Goal: Task Accomplishment & Management: Manage account settings

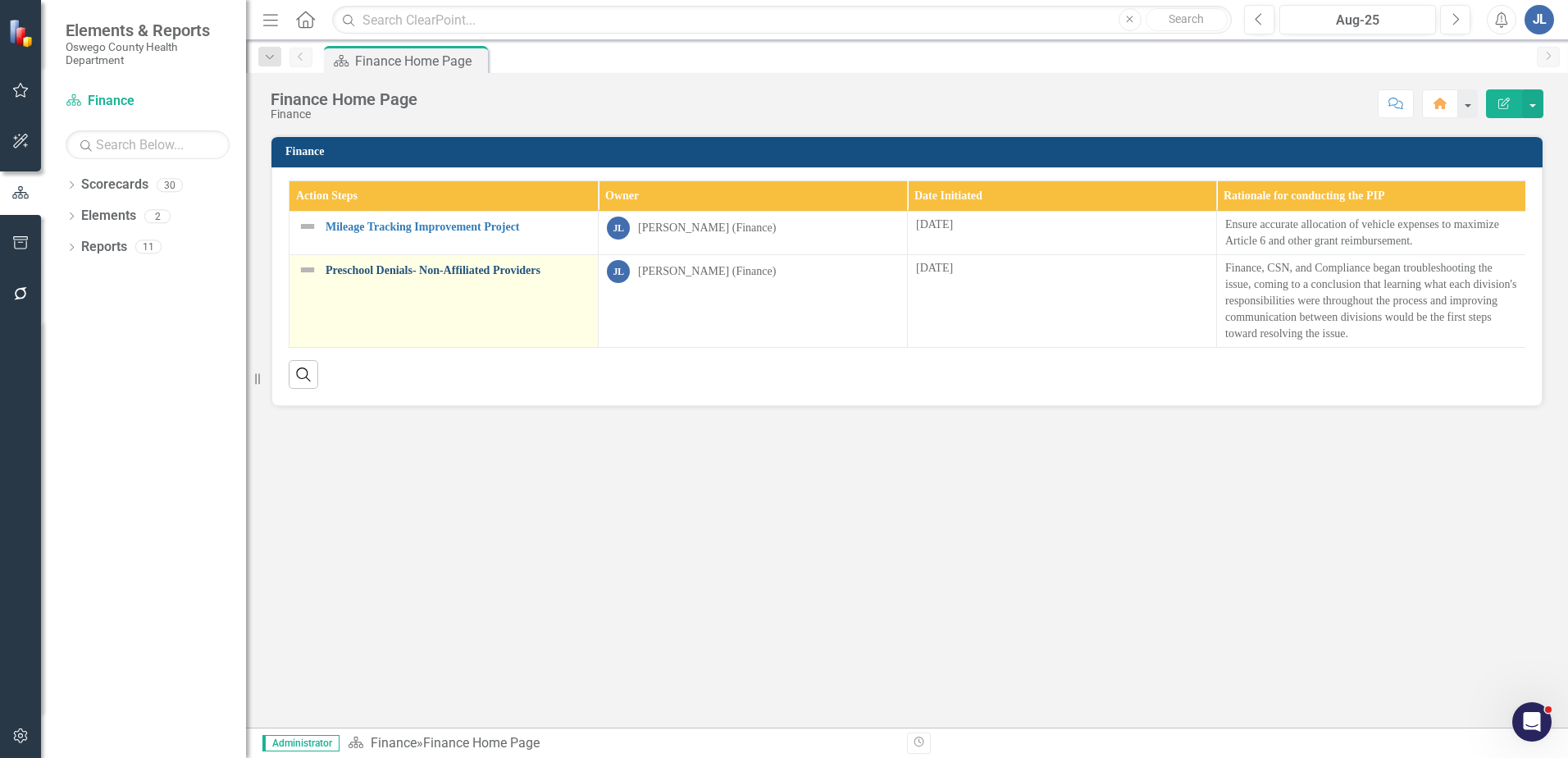
click at [492, 271] on link "Preschool Denials- Non-Affiliated Providers" at bounding box center [458, 270] width 264 height 12
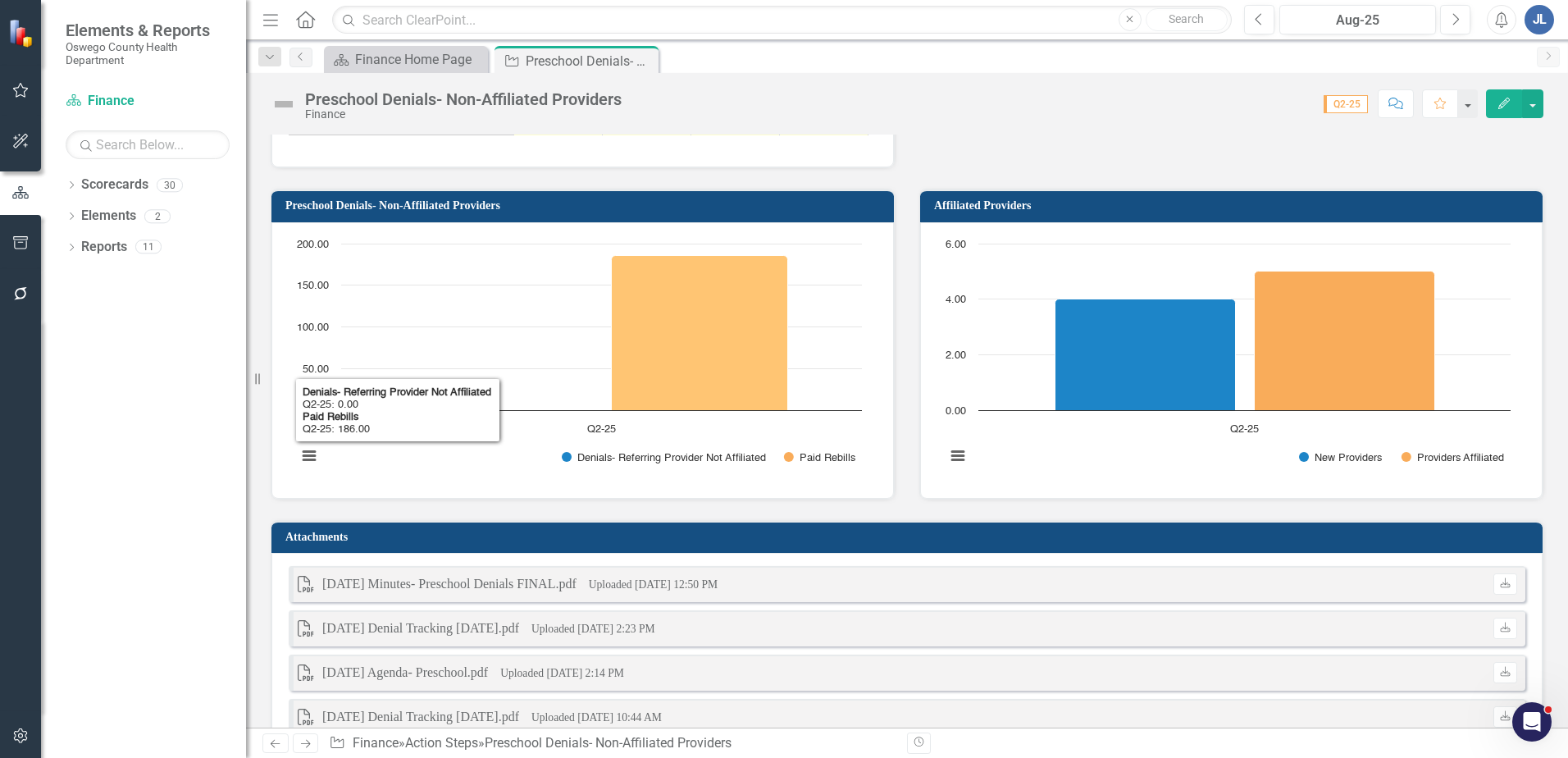
scroll to position [1559, 0]
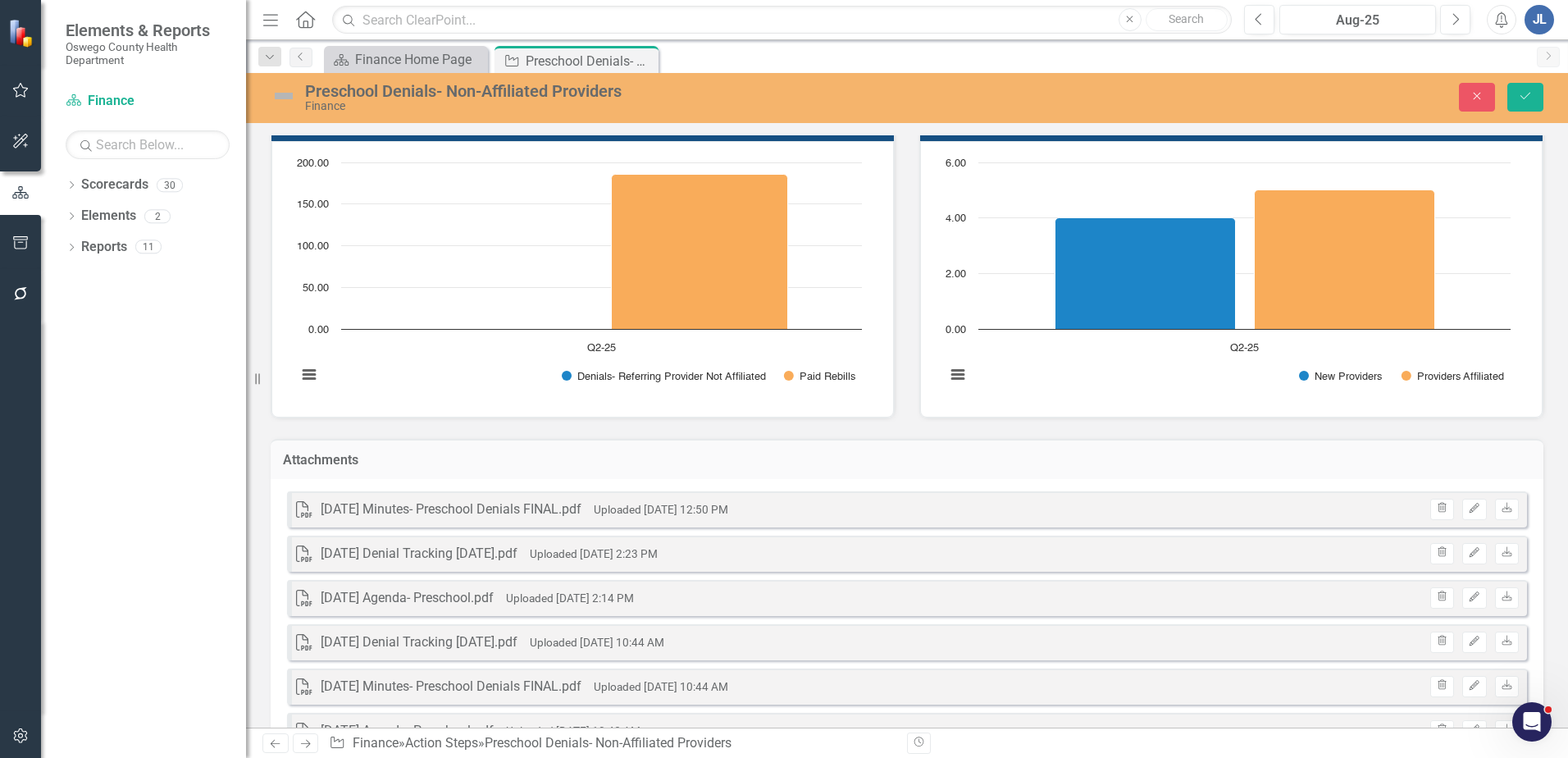
click at [1152, 382] on rect "Interactive chart" at bounding box center [1228, 277] width 582 height 246
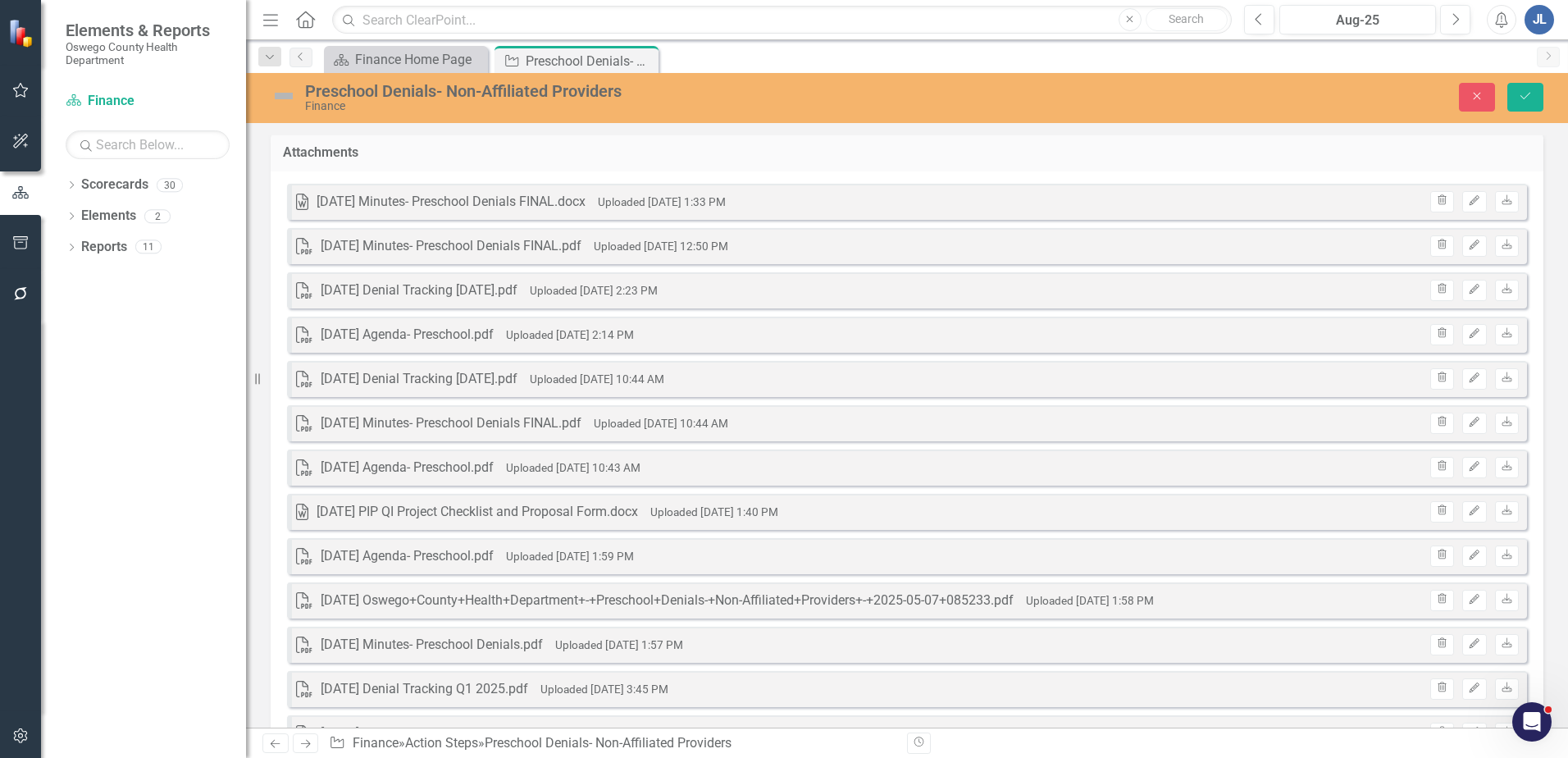
scroll to position [1866, 0]
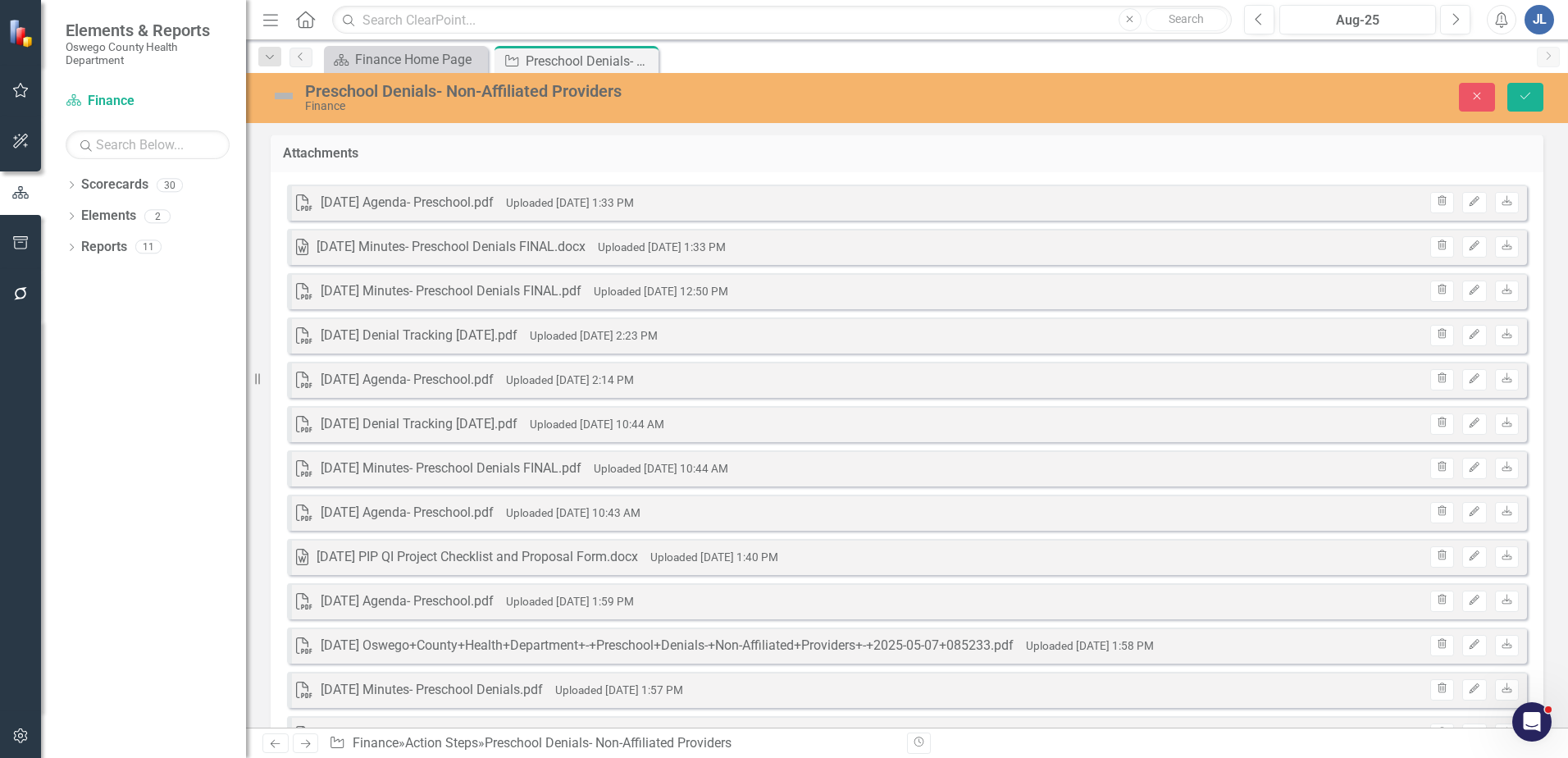
drag, startPoint x: 1013, startPoint y: 244, endPoint x: 1007, endPoint y: 185, distance: 59.3
click at [1007, 185] on div "PDF [DATE] Agenda- Preschool.pdf Uploaded [DATE] 1:33 PM Trash Edit Download Wo…" at bounding box center [907, 587] width 1273 height 831
drag, startPoint x: 995, startPoint y: 205, endPoint x: 1007, endPoint y: 245, distance: 41.8
click at [1007, 245] on div "PDF [DATE] Agenda- Preschool.pdf Uploaded [DATE] 1:33 PM Trash Edit Download Wo…" at bounding box center [907, 587] width 1273 height 831
click at [1436, 247] on icon "Trash" at bounding box center [1442, 246] width 12 height 10
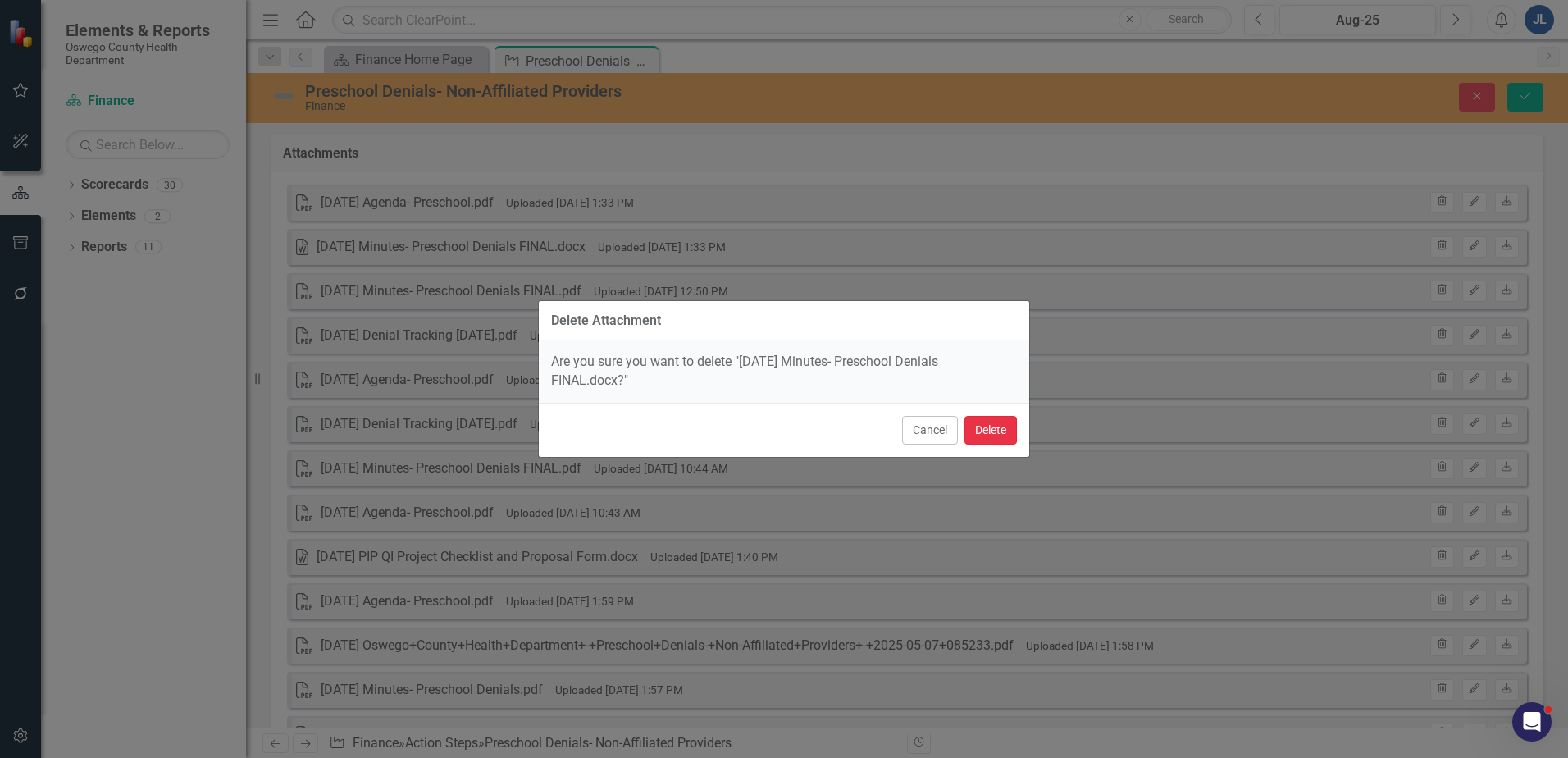
click at [974, 434] on button "Delete" at bounding box center [990, 430] width 53 height 29
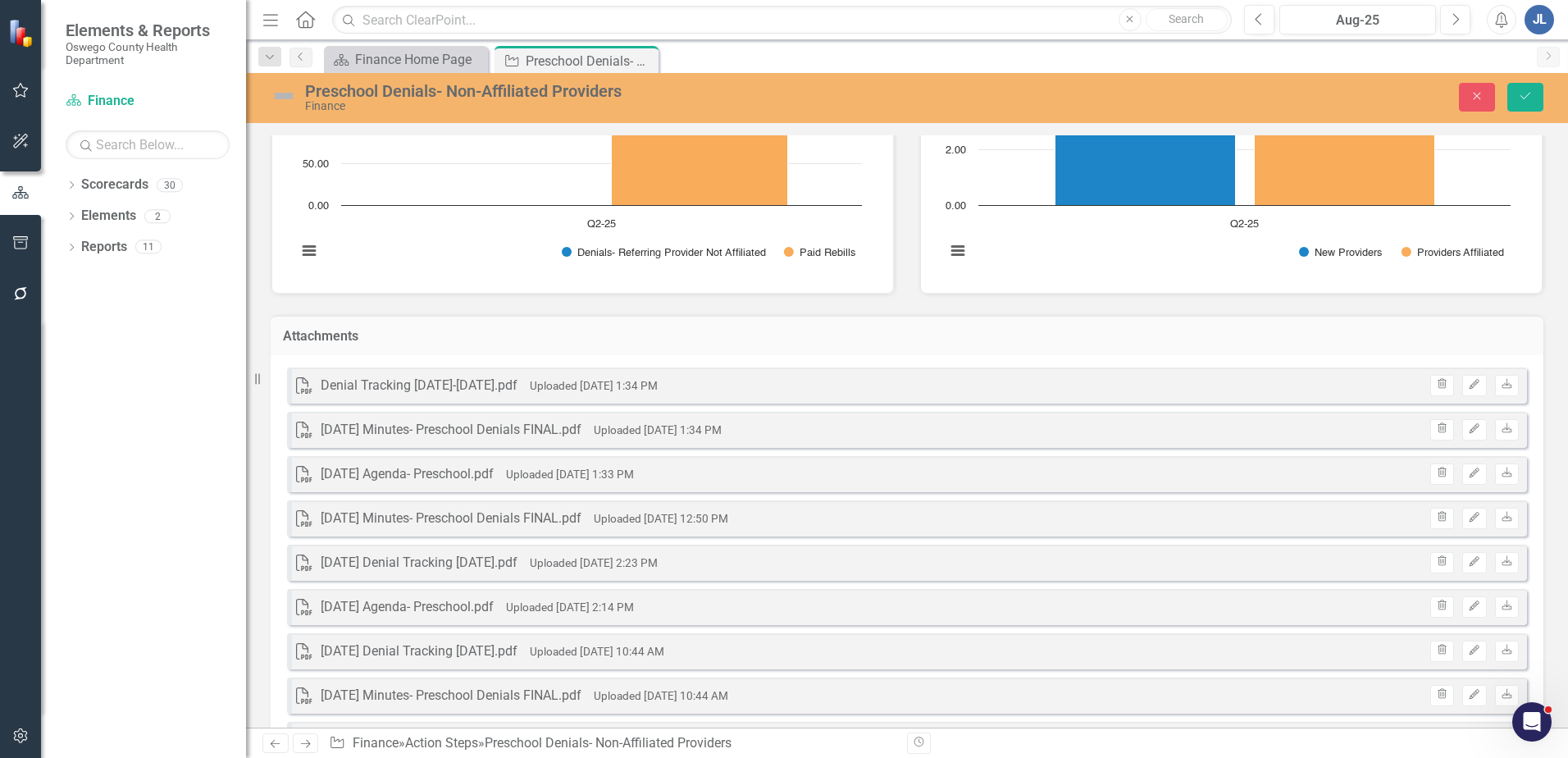
scroll to position [1664, 0]
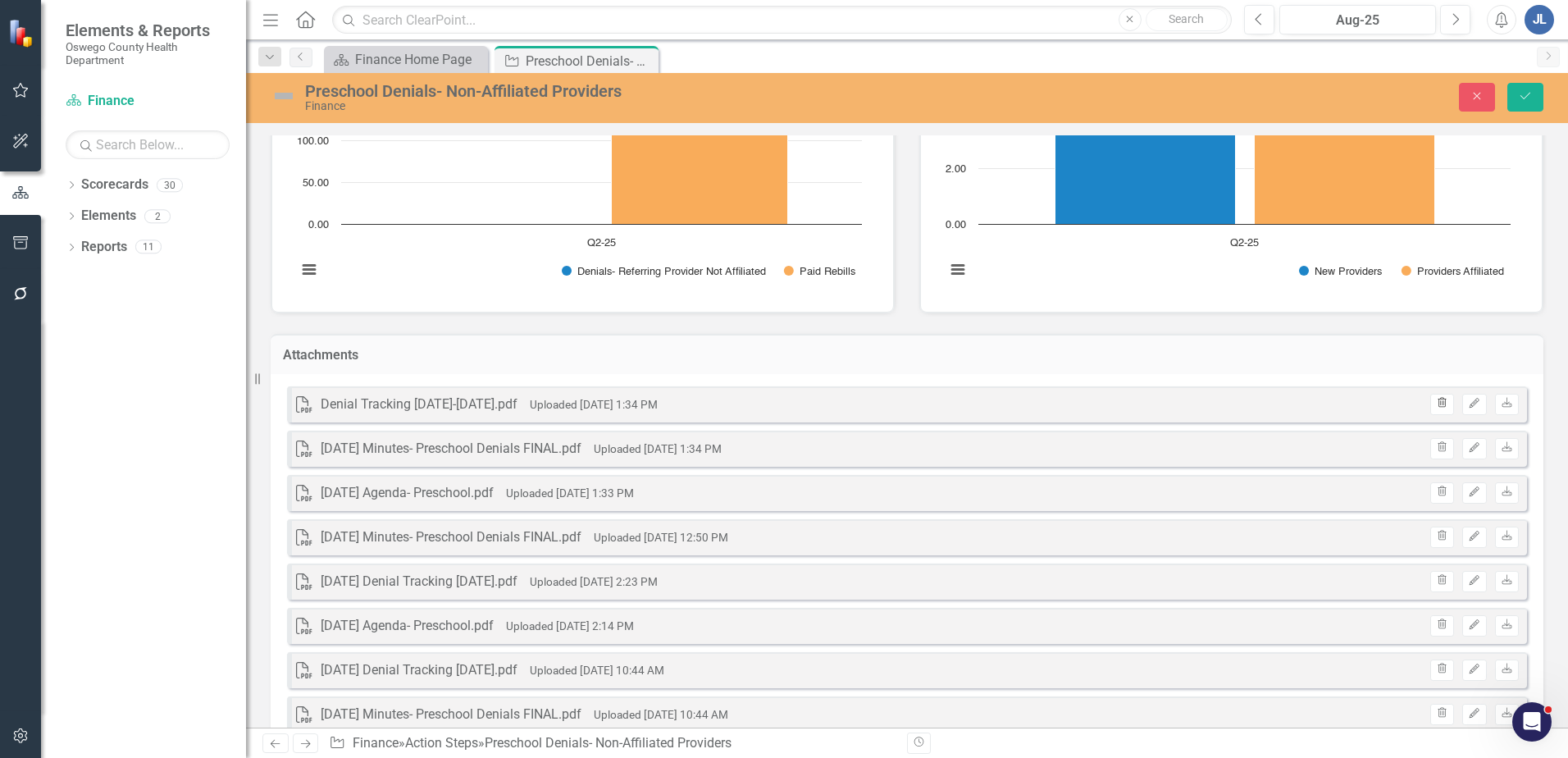
click at [1438, 404] on icon "button" at bounding box center [1442, 403] width 9 height 10
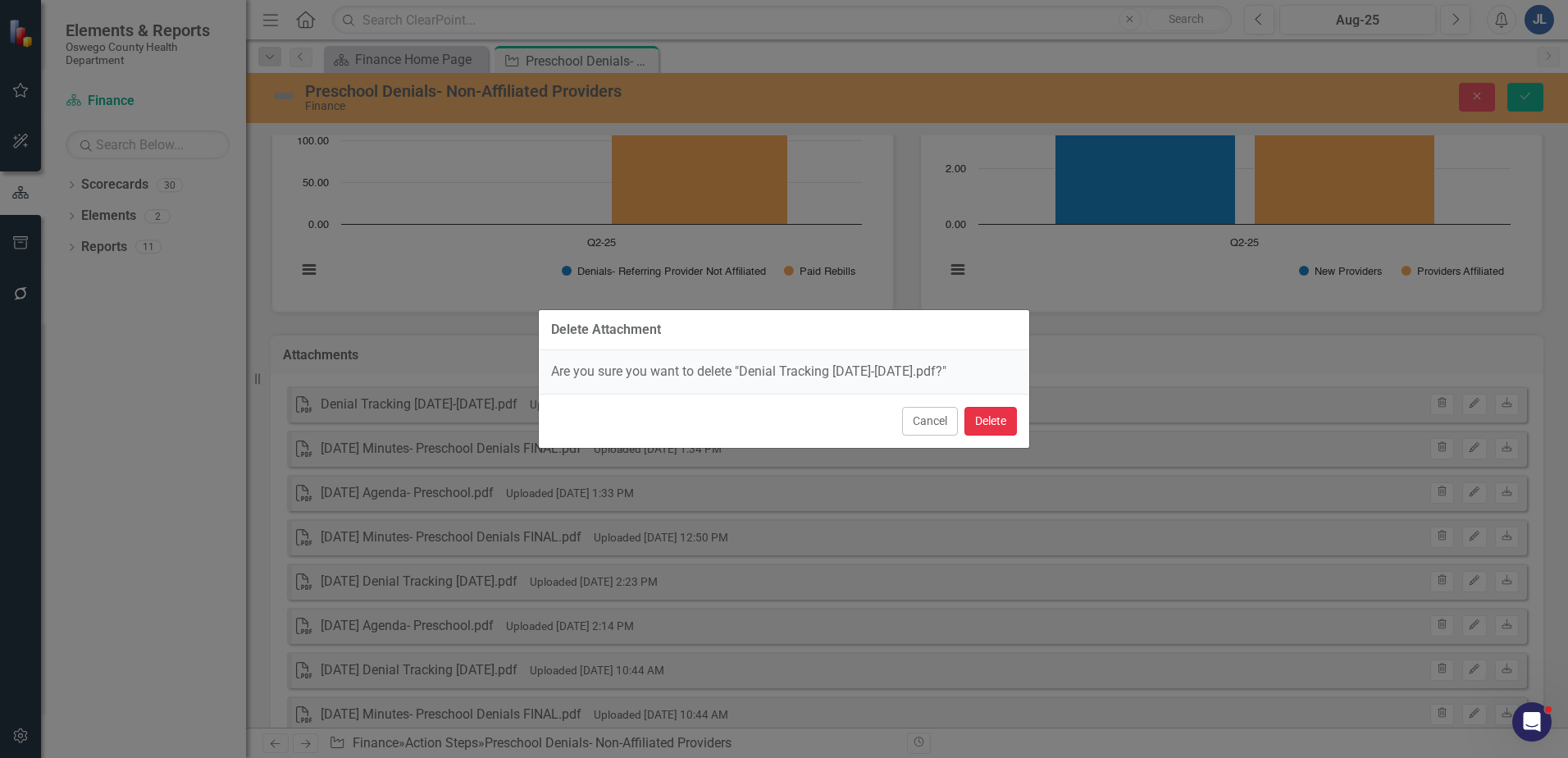
click at [999, 414] on button "Delete" at bounding box center [990, 421] width 53 height 29
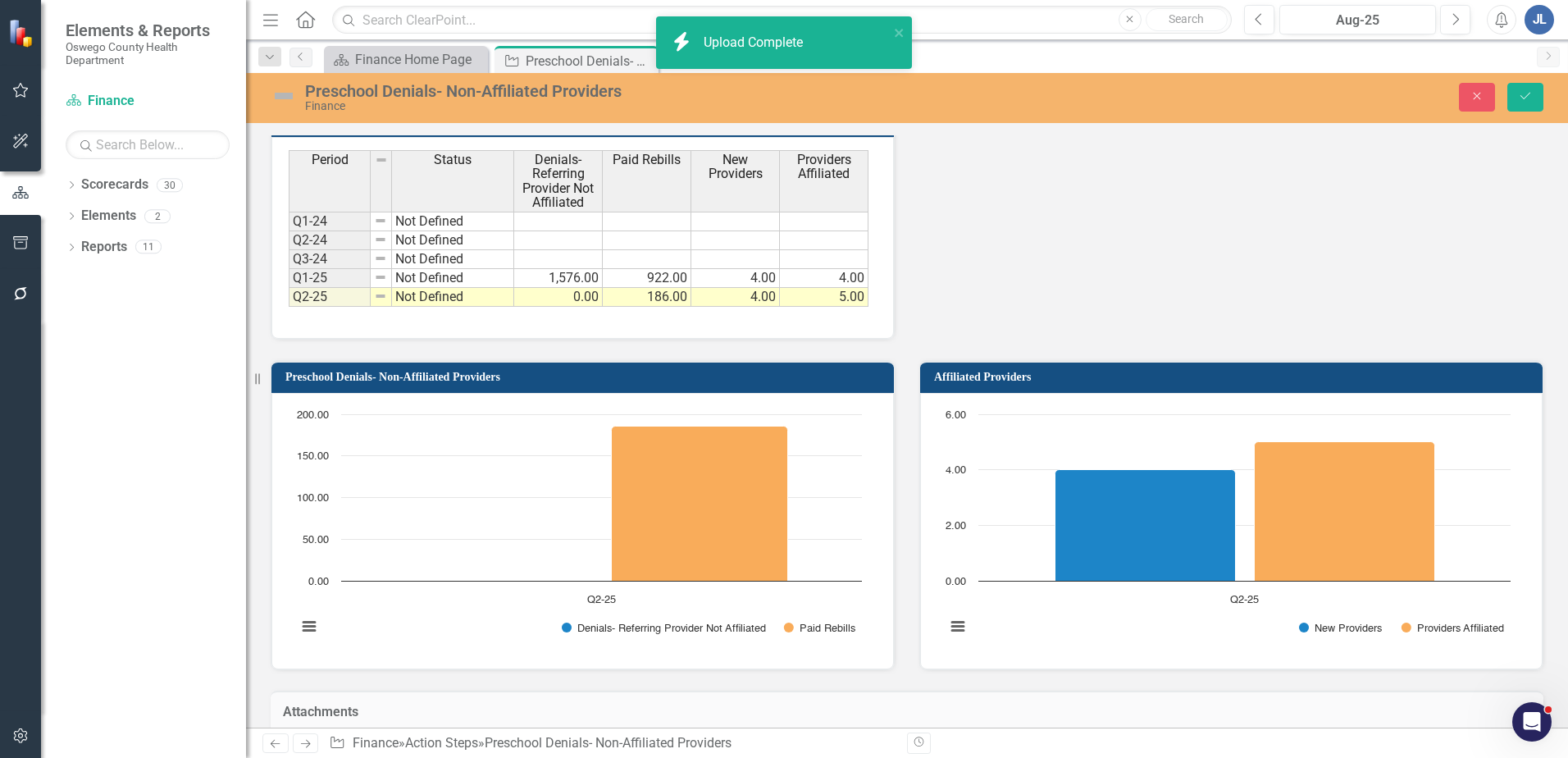
scroll to position [1253, 0]
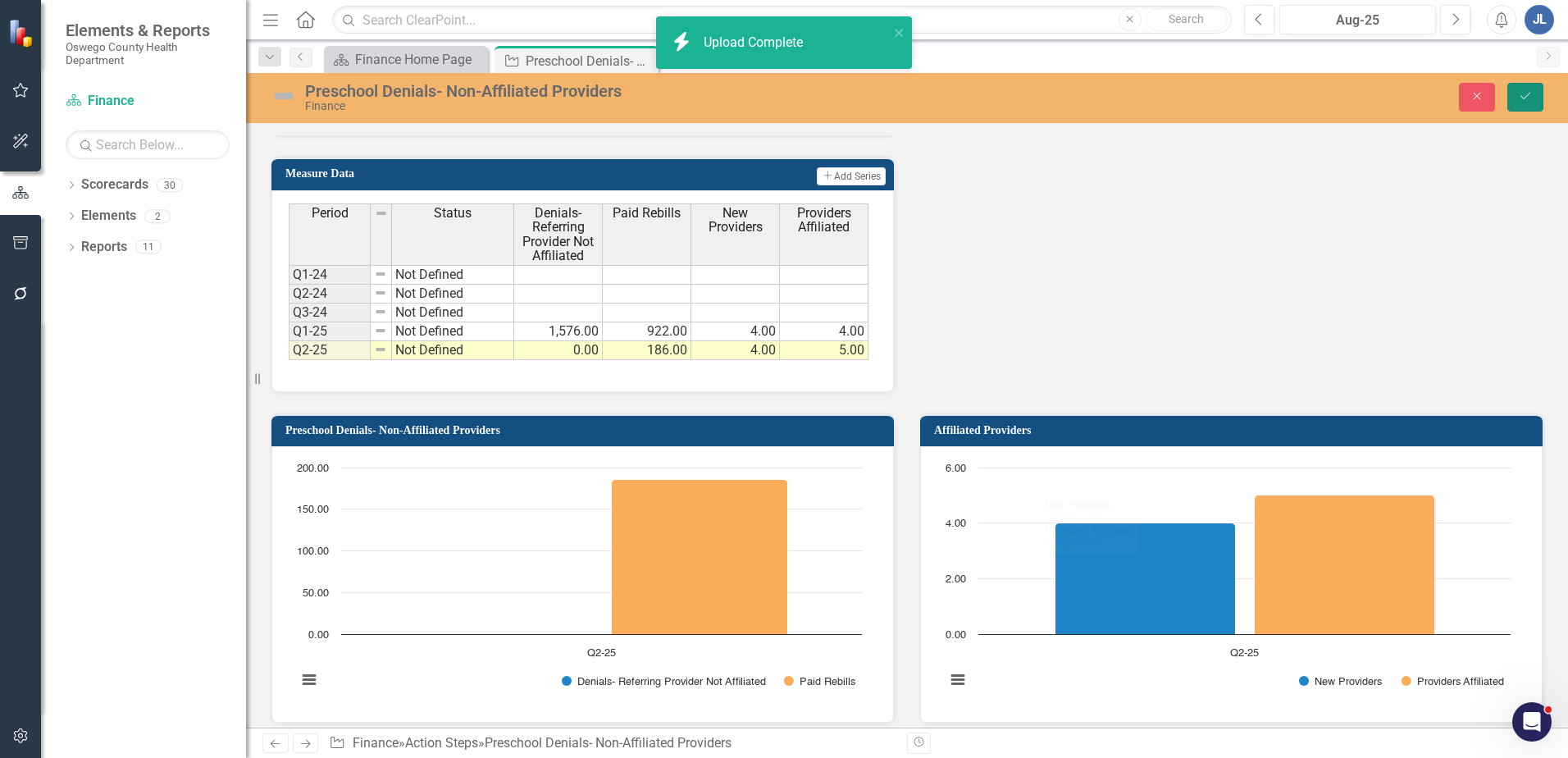
click at [1515, 101] on button "Save" at bounding box center [1526, 97] width 36 height 29
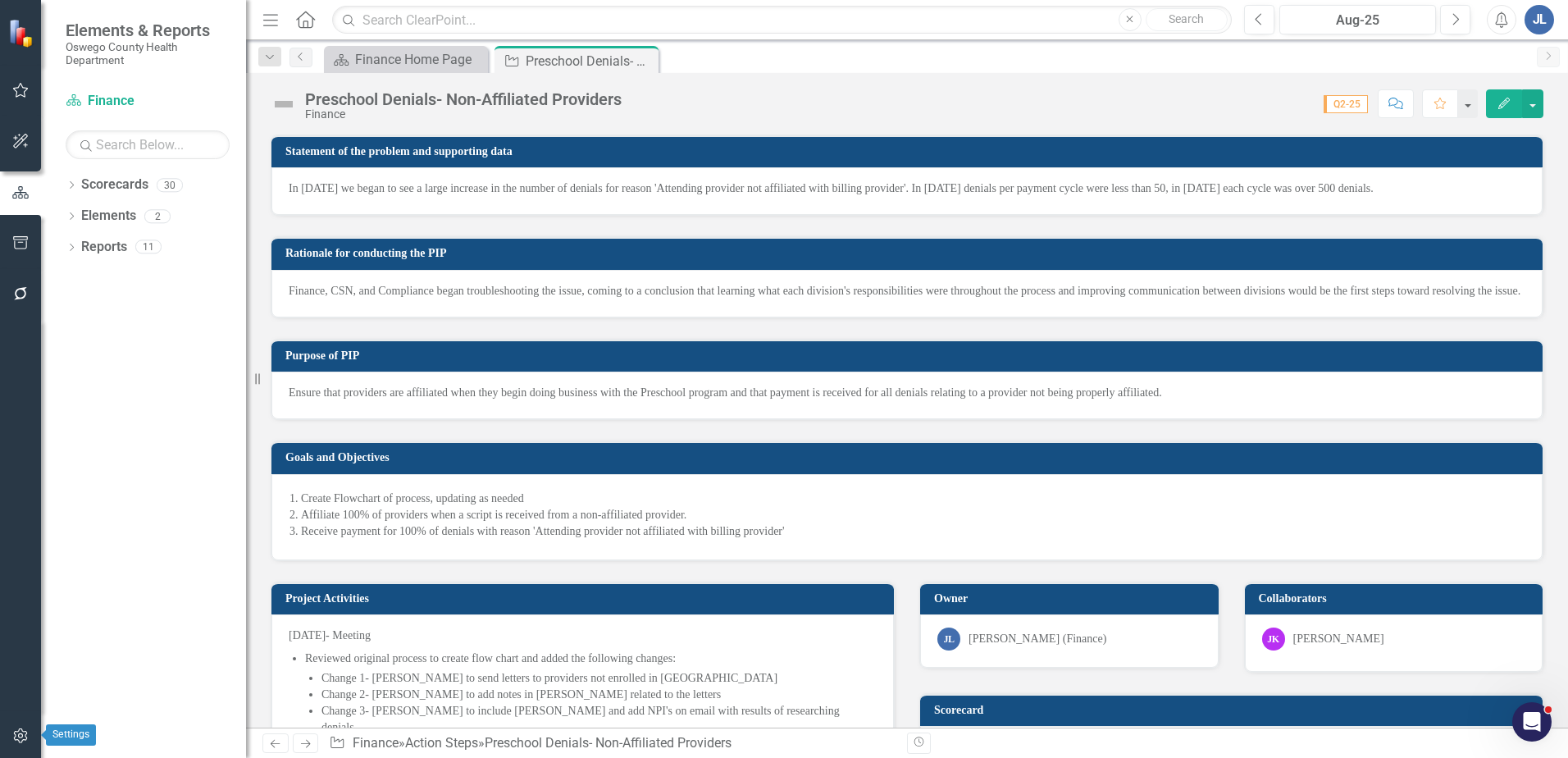
click at [16, 737] on icon "button" at bounding box center [20, 736] width 17 height 13
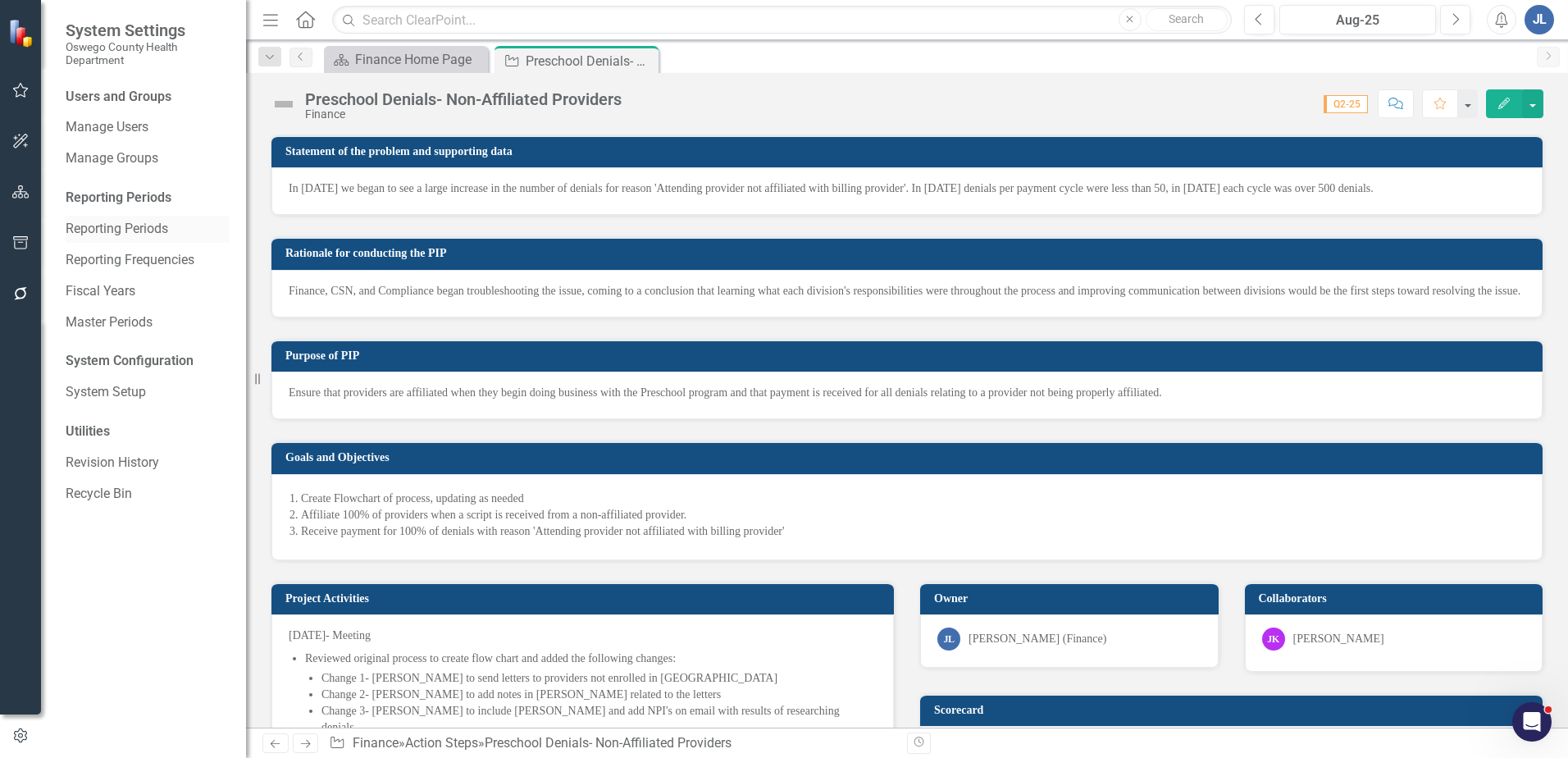
click at [132, 223] on link "Reporting Periods" at bounding box center [148, 229] width 164 height 19
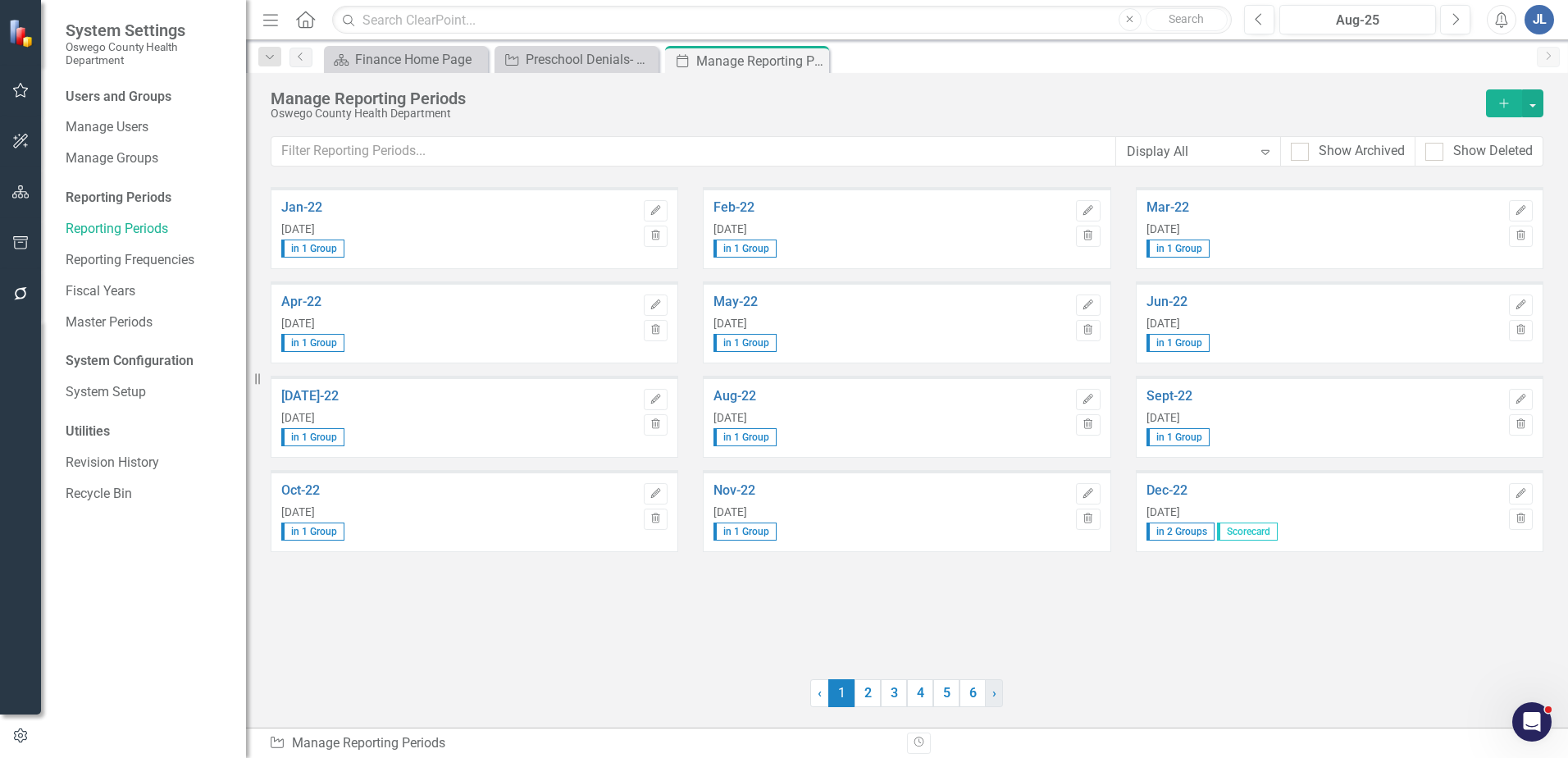
click at [988, 700] on link "› Next" at bounding box center [994, 694] width 18 height 28
click at [974, 697] on link "6" at bounding box center [972, 694] width 26 height 28
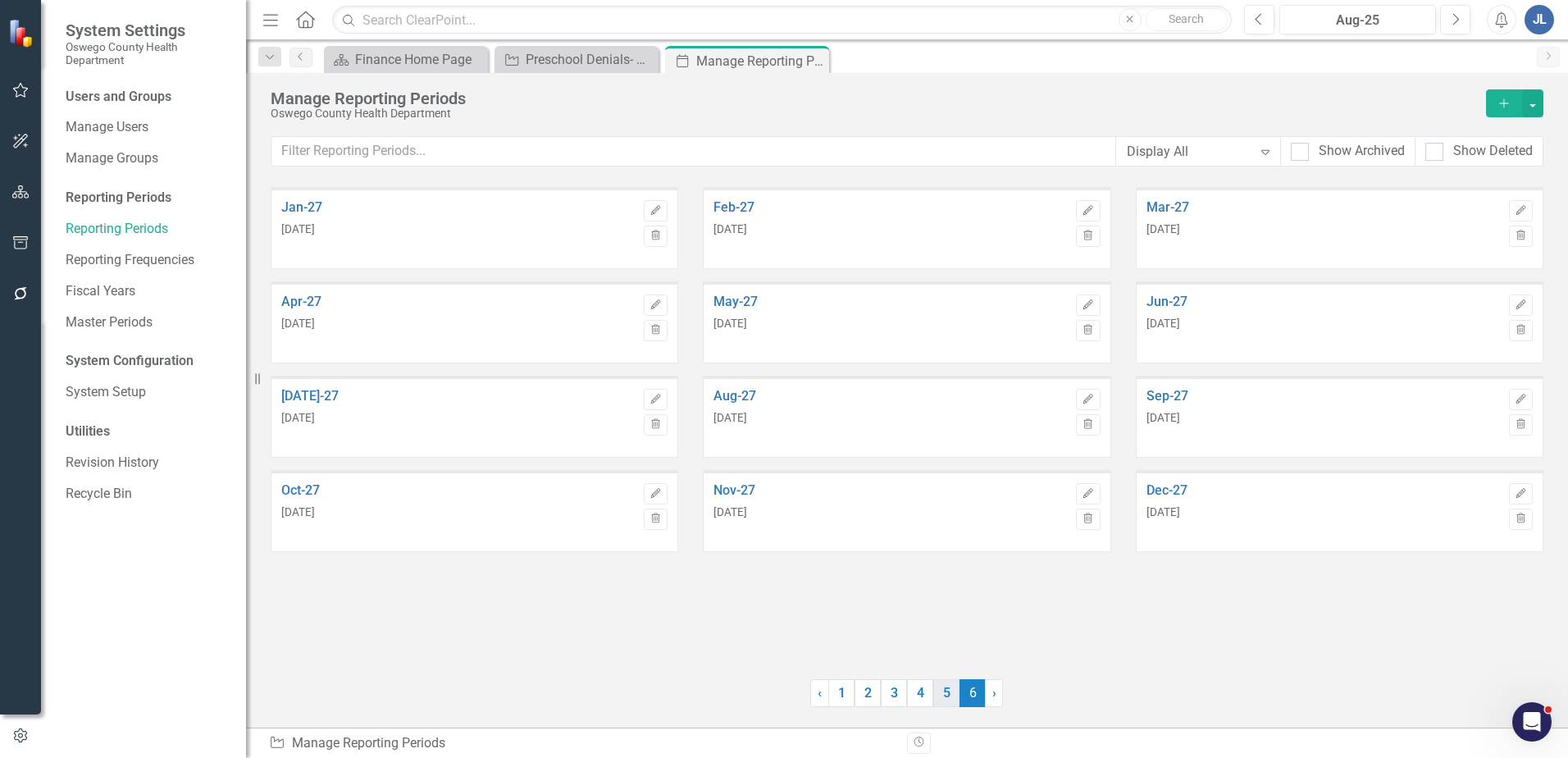
click at [940, 698] on link "5" at bounding box center [946, 694] width 26 height 28
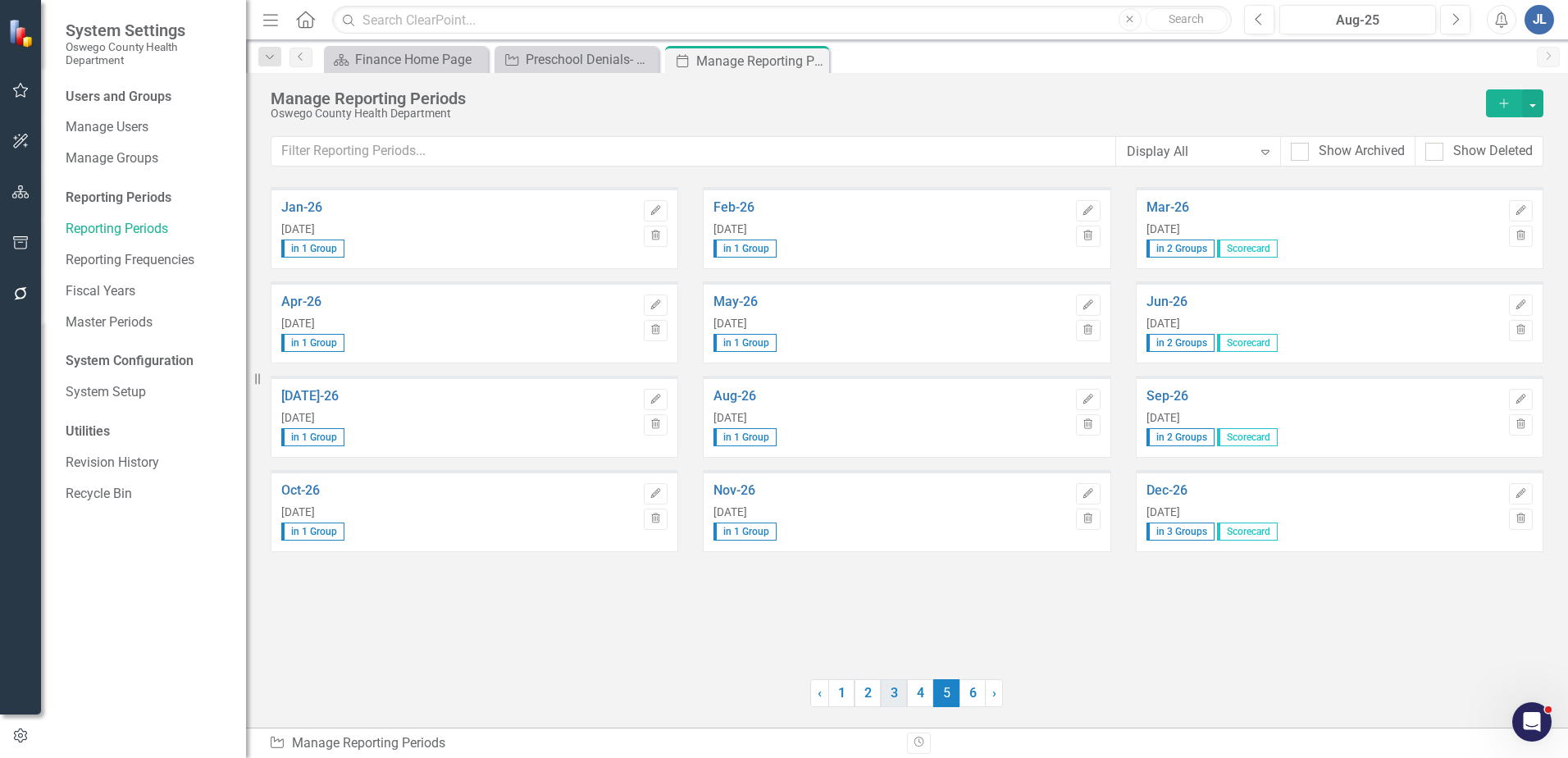
click at [903, 699] on link "3" at bounding box center [893, 694] width 26 height 28
click at [867, 700] on link "2" at bounding box center [867, 694] width 26 height 28
click at [1218, 146] on div "Display All" at bounding box center [1190, 151] width 126 height 19
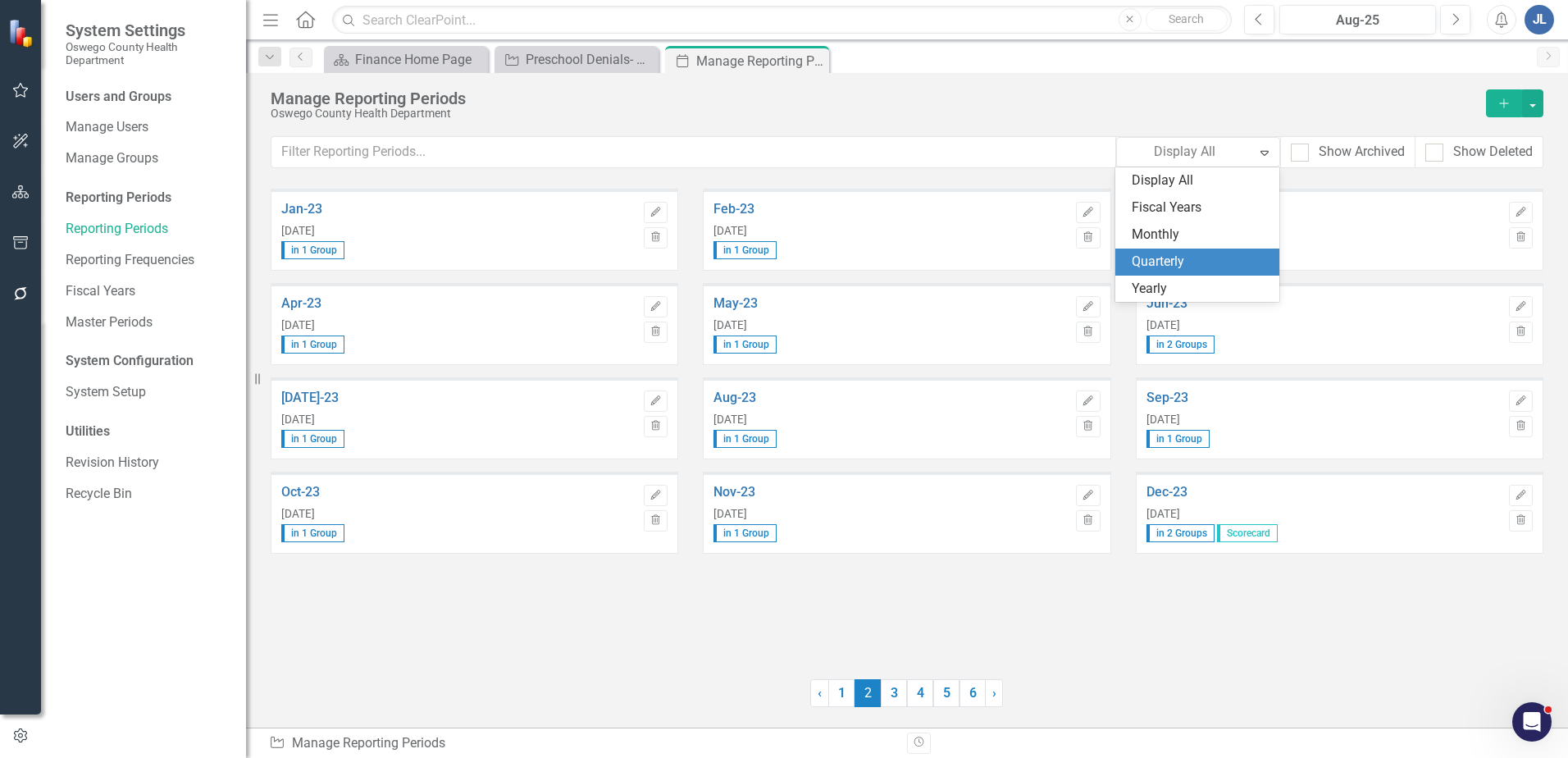
click at [1193, 258] on div "Quarterly" at bounding box center [1201, 262] width 138 height 19
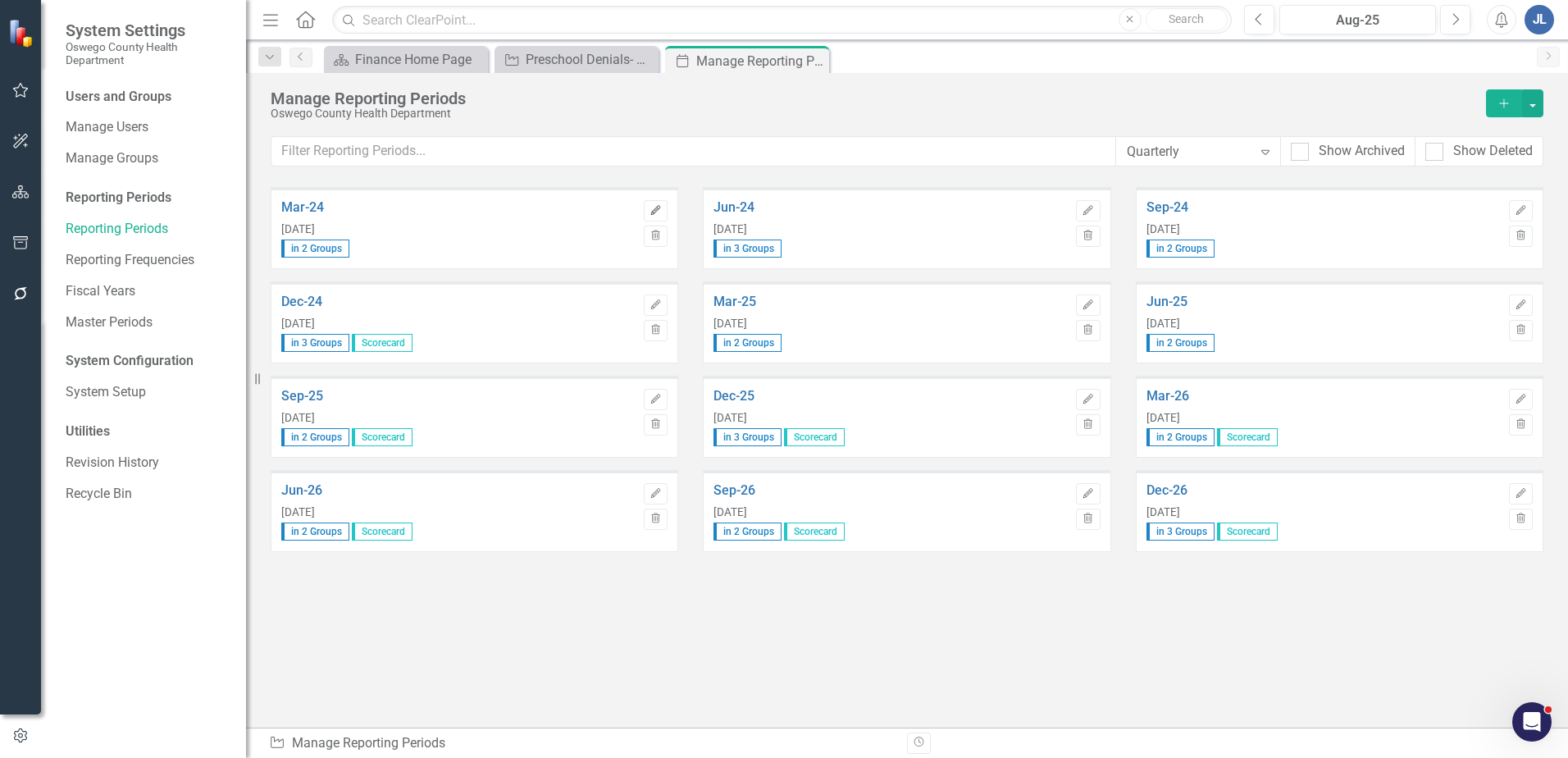
click at [656, 210] on icon "Edit" at bounding box center [656, 211] width 12 height 10
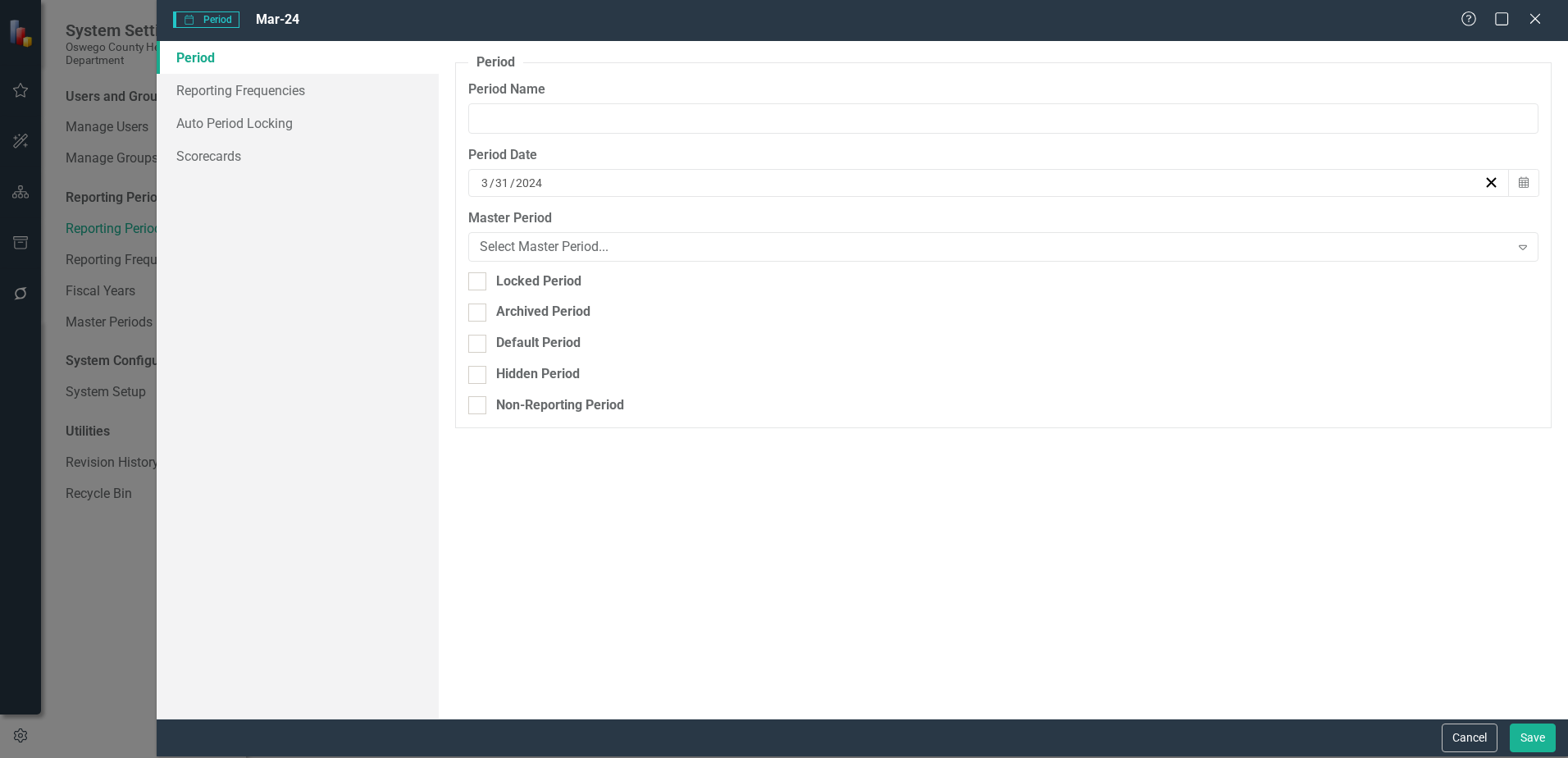
type input "Mar-24"
click at [1531, 16] on icon "Close" at bounding box center [1535, 19] width 21 height 16
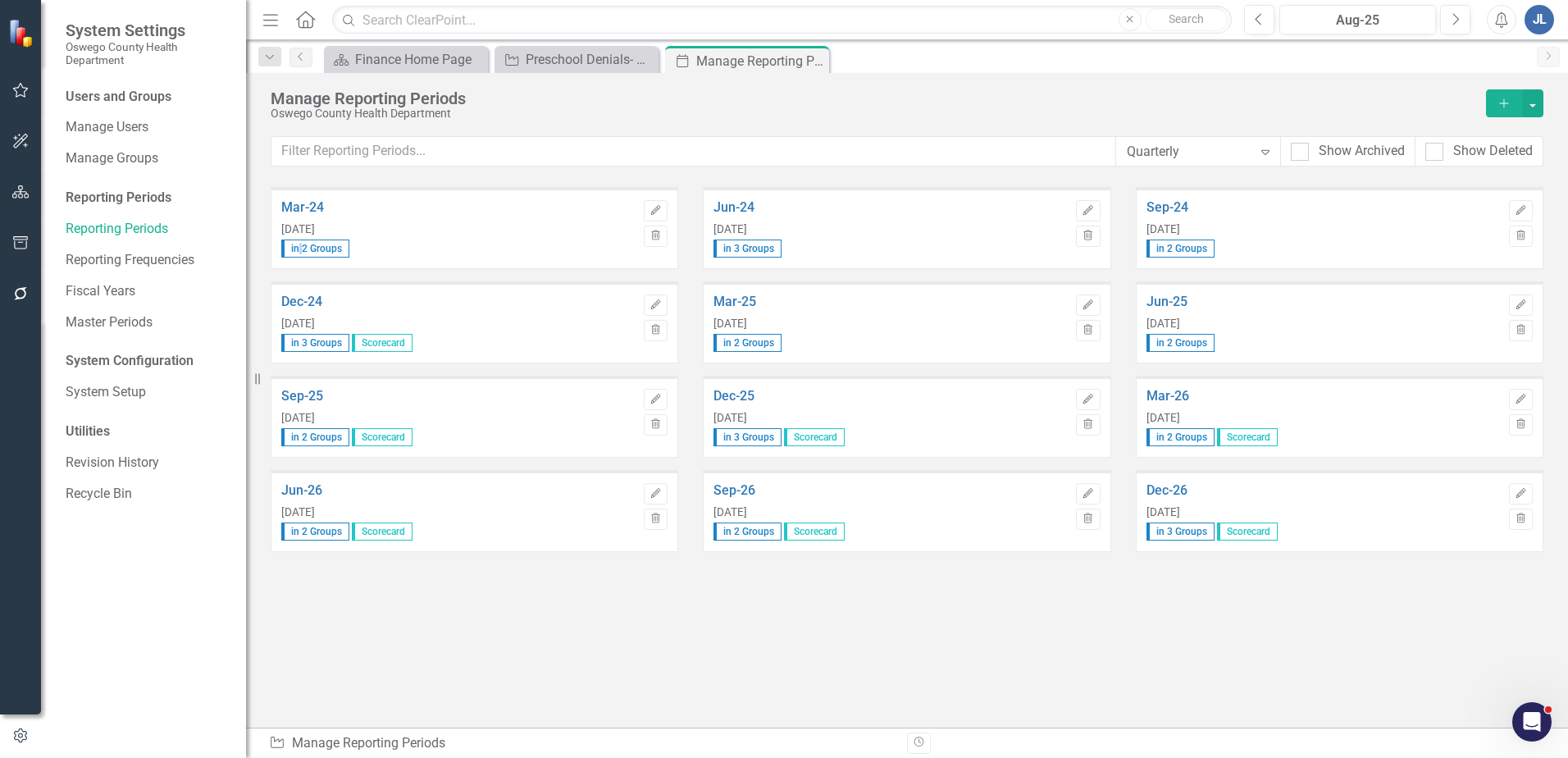
click at [303, 255] on span "in 2 Groups" at bounding box center [316, 249] width 68 height 18
click at [319, 242] on span "in 2 Groups" at bounding box center [316, 249] width 68 height 18
click at [327, 344] on span "in 3 Groups" at bounding box center [316, 343] width 68 height 18
click at [373, 341] on span "Scorecard" at bounding box center [382, 343] width 61 height 18
click at [389, 448] on div "Sep-25 [DATE] in 2 Groups Scorecard" at bounding box center [459, 418] width 355 height 78
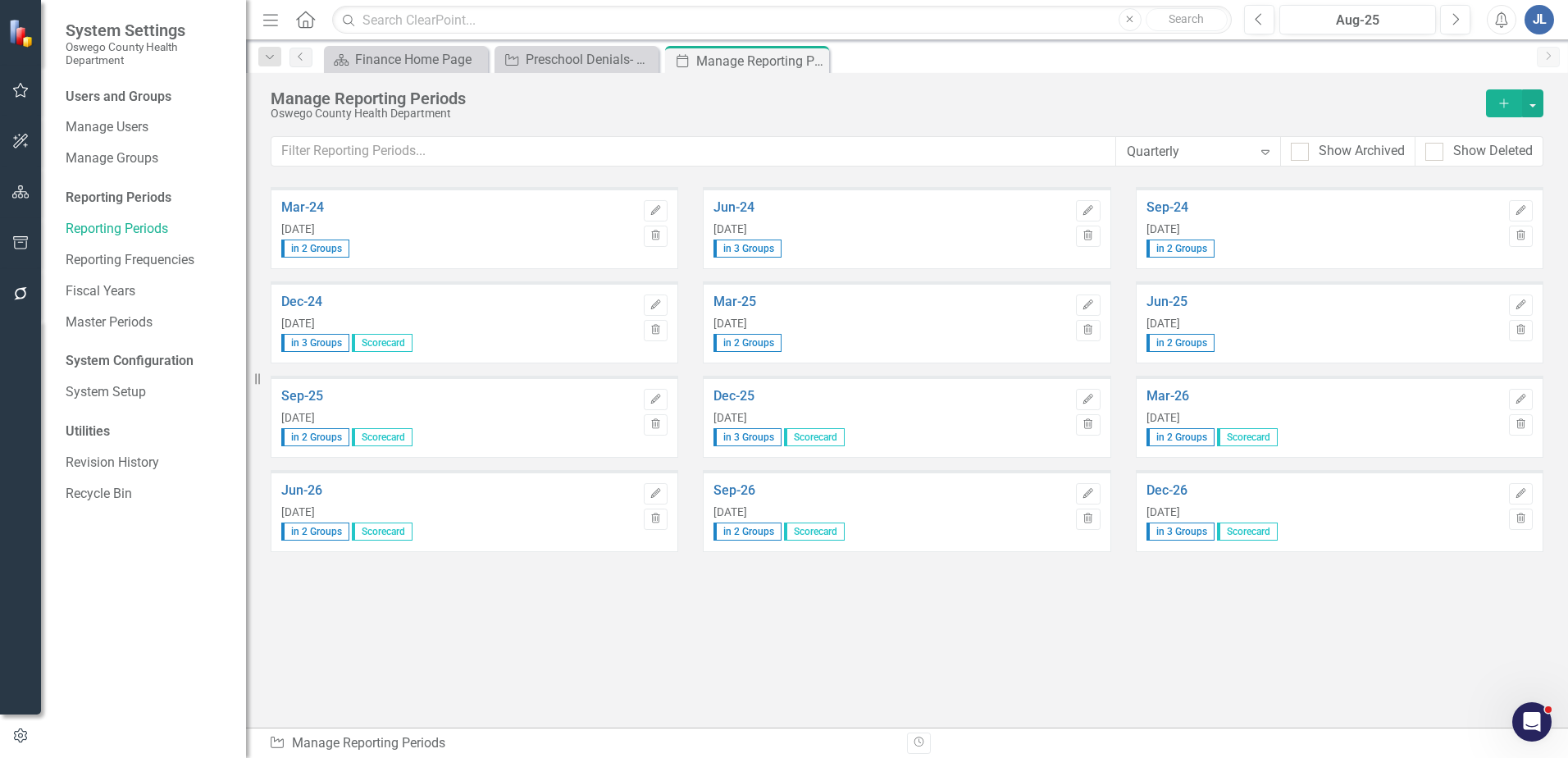
click at [315, 446] on span "in 2 Groups" at bounding box center [316, 437] width 68 height 18
click at [654, 399] on icon "button" at bounding box center [657, 399] width 10 height 10
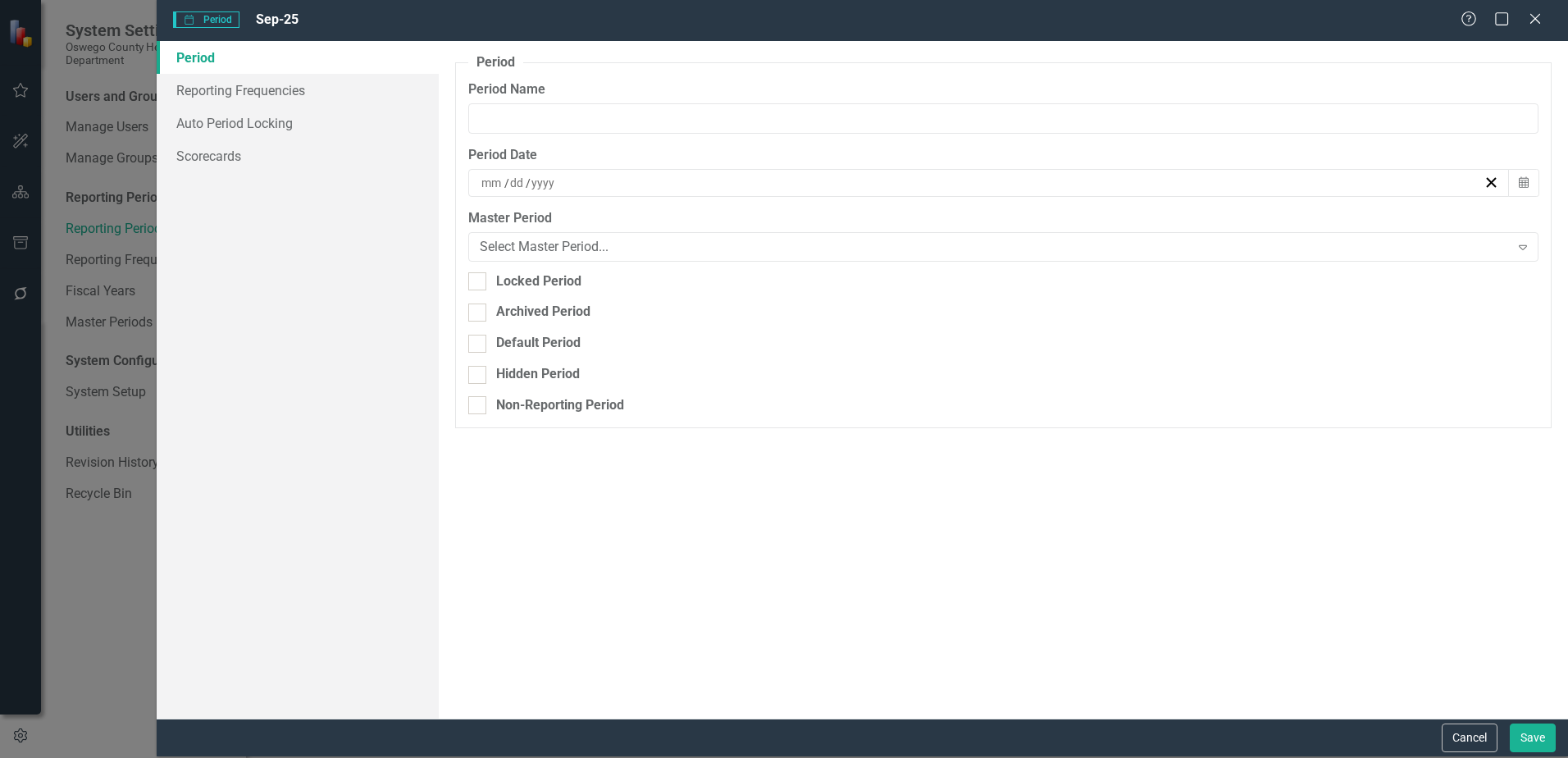
type input "Sep-25"
type input "9"
type input "30"
type input "2025"
click at [711, 246] on div "Select Master Period..." at bounding box center [994, 246] width 1029 height 19
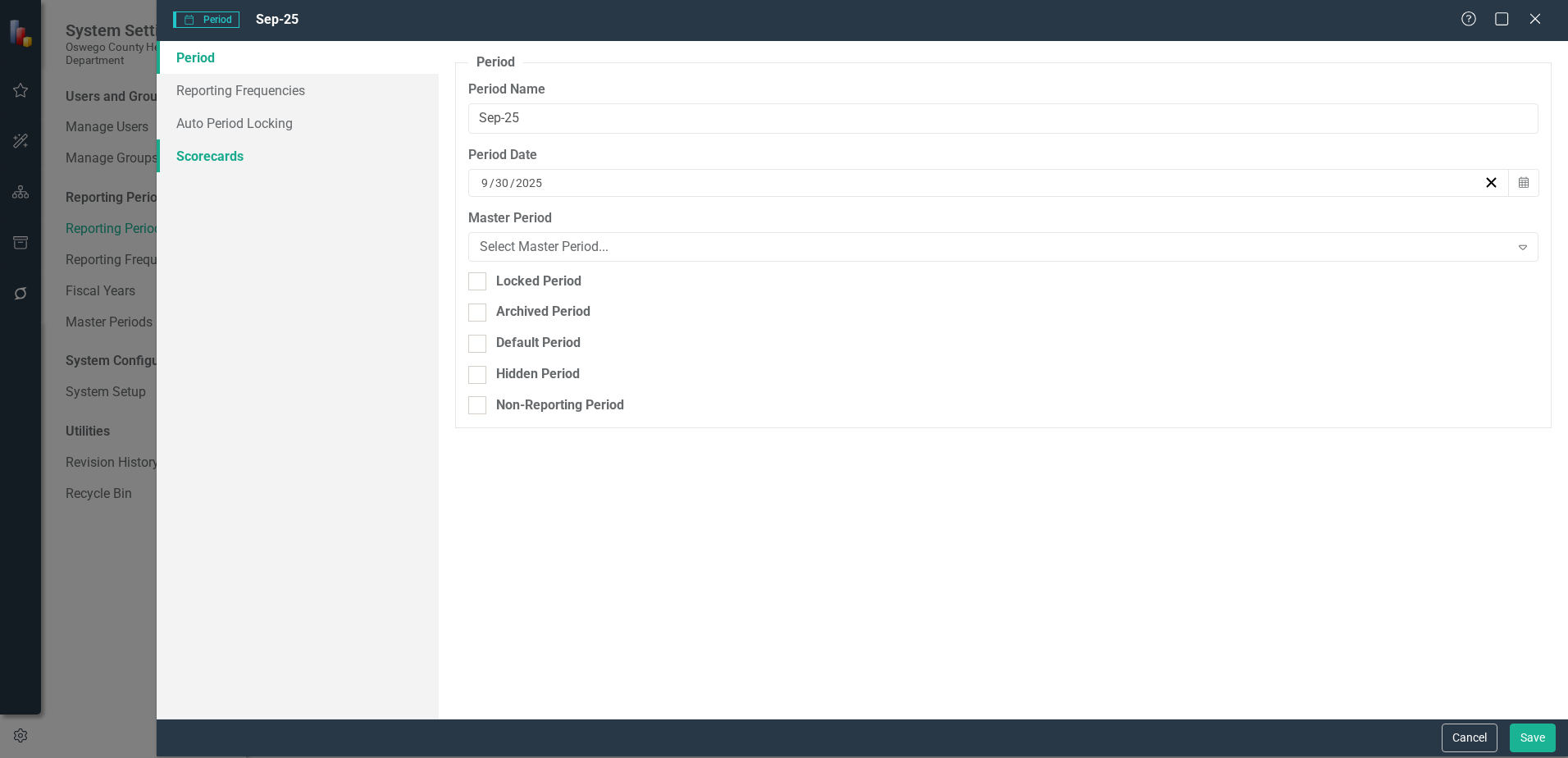
click at [217, 147] on link "Scorecards" at bounding box center [298, 156] width 282 height 33
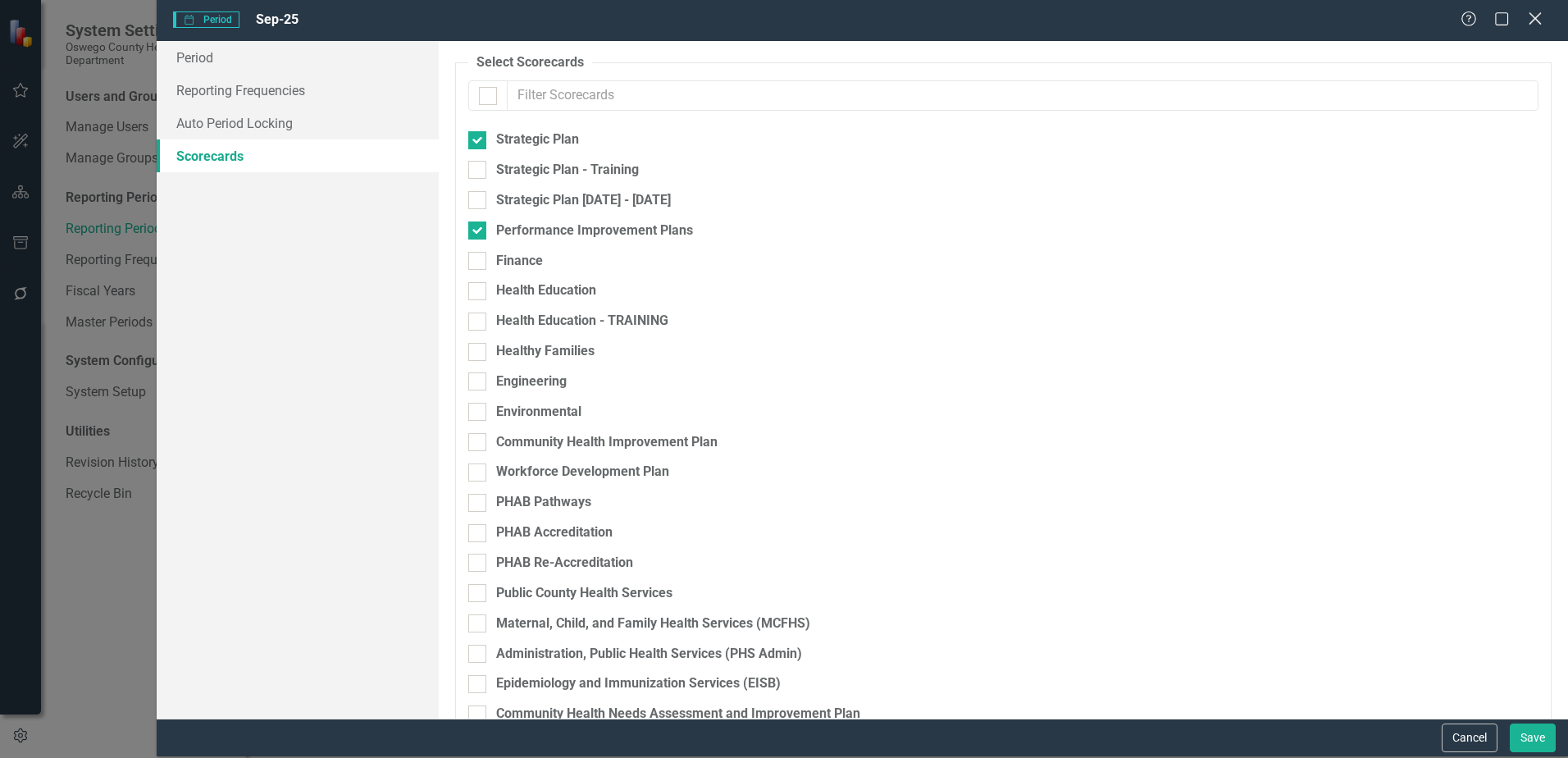
click at [1540, 15] on icon at bounding box center [1535, 18] width 12 height 12
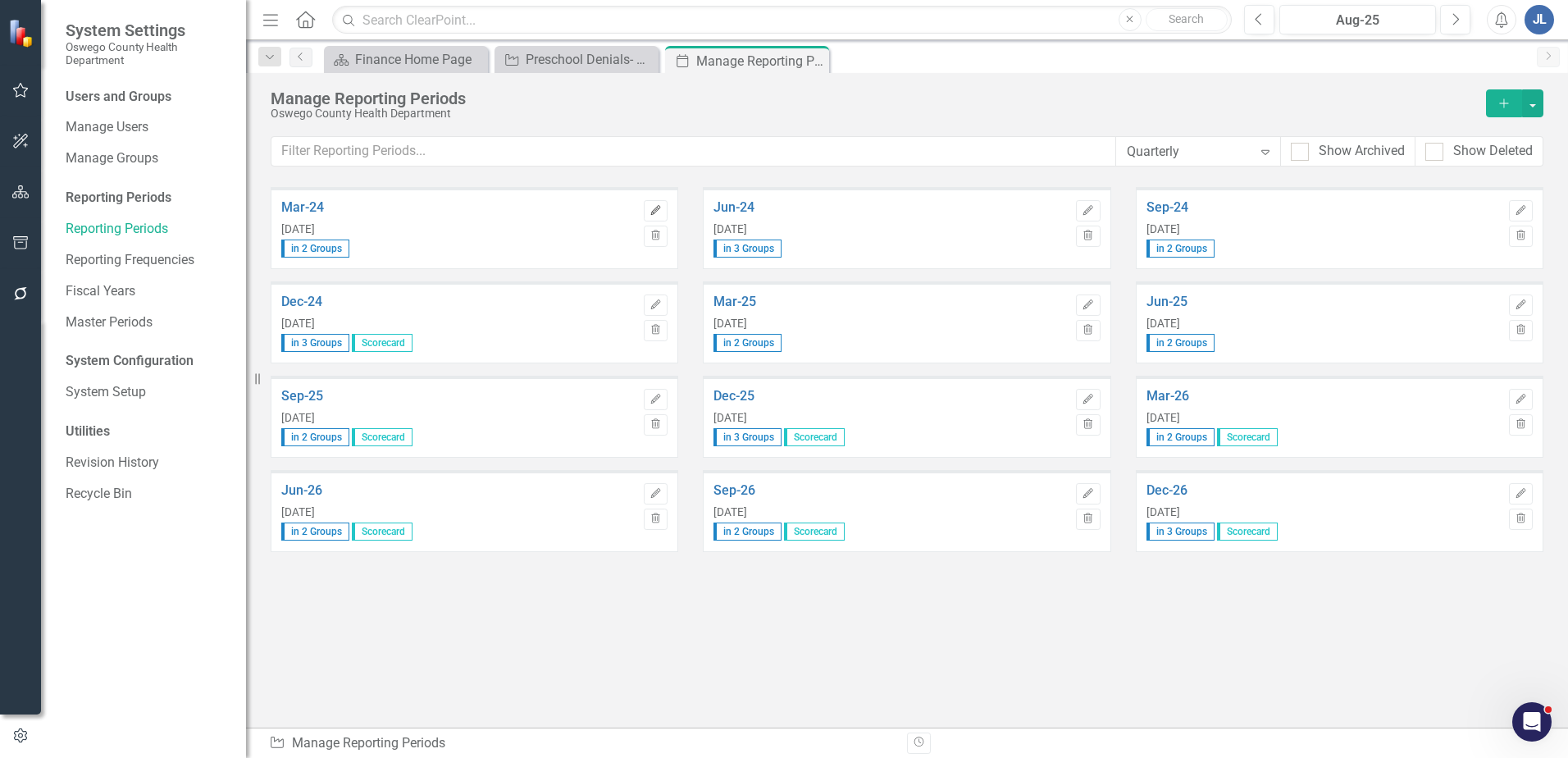
click at [653, 211] on icon "Edit" at bounding box center [656, 211] width 12 height 10
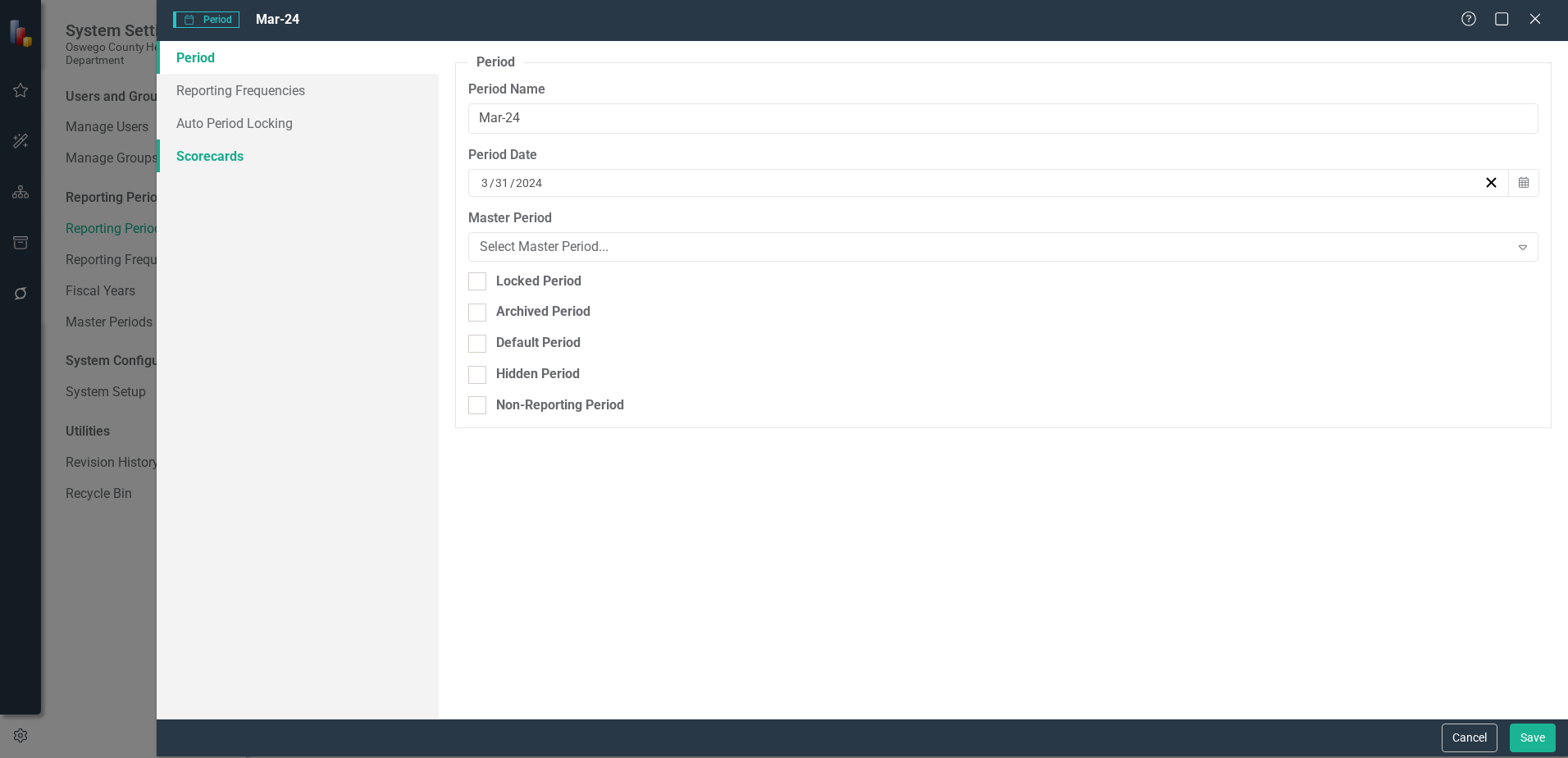
click at [269, 163] on link "Scorecards" at bounding box center [298, 156] width 282 height 33
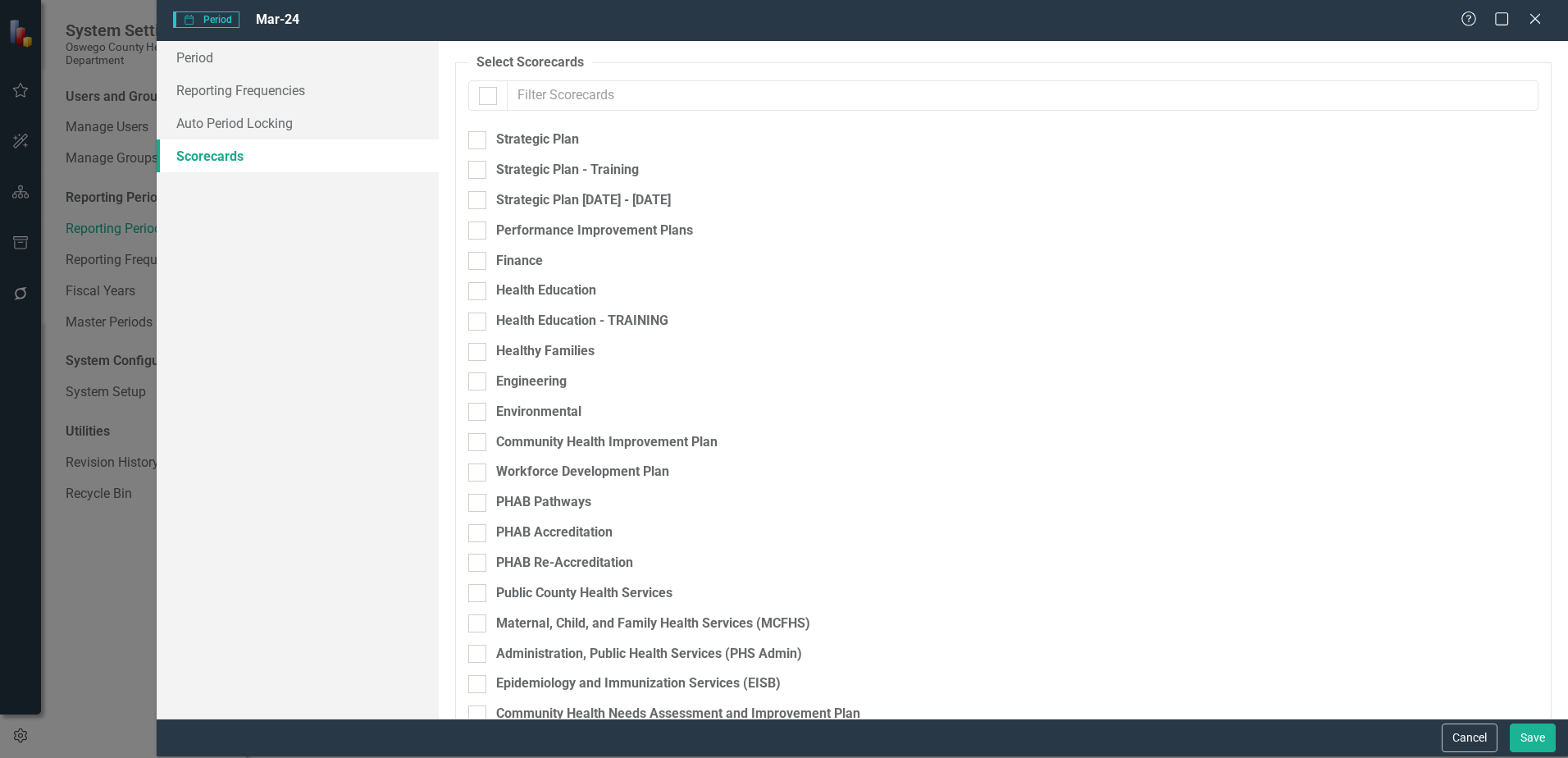
click at [1539, 18] on icon "Close" at bounding box center [1535, 18] width 16 height 13
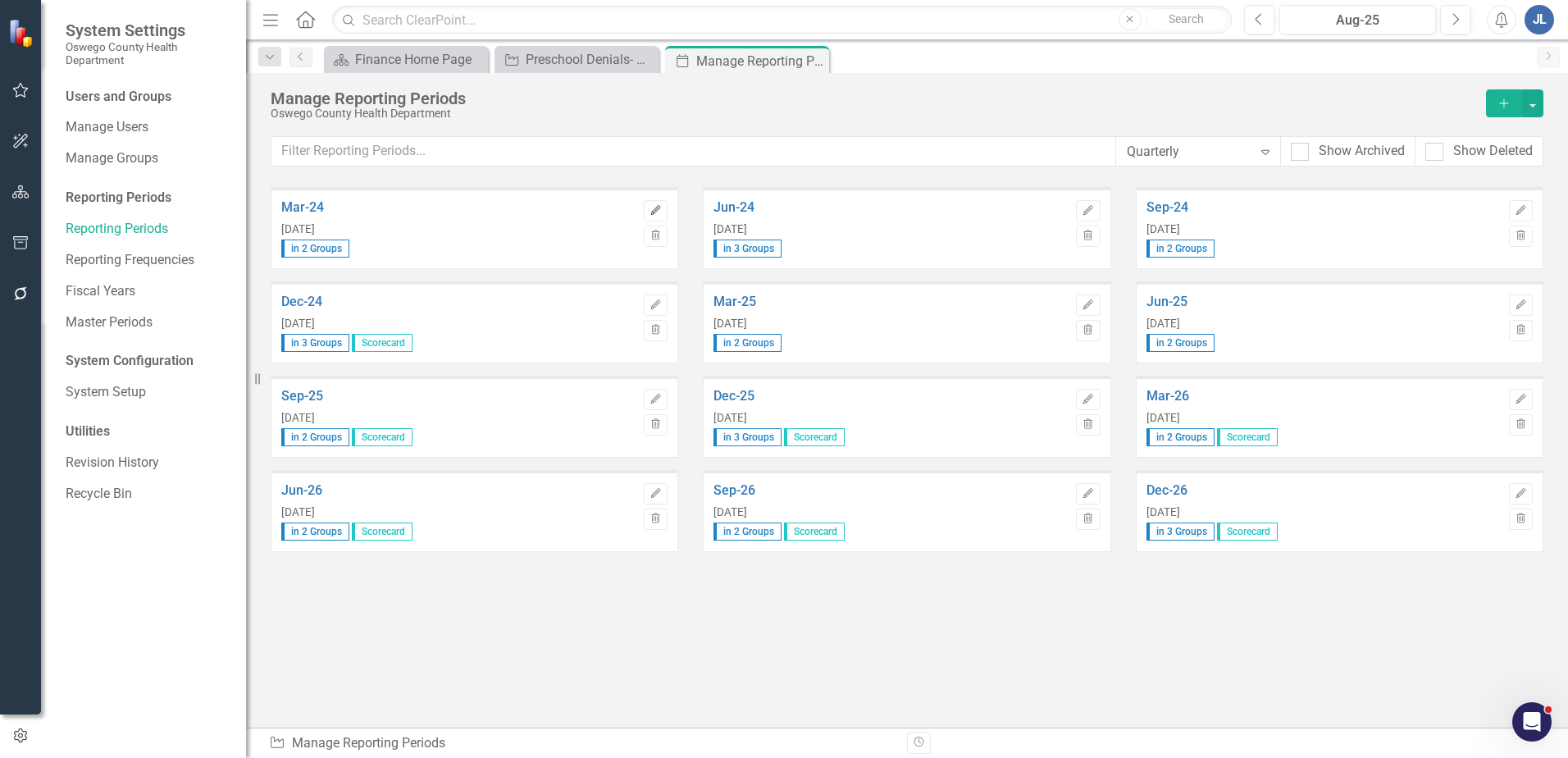
click at [662, 206] on icon "Edit" at bounding box center [656, 211] width 12 height 10
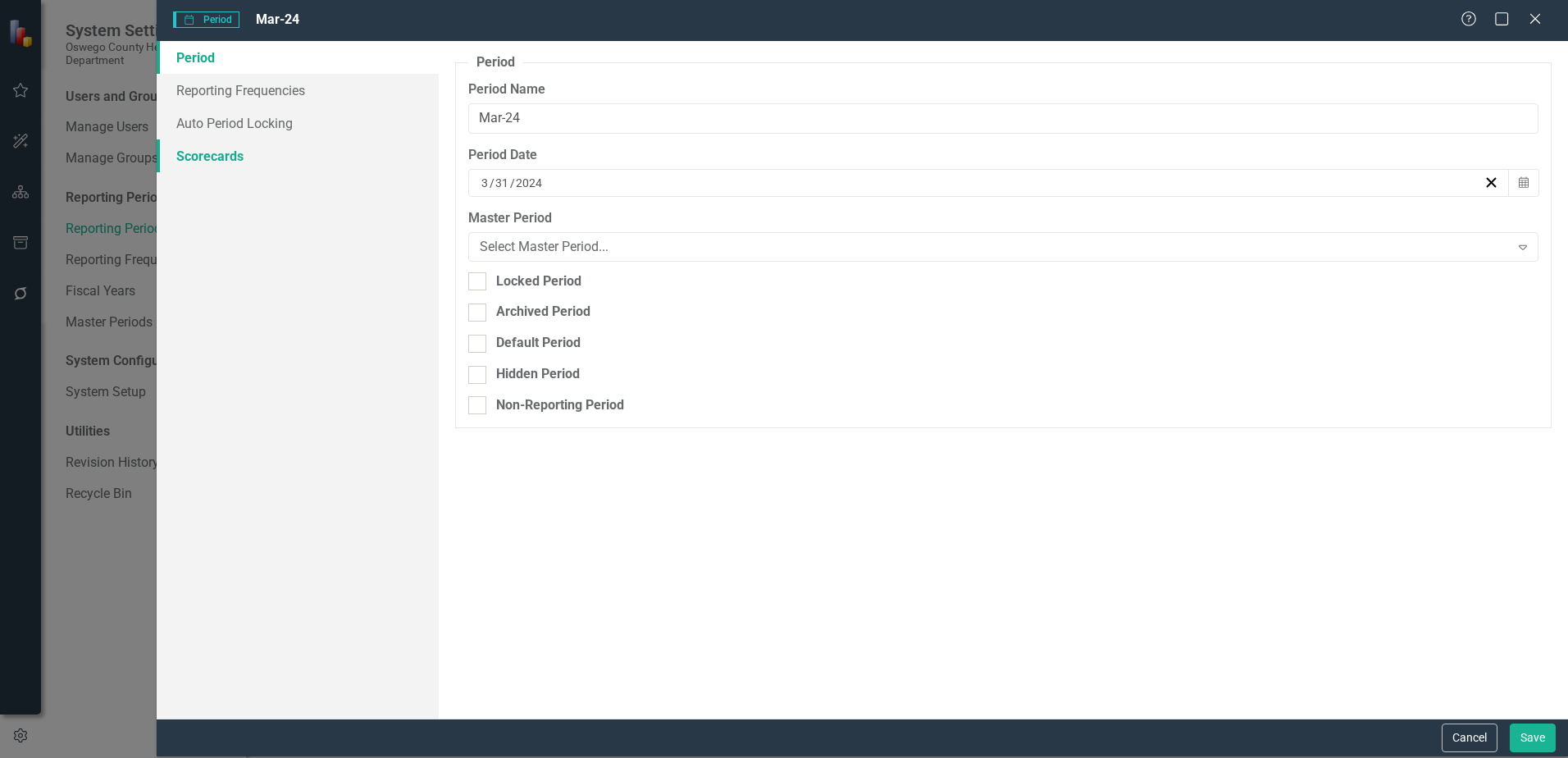
click at [265, 163] on link "Scorecards" at bounding box center [298, 156] width 282 height 33
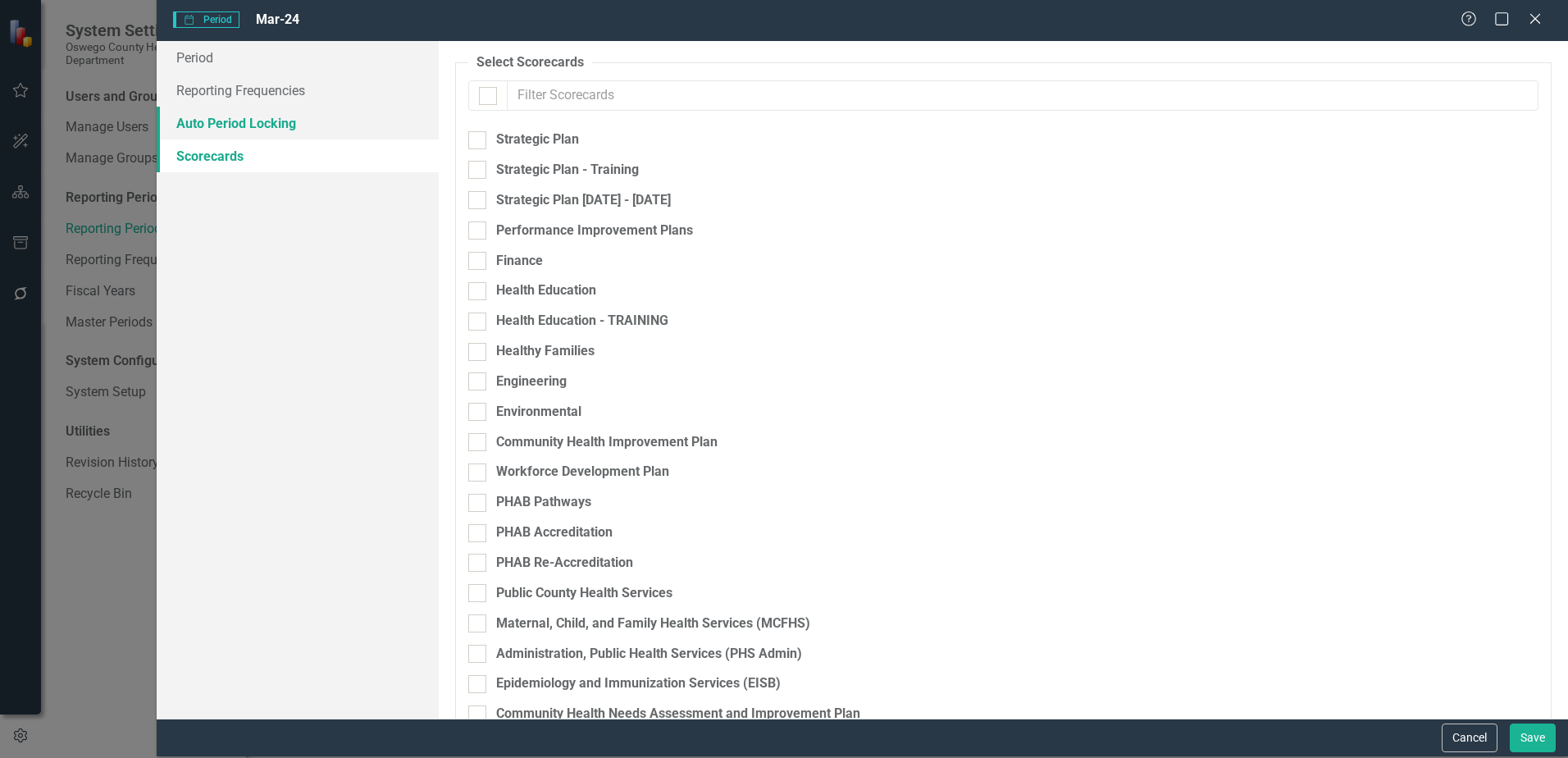
click at [277, 125] on link "Auto Period Locking" at bounding box center [298, 123] width 282 height 33
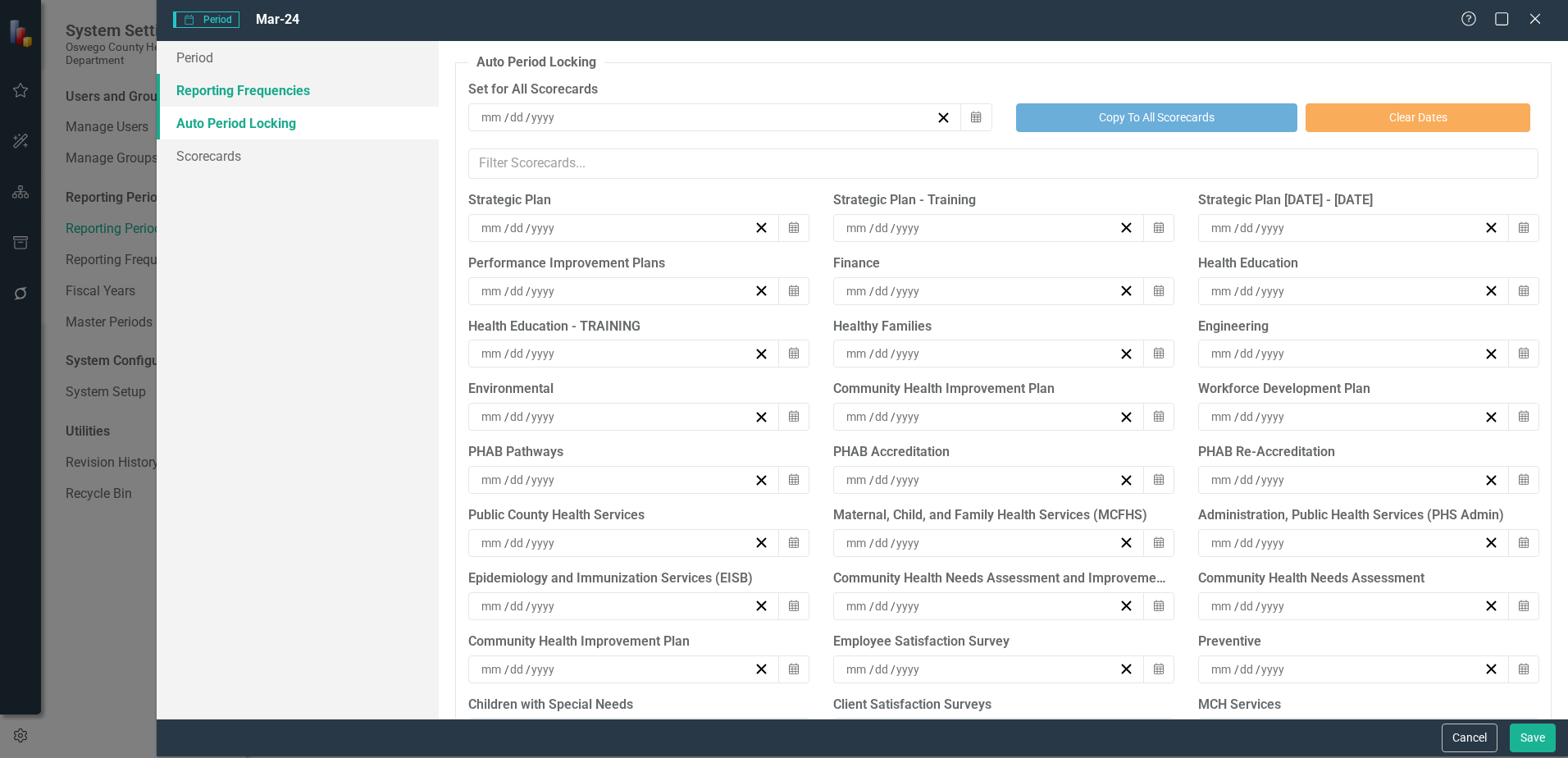
click at [279, 94] on link "Reporting Frequencies" at bounding box center [298, 90] width 282 height 33
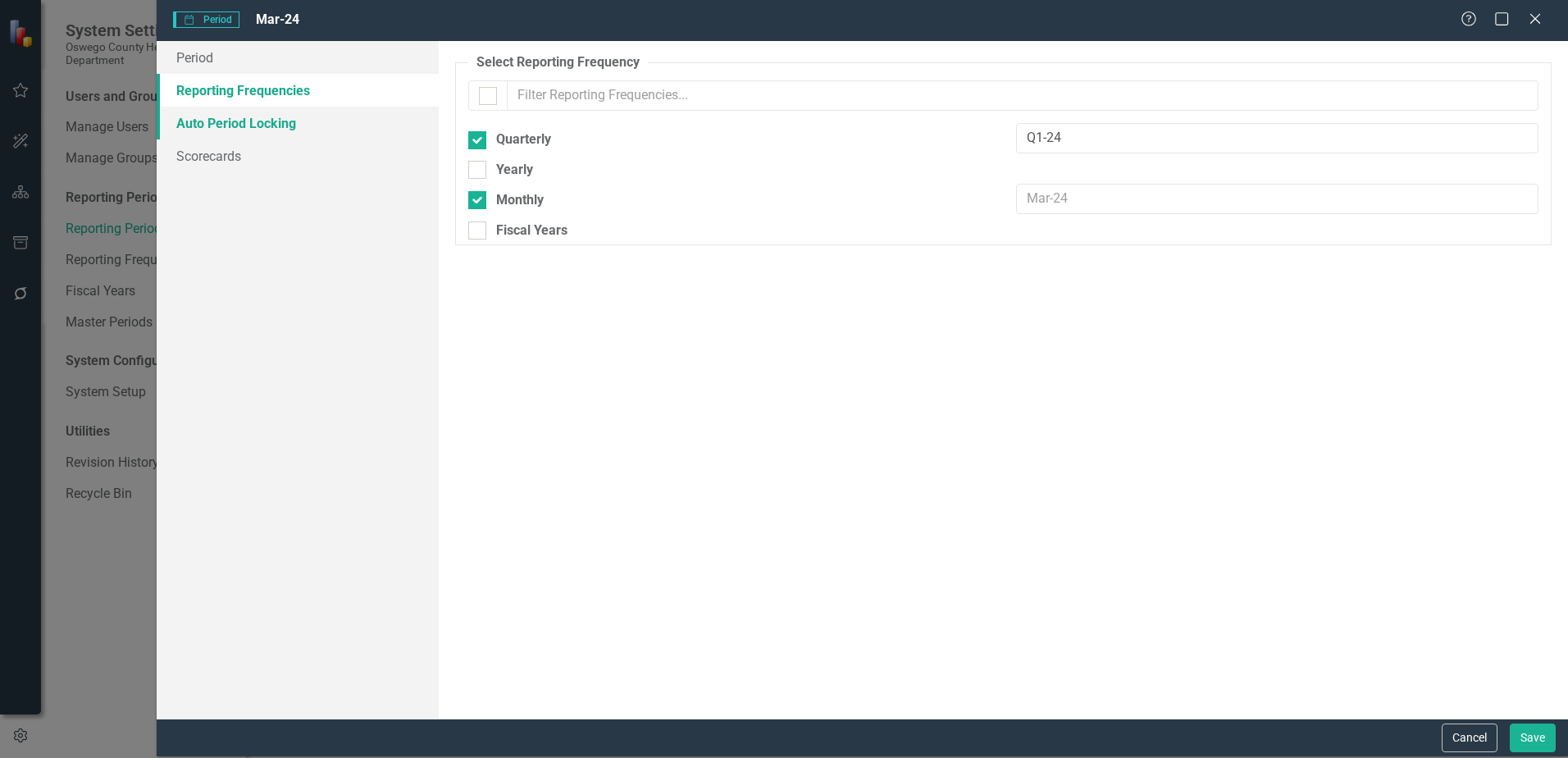
click at [277, 114] on link "Auto Period Locking" at bounding box center [298, 123] width 282 height 33
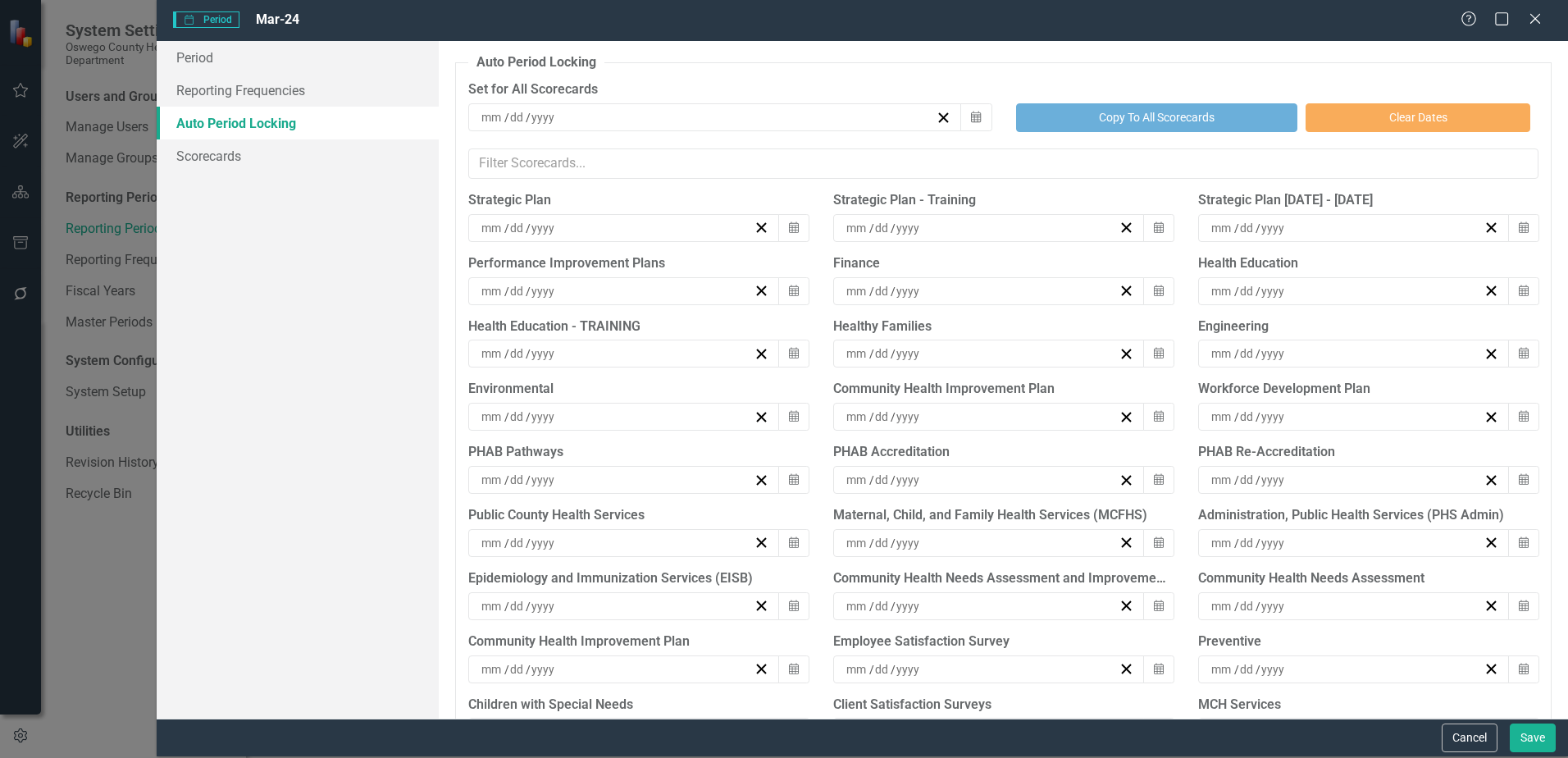
click at [1526, 14] on div "Help Maximize Close" at bounding box center [1506, 20] width 91 height 19
click at [1532, 17] on icon "Close" at bounding box center [1535, 19] width 21 height 16
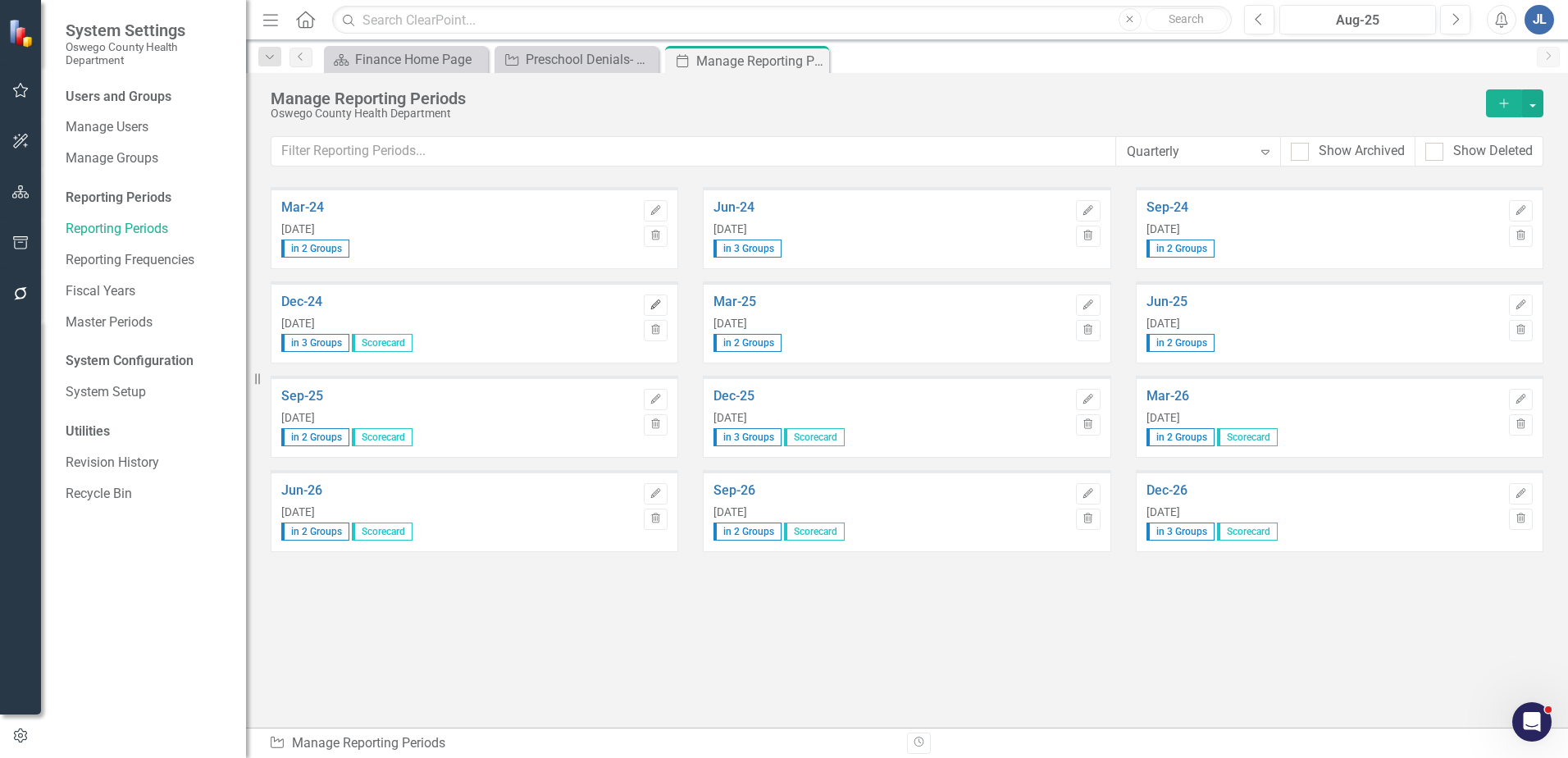
click at [658, 300] on icon "button" at bounding box center [657, 305] width 10 height 10
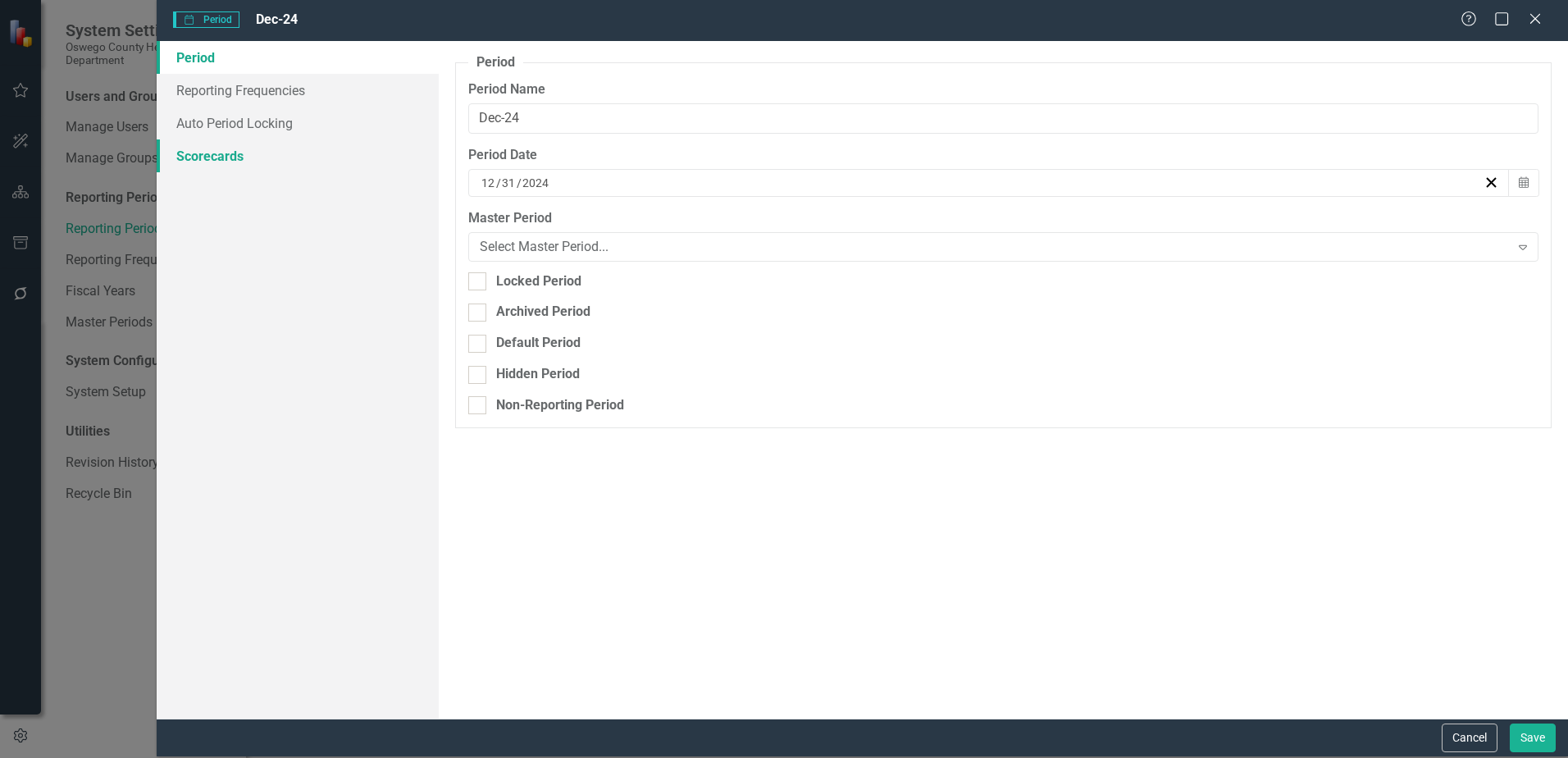
click at [242, 154] on link "Scorecards" at bounding box center [298, 156] width 282 height 33
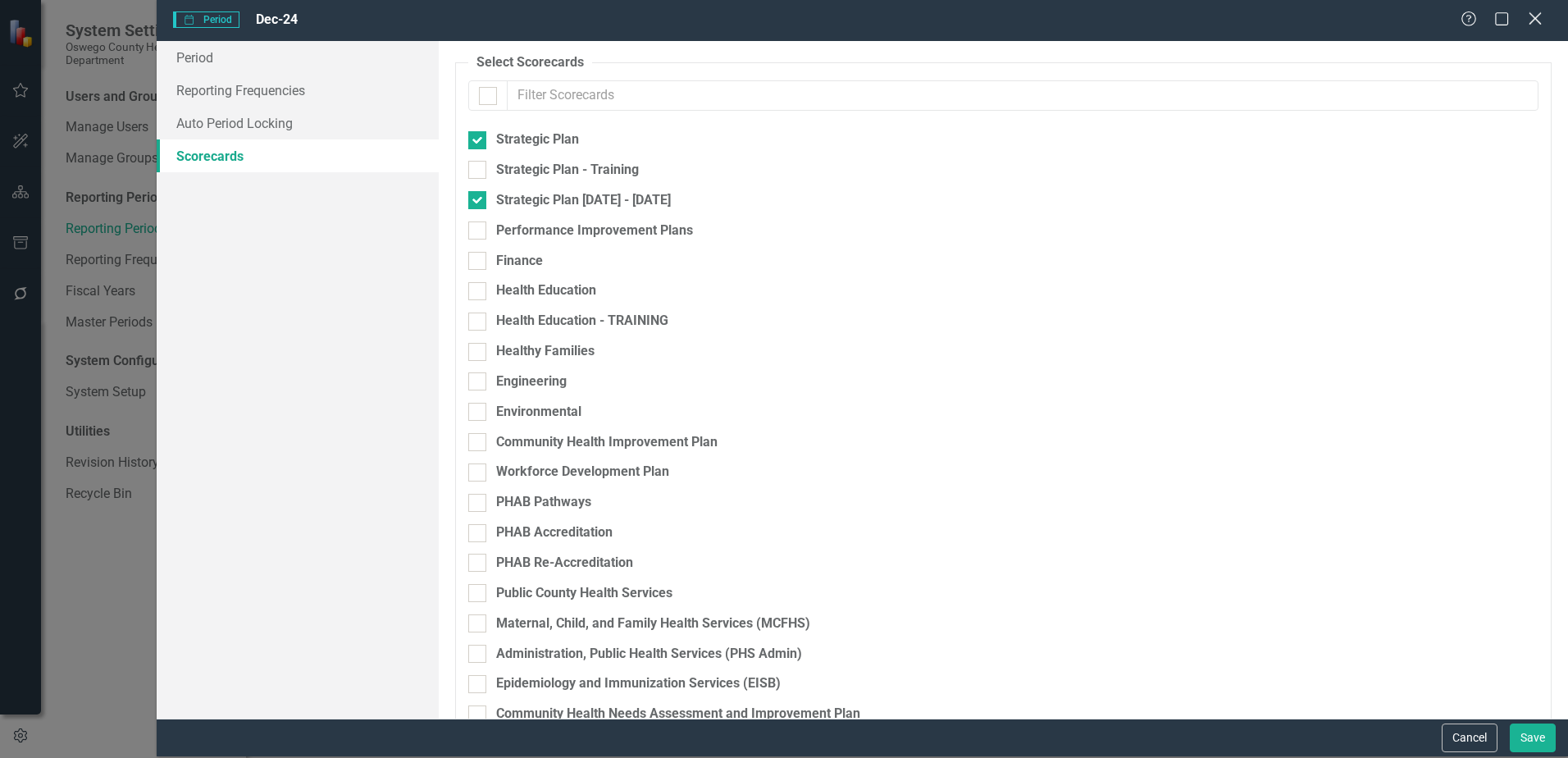
click at [1535, 22] on icon "Close" at bounding box center [1535, 19] width 21 height 16
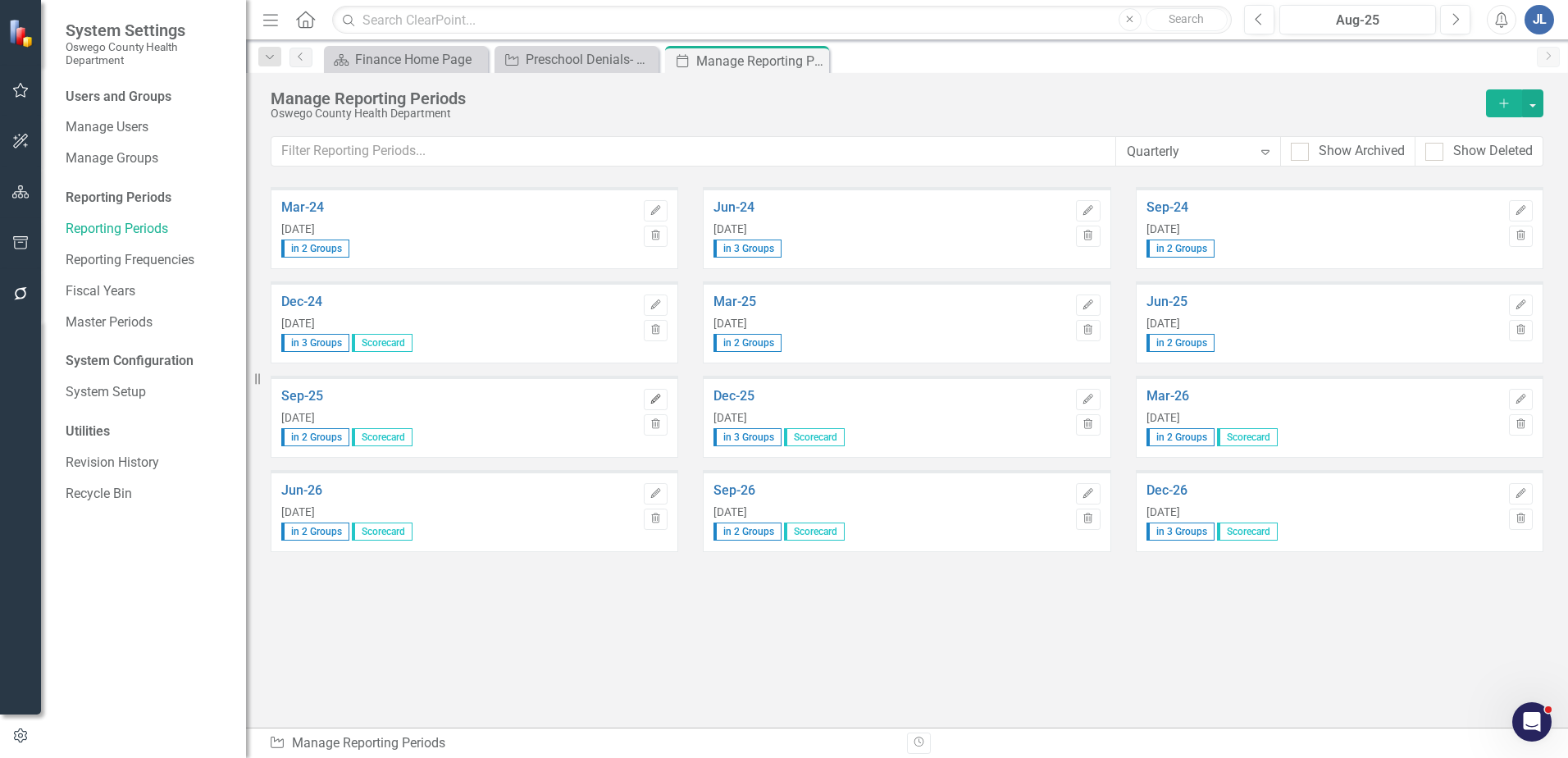
click at [662, 396] on icon "Edit" at bounding box center [656, 400] width 12 height 10
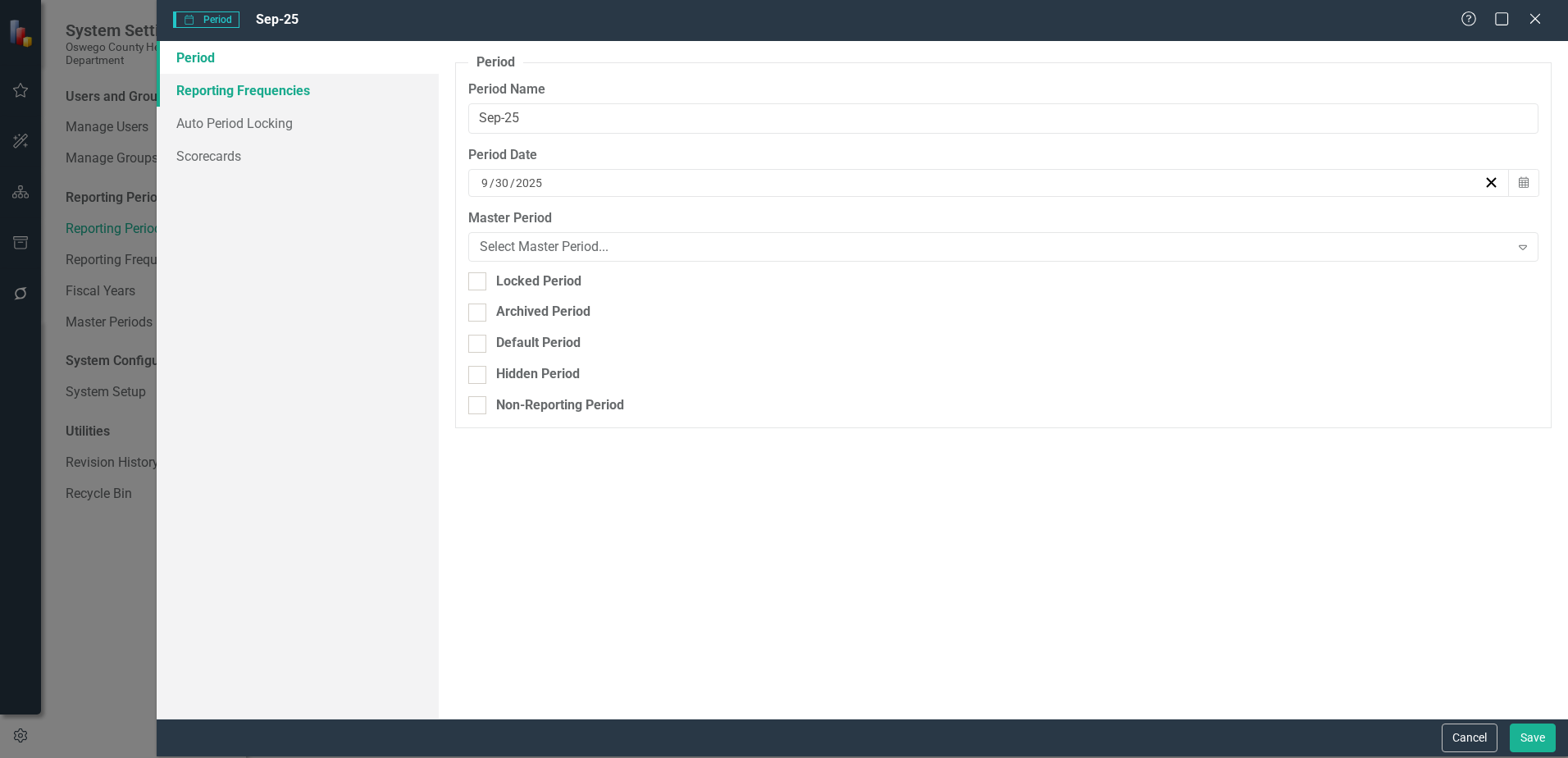
click at [289, 86] on link "Reporting Frequencies" at bounding box center [298, 90] width 282 height 33
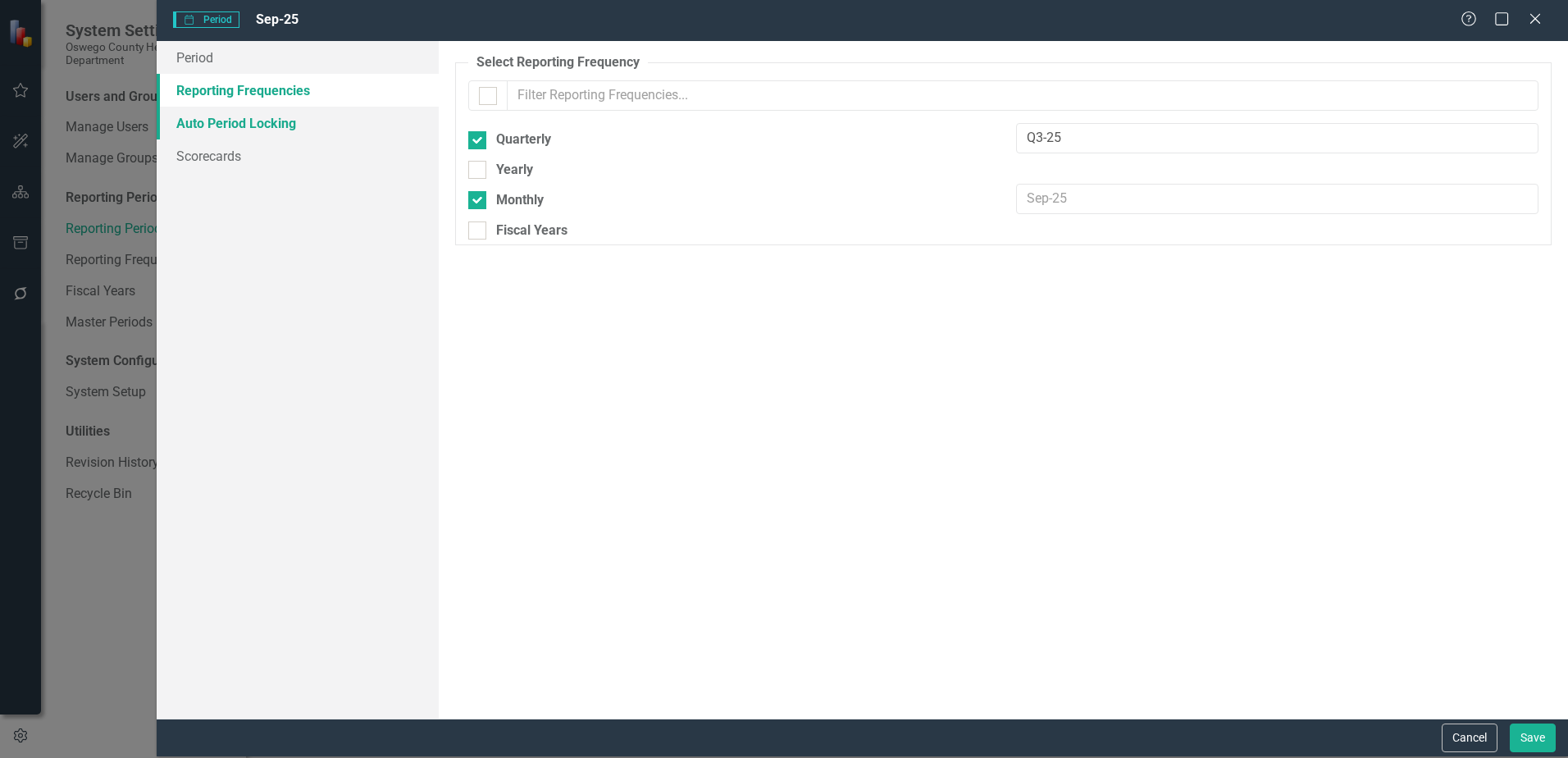
click at [269, 115] on link "Auto Period Locking" at bounding box center [298, 123] width 282 height 33
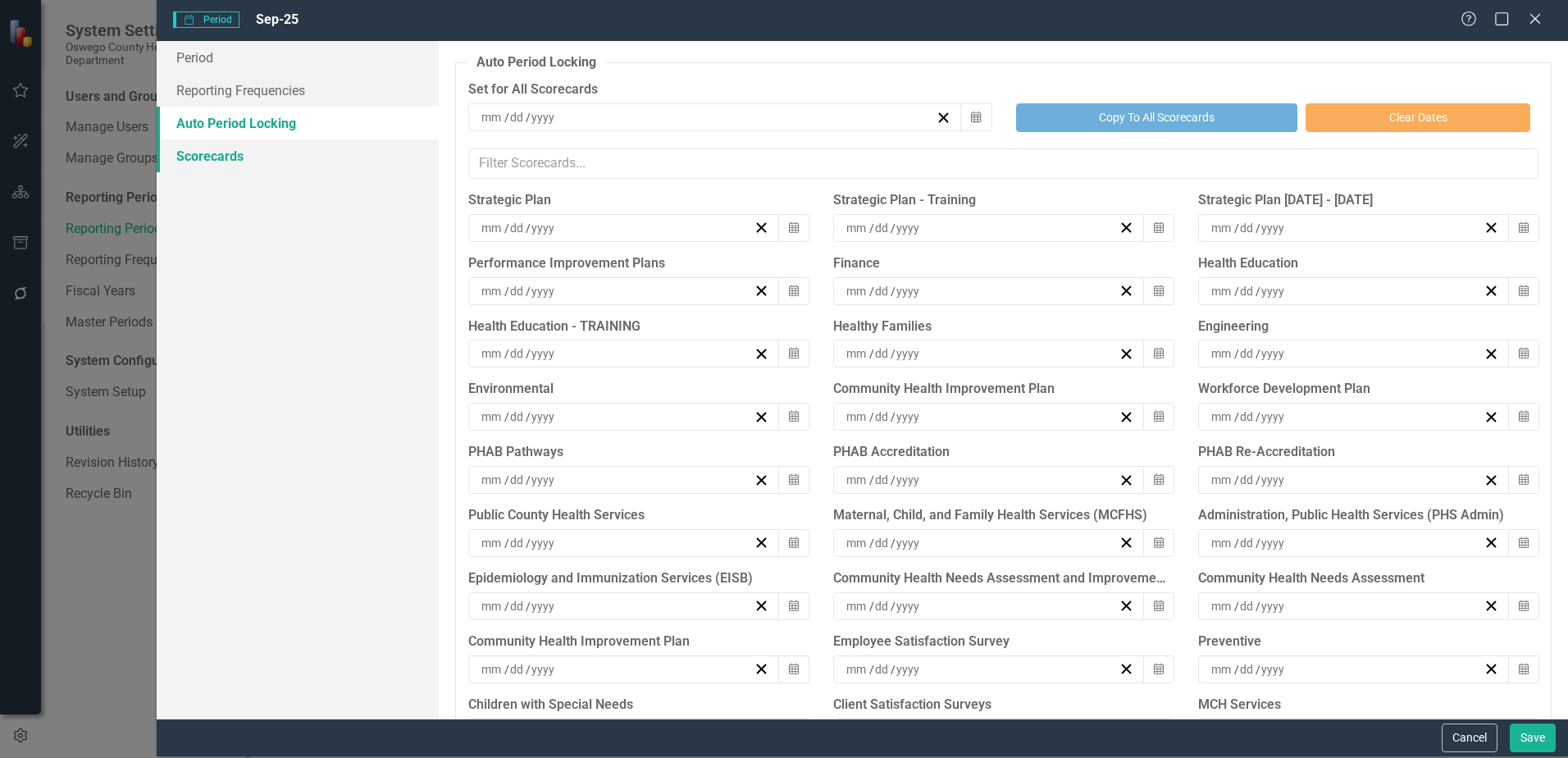
click at [216, 154] on link "Scorecards" at bounding box center [298, 156] width 282 height 33
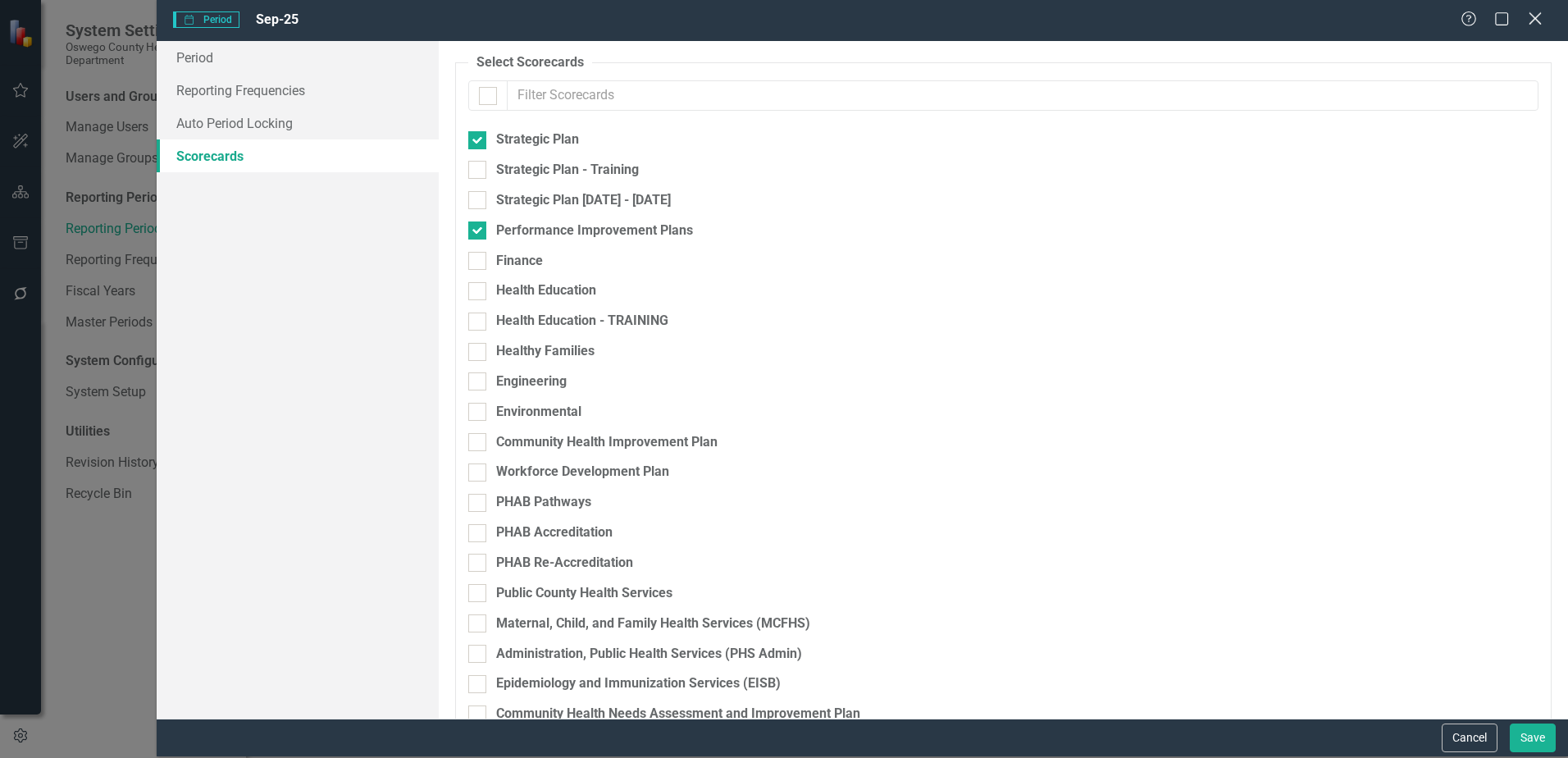
click at [1528, 20] on icon "Close" at bounding box center [1535, 19] width 21 height 16
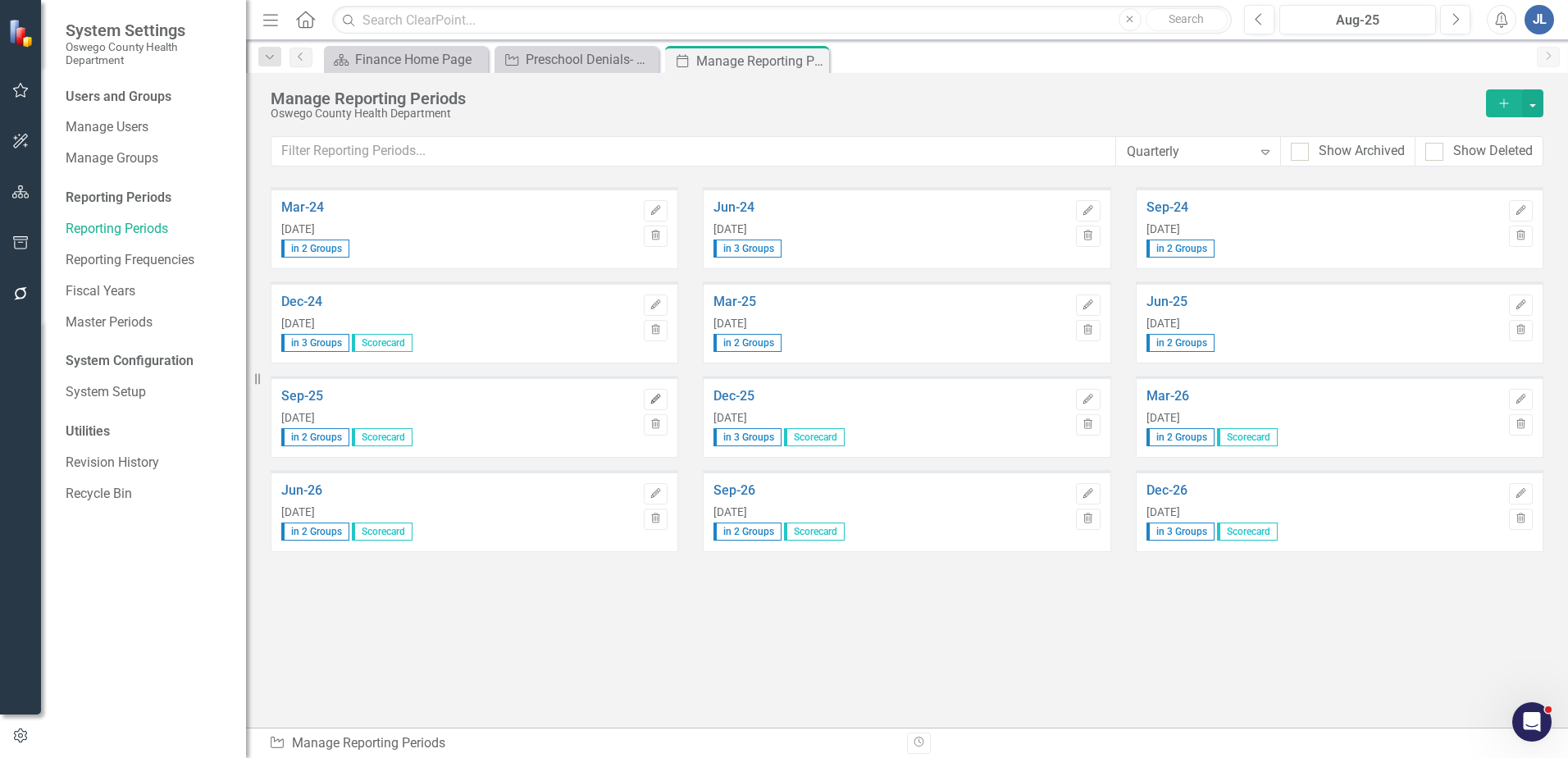
click at [662, 398] on icon "Edit" at bounding box center [656, 400] width 12 height 10
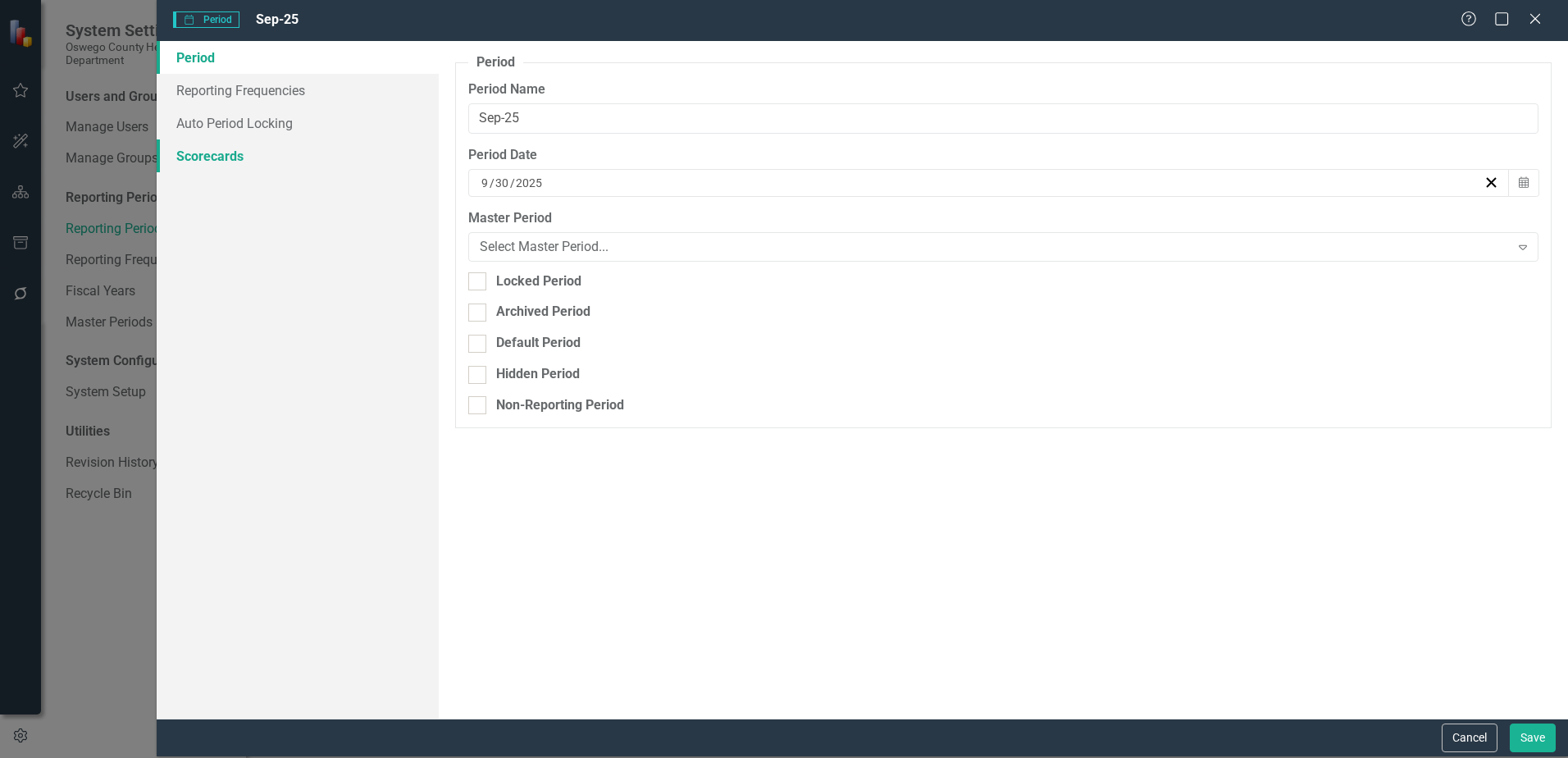
click at [271, 156] on link "Scorecards" at bounding box center [298, 156] width 282 height 33
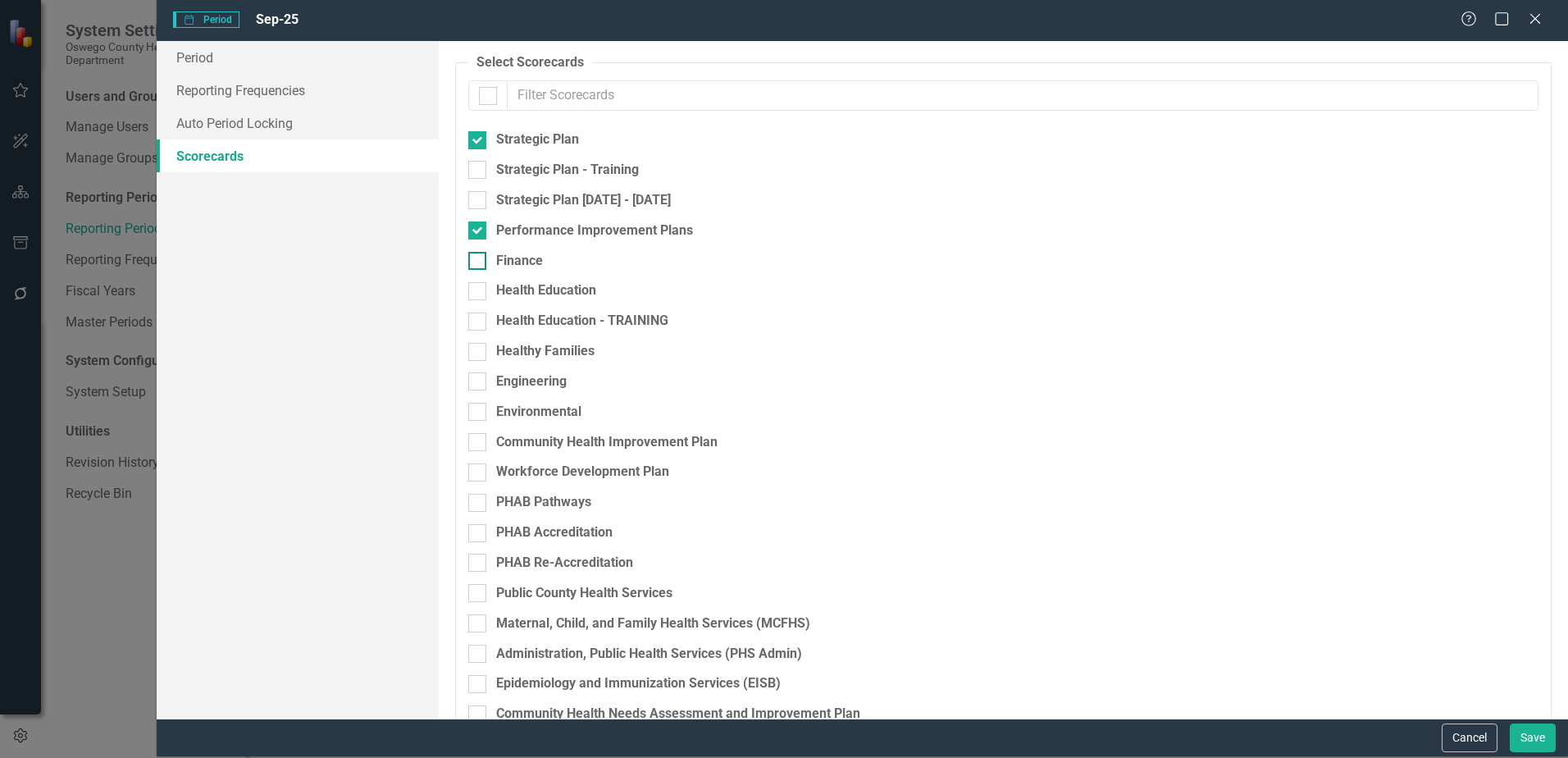
click at [483, 262] on div at bounding box center [478, 261] width 18 height 18
click at [479, 262] on input "Finance" at bounding box center [474, 257] width 11 height 11
checkbox input "true"
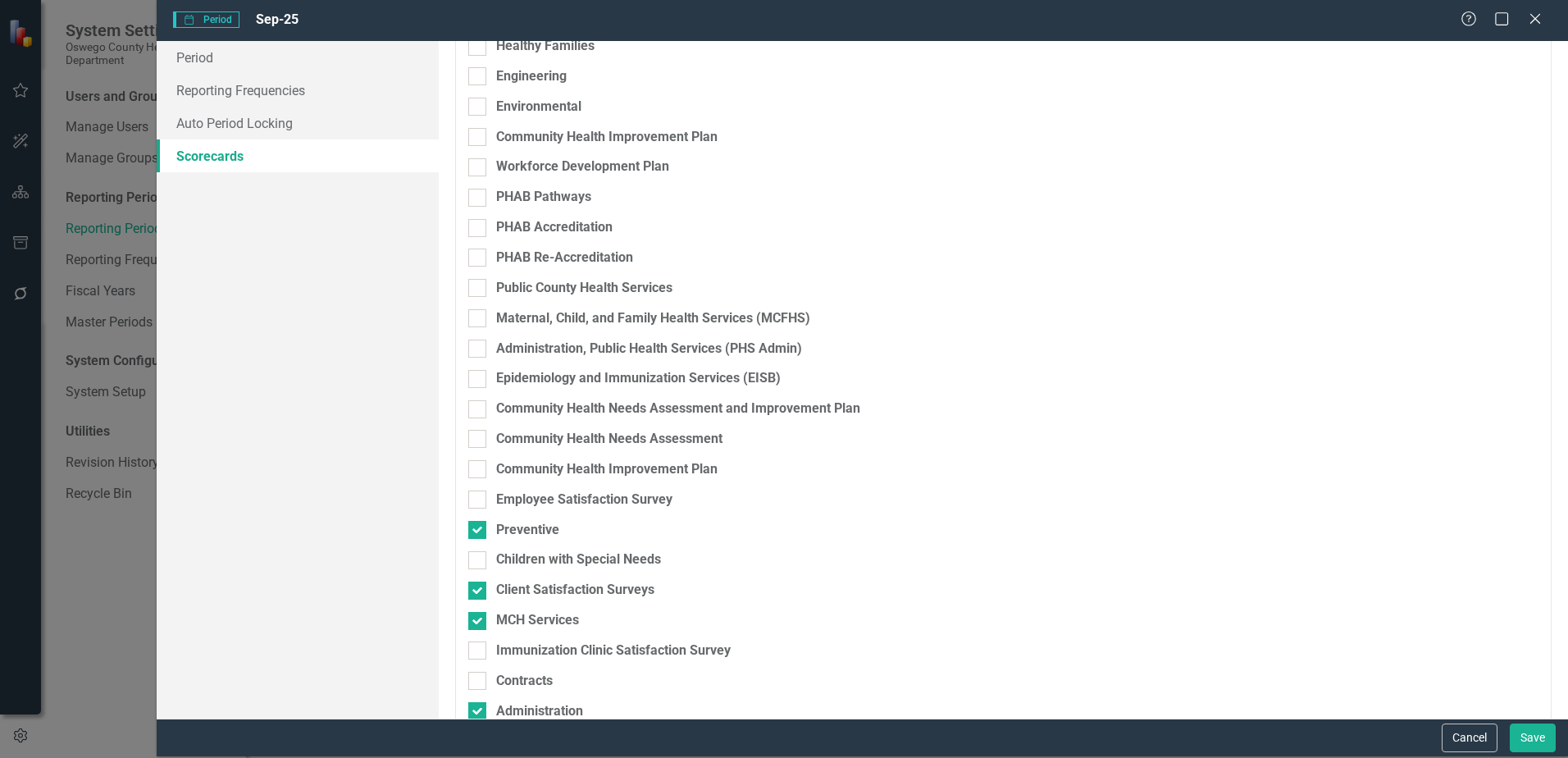
scroll to position [333, 0]
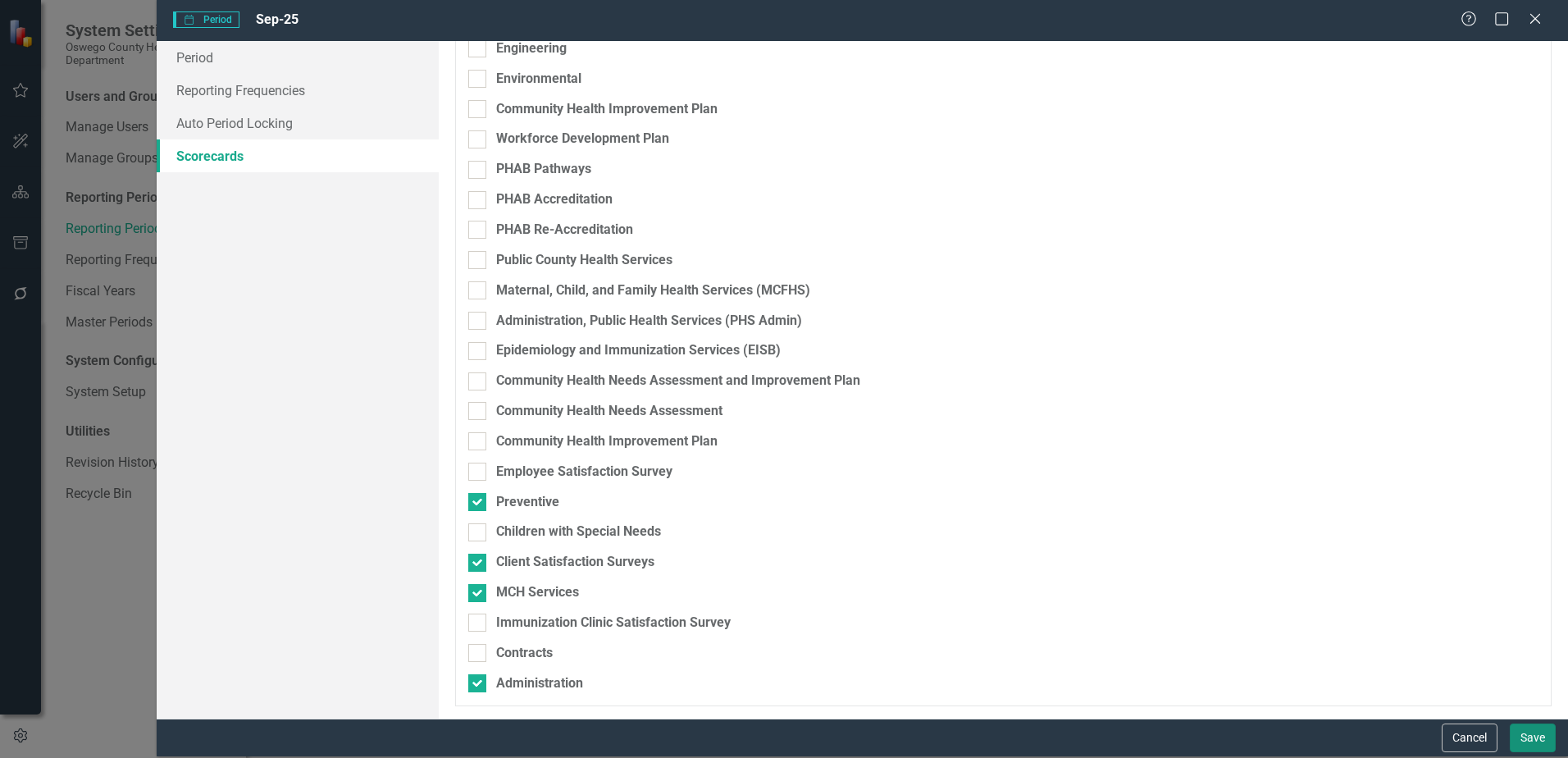
click at [1534, 735] on button "Save" at bounding box center [1533, 738] width 46 height 29
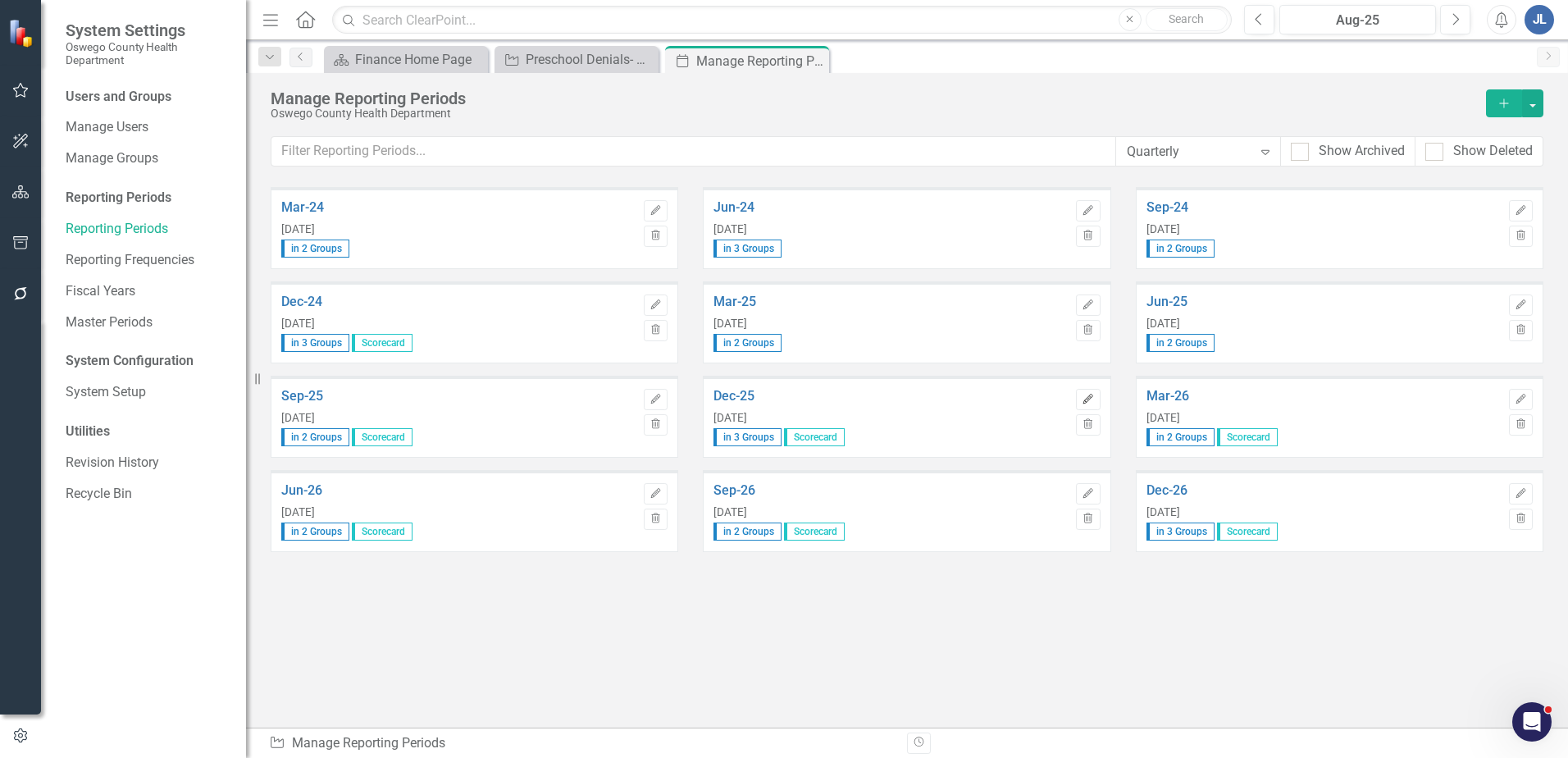
click at [1088, 399] on icon "button" at bounding box center [1088, 399] width 10 height 10
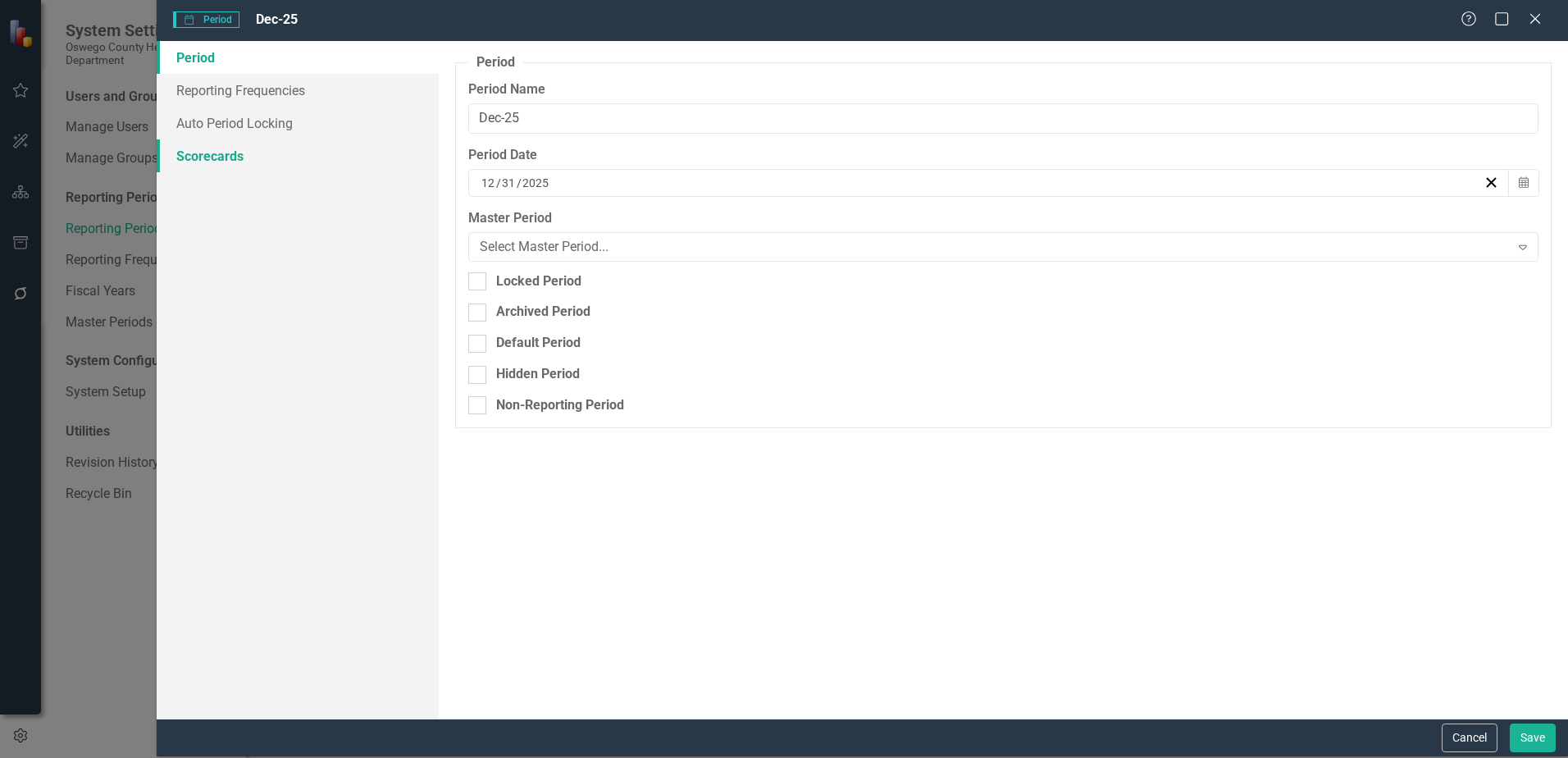
click at [237, 150] on link "Scorecards" at bounding box center [298, 156] width 282 height 33
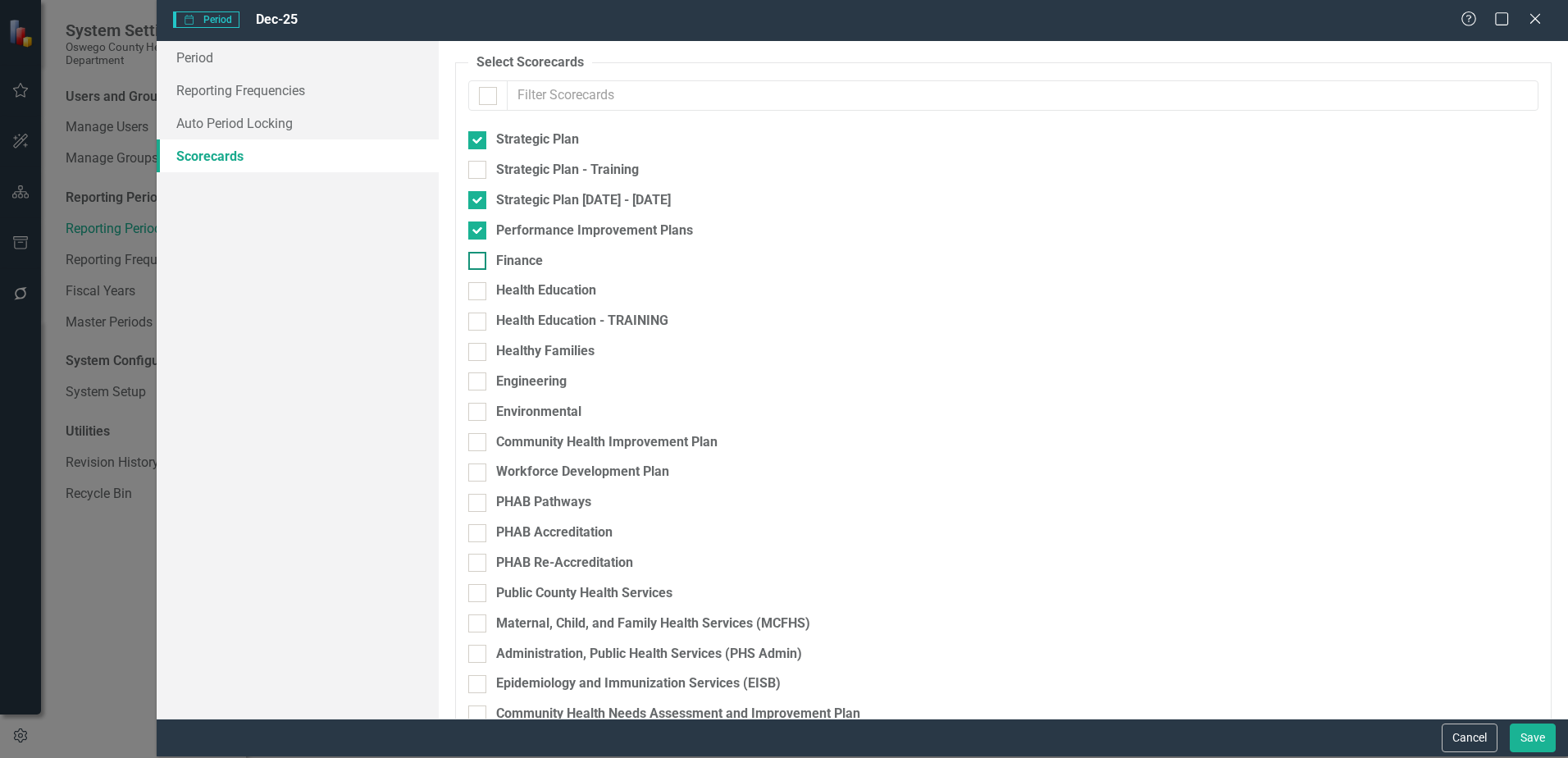
click at [487, 255] on div at bounding box center [478, 261] width 18 height 18
click at [479, 255] on input "Finance" at bounding box center [474, 257] width 11 height 11
checkbox input "true"
click at [1534, 730] on button "Save" at bounding box center [1533, 738] width 46 height 29
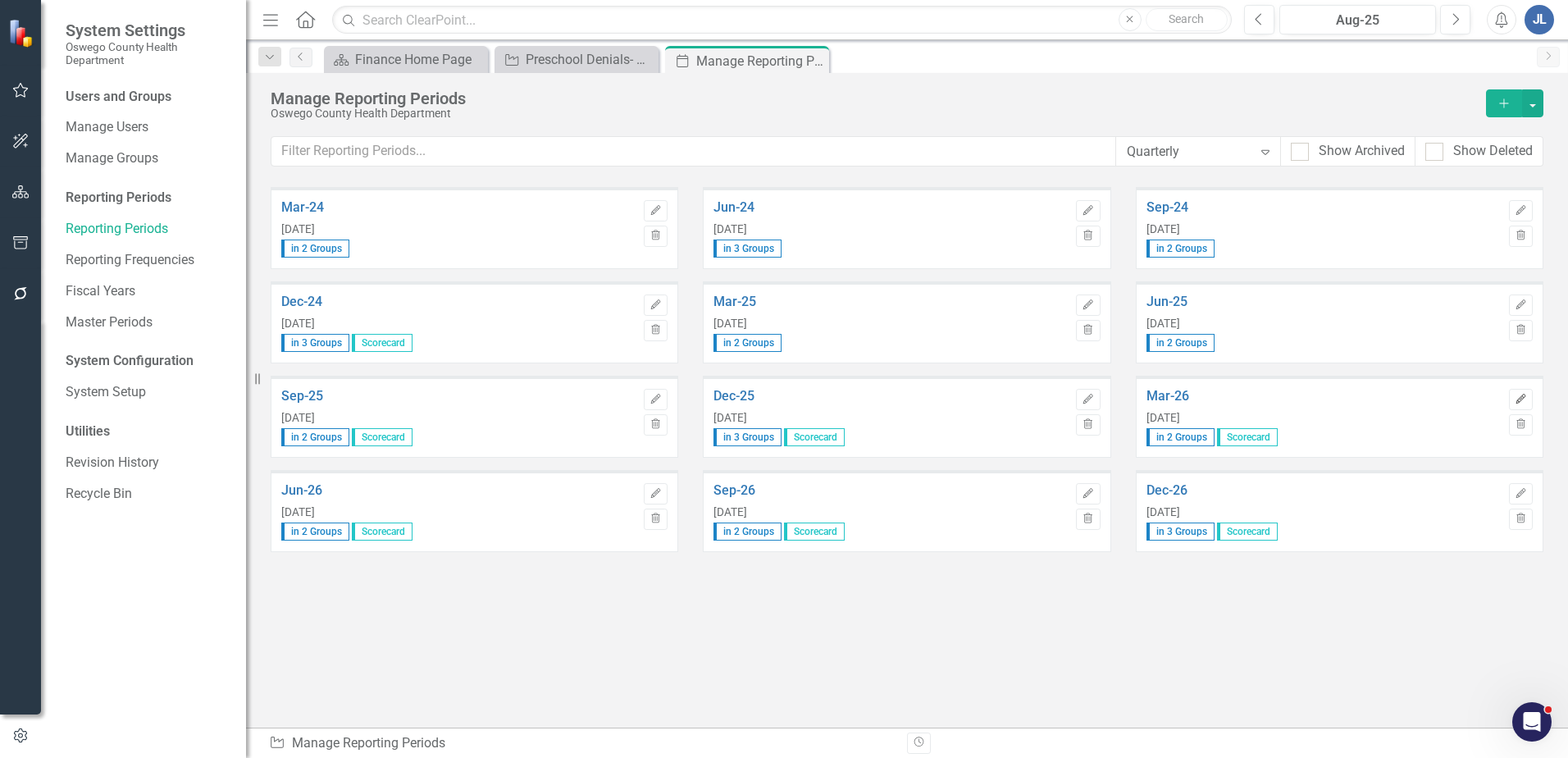
click at [1522, 397] on icon "Edit" at bounding box center [1521, 400] width 12 height 10
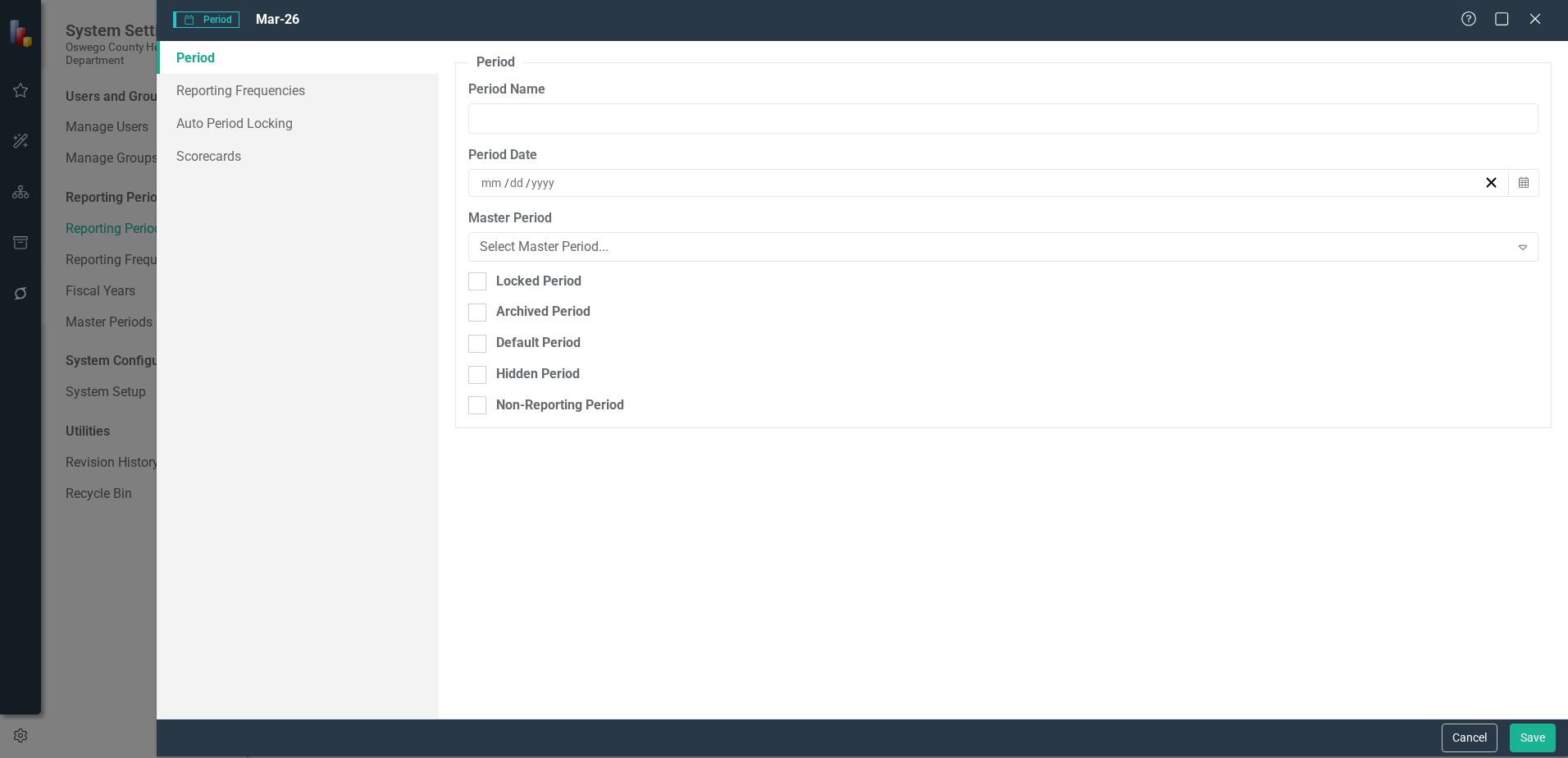
type input "Mar-26"
type input "3"
type input "31"
type input "2026"
click at [302, 151] on link "Scorecards" at bounding box center [298, 156] width 282 height 33
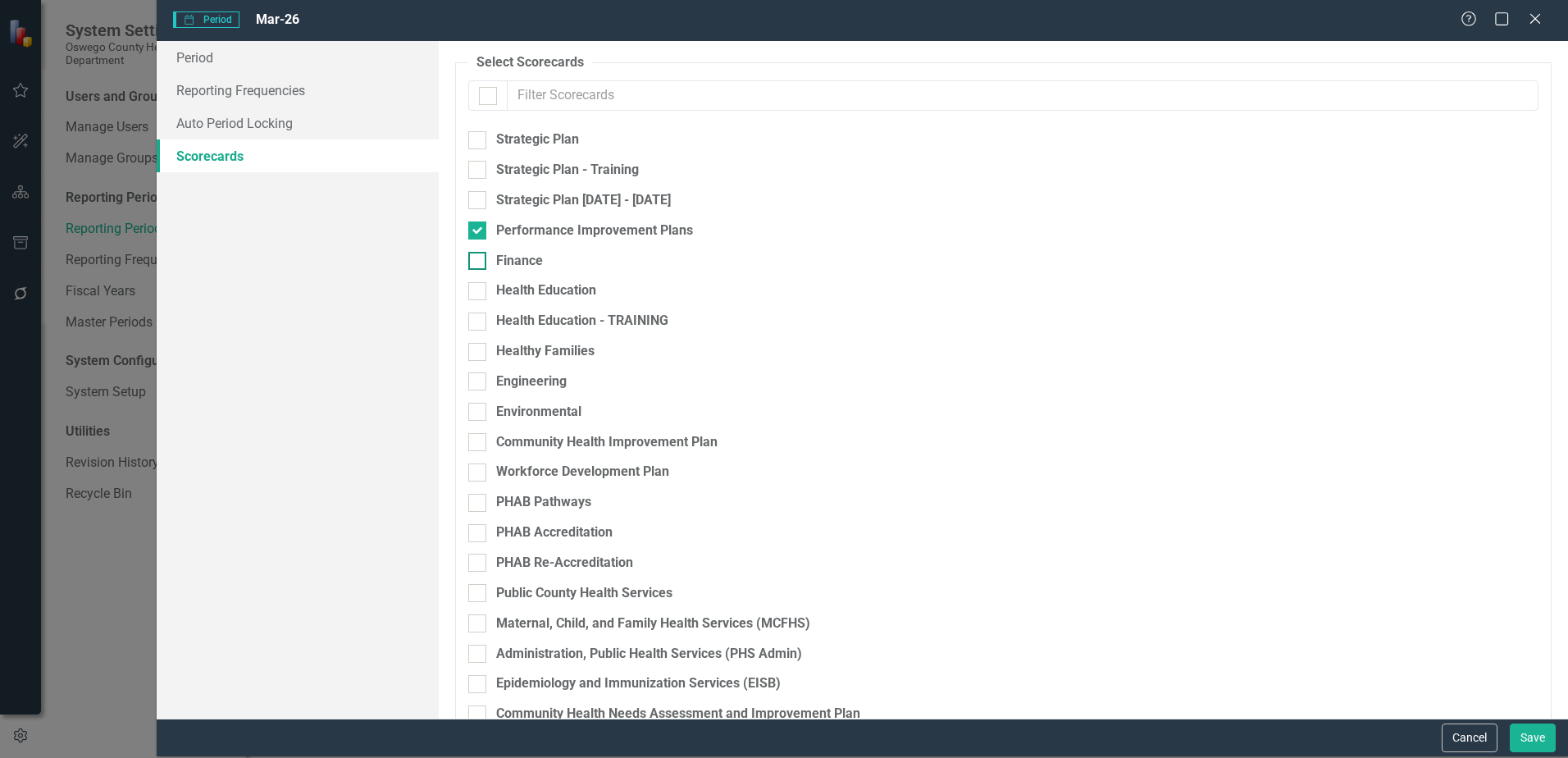
click at [486, 260] on div at bounding box center [478, 261] width 18 height 18
click at [479, 260] on input "Finance" at bounding box center [474, 257] width 11 height 11
checkbox input "true"
click at [1527, 738] on button "Save" at bounding box center [1533, 738] width 46 height 29
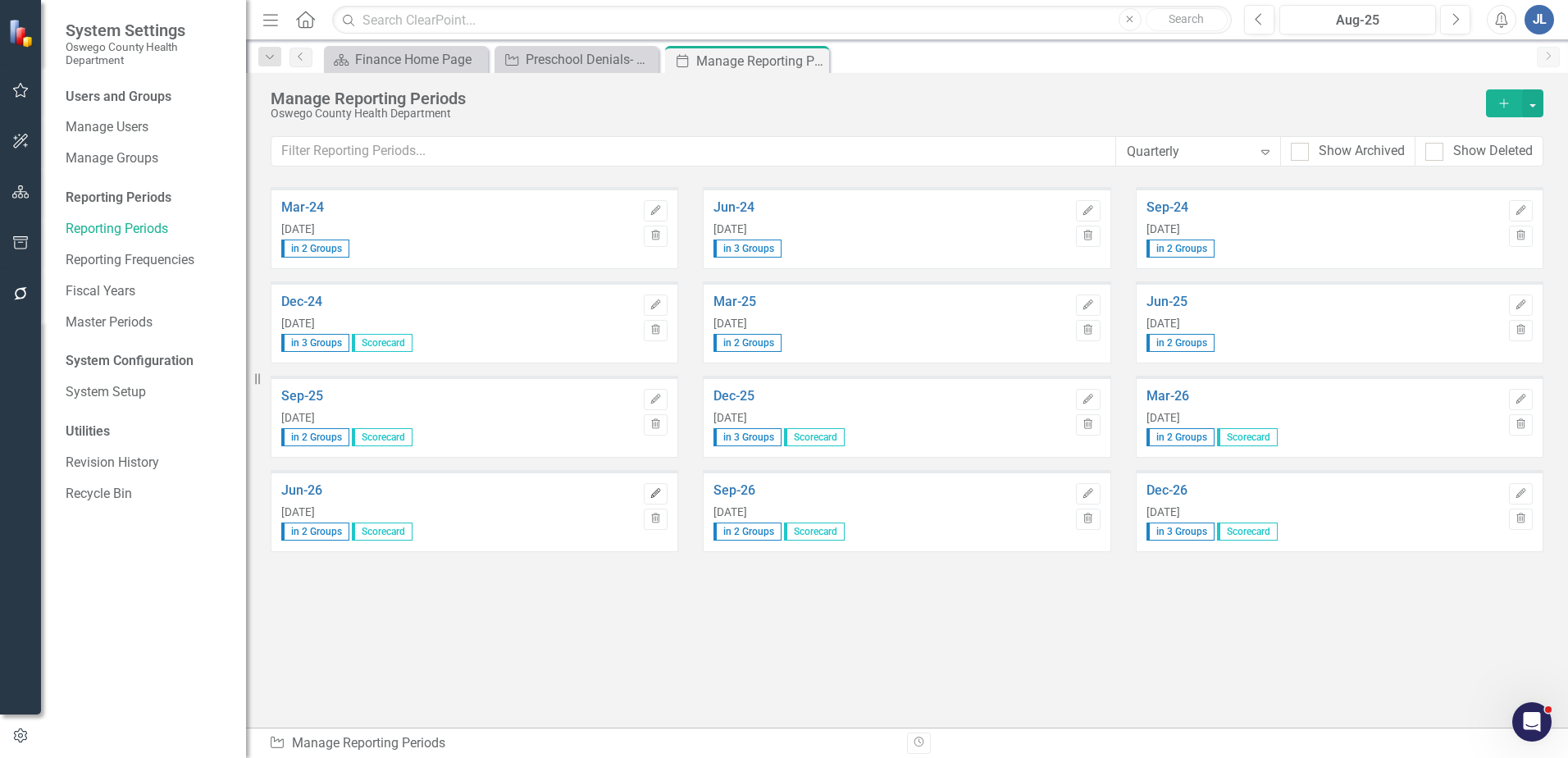
click at [654, 490] on icon "Edit" at bounding box center [656, 494] width 12 height 10
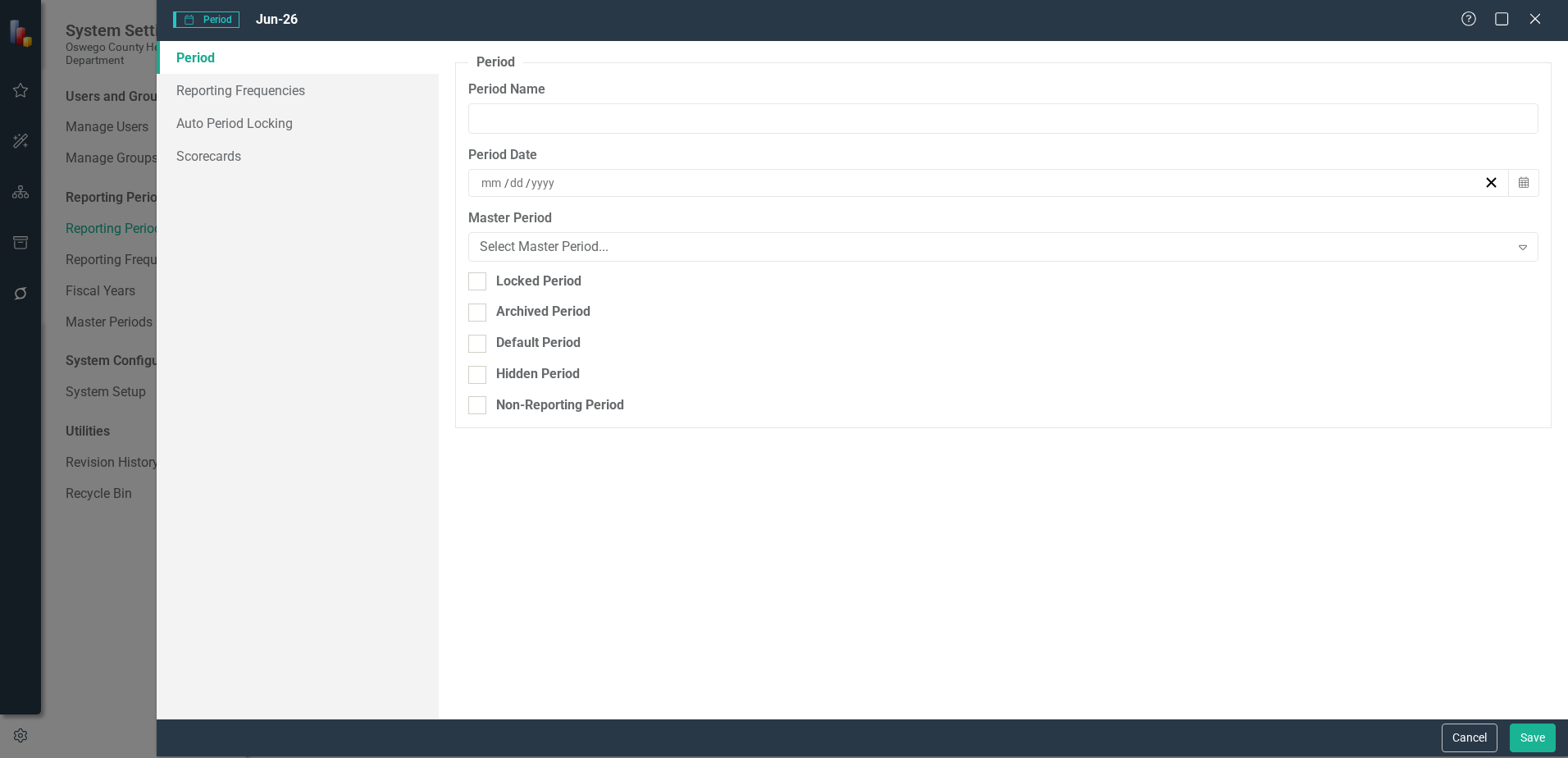
type input "Jun-26"
type input "6"
type input "30"
type input "2026"
click at [240, 167] on link "Scorecards" at bounding box center [298, 156] width 282 height 33
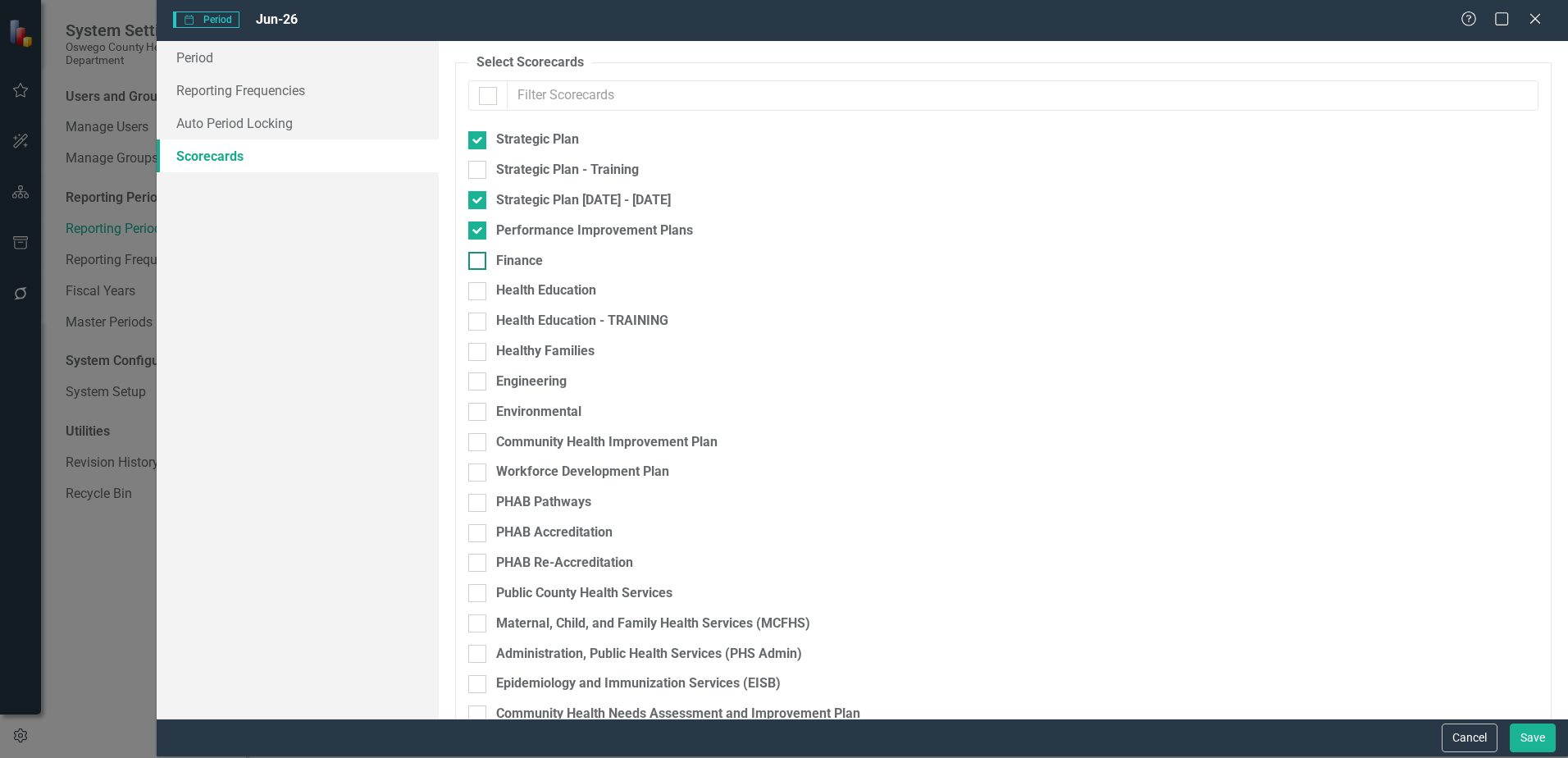
click at [478, 264] on div at bounding box center [478, 261] width 18 height 18
click at [478, 263] on input "Finance" at bounding box center [474, 257] width 11 height 11
checkbox input "true"
click at [1519, 737] on button "Save" at bounding box center [1533, 738] width 46 height 29
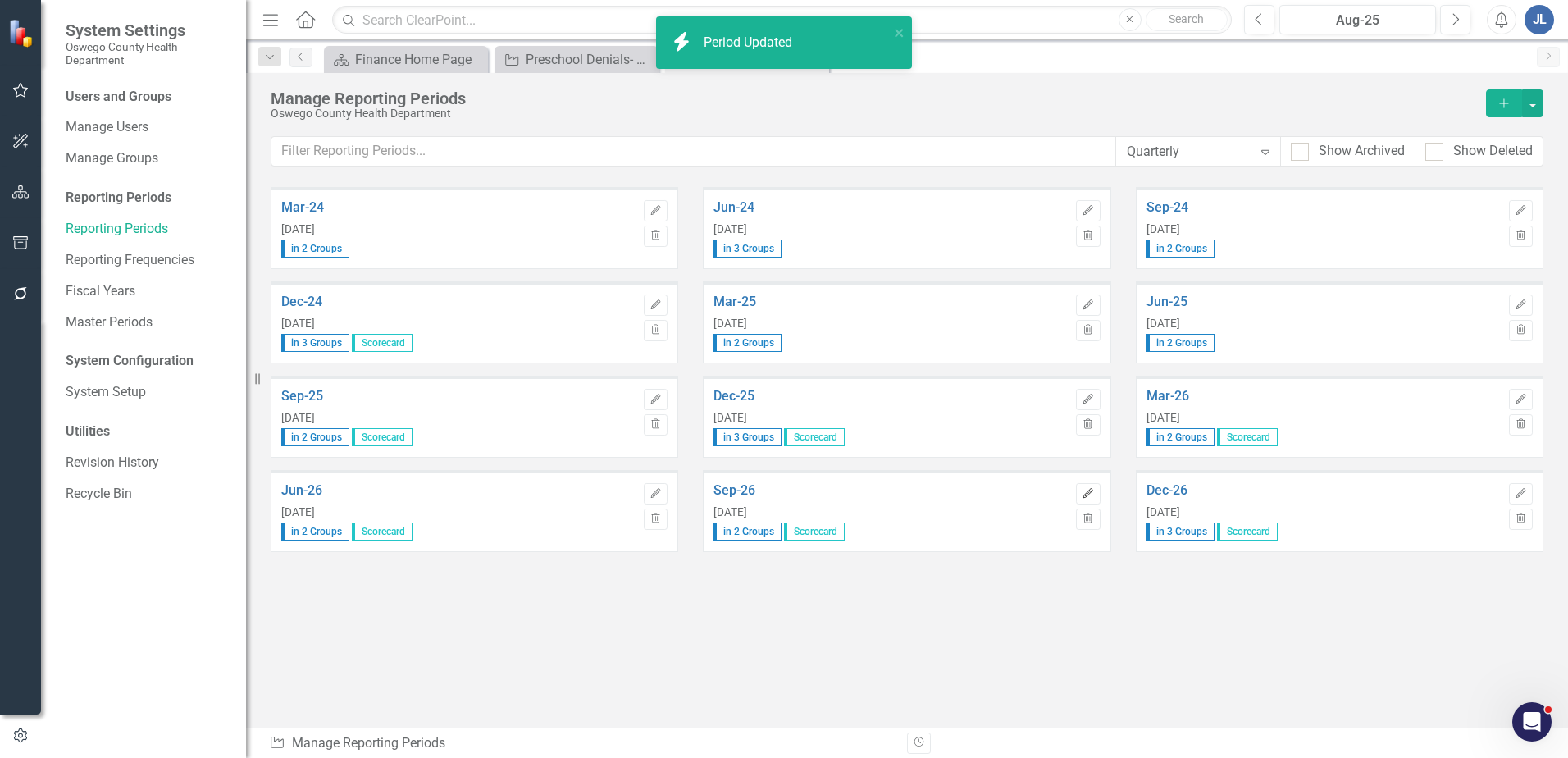
click at [1091, 497] on icon "Edit" at bounding box center [1088, 494] width 12 height 10
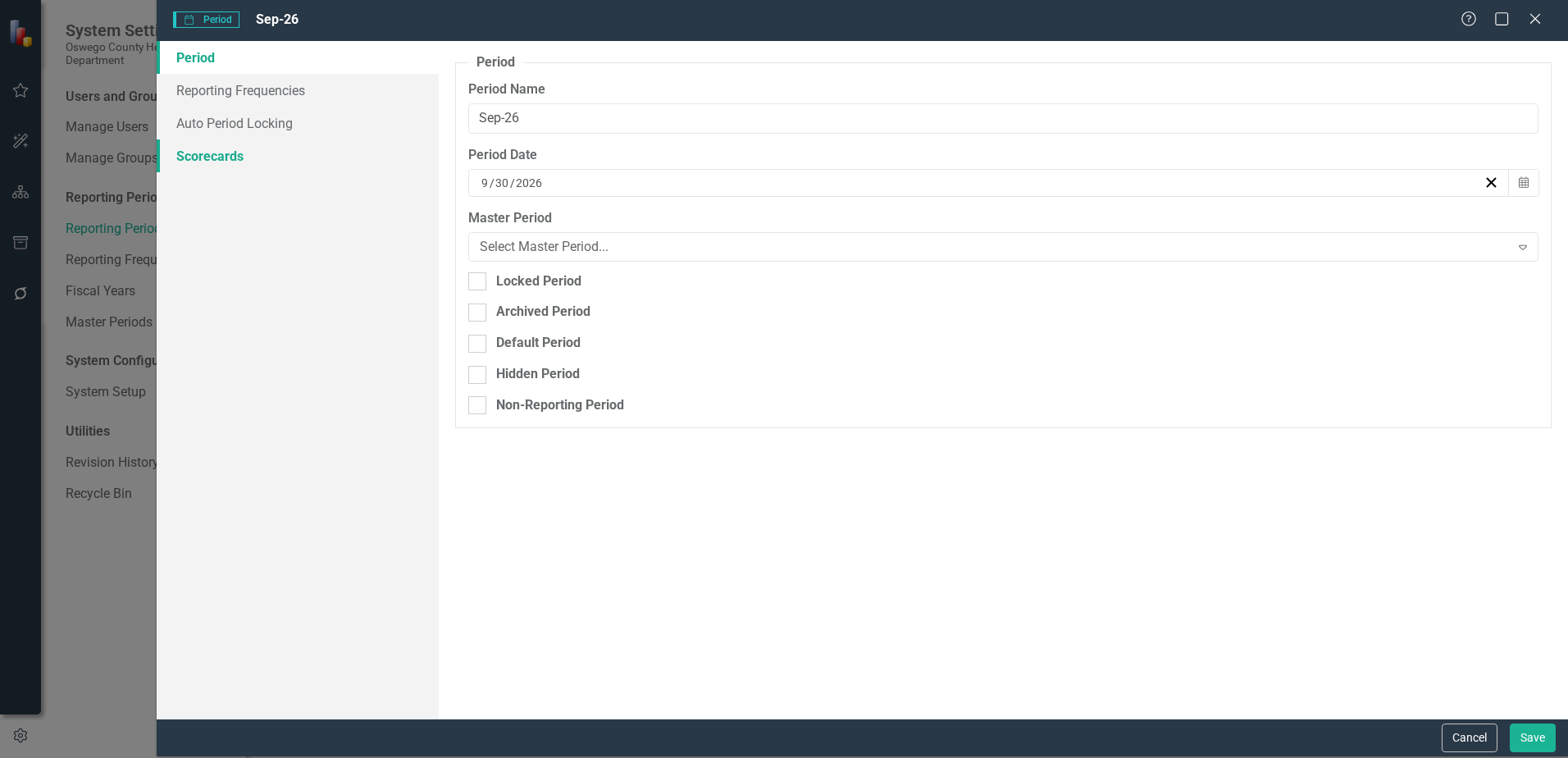
click at [249, 149] on link "Scorecards" at bounding box center [298, 156] width 282 height 33
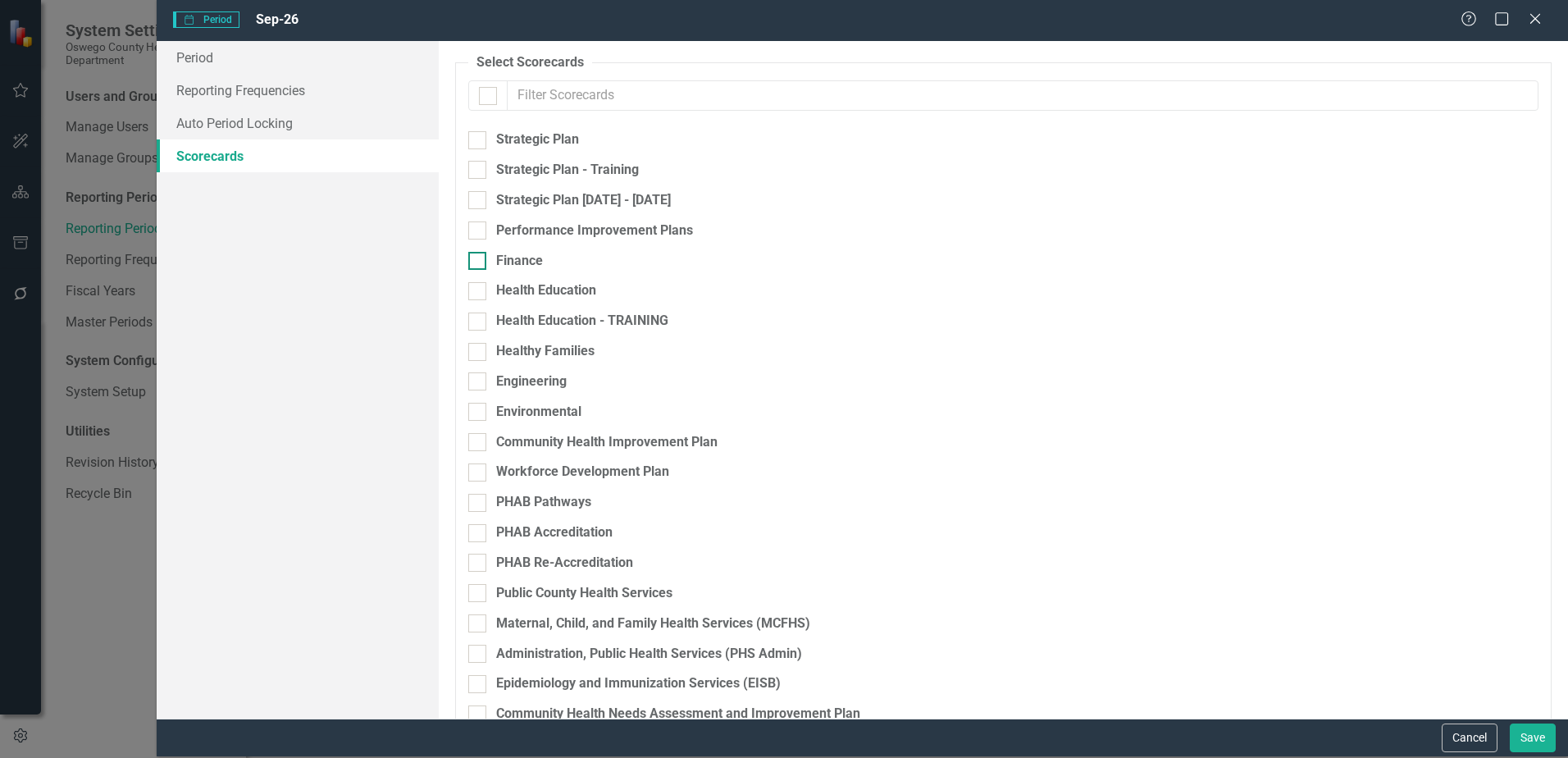
click at [474, 256] on input "Finance" at bounding box center [474, 257] width 11 height 11
checkbox input "true"
click at [1540, 744] on button "Save" at bounding box center [1533, 738] width 46 height 29
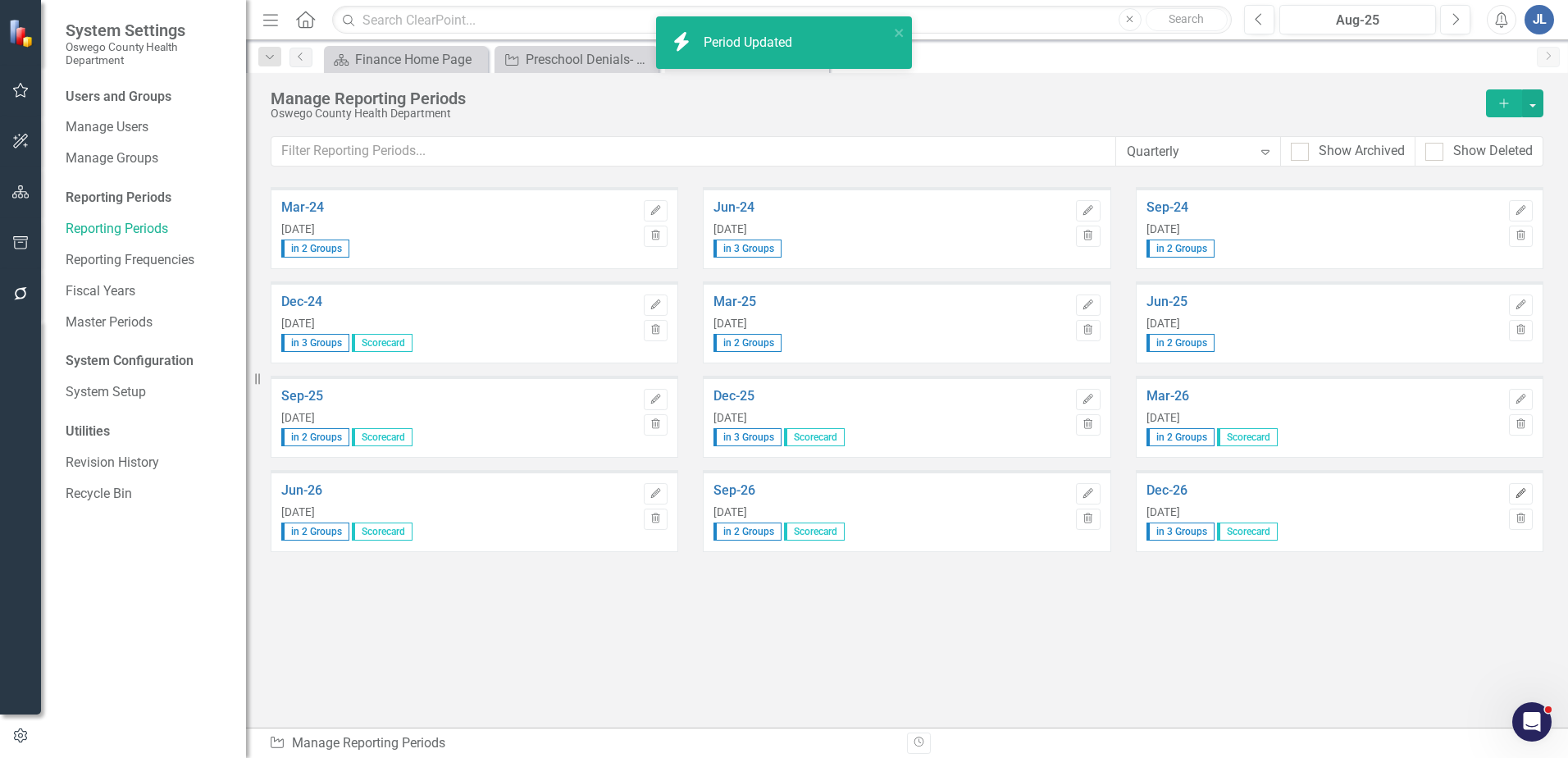
click at [1529, 492] on button "Edit" at bounding box center [1521, 493] width 24 height 21
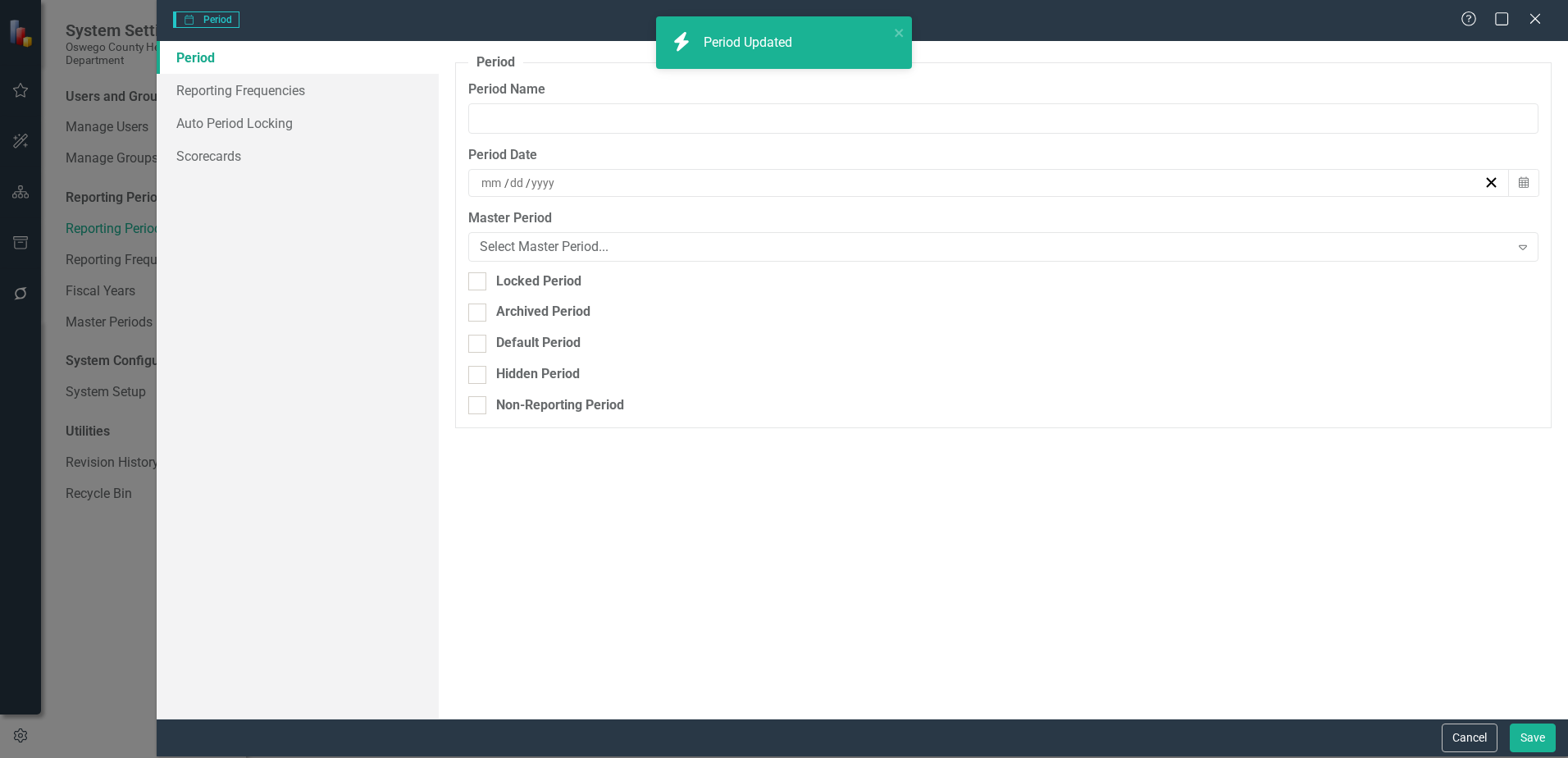
type input "Dec-26"
type input "12"
type input "31"
type input "2026"
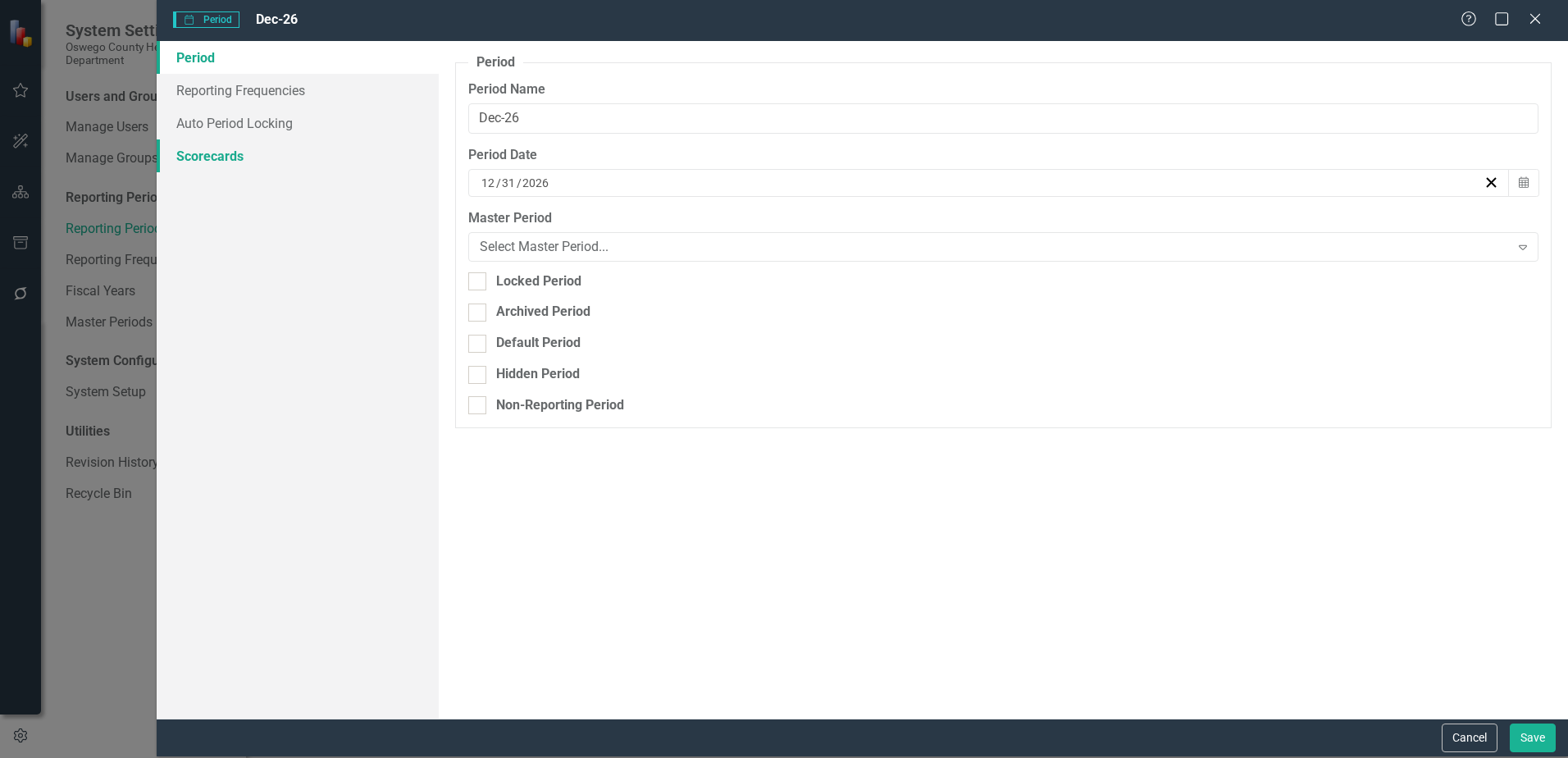
click at [236, 147] on link "Scorecards" at bounding box center [298, 156] width 282 height 33
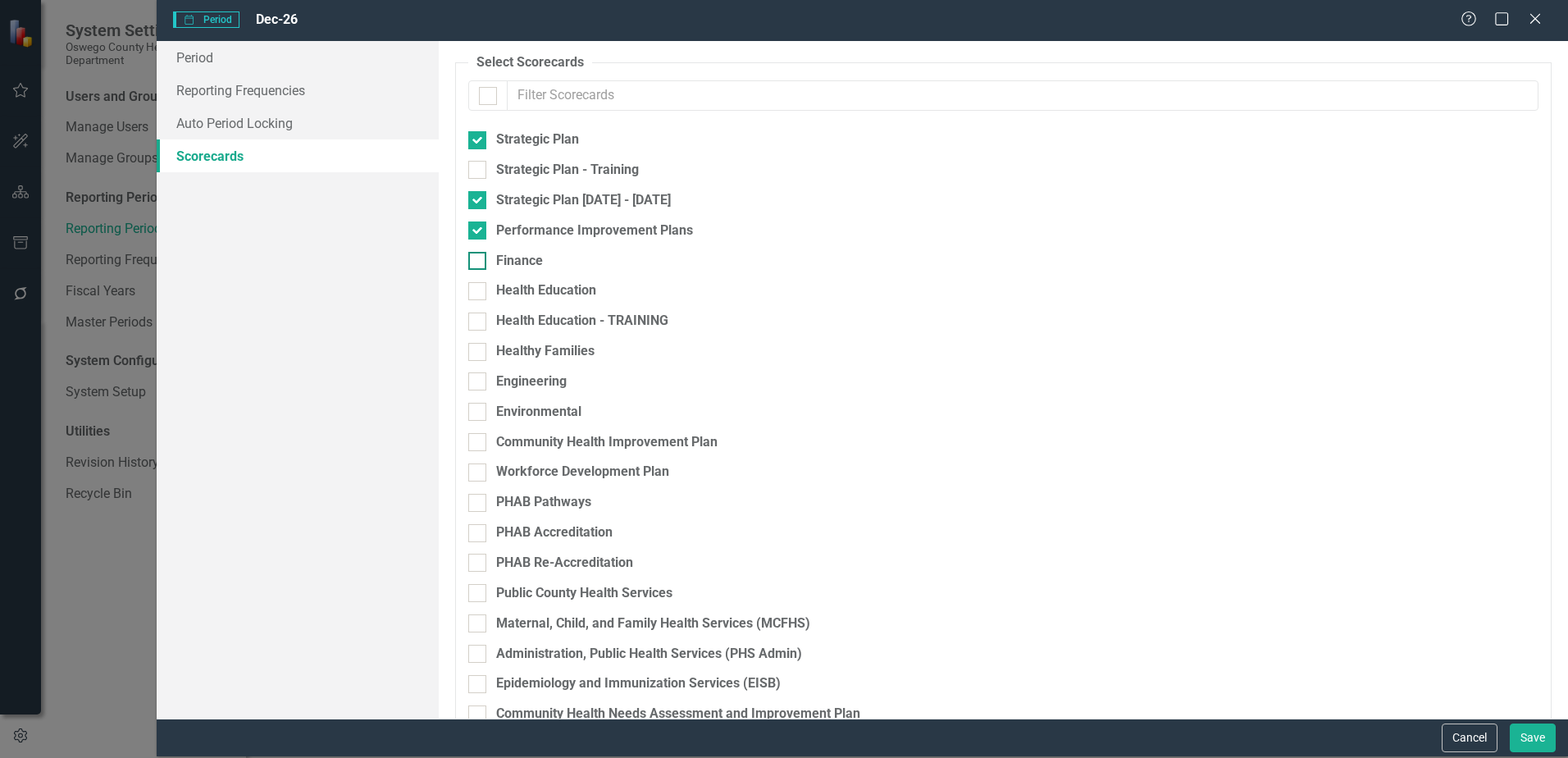
click at [485, 261] on div at bounding box center [478, 261] width 18 height 18
click at [479, 261] on input "Finance" at bounding box center [474, 257] width 11 height 11
checkbox input "true"
click at [1531, 736] on button "Save" at bounding box center [1533, 738] width 46 height 29
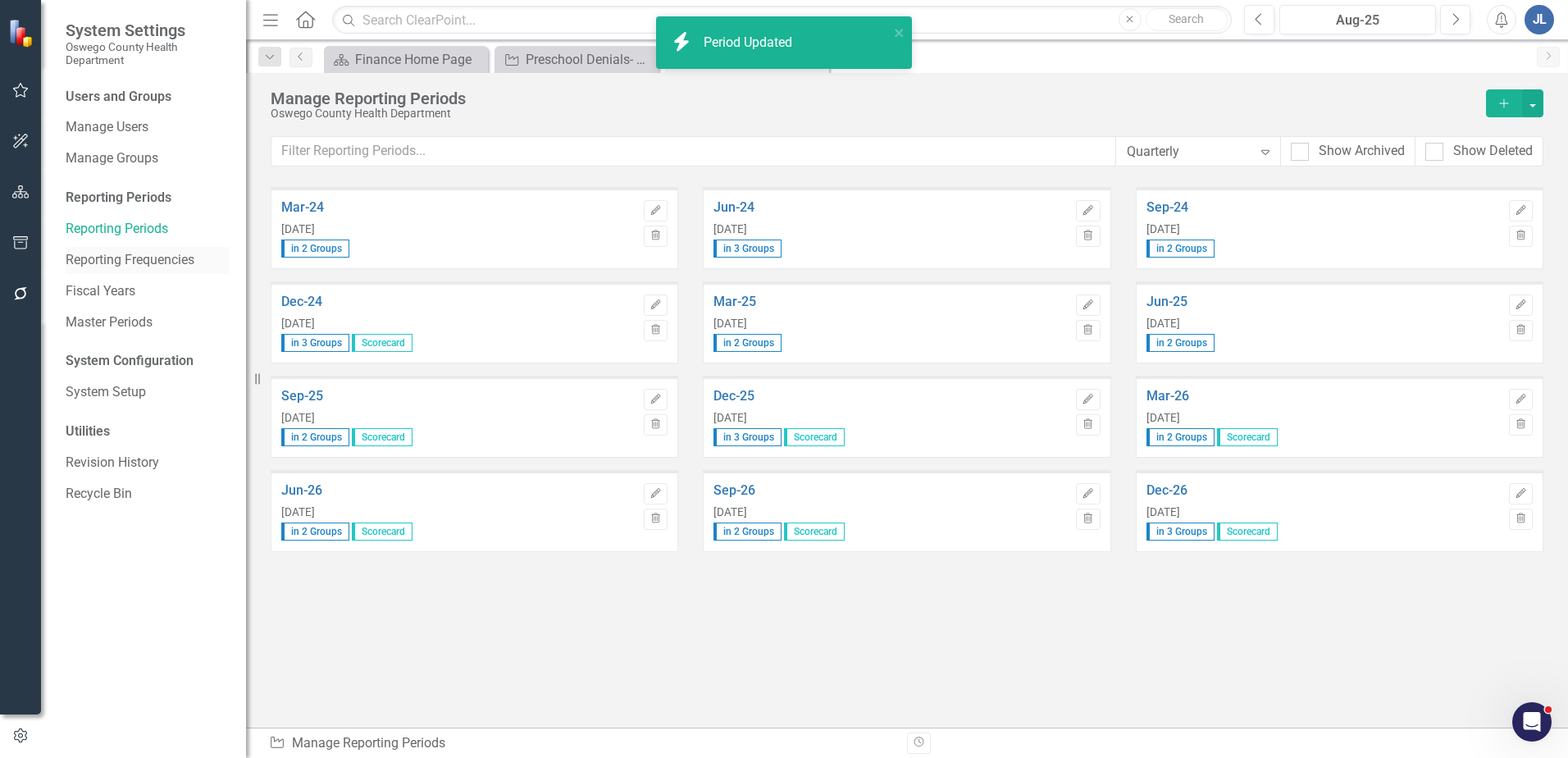
click at [164, 252] on link "Reporting Frequencies" at bounding box center [148, 260] width 164 height 19
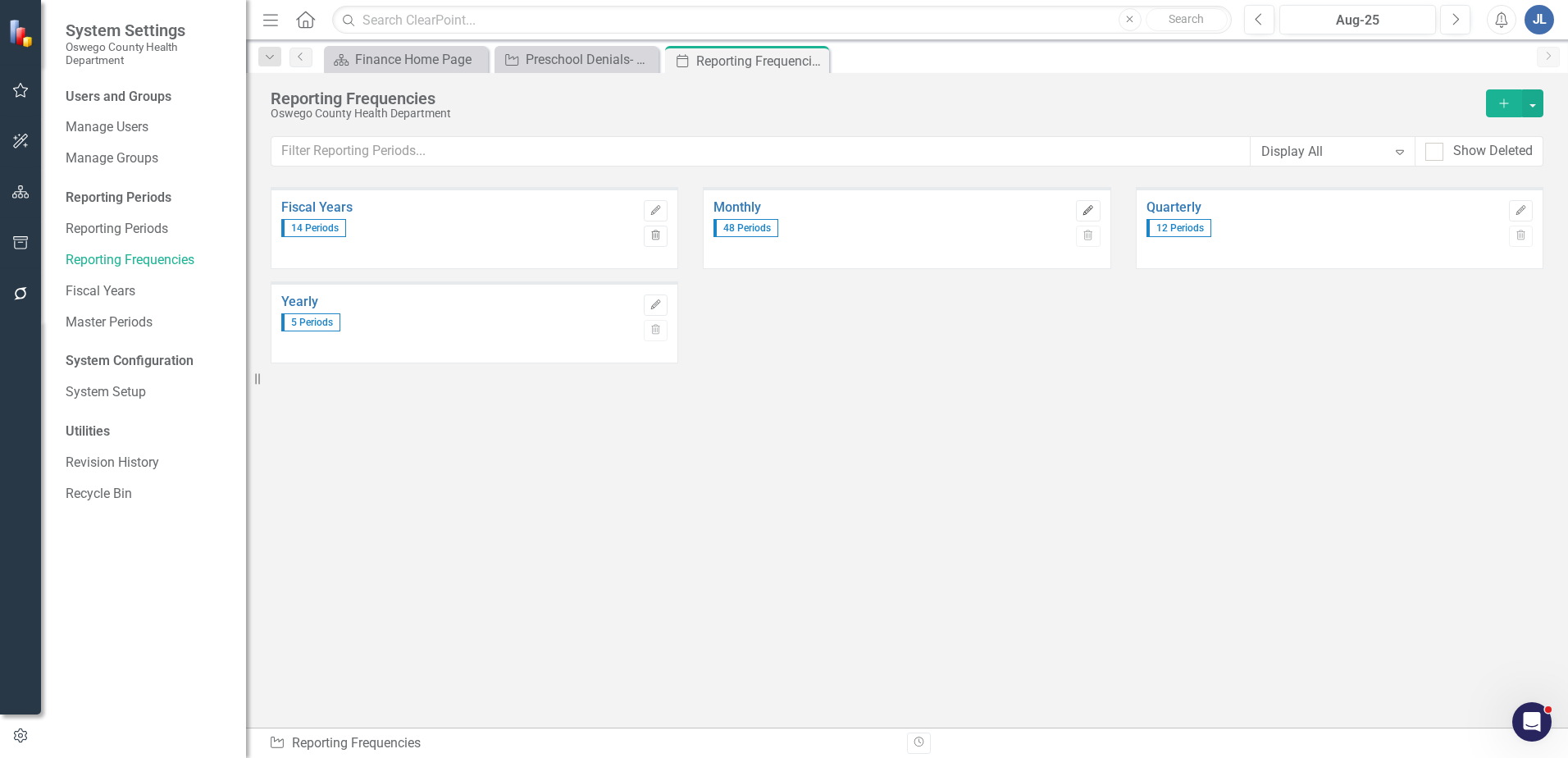
click at [1095, 217] on button "Edit" at bounding box center [1088, 210] width 24 height 21
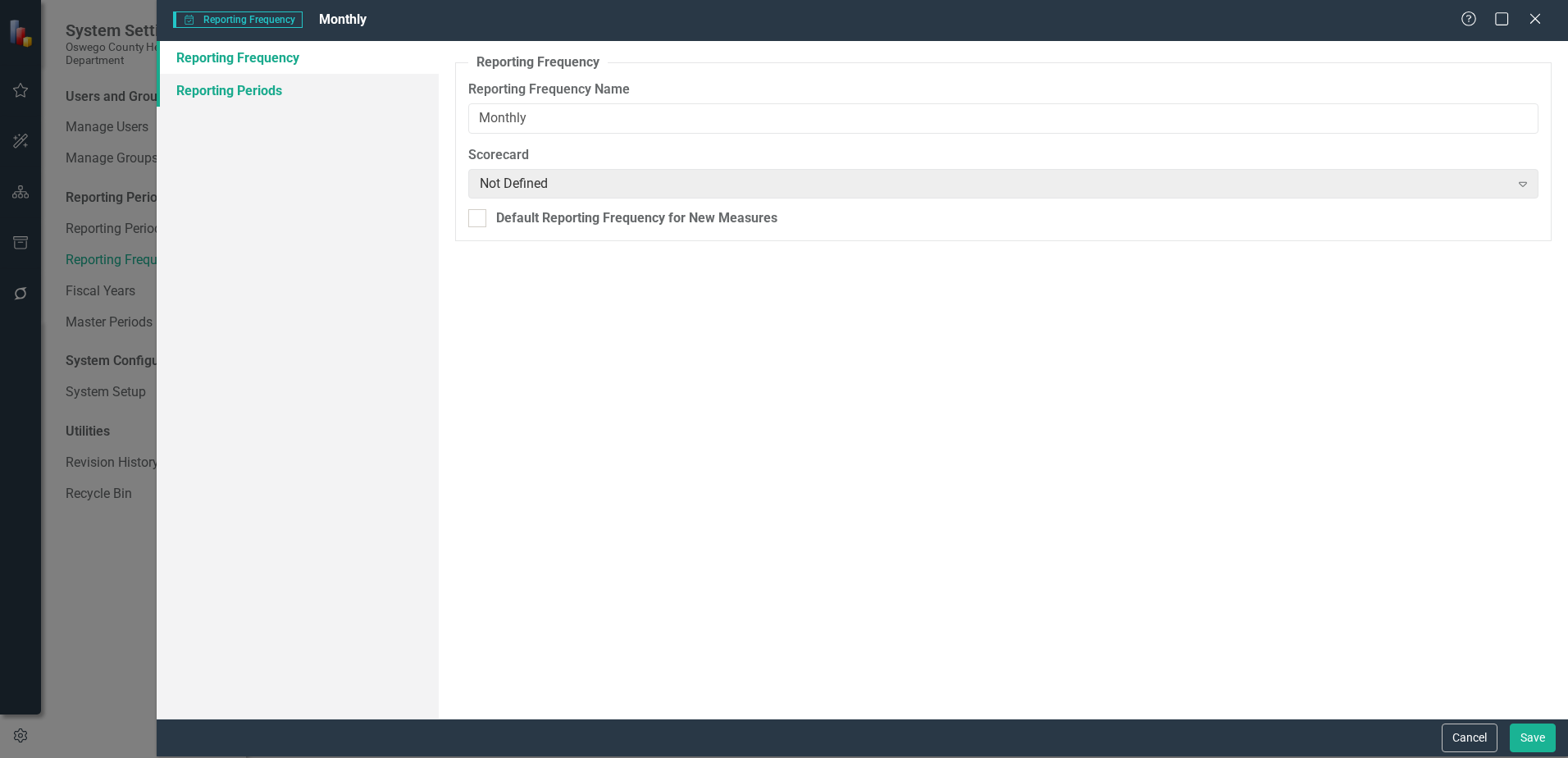
click at [278, 82] on link "Reporting Periods" at bounding box center [298, 90] width 282 height 33
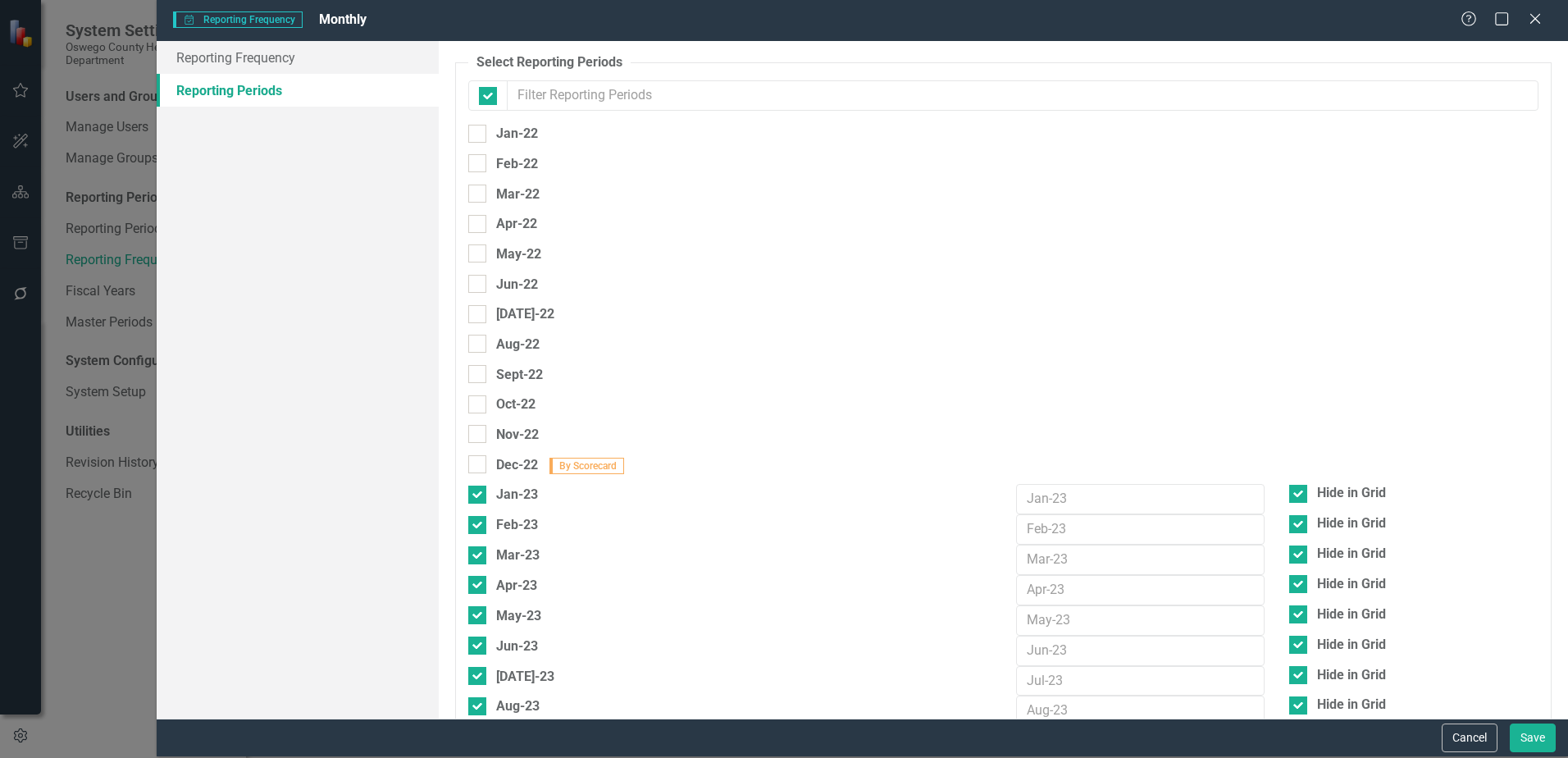
checkbox input "false"
click at [1442, 735] on button "Cancel" at bounding box center [1470, 738] width 56 height 29
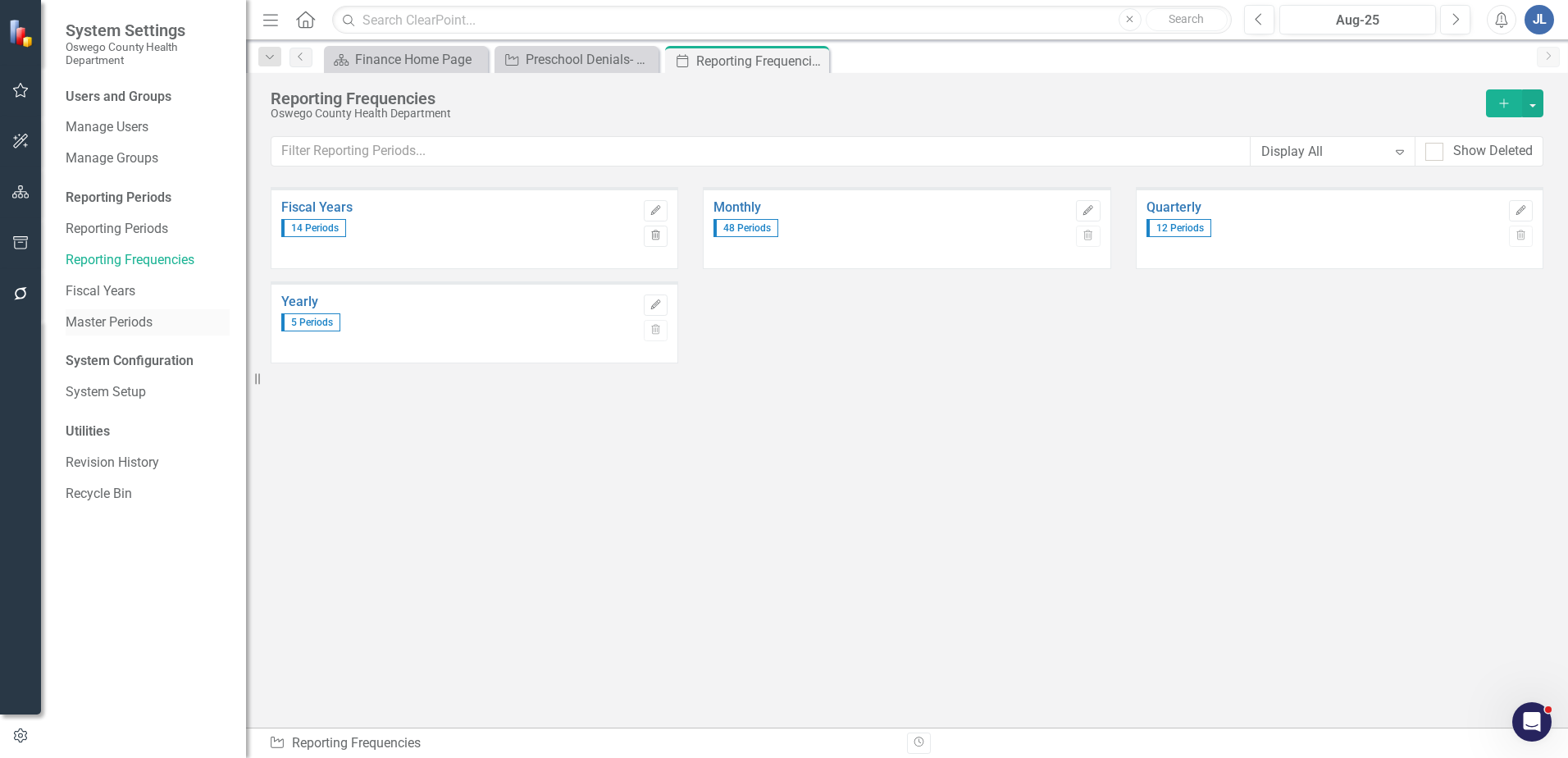
click at [146, 310] on div "Master Periods" at bounding box center [148, 322] width 164 height 27
click at [142, 317] on link "Master Periods" at bounding box center [148, 323] width 164 height 19
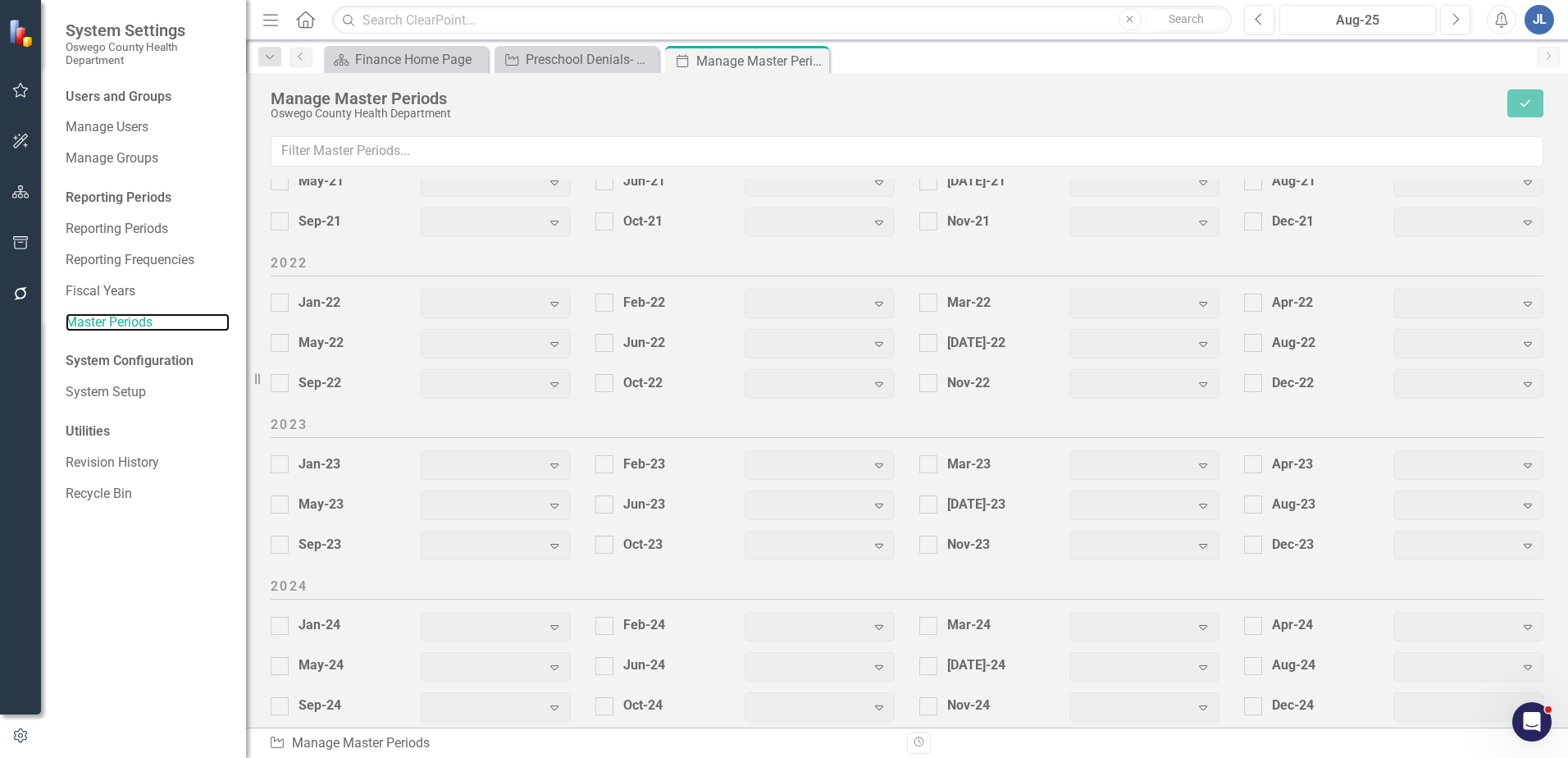
scroll to position [2036, 0]
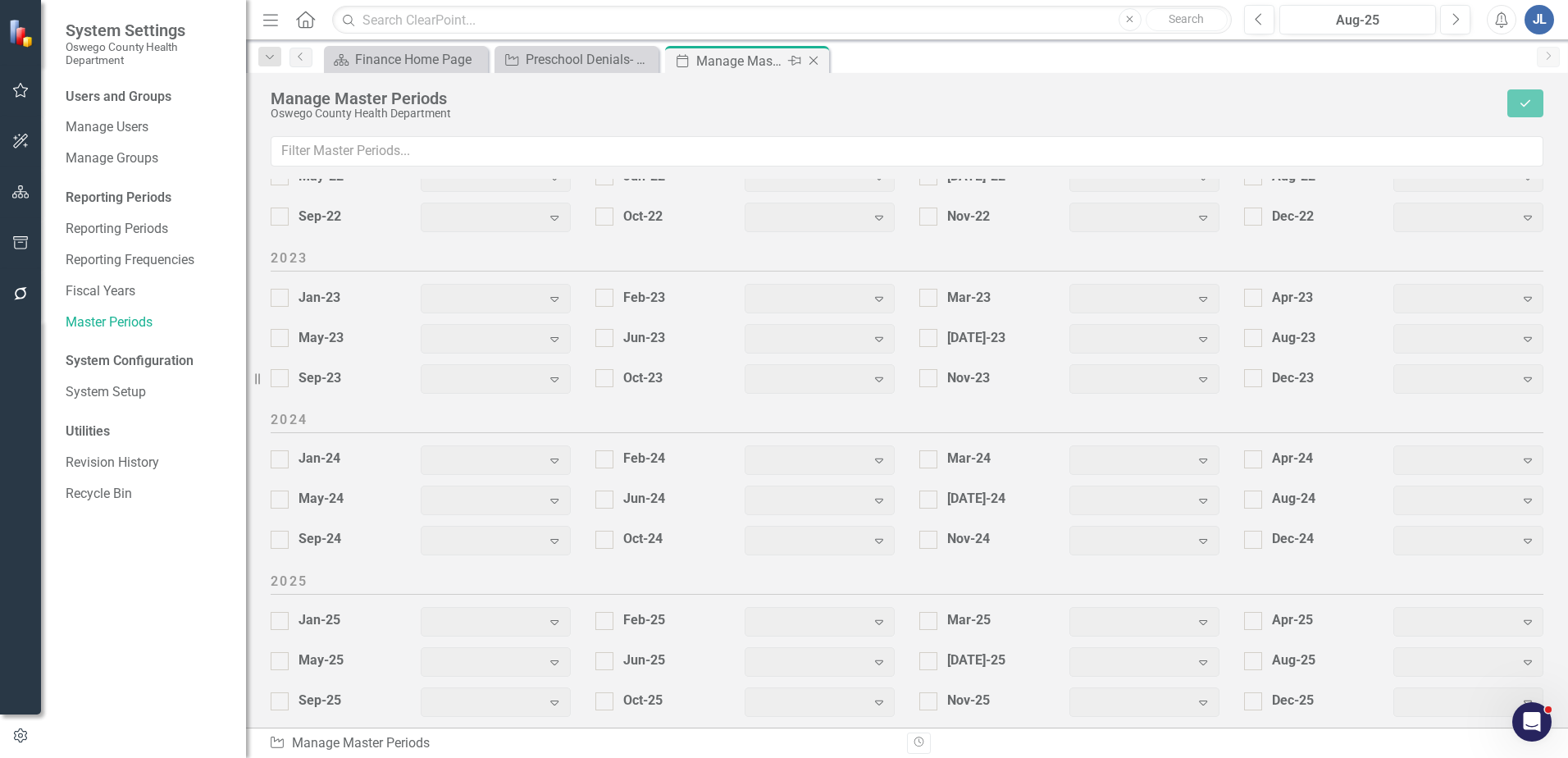
click at [814, 61] on icon "Close" at bounding box center [813, 60] width 16 height 13
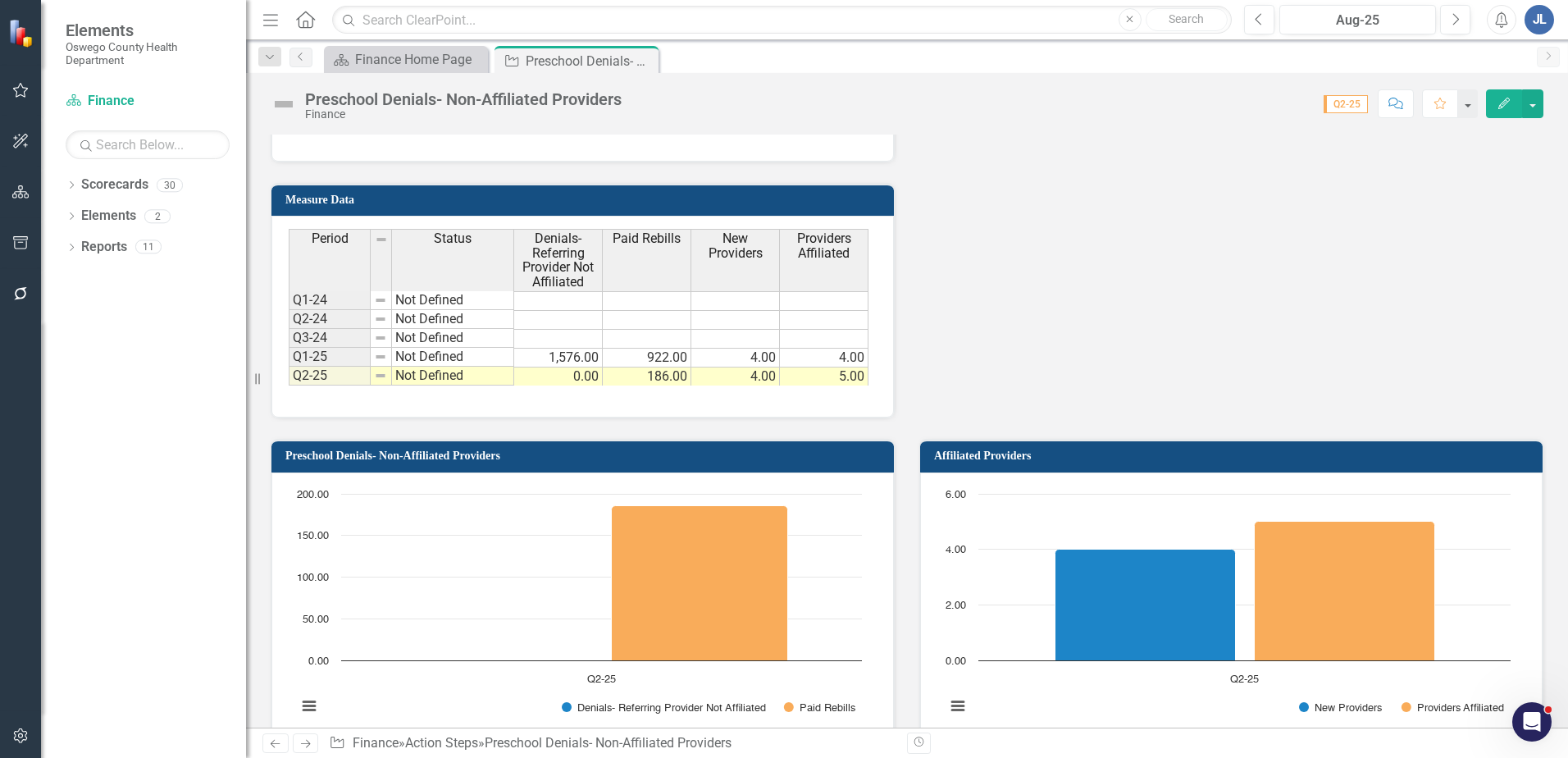
scroll to position [1067, 0]
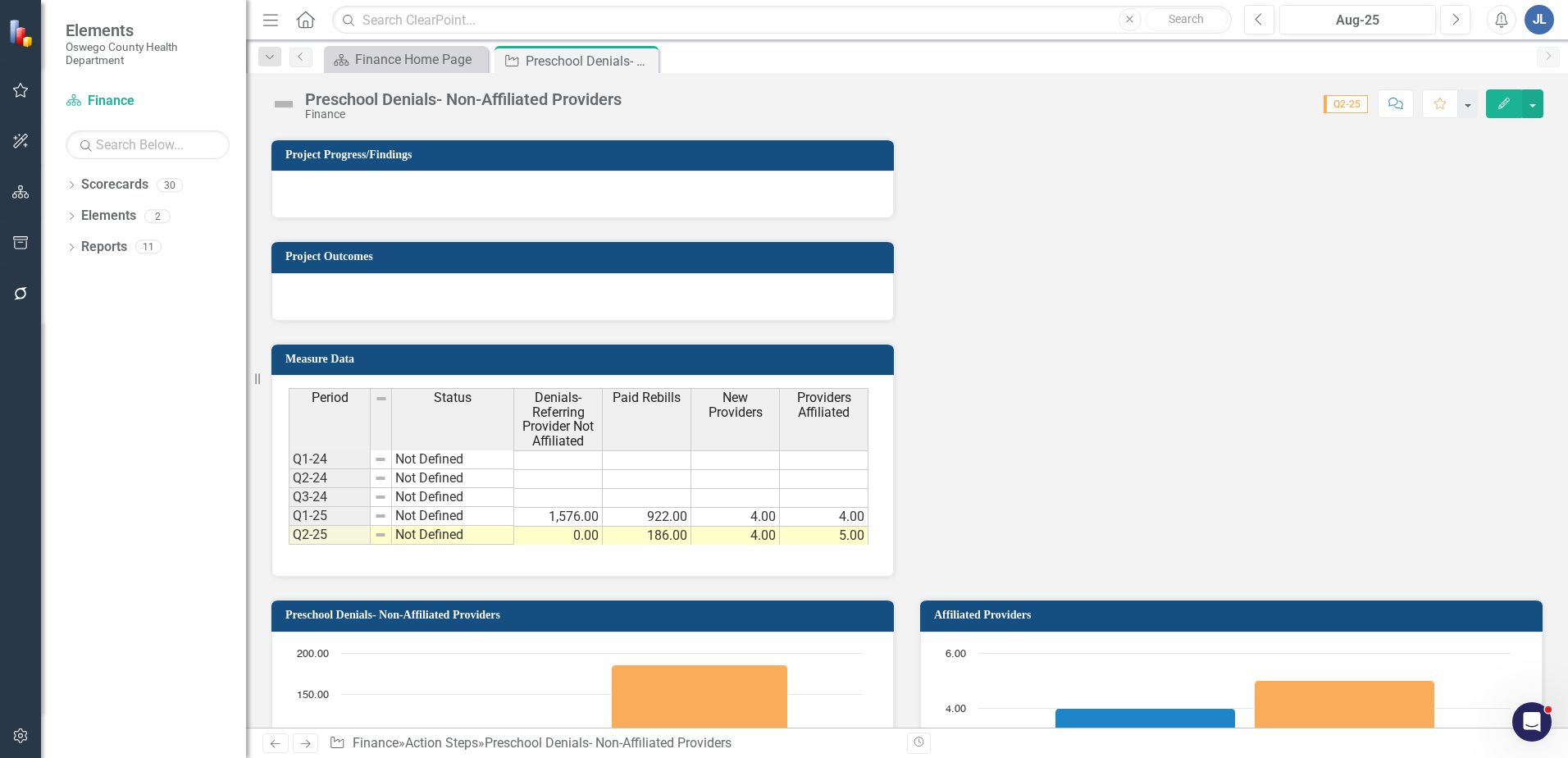
click at [627, 362] on h3 "Measure Data" at bounding box center [586, 359] width 601 height 12
click at [876, 386] on div "Period Status Denials- Referring Provider Not Affiliated Paid Rebills New Provi…" at bounding box center [583, 476] width 623 height 202
click at [875, 385] on div "Period Status Denials- Referring Provider Not Affiliated Paid Rebills New Provi…" at bounding box center [583, 476] width 623 height 202
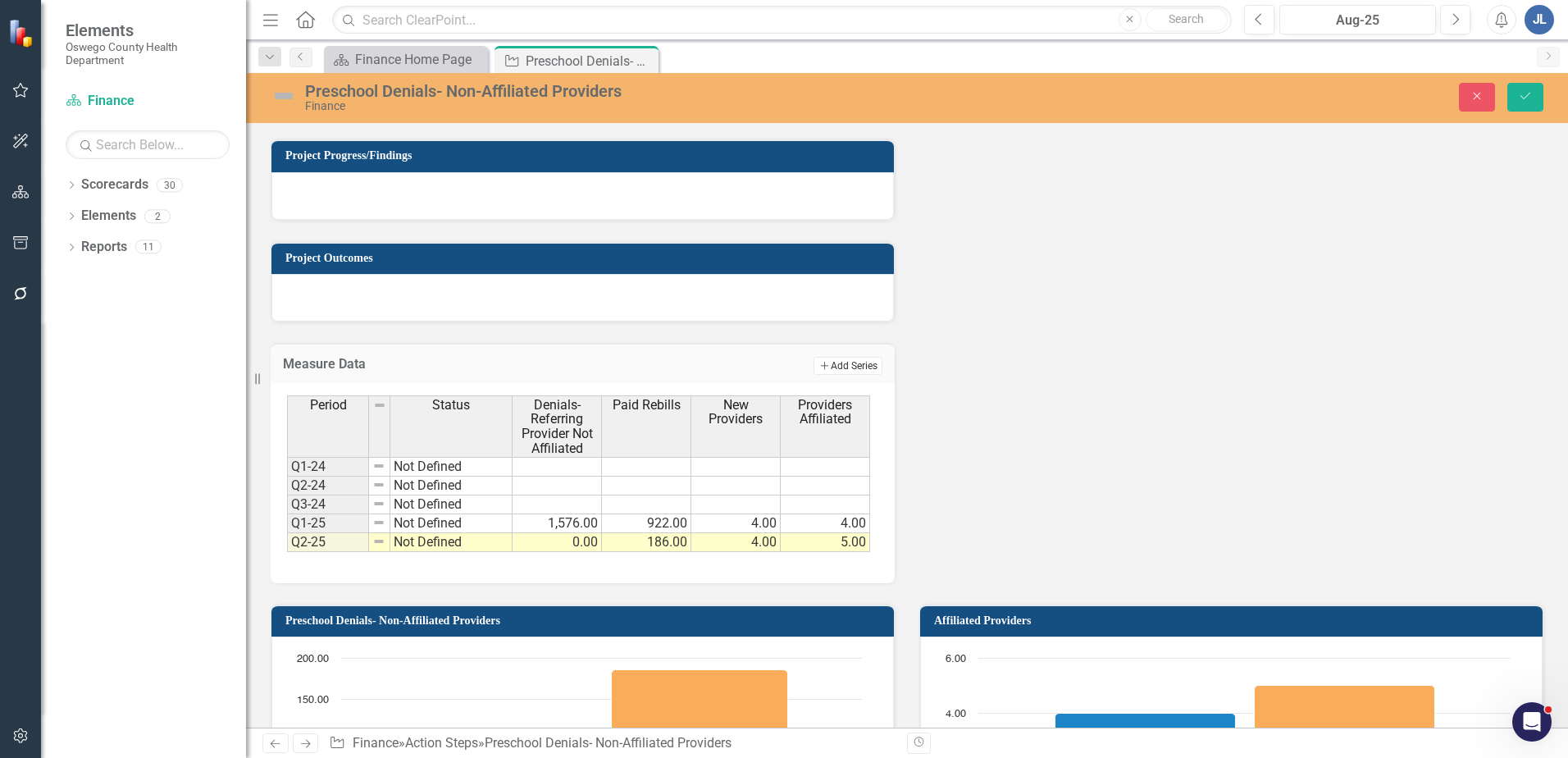
click at [826, 368] on button "Add Add Series" at bounding box center [847, 366] width 69 height 18
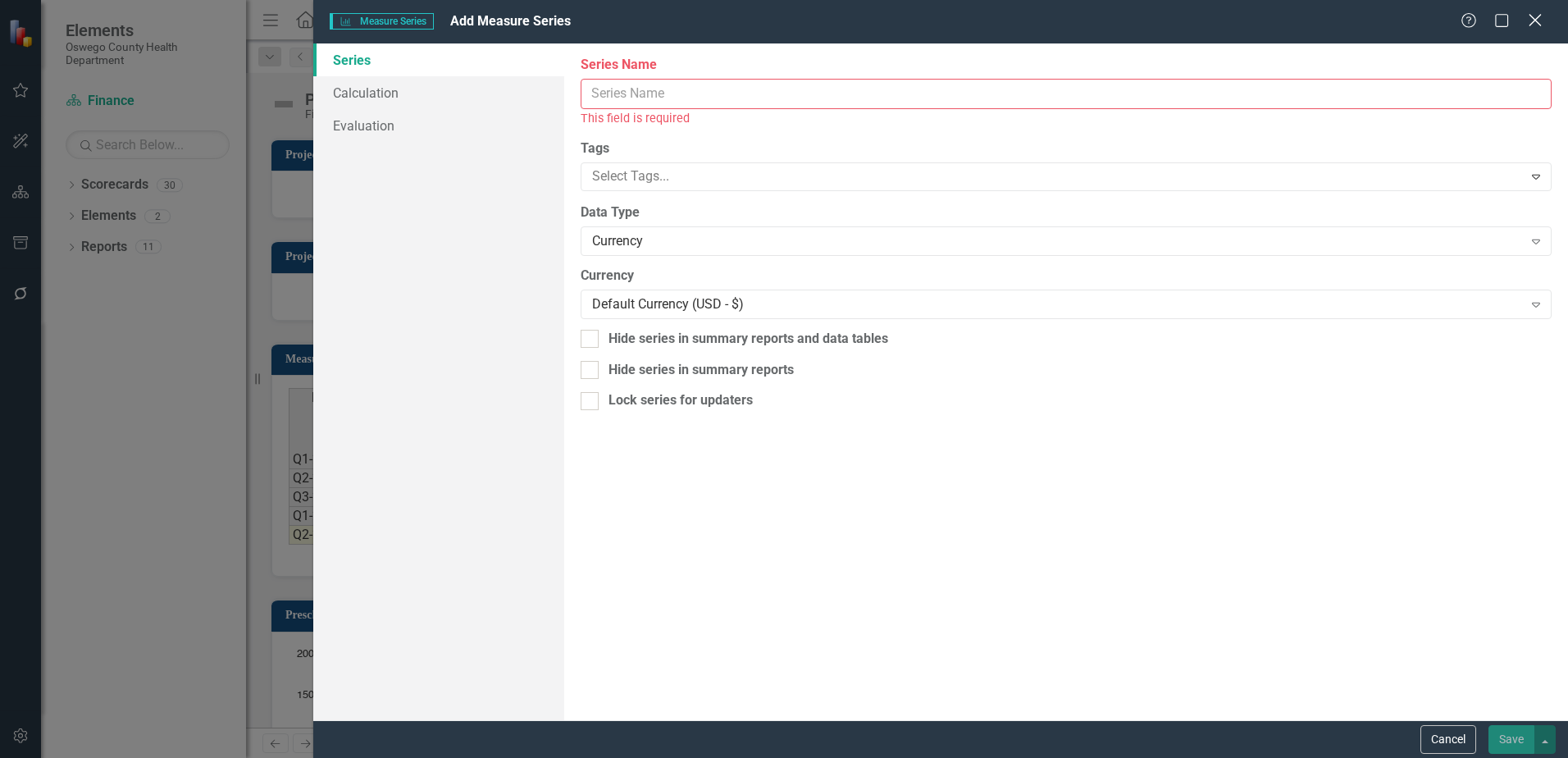
click at [1539, 21] on icon "Close" at bounding box center [1535, 20] width 21 height 16
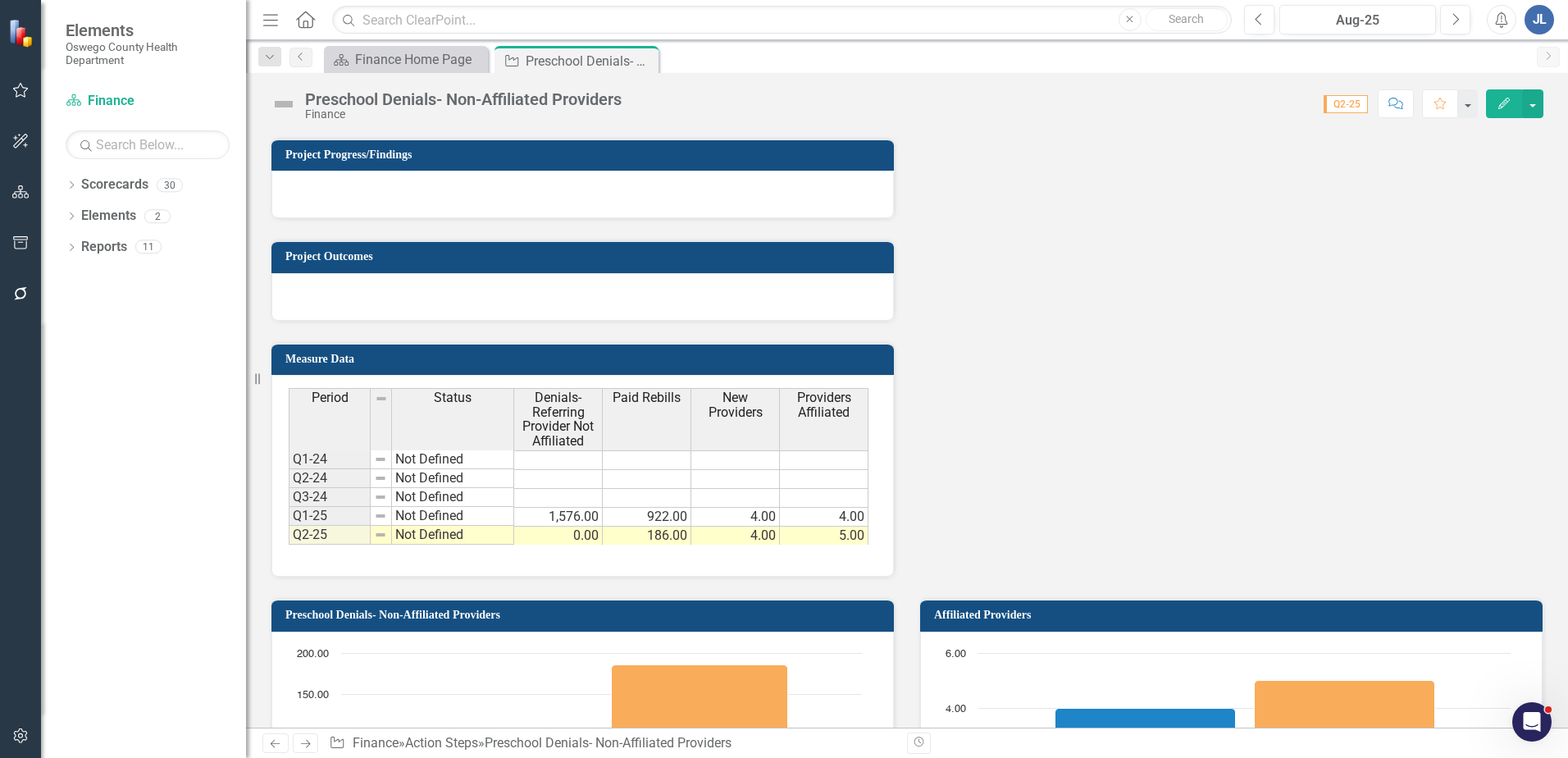
click at [328, 365] on td "Measure Data" at bounding box center [586, 361] width 601 height 25
click at [327, 364] on h3 "Measure Data" at bounding box center [586, 359] width 601 height 12
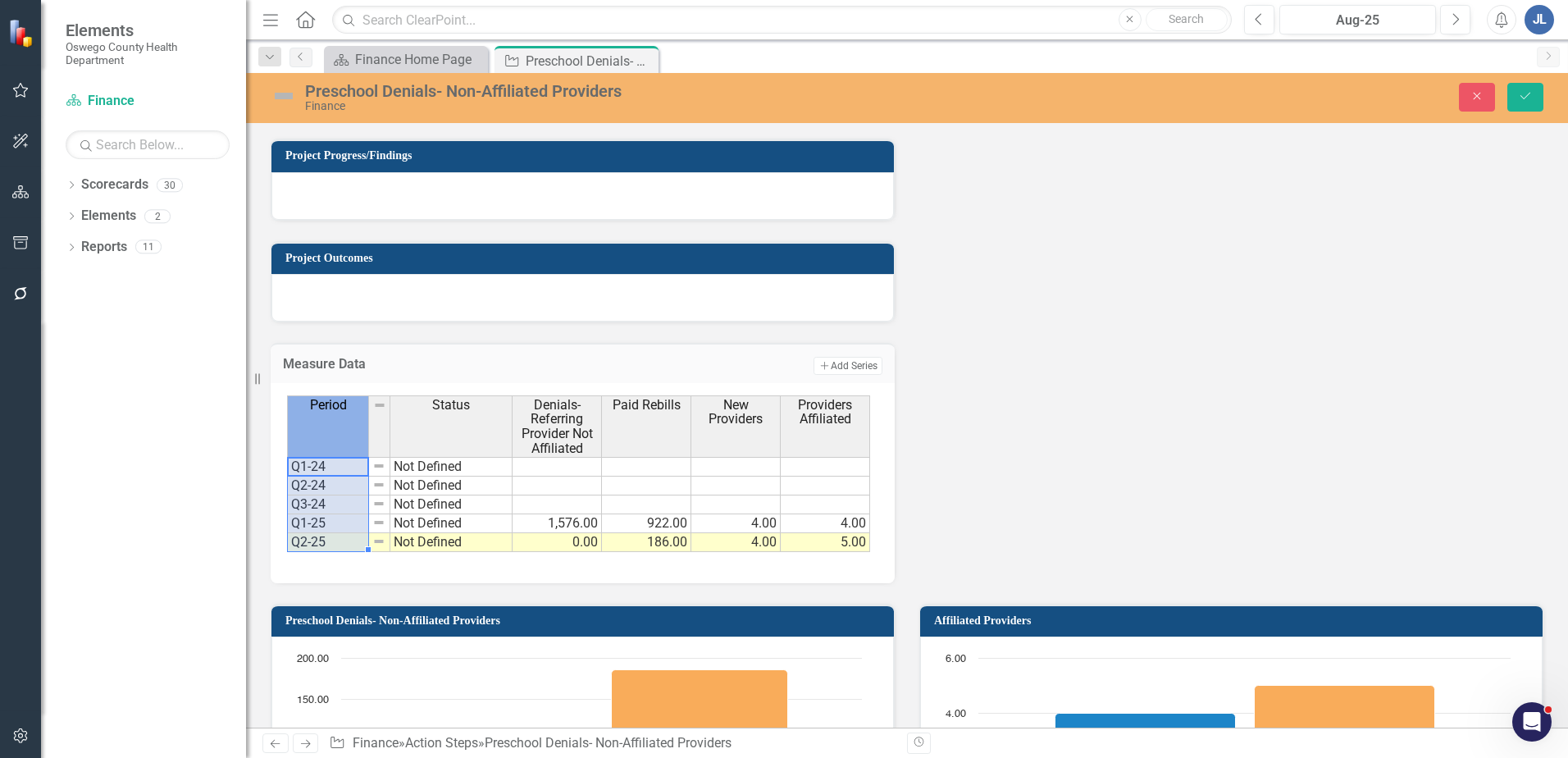
click at [324, 403] on span "Period" at bounding box center [328, 405] width 37 height 15
click at [810, 426] on span "Providers Affiliated" at bounding box center [825, 412] width 82 height 29
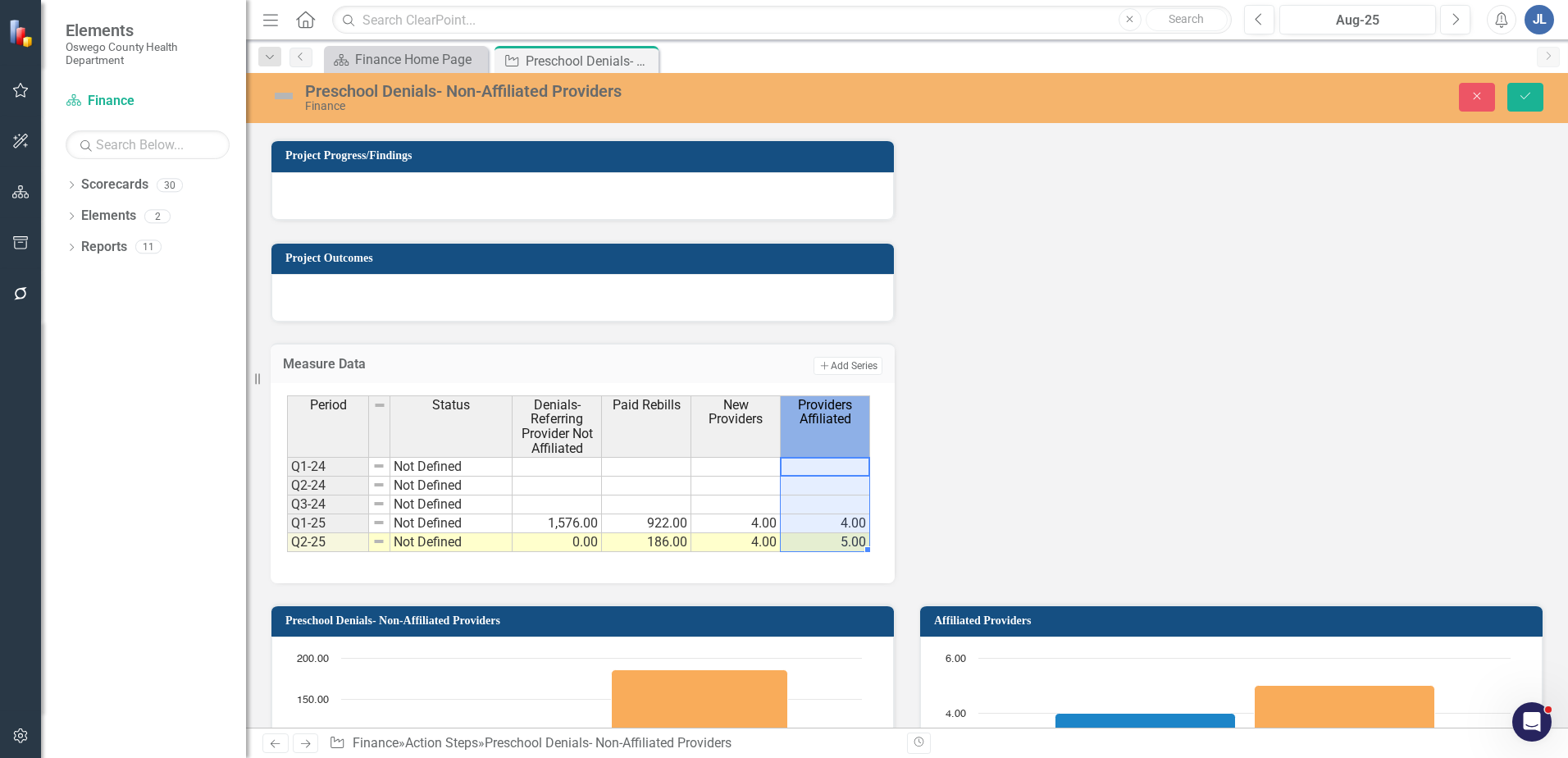
click at [860, 403] on span "Providers Affiliated" at bounding box center [825, 412] width 82 height 29
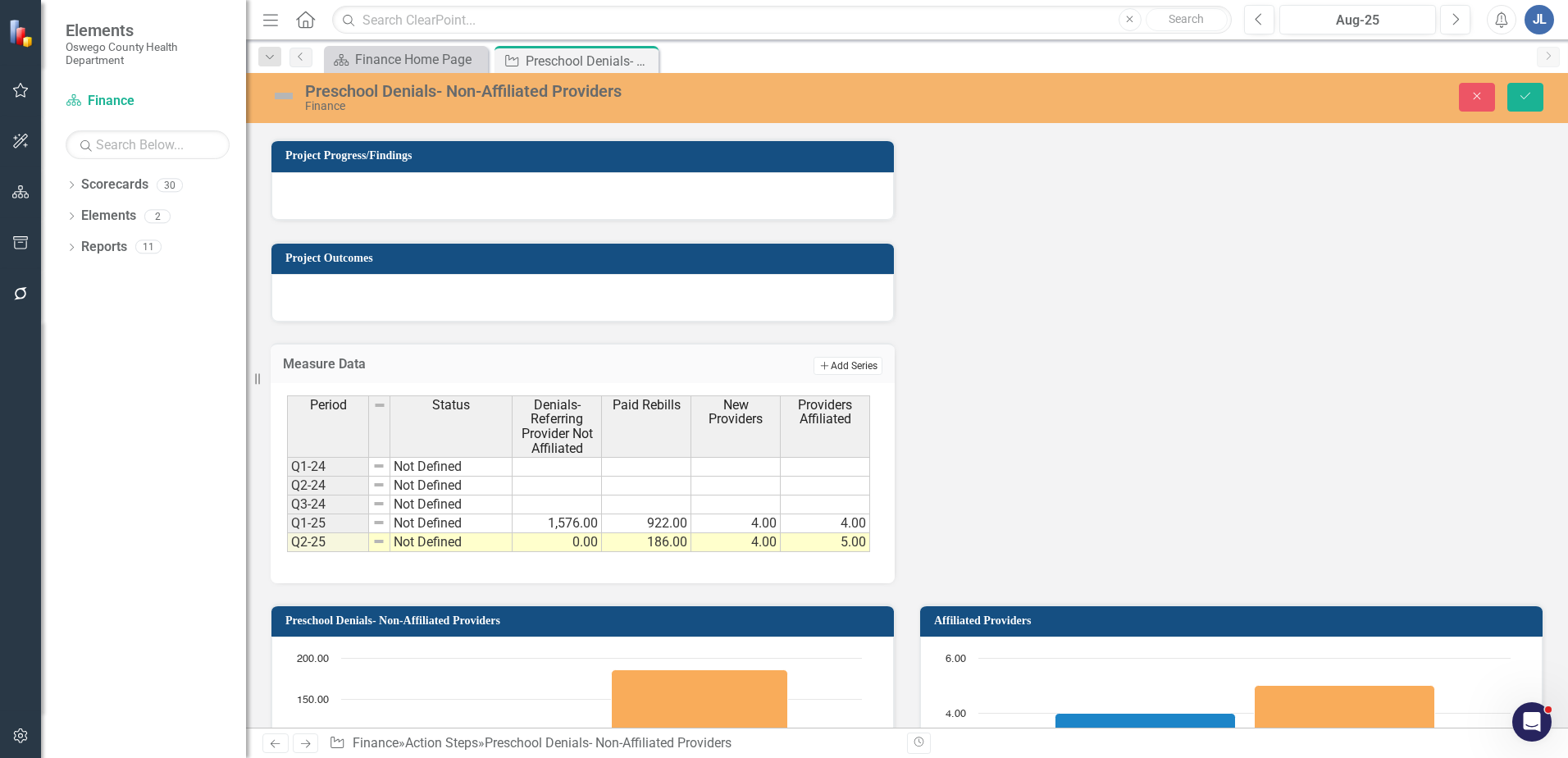
click at [848, 364] on button "Add Add Series" at bounding box center [847, 366] width 69 height 18
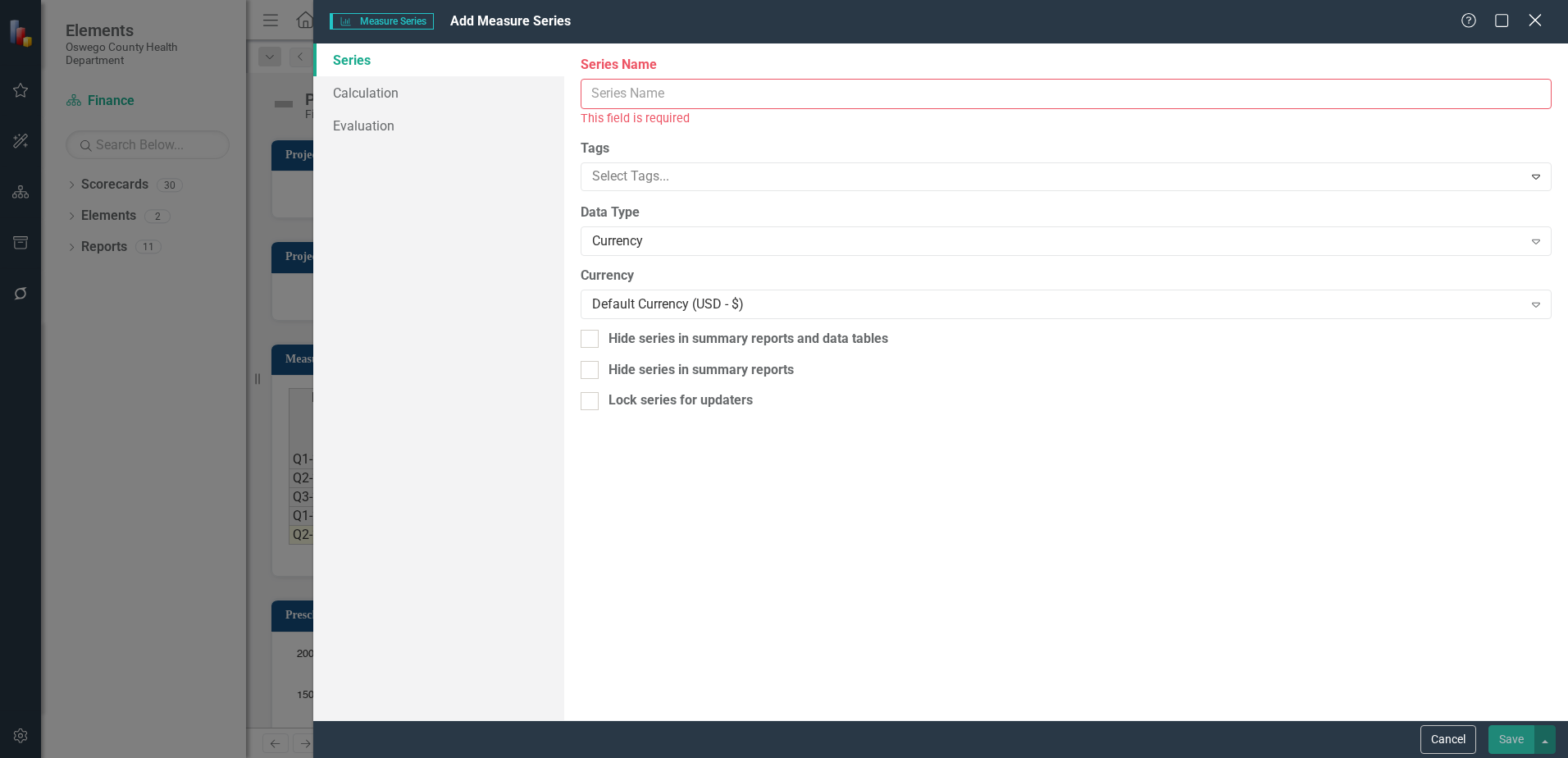
click at [1530, 17] on icon "Close" at bounding box center [1535, 20] width 21 height 16
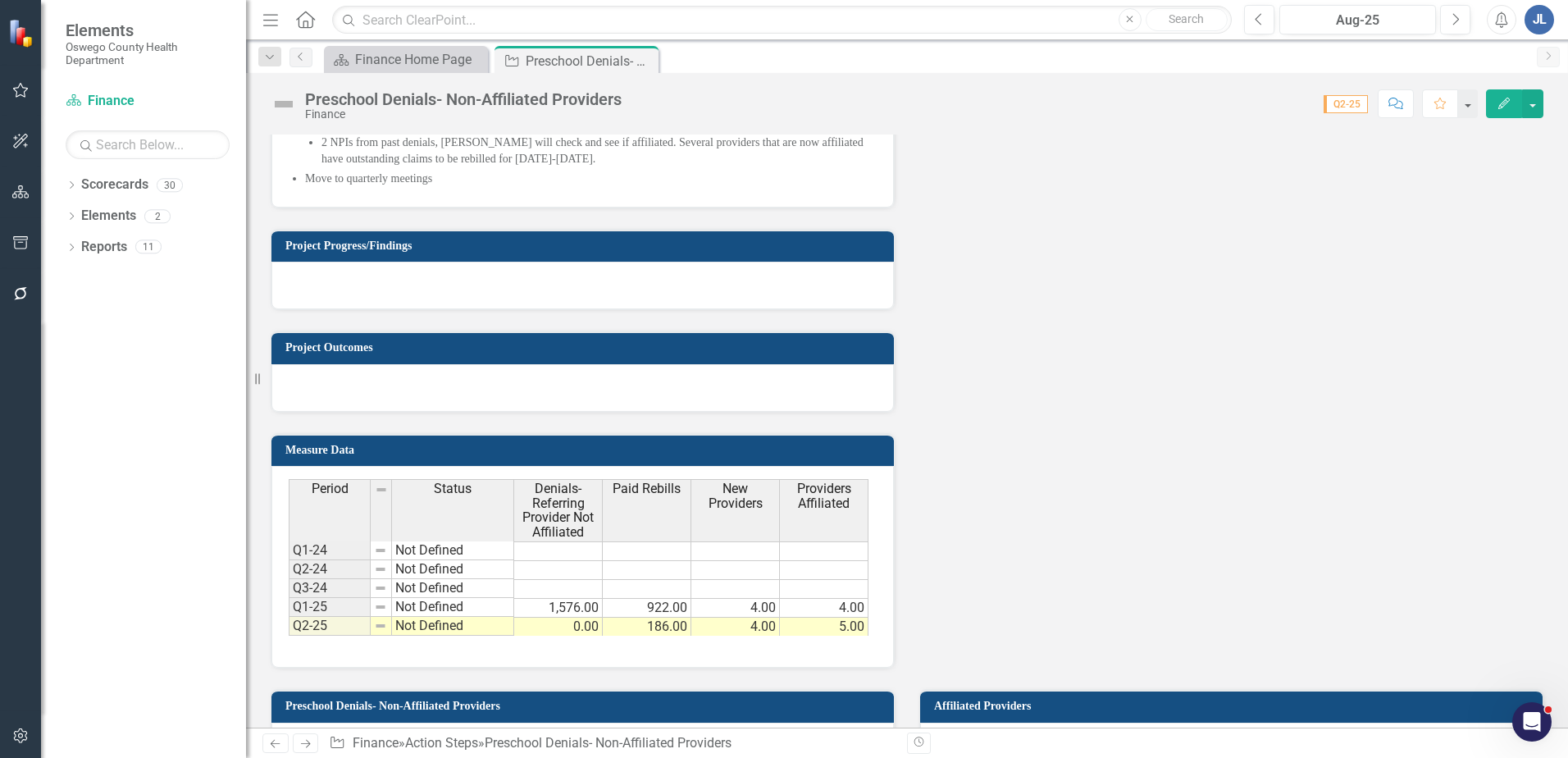
scroll to position [903, 0]
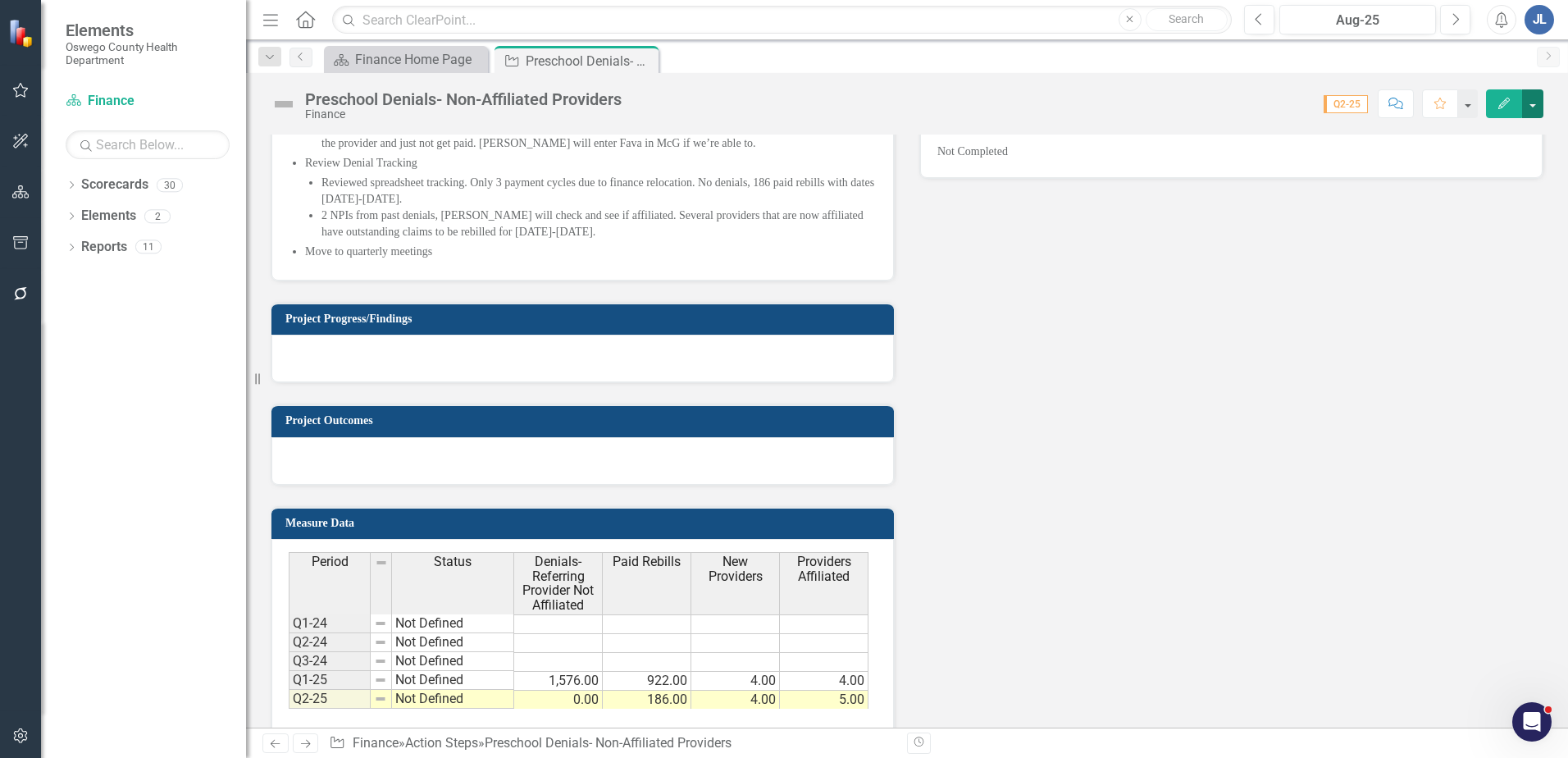
click at [1538, 106] on button "button" at bounding box center [1532, 103] width 21 height 29
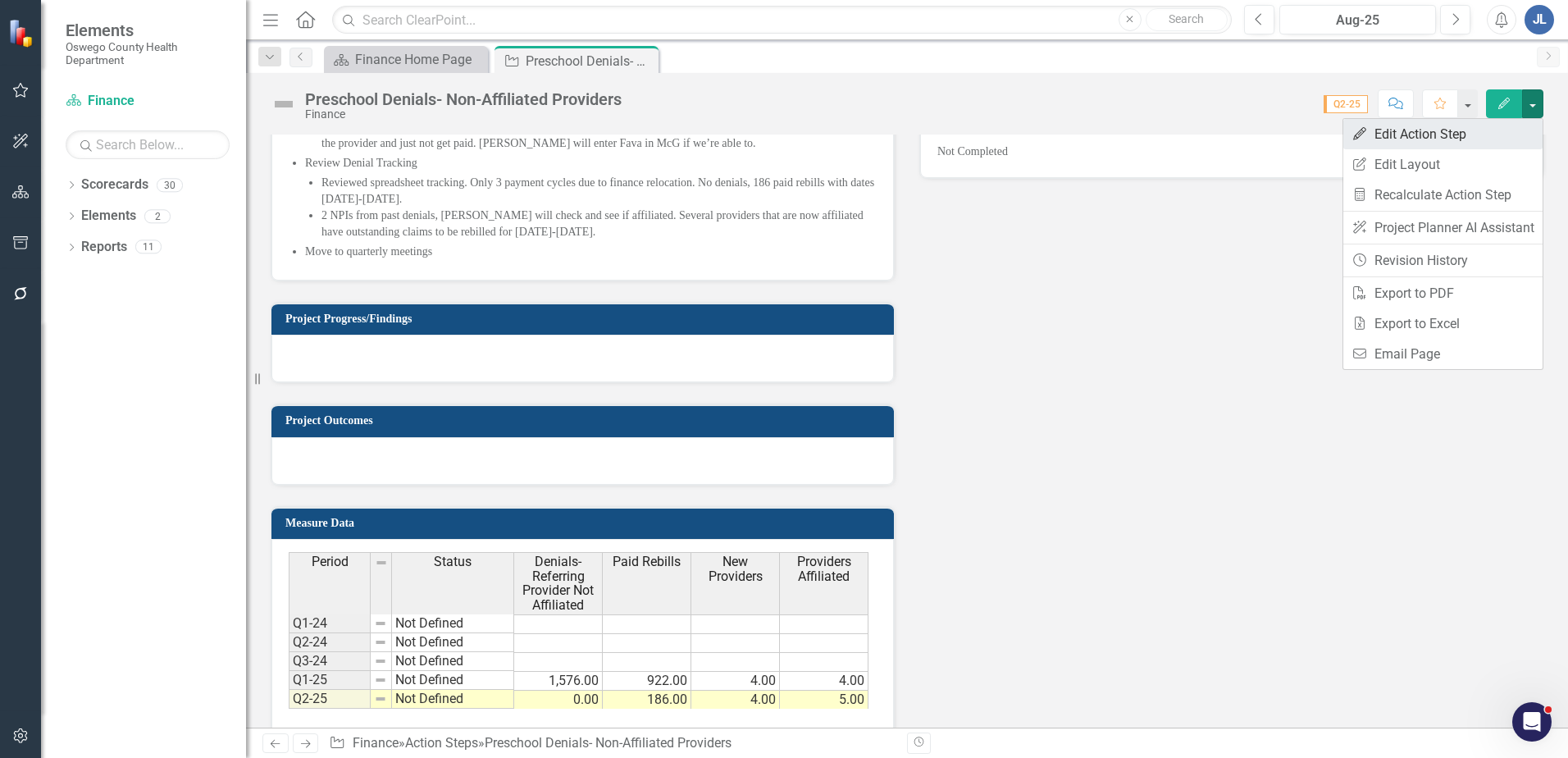
click at [1429, 135] on link "Edit Edit Action Step" at bounding box center [1442, 134] width 199 height 30
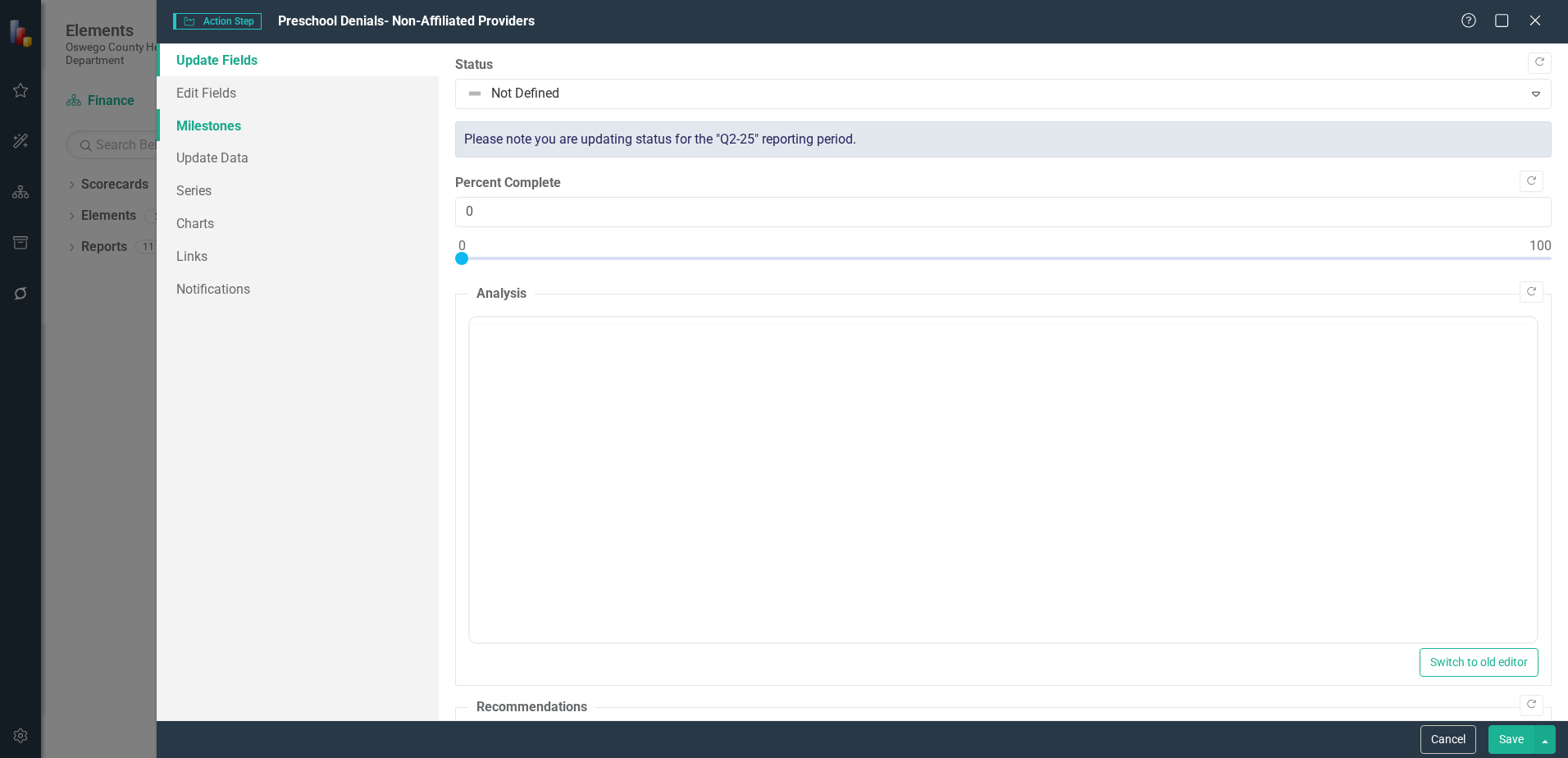
scroll to position [0, 0]
click at [209, 150] on link "Update Data" at bounding box center [298, 157] width 282 height 33
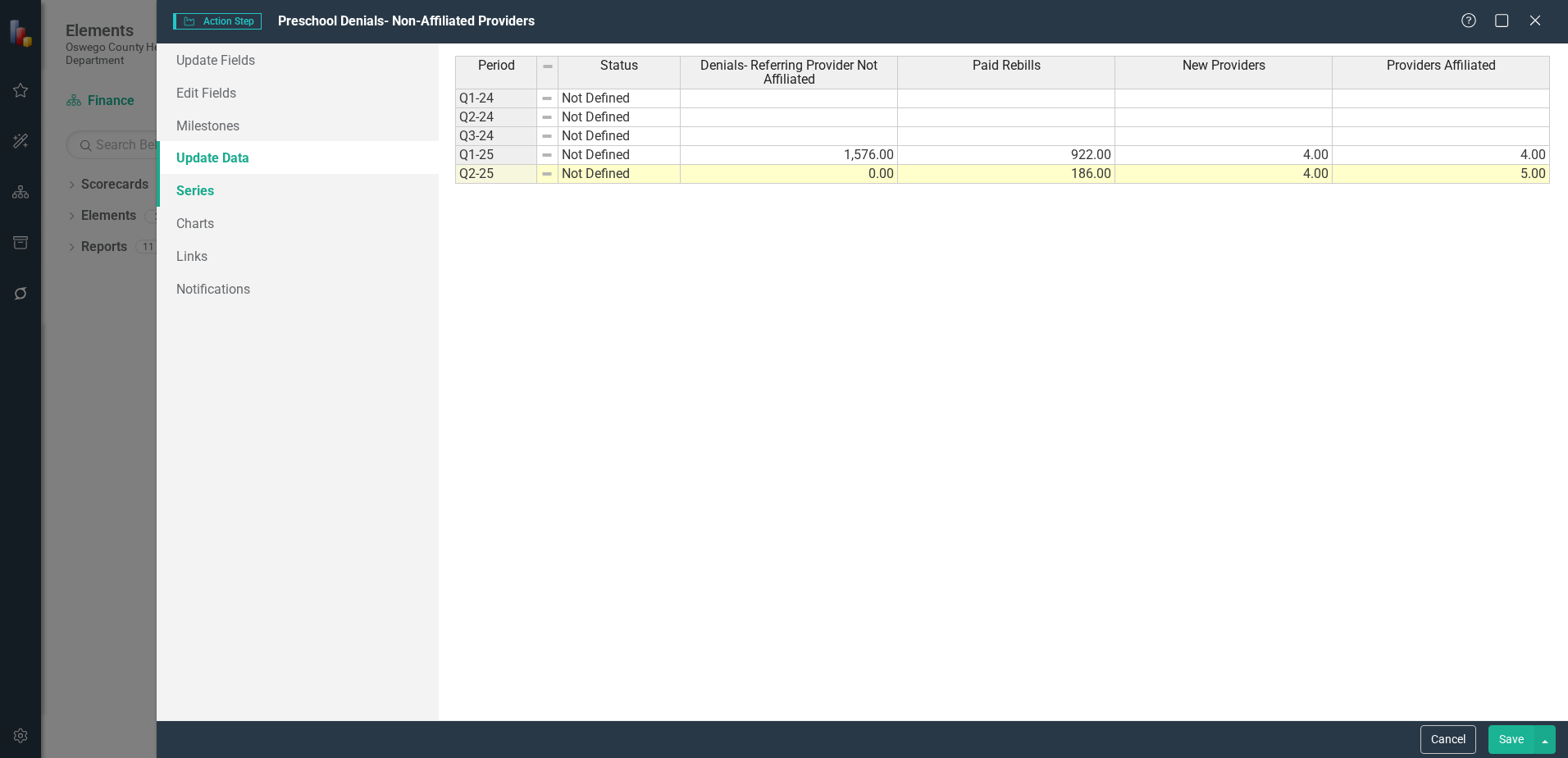
click at [205, 189] on link "Series" at bounding box center [298, 190] width 282 height 33
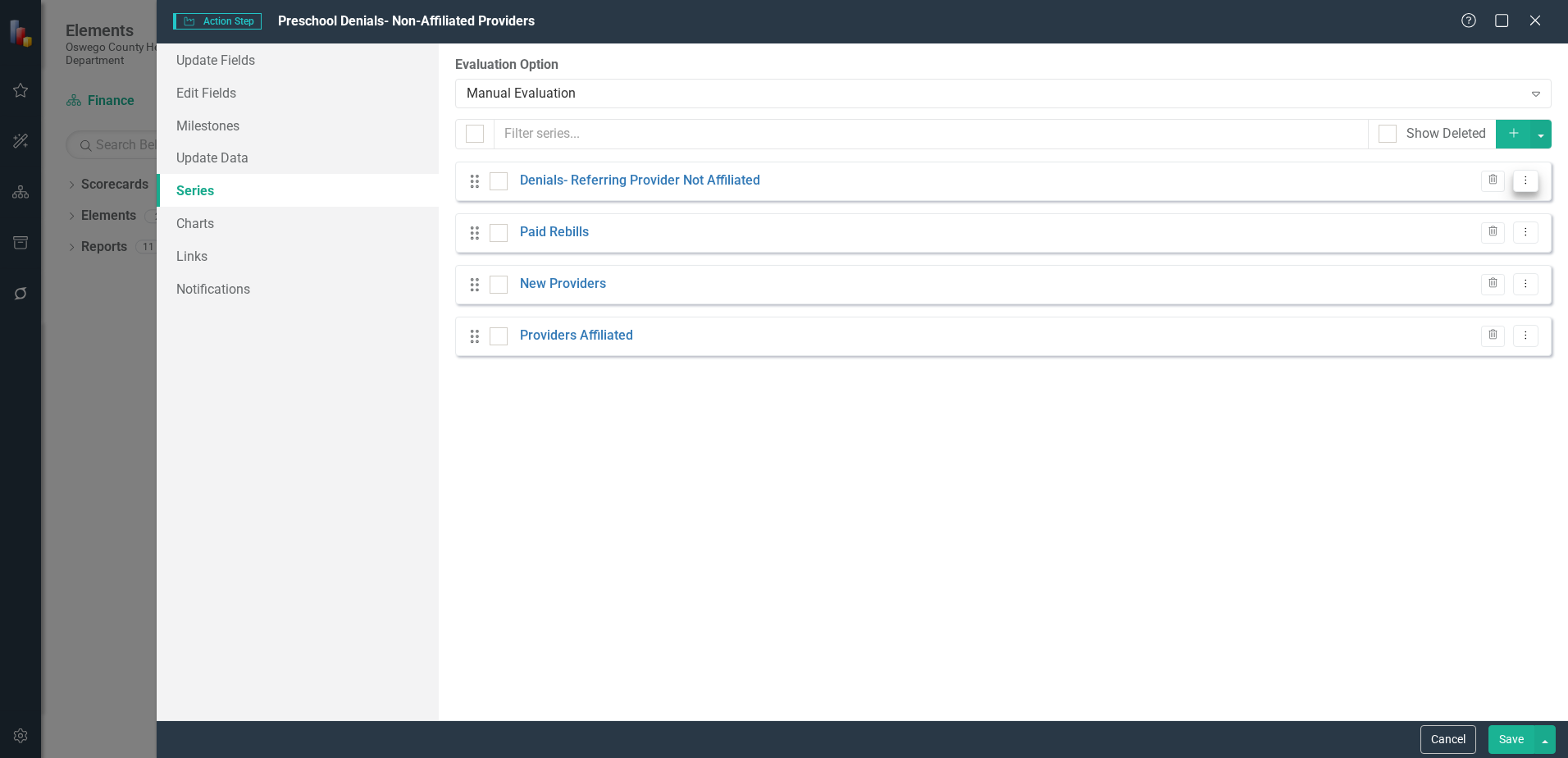
click at [1531, 183] on icon "Dropdown Menu" at bounding box center [1526, 180] width 14 height 11
click at [1444, 199] on link "Edit Edit Measure Series" at bounding box center [1445, 208] width 186 height 30
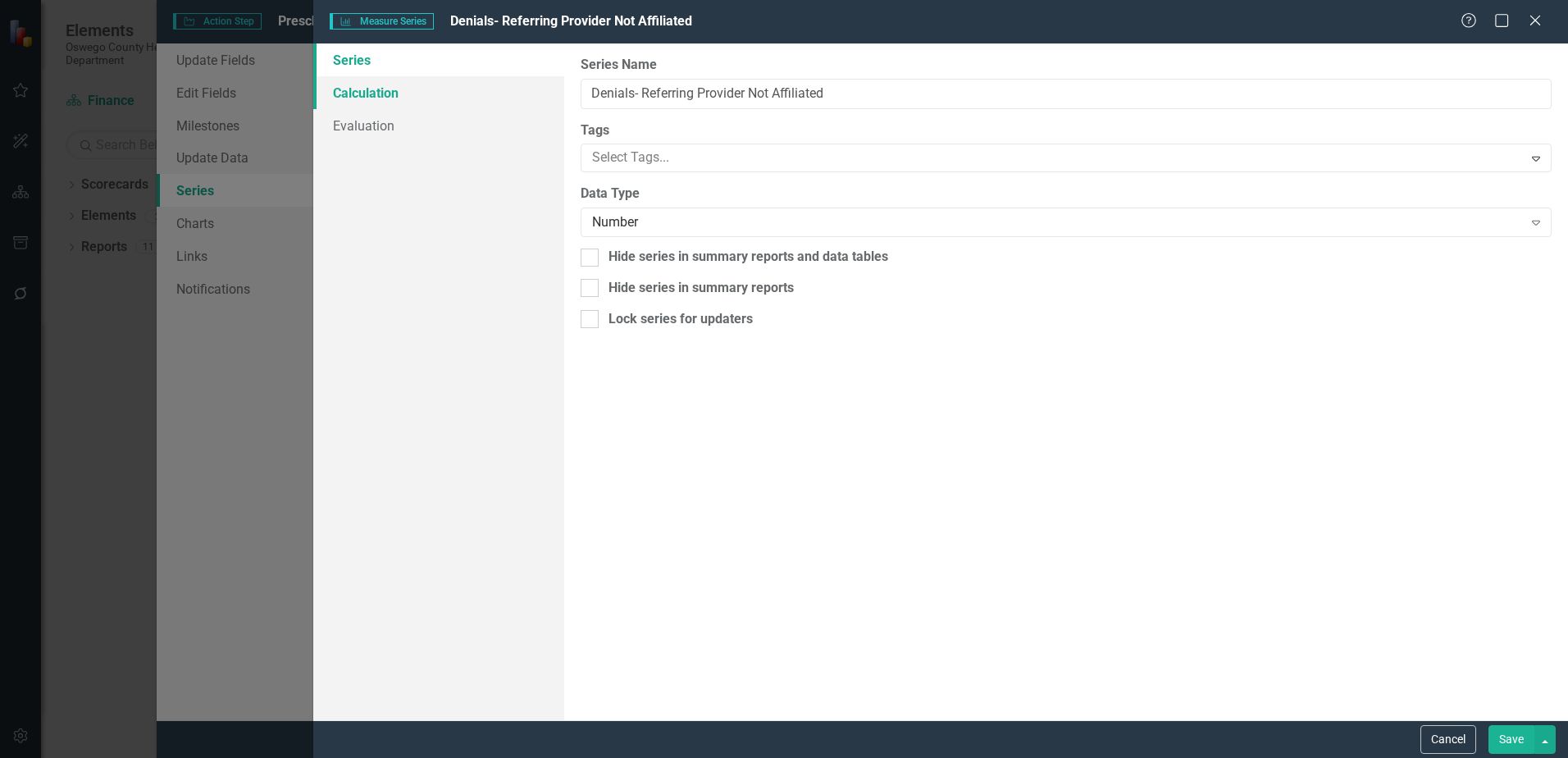
click at [401, 95] on link "Calculation" at bounding box center [439, 92] width 251 height 33
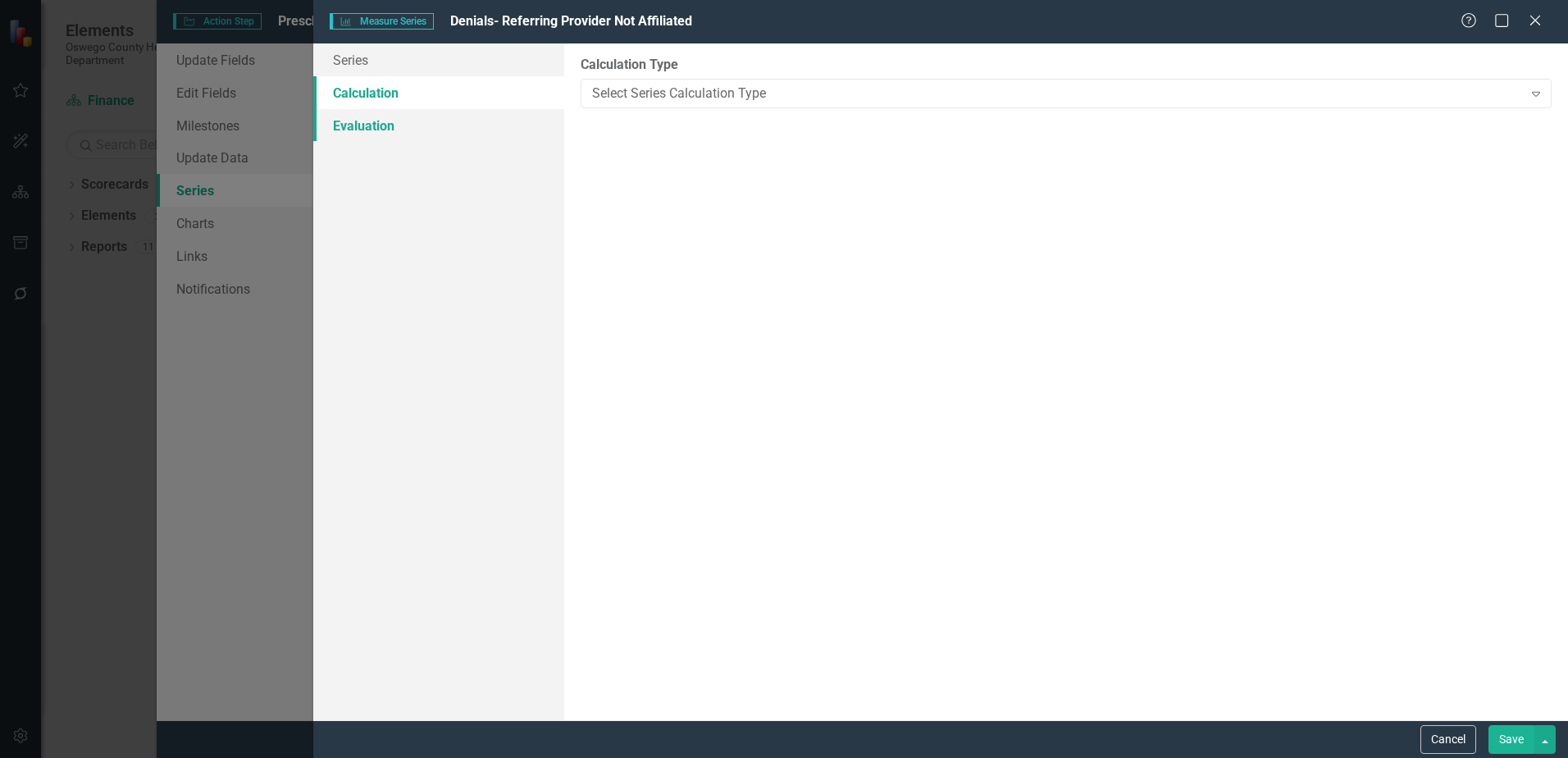
click at [387, 121] on link "Evaluation" at bounding box center [439, 125] width 251 height 33
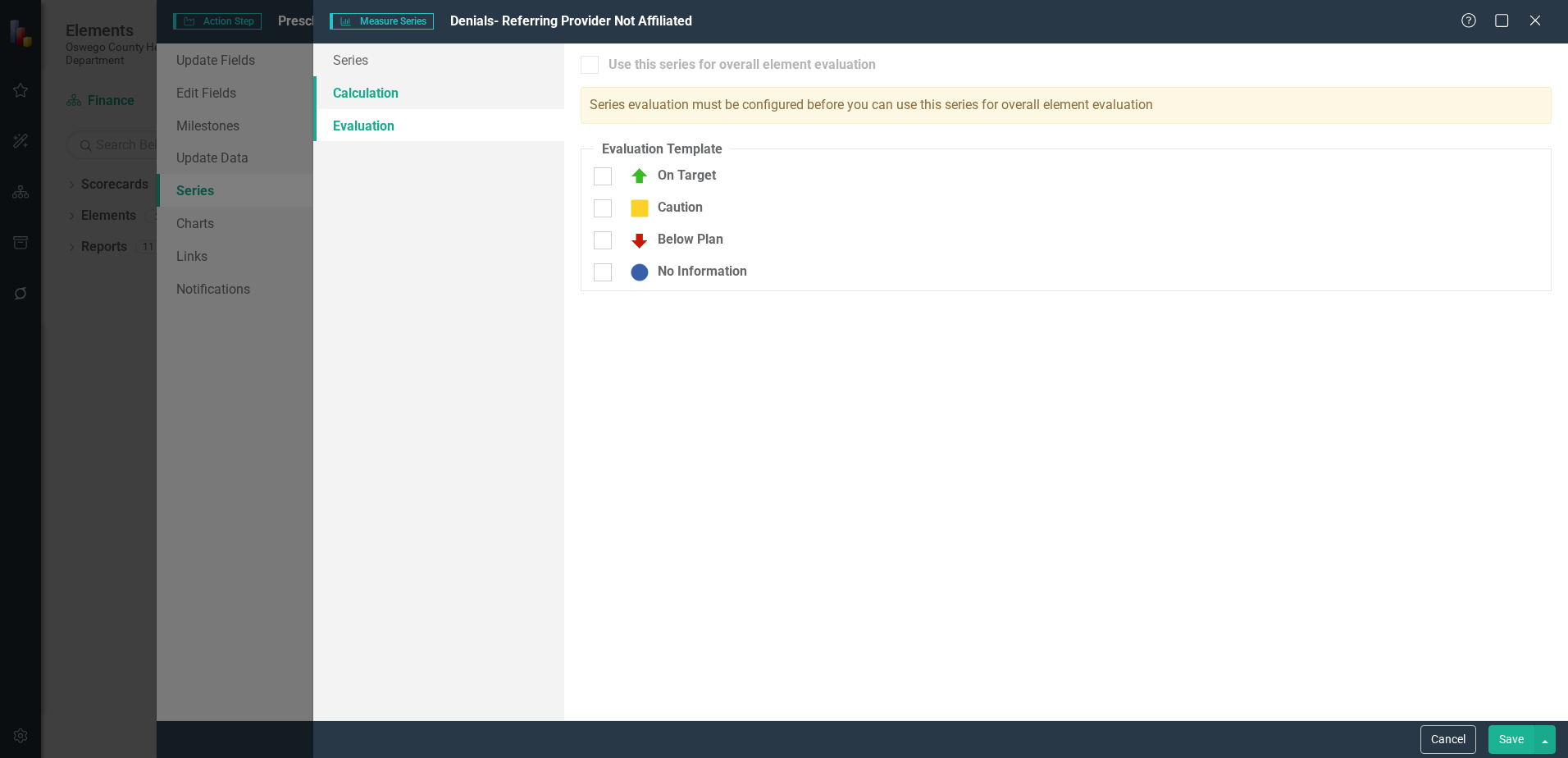
click at [390, 100] on link "Calculation" at bounding box center [439, 92] width 251 height 33
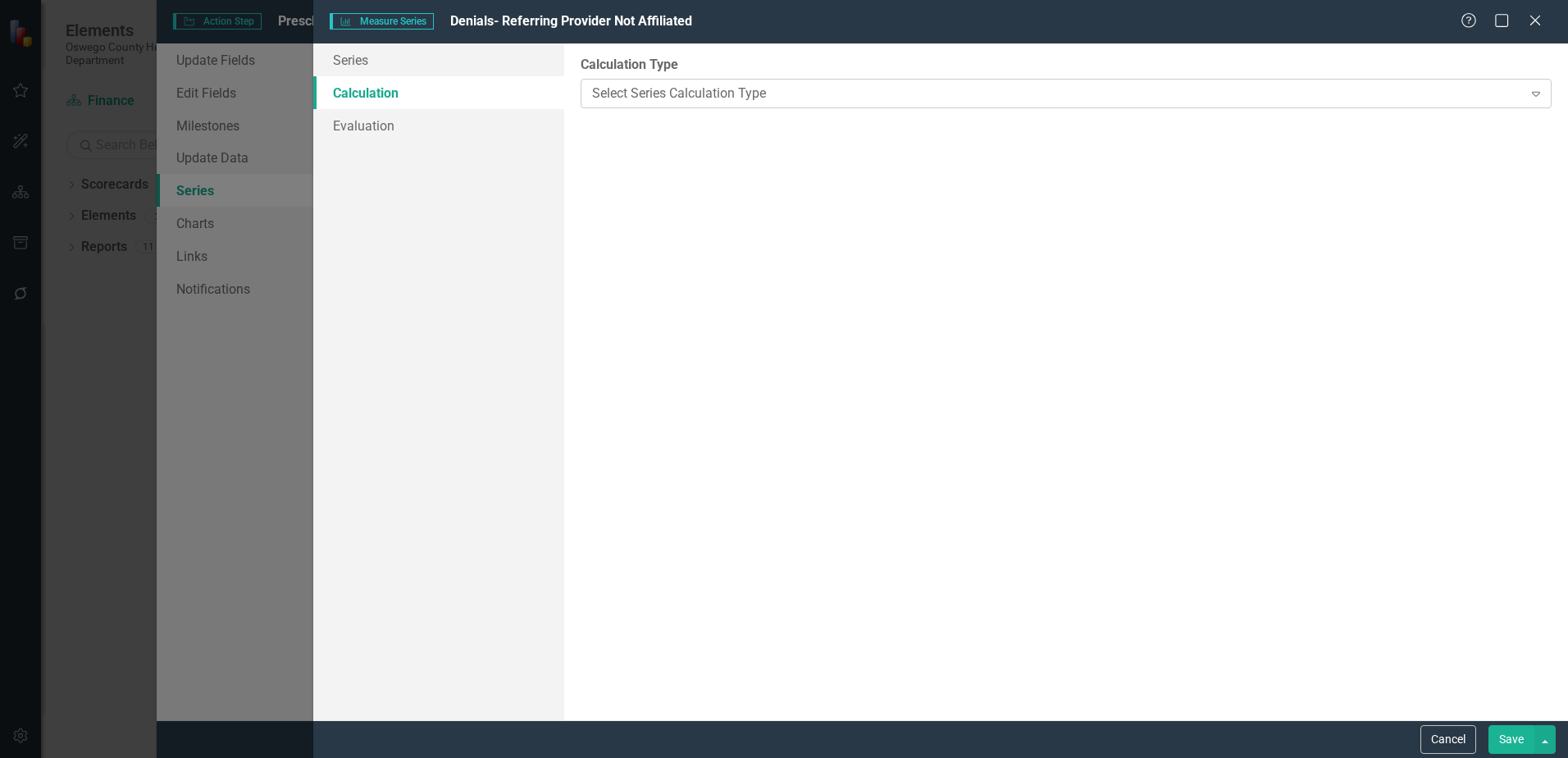
click at [916, 104] on div "Select Series Calculation Type Expand" at bounding box center [1066, 94] width 971 height 30
click at [389, 59] on link "Series" at bounding box center [439, 60] width 251 height 33
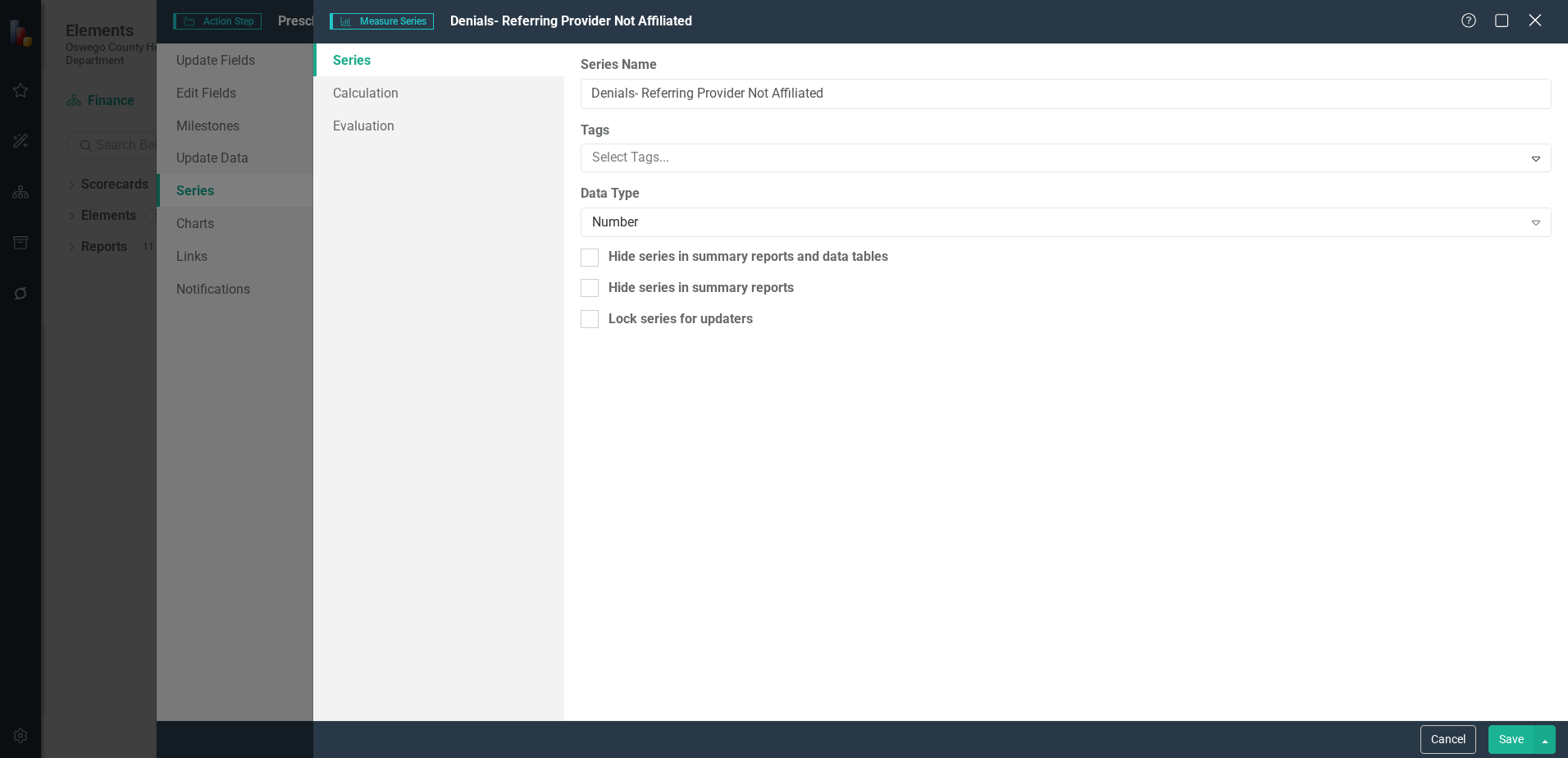
click at [1532, 18] on icon "Close" at bounding box center [1535, 20] width 21 height 16
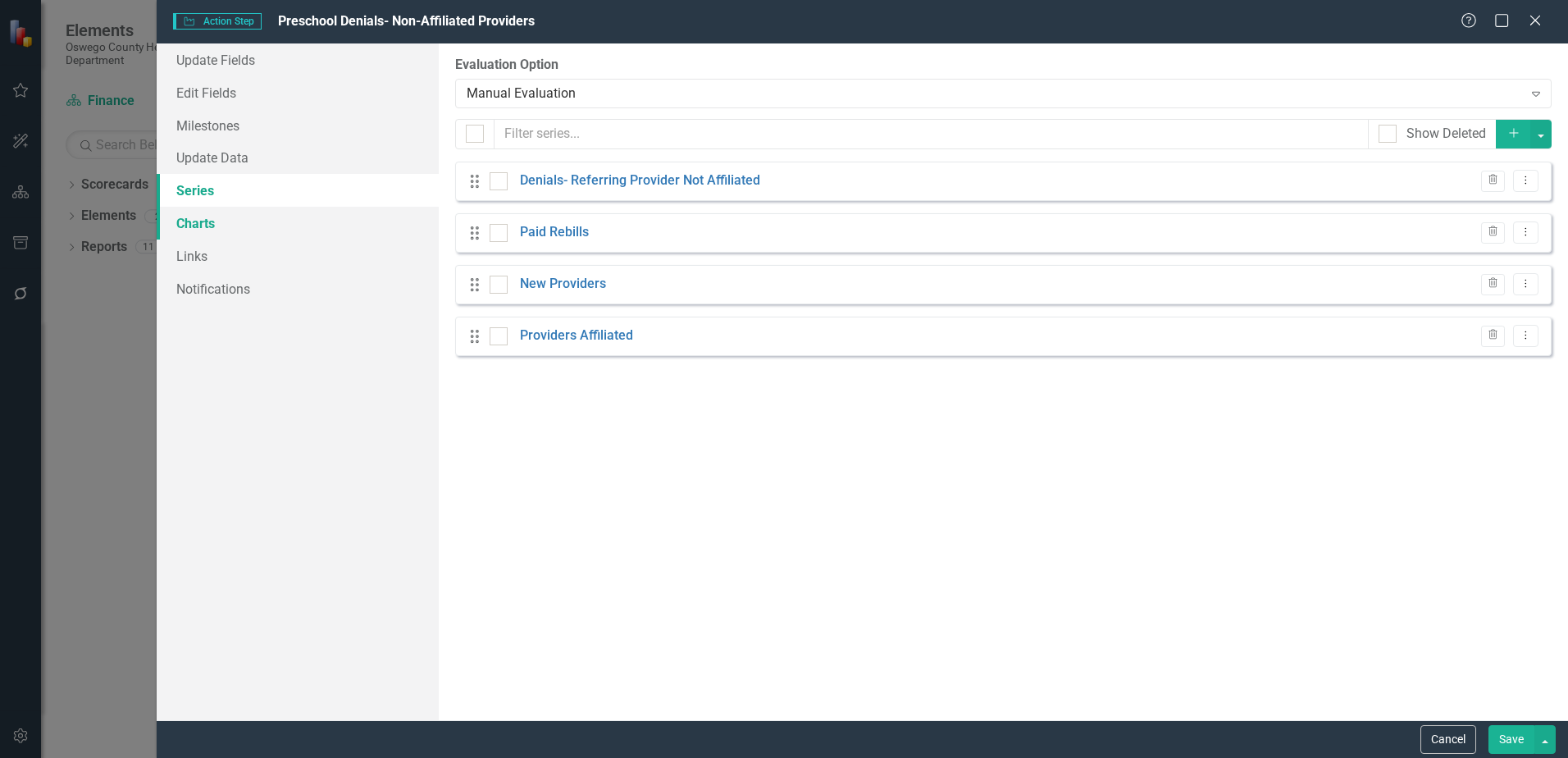
click at [263, 220] on link "Charts" at bounding box center [298, 223] width 282 height 33
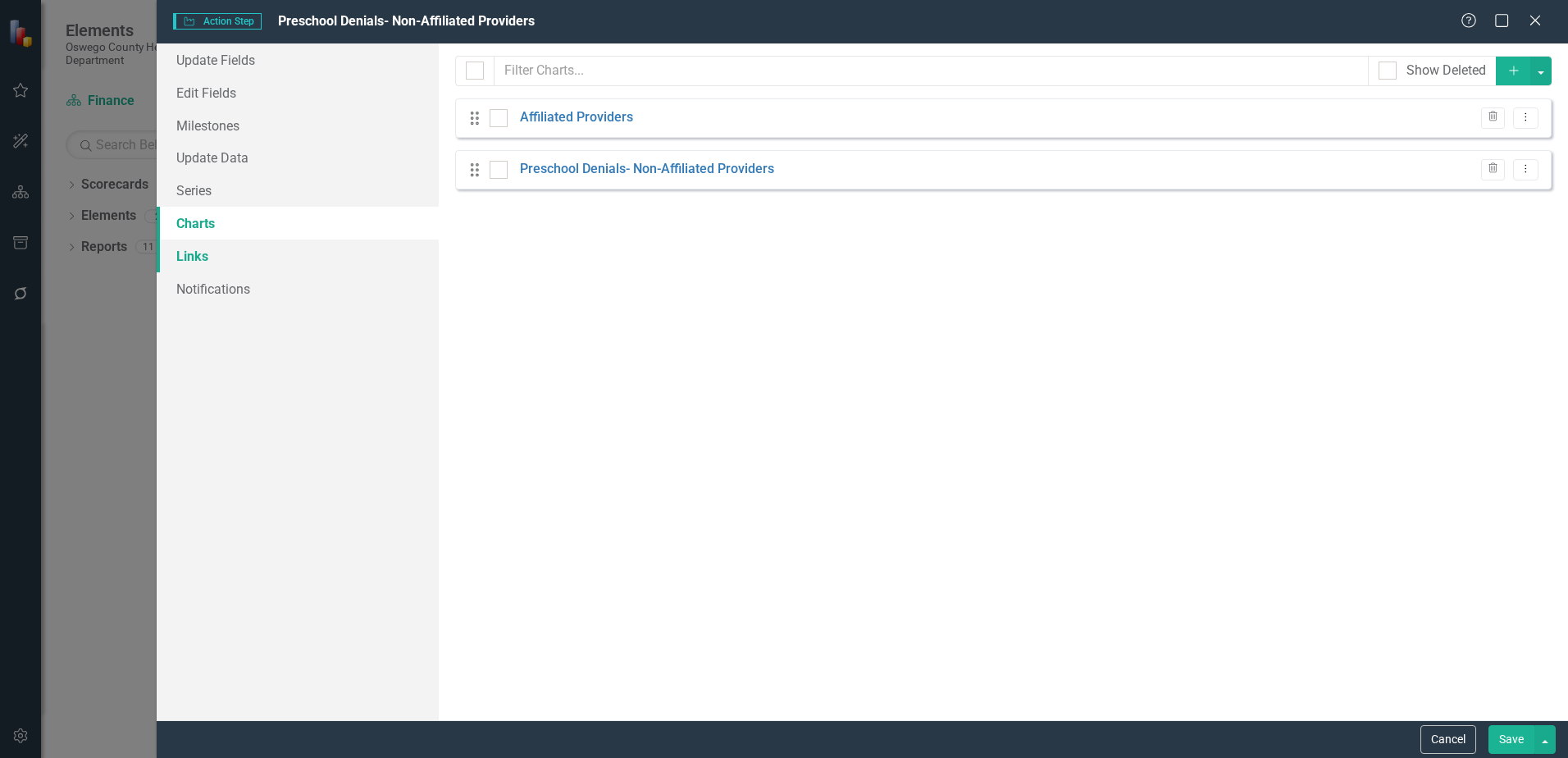
click at [246, 252] on link "Links" at bounding box center [298, 256] width 282 height 33
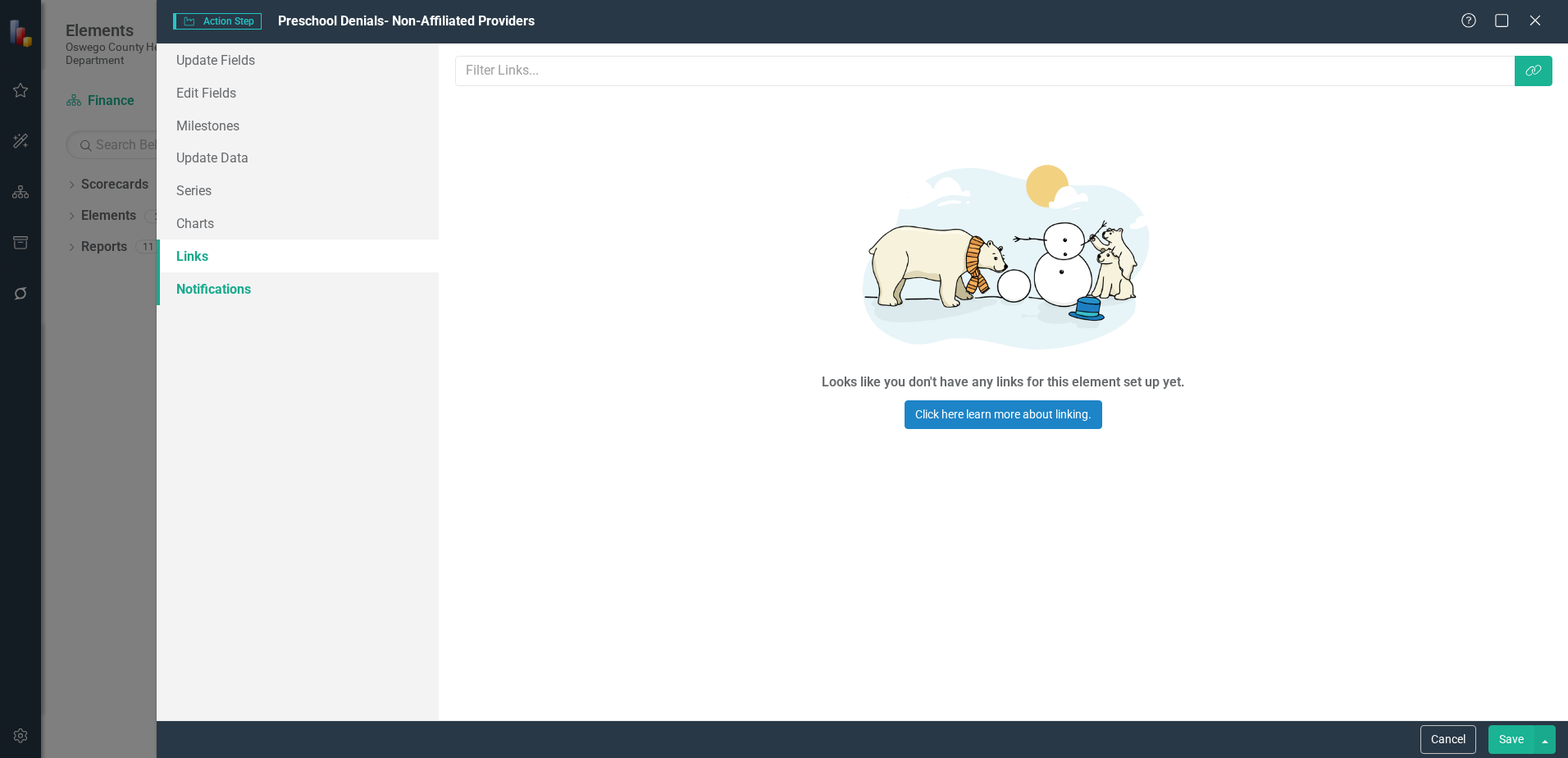
click at [250, 288] on link "Notifications" at bounding box center [298, 288] width 282 height 33
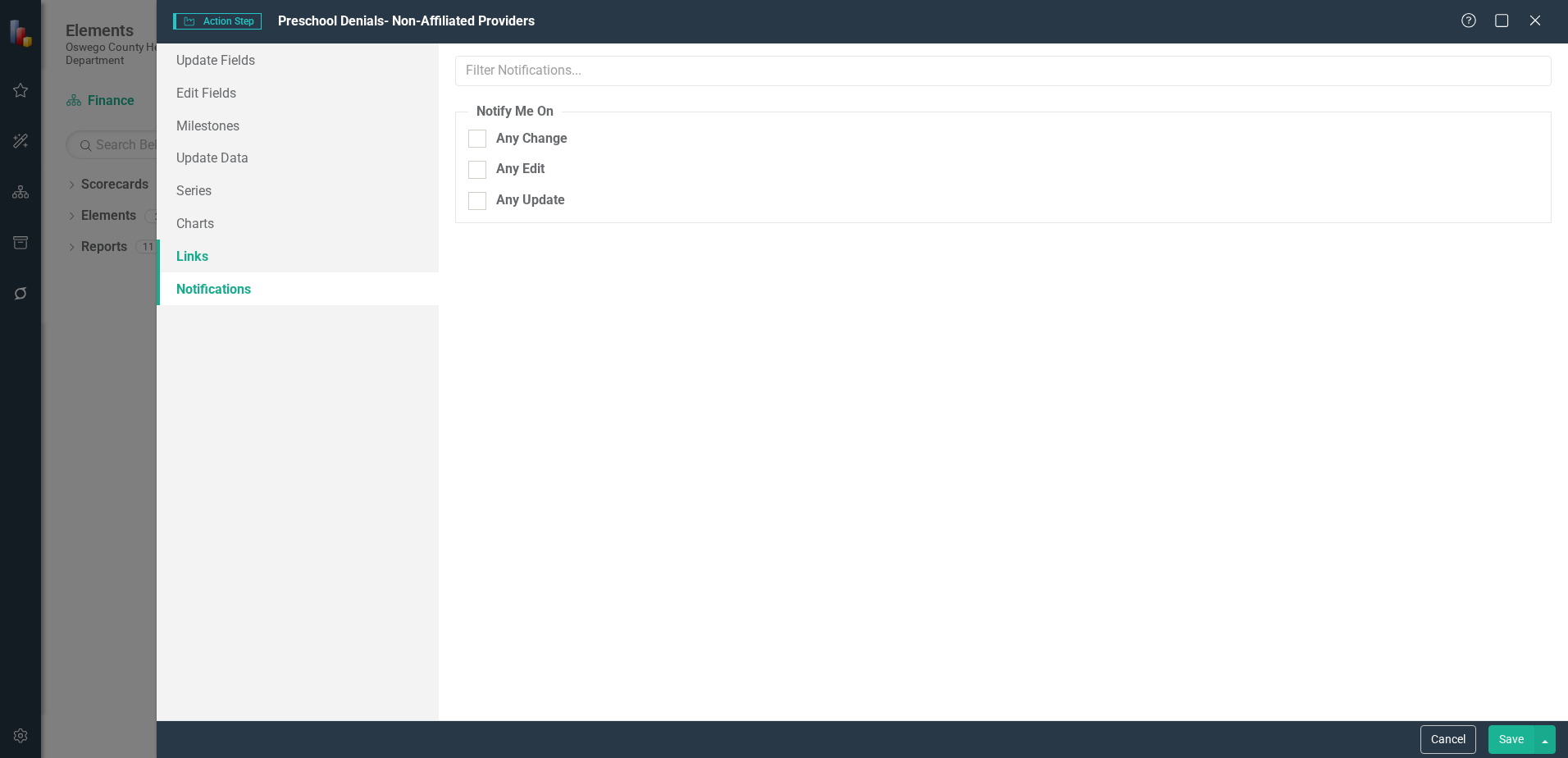
click at [244, 254] on link "Links" at bounding box center [298, 256] width 282 height 33
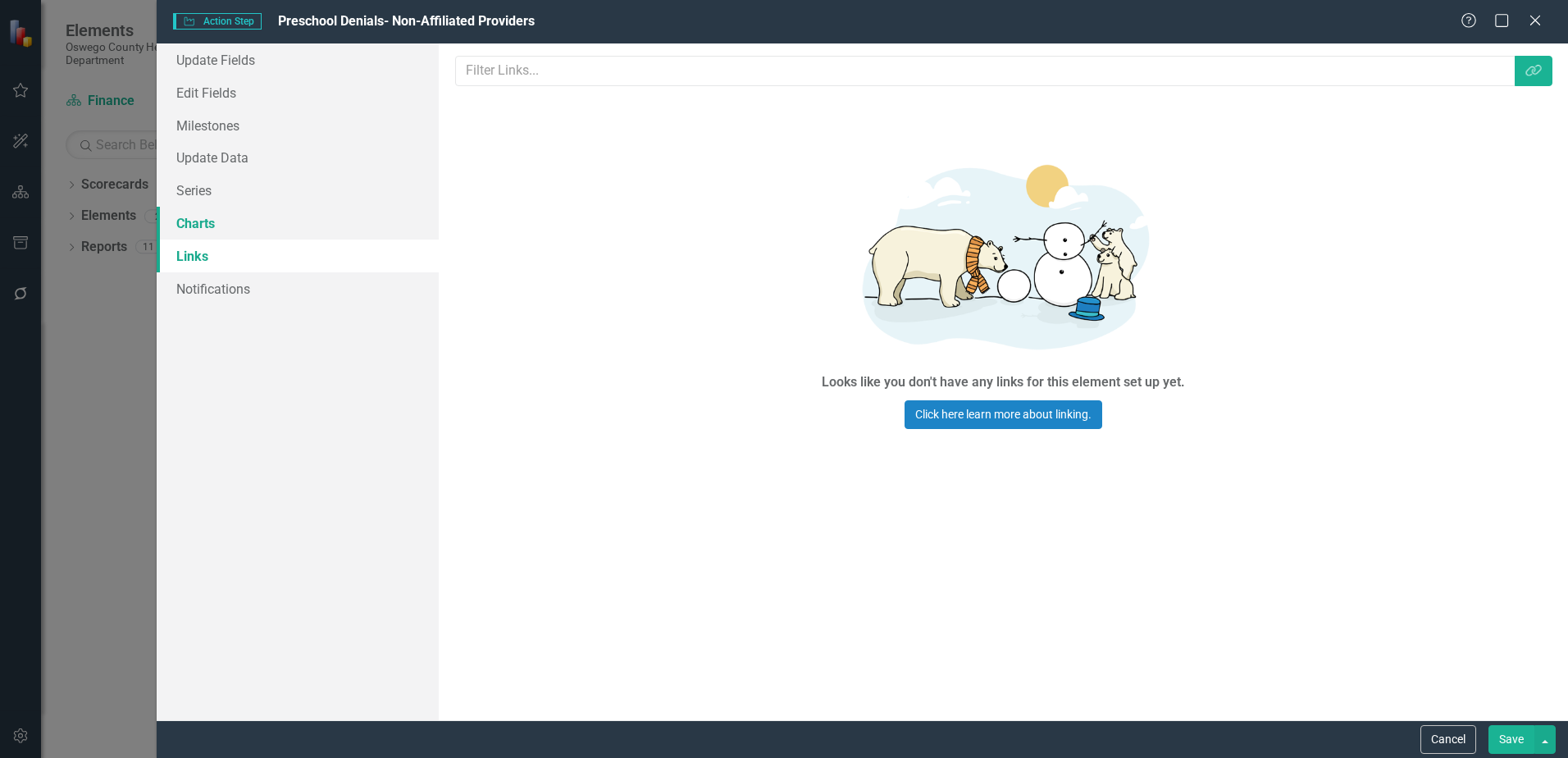
click at [251, 219] on link "Charts" at bounding box center [298, 223] width 282 height 33
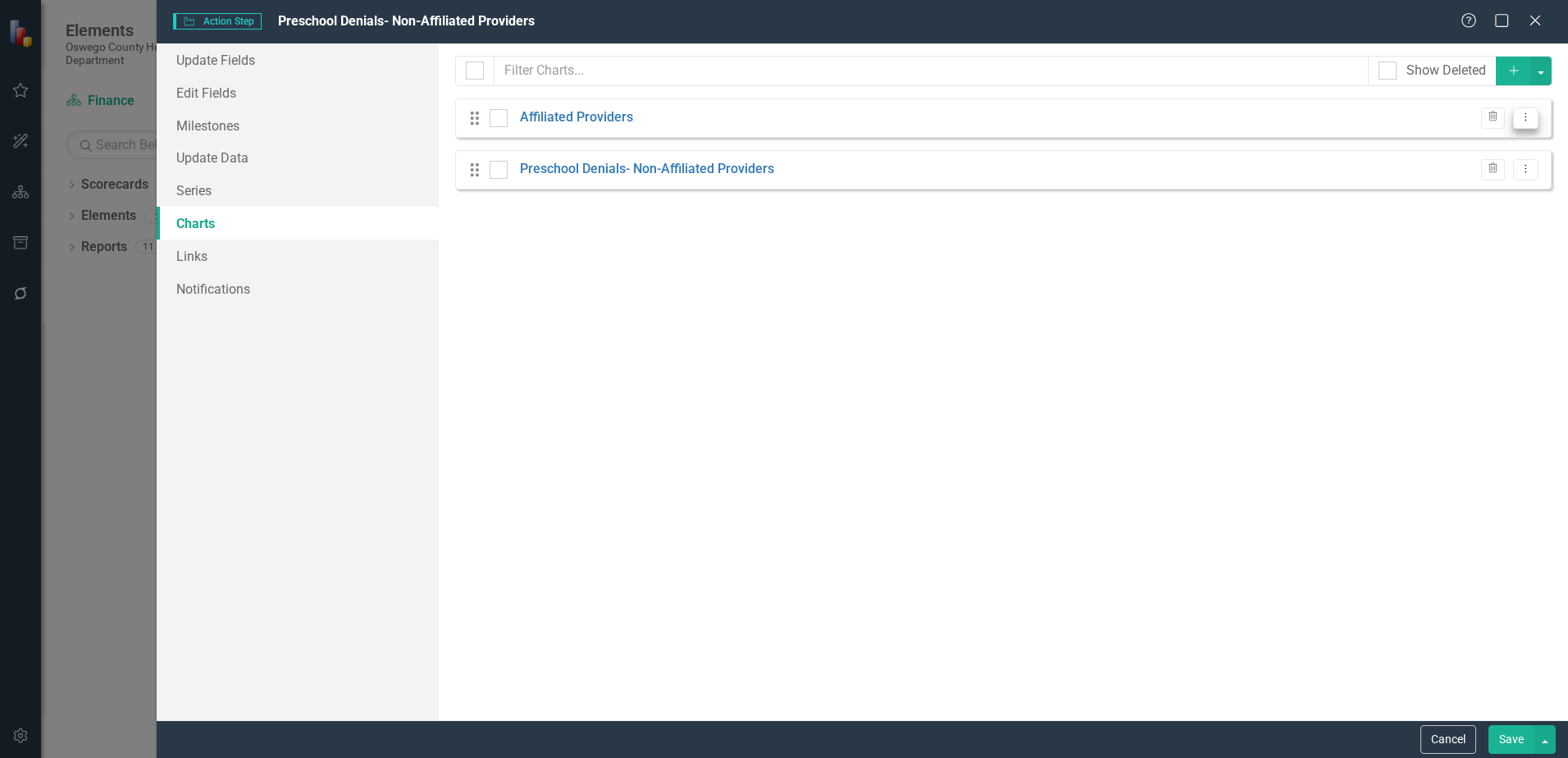
click at [1526, 114] on icon at bounding box center [1527, 117] width 2 height 8
click at [1538, 73] on button "button" at bounding box center [1541, 71] width 21 height 29
click at [1535, 121] on button "Dropdown Menu" at bounding box center [1525, 119] width 25 height 22
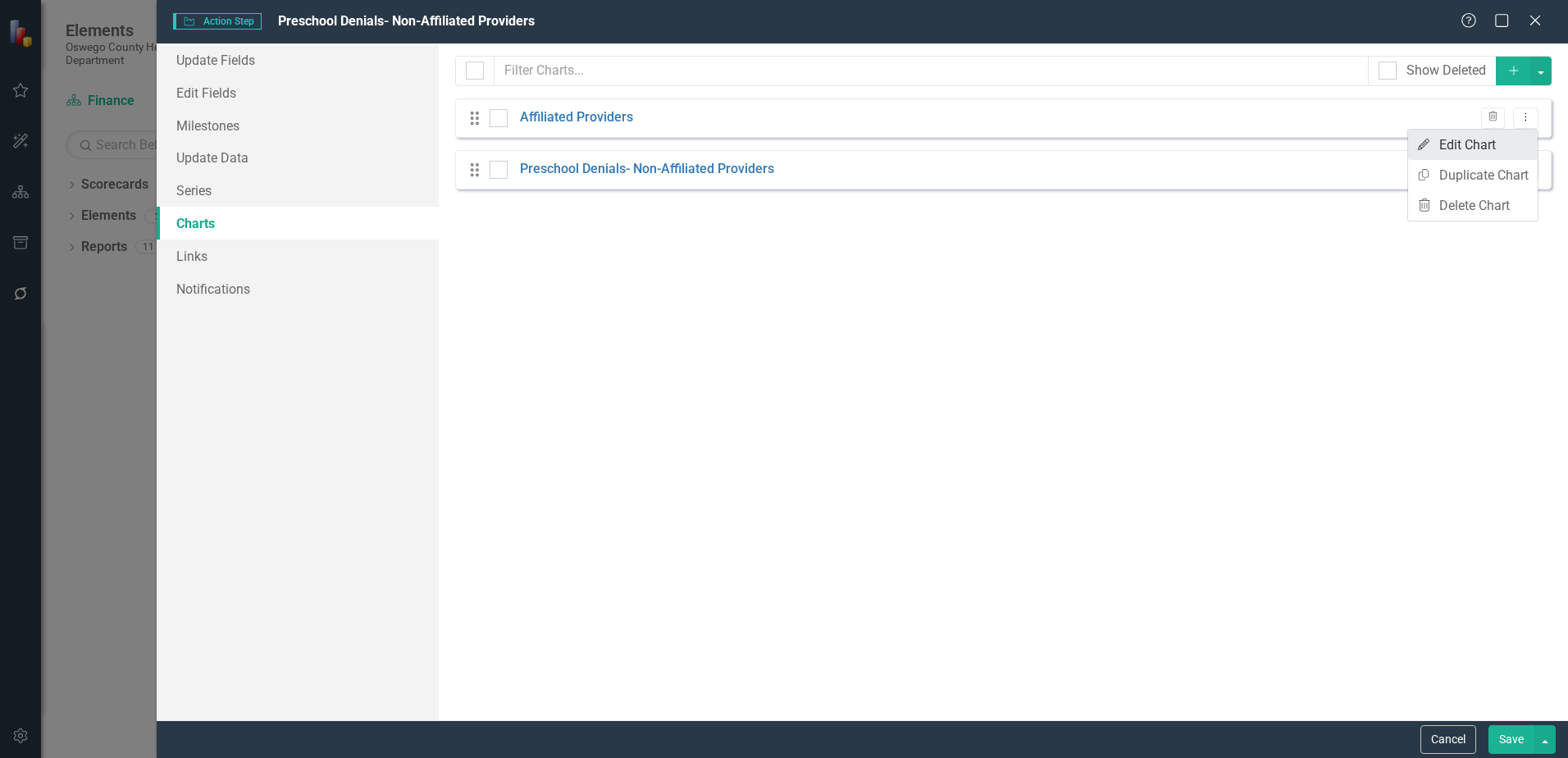
click at [1498, 139] on link "Edit Edit Chart" at bounding box center [1473, 145] width 130 height 30
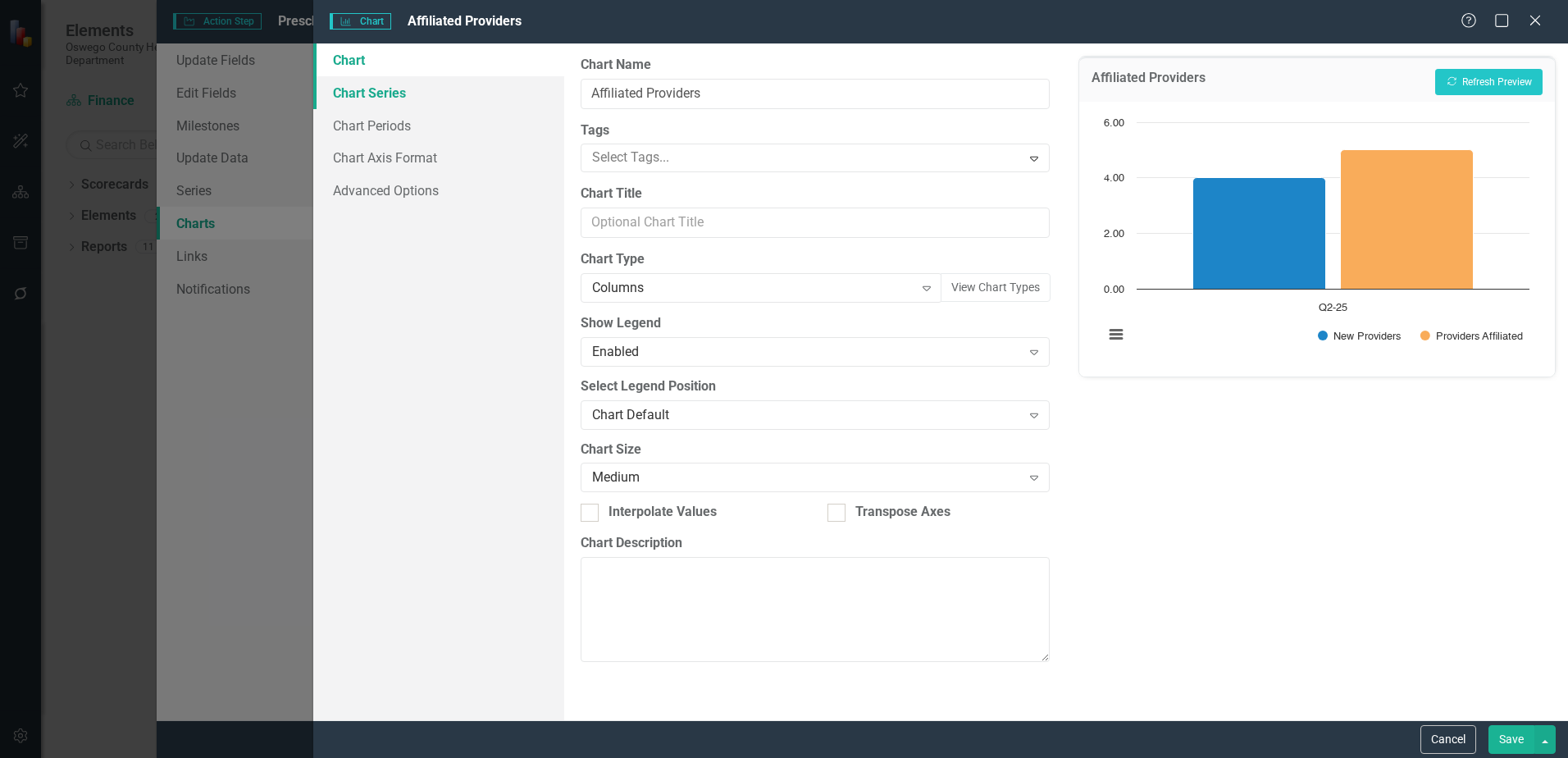
click at [387, 90] on link "Chart Series" at bounding box center [439, 92] width 251 height 33
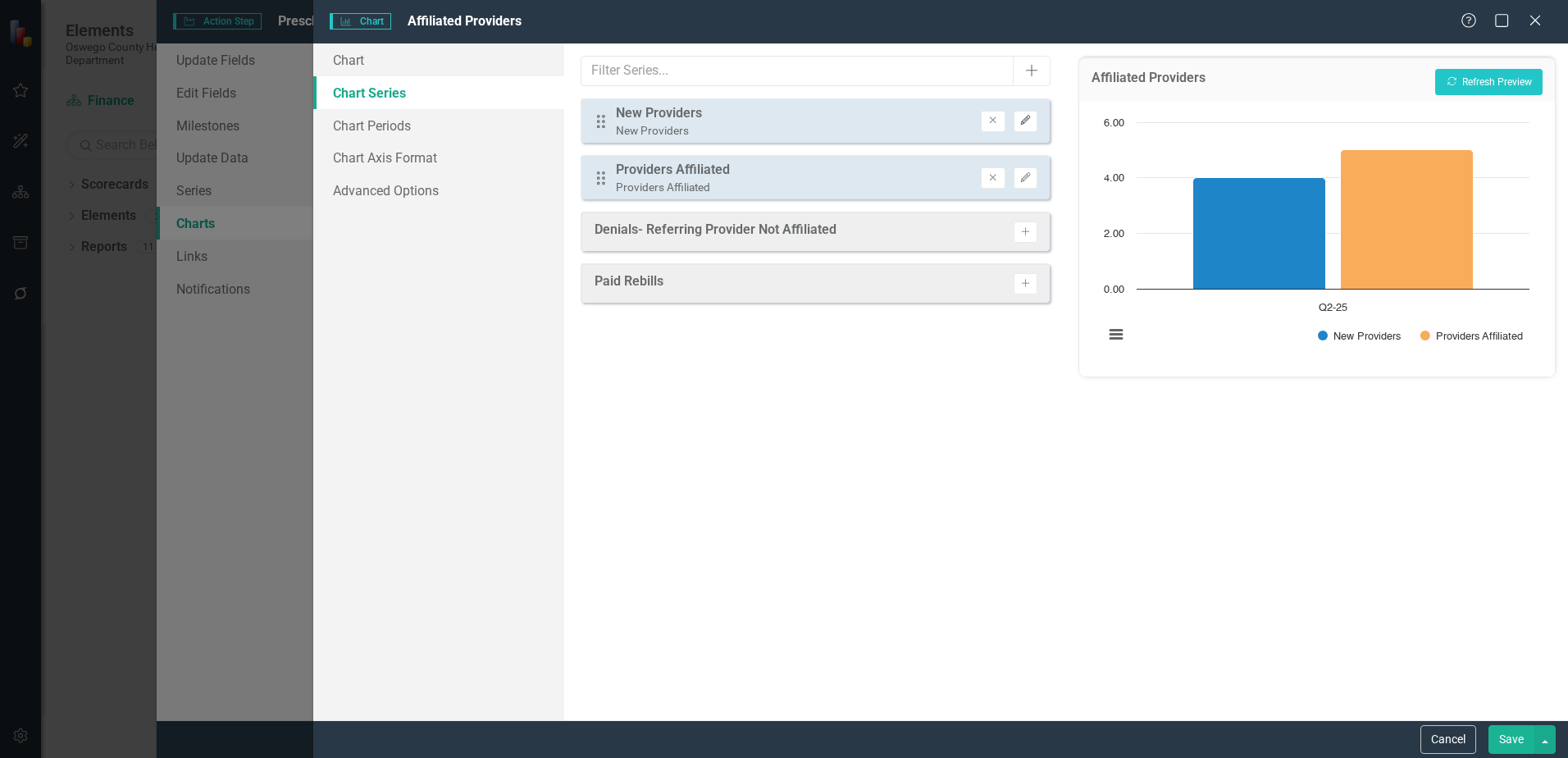
click at [1028, 120] on icon "Edit" at bounding box center [1025, 121] width 12 height 10
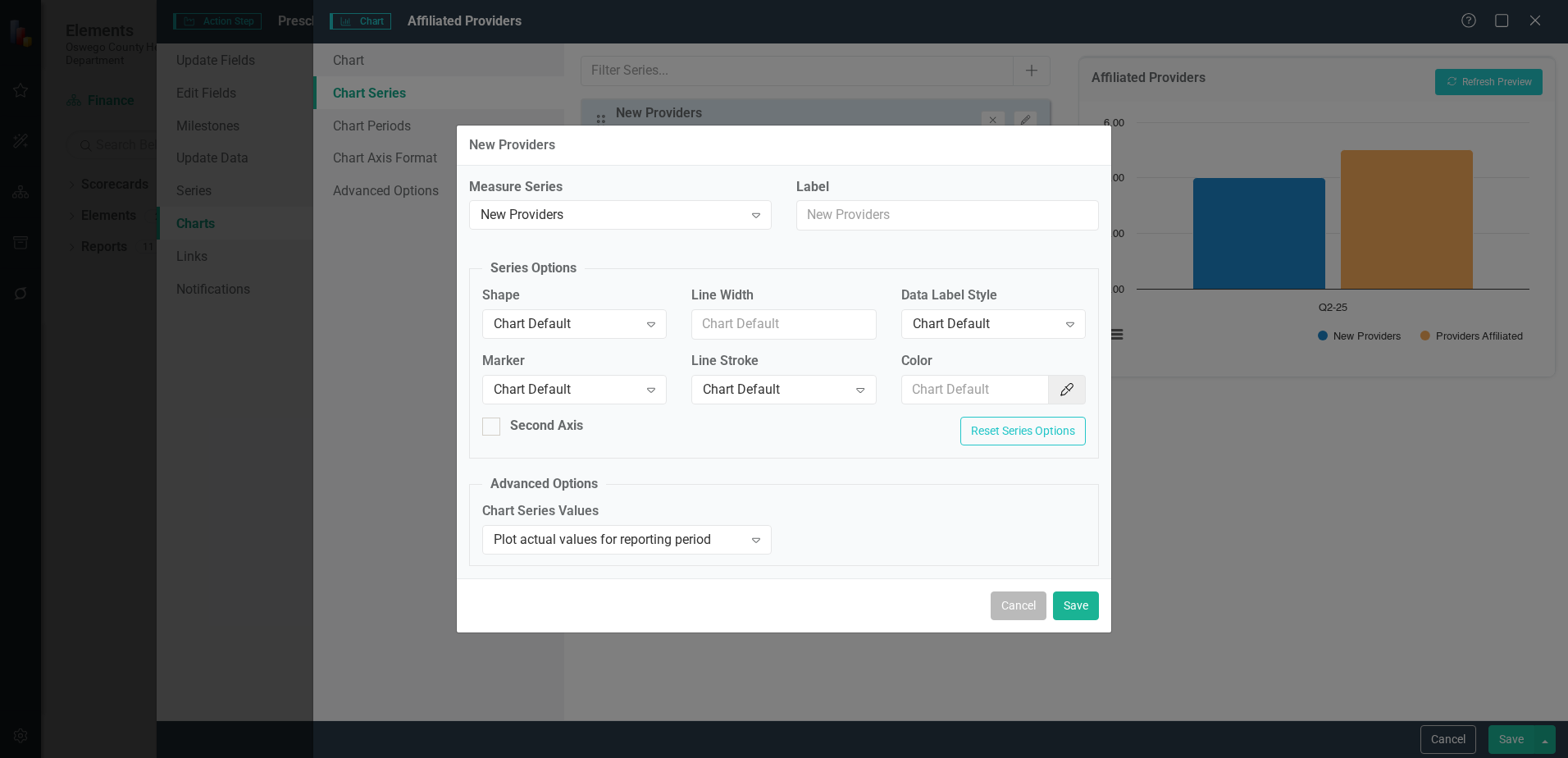
click at [1022, 608] on button "Cancel" at bounding box center [1018, 606] width 56 height 29
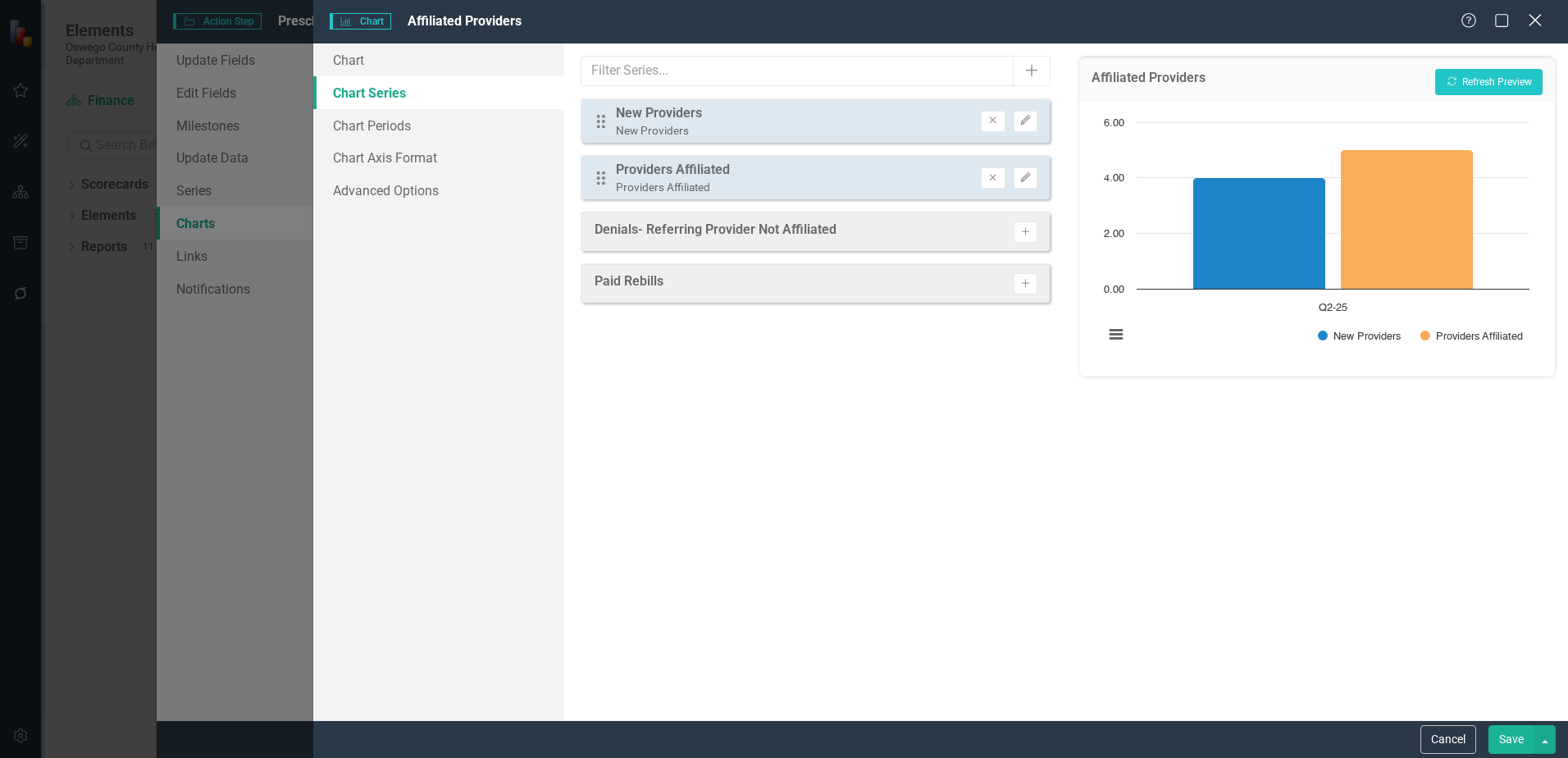
click at [1528, 28] on icon "Close" at bounding box center [1535, 20] width 21 height 16
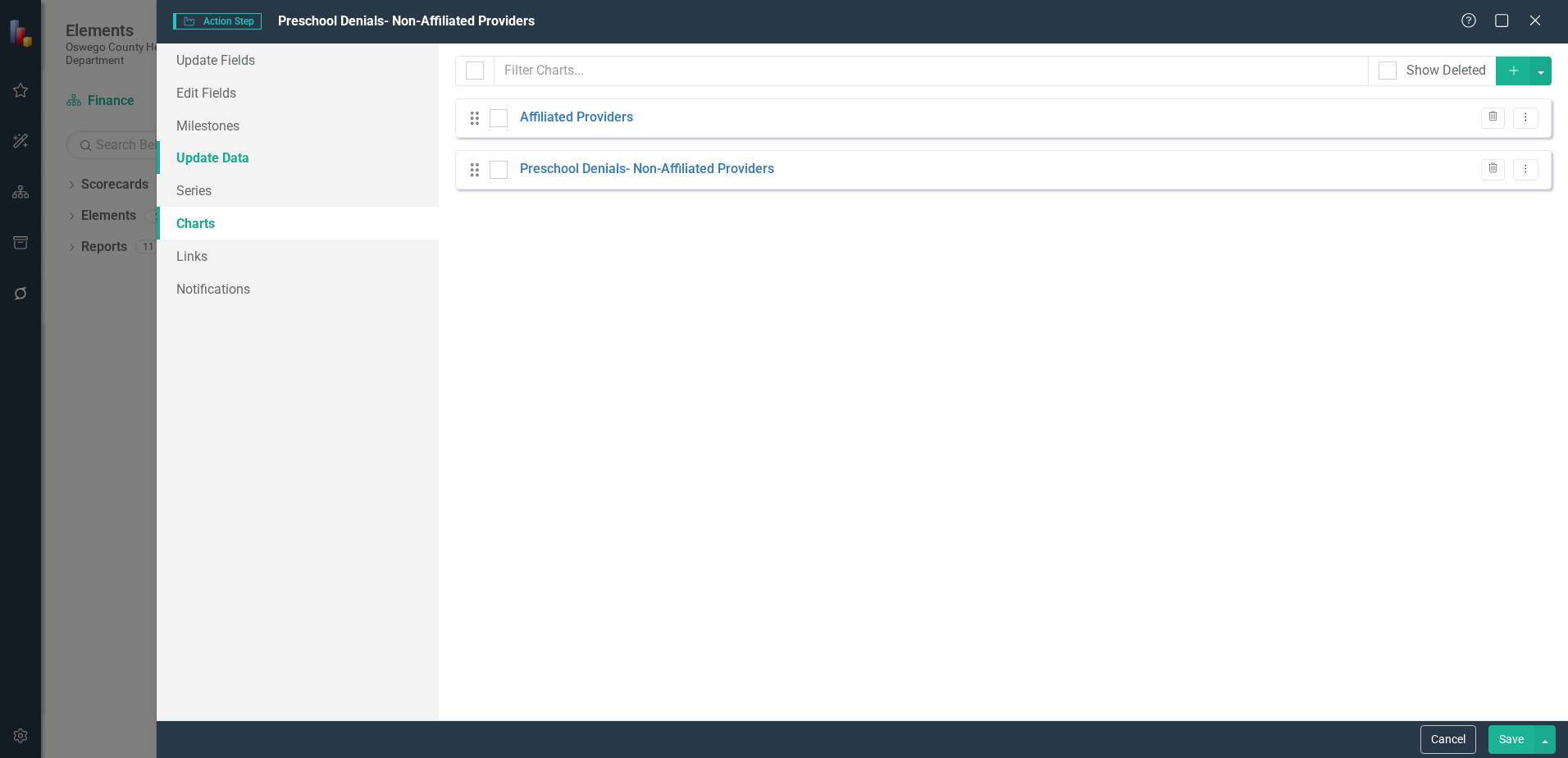
click at [268, 156] on link "Update Data" at bounding box center [298, 157] width 282 height 33
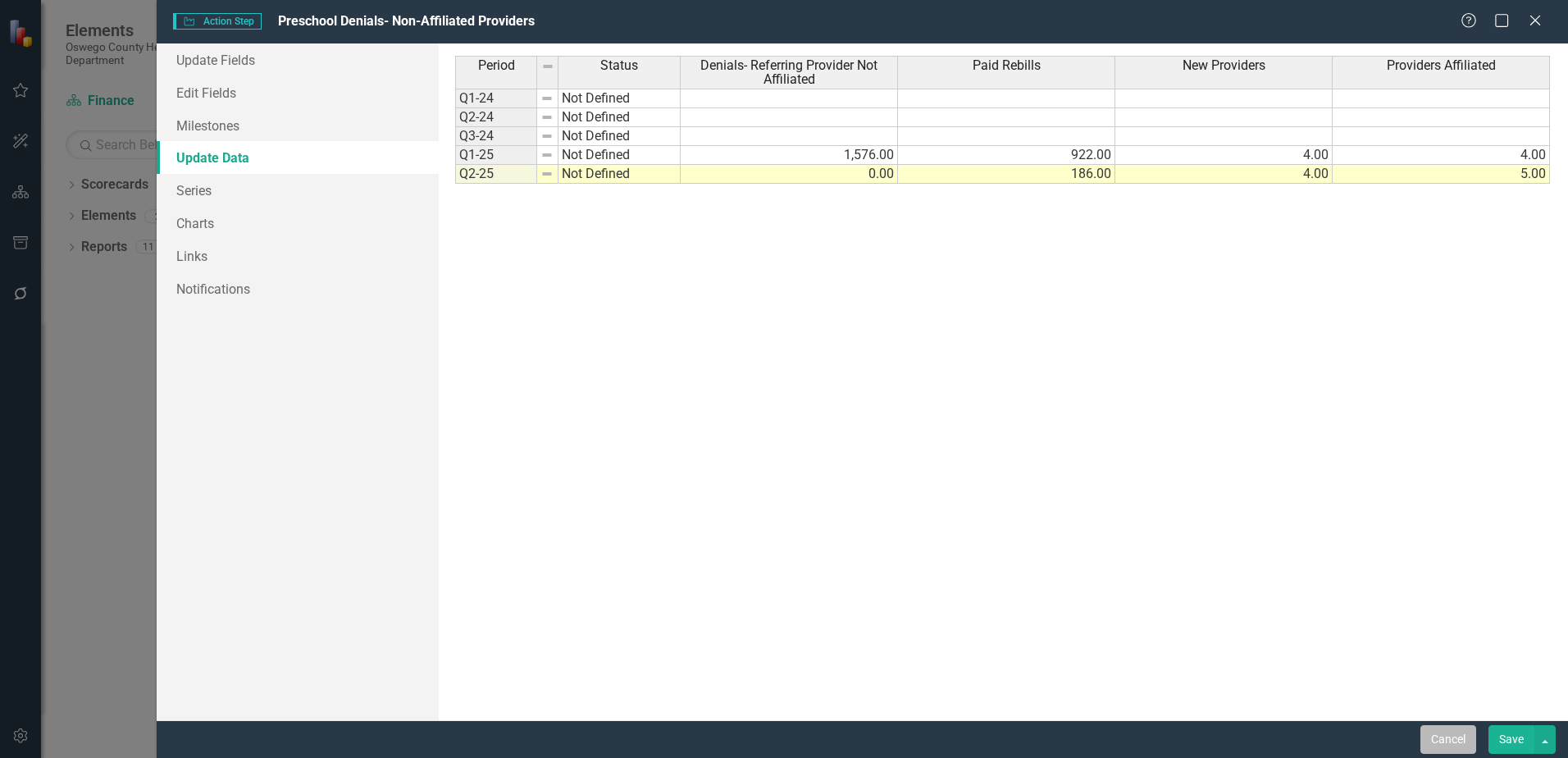
click at [1439, 738] on button "Cancel" at bounding box center [1449, 740] width 56 height 29
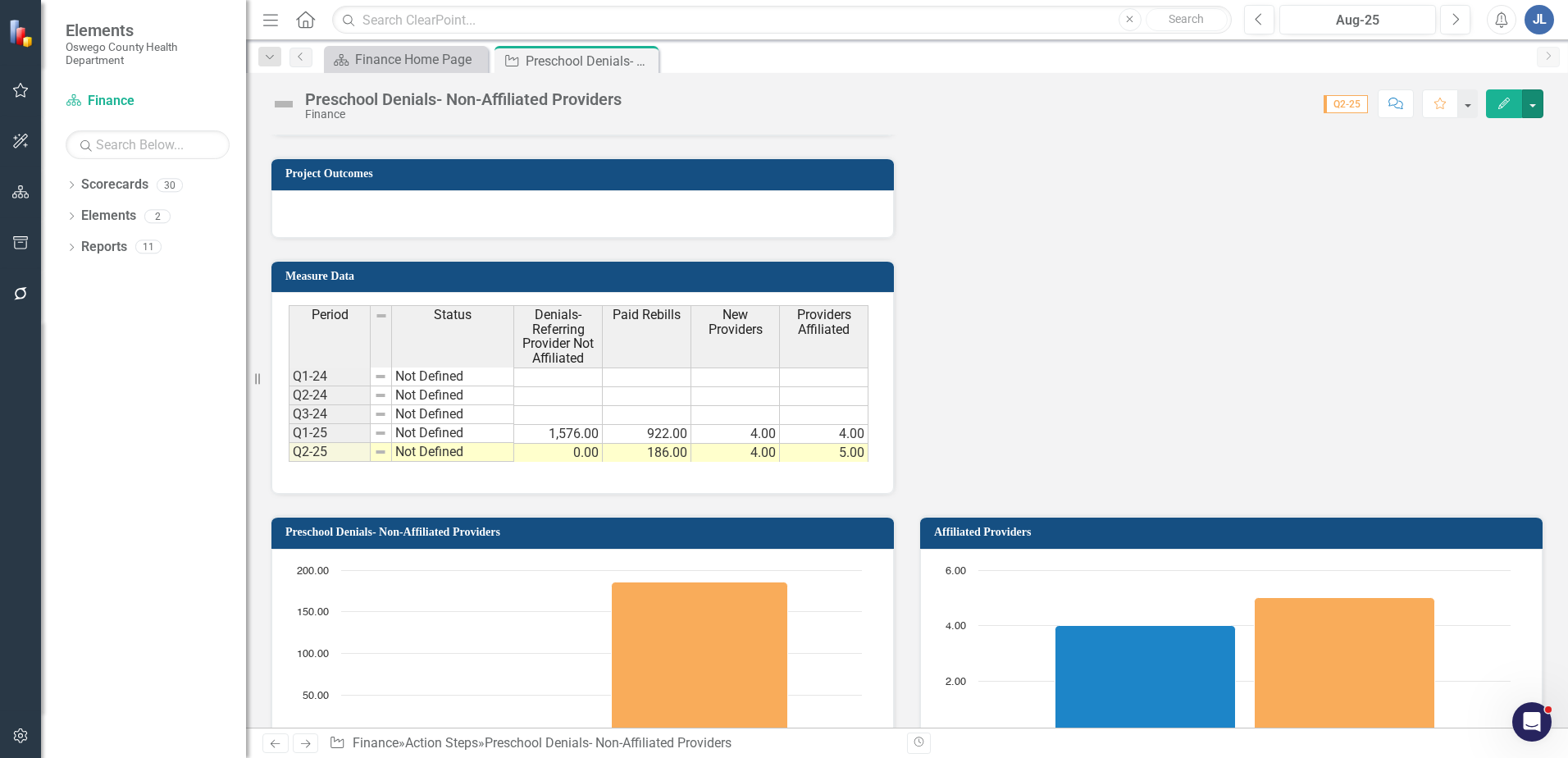
scroll to position [1149, 0]
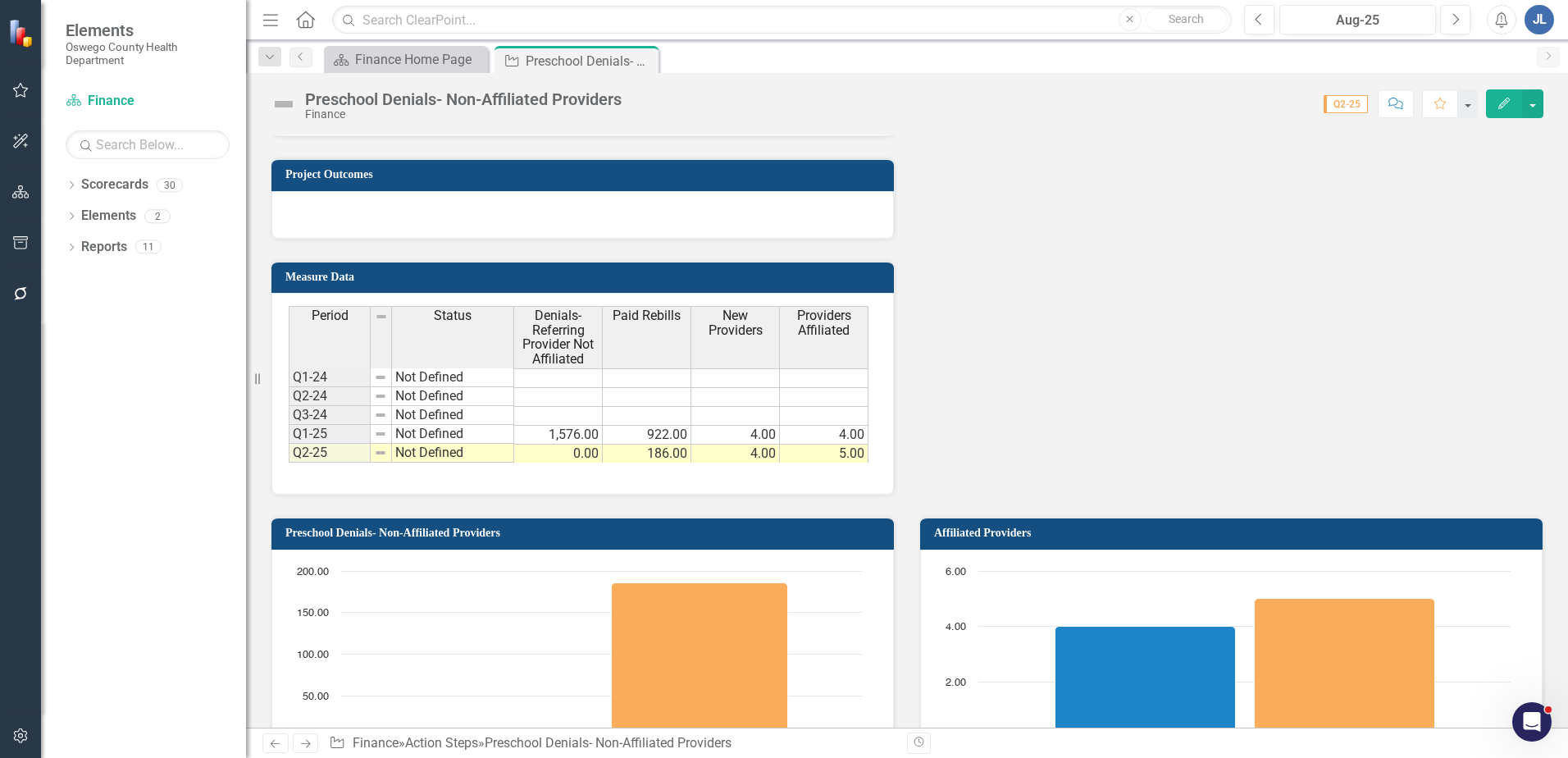
click at [603, 271] on h3 "Measure Data" at bounding box center [586, 277] width 601 height 12
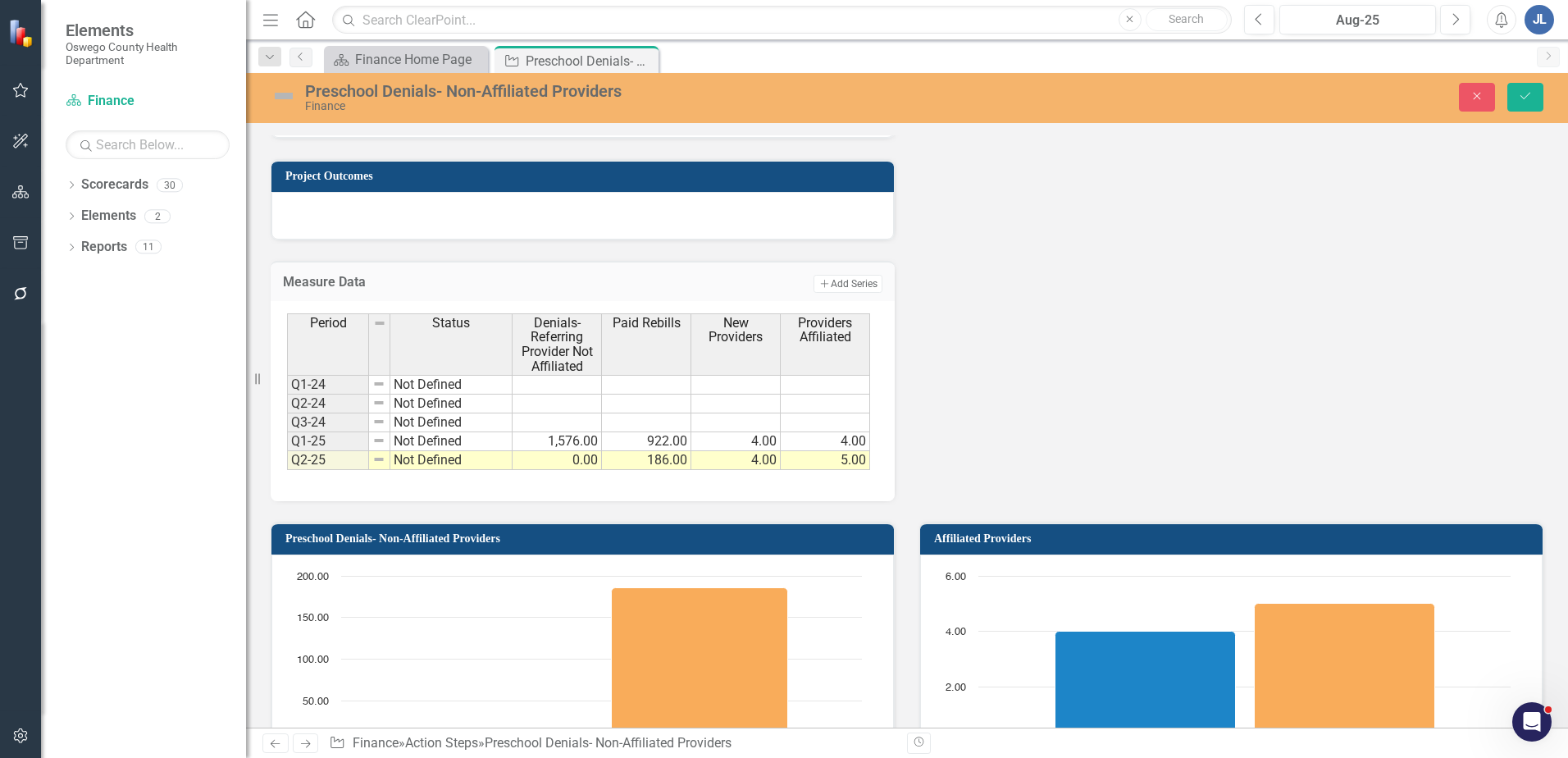
click at [327, 362] on th "Period" at bounding box center [328, 345] width 82 height 62
click at [806, 339] on span "Providers Affiliated" at bounding box center [825, 330] width 82 height 29
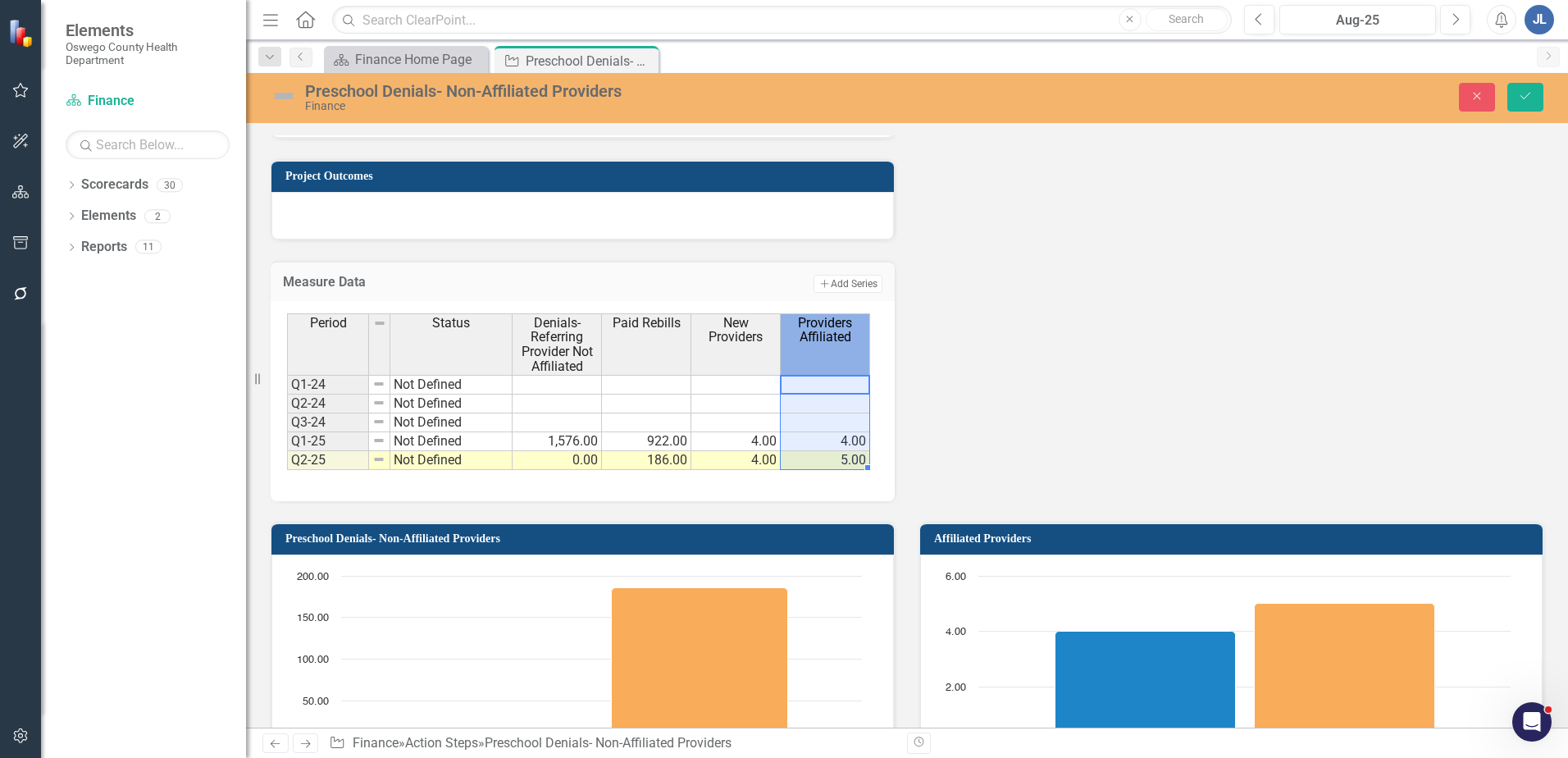
click at [806, 339] on span "Providers Affiliated" at bounding box center [825, 330] width 82 height 29
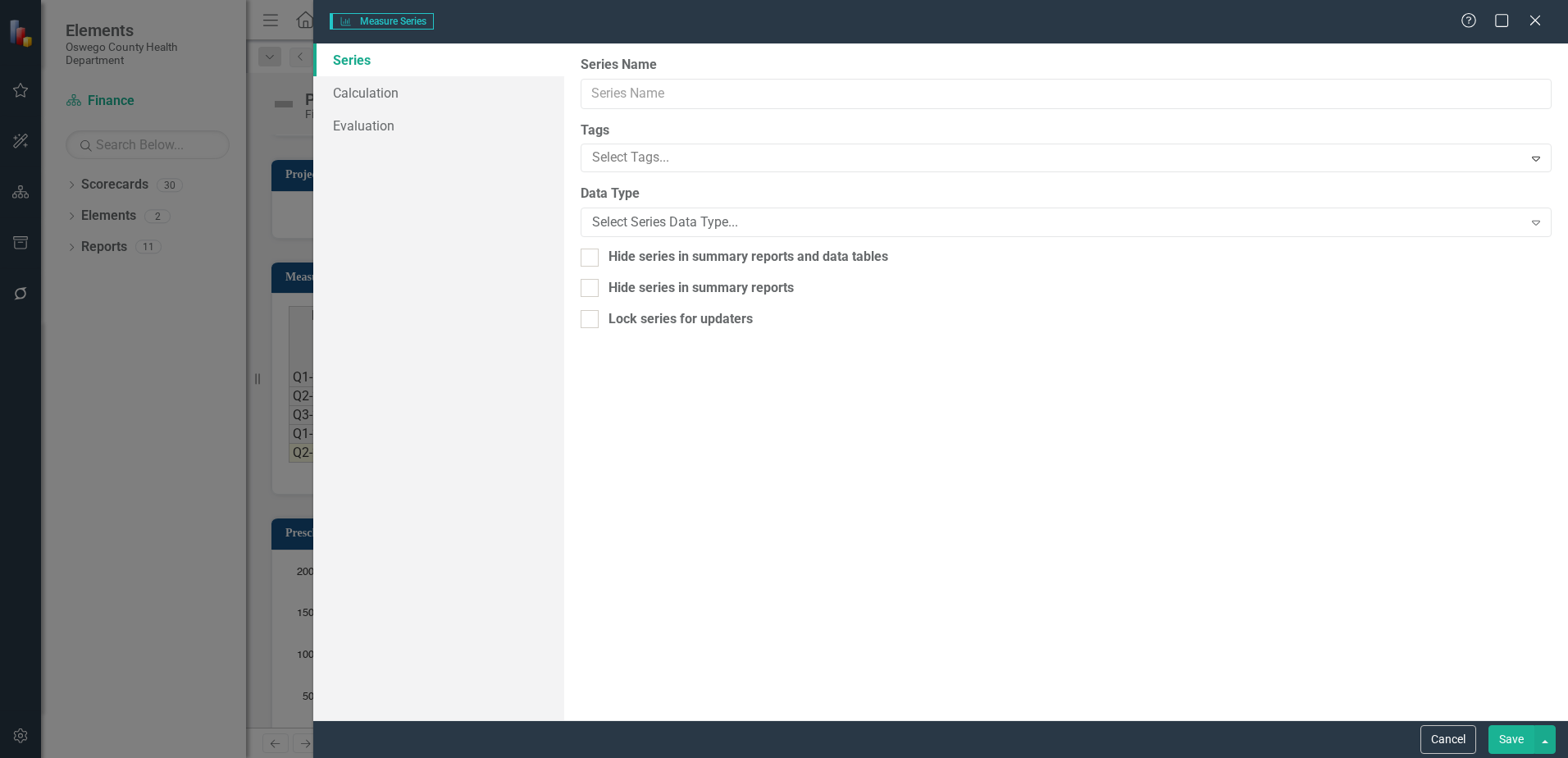
type input "Providers Affiliated"
click at [446, 94] on link "Calculation" at bounding box center [439, 92] width 251 height 33
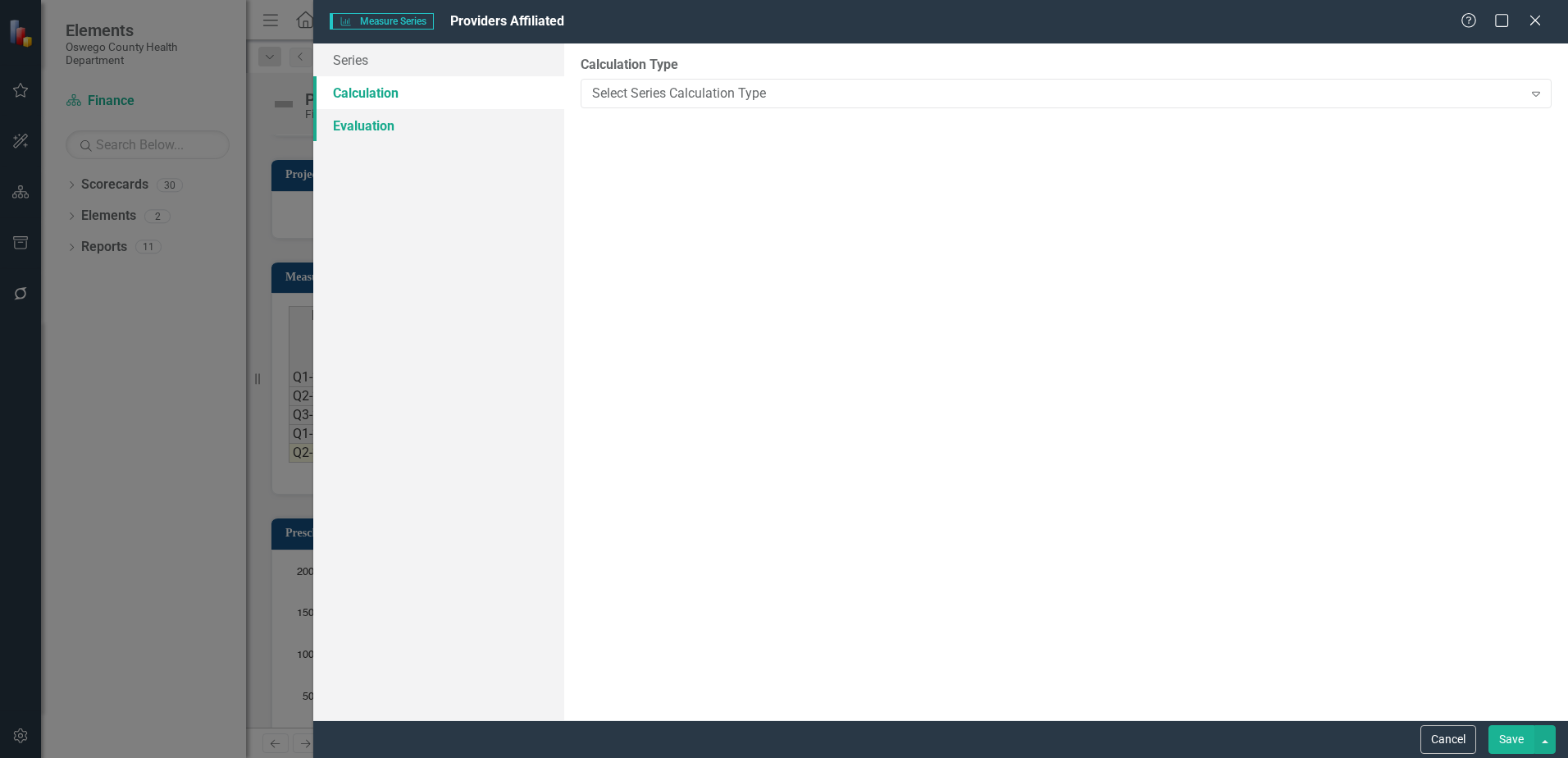
click at [410, 133] on link "Evaluation" at bounding box center [439, 125] width 251 height 33
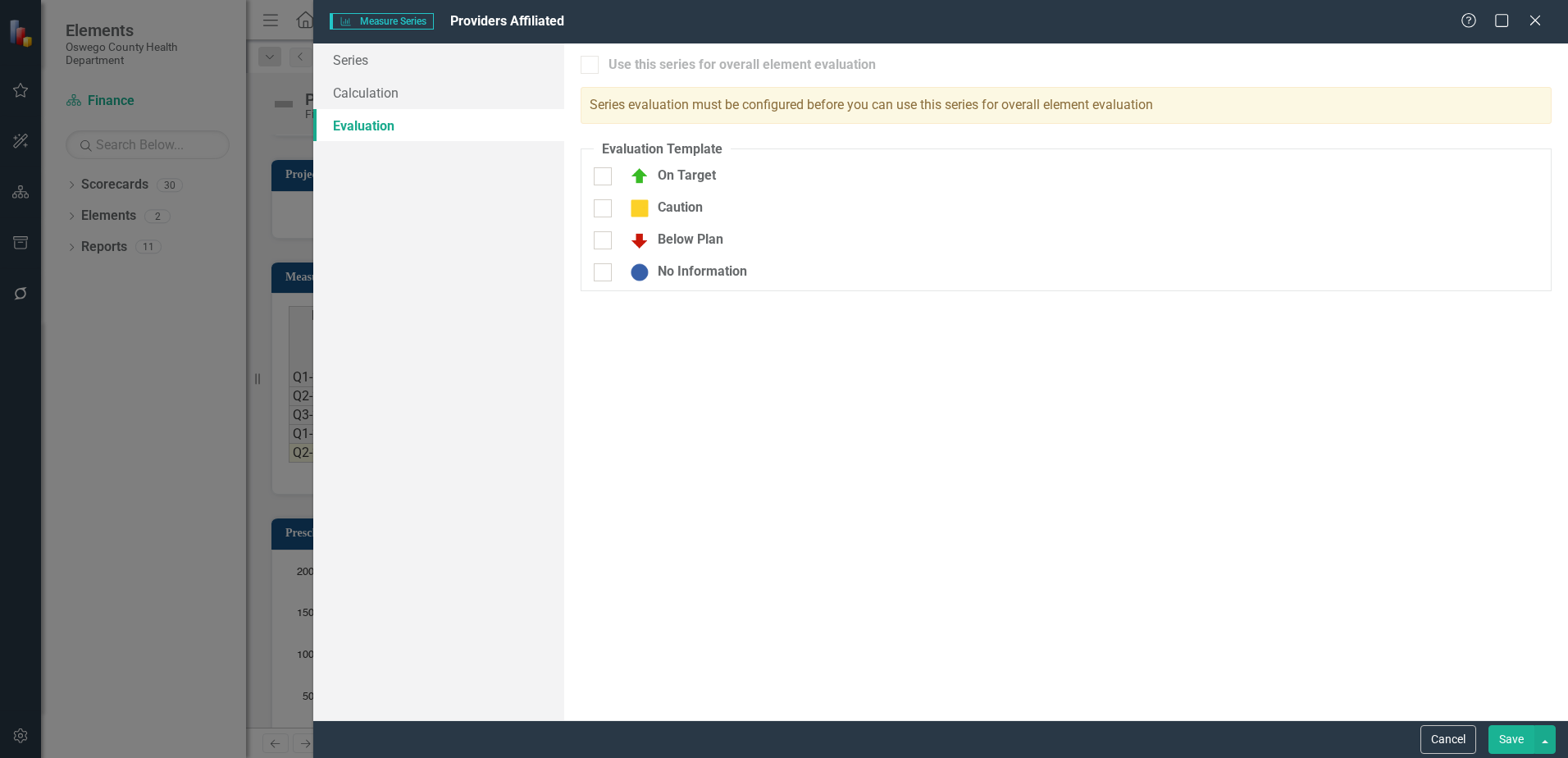
click at [1551, 16] on div "Help Maximize Close" at bounding box center [1506, 21] width 91 height 19
click at [1545, 19] on div "Help Maximize Close" at bounding box center [1506, 21] width 91 height 19
click at [1538, 22] on icon "Close" at bounding box center [1535, 20] width 16 height 13
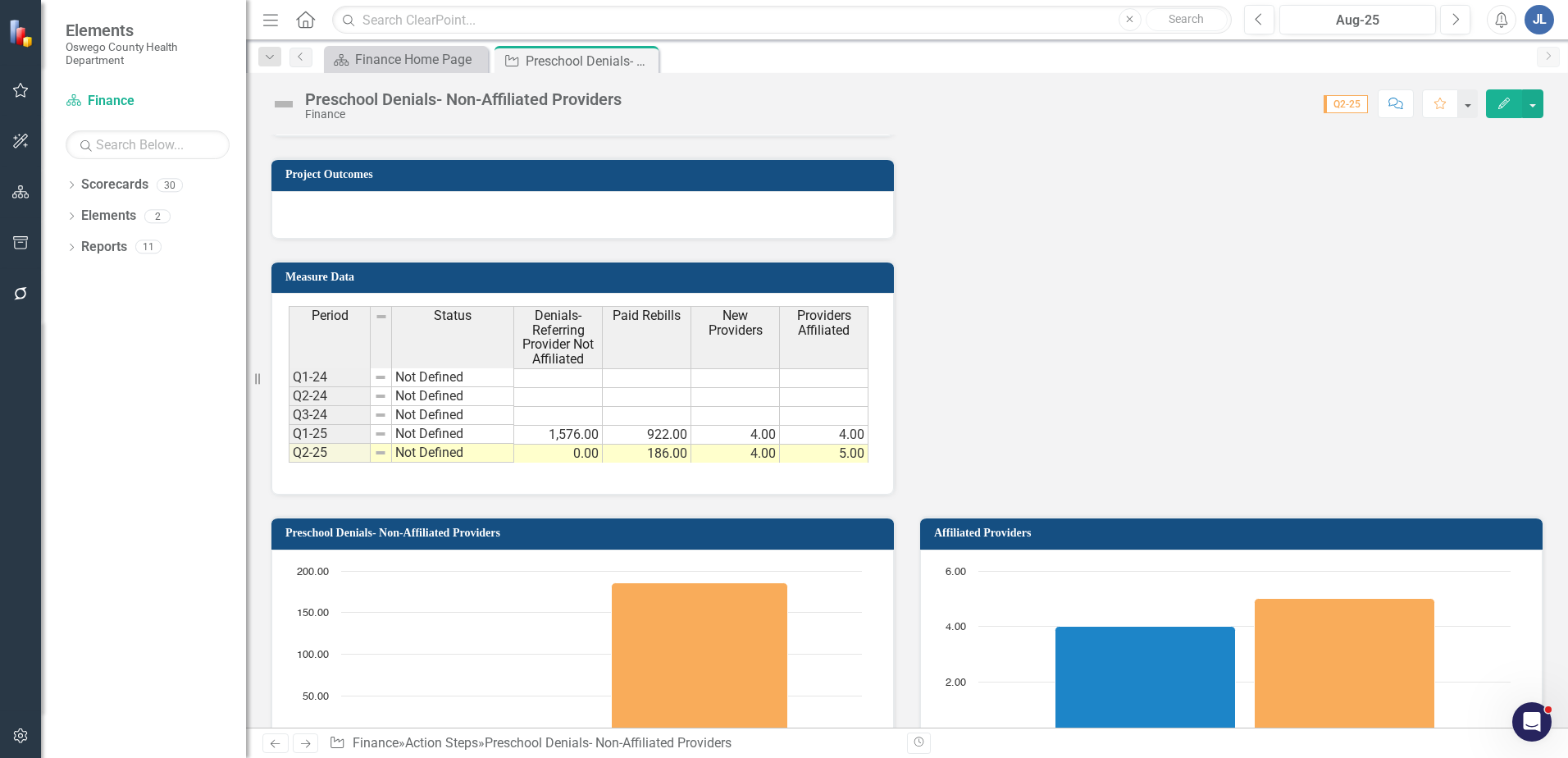
click at [1535, 103] on button "button" at bounding box center [1532, 103] width 21 height 29
click at [1468, 162] on link "Edit Report Edit Layout" at bounding box center [1442, 164] width 199 height 30
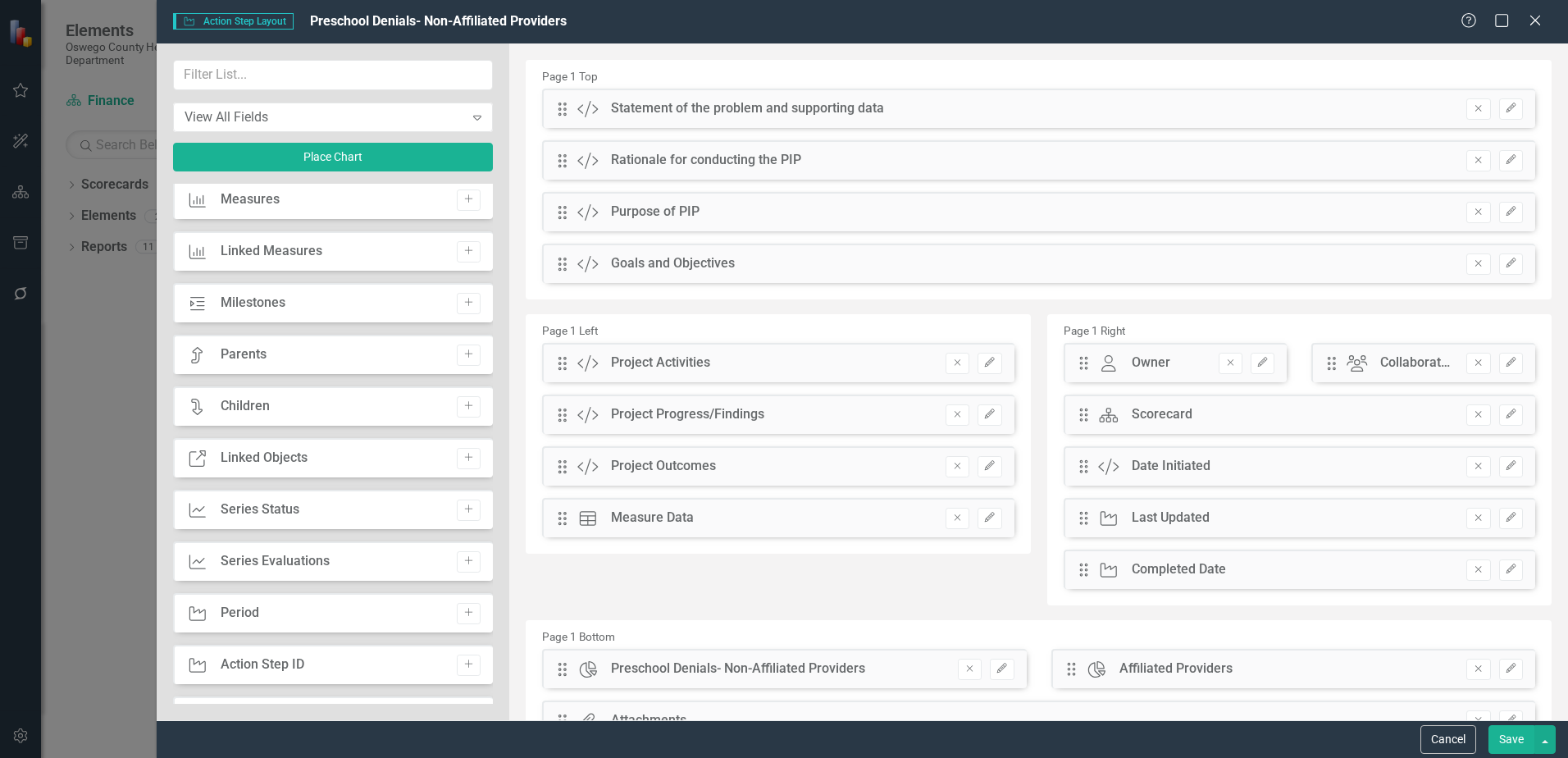
scroll to position [575, 0]
click at [343, 204] on div "Measure Measures Add" at bounding box center [333, 197] width 320 height 39
click at [255, 202] on div "Measures" at bounding box center [250, 198] width 59 height 19
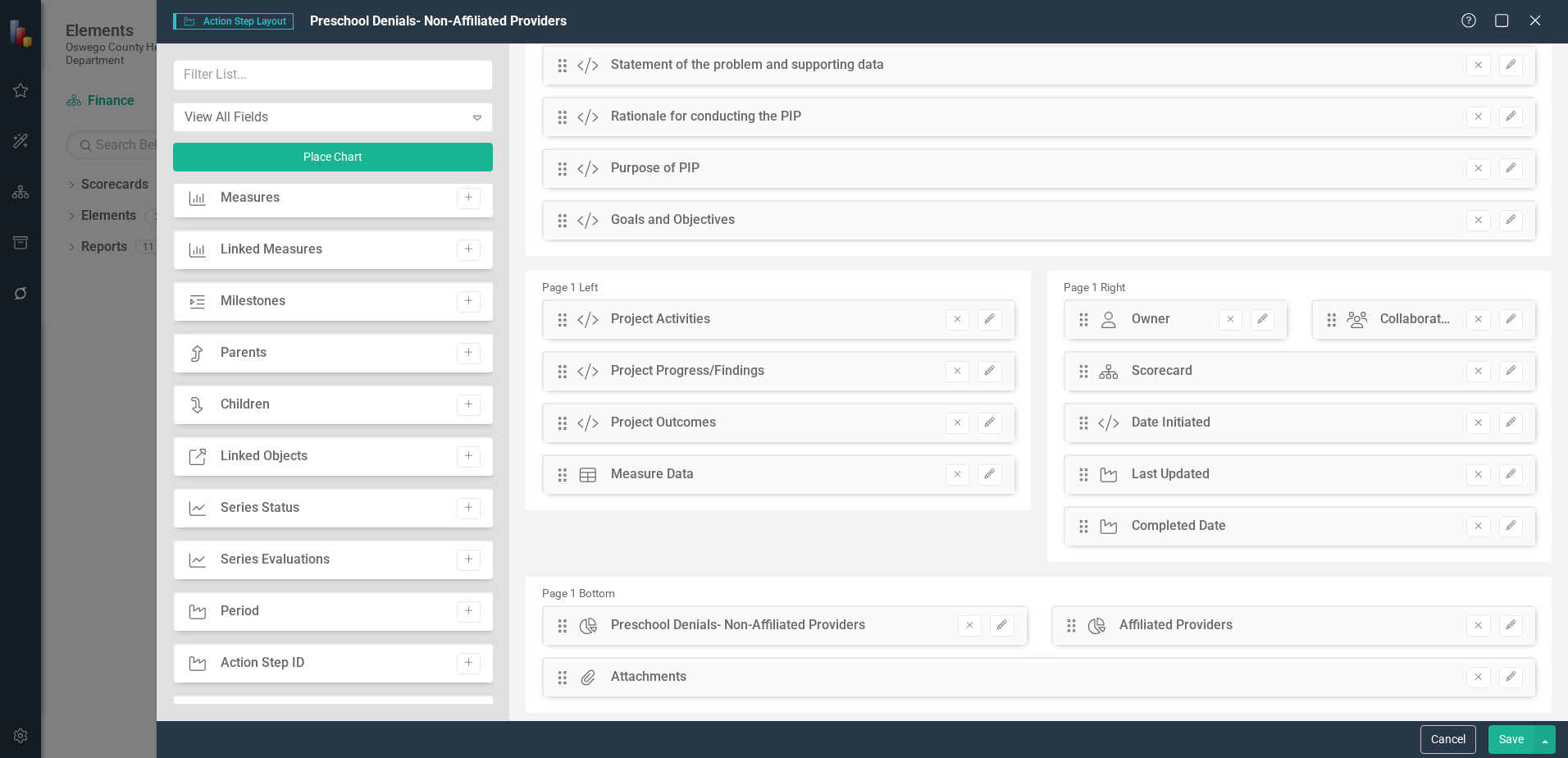
scroll to position [83, 0]
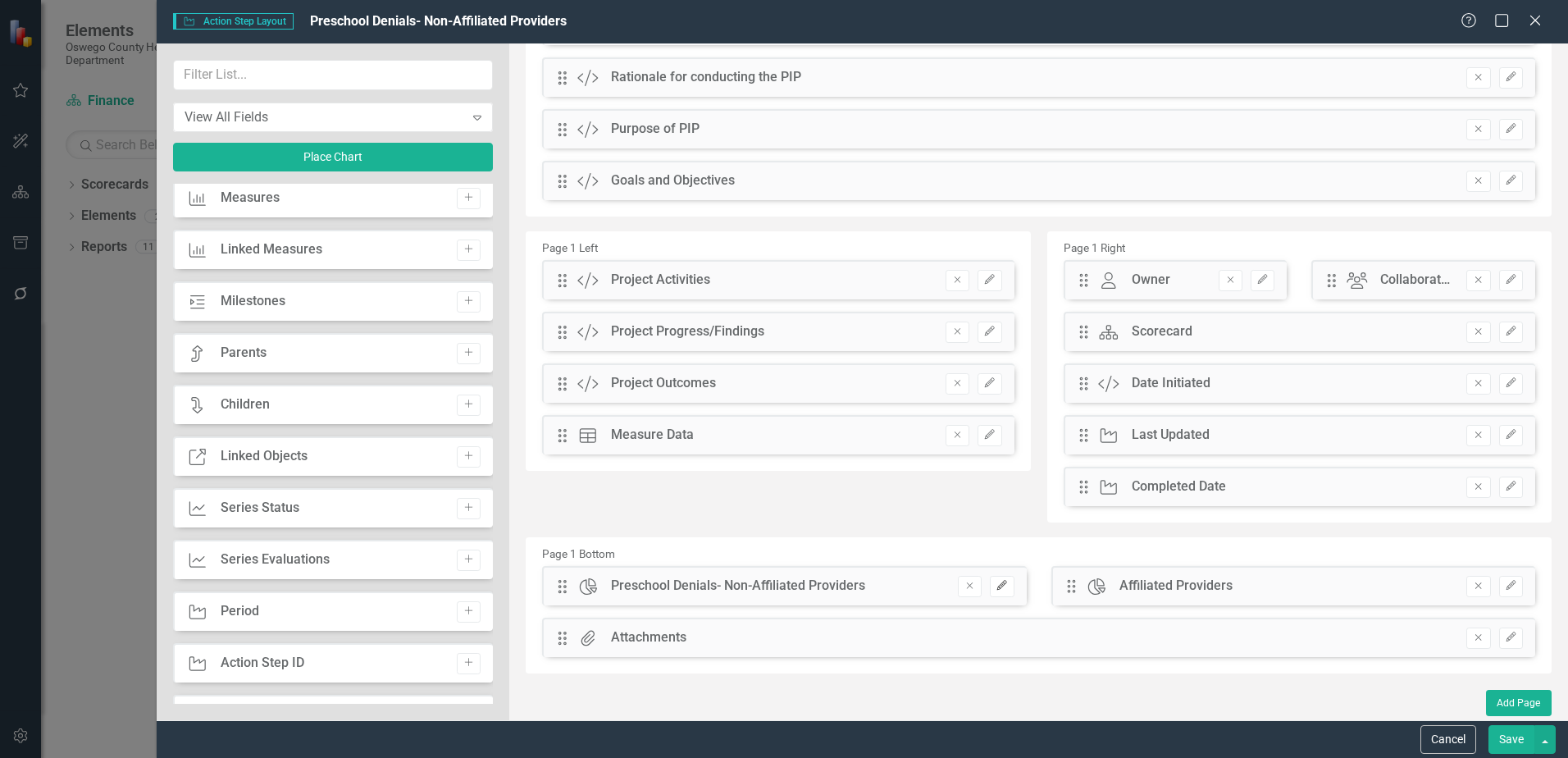
click at [1003, 584] on button "Edit" at bounding box center [1002, 586] width 24 height 21
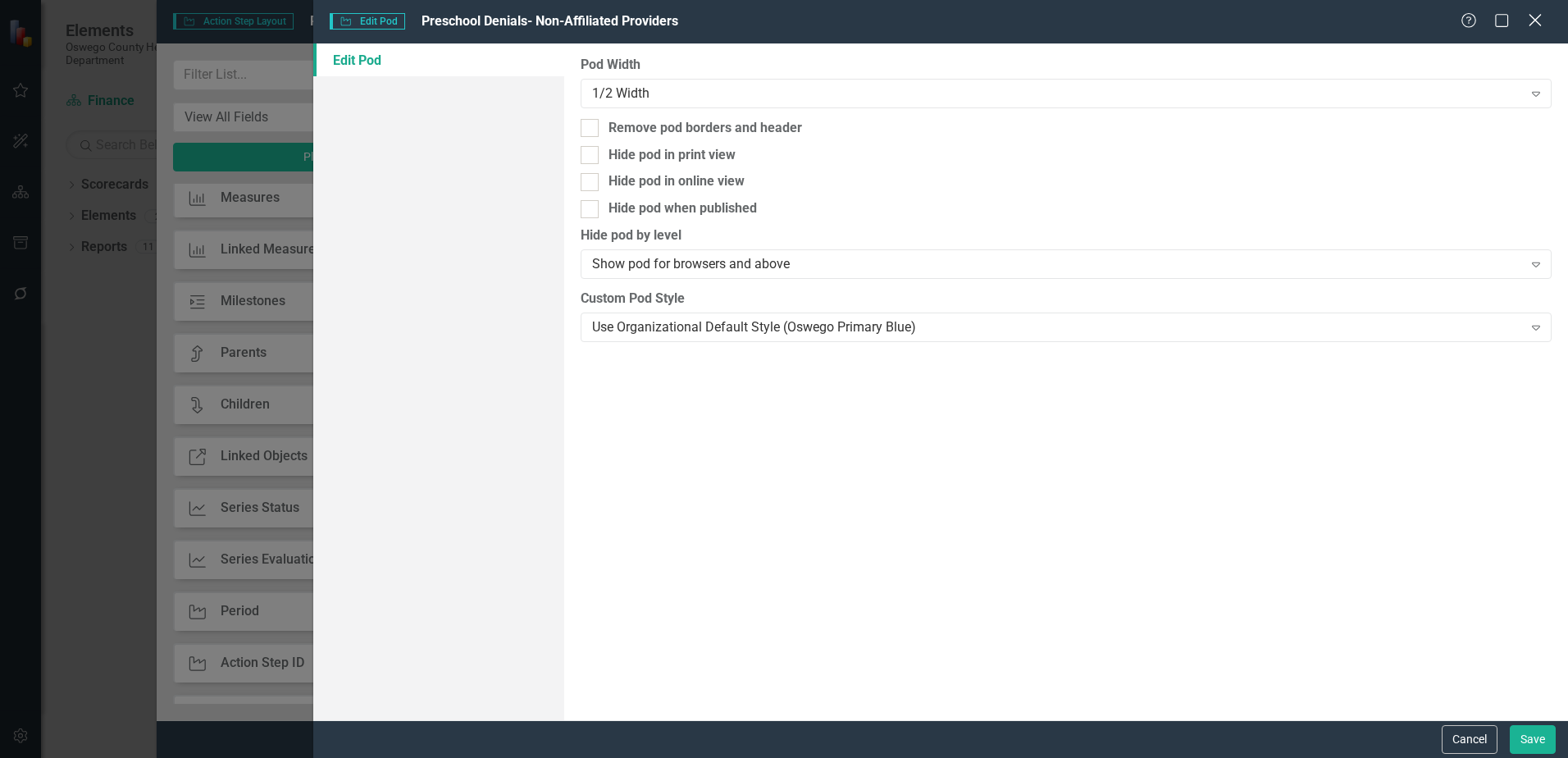
click at [1529, 19] on icon "Close" at bounding box center [1535, 20] width 21 height 16
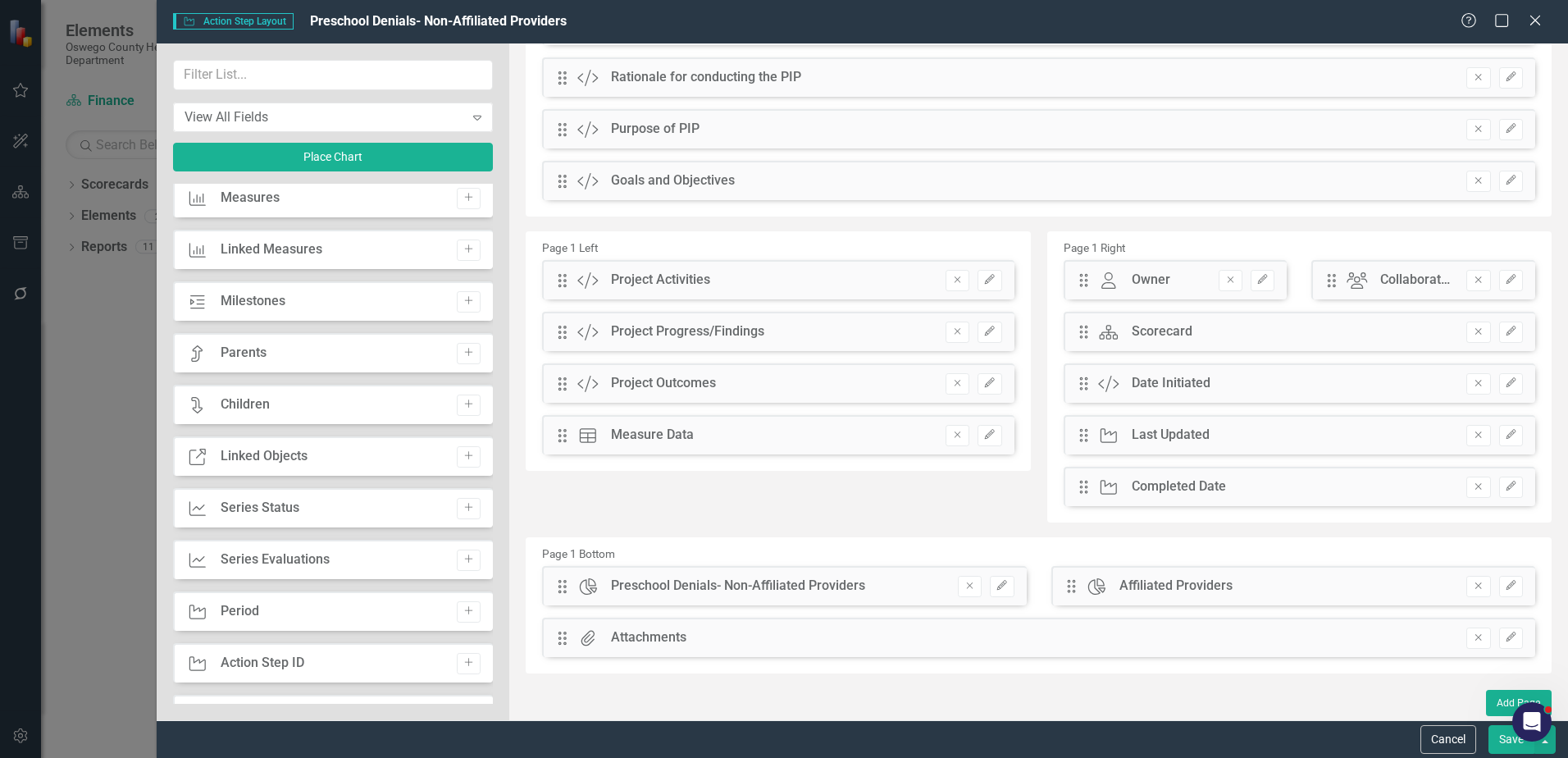
click at [291, 608] on div "Action Step Period Add" at bounding box center [333, 611] width 320 height 39
click at [229, 607] on div "Period" at bounding box center [240, 611] width 39 height 19
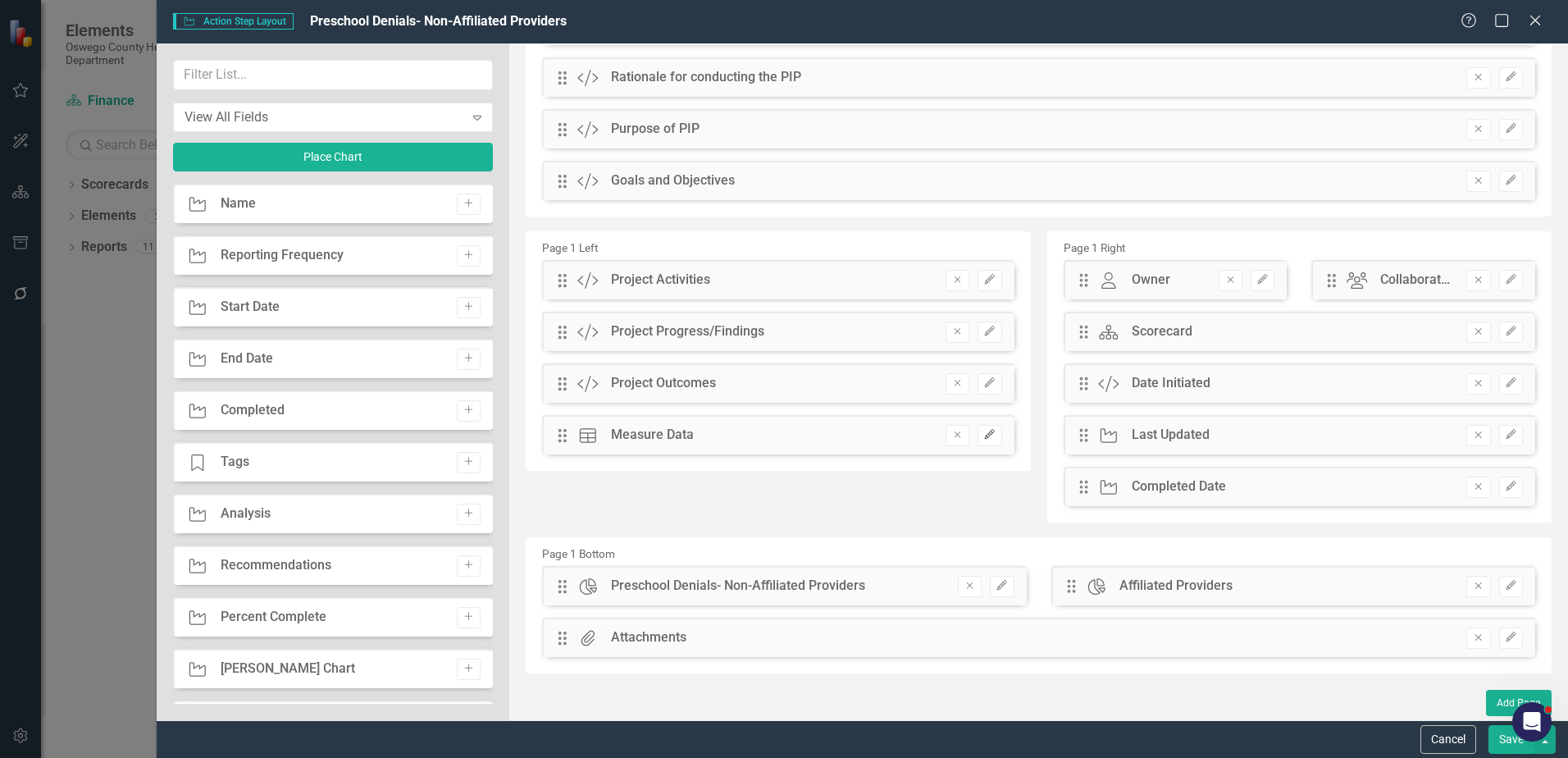
click at [984, 432] on icon "Edit" at bounding box center [989, 435] width 12 height 10
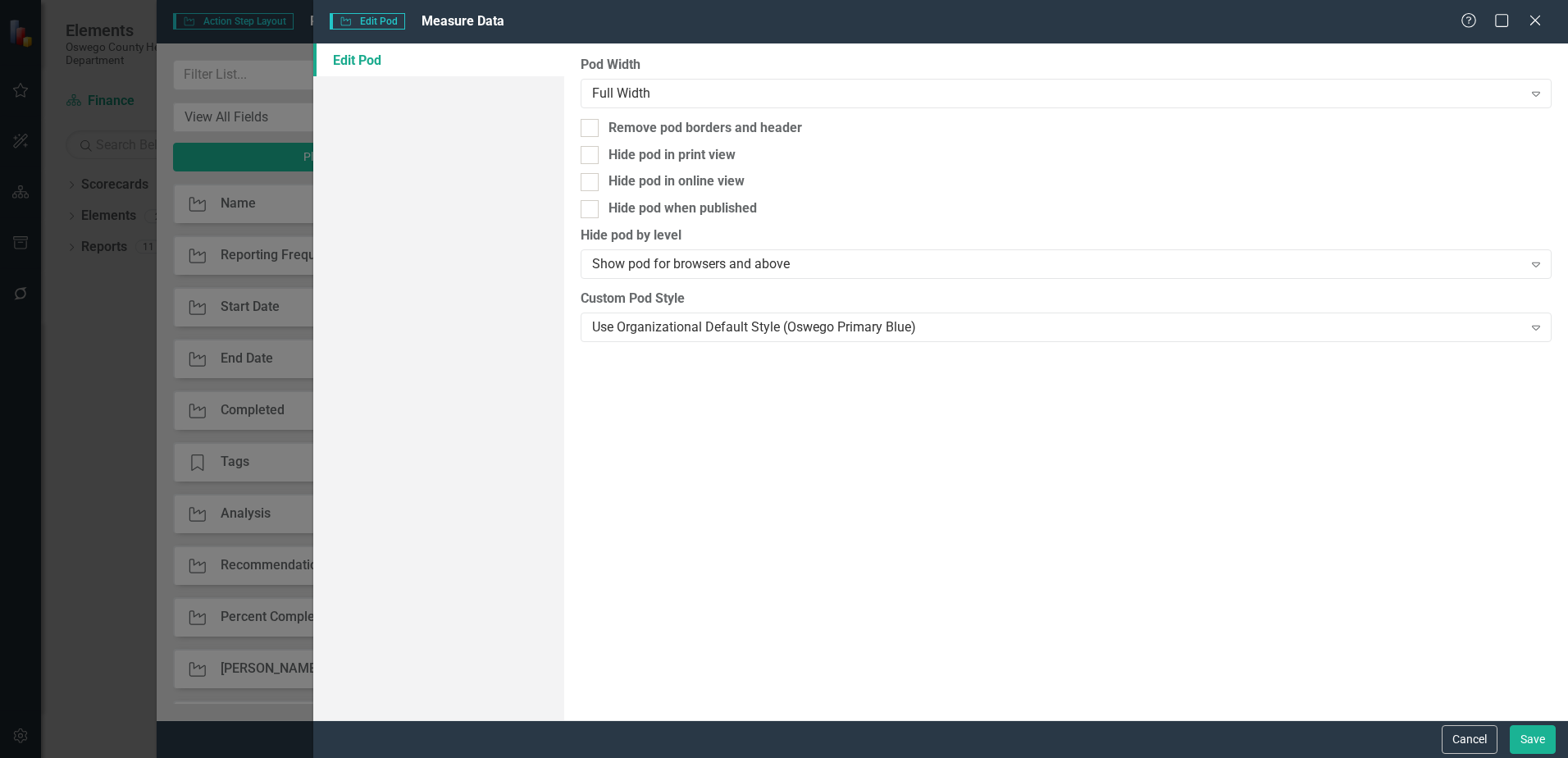
click at [1524, 16] on div "Help Maximize Close" at bounding box center [1506, 21] width 91 height 19
click at [1530, 21] on icon "Close" at bounding box center [1535, 20] width 21 height 16
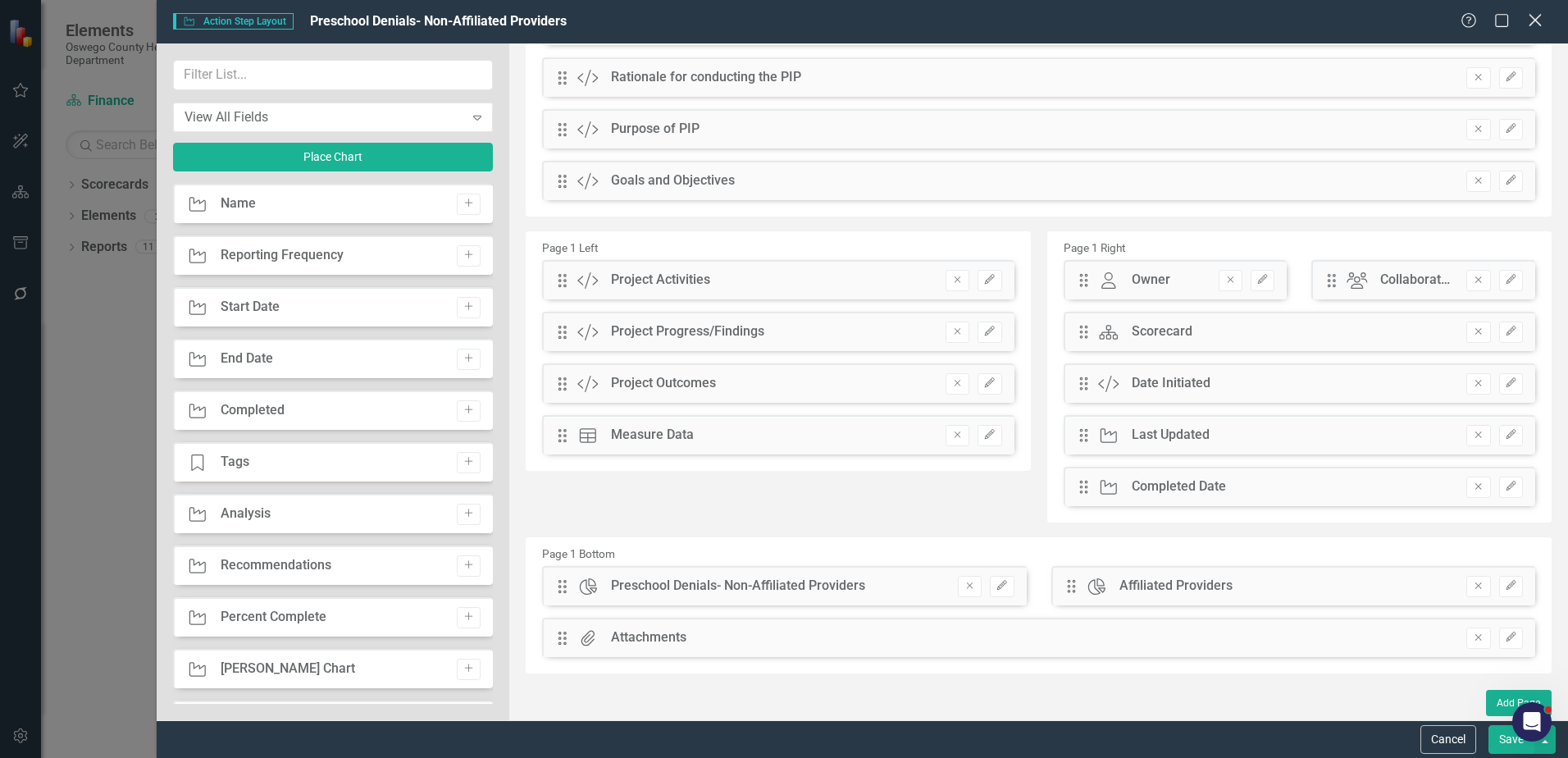
click at [1540, 20] on icon "Close" at bounding box center [1535, 20] width 21 height 16
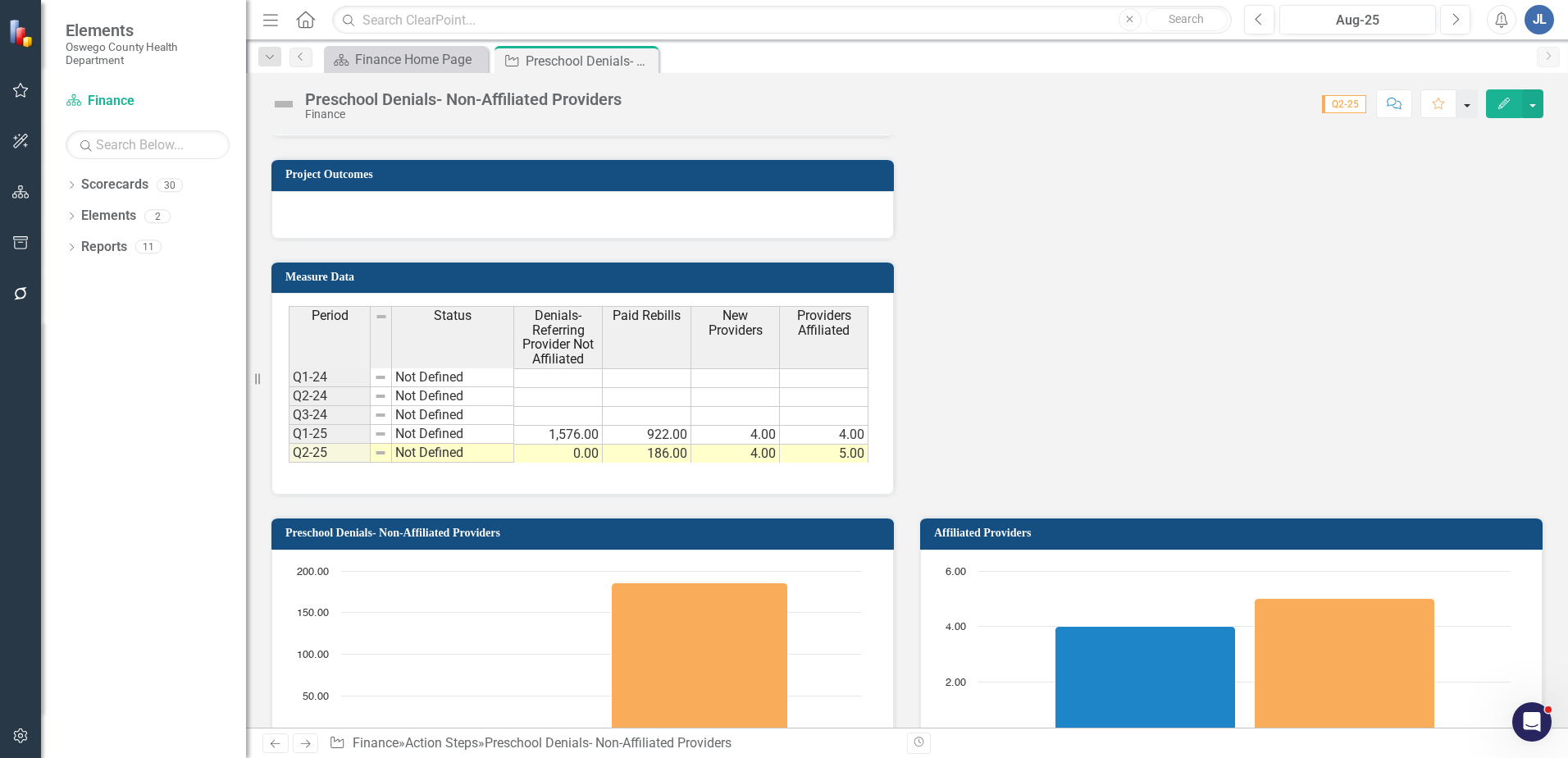
click at [1471, 108] on button "button" at bounding box center [1467, 103] width 21 height 29
click at [1543, 93] on button "button" at bounding box center [1532, 103] width 21 height 29
click at [1539, 109] on button "button" at bounding box center [1532, 103] width 21 height 29
click at [74, 249] on icon "Dropdown" at bounding box center [71, 249] width 11 height 9
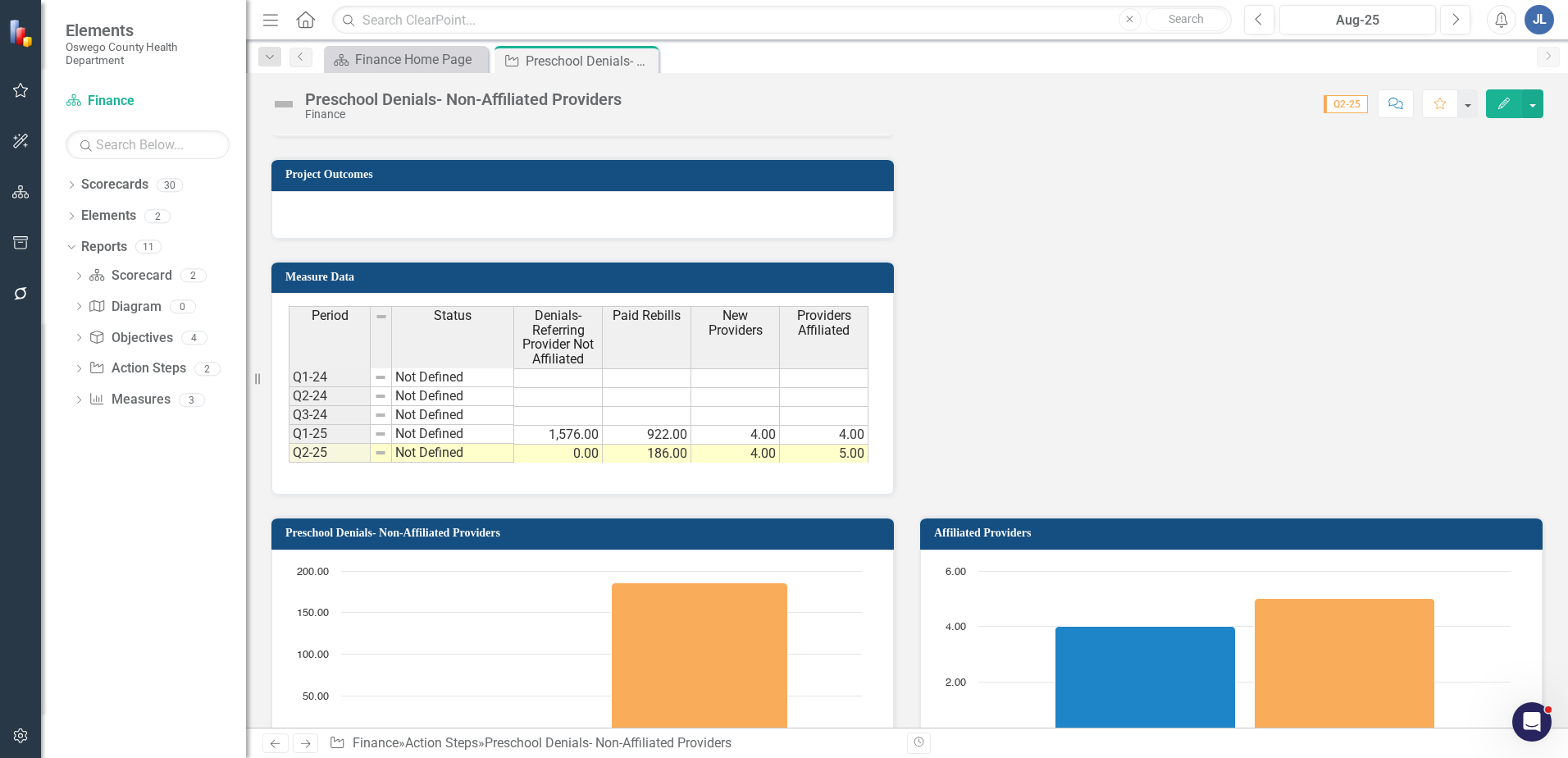
click at [72, 392] on div "Dropdown Scorecard Scorecard 2 Finance Home Page Default Dropdown Diagram Diagr…" at bounding box center [156, 340] width 181 height 155
click at [80, 401] on icon at bounding box center [79, 399] width 4 height 7
click at [79, 401] on icon "Dropdown" at bounding box center [76, 399] width 9 height 11
click at [80, 396] on div "Dropdown" at bounding box center [78, 403] width 11 height 14
click at [144, 437] on link "Measures" at bounding box center [164, 428] width 163 height 26
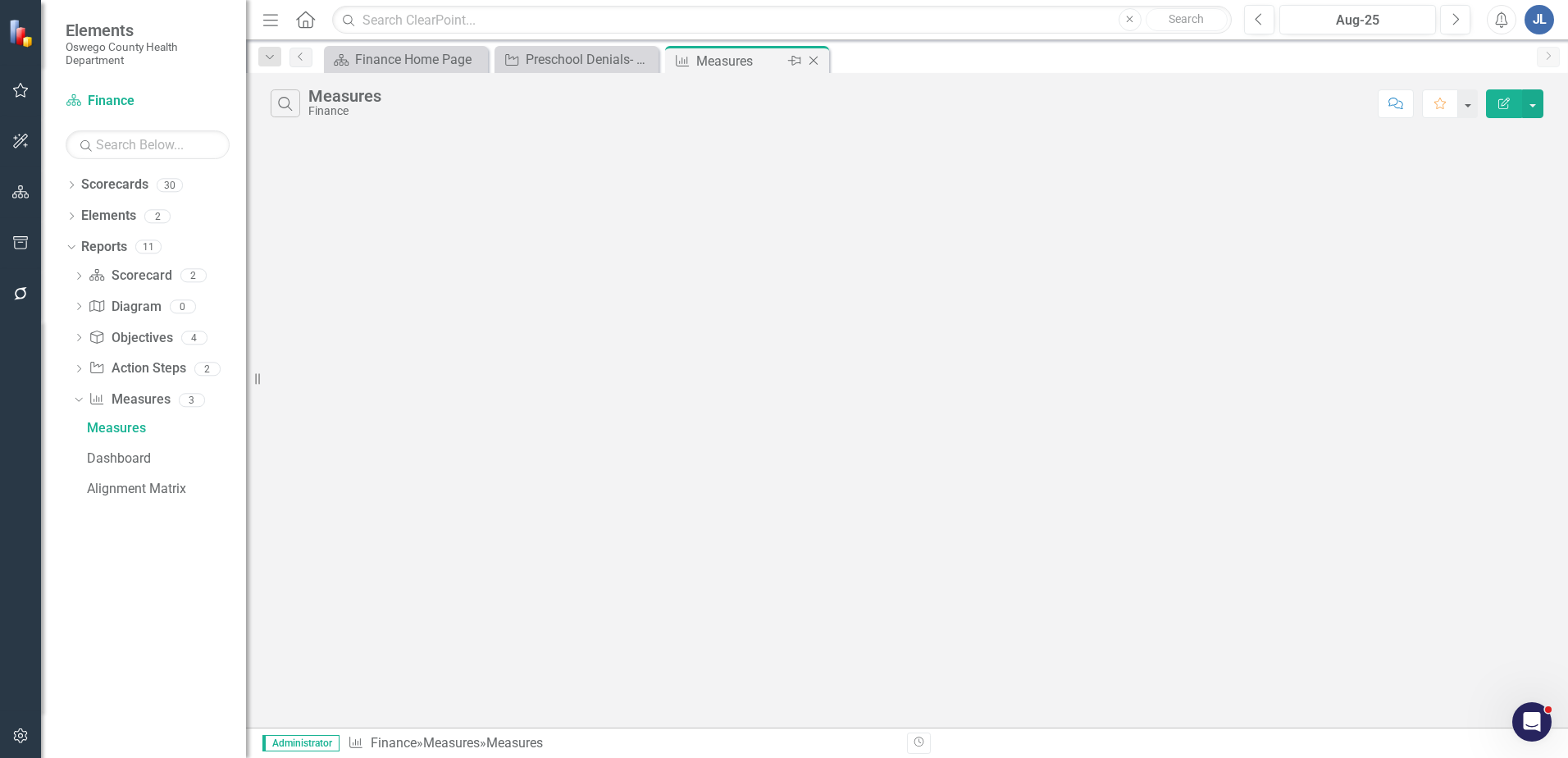
click at [811, 61] on icon "Close" at bounding box center [813, 60] width 16 height 13
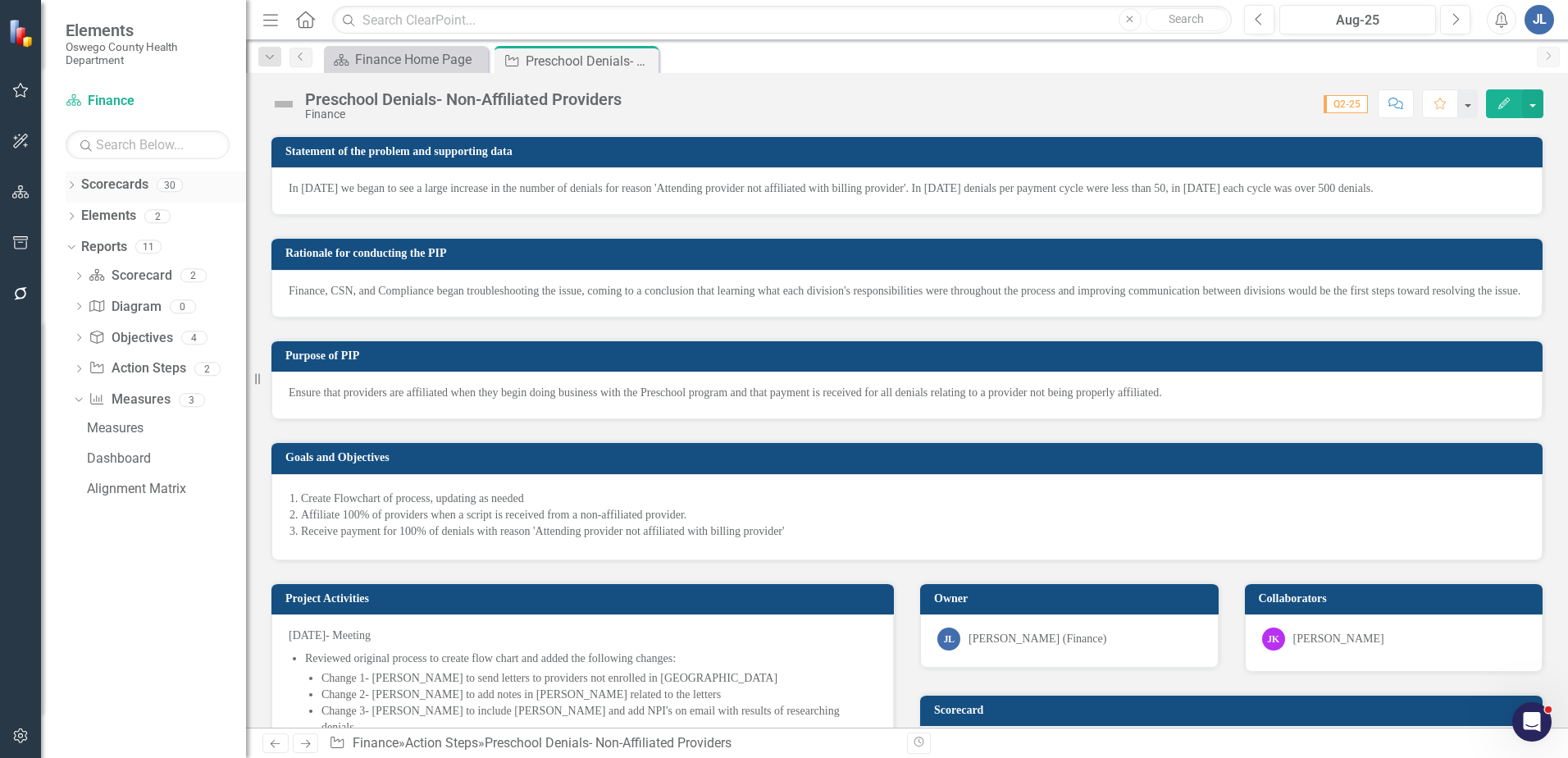
click at [76, 187] on icon "Dropdown" at bounding box center [71, 186] width 11 height 9
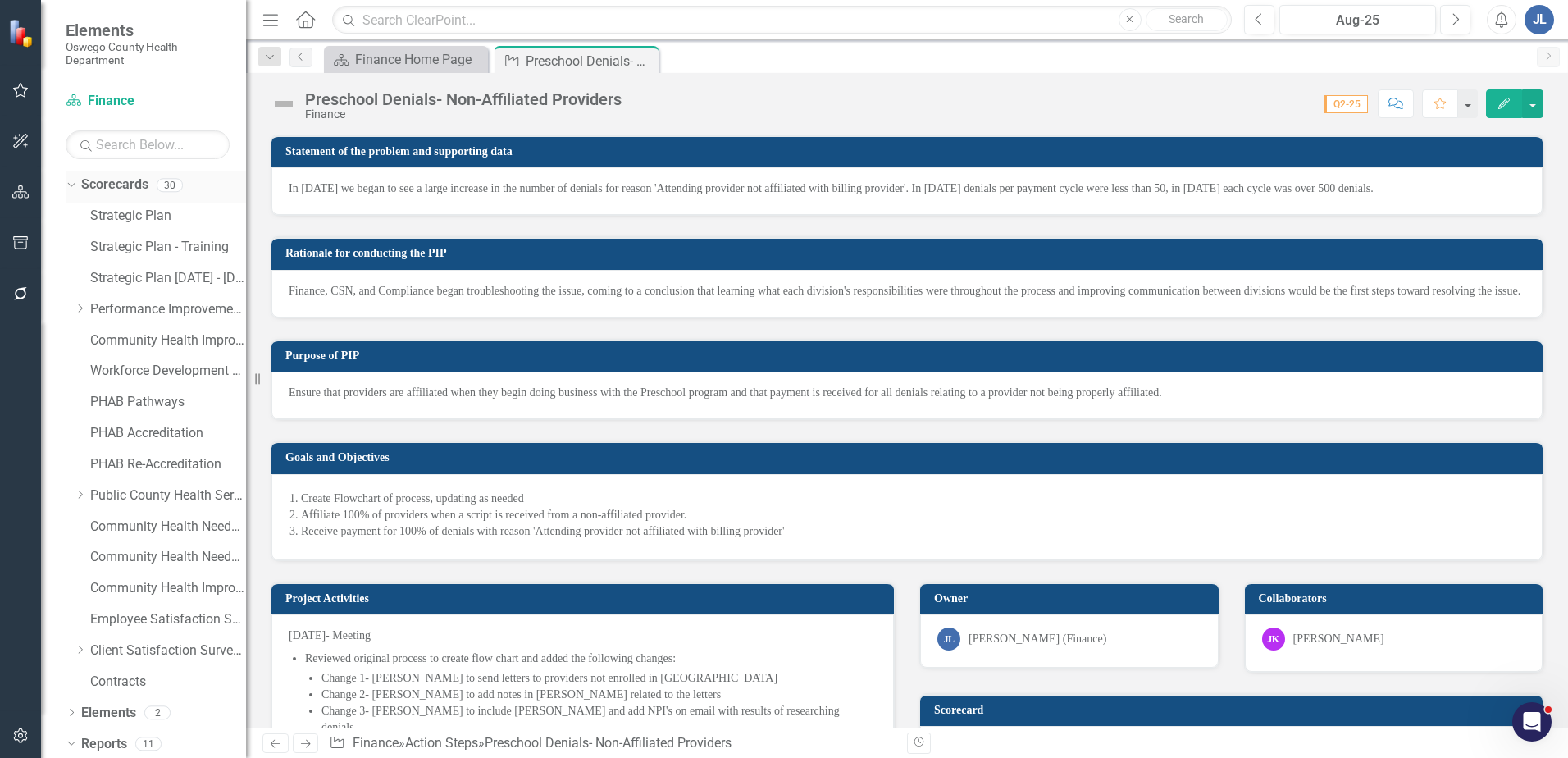
click at [76, 187] on div "Dropdown" at bounding box center [71, 187] width 11 height 8
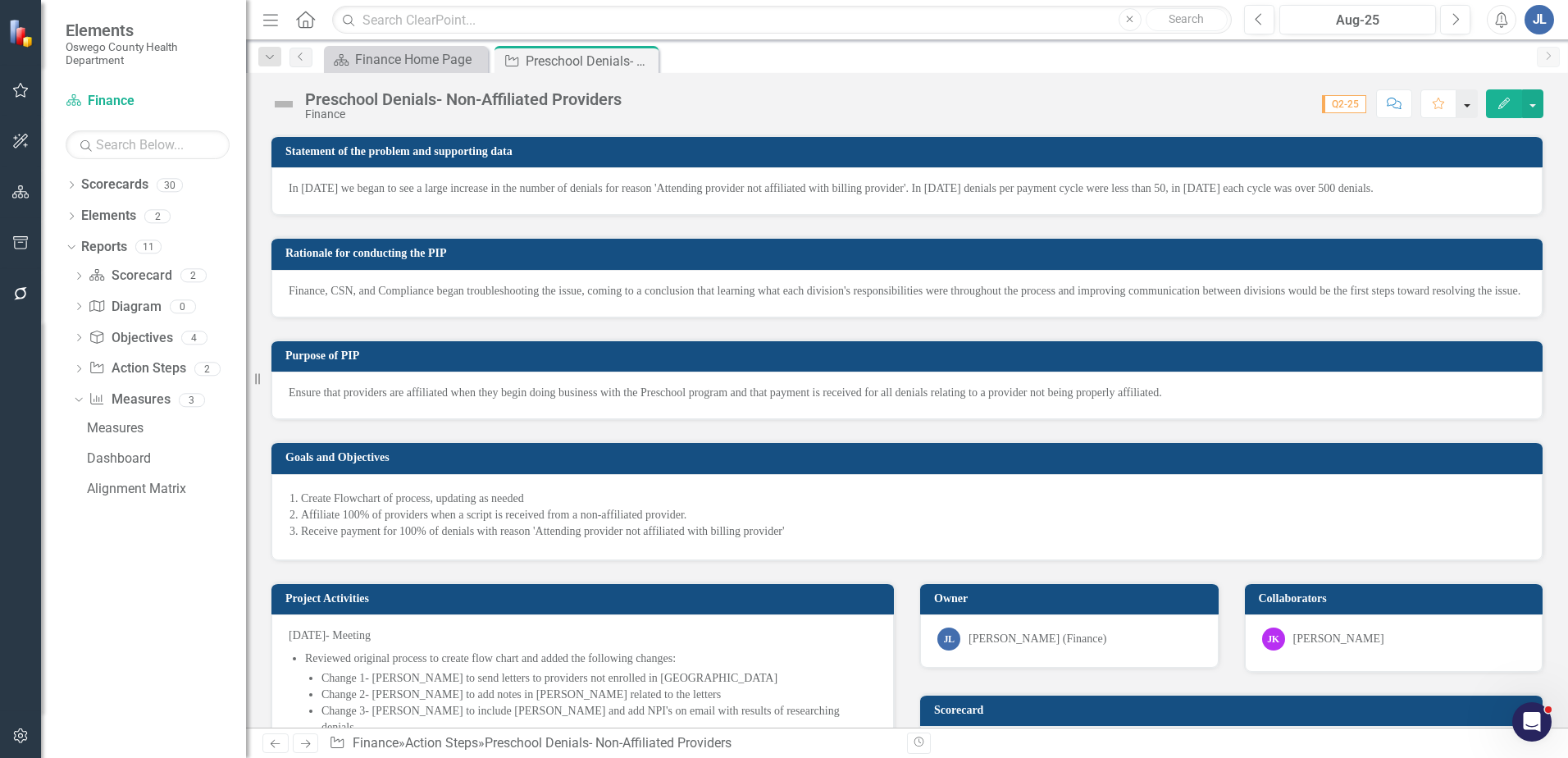
click at [1463, 99] on button "button" at bounding box center [1467, 103] width 21 height 29
click at [1508, 100] on icon "Edit" at bounding box center [1504, 103] width 15 height 11
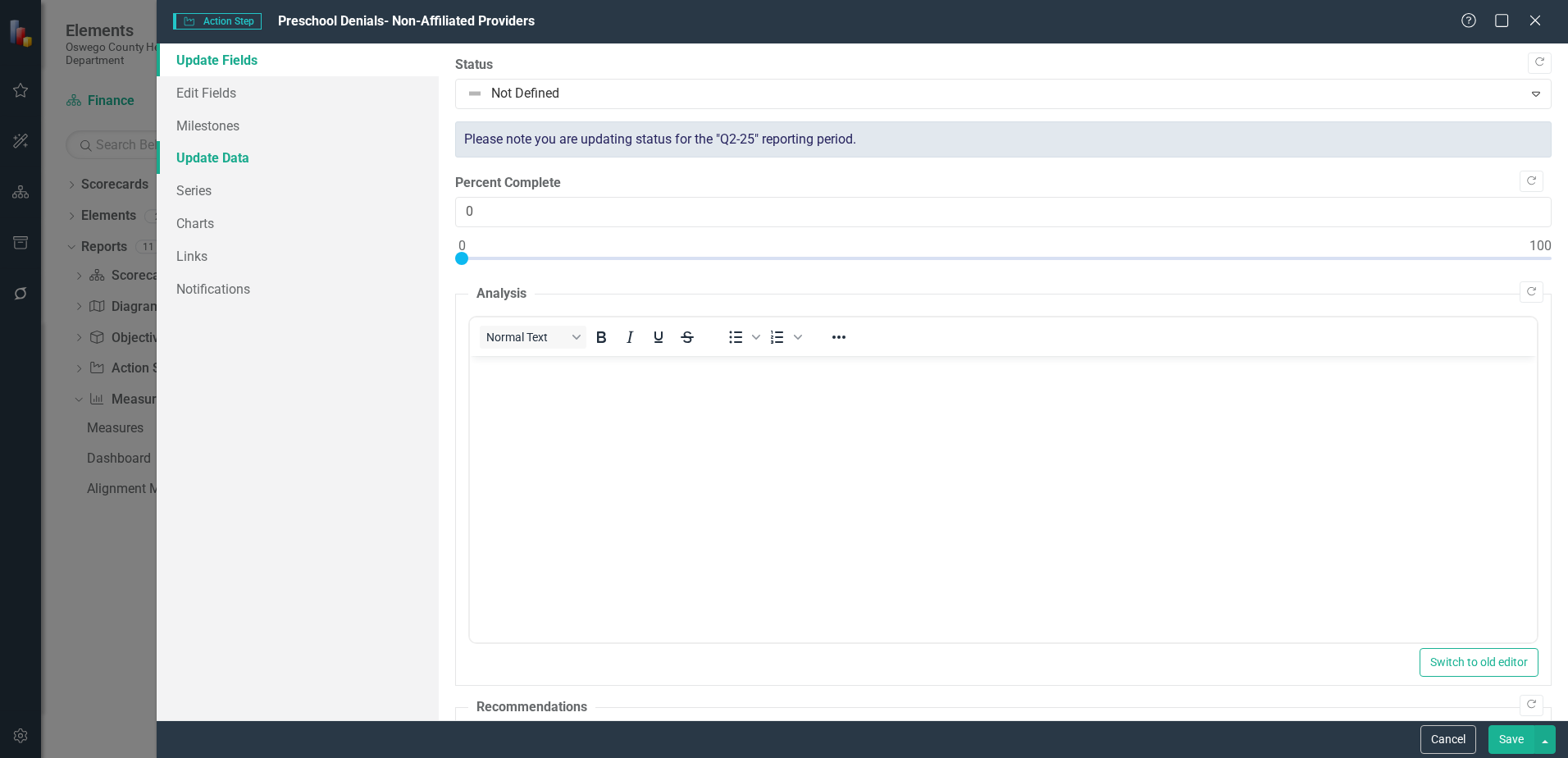
click at [205, 151] on link "Update Data" at bounding box center [298, 157] width 282 height 33
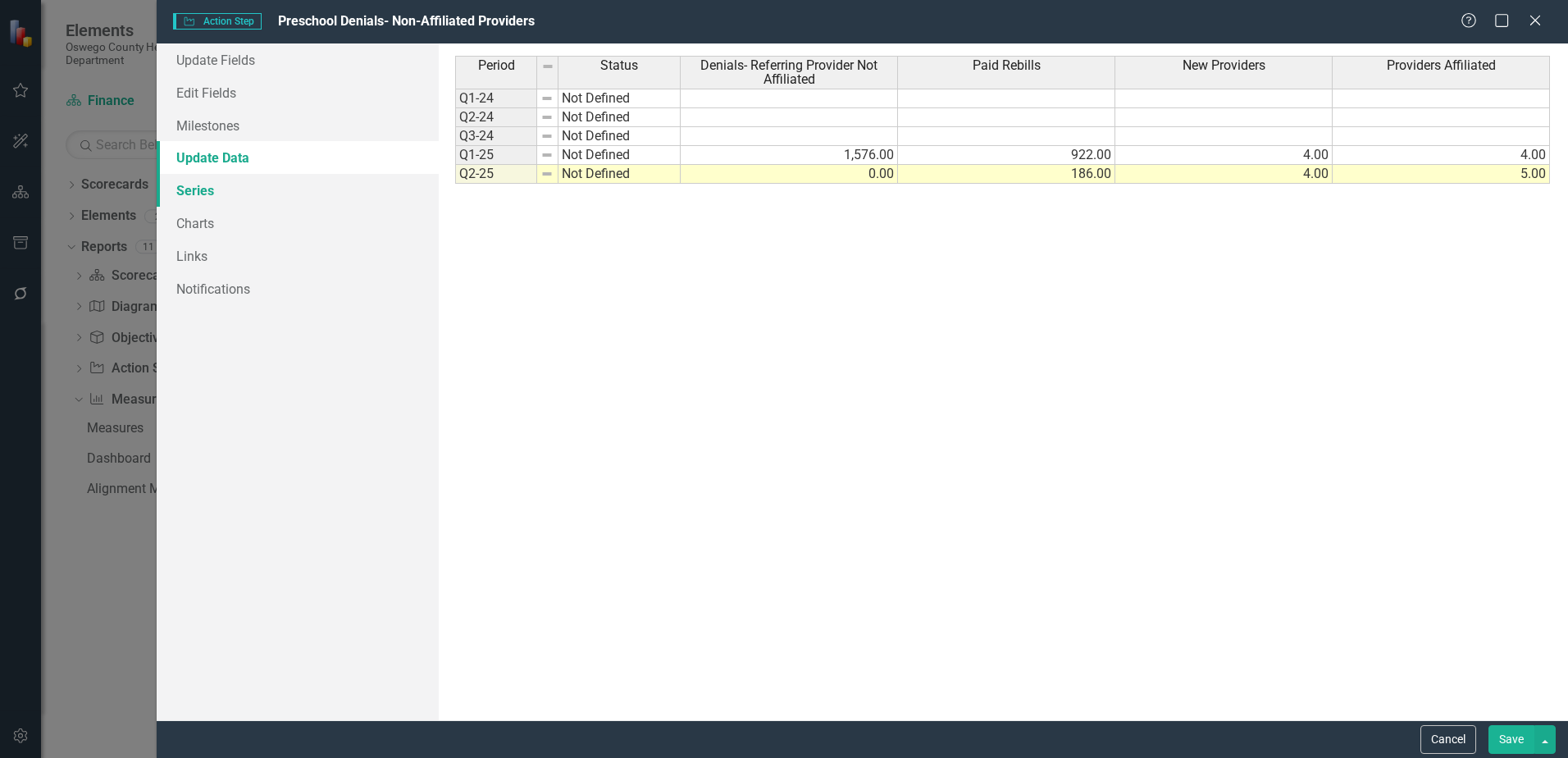
click at [213, 191] on link "Series" at bounding box center [298, 190] width 282 height 33
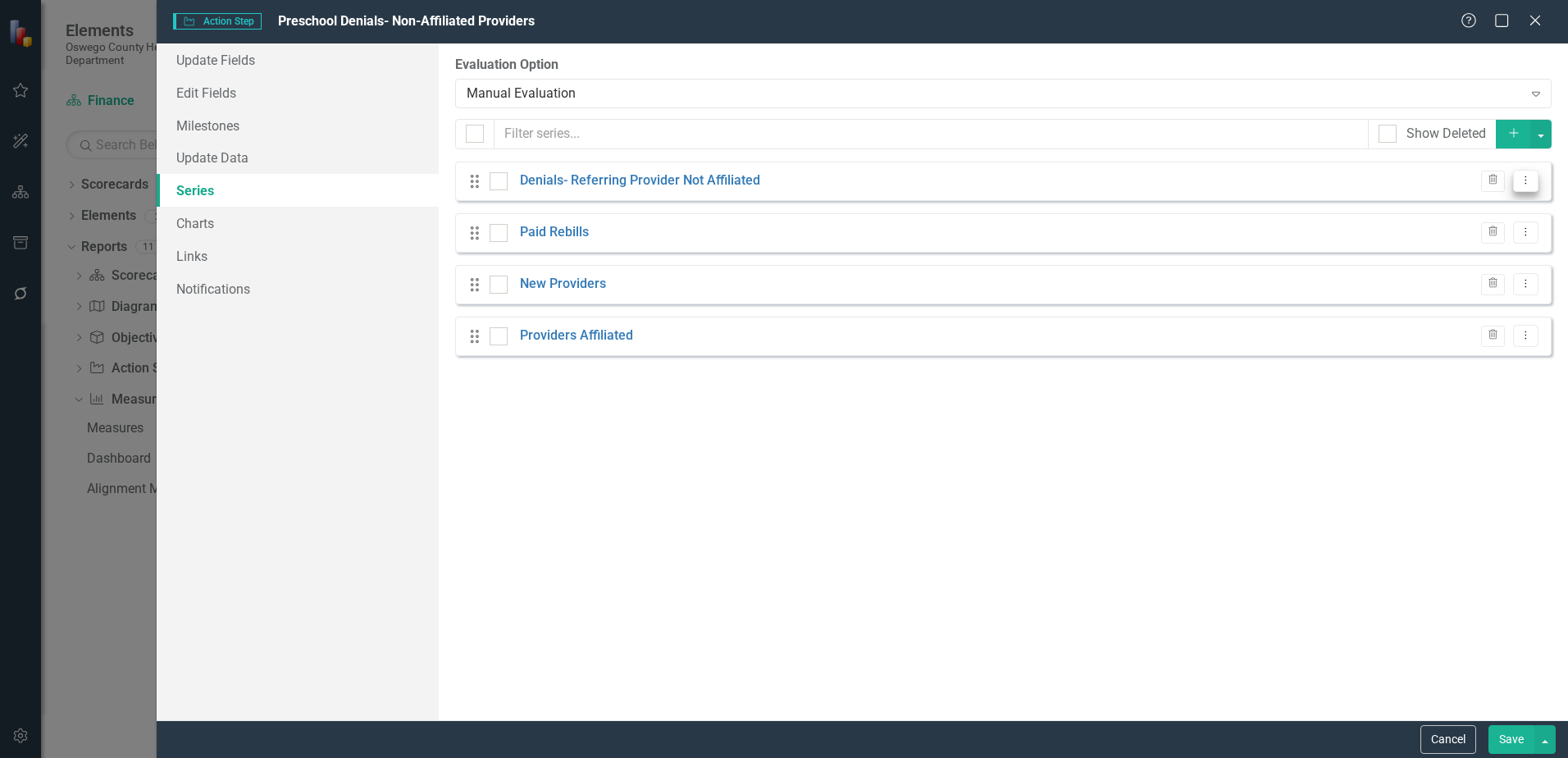
click at [1535, 178] on button "Dropdown Menu" at bounding box center [1525, 181] width 25 height 22
click at [1489, 207] on link "Edit Edit Measure Series" at bounding box center [1445, 208] width 186 height 30
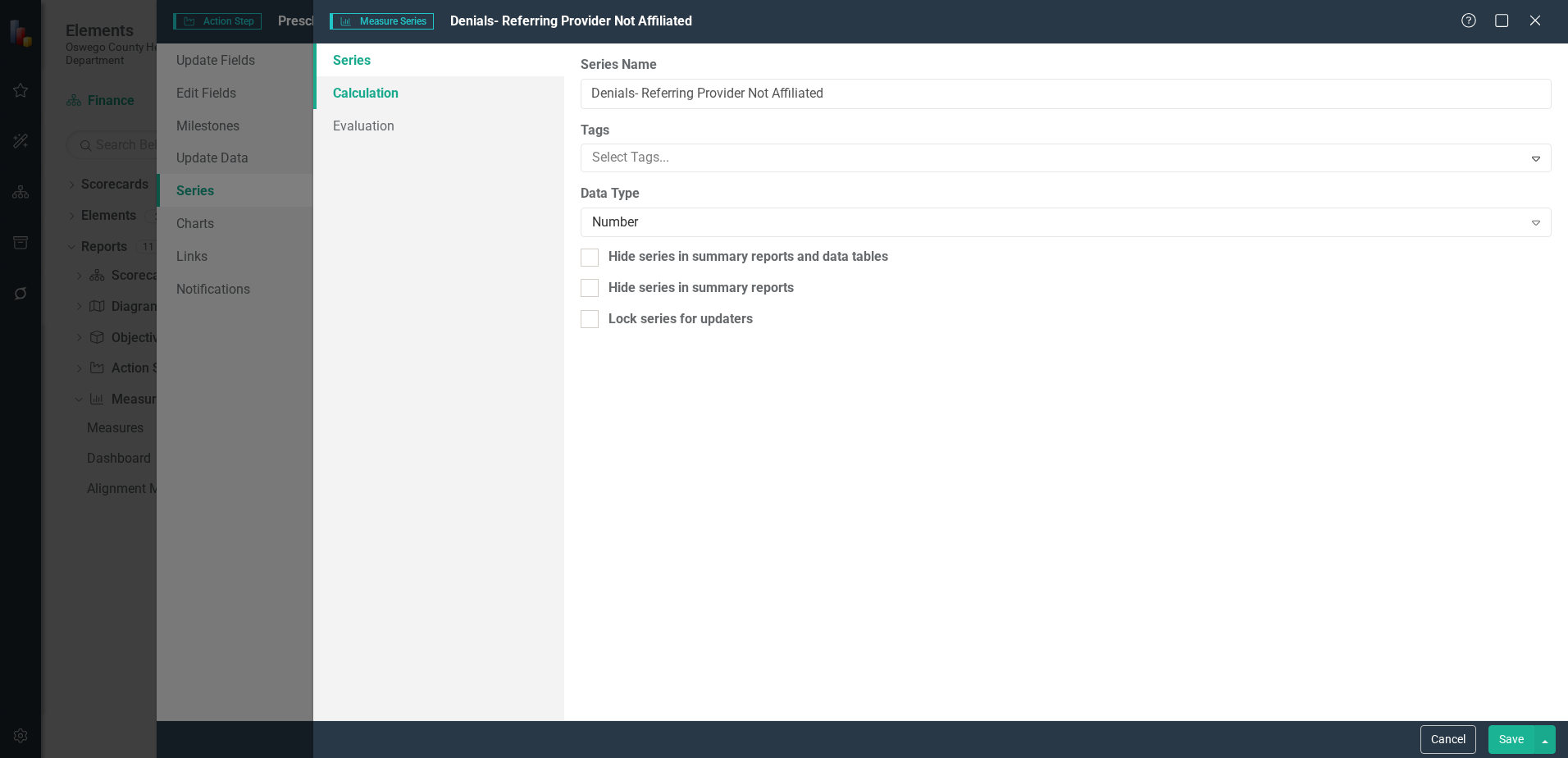
click at [424, 88] on link "Calculation" at bounding box center [439, 92] width 251 height 33
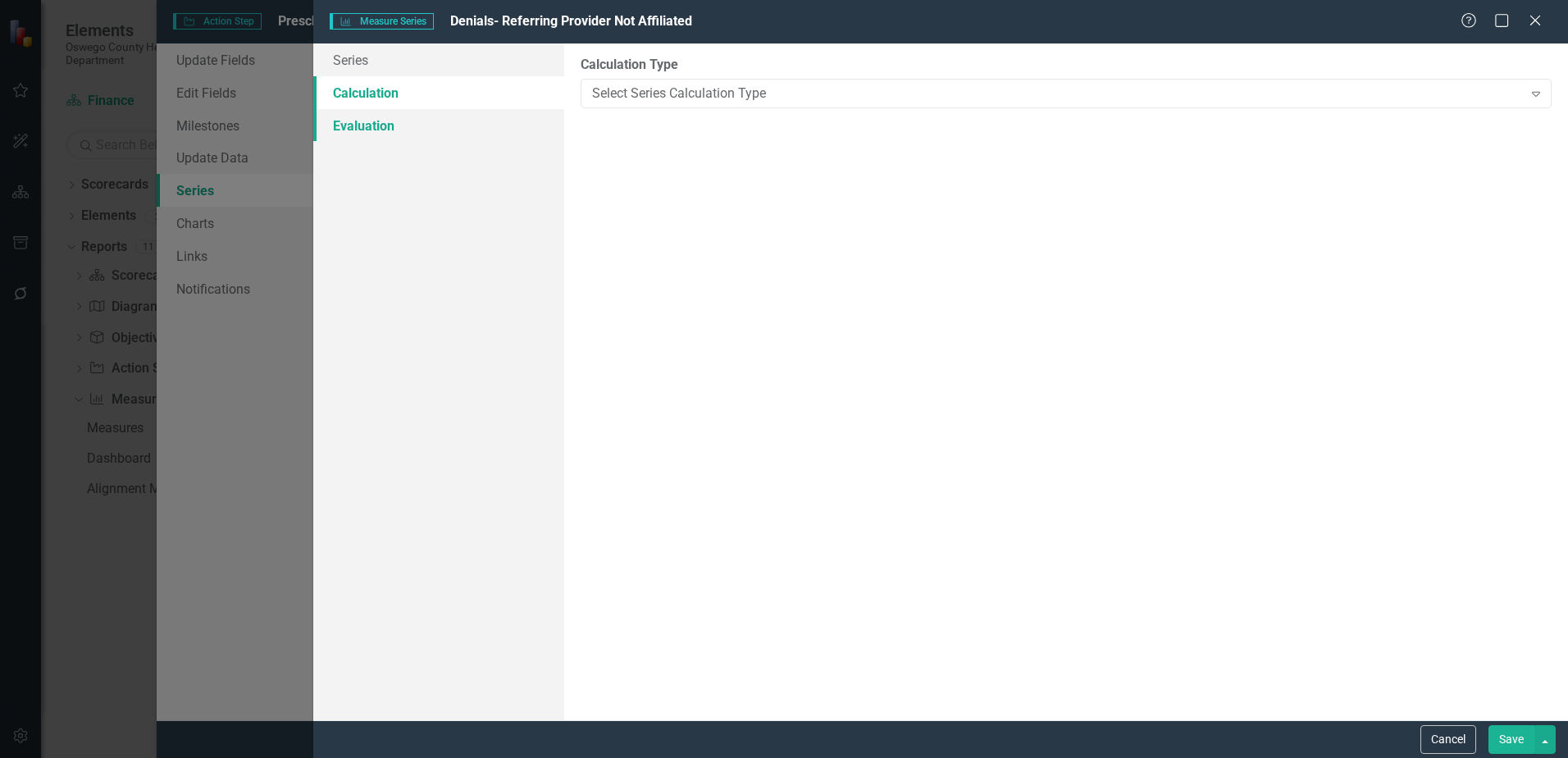
click at [405, 125] on link "Evaluation" at bounding box center [439, 125] width 251 height 33
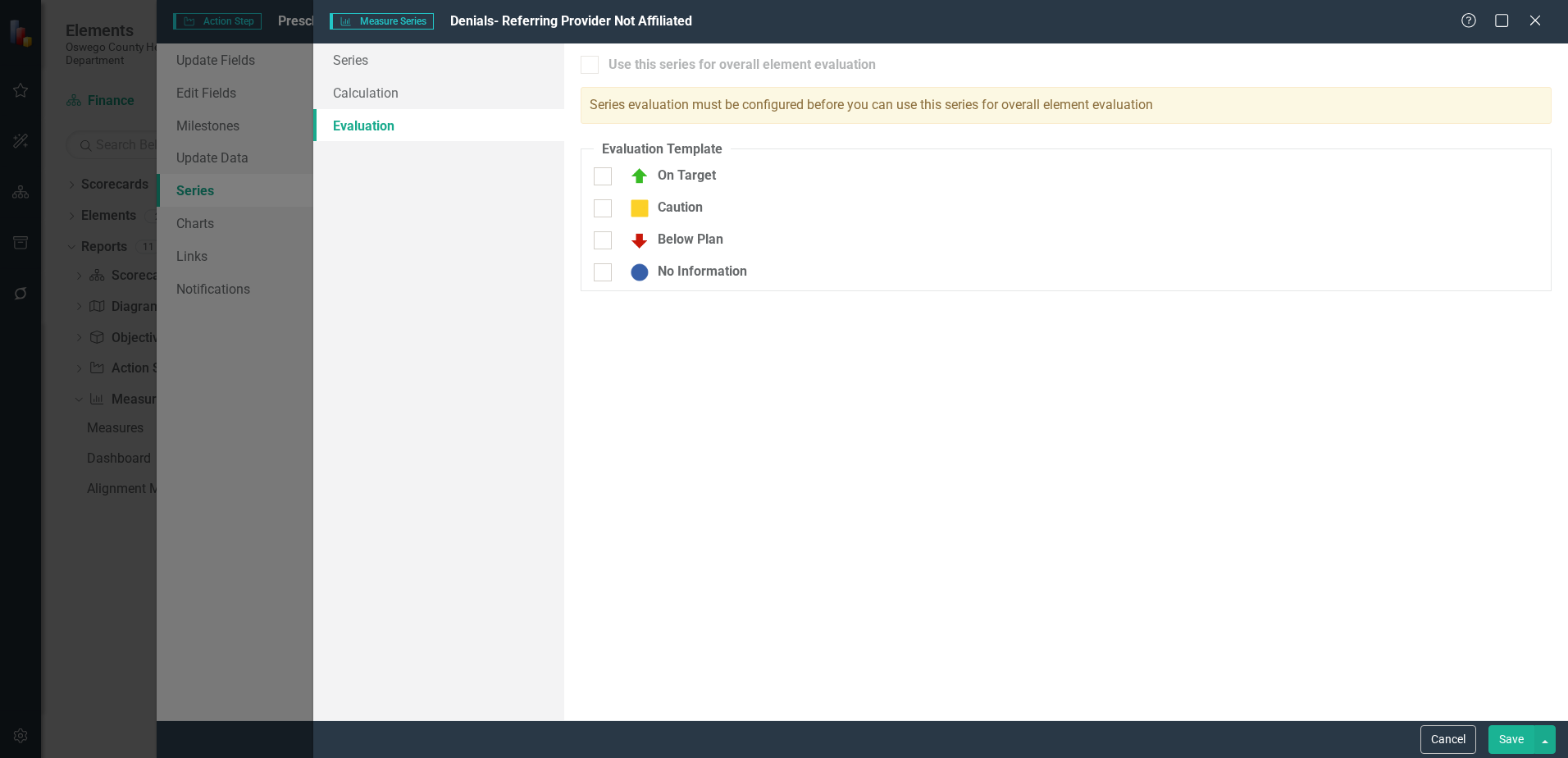
click at [1548, 21] on div "Help Maximize Close" at bounding box center [1506, 21] width 91 height 19
click at [1540, 15] on icon "Close" at bounding box center [1535, 20] width 21 height 16
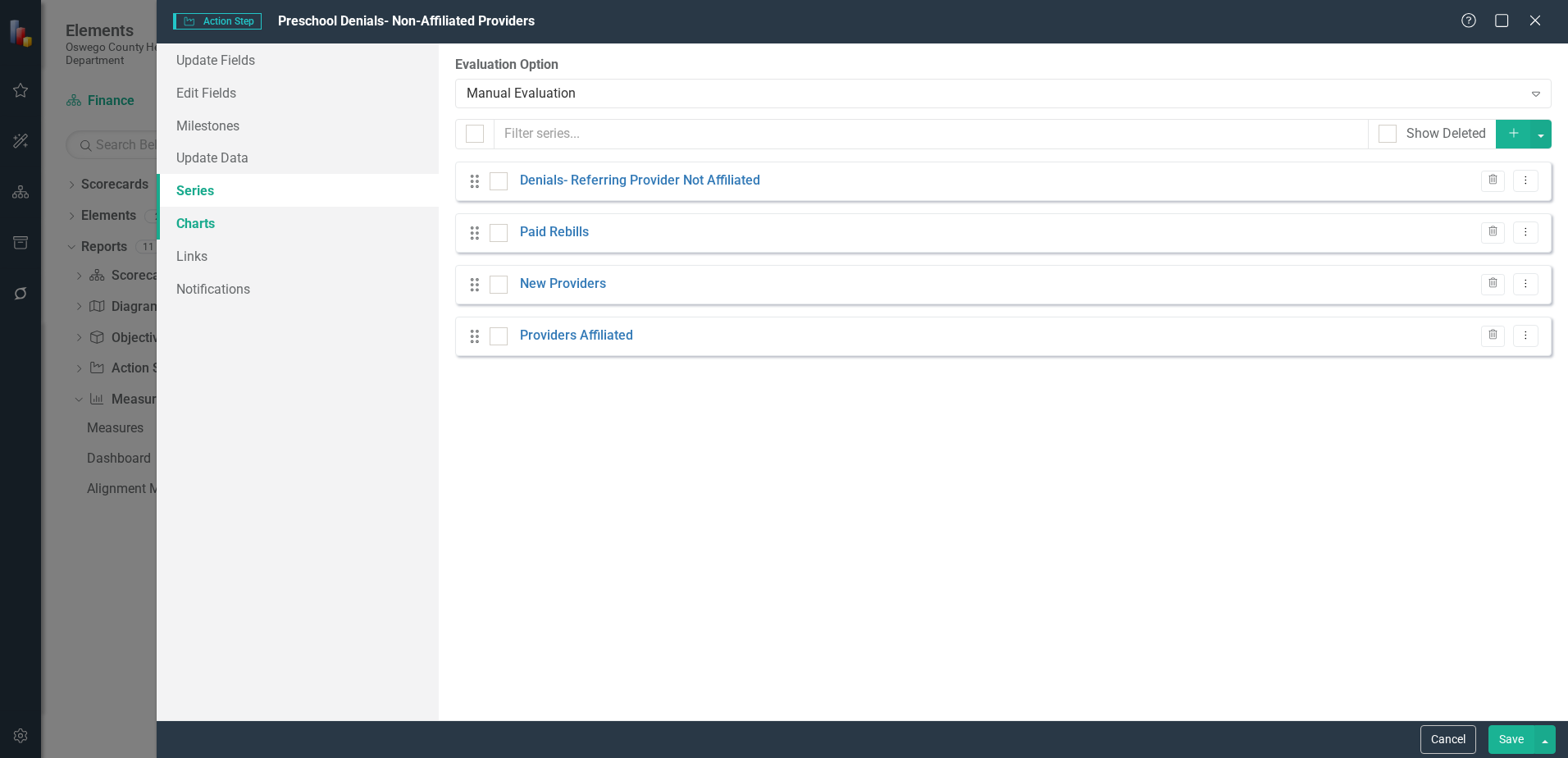
click at [210, 222] on link "Charts" at bounding box center [298, 223] width 282 height 33
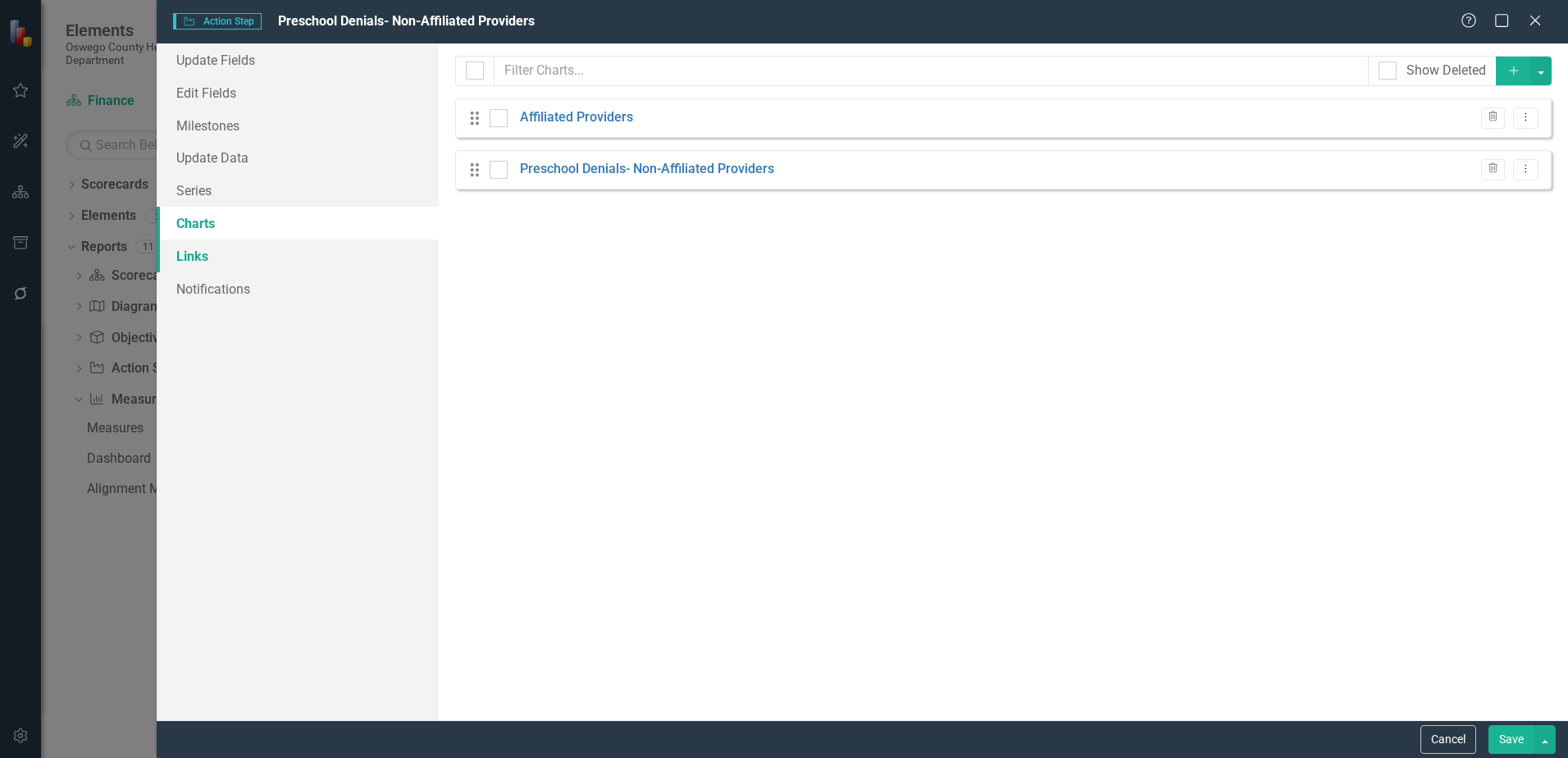
click at [188, 251] on link "Links" at bounding box center [298, 256] width 282 height 33
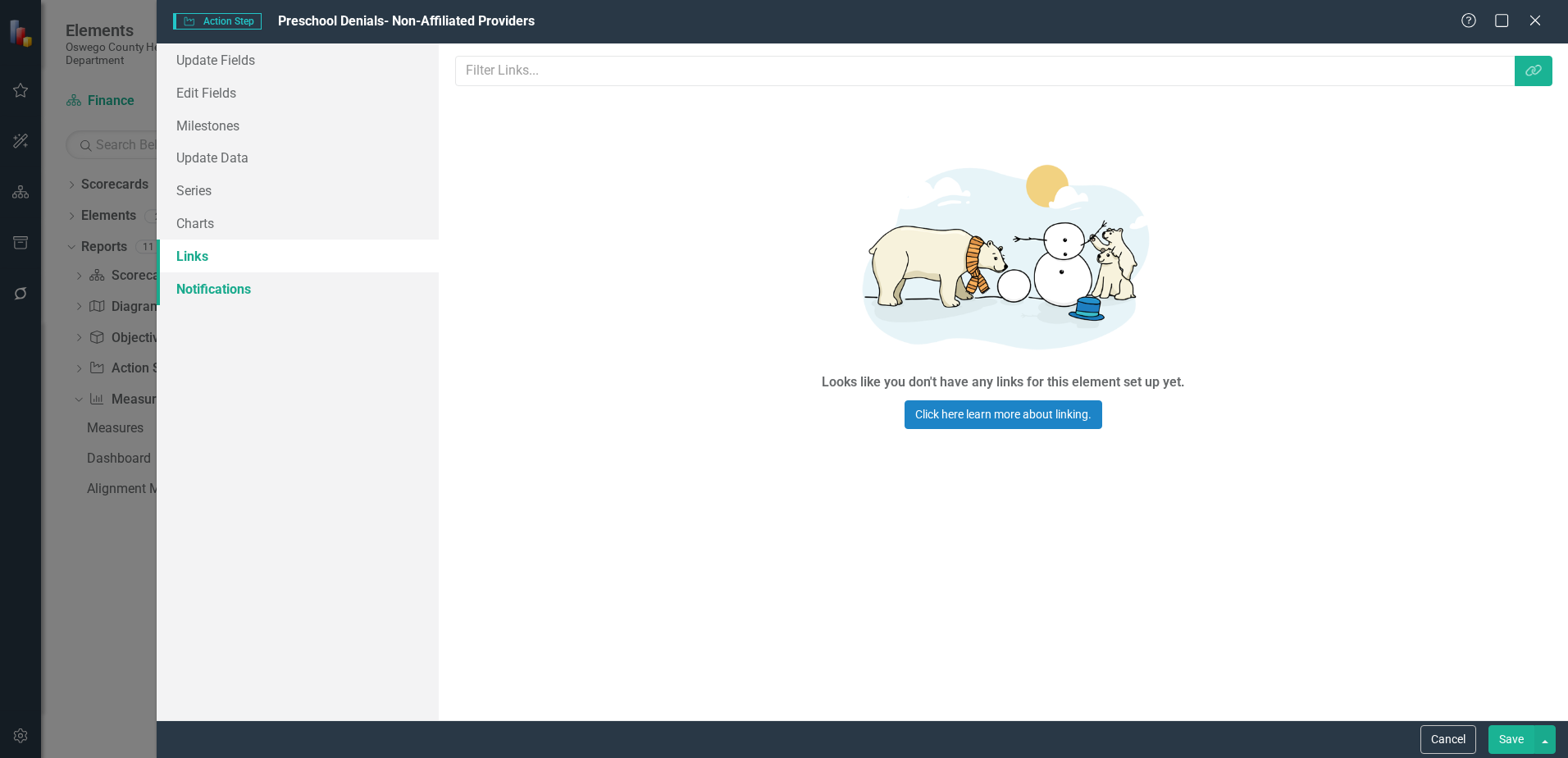
click at [189, 286] on link "Notifications" at bounding box center [298, 288] width 282 height 33
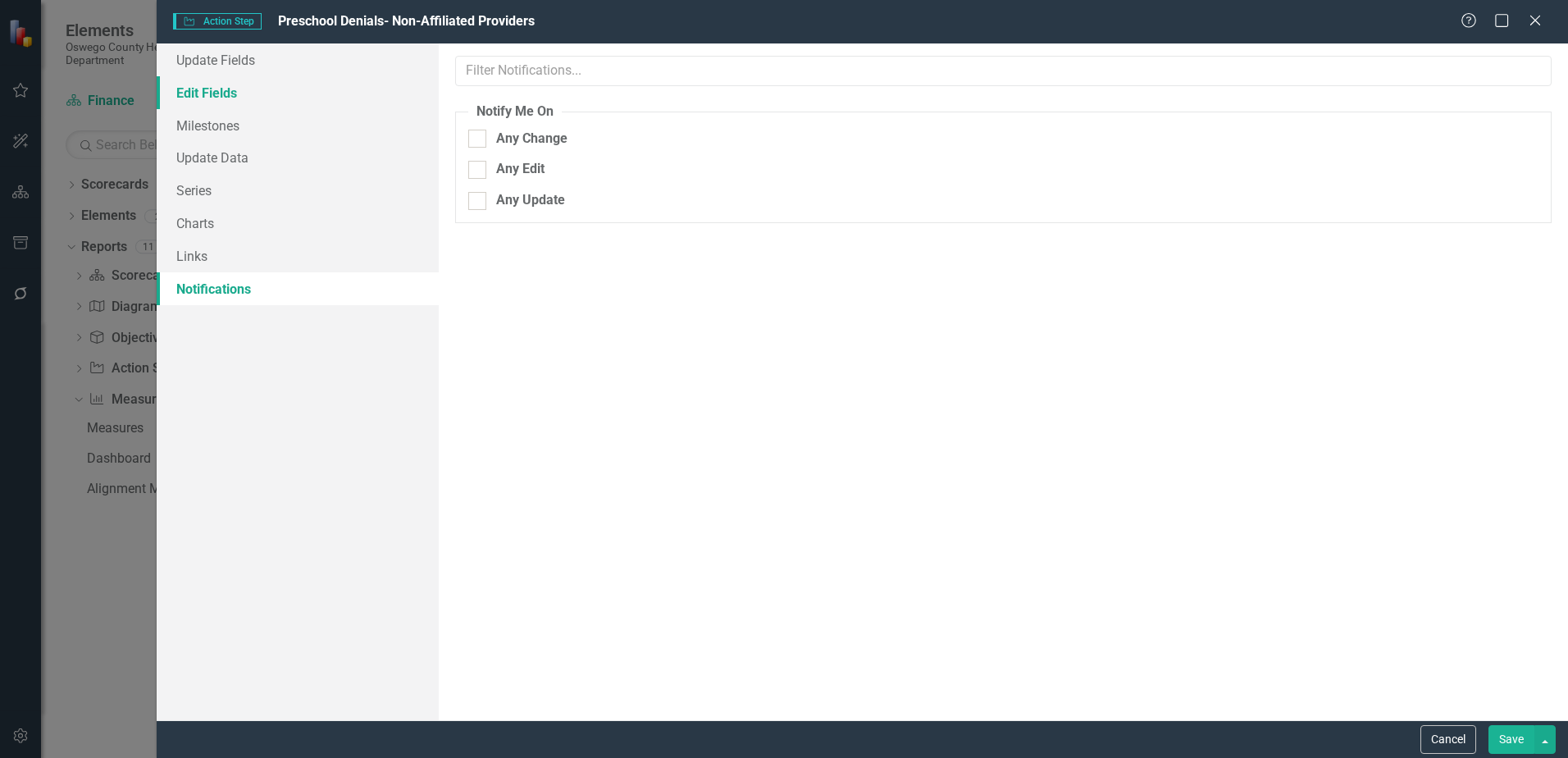
click at [213, 95] on link "Edit Fields" at bounding box center [298, 92] width 282 height 33
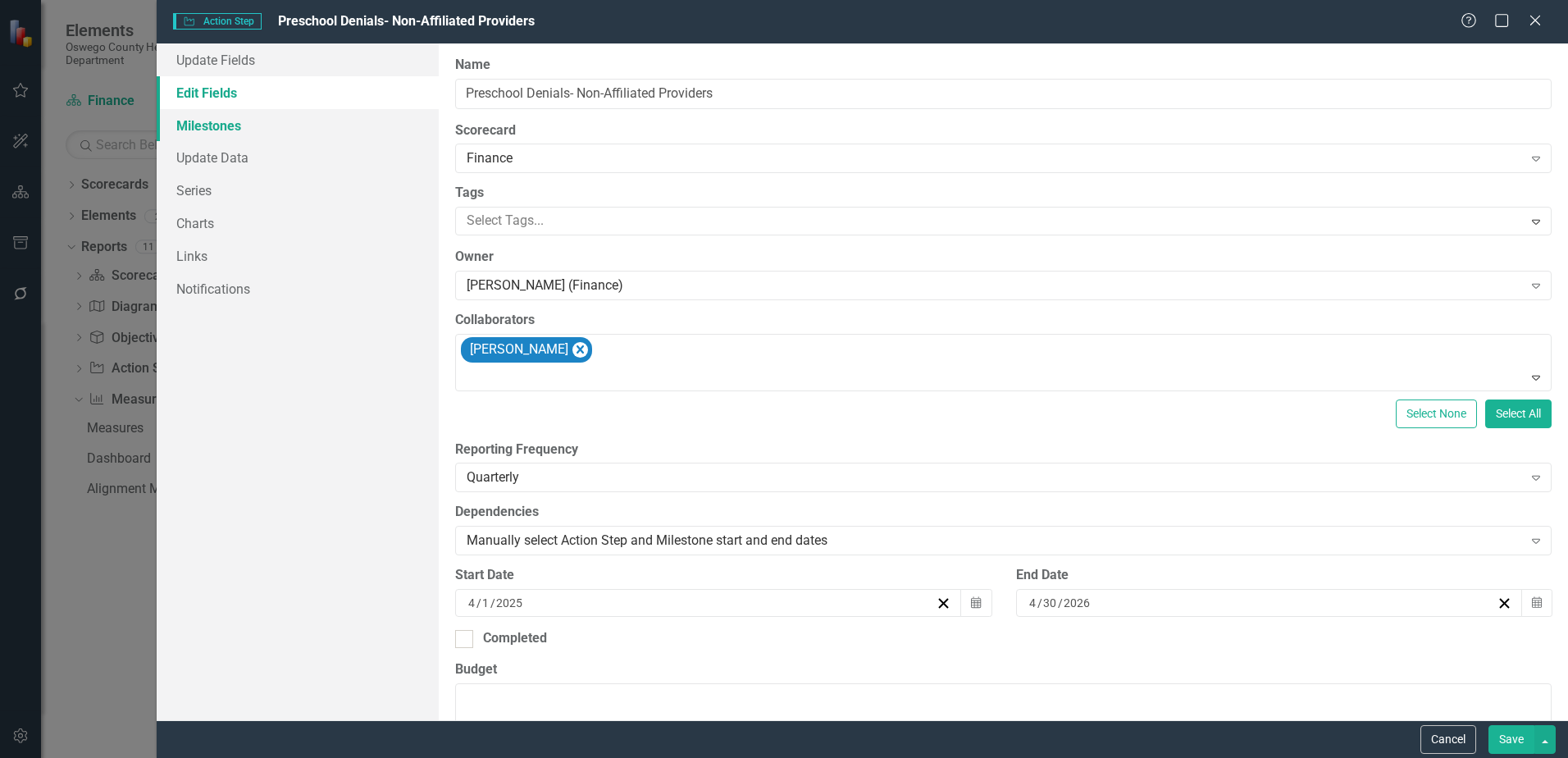
click at [190, 132] on link "Milestones" at bounding box center [298, 125] width 282 height 33
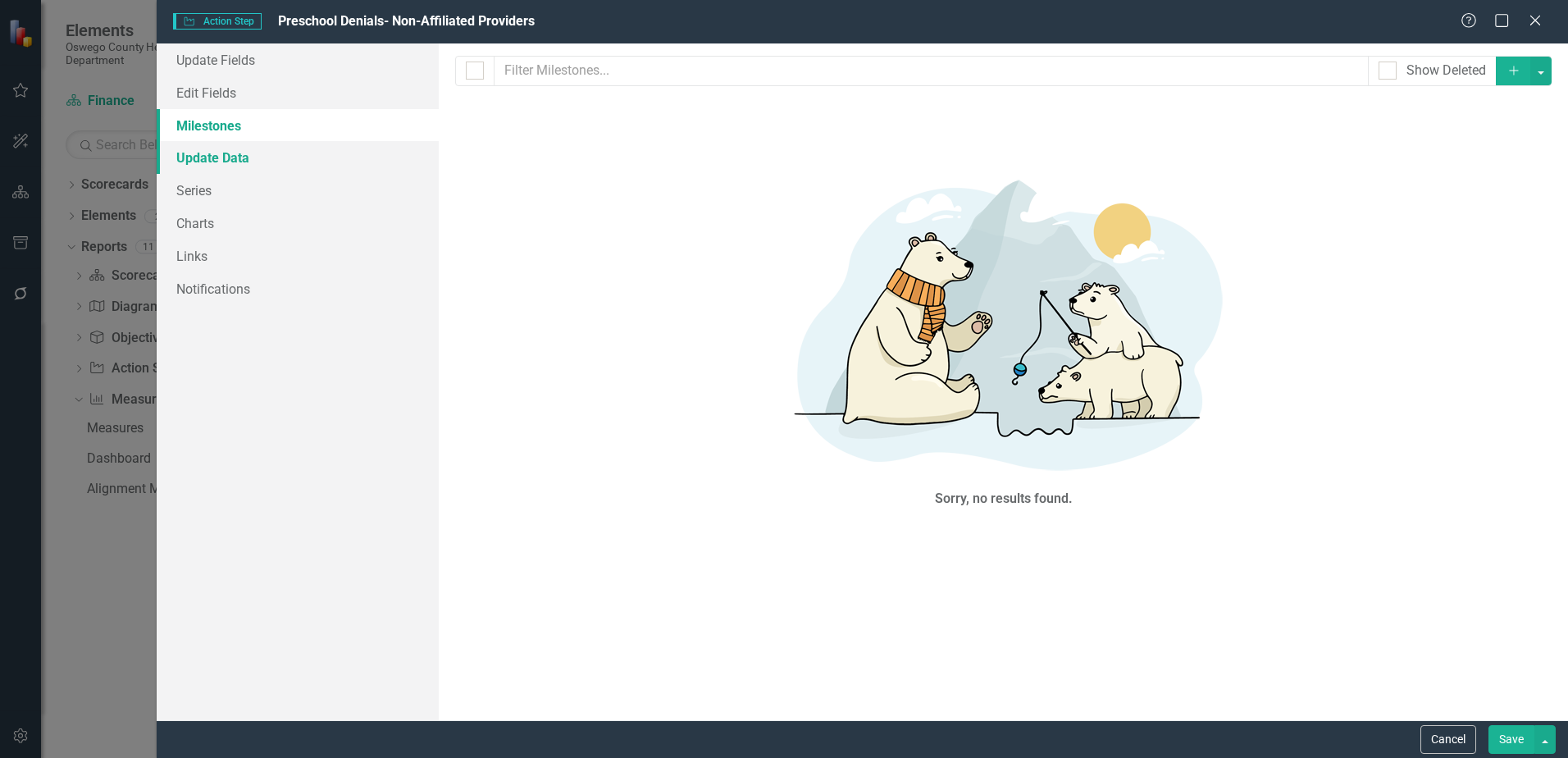
click at [210, 150] on link "Update Data" at bounding box center [298, 157] width 282 height 33
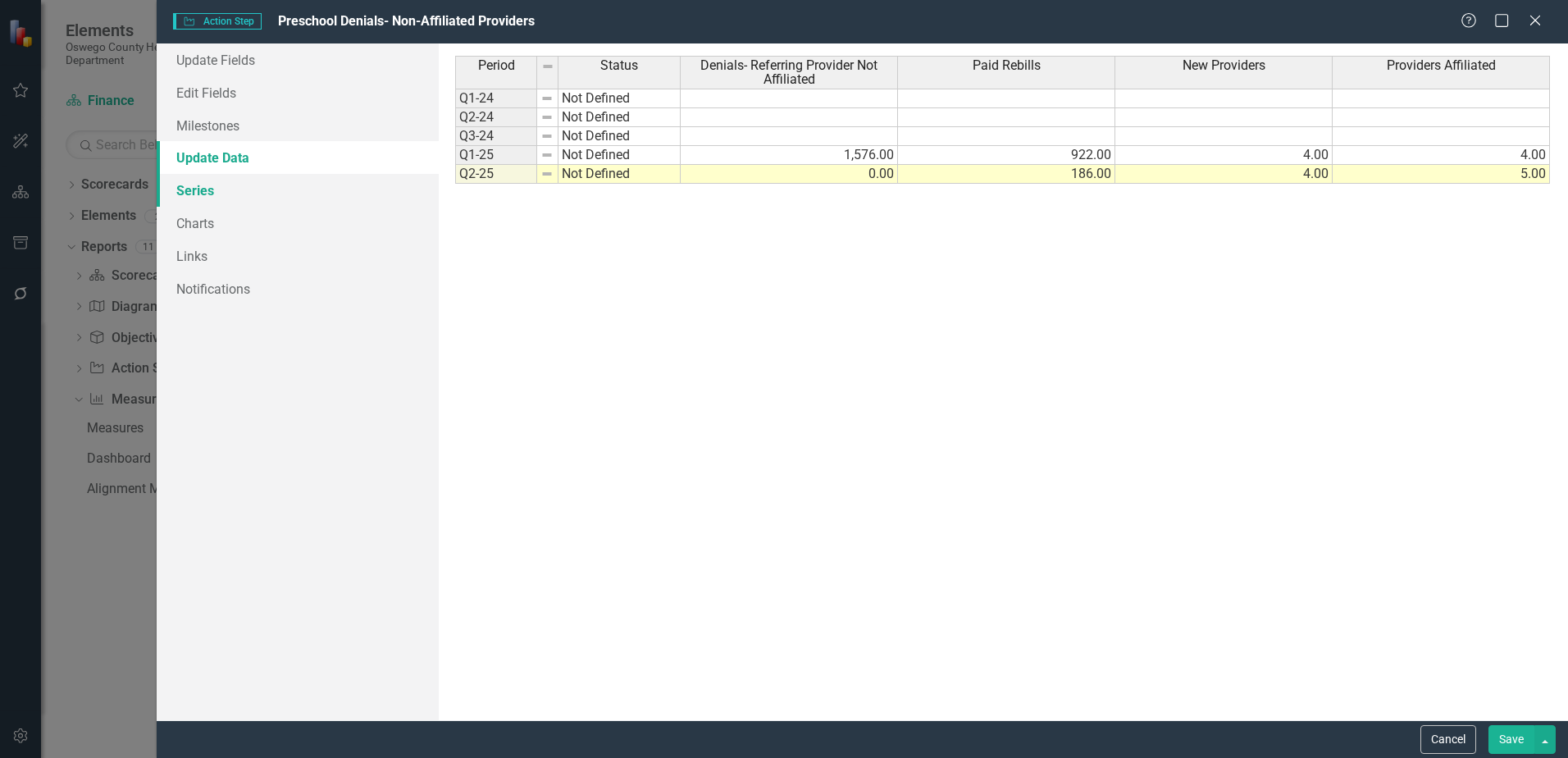
click at [213, 183] on link "Series" at bounding box center [298, 190] width 282 height 33
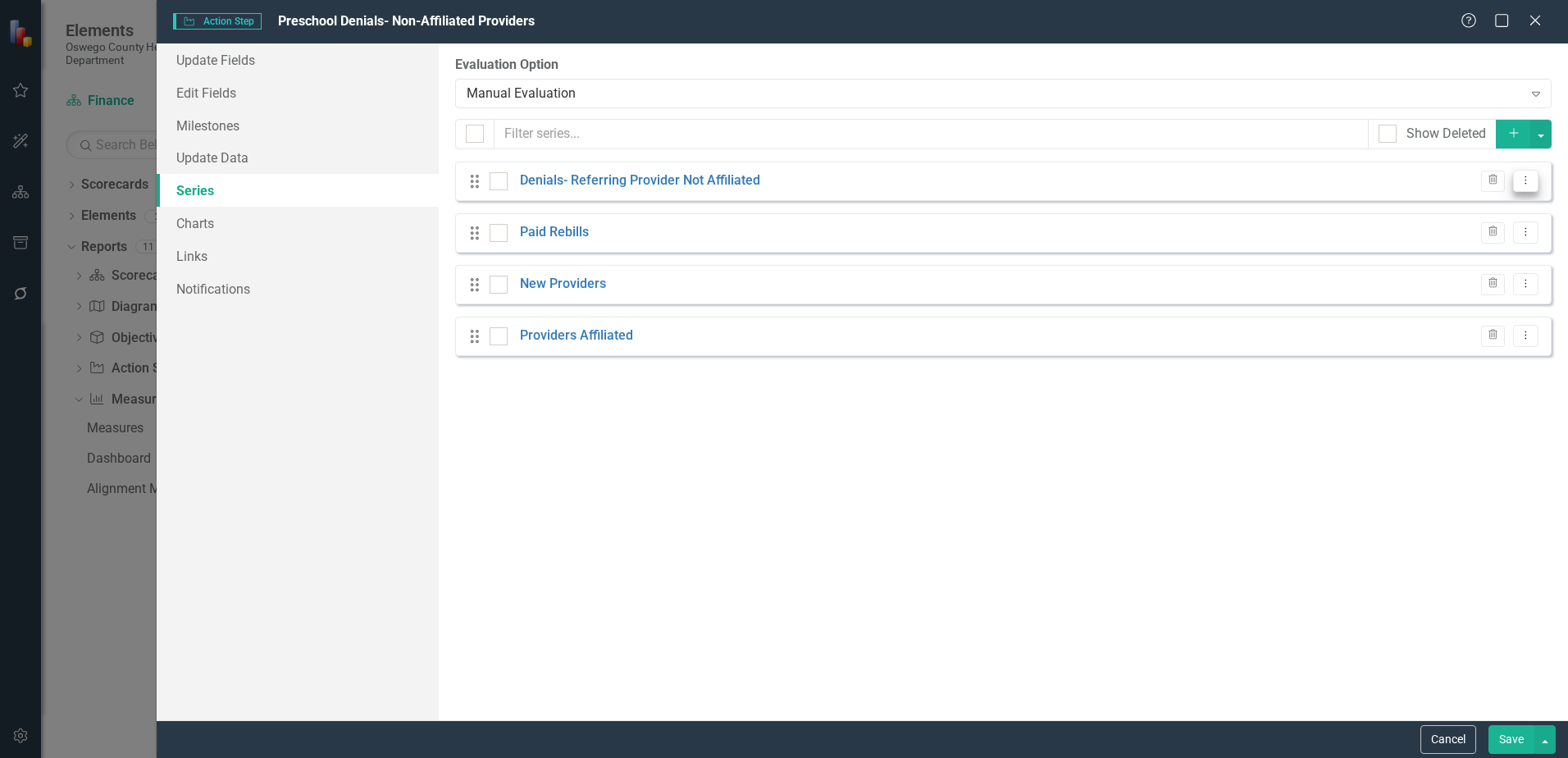
click at [1522, 181] on icon "Dropdown Menu" at bounding box center [1526, 180] width 14 height 11
click at [210, 223] on link "Charts" at bounding box center [298, 223] width 282 height 33
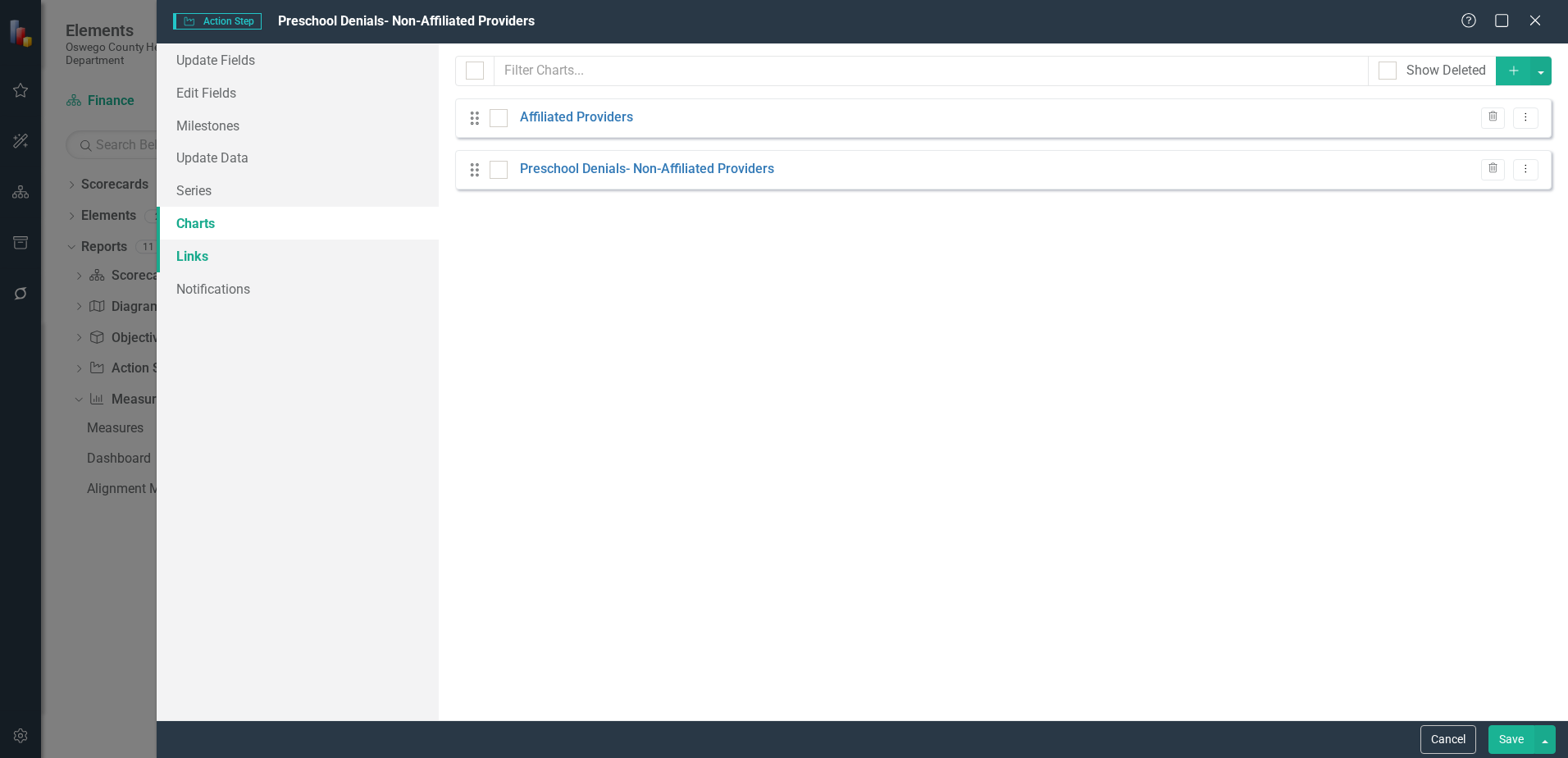
click at [201, 262] on link "Links" at bounding box center [298, 256] width 282 height 33
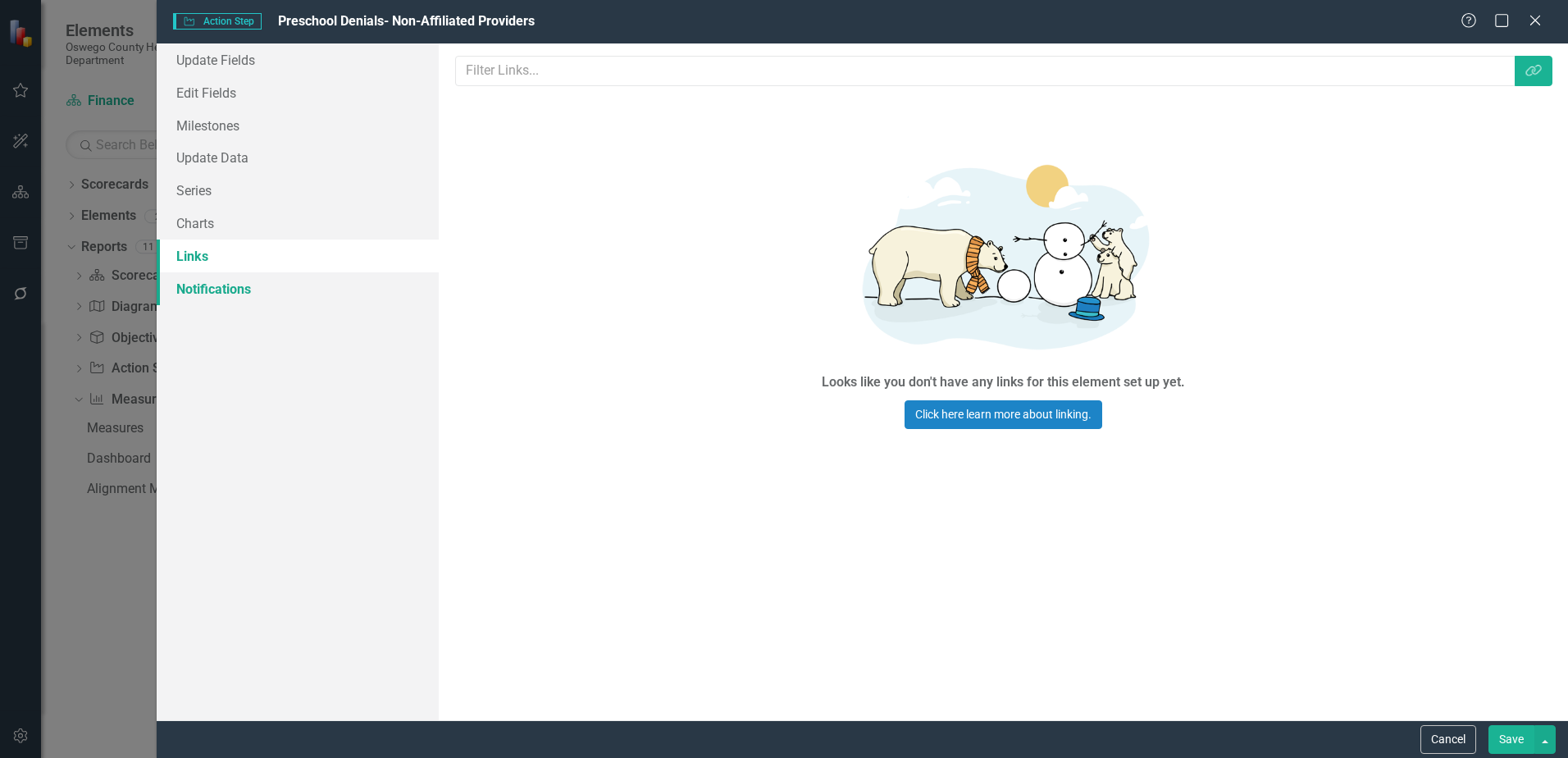
click at [209, 293] on link "Notifications" at bounding box center [298, 288] width 282 height 33
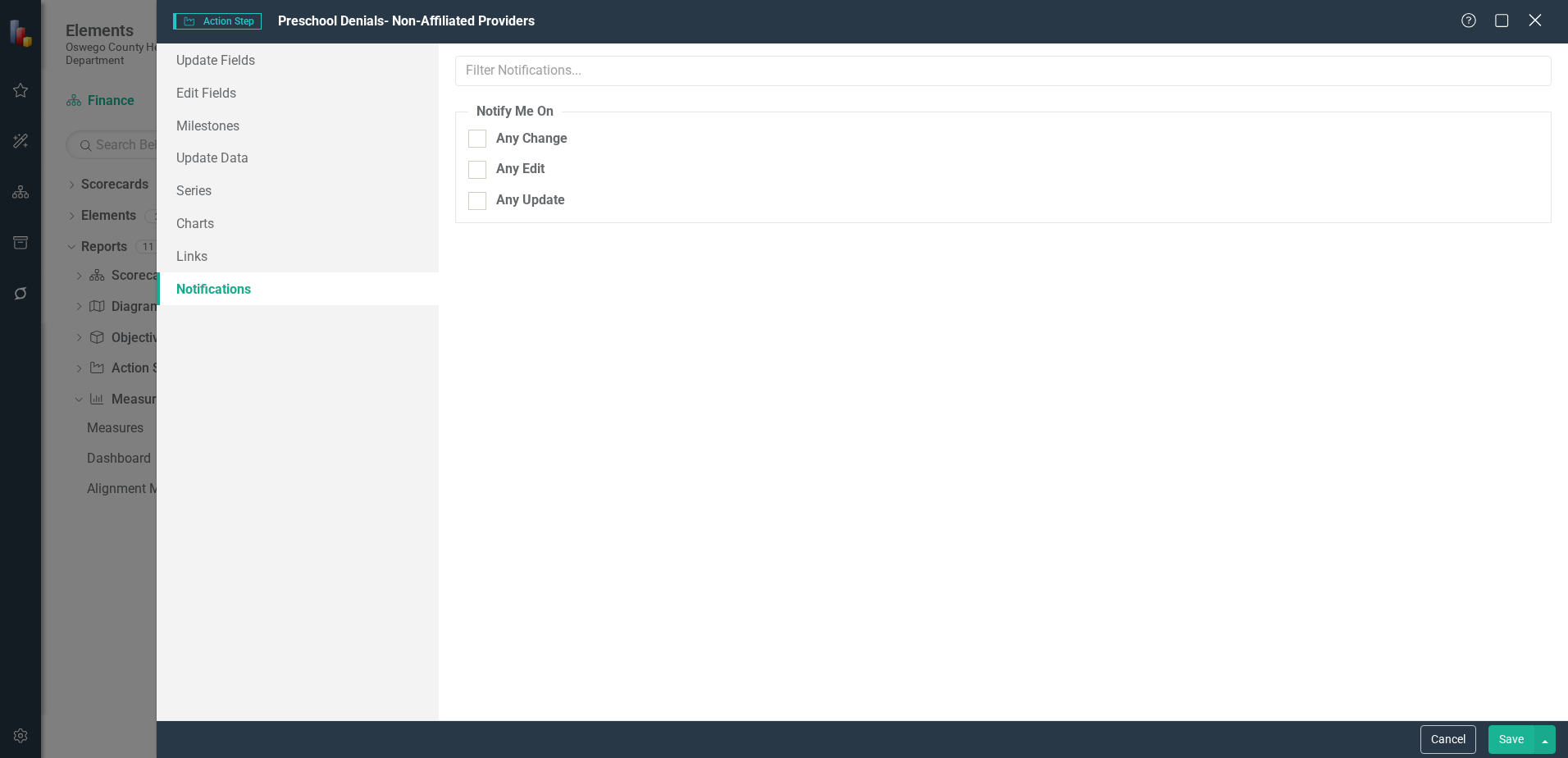
click at [1526, 24] on icon "Close" at bounding box center [1535, 20] width 21 height 16
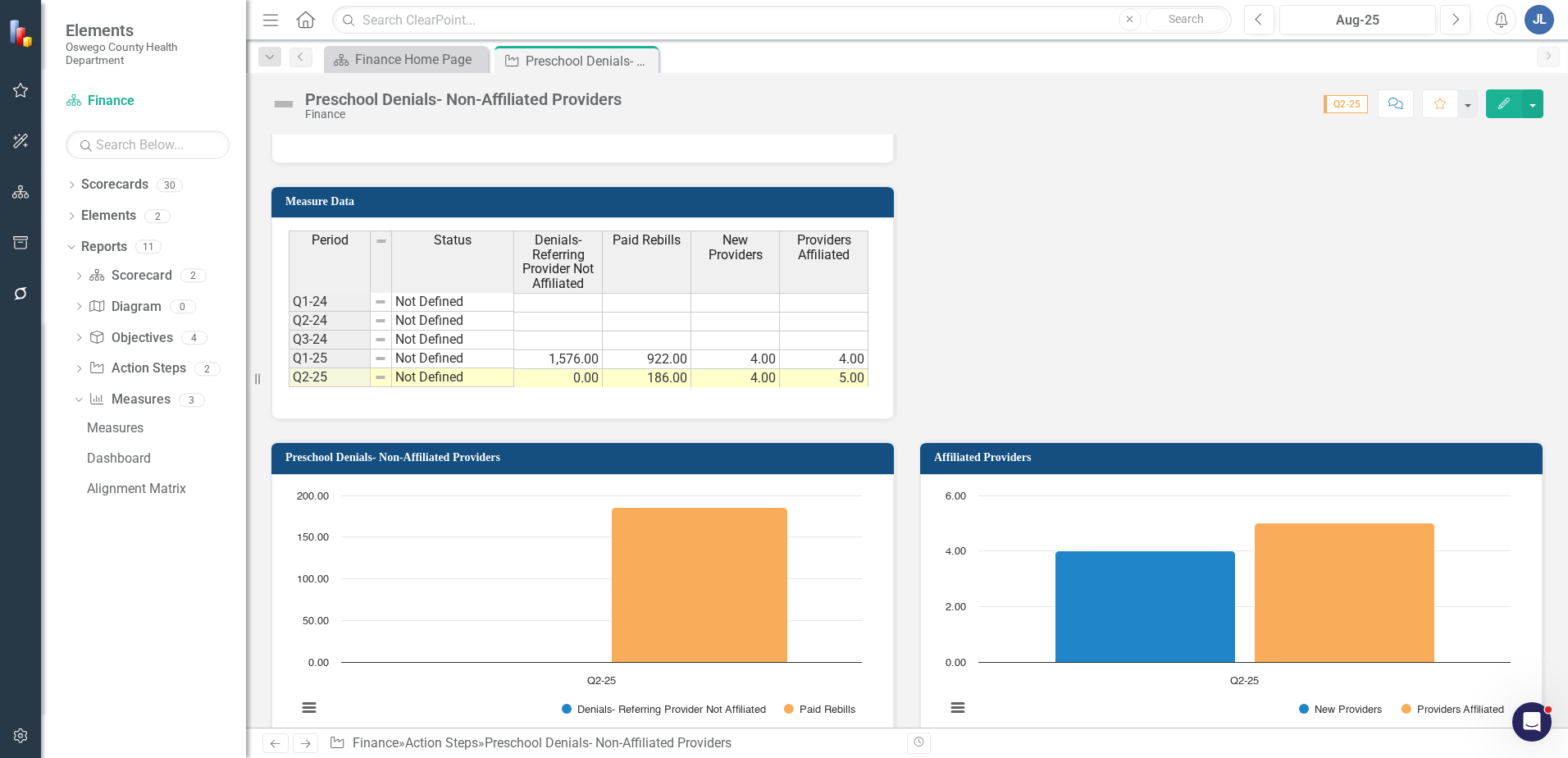
scroll to position [1231, 0]
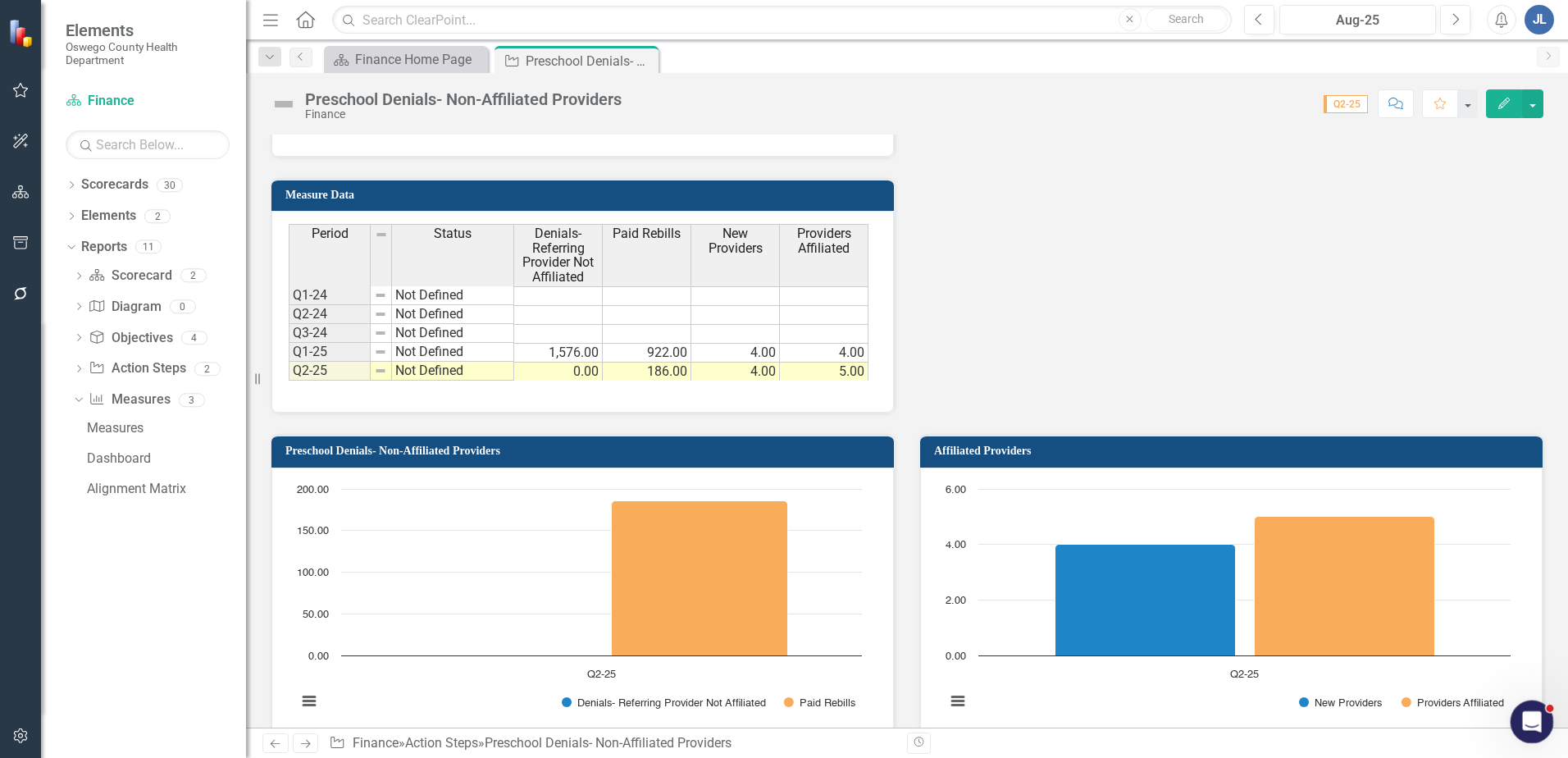
click at [1530, 713] on icon "Open Intercom Messenger" at bounding box center [1530, 720] width 27 height 27
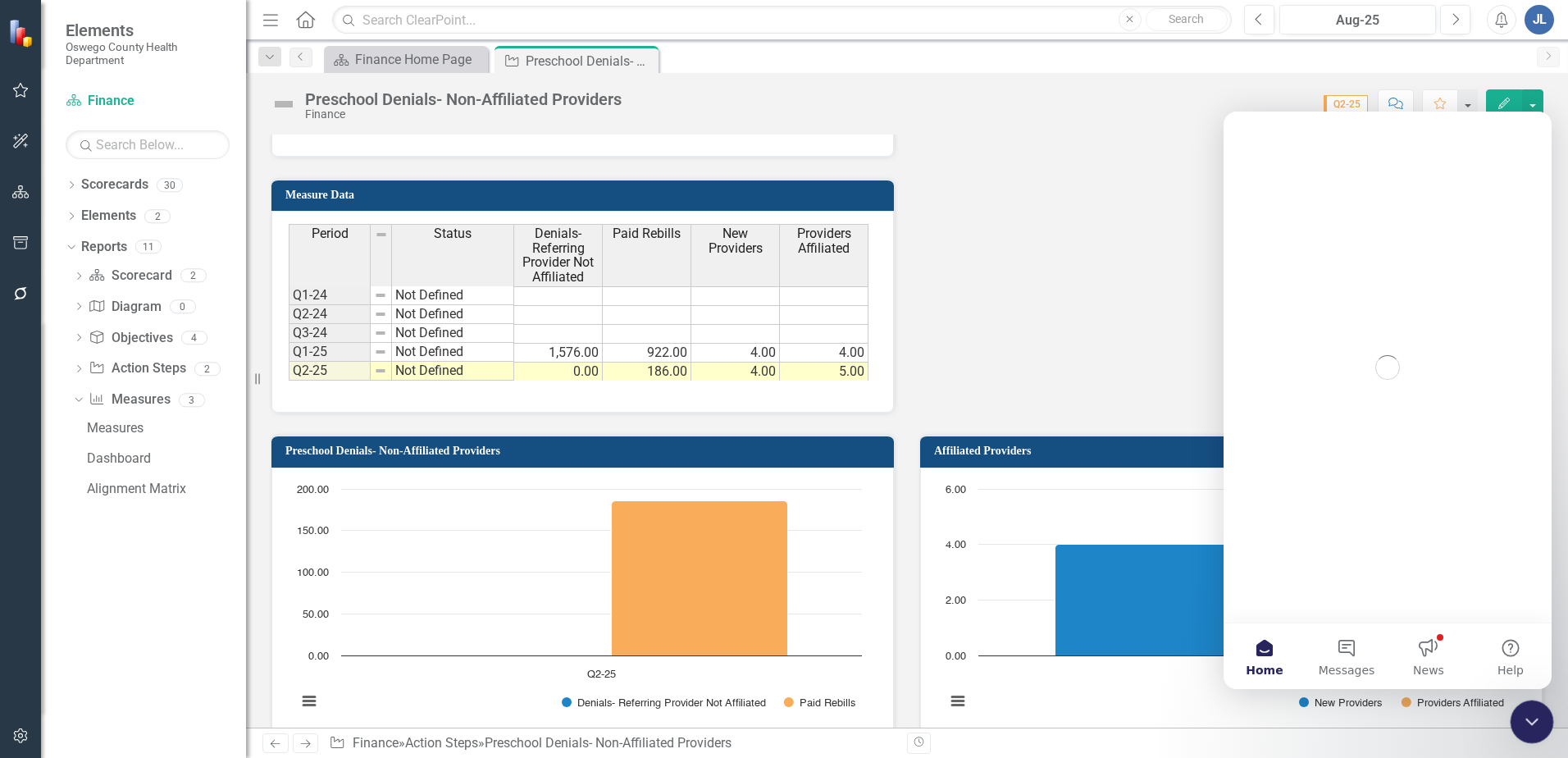
scroll to position [0, 0]
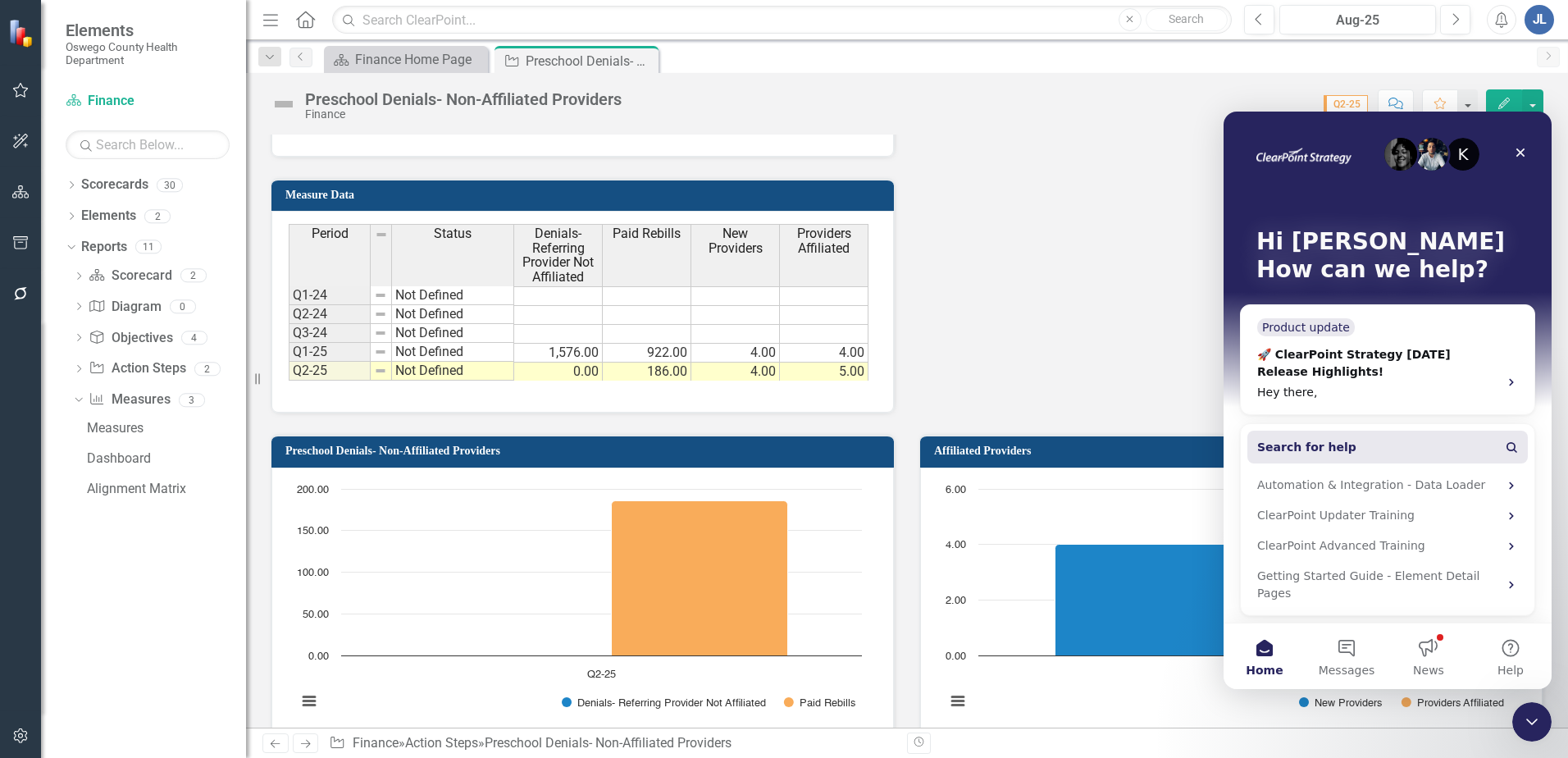
click at [1364, 445] on button "Search for help" at bounding box center [1387, 447] width 281 height 33
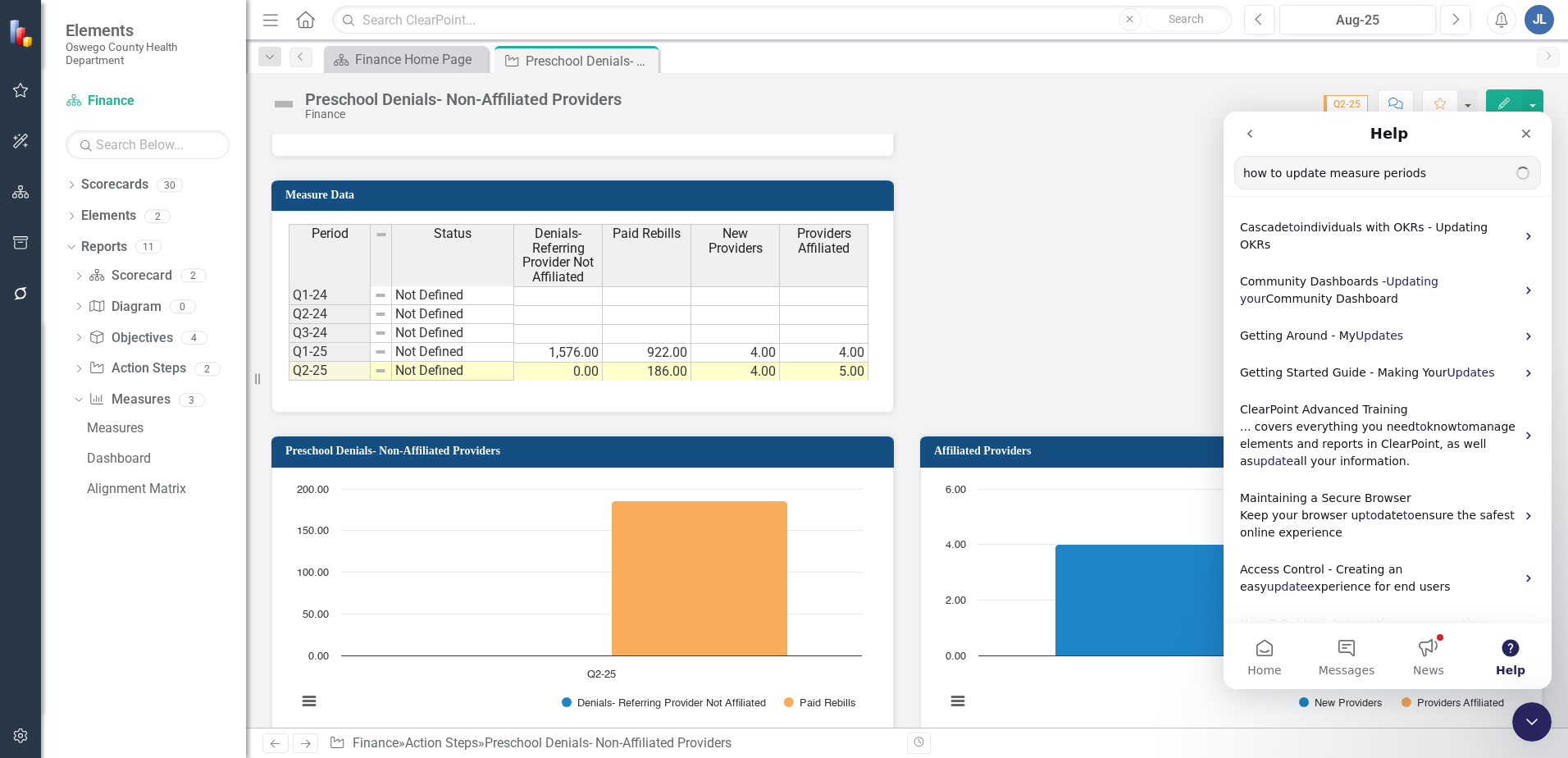
type input "how to update measure periods"
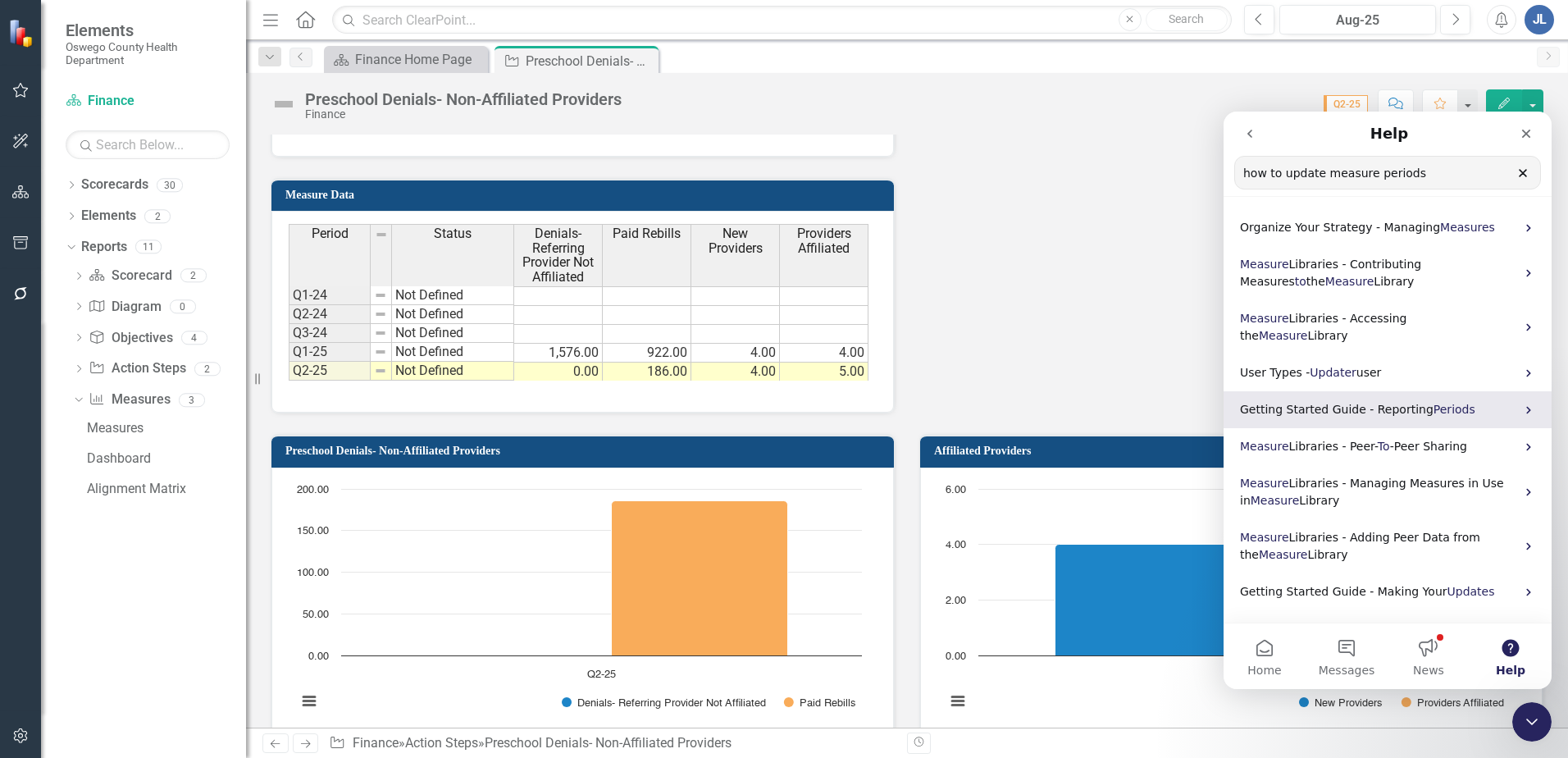
click at [1434, 403] on span "Periods" at bounding box center [1455, 409] width 42 height 13
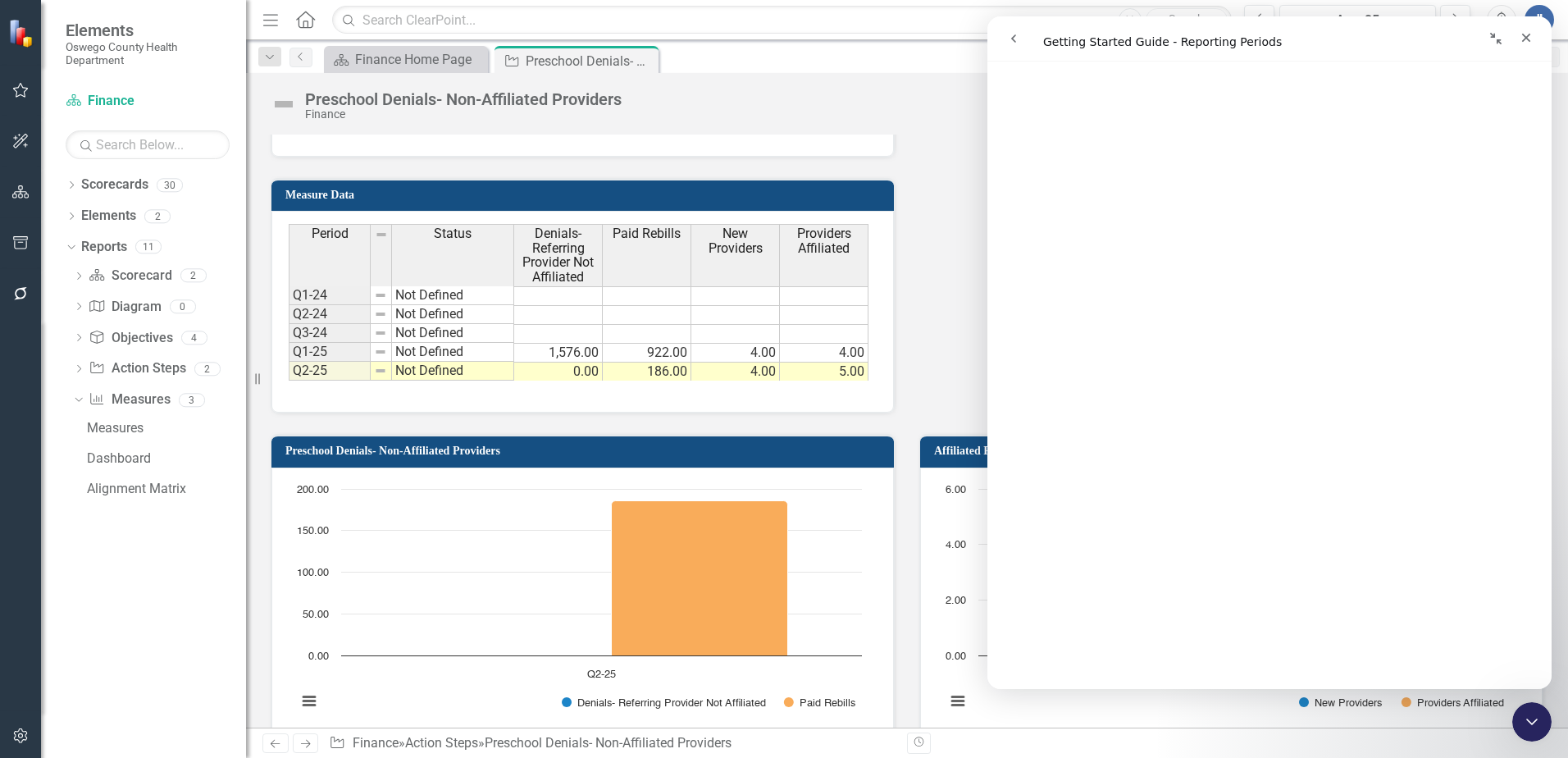
scroll to position [1887, 0]
click at [1491, 39] on icon "Collapse window" at bounding box center [1495, 38] width 13 height 13
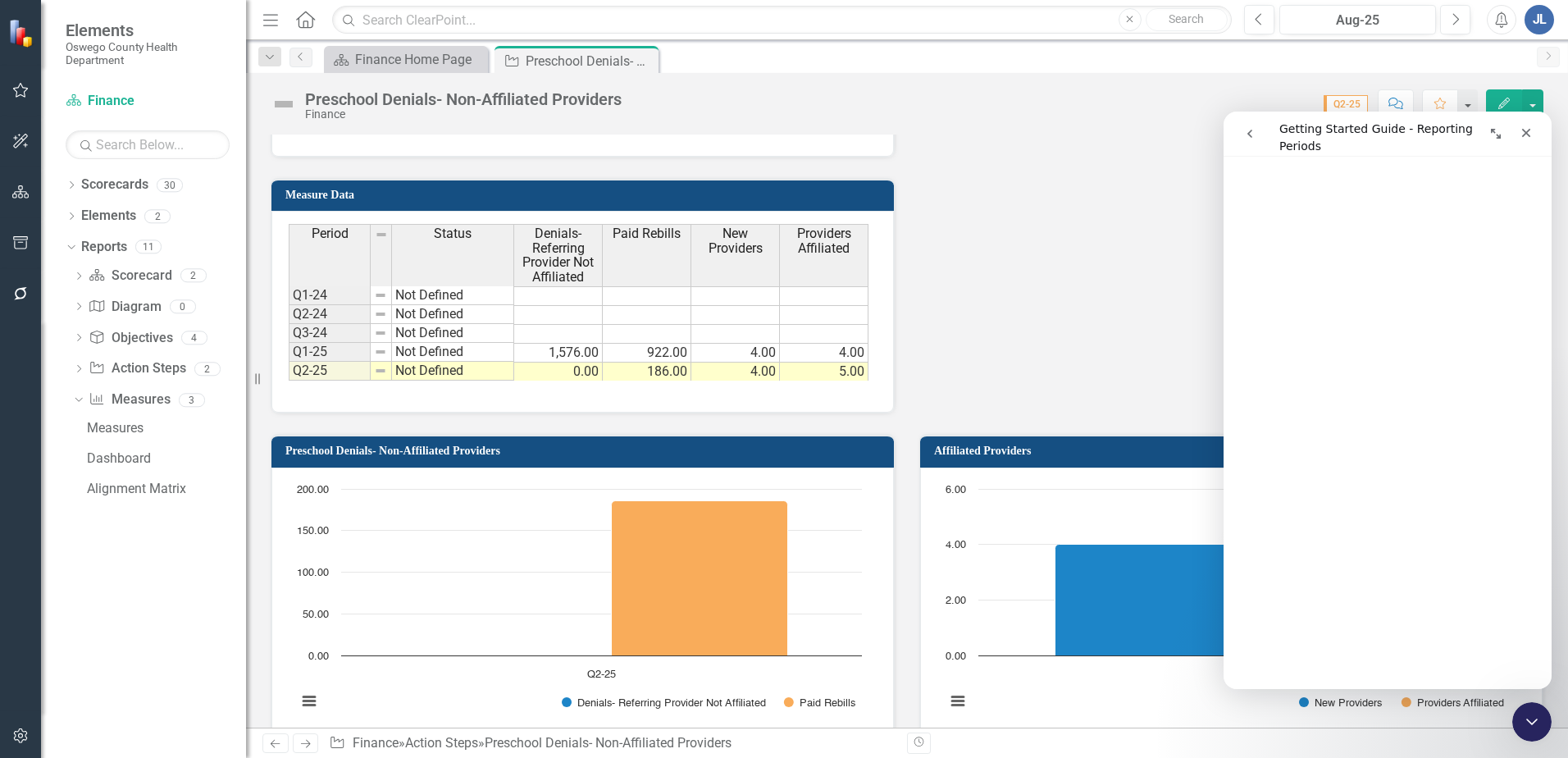
scroll to position [1908, 0]
click at [1495, 135] on icon "Expand window" at bounding box center [1495, 133] width 13 height 13
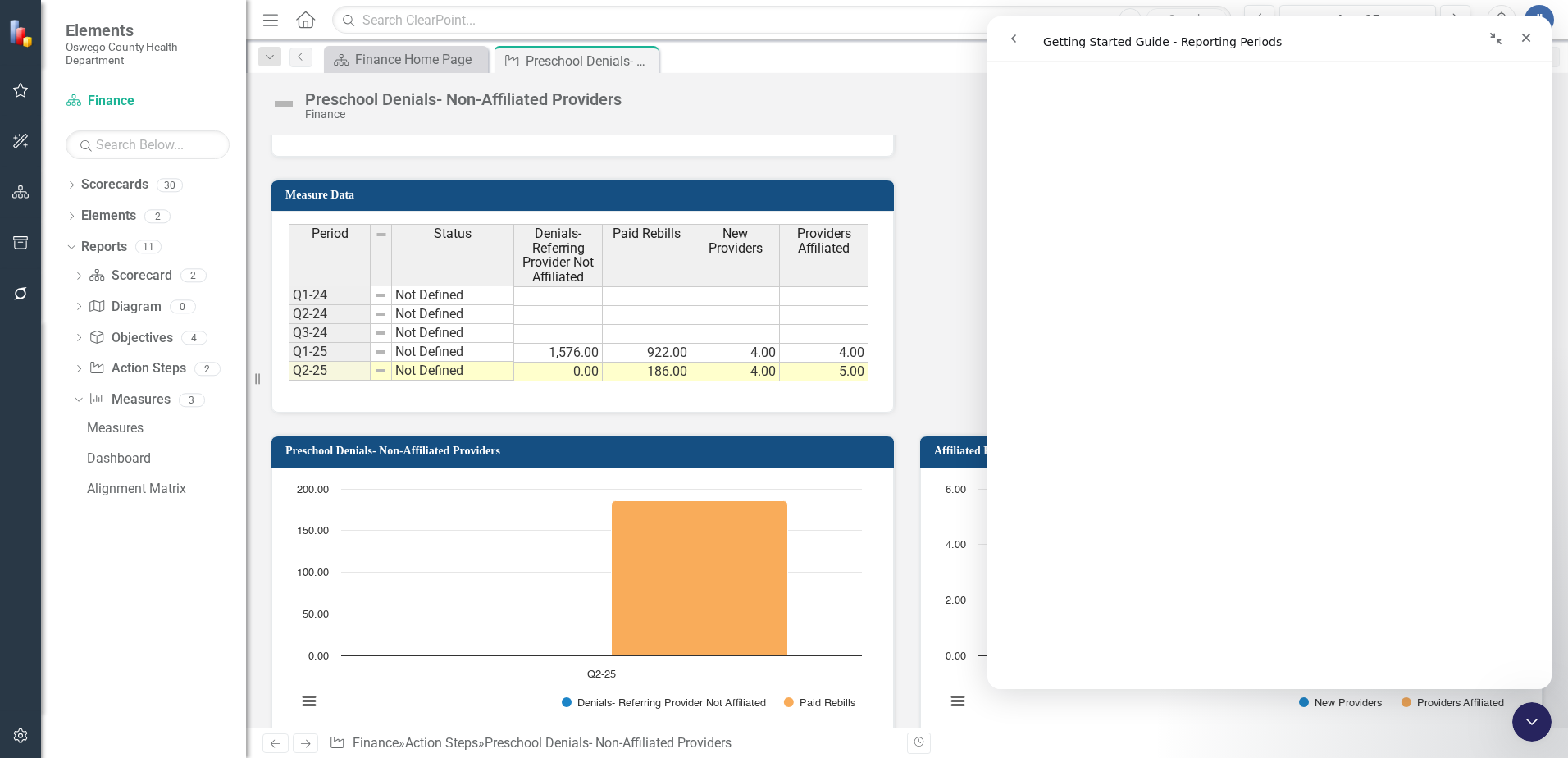
scroll to position [1887, 0]
click at [69, 212] on div "Dropdown" at bounding box center [71, 219] width 11 height 14
click at [117, 310] on link "Measure Measures" at bounding box center [129, 309] width 81 height 19
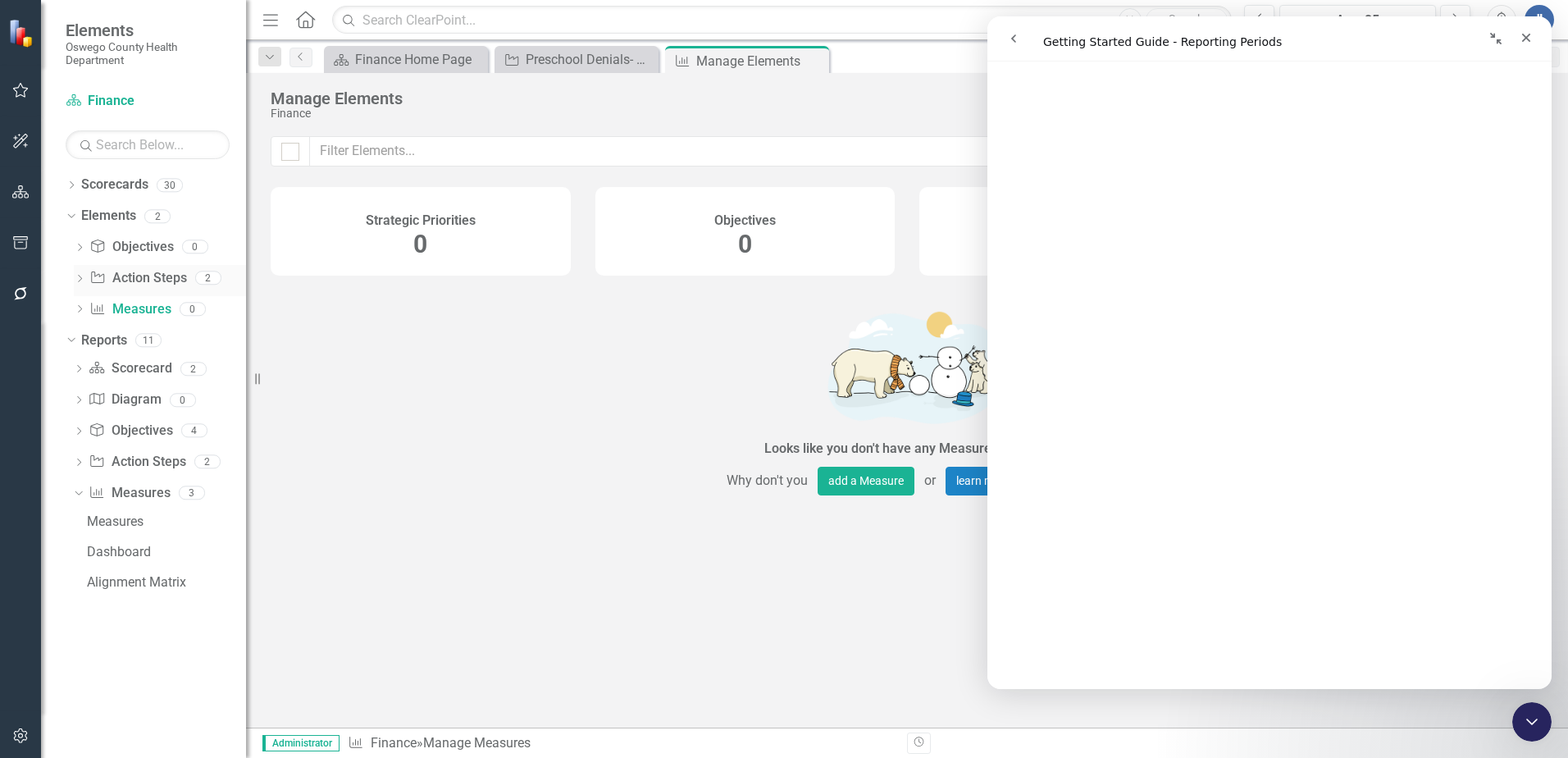
click at [129, 280] on link "Action Step Action Steps" at bounding box center [137, 278] width 97 height 19
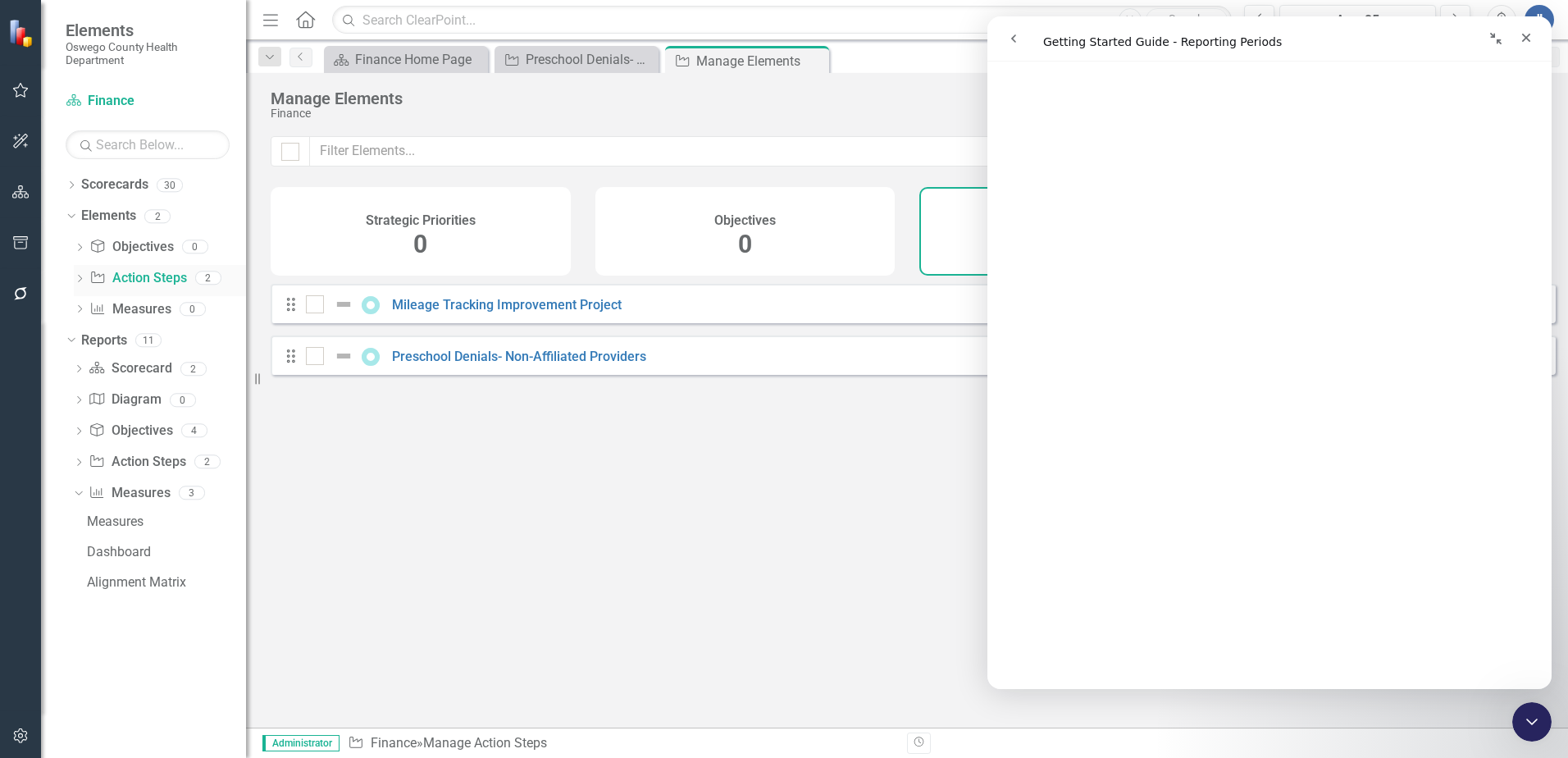
click at [76, 276] on icon "Dropdown" at bounding box center [79, 280] width 11 height 9
click at [190, 305] on div "Mileage Tracking Improvement Project" at bounding box center [191, 305] width 112 height 15
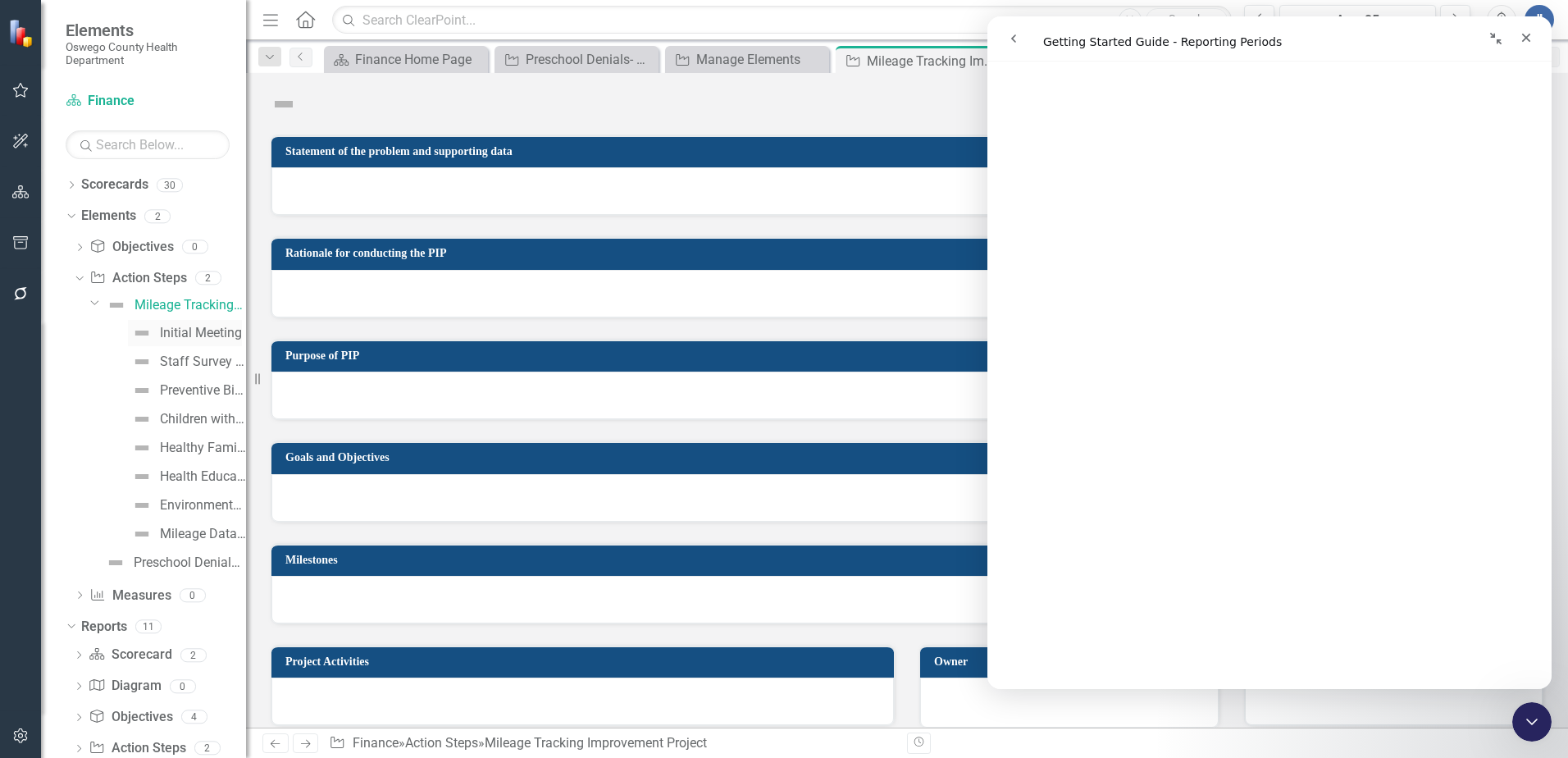
click at [178, 328] on div "Initial Meeting" at bounding box center [201, 333] width 82 height 15
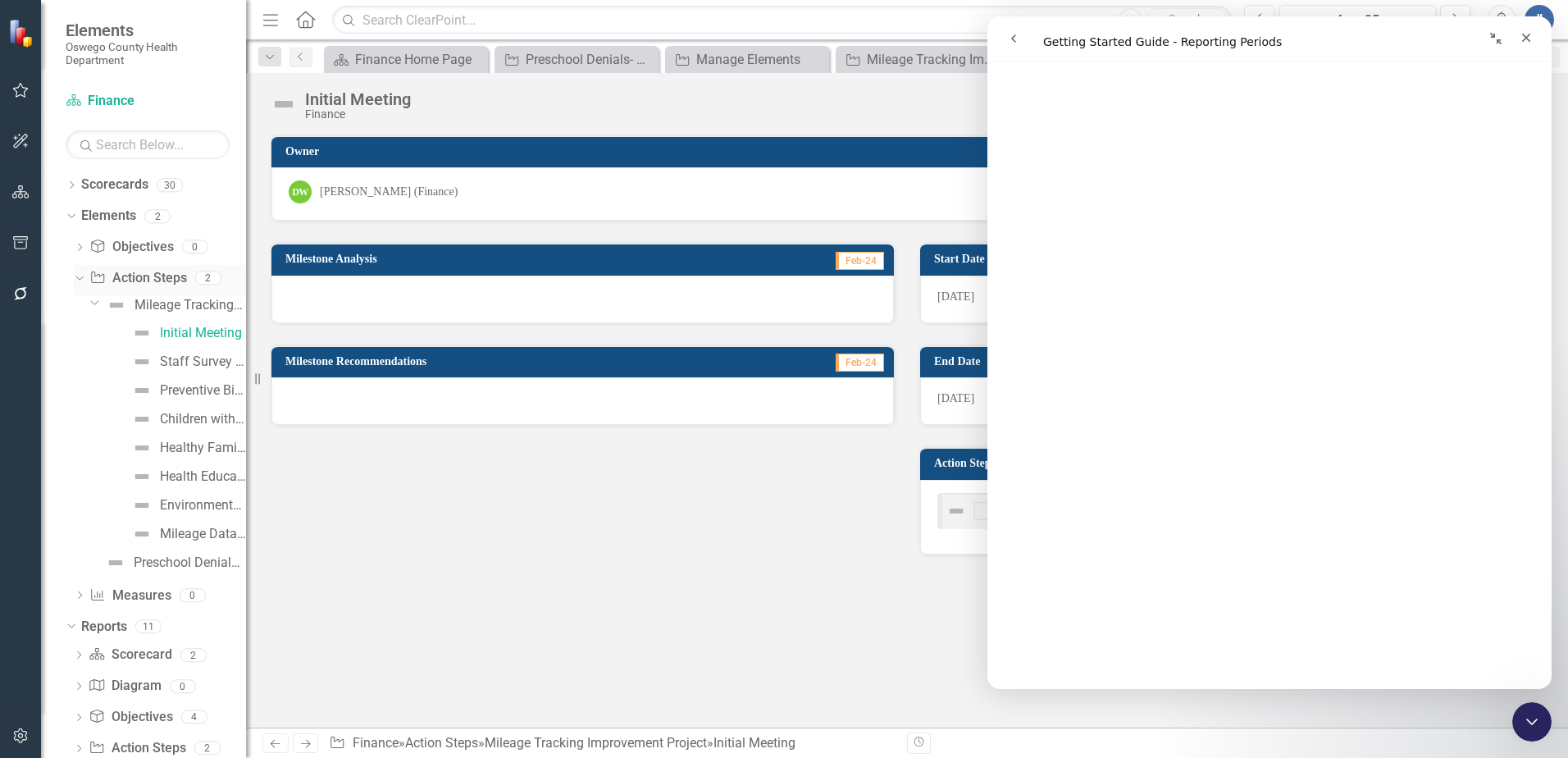
click at [81, 281] on icon "Dropdown" at bounding box center [77, 277] width 9 height 11
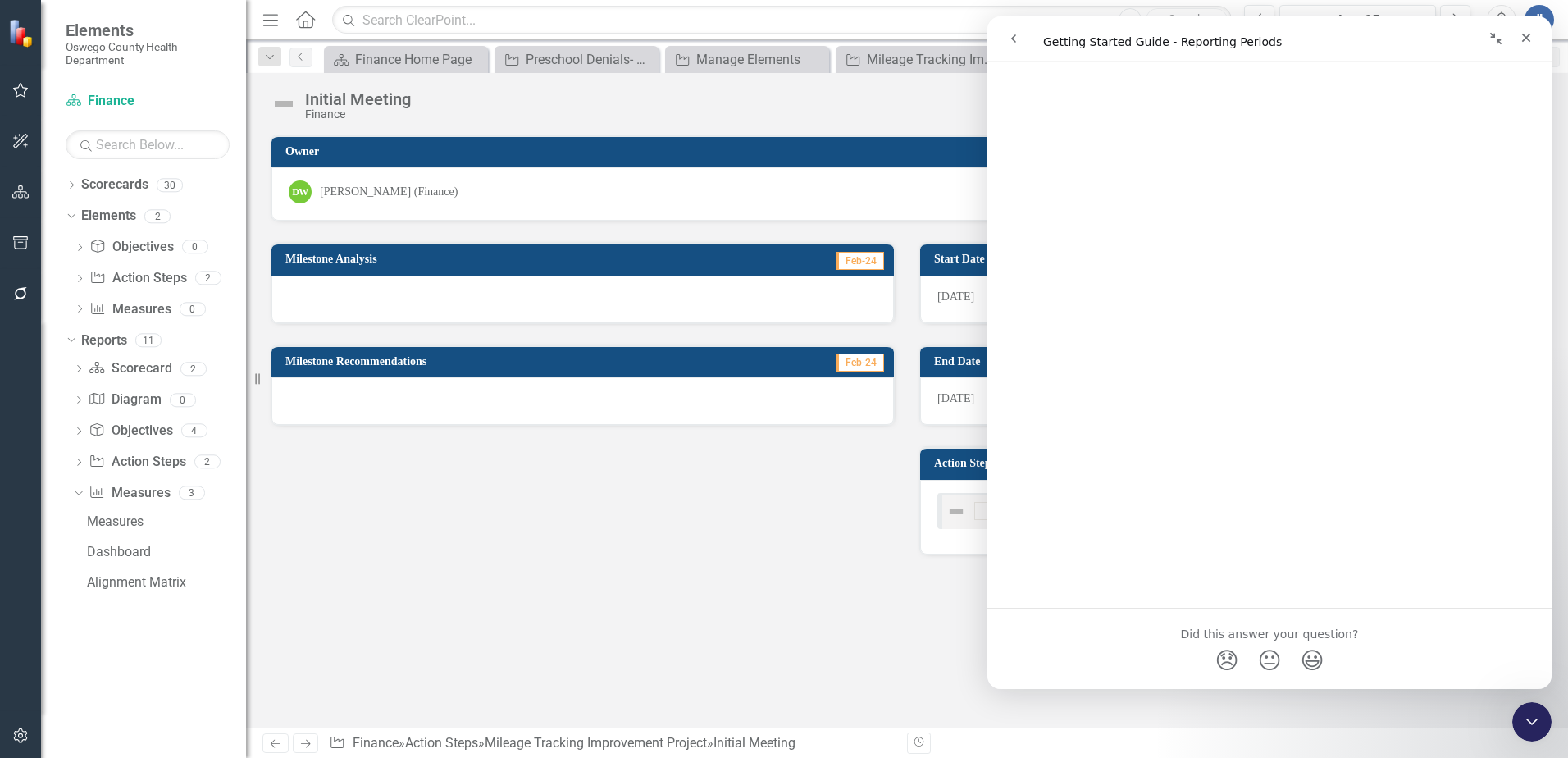
scroll to position [4206, 0]
click at [823, 501] on div "Milestone Analysis Feb-24 Milestone Recommendations Feb-24 Start Date [DATE] En…" at bounding box center [907, 388] width 1297 height 333
click at [1531, 34] on icon "Close" at bounding box center [1526, 37] width 13 height 13
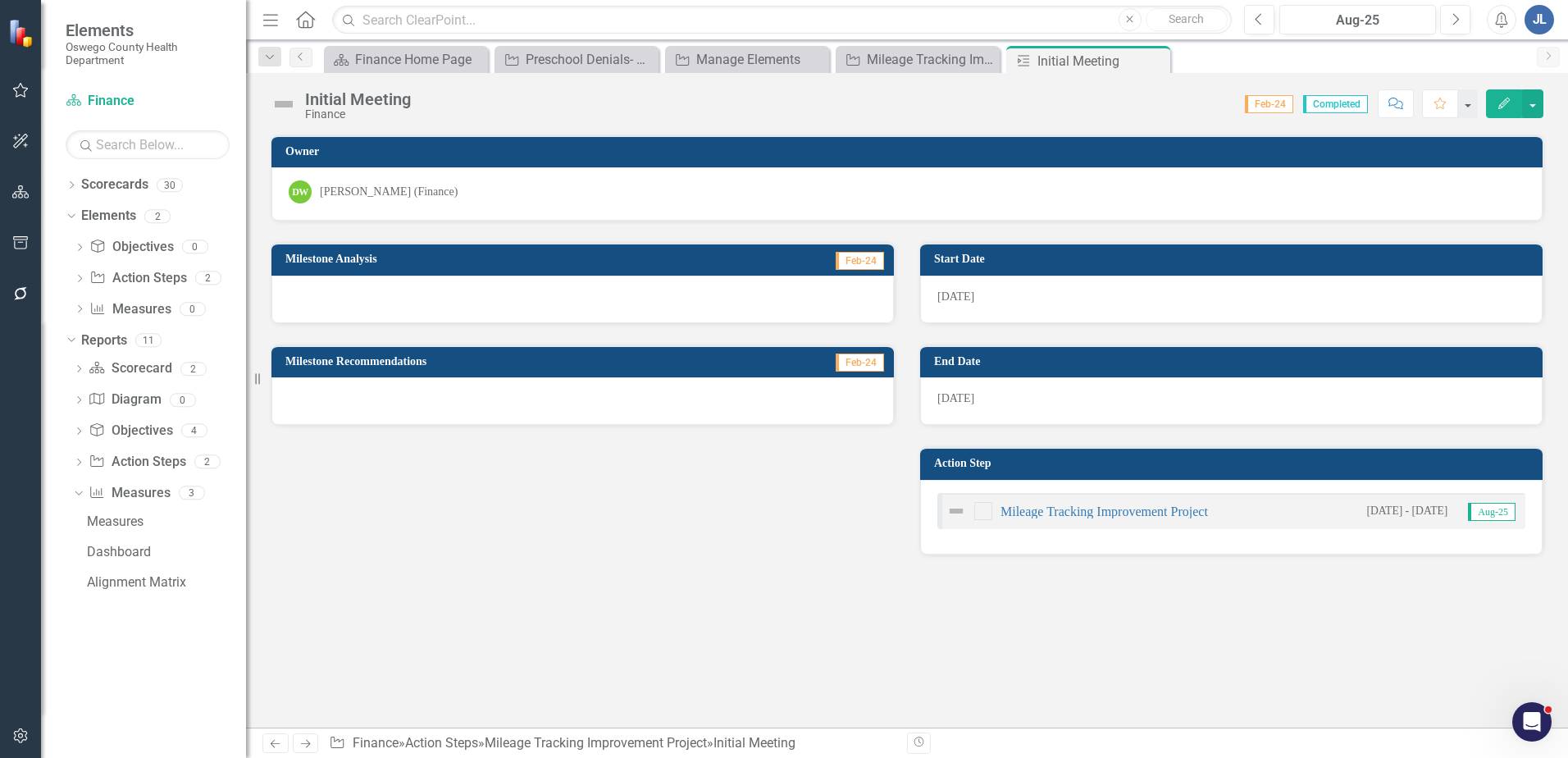
scroll to position [0, 0]
click at [1155, 57] on icon "Close" at bounding box center [1154, 60] width 16 height 13
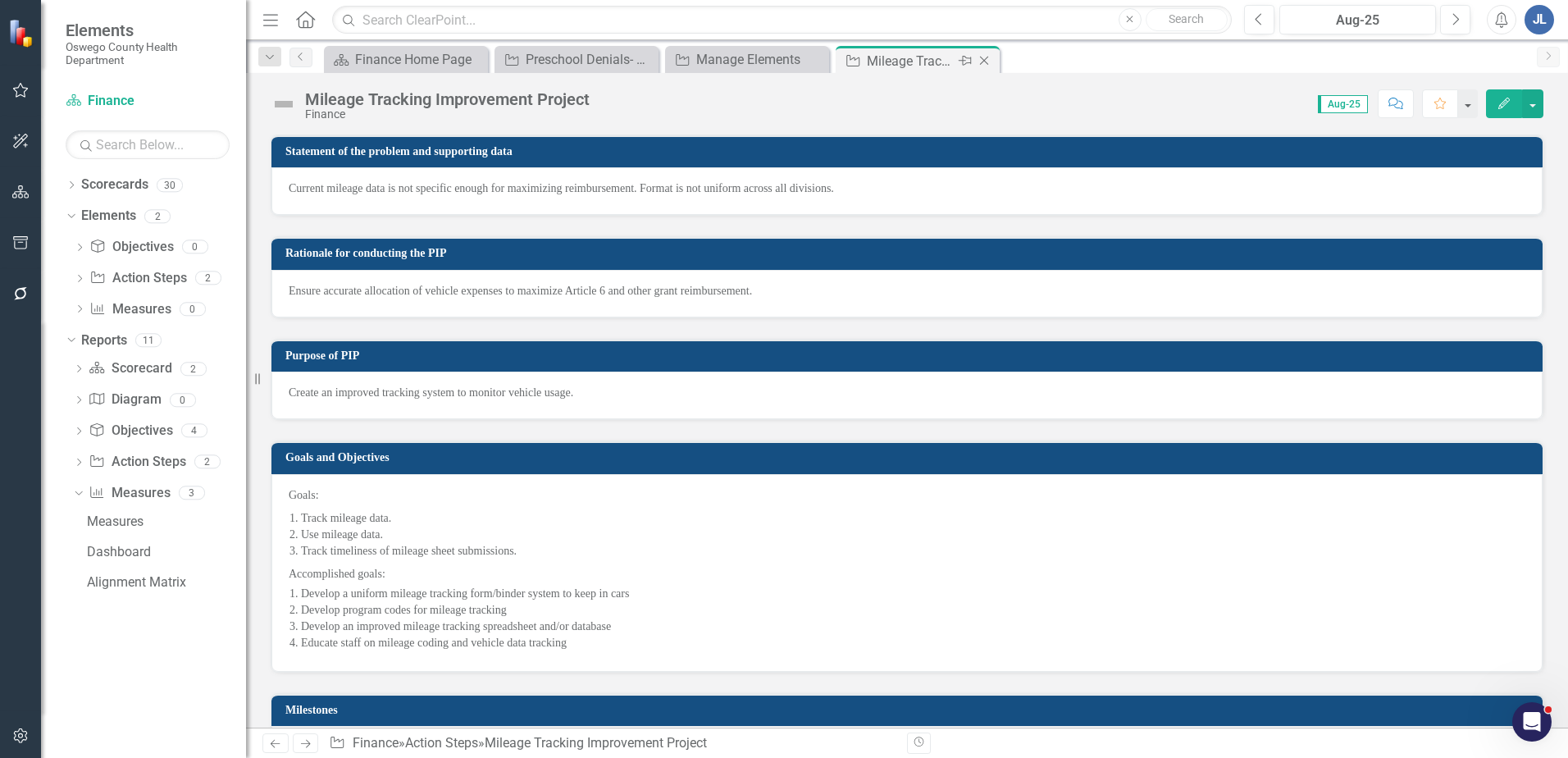
click at [992, 57] on icon "Close" at bounding box center [984, 60] width 16 height 13
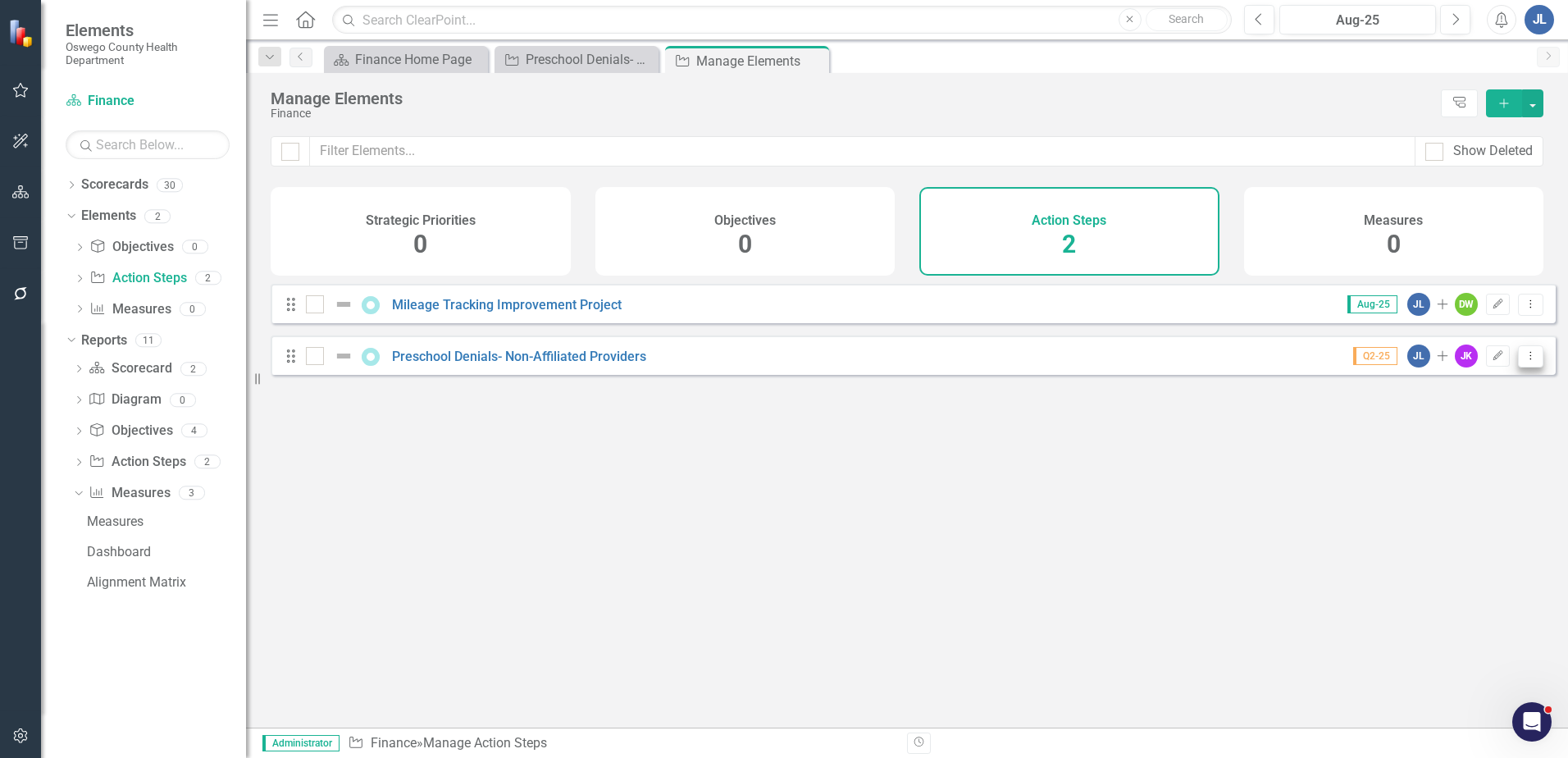
click at [1524, 361] on icon "Dropdown Menu" at bounding box center [1531, 355] width 14 height 11
click at [1494, 396] on link "Edit Edit Action Step" at bounding box center [1448, 396] width 164 height 30
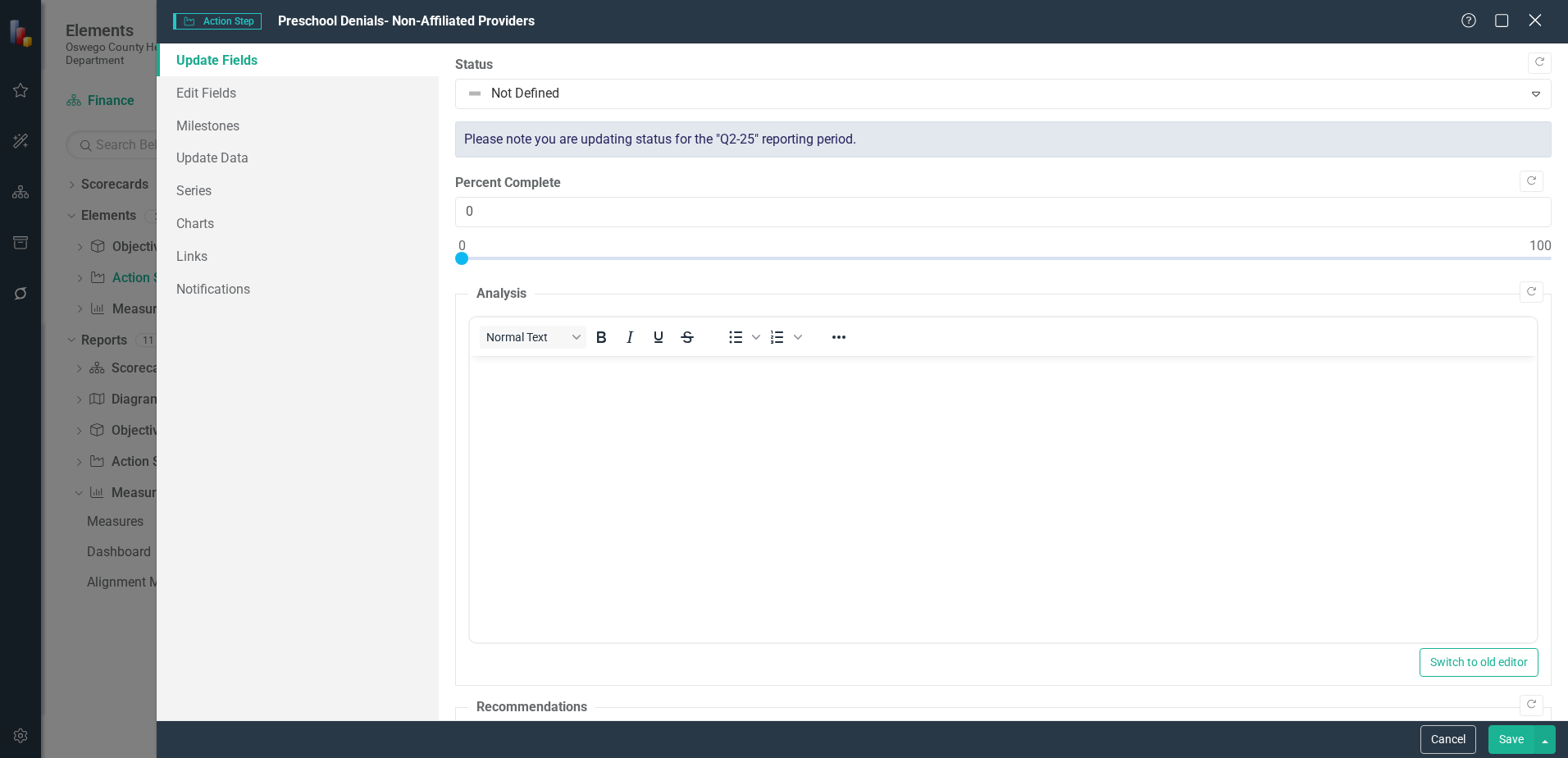
click at [1541, 20] on icon "Close" at bounding box center [1535, 20] width 21 height 16
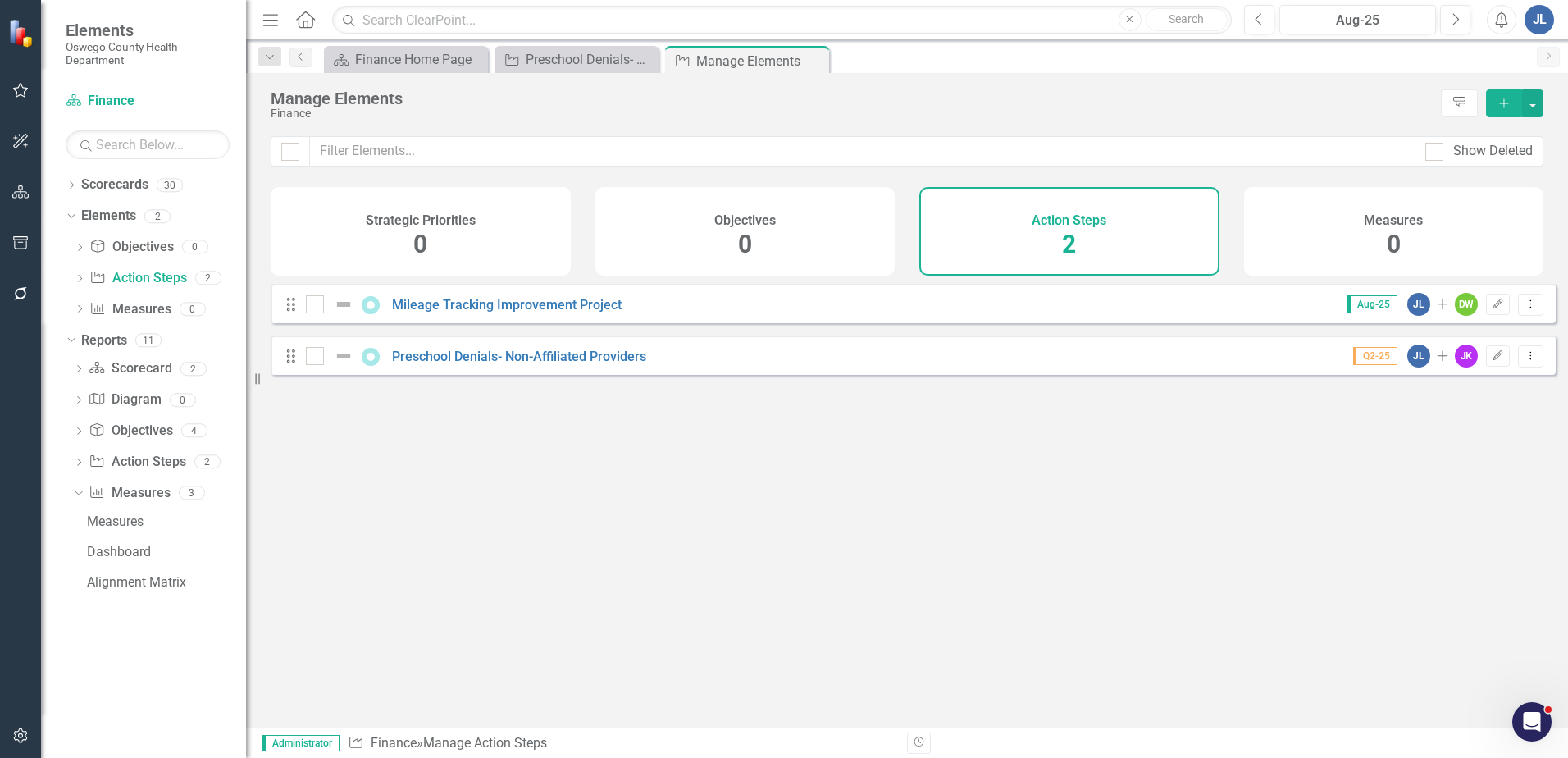
click at [1126, 103] on div "Manage Elements" at bounding box center [851, 98] width 1162 height 18
click at [811, 58] on icon at bounding box center [813, 61] width 9 height 9
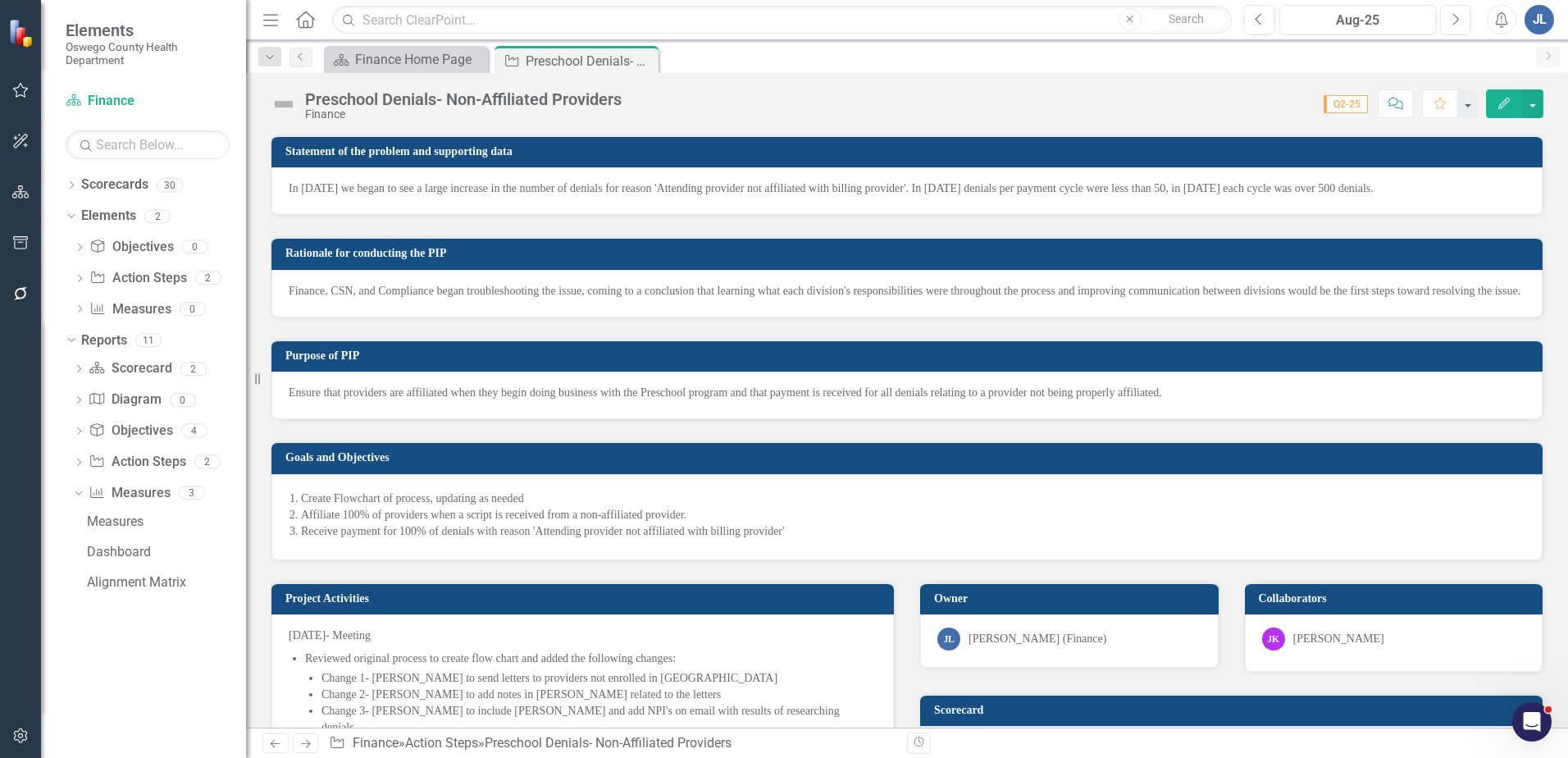
click at [1337, 94] on div "Q2-25" at bounding box center [1342, 103] width 54 height 19
click at [1338, 102] on span "Q2-25" at bounding box center [1346, 104] width 44 height 18
click at [1343, 106] on span "Q2-25" at bounding box center [1346, 104] width 44 height 18
click at [1345, 105] on span "Q2-25" at bounding box center [1346, 104] width 44 height 18
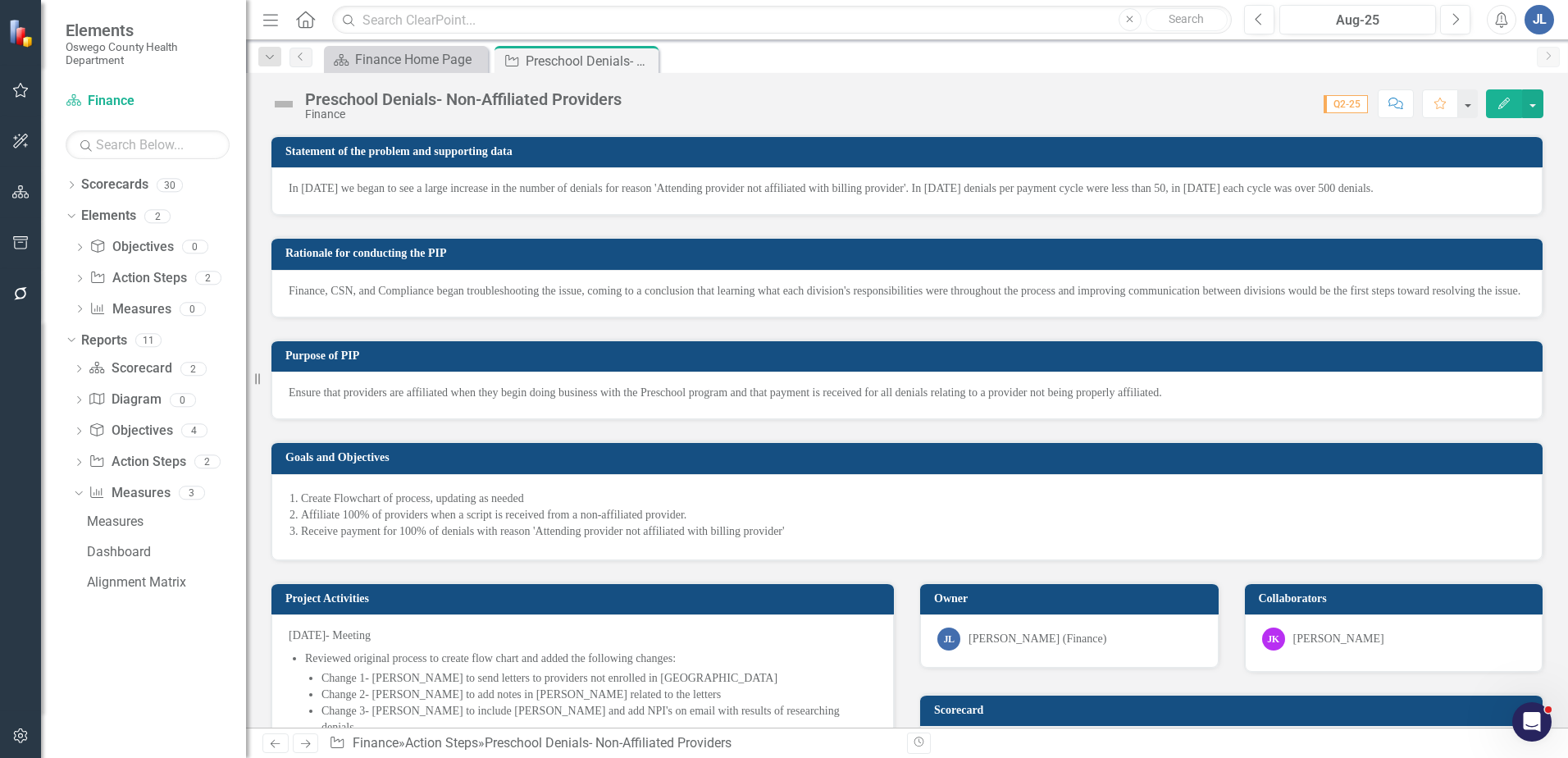
click at [1356, 104] on span "Q2-25" at bounding box center [1346, 104] width 44 height 18
click at [1355, 103] on span "Q2-25" at bounding box center [1346, 104] width 44 height 18
click at [1342, 107] on span "Q2-25" at bounding box center [1346, 104] width 44 height 18
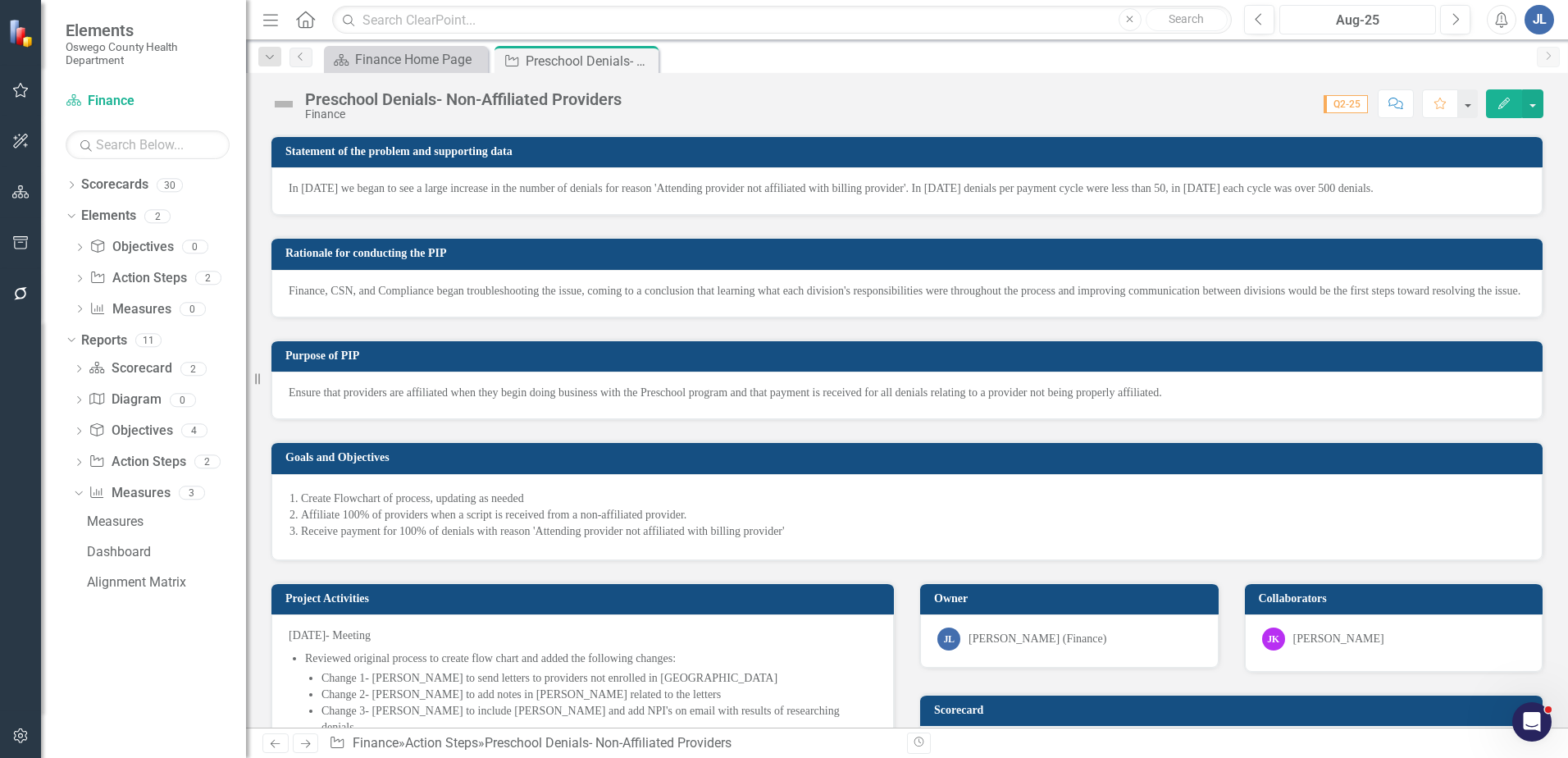
click at [1369, 19] on div "Aug-25" at bounding box center [1357, 21] width 145 height 20
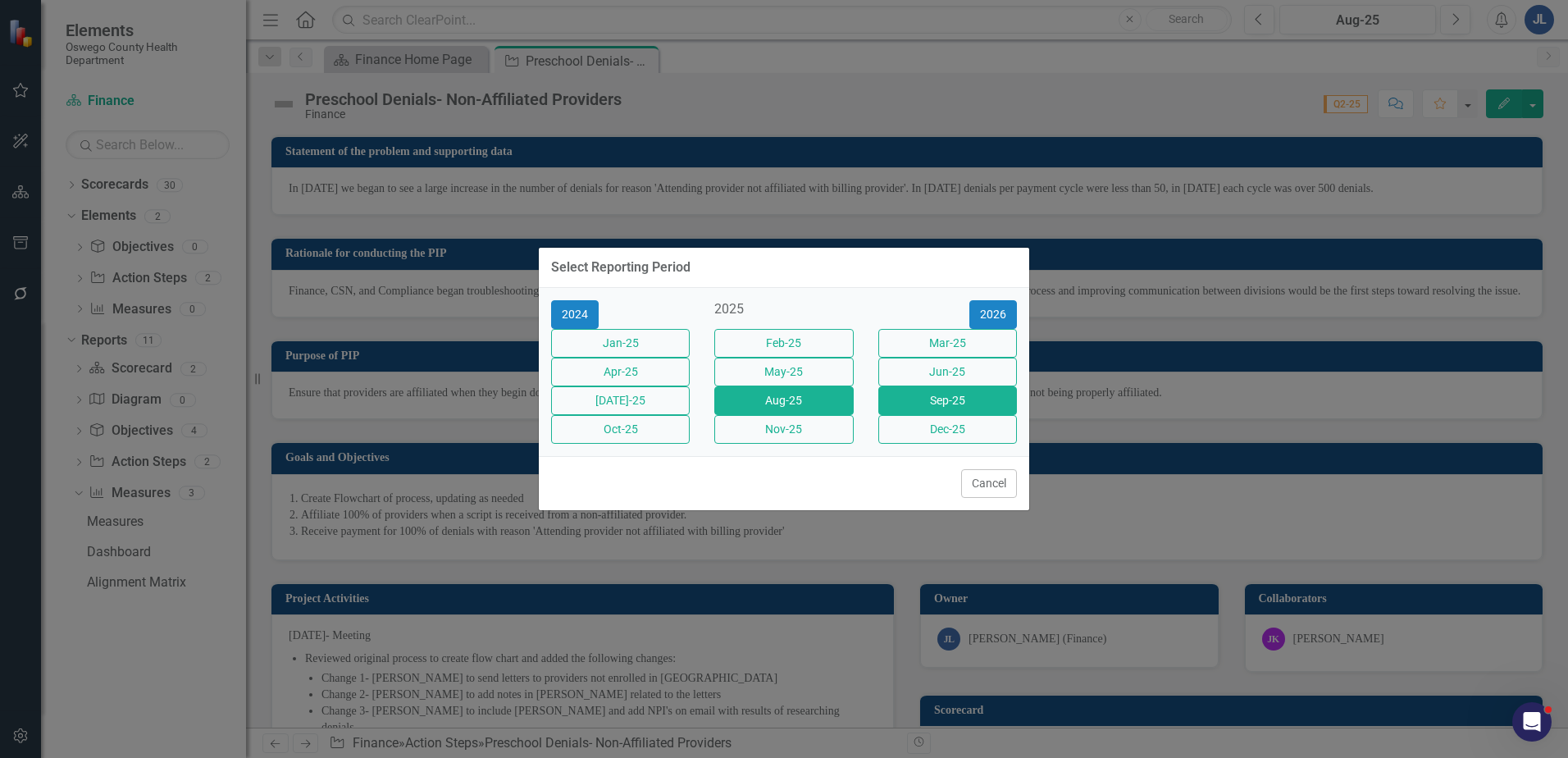
click at [952, 400] on button "Sep-25" at bounding box center [947, 401] width 139 height 29
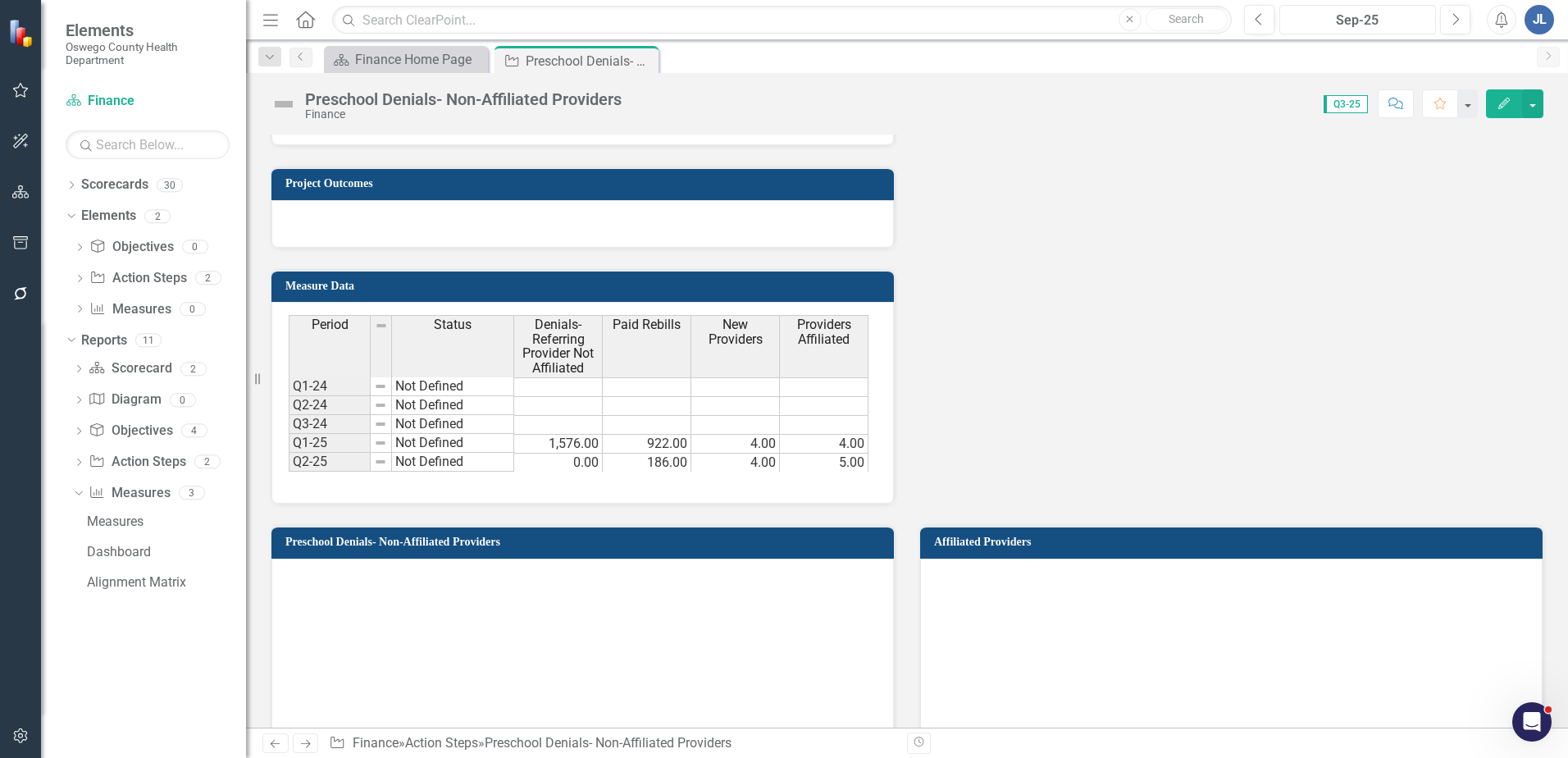
scroll to position [1231, 0]
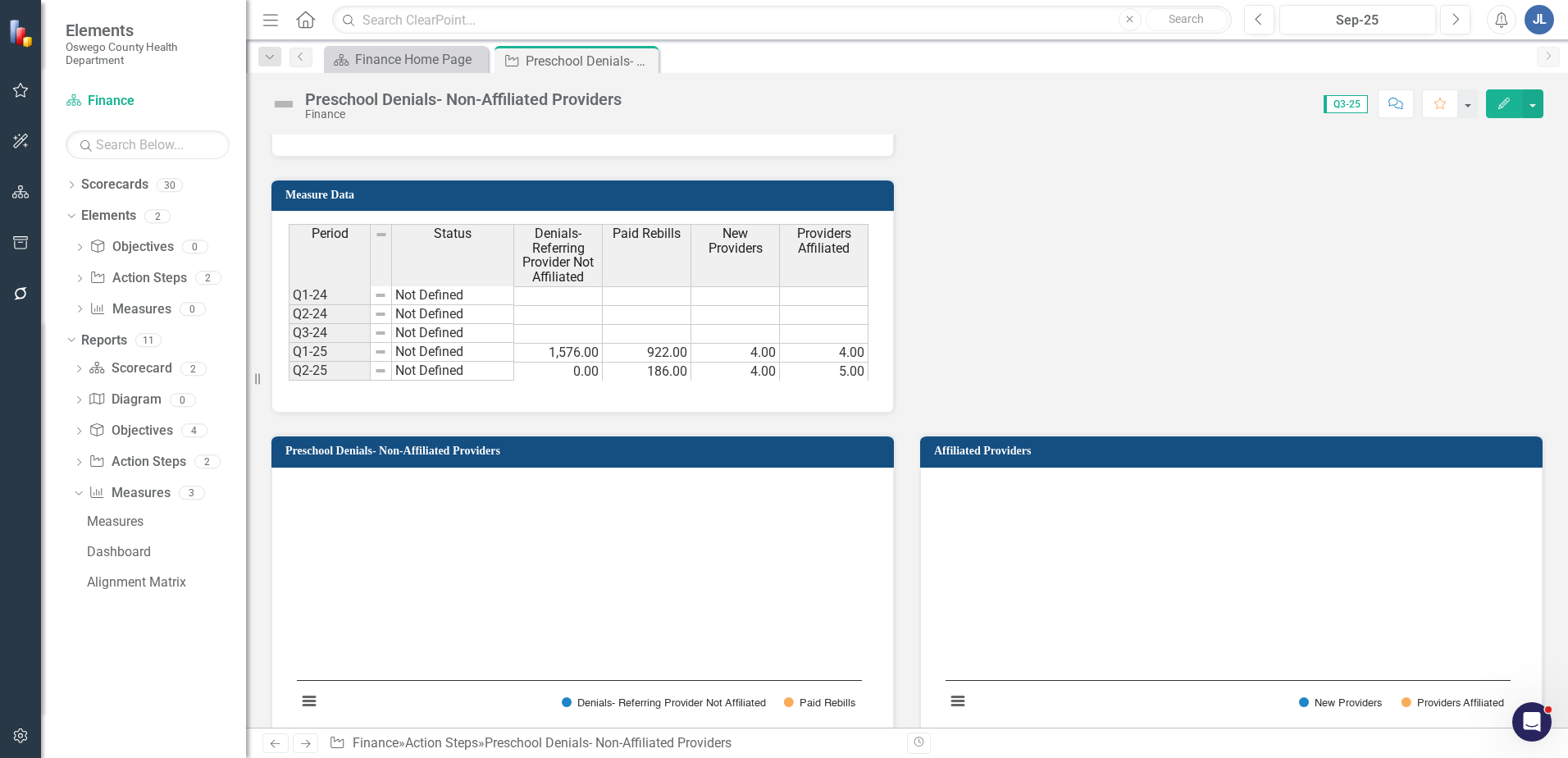
click at [688, 388] on div "Period Status Denials- Referring Provider Not Affiliated Paid Rebills New Provi…" at bounding box center [583, 312] width 623 height 202
click at [688, 392] on div "Period Status Denials- Referring Provider Not Affiliated Paid Rebills New Provi…" at bounding box center [583, 312] width 623 height 202
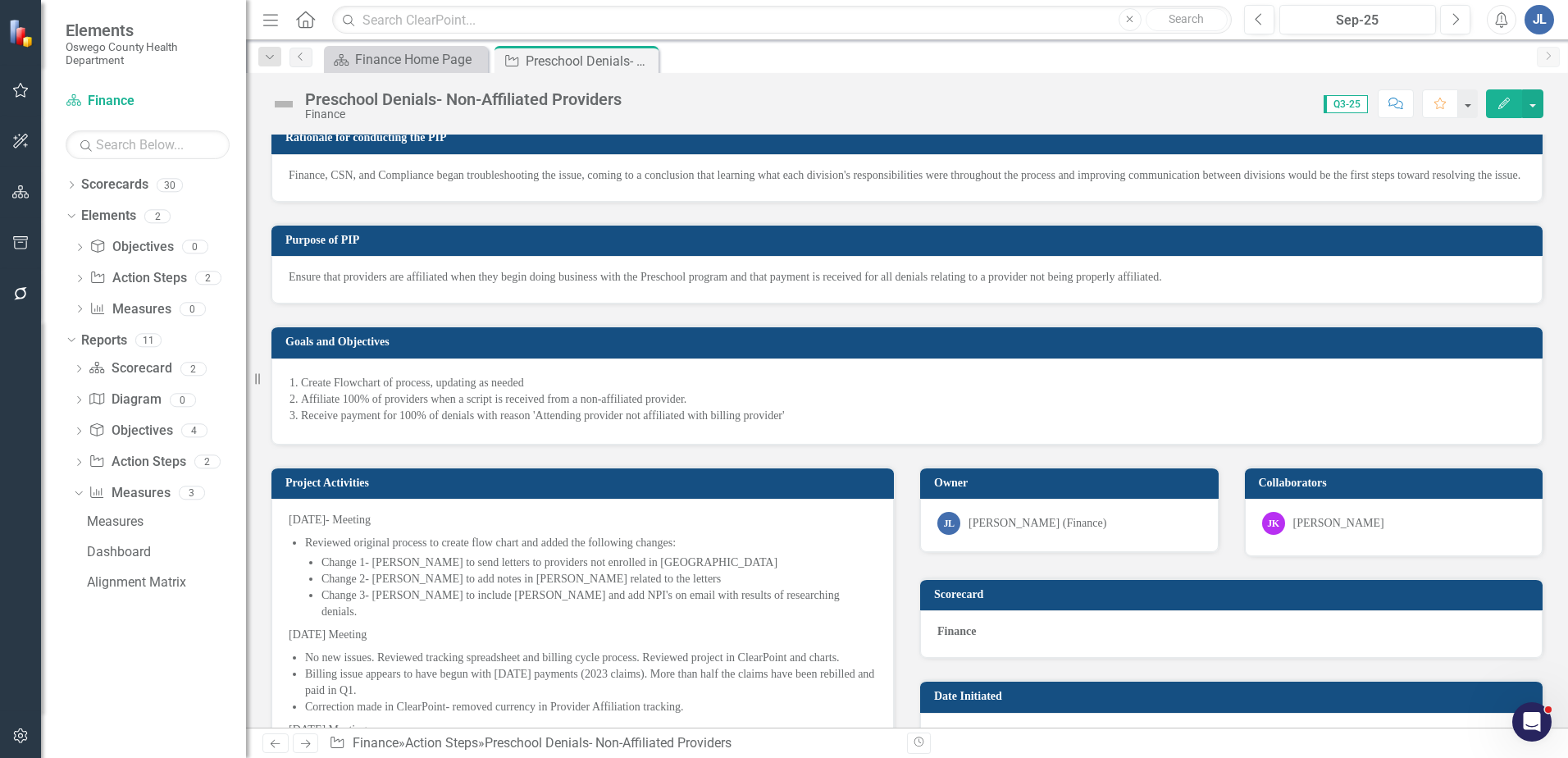
scroll to position [0, 0]
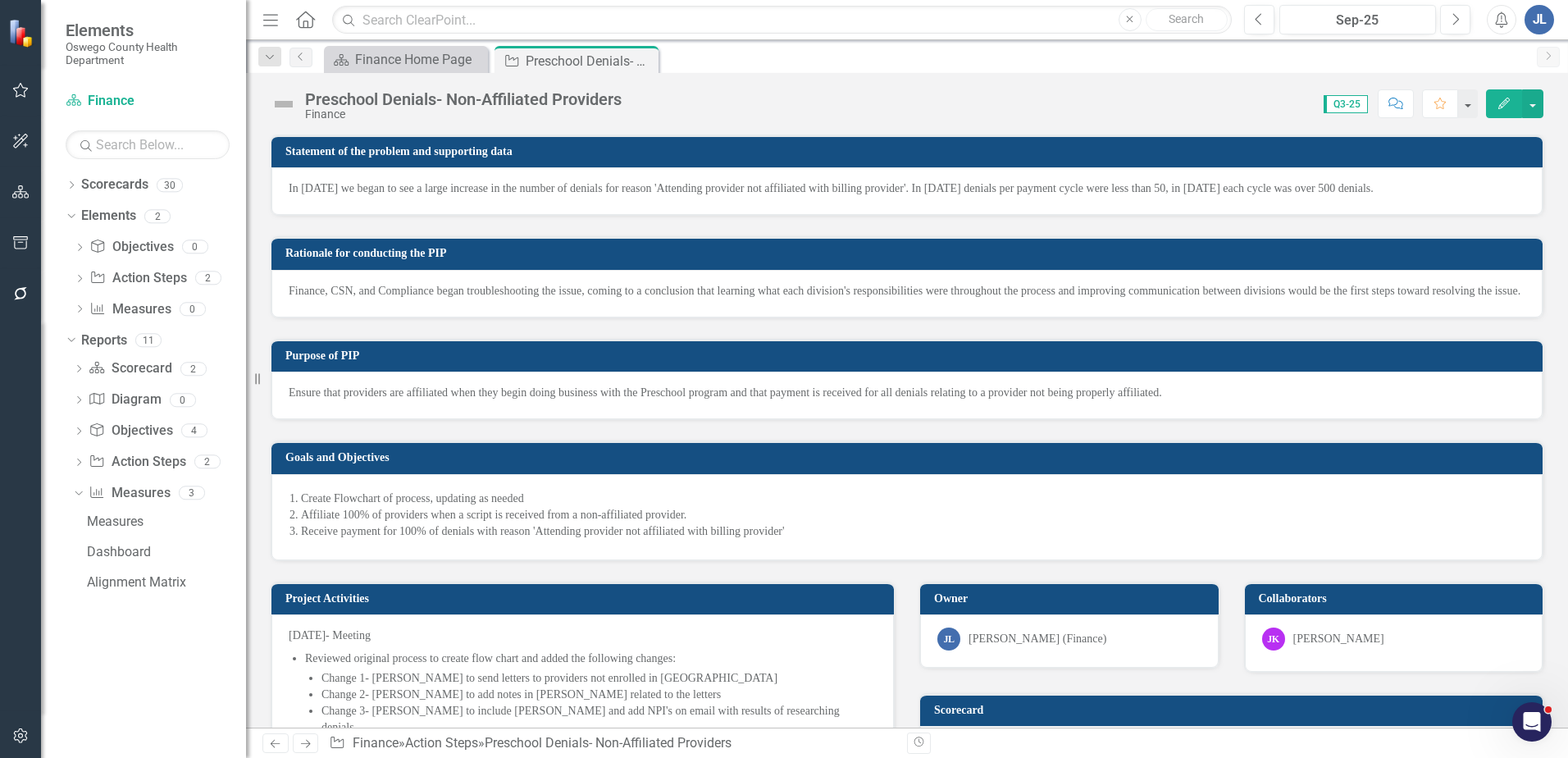
click at [266, 24] on icon "Menu" at bounding box center [270, 19] width 21 height 17
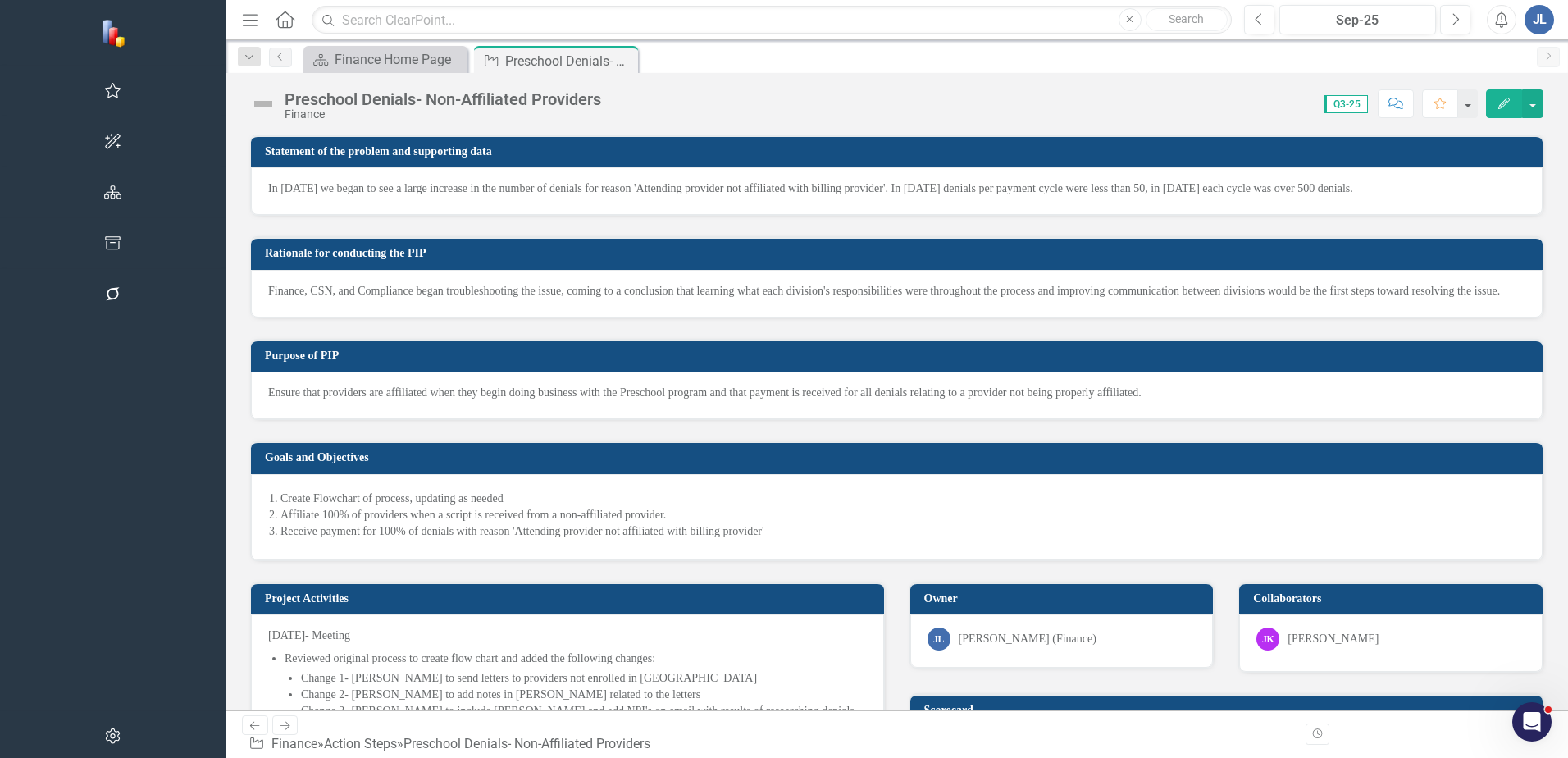
click at [240, 16] on icon "Menu" at bounding box center [250, 19] width 21 height 17
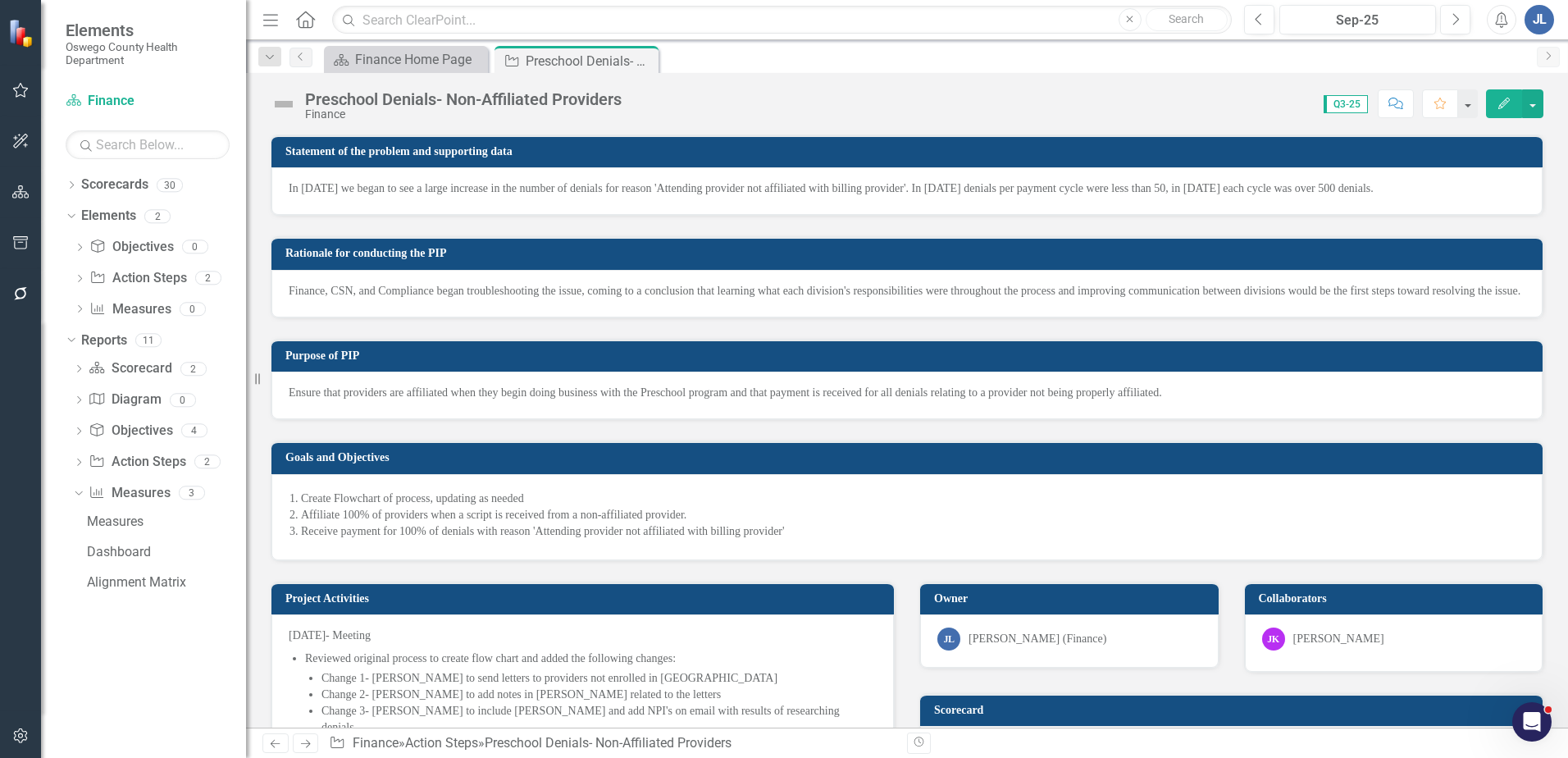
click at [1538, 57] on link "Next" at bounding box center [1548, 57] width 23 height 21
click at [1544, 98] on div "Preschool Denials- Non-Affiliated Providers Finance Score: N/A Q3-25 Completed …" at bounding box center [906, 97] width 1322 height 49
click at [1533, 105] on button "button" at bounding box center [1532, 103] width 21 height 29
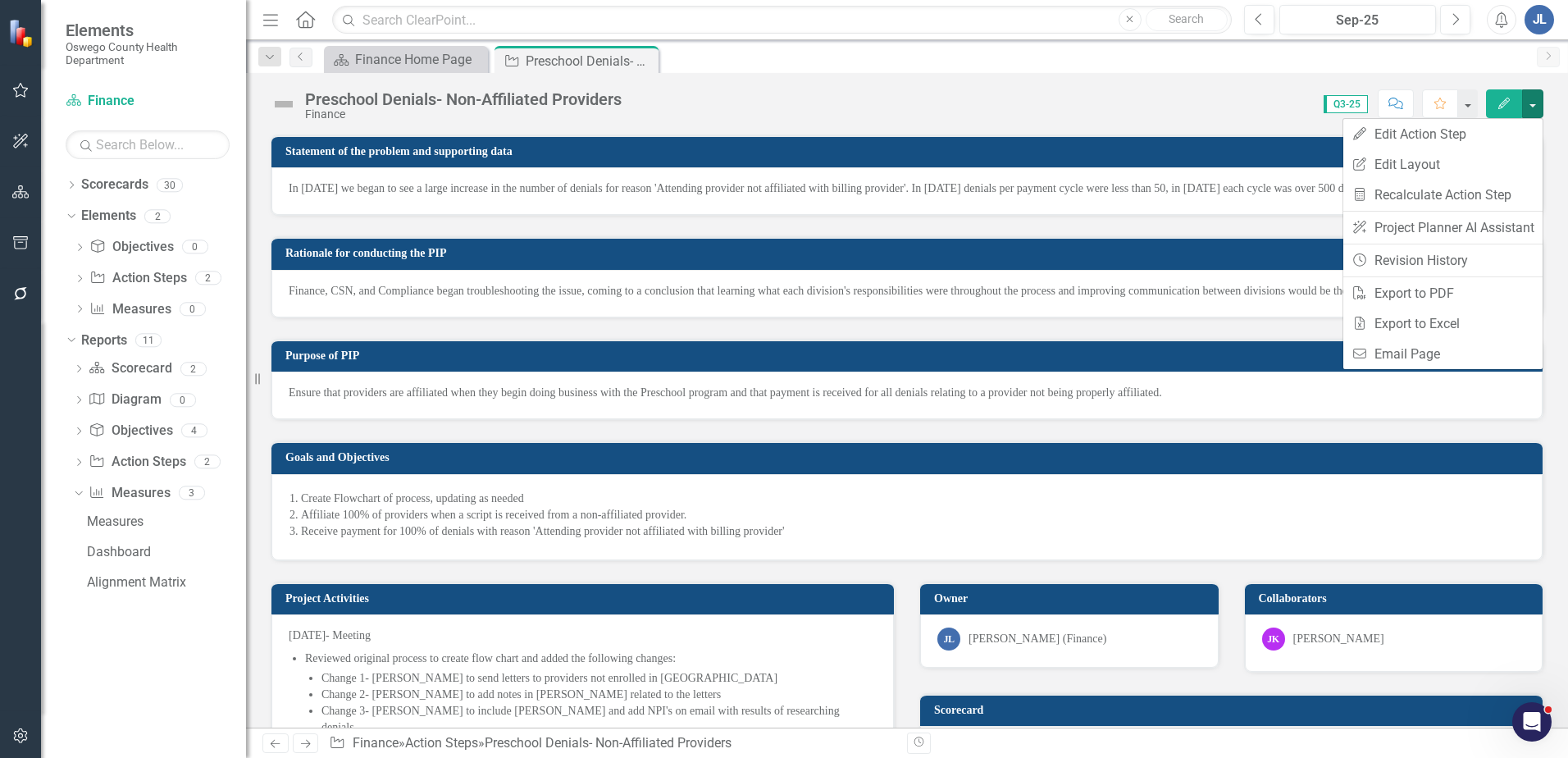
click at [1123, 419] on div "Ensure that providers are affiliated when they begin doing business with the Pr…" at bounding box center [907, 396] width 1271 height 48
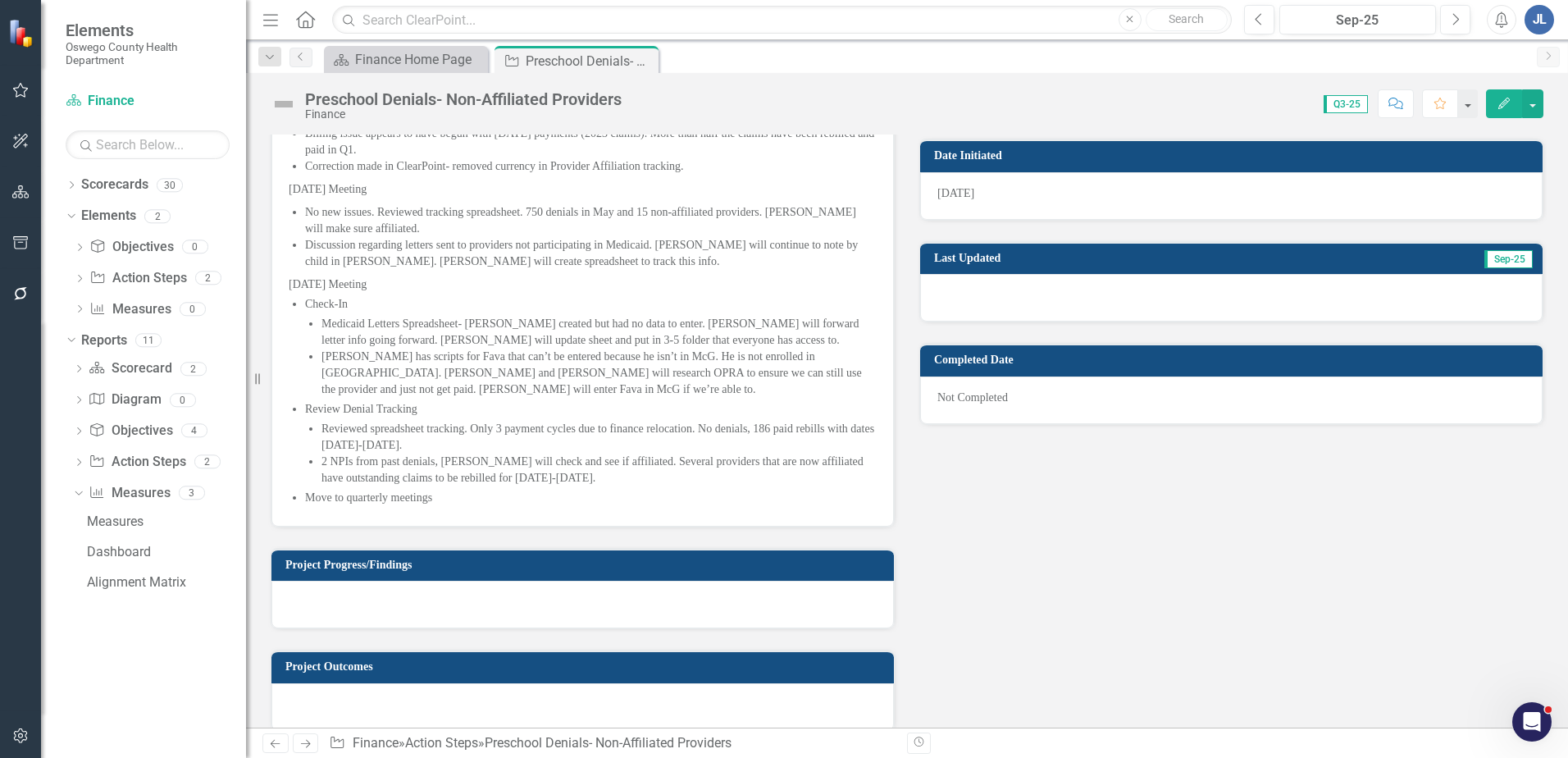
scroll to position [1149, 0]
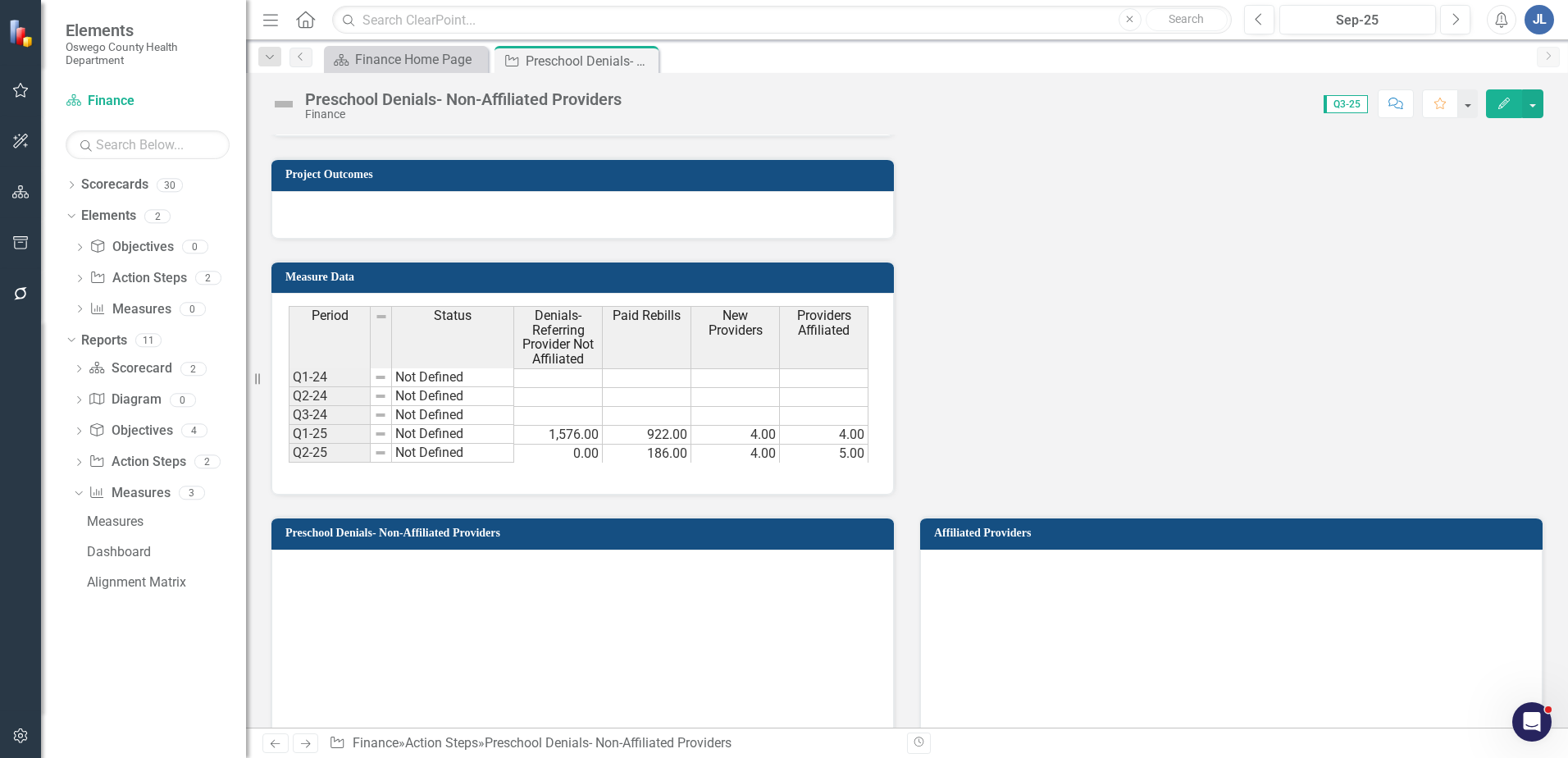
click at [850, 302] on div "Period Status Denials- Referring Provider Not Affiliated Paid Rebills New Provi…" at bounding box center [583, 394] width 623 height 202
click at [854, 283] on td "Measure Data" at bounding box center [586, 279] width 601 height 25
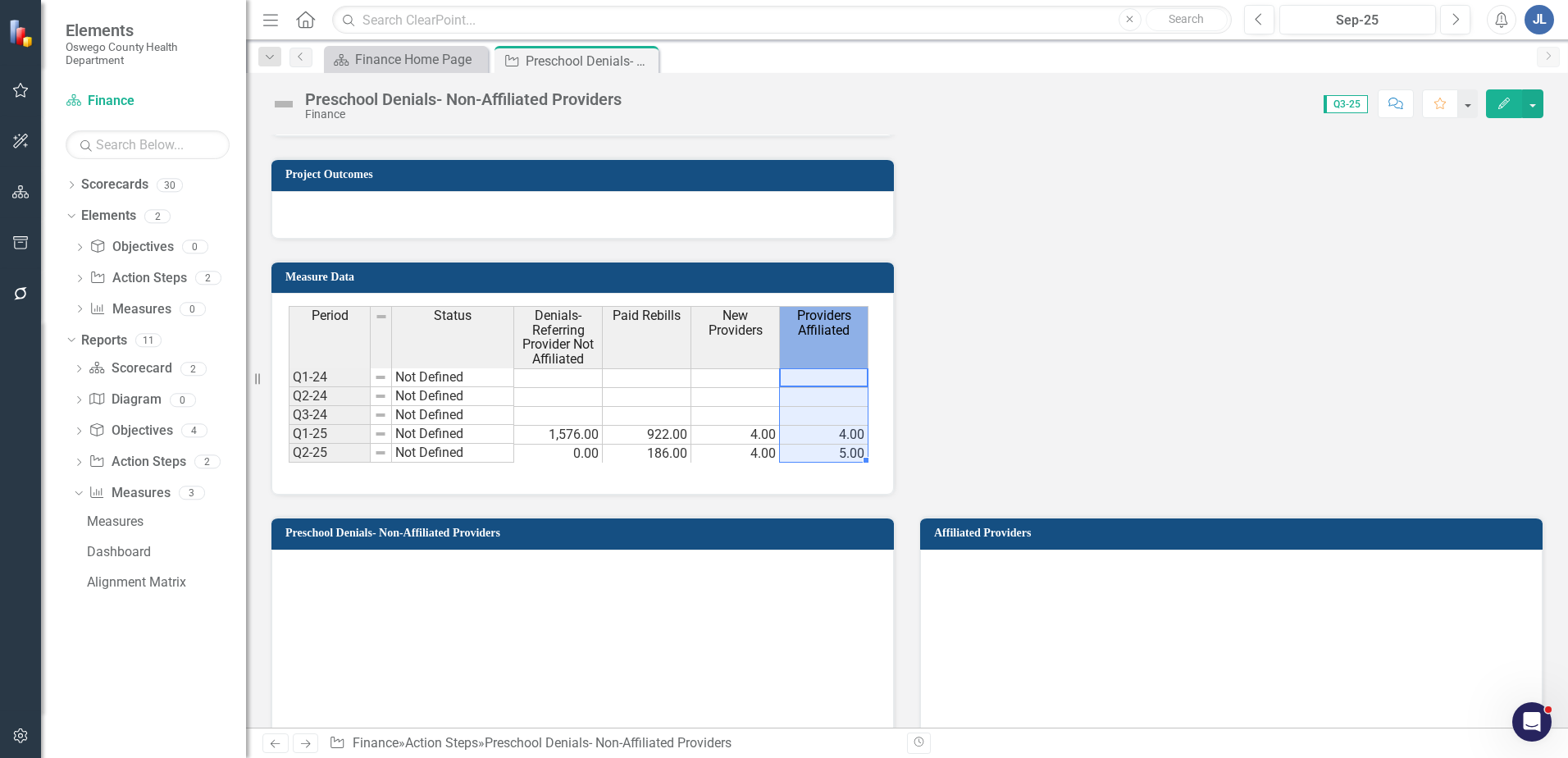
click at [823, 327] on span "Providers Affiliated" at bounding box center [823, 323] width 81 height 29
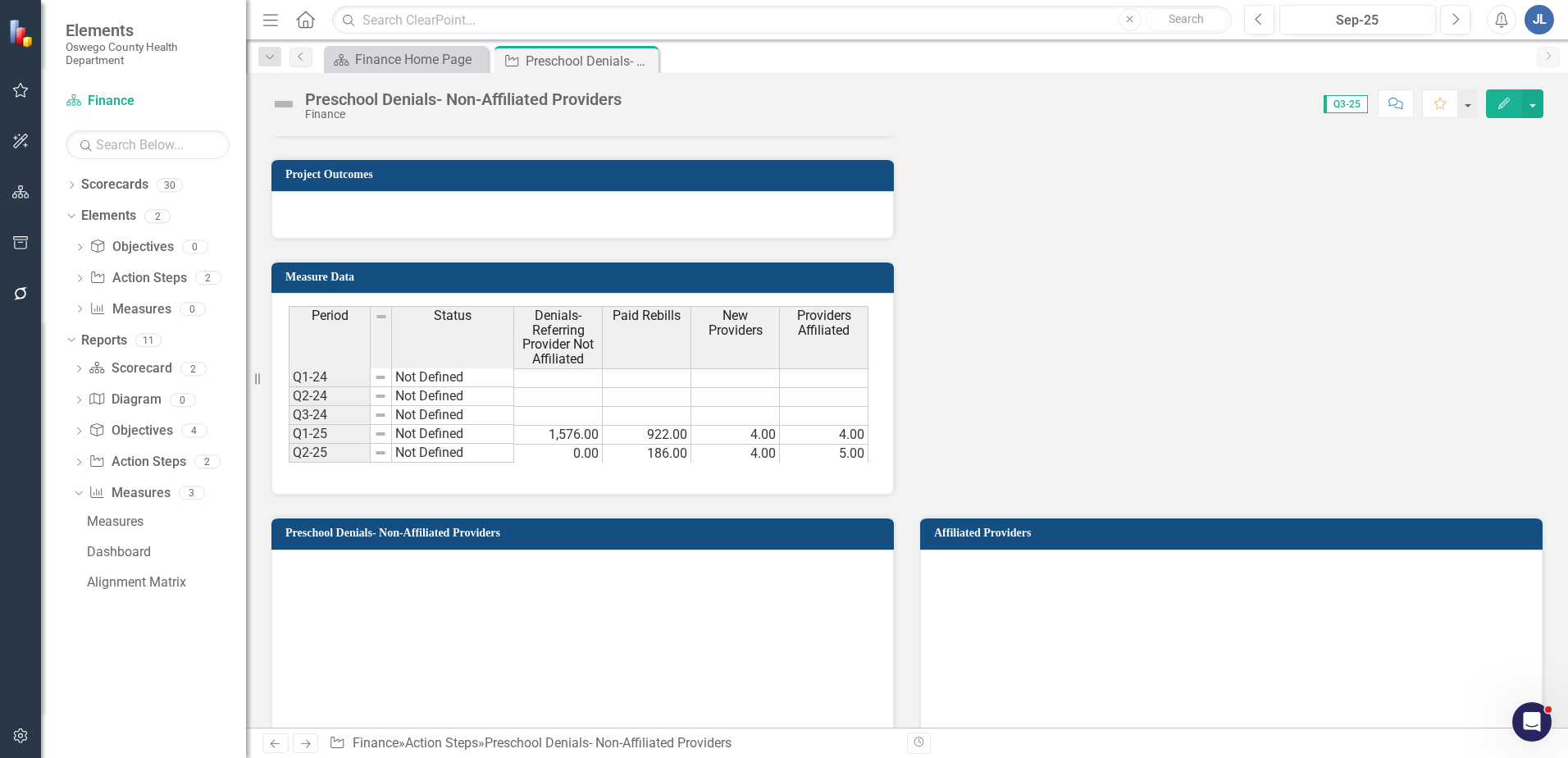
click at [675, 288] on td "Measure Data" at bounding box center [586, 279] width 601 height 25
click at [674, 293] on div "Period Status Denials- Referring Provider Not Affiliated Paid Rebills New Provi…" at bounding box center [583, 394] width 623 height 202
click at [673, 299] on div "Period Status Denials- Referring Provider Not Affiliated Paid Rebills New Provi…" at bounding box center [583, 394] width 623 height 202
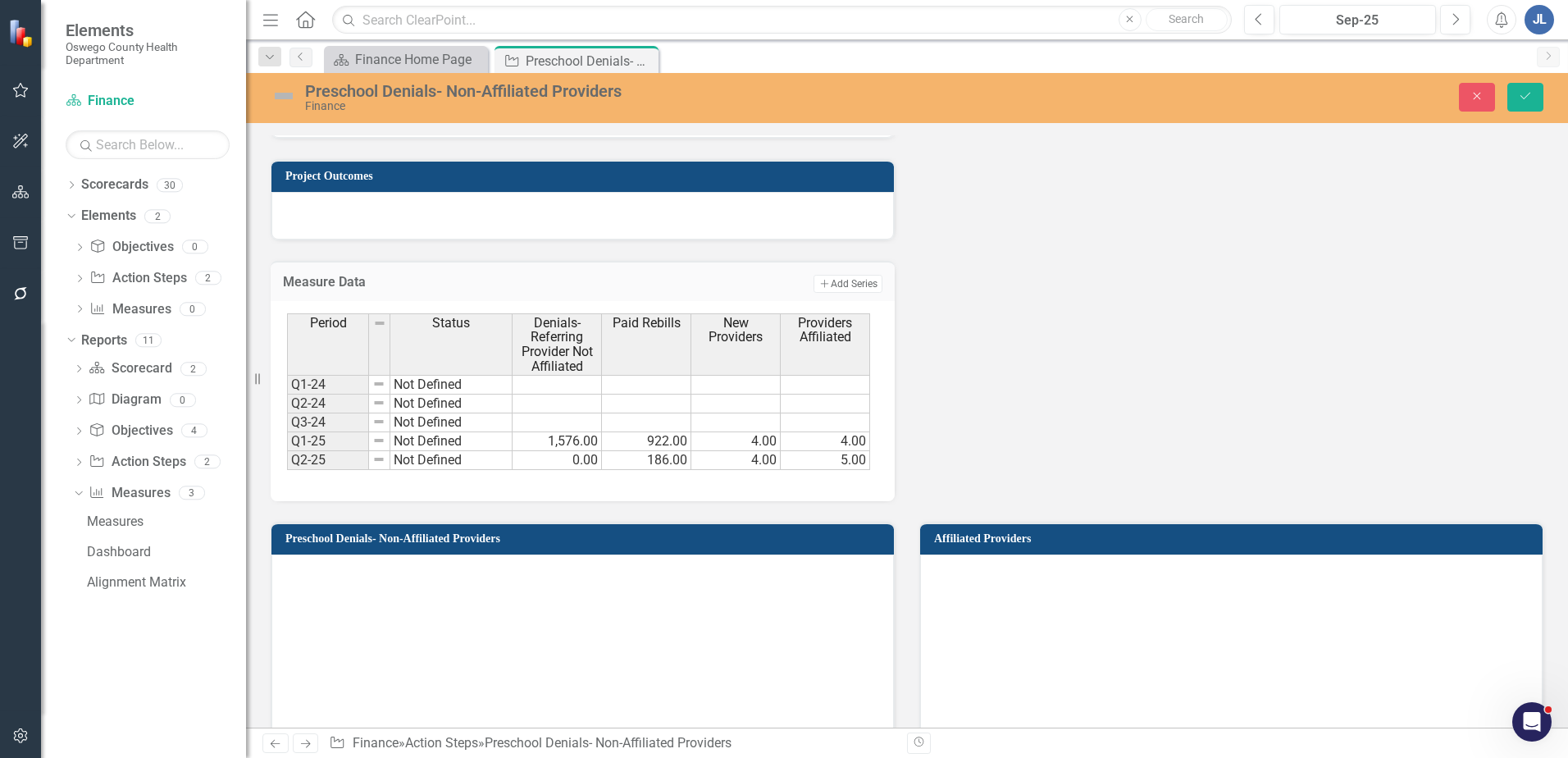
click at [673, 299] on div "Measure Data Add Add Series" at bounding box center [583, 281] width 625 height 40
click at [341, 460] on td "Q2-25" at bounding box center [328, 460] width 82 height 19
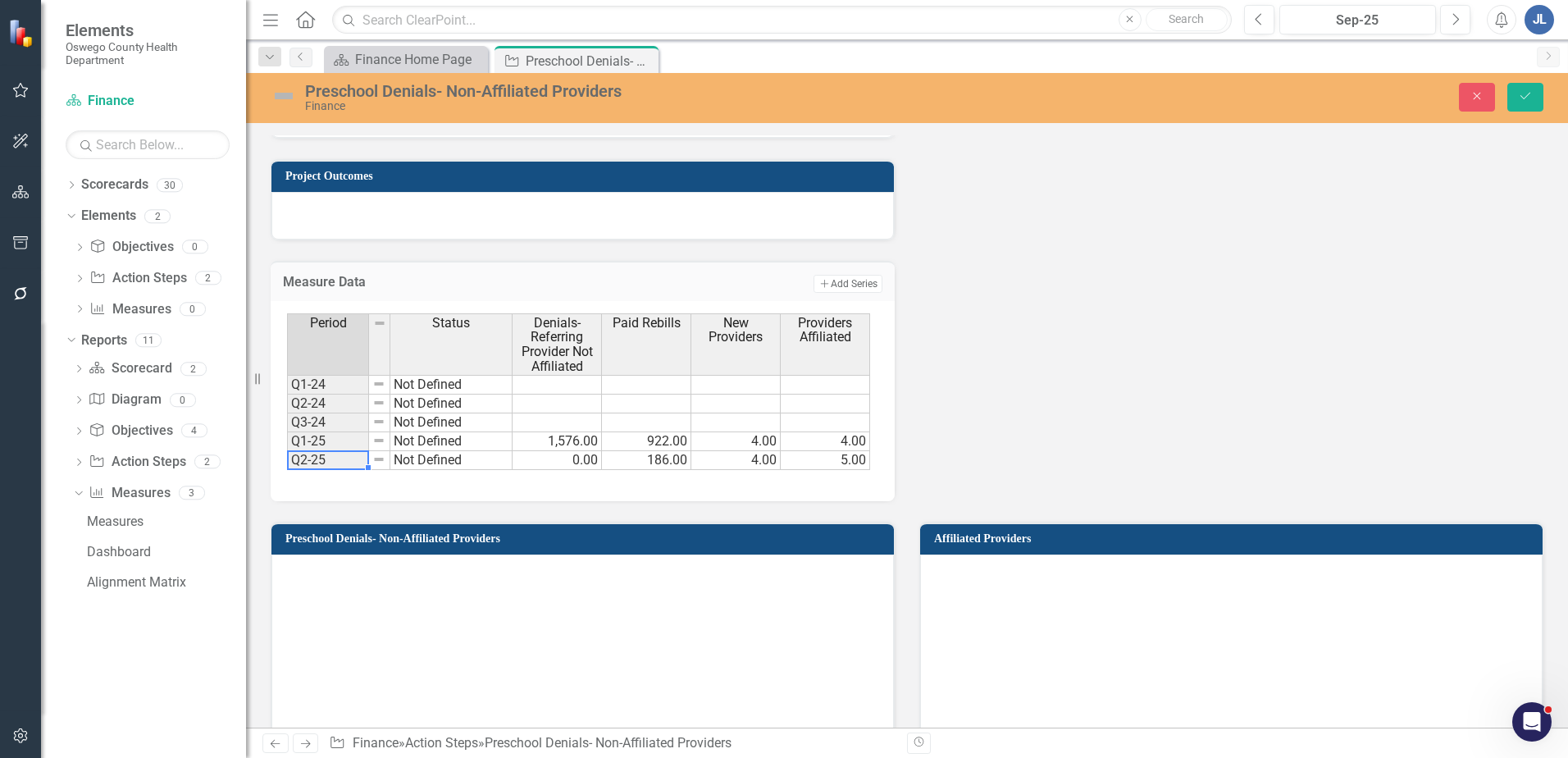
click at [333, 354] on th "Period" at bounding box center [328, 345] width 82 height 62
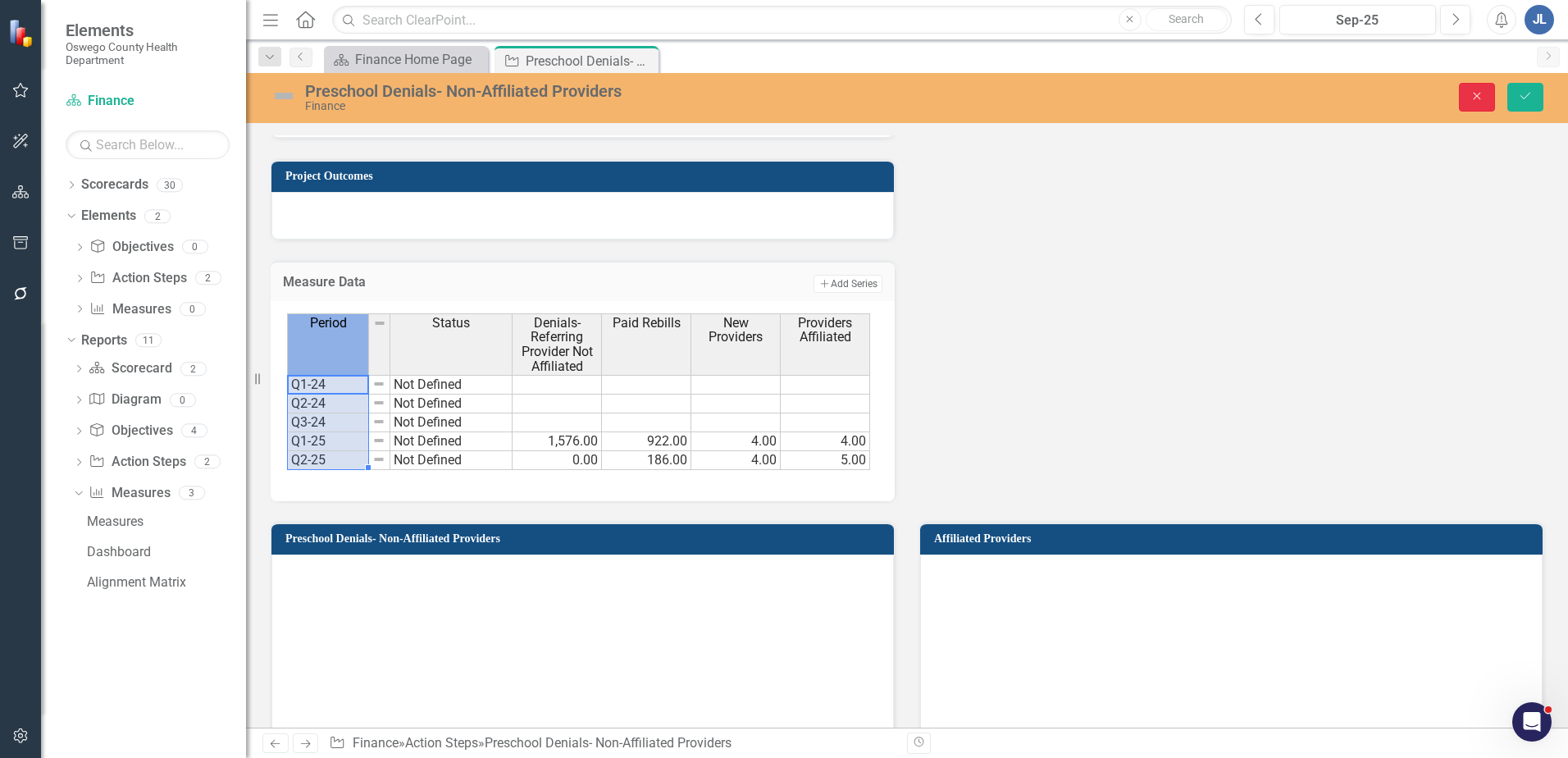
click at [1466, 98] on button "Close" at bounding box center [1477, 97] width 36 height 29
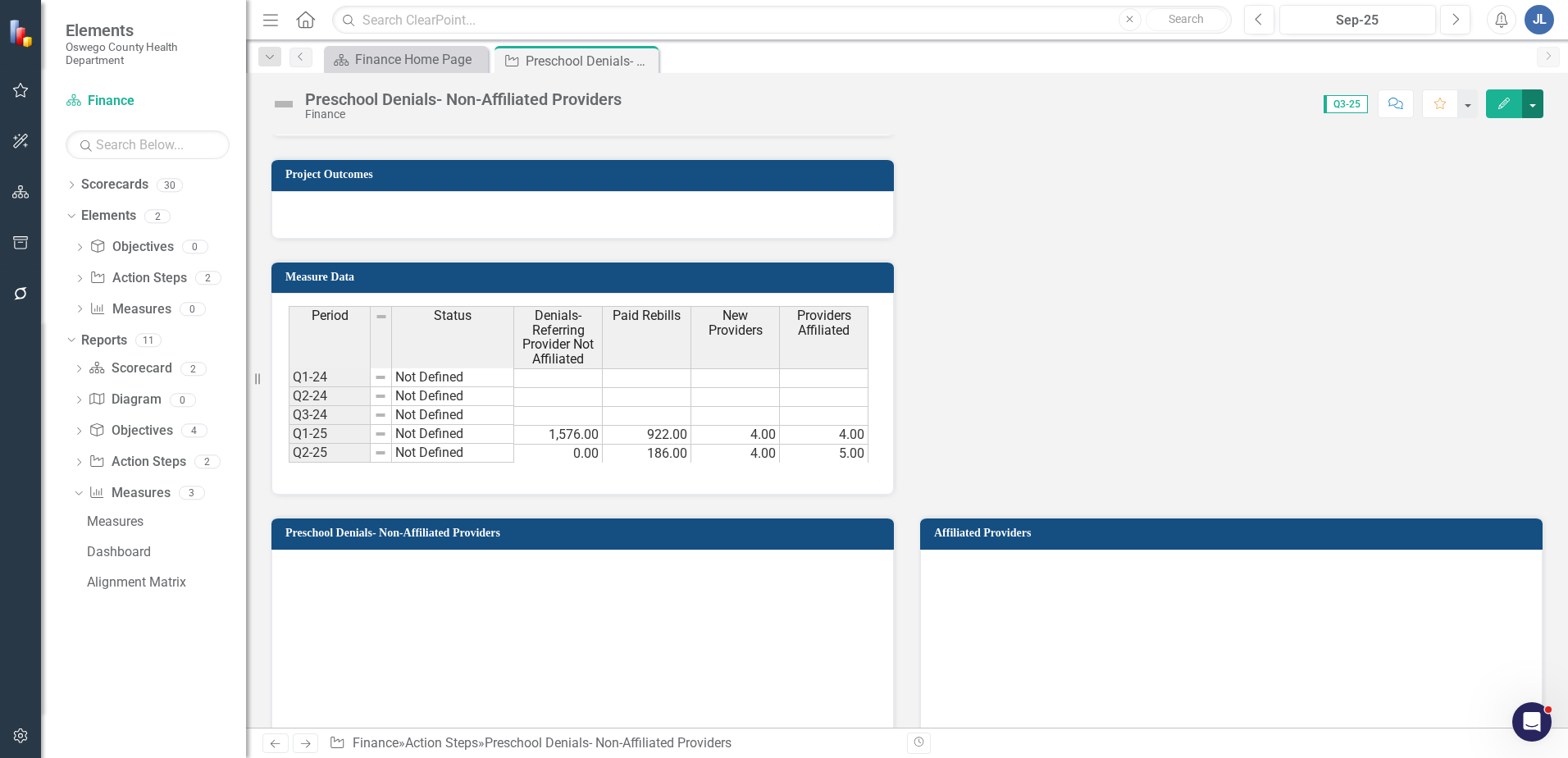
click at [1537, 107] on button "button" at bounding box center [1532, 103] width 21 height 29
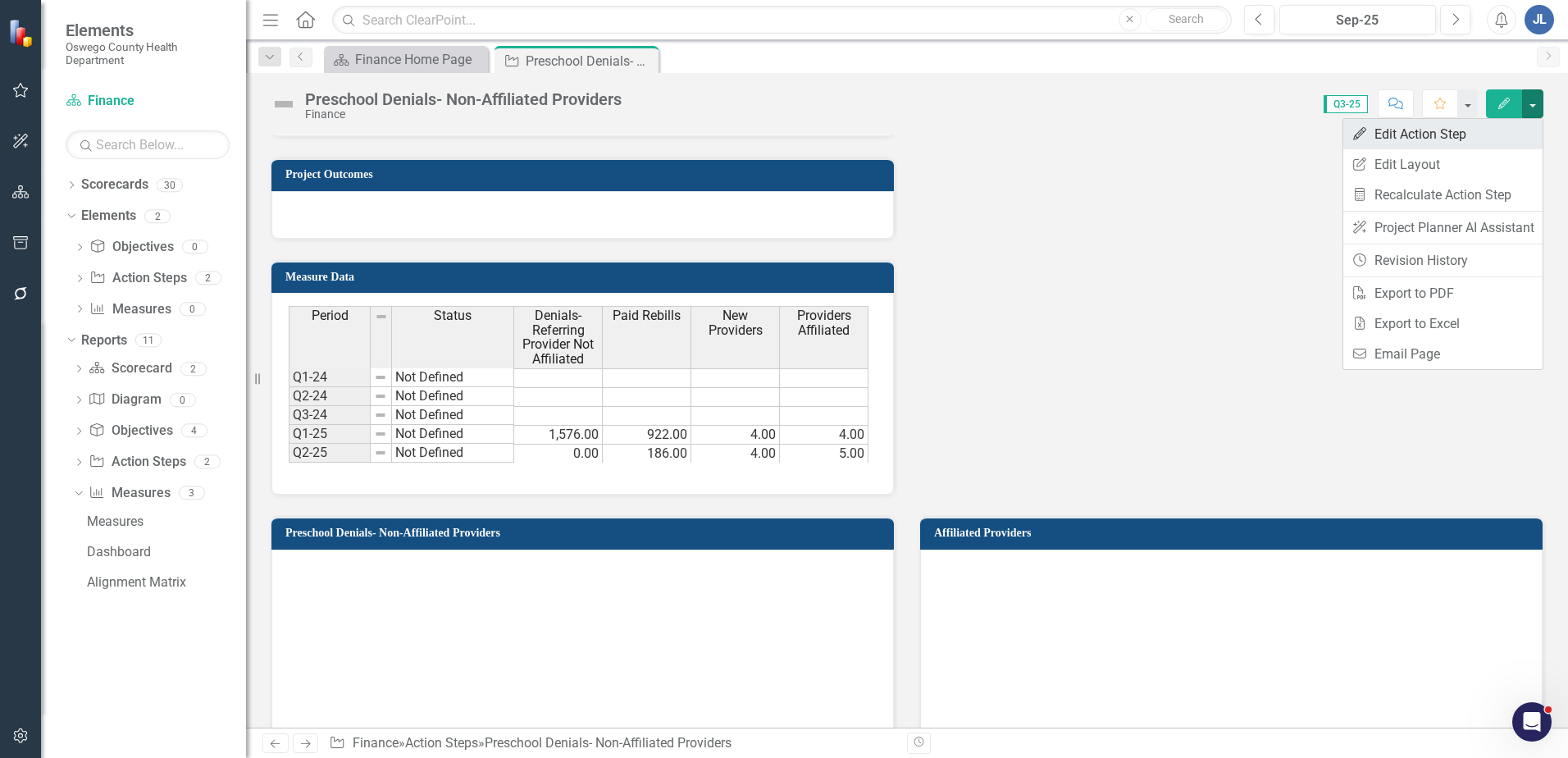
click at [1366, 141] on link "Edit Edit Action Step" at bounding box center [1442, 134] width 199 height 30
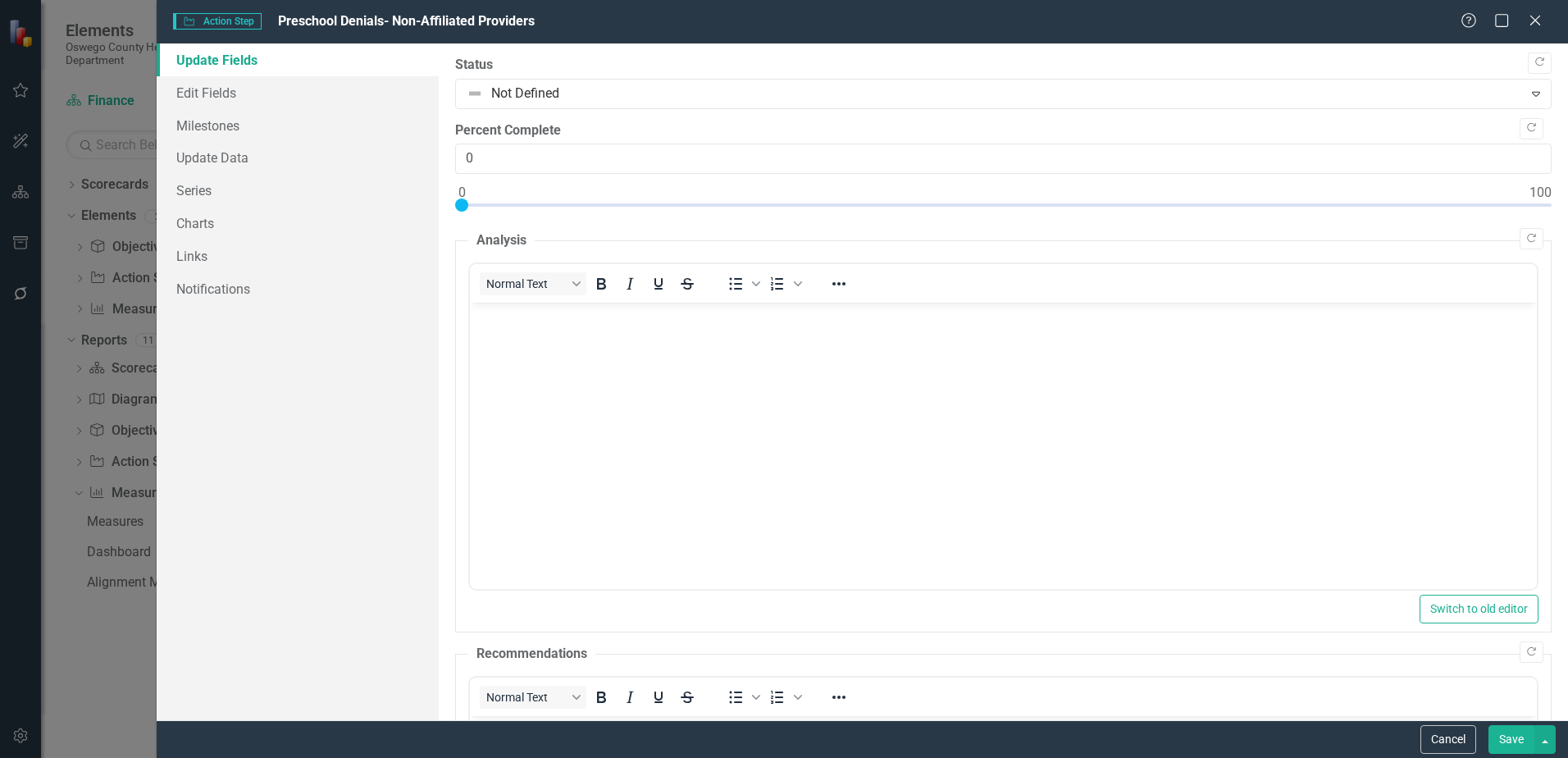
scroll to position [0, 0]
click at [169, 101] on link "Edit Fields" at bounding box center [298, 92] width 282 height 33
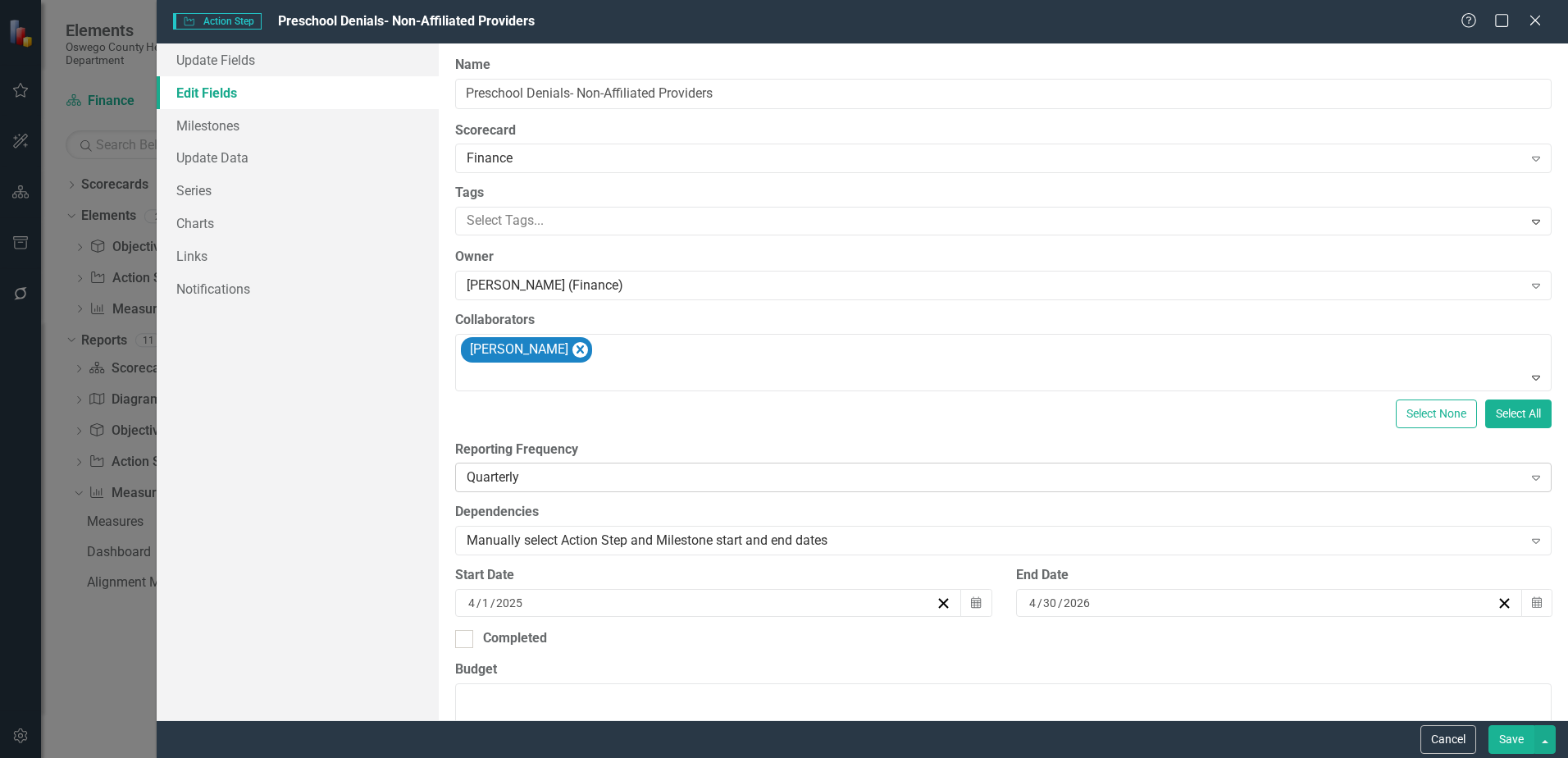
click at [766, 476] on div "Quarterly" at bounding box center [994, 478] width 1055 height 19
click at [774, 541] on div "Manually select Action Step and Milestone start and end dates" at bounding box center [994, 541] width 1055 height 19
click at [773, 540] on div "Manually select Action Step and Milestone start and end dates" at bounding box center [994, 541] width 1055 height 19
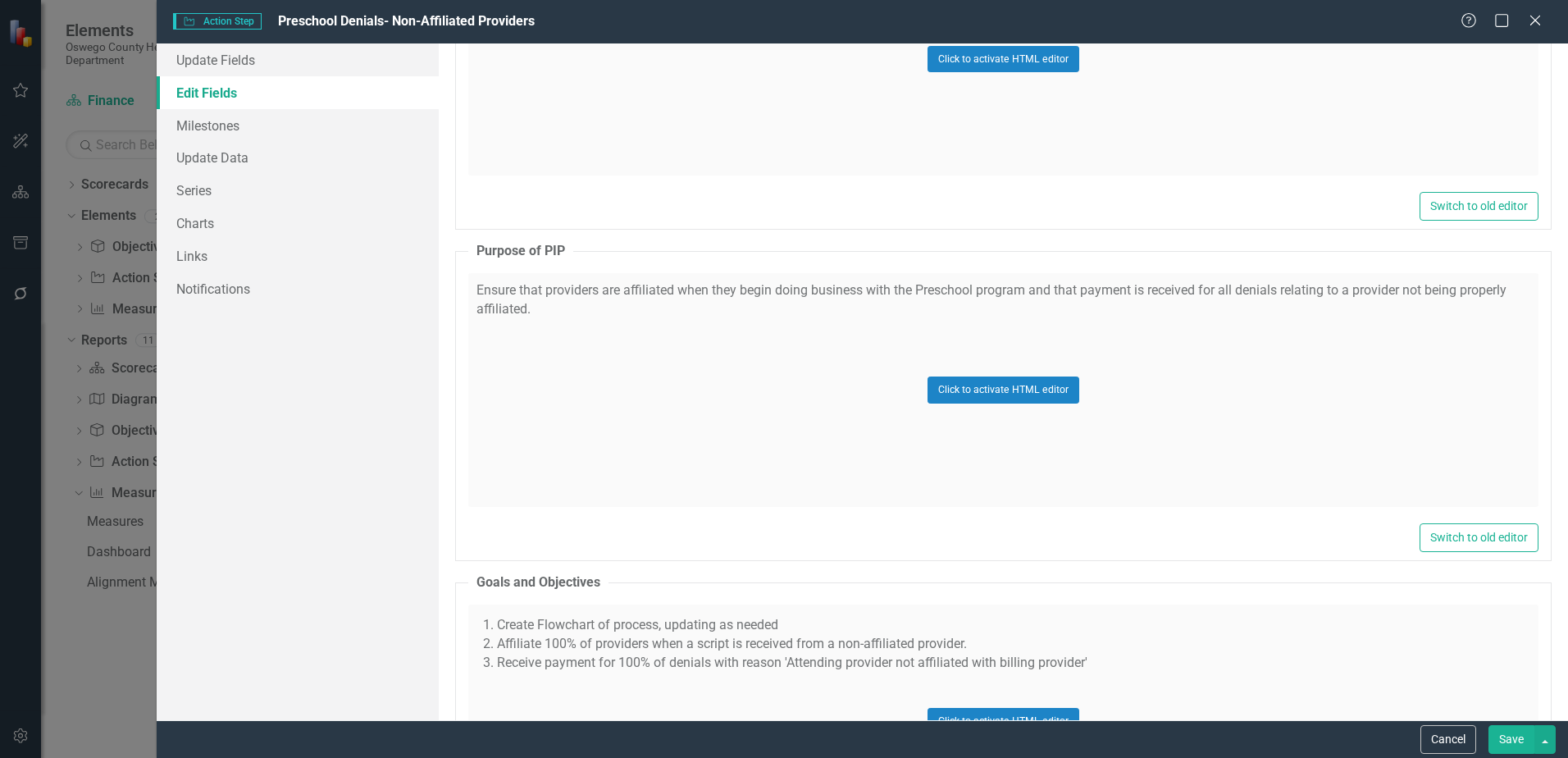
scroll to position [2380, 0]
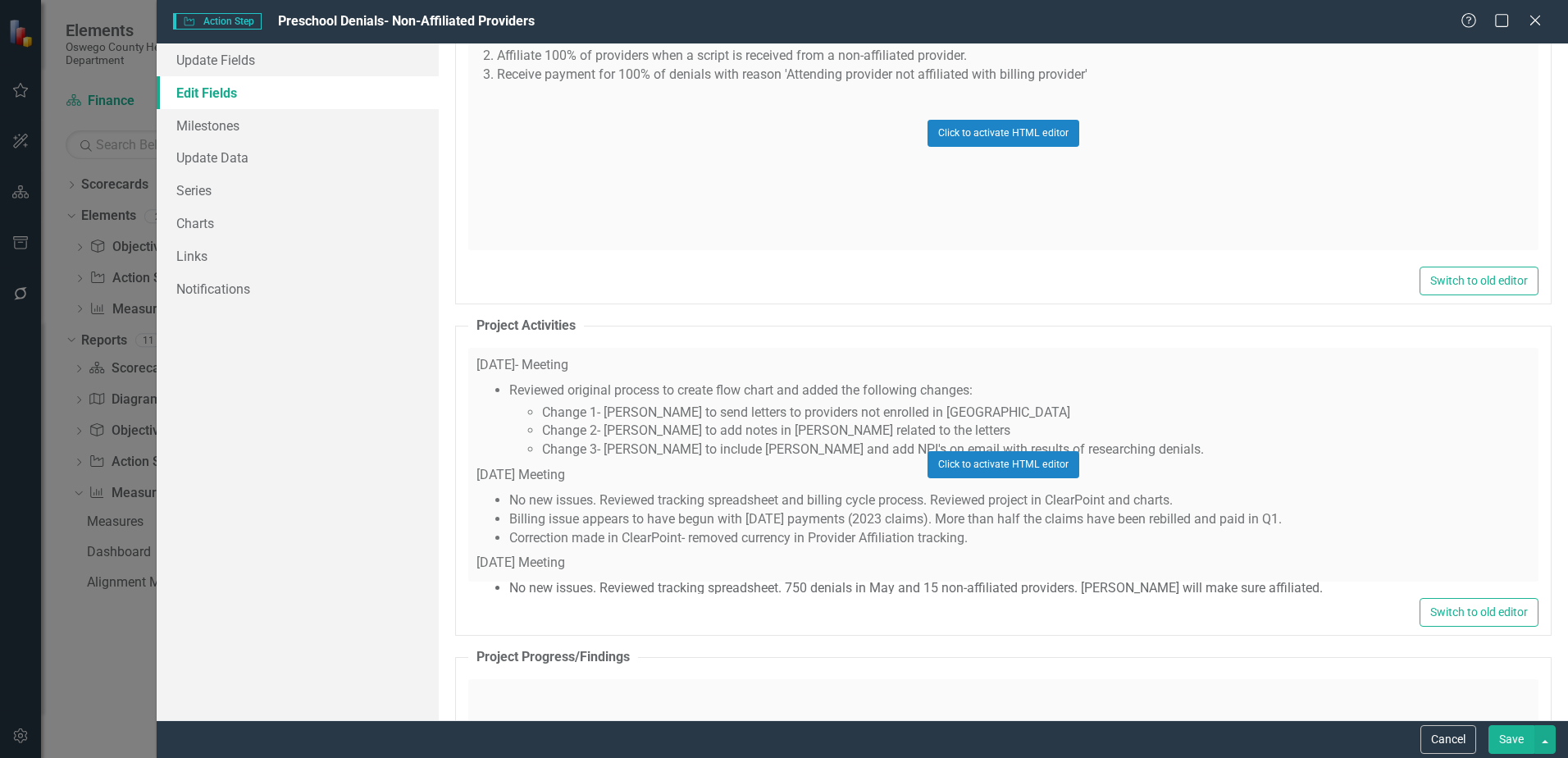
click at [1500, 746] on button "Save" at bounding box center [1512, 740] width 46 height 29
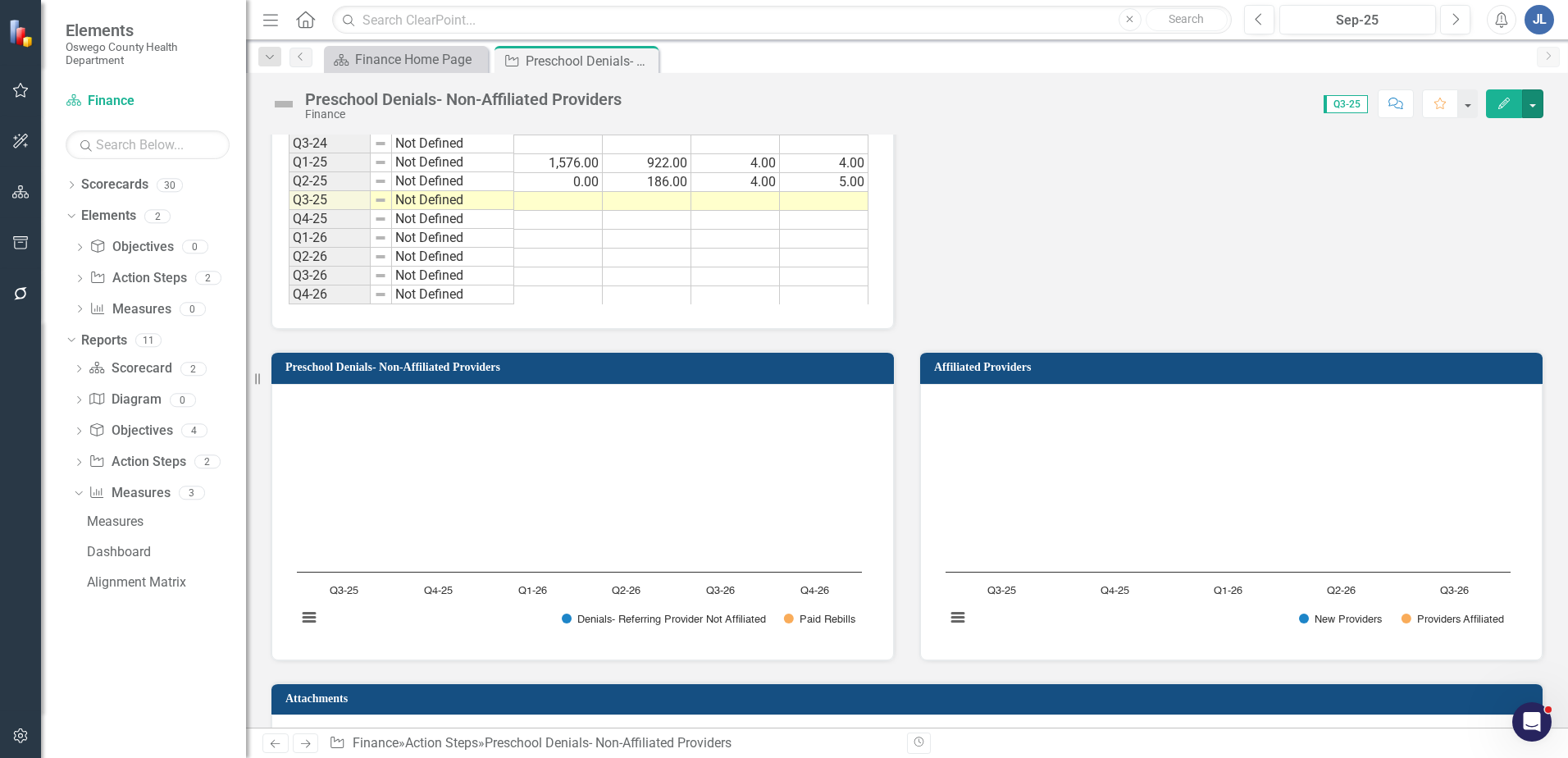
scroll to position [1642, 0]
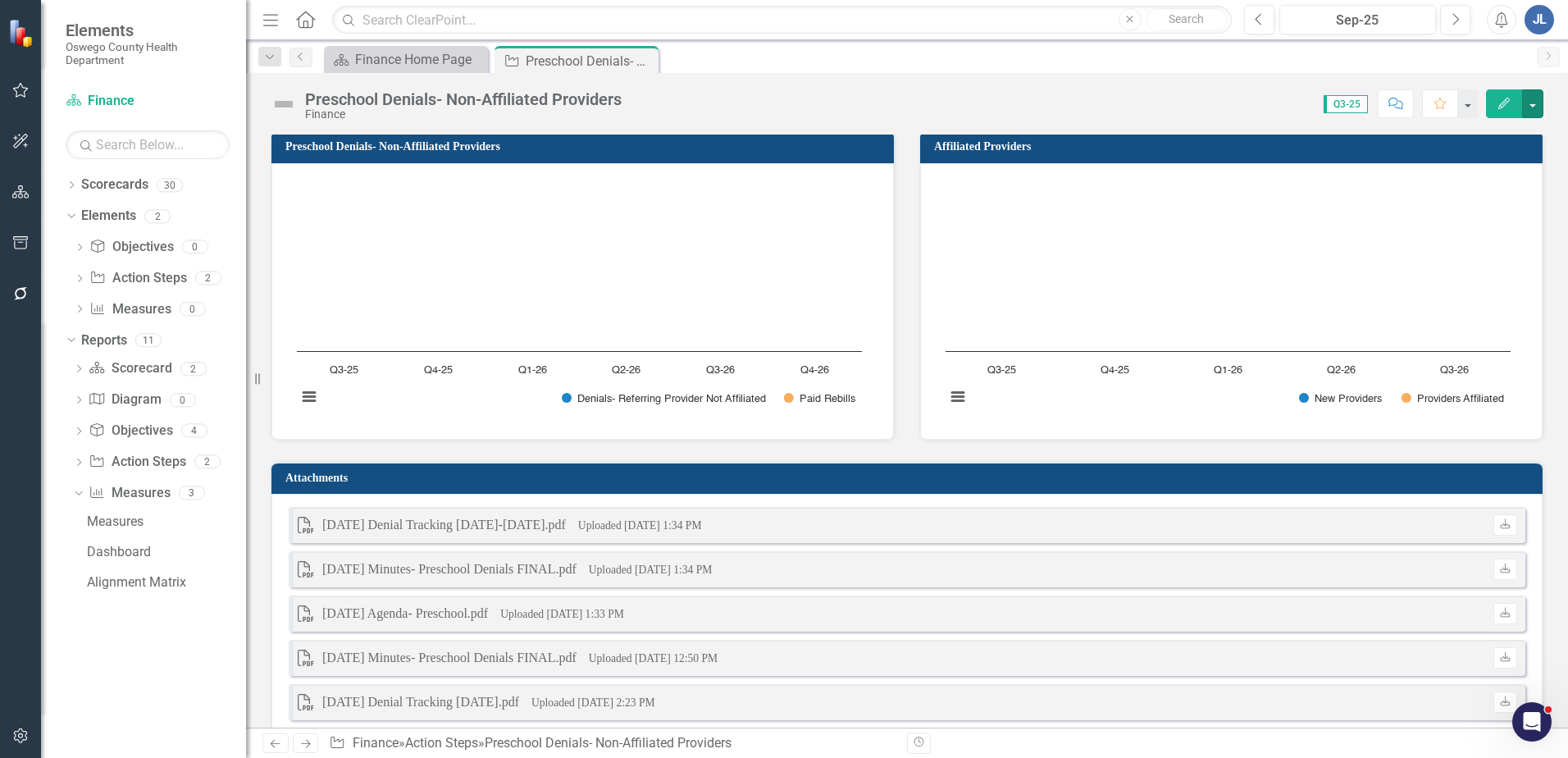
click at [692, 291] on rect "Interactive chart" at bounding box center [580, 299] width 582 height 246
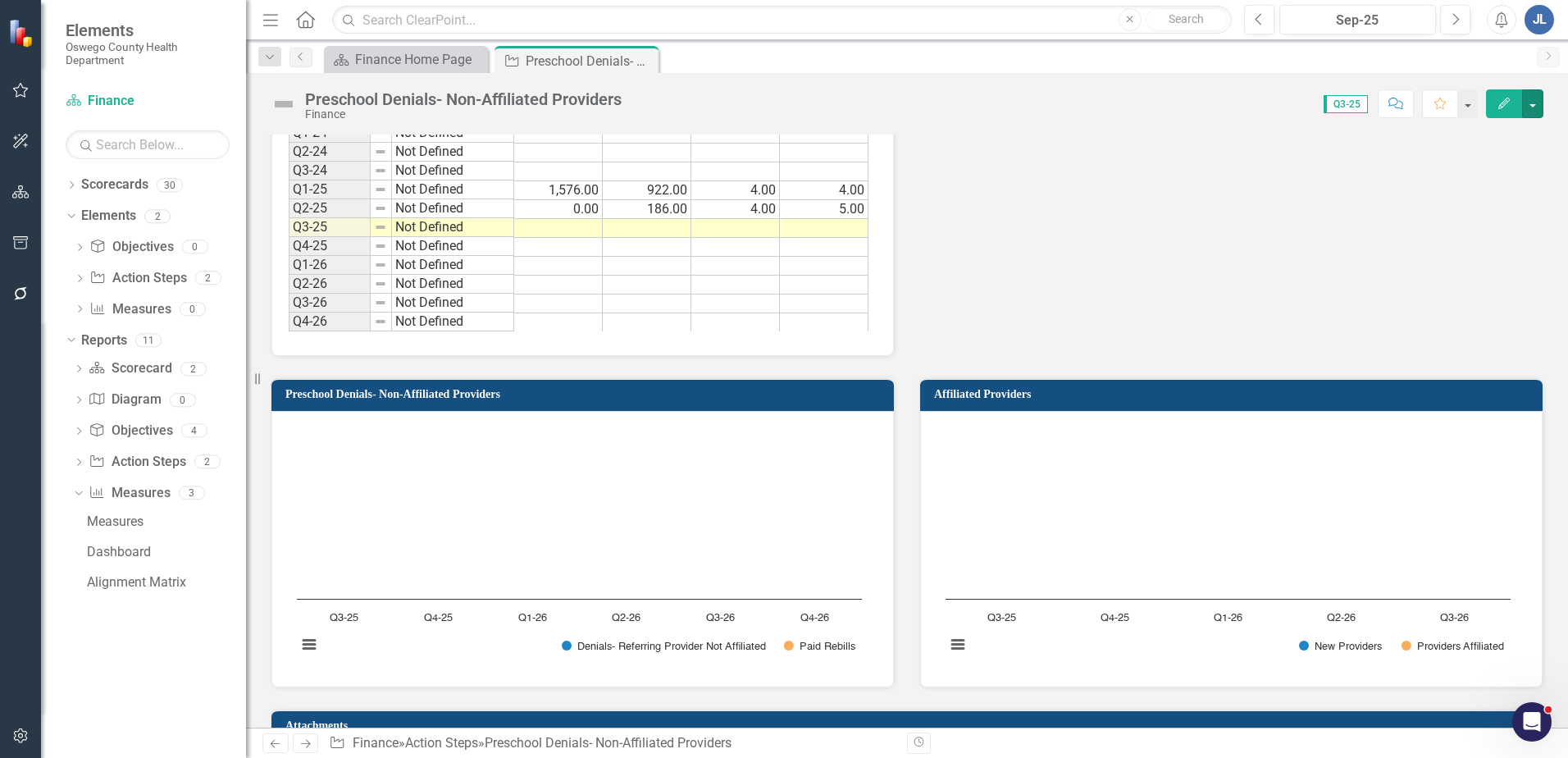
scroll to position [1395, 0]
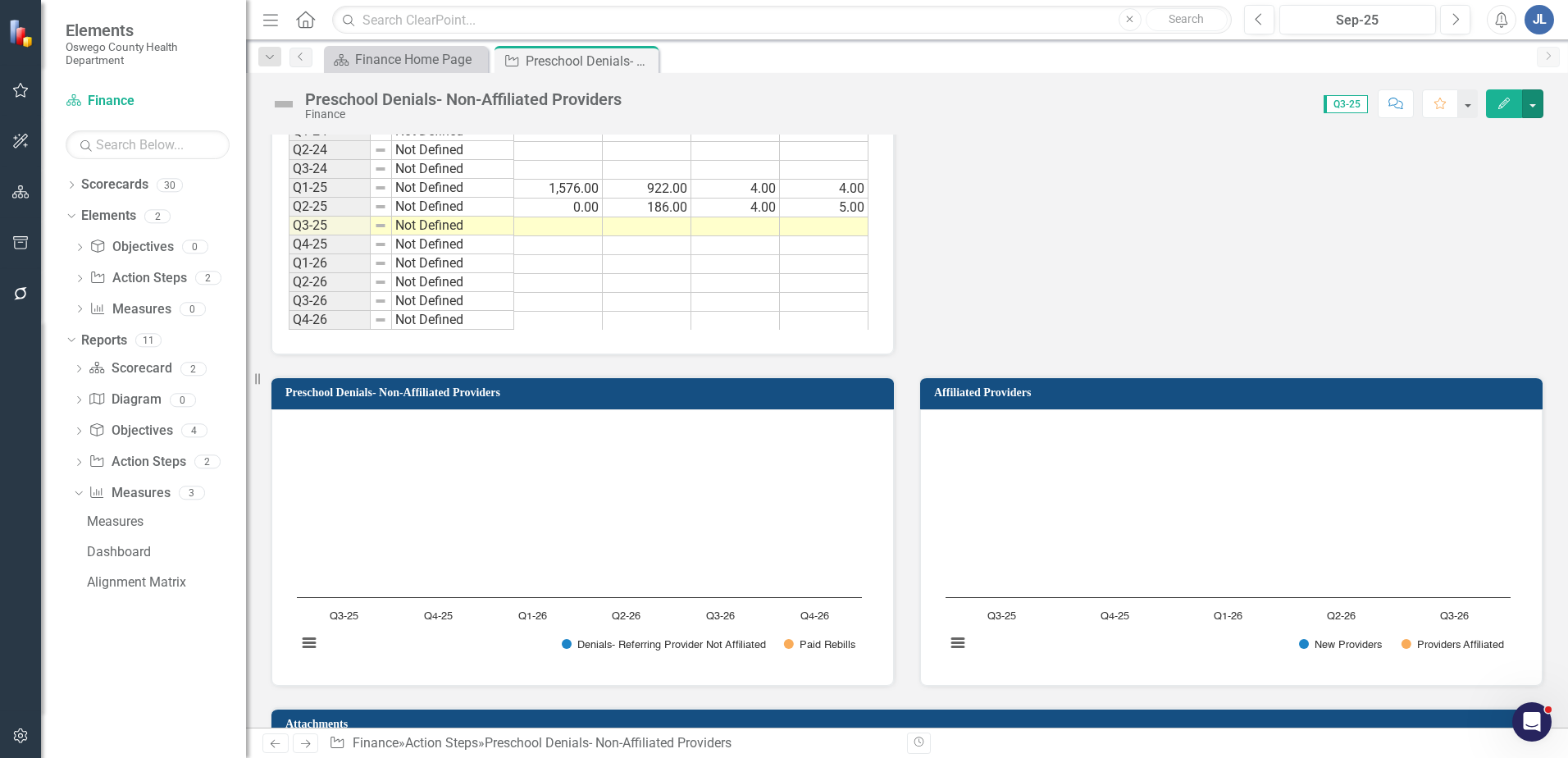
click at [459, 487] on rect "Interactive chart" at bounding box center [580, 546] width 582 height 246
click at [307, 644] on button "View chart menu, Chart" at bounding box center [309, 643] width 23 height 23
click at [307, 644] on div "Download PNG image Download JPEG image Download PDF document Download SVG vecto…" at bounding box center [376, 582] width 205 height 144
click at [574, 573] on rect "Interactive chart" at bounding box center [580, 546] width 582 height 246
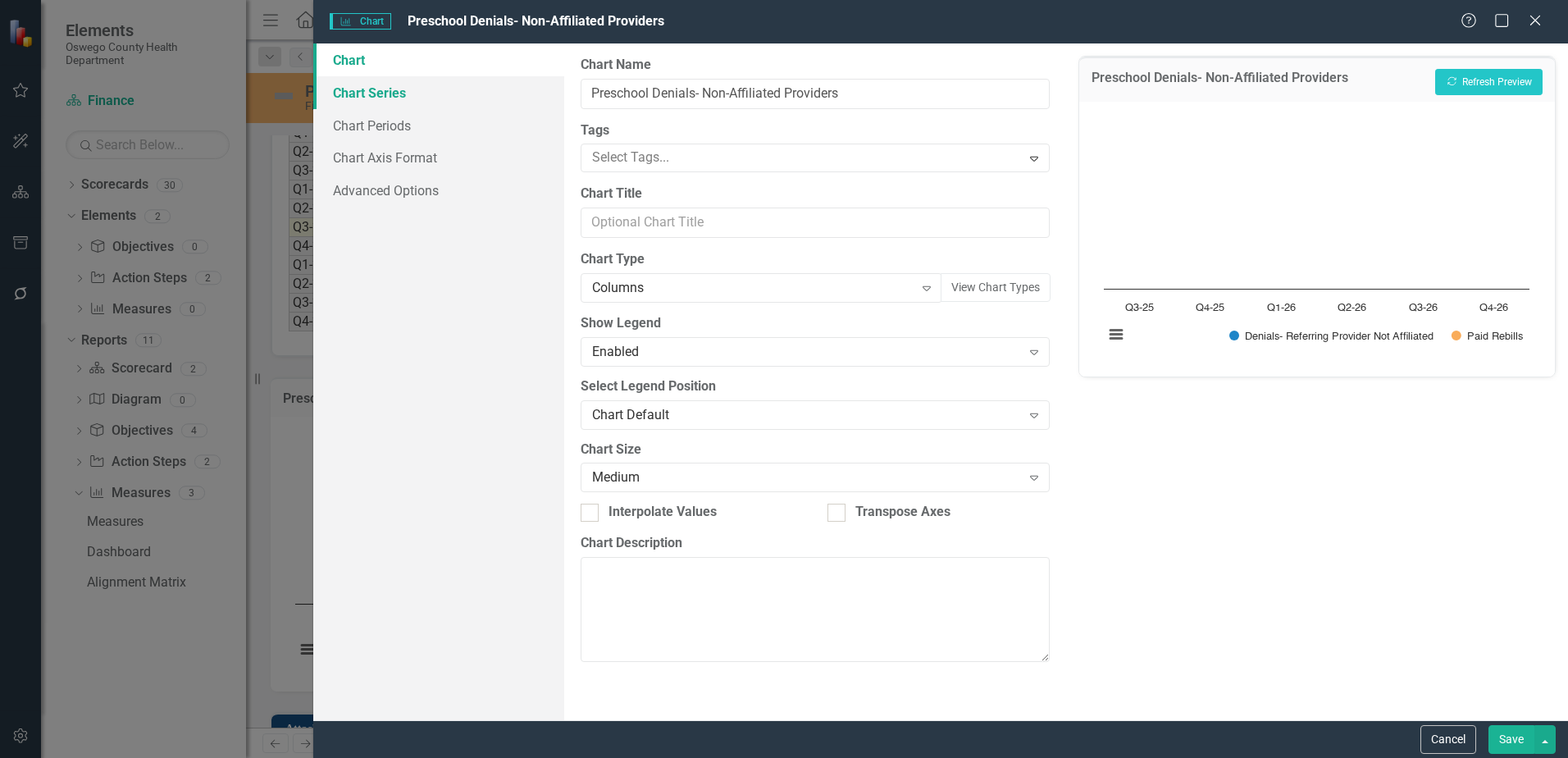
click at [391, 89] on link "Chart Series" at bounding box center [439, 92] width 251 height 33
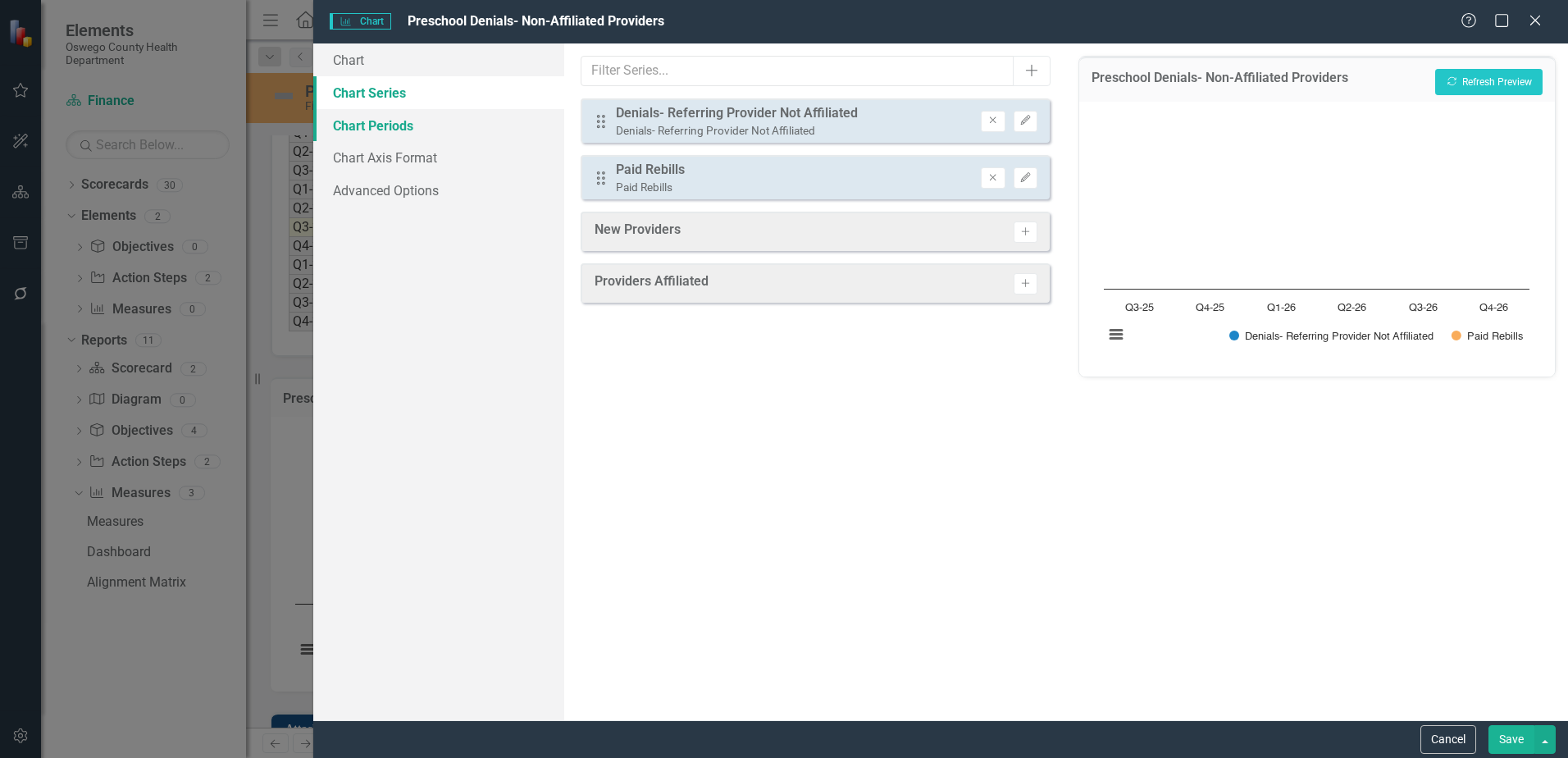
click at [395, 127] on link "Chart Periods" at bounding box center [439, 125] width 251 height 33
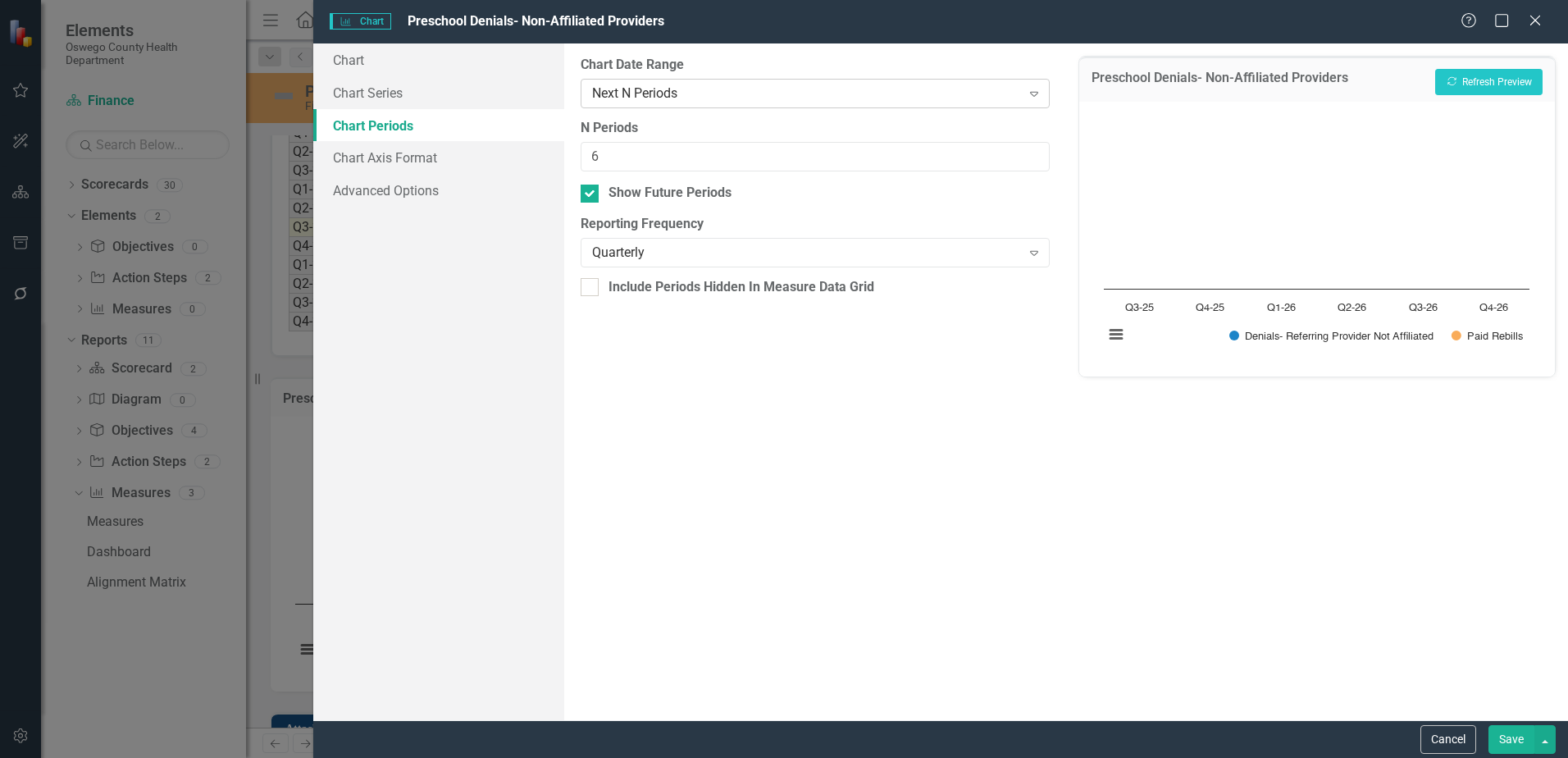
click at [820, 101] on div "Next N Periods" at bounding box center [806, 93] width 428 height 19
click at [763, 758] on div "All Periods" at bounding box center [786, 771] width 1542 height 19
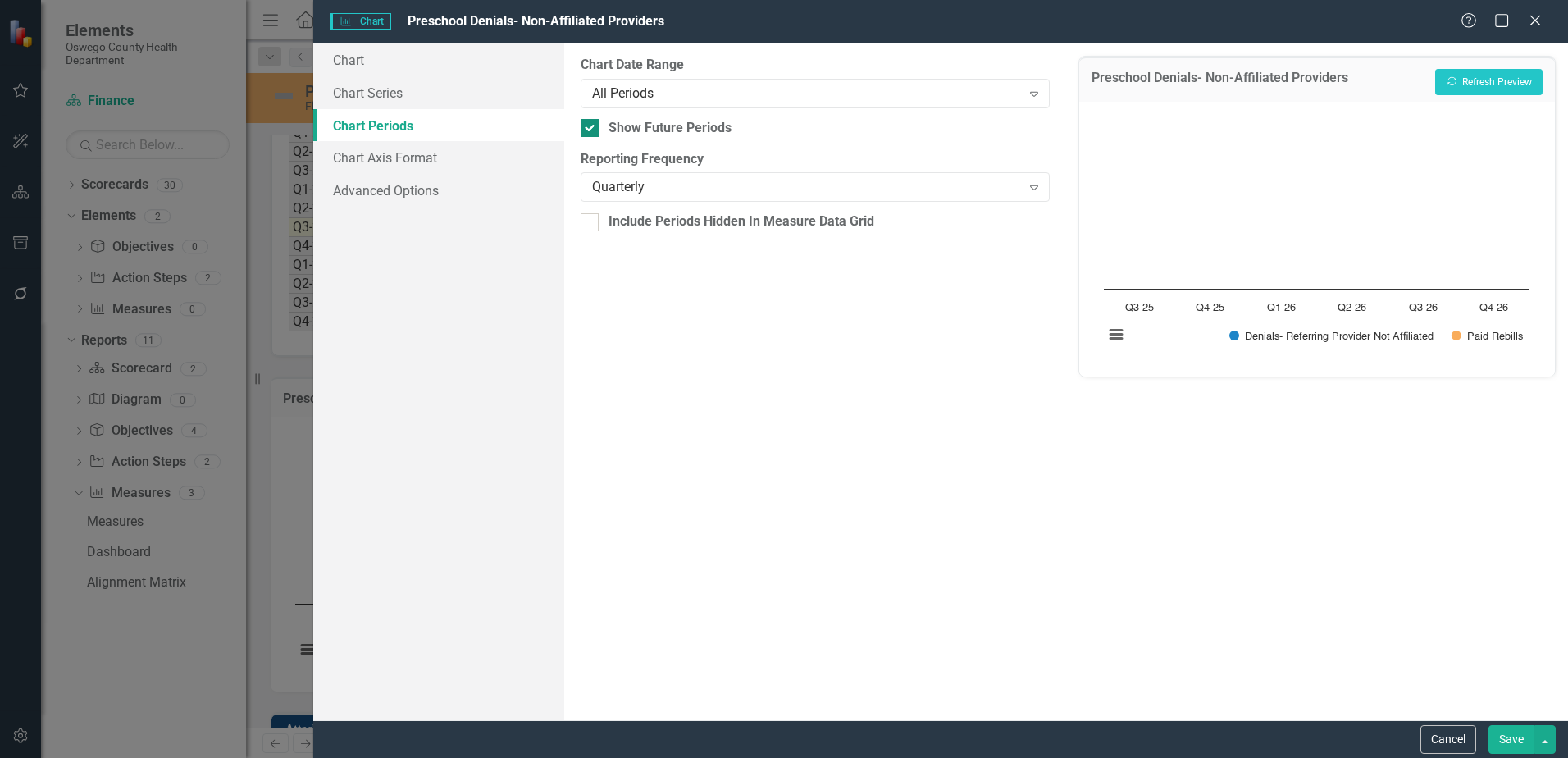
click at [587, 125] on input "Show Future Periods" at bounding box center [586, 124] width 11 height 11
checkbox input "false"
click at [1502, 83] on button "Recalculate Refresh Preview" at bounding box center [1489, 82] width 108 height 26
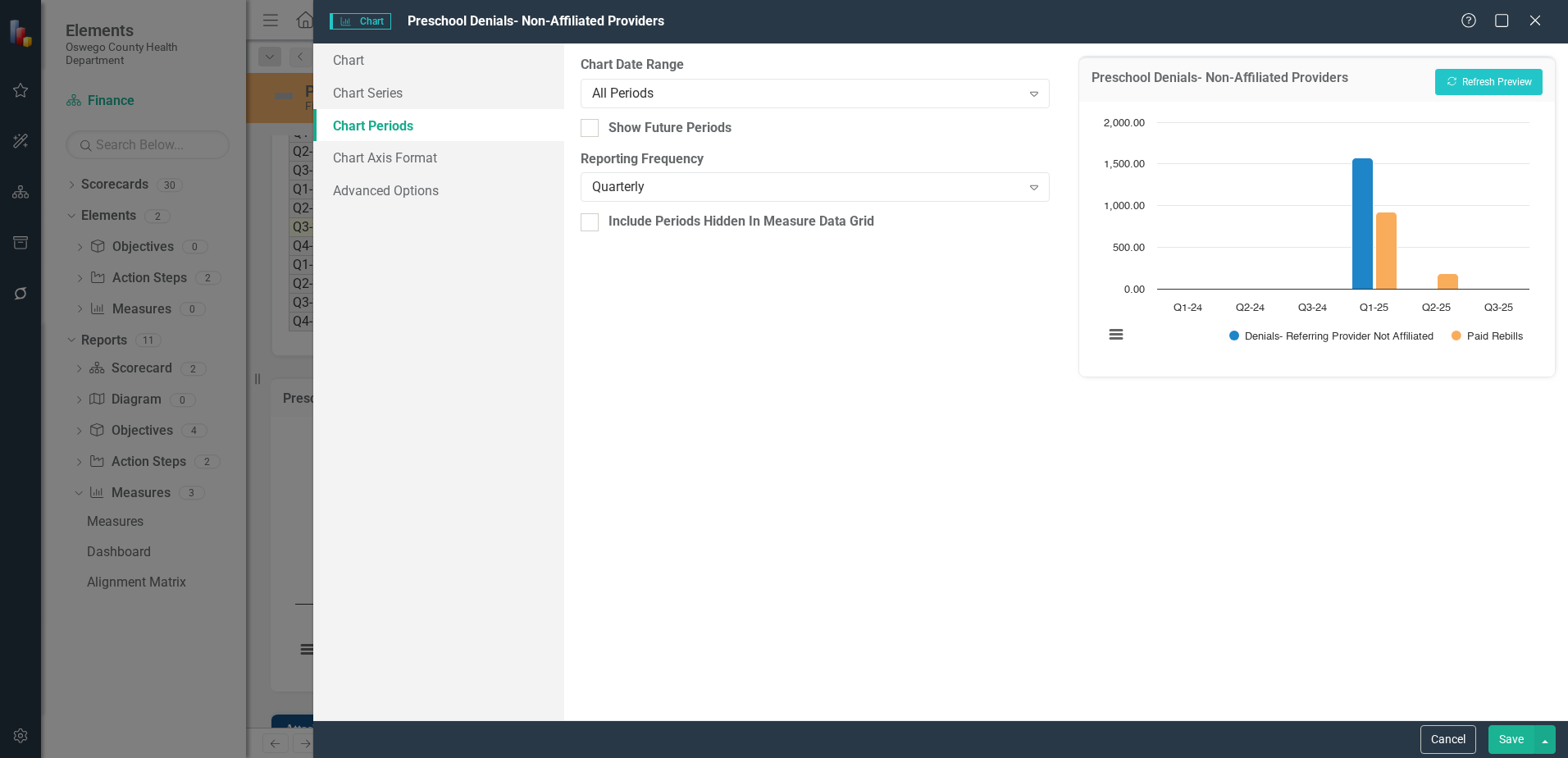
click at [1517, 738] on button "Save" at bounding box center [1512, 740] width 46 height 29
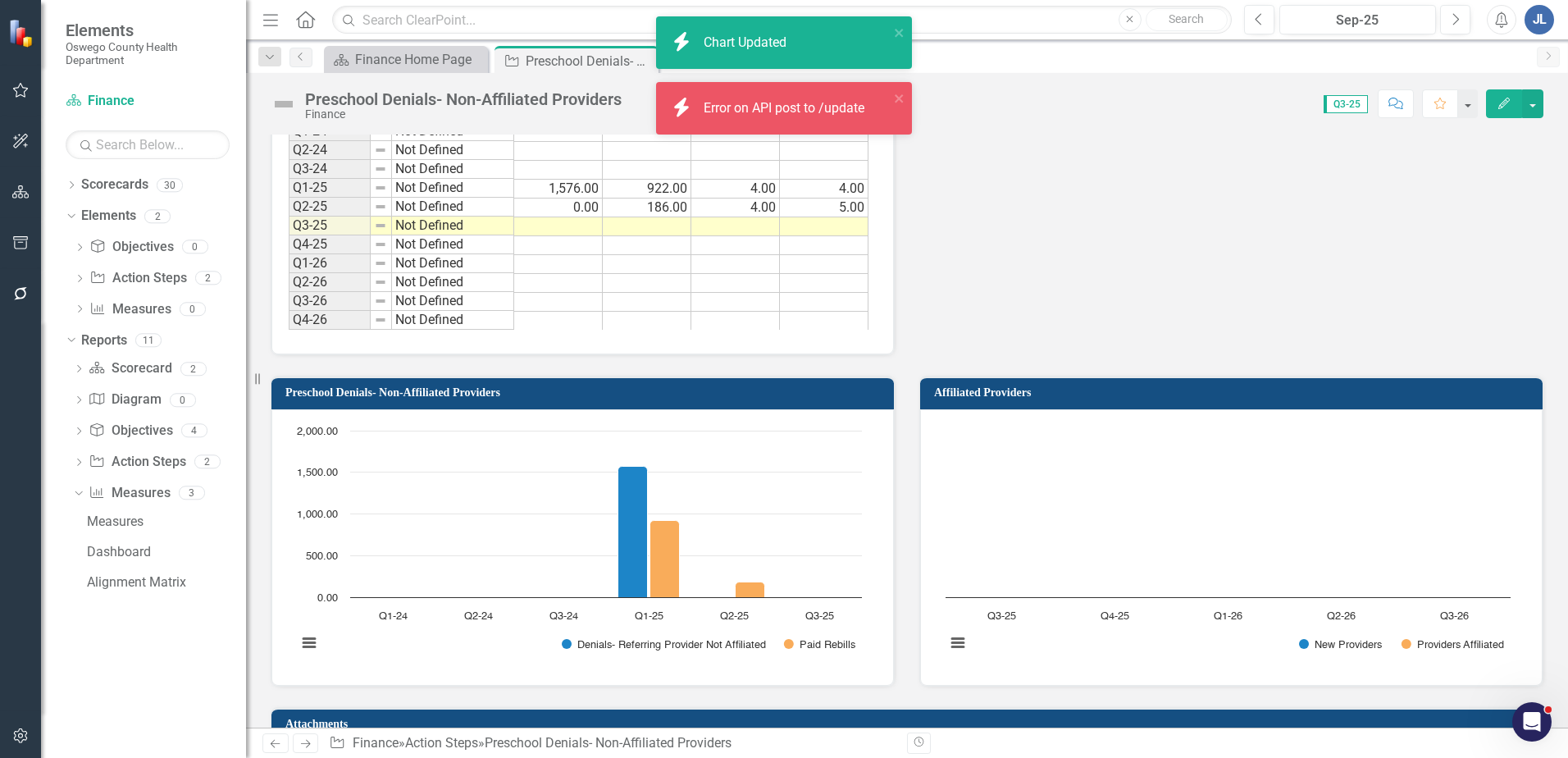
click at [1366, 528] on rect "Interactive chart" at bounding box center [1228, 546] width 582 height 246
click at [1357, 516] on rect "Interactive chart" at bounding box center [1228, 546] width 582 height 246
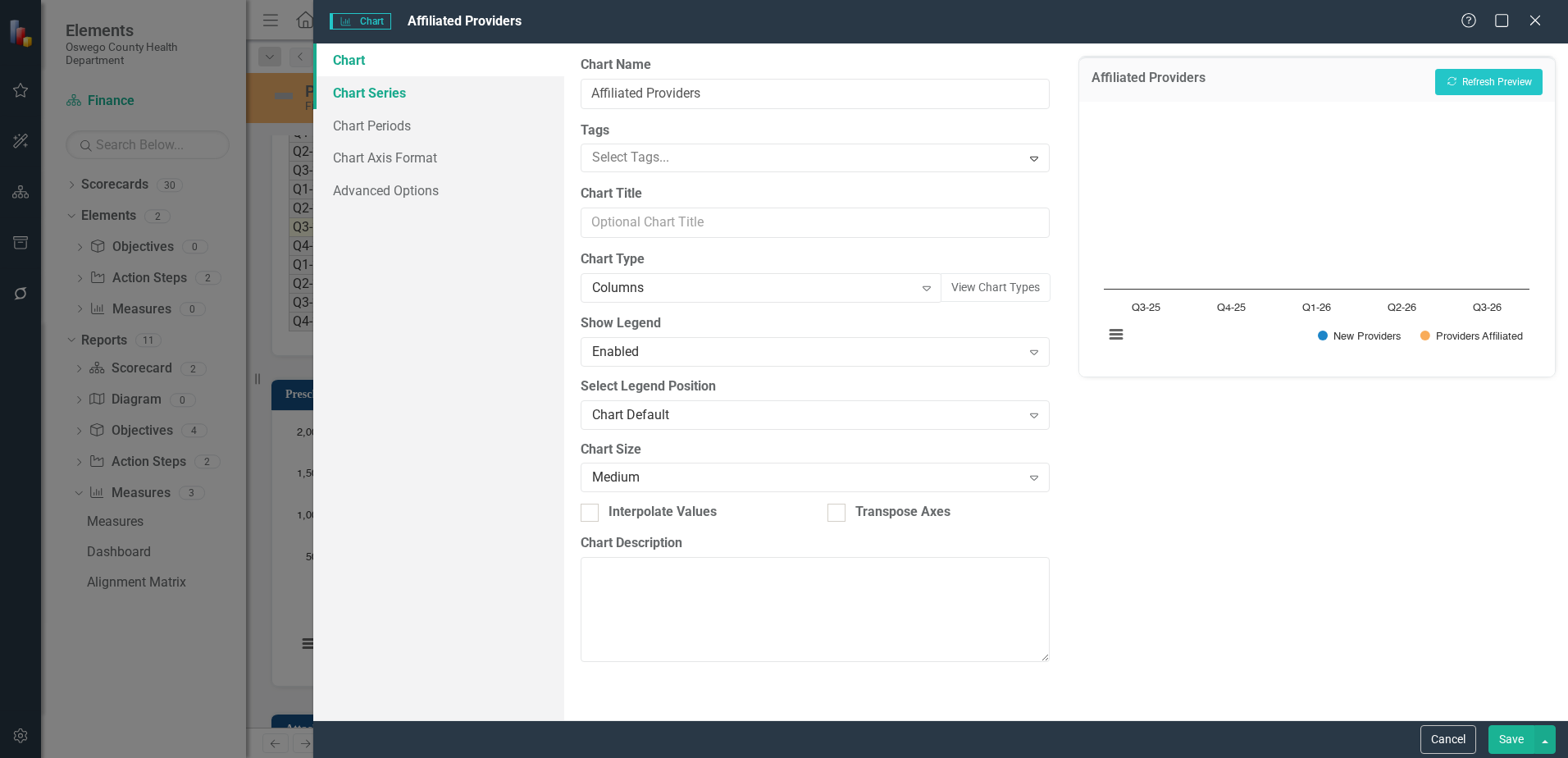
click at [400, 98] on link "Chart Series" at bounding box center [439, 92] width 251 height 33
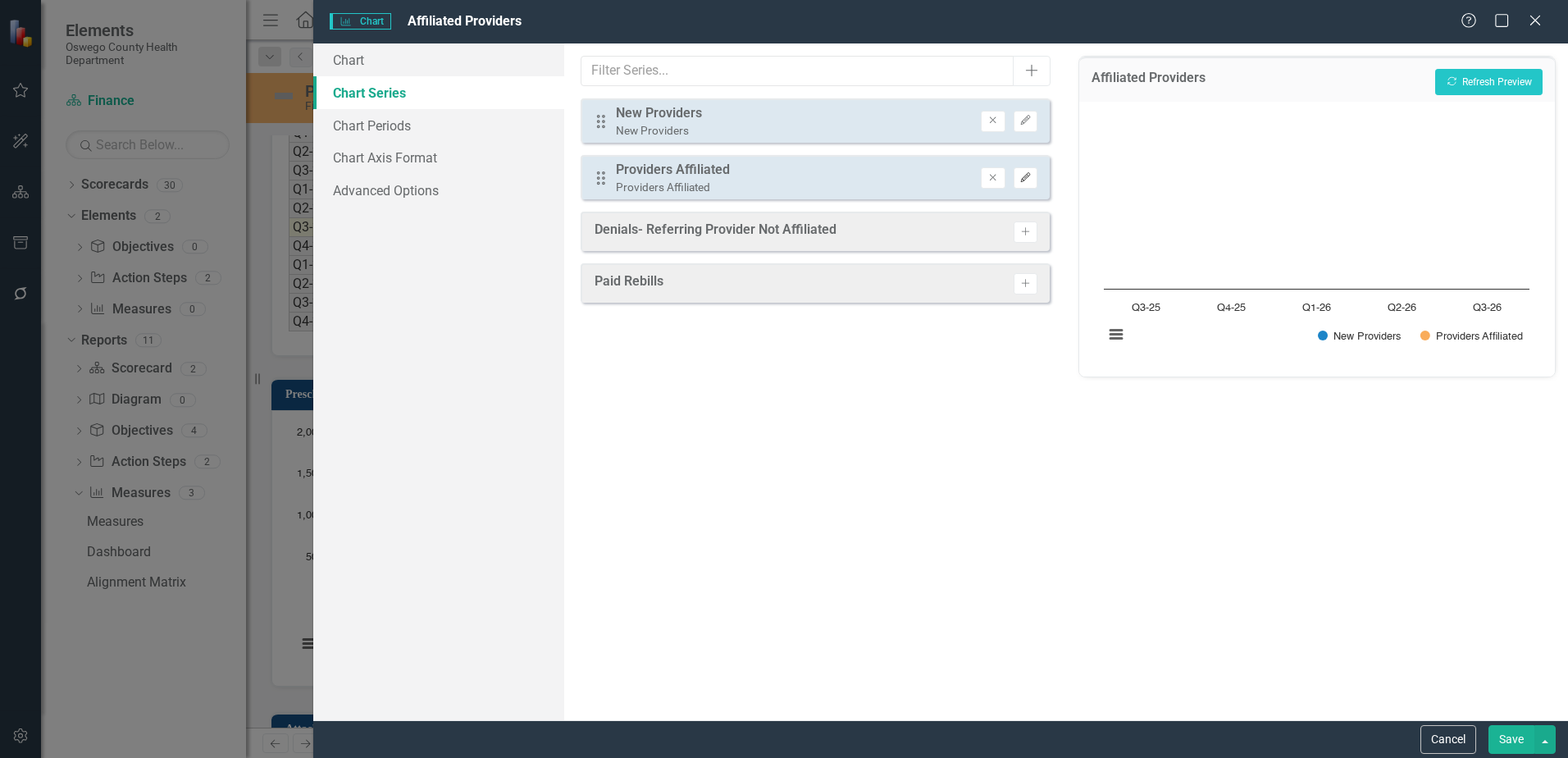
click at [1025, 176] on icon "button" at bounding box center [1025, 177] width 10 height 10
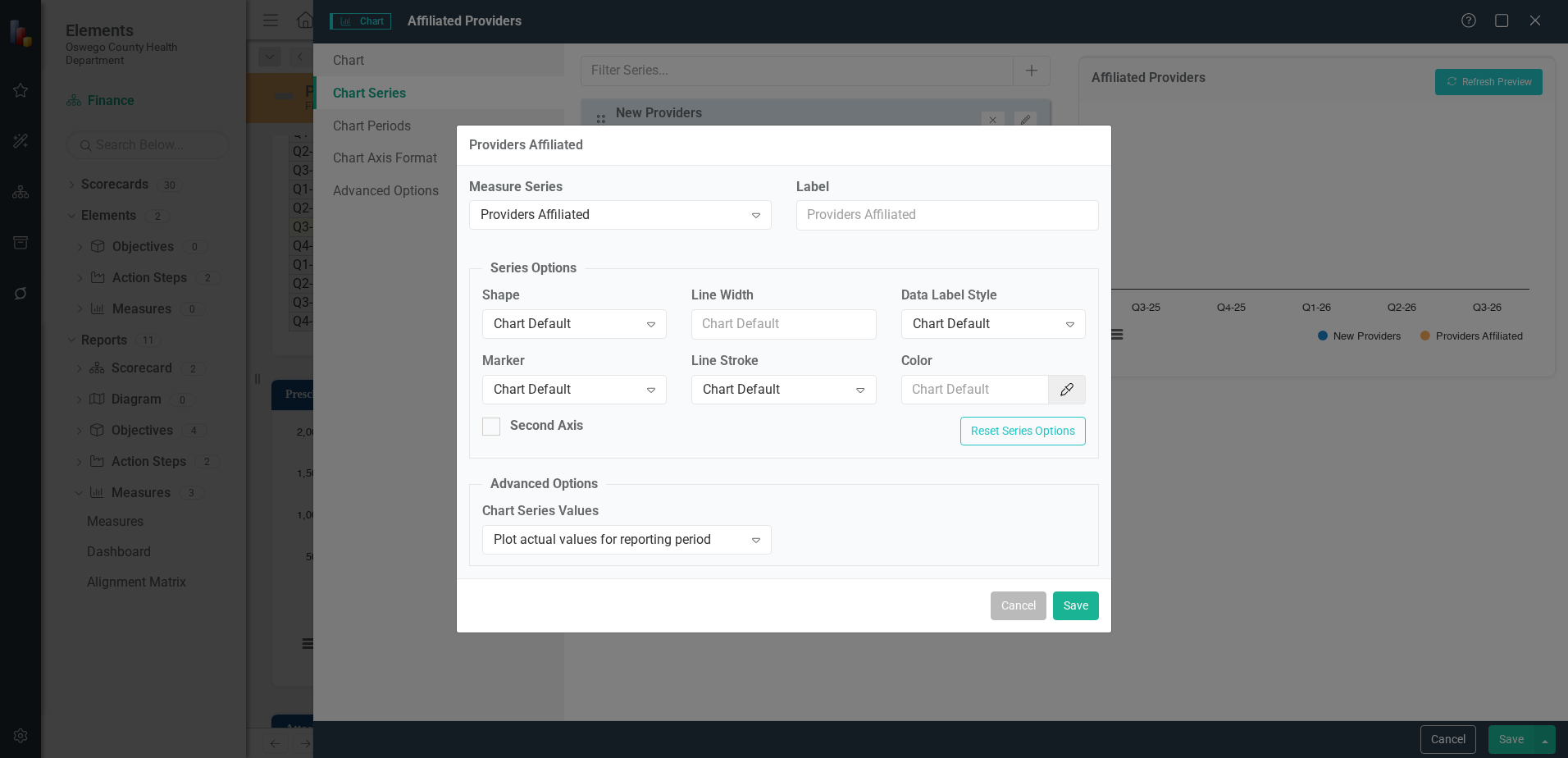
click at [1020, 602] on button "Cancel" at bounding box center [1018, 606] width 56 height 29
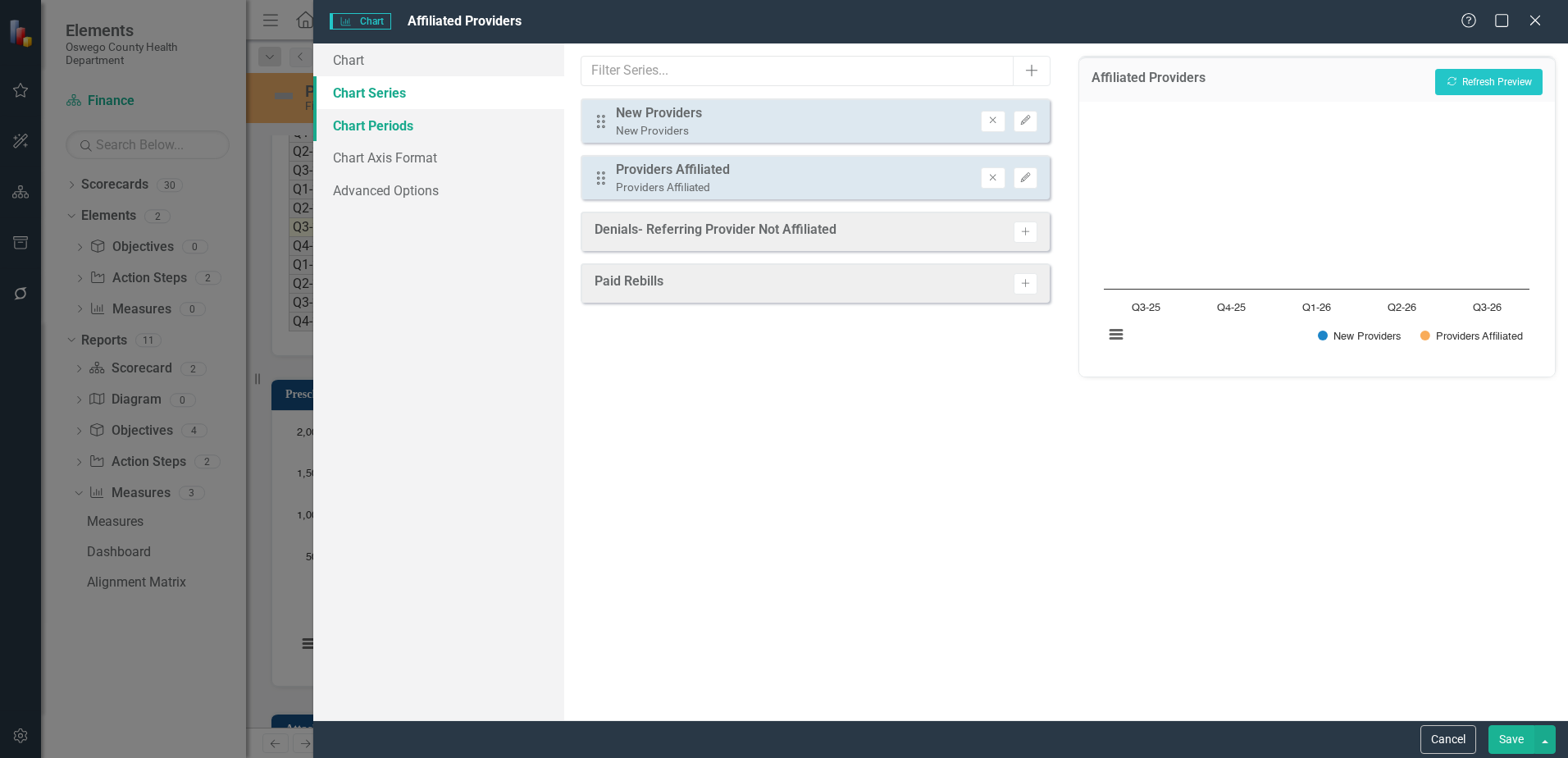
click at [392, 132] on link "Chart Periods" at bounding box center [439, 125] width 251 height 33
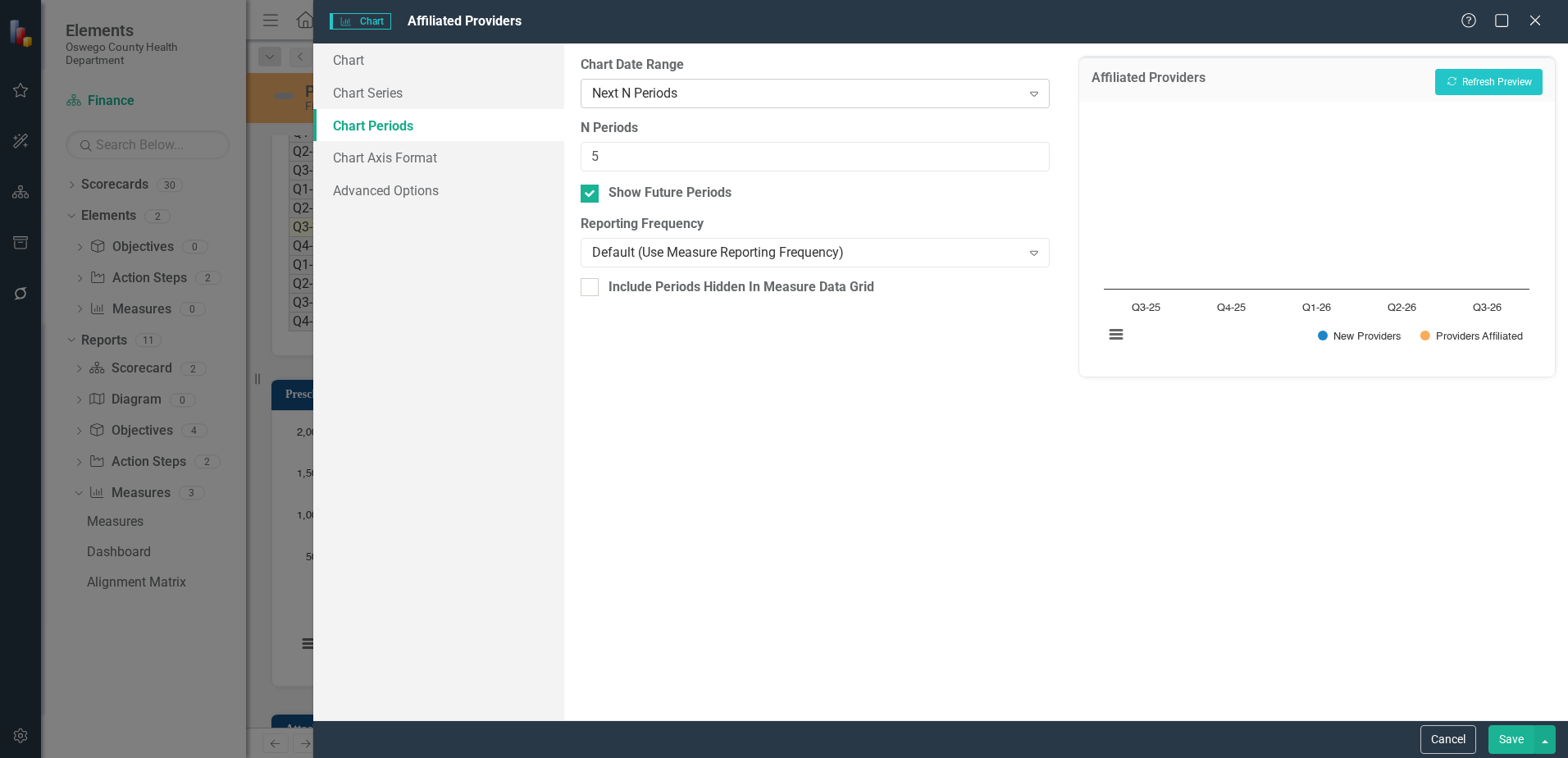
click at [867, 98] on div "Next N Periods" at bounding box center [806, 93] width 428 height 19
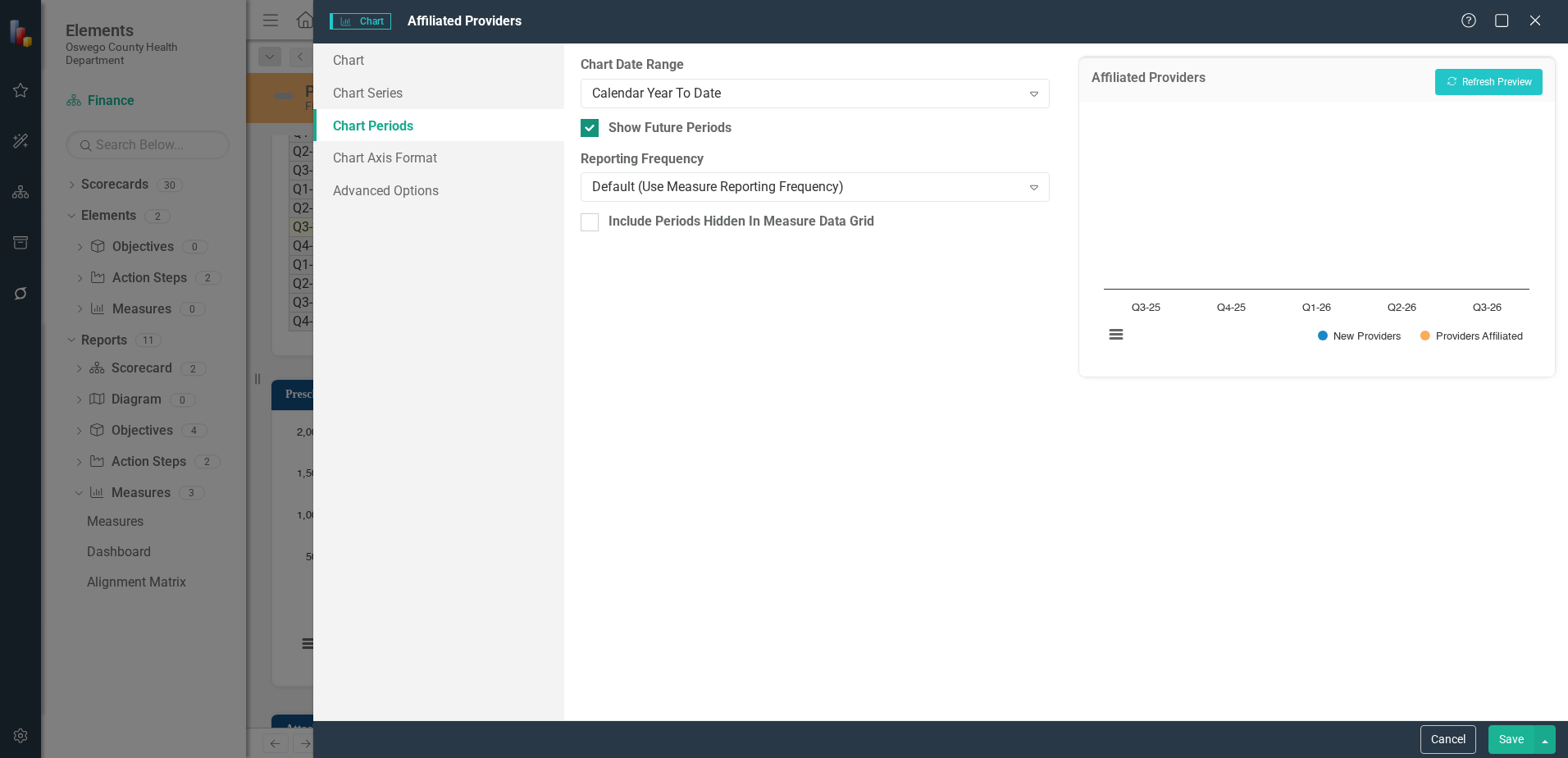
click at [588, 126] on input "Show Future Periods" at bounding box center [586, 124] width 11 height 11
checkbox input "false"
click at [1480, 74] on button "Recalculate Refresh Preview" at bounding box center [1489, 82] width 108 height 26
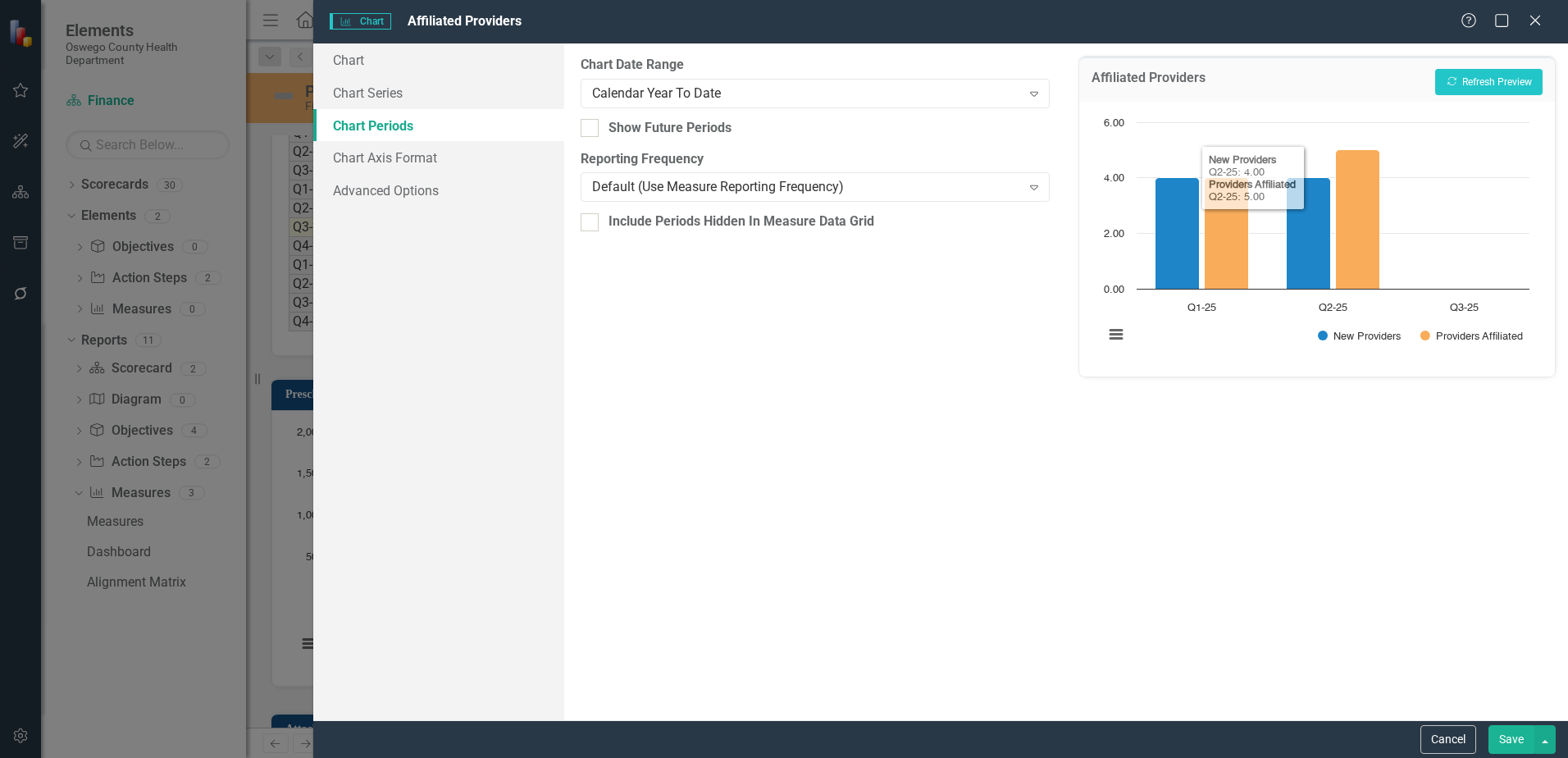
click at [1520, 744] on button "Save" at bounding box center [1512, 740] width 46 height 29
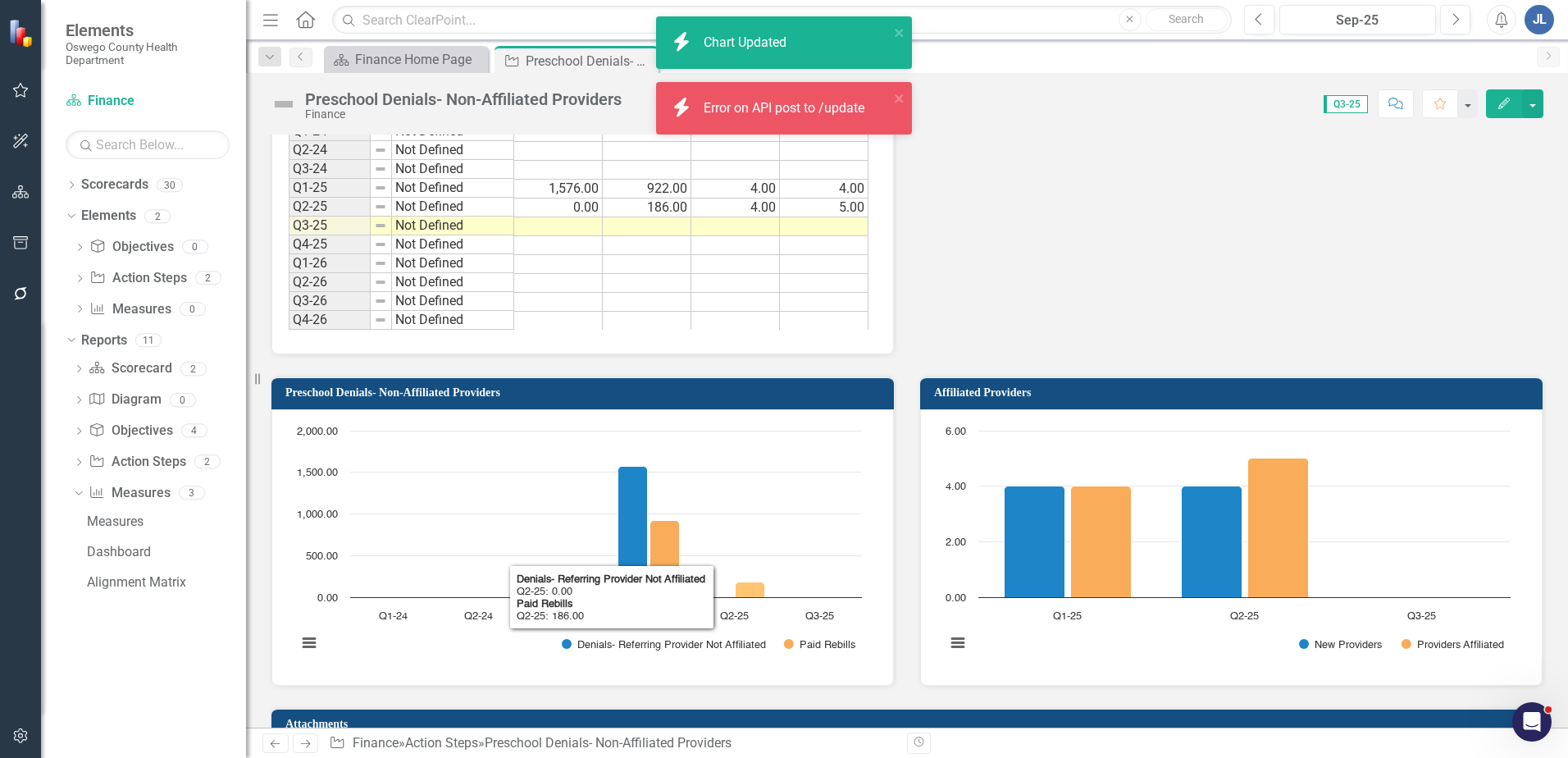
click at [819, 498] on rect "Interactive chart" at bounding box center [580, 546] width 582 height 246
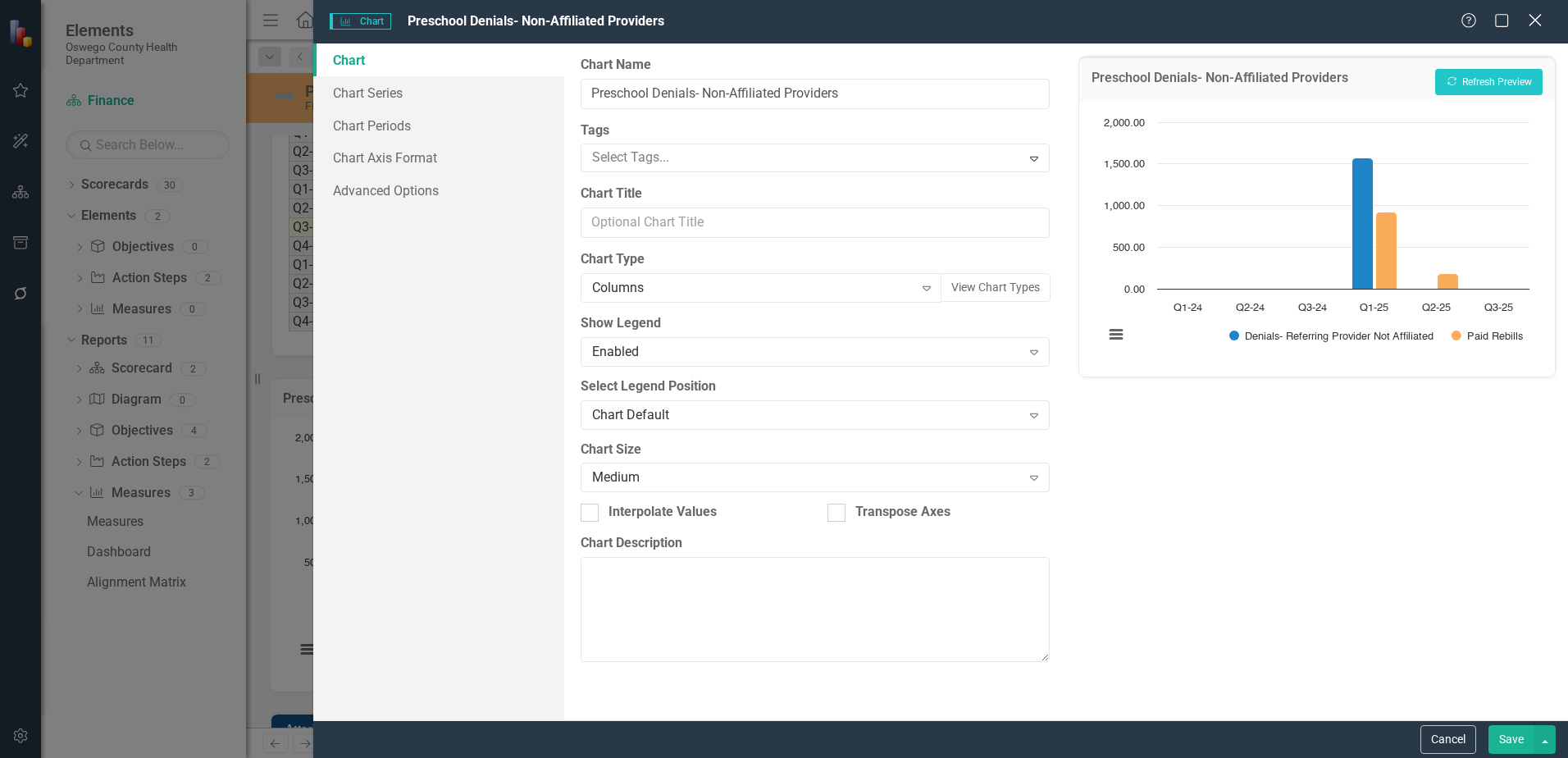
click at [1540, 22] on icon "Close" at bounding box center [1535, 20] width 21 height 16
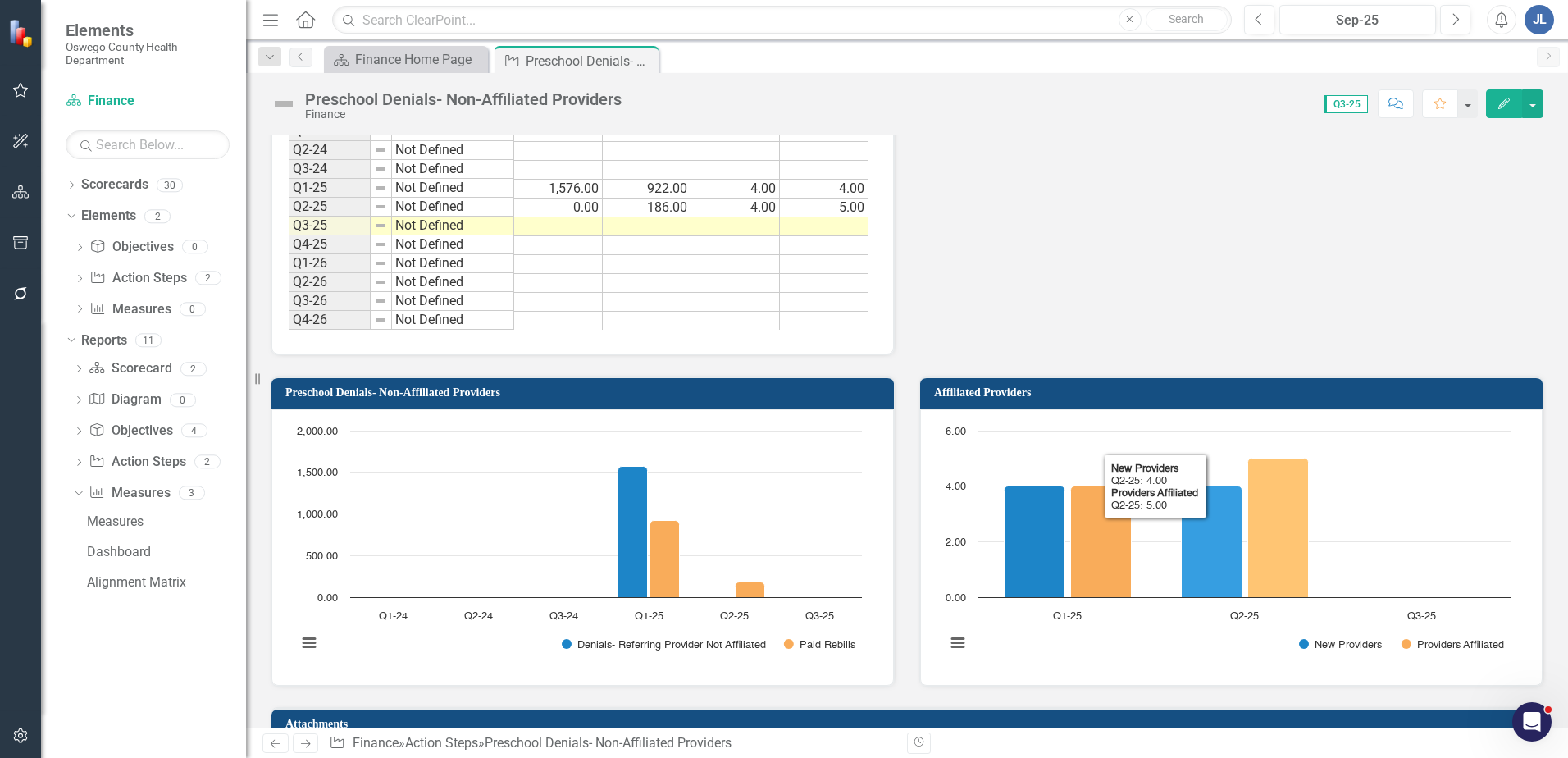
click at [1361, 542] on rect "Interactive chart" at bounding box center [1228, 546] width 582 height 246
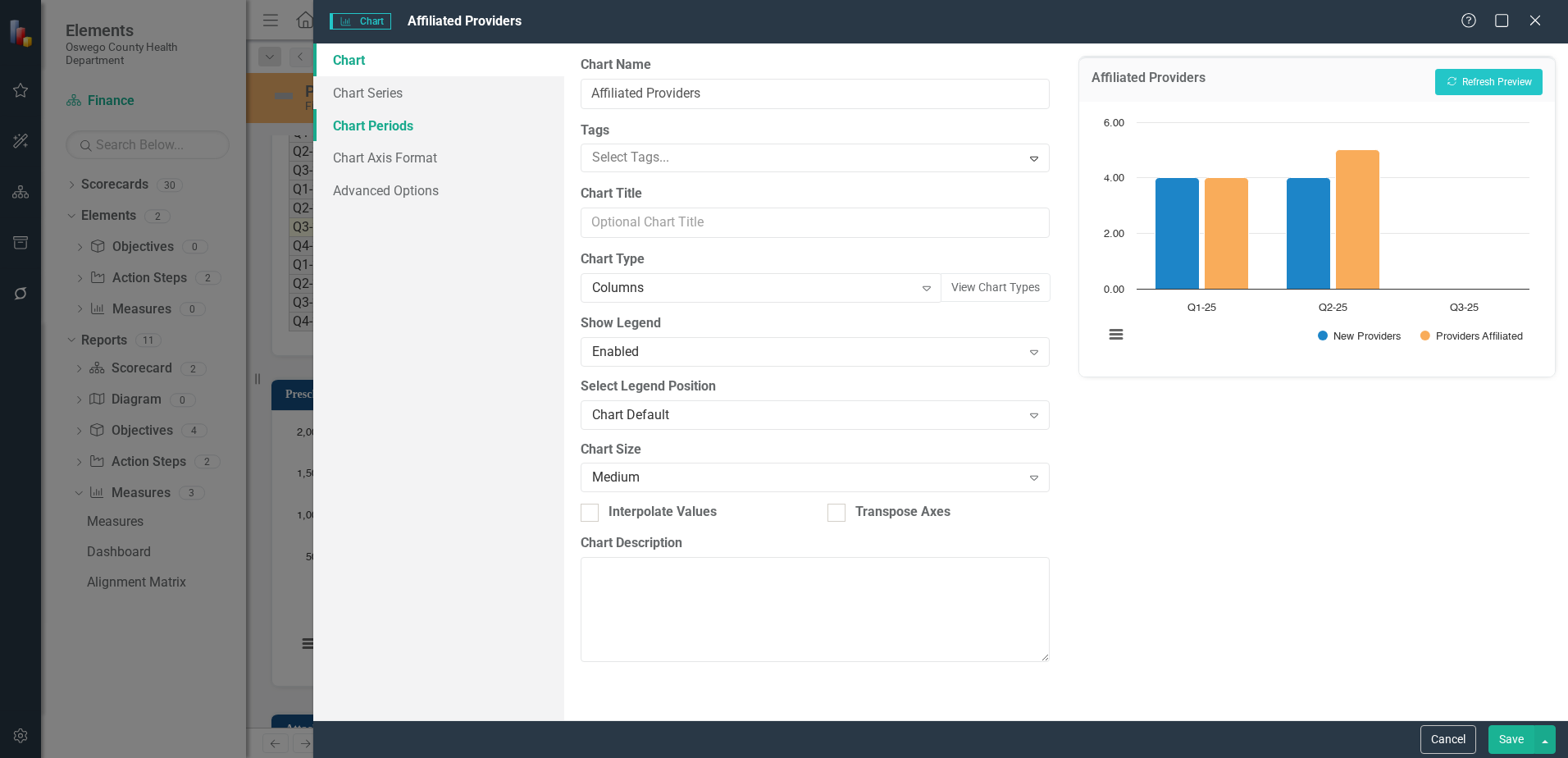
click at [419, 131] on link "Chart Periods" at bounding box center [439, 125] width 251 height 33
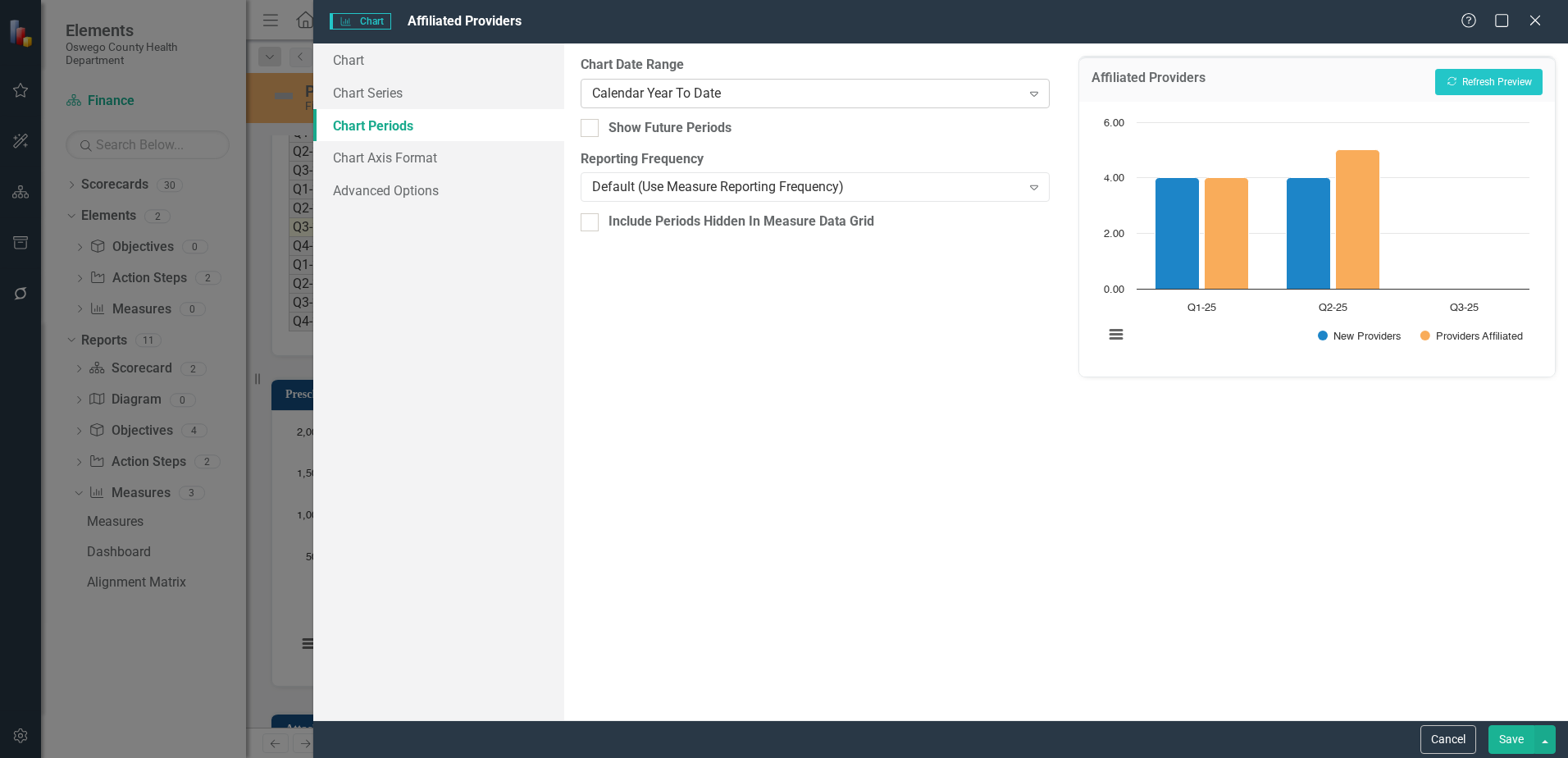
click at [710, 91] on div "Calendar Year To Date" at bounding box center [806, 93] width 428 height 19
click at [683, 758] on div "All Periods" at bounding box center [786, 771] width 1542 height 19
click at [1514, 81] on button "Recalculate Refresh Preview" at bounding box center [1489, 82] width 108 height 26
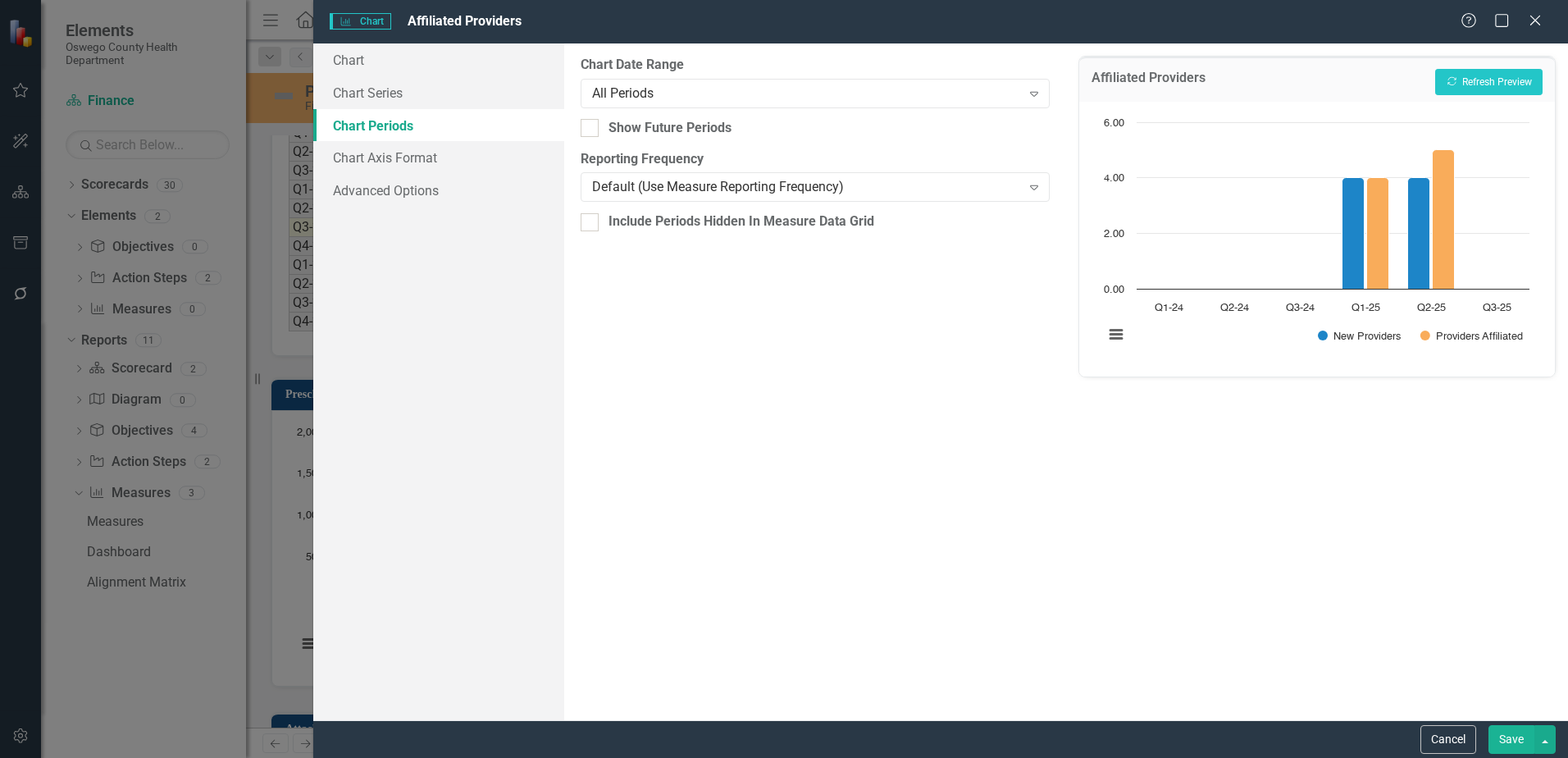
click at [1518, 732] on button "Save" at bounding box center [1512, 740] width 46 height 29
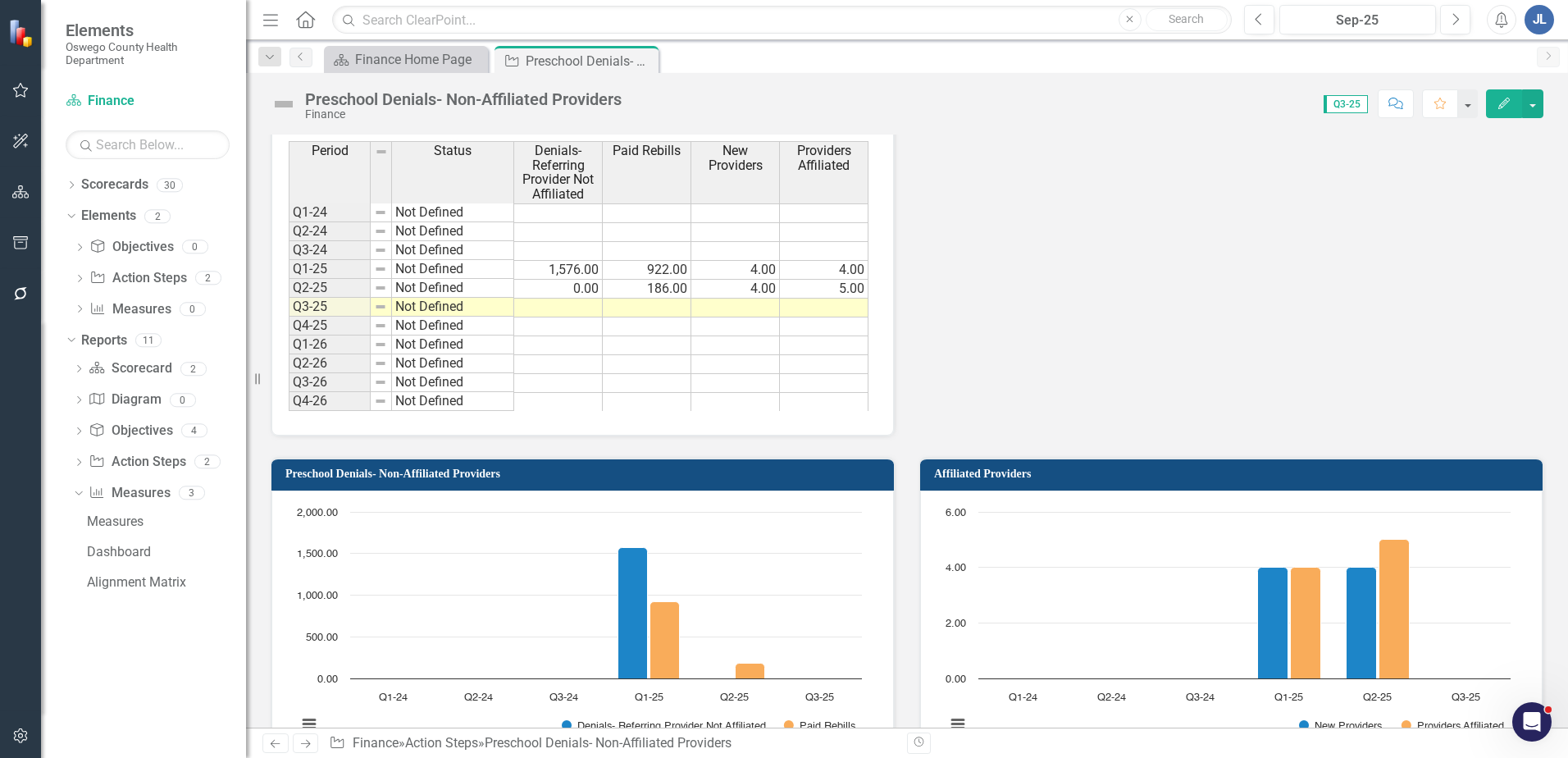
scroll to position [1313, 0]
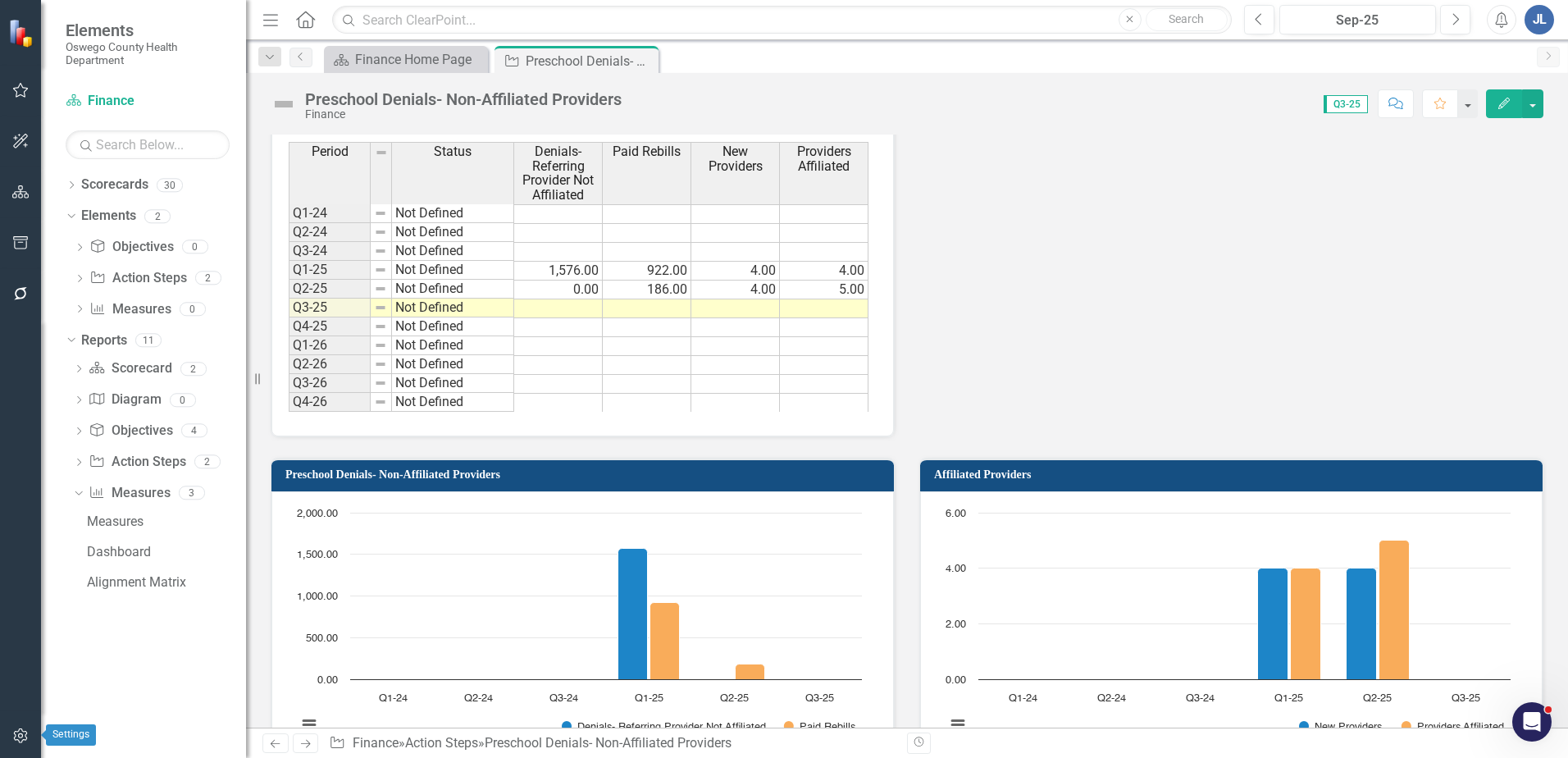
click at [17, 733] on icon "button" at bounding box center [20, 736] width 17 height 13
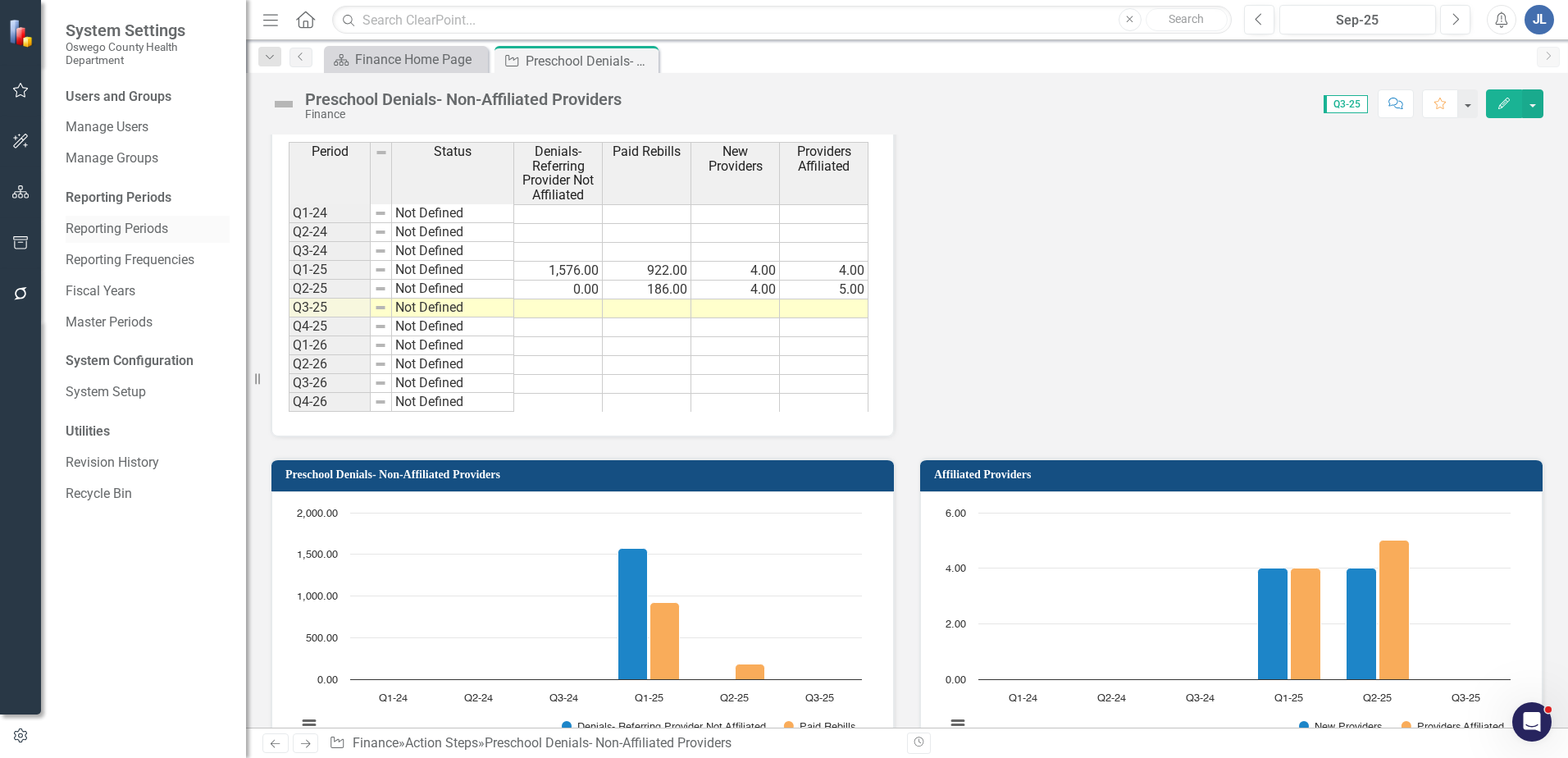
click at [111, 220] on link "Reporting Periods" at bounding box center [148, 229] width 164 height 19
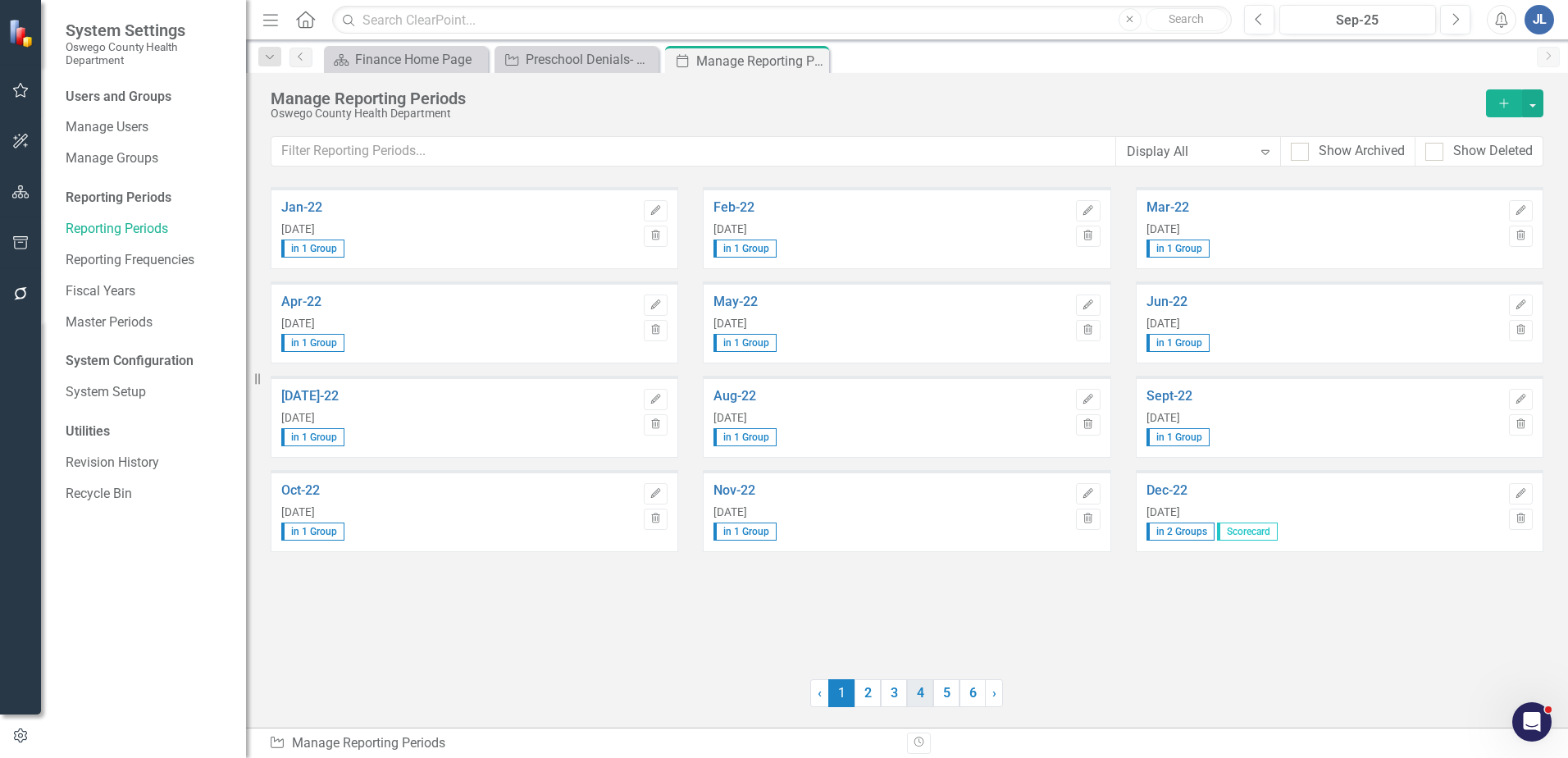
click at [914, 692] on link "4" at bounding box center [920, 694] width 26 height 28
click at [893, 698] on link "3" at bounding box center [893, 694] width 26 height 28
click at [652, 213] on icon "Edit" at bounding box center [656, 211] width 12 height 10
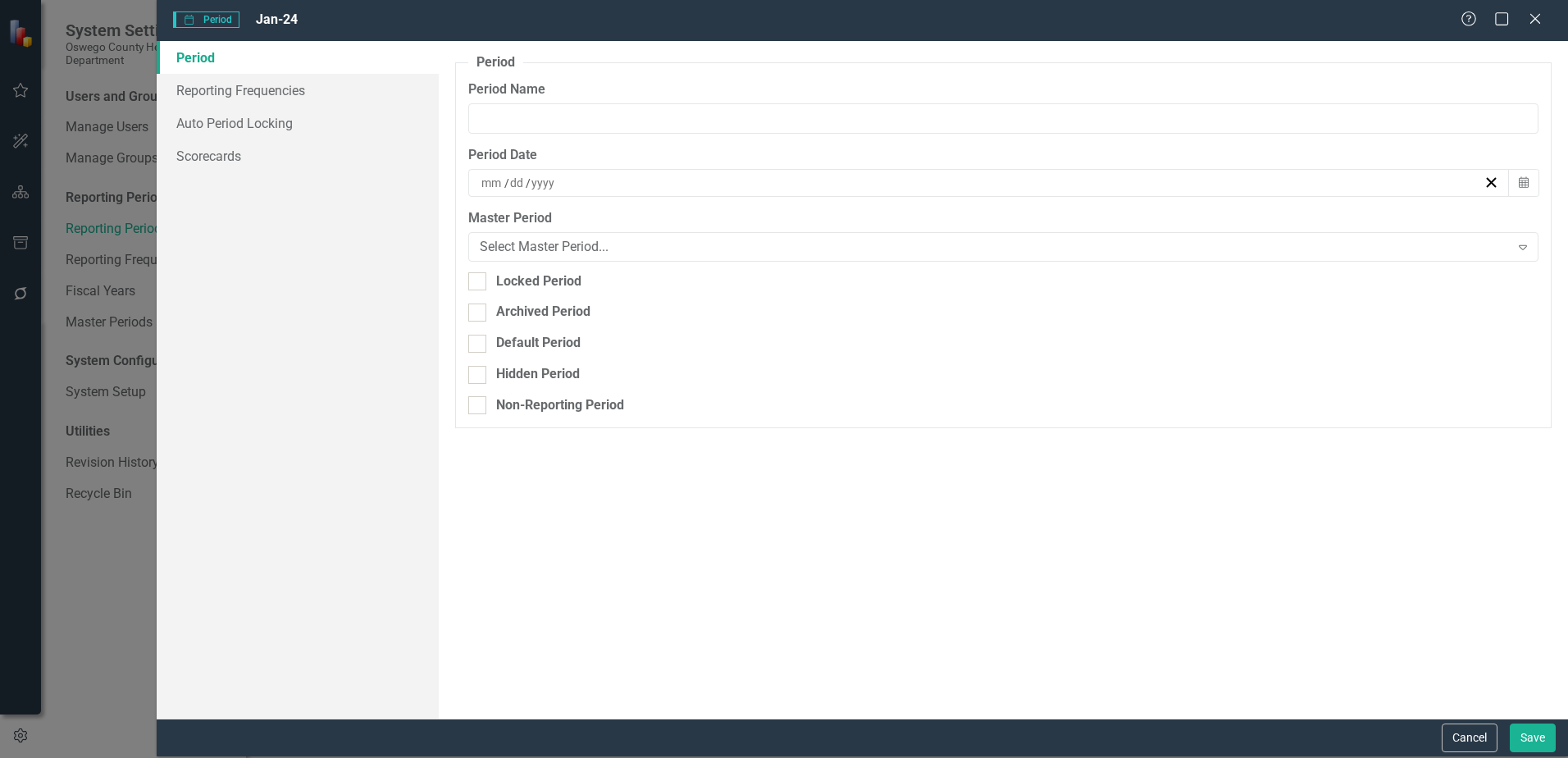
type input "Jan-24"
type input "1"
type input "31"
type input "2024"
click at [227, 89] on link "Reporting Frequencies" at bounding box center [298, 90] width 282 height 33
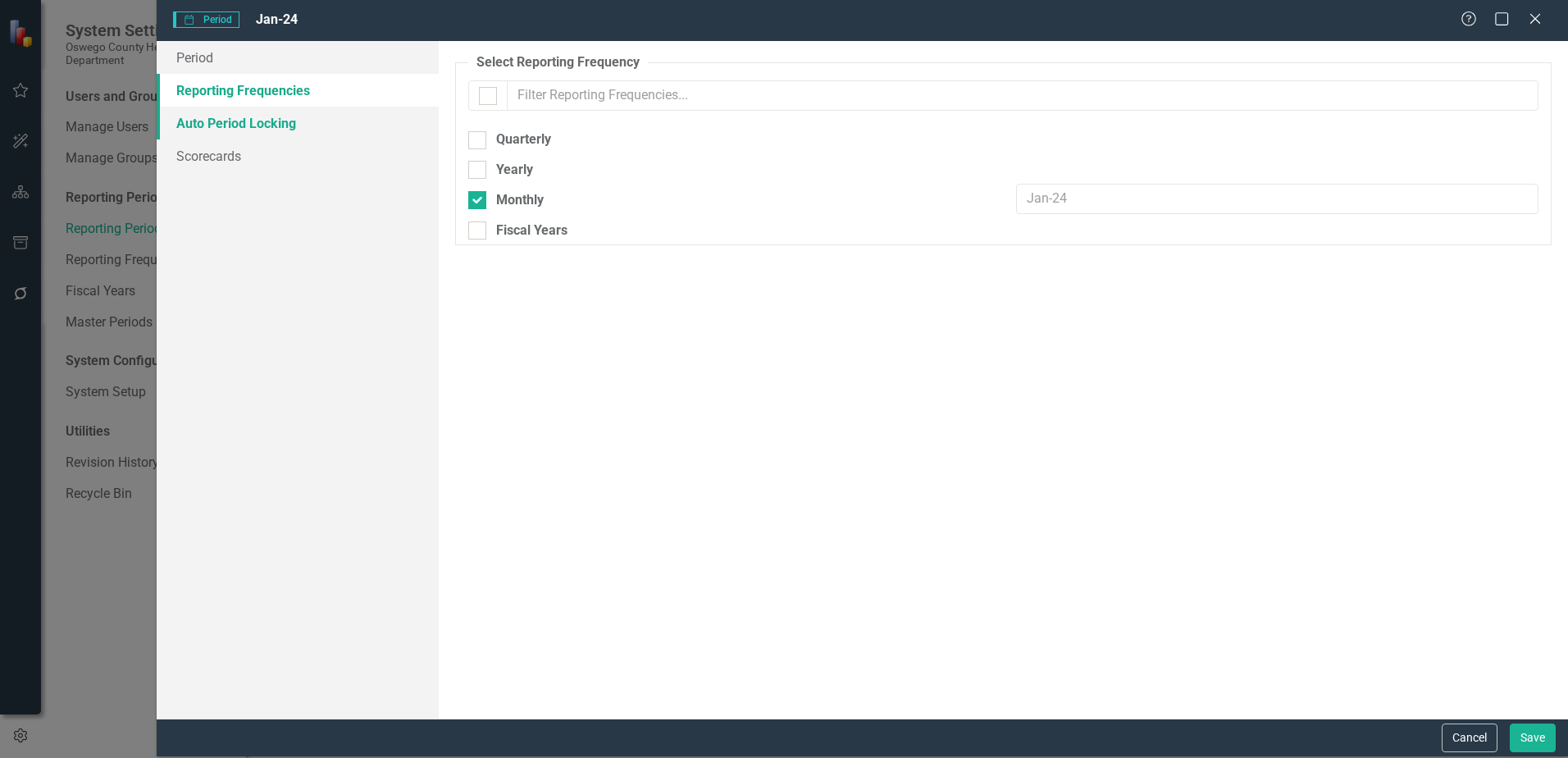
click at [222, 117] on link "Auto Period Locking" at bounding box center [298, 123] width 282 height 33
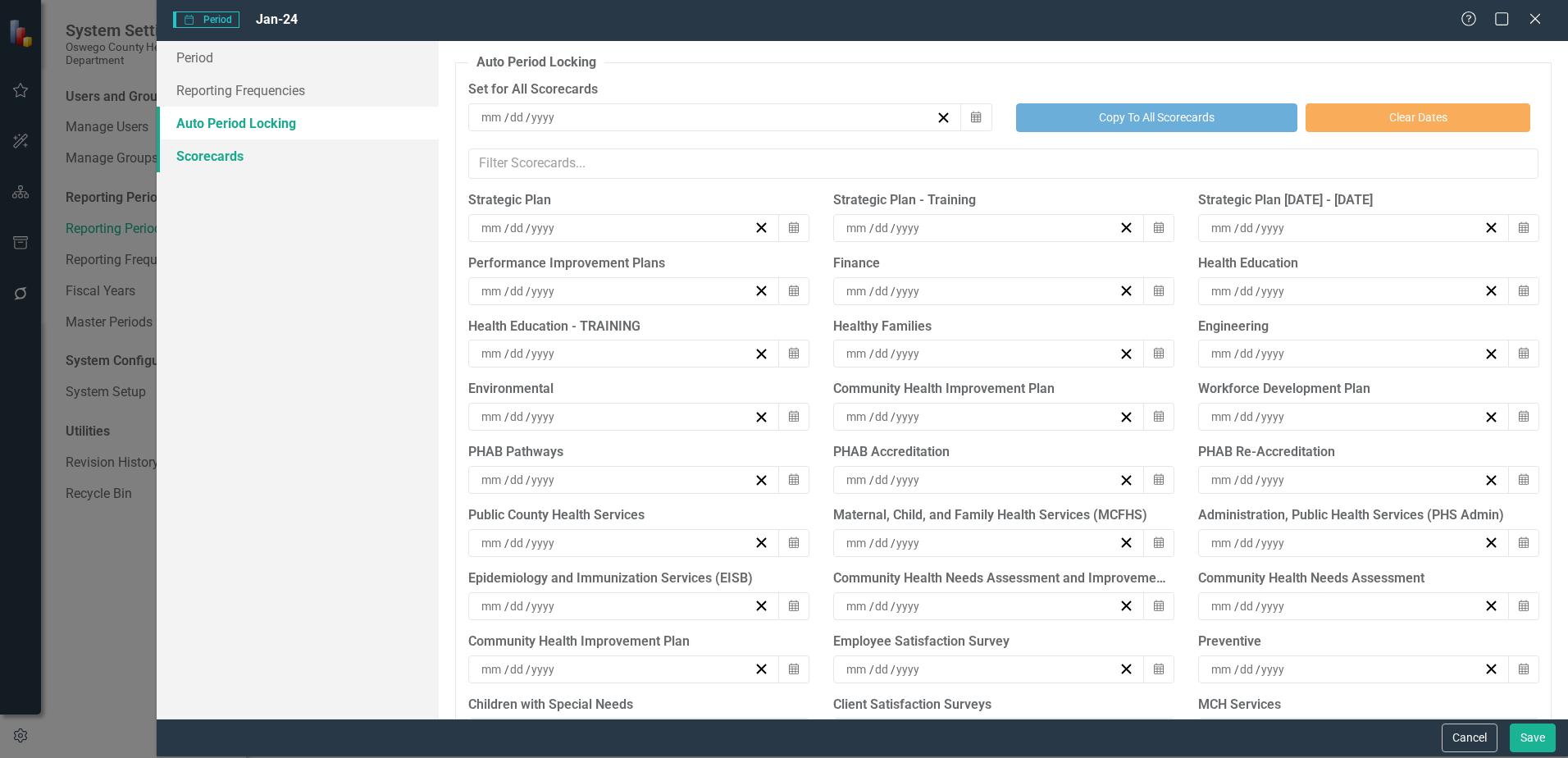
click at [209, 149] on link "Scorecards" at bounding box center [298, 156] width 282 height 33
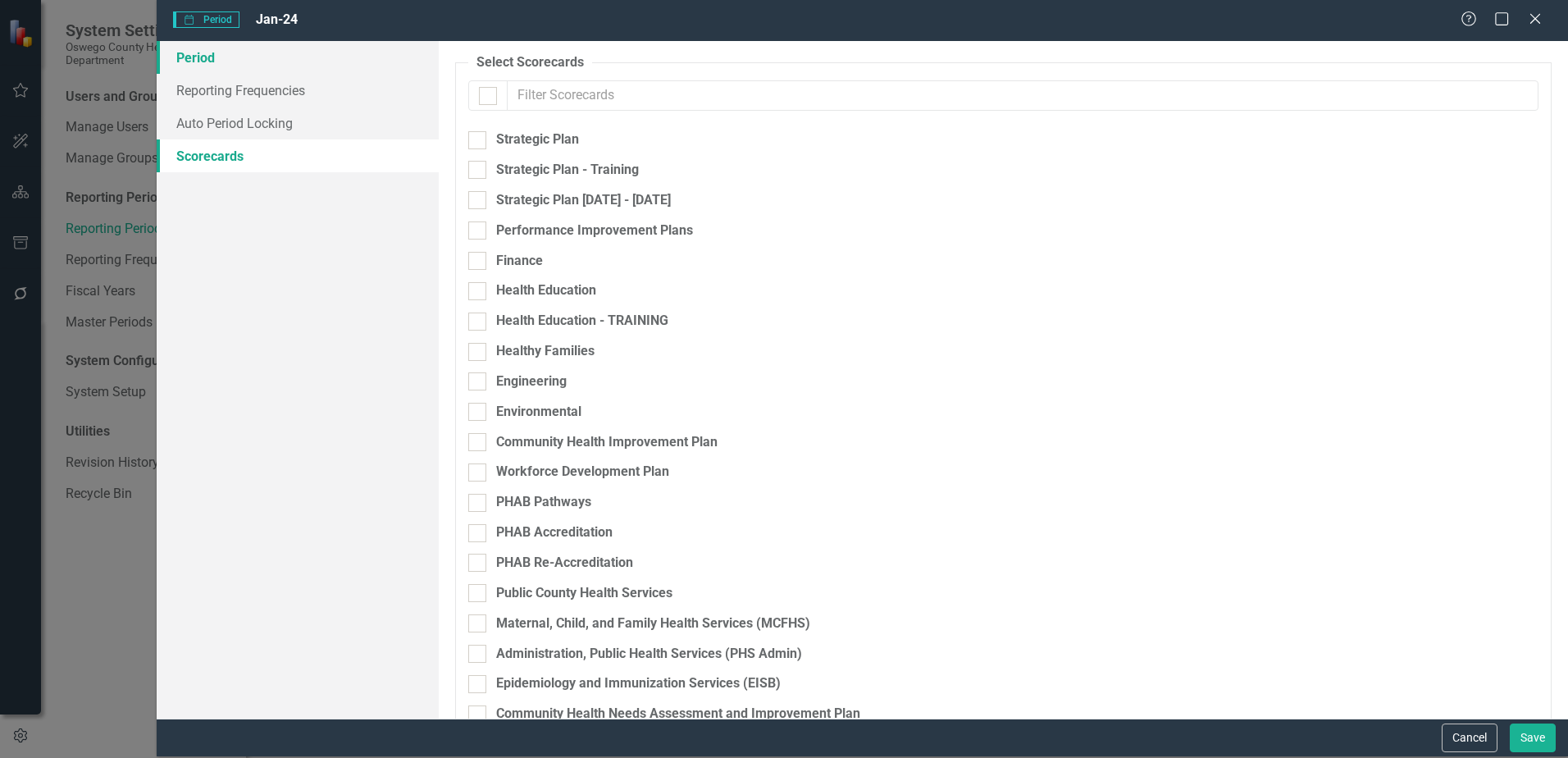
click at [212, 58] on link "Period" at bounding box center [298, 57] width 282 height 33
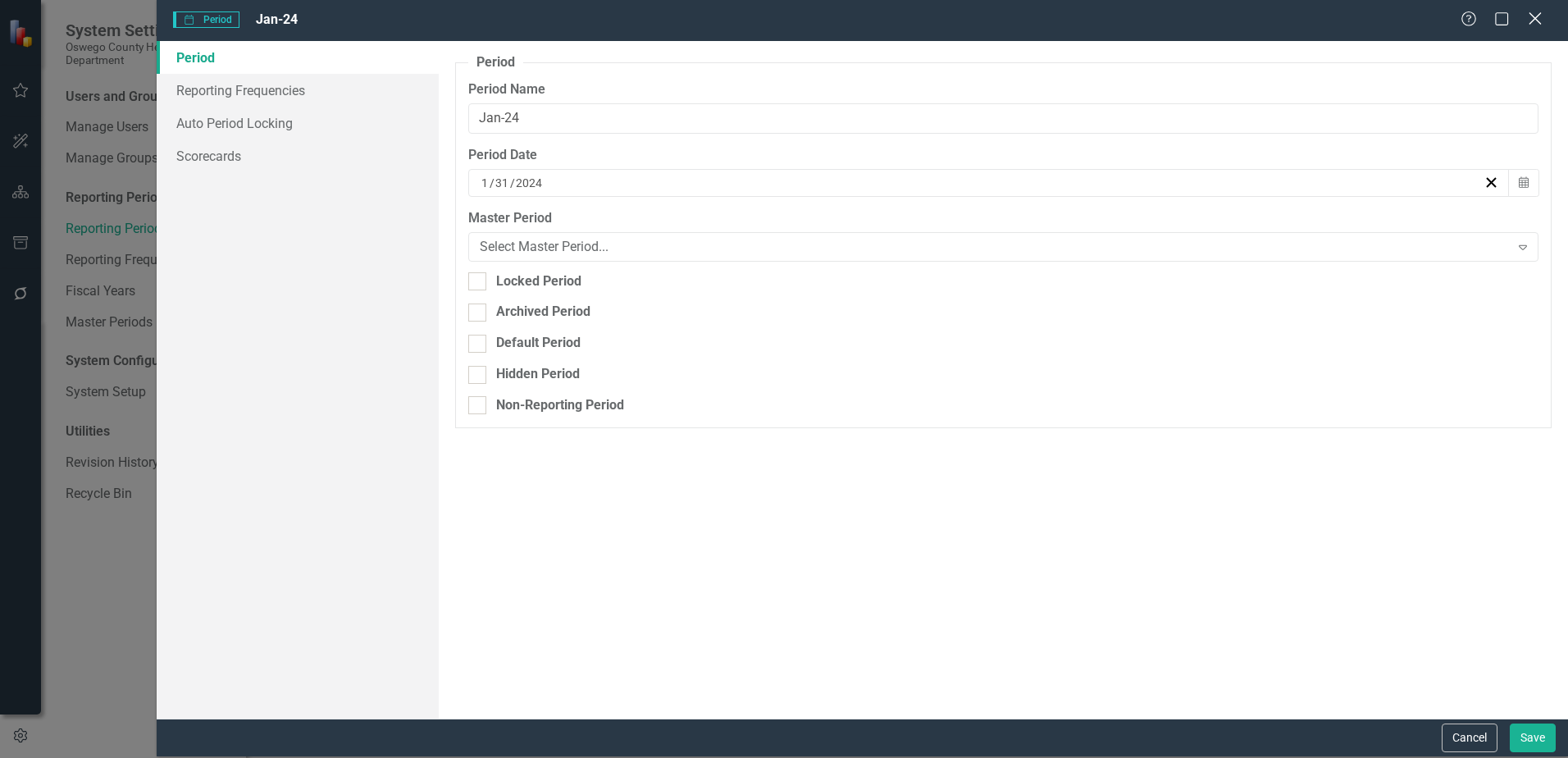
click at [1533, 20] on icon "Close" at bounding box center [1535, 19] width 21 height 16
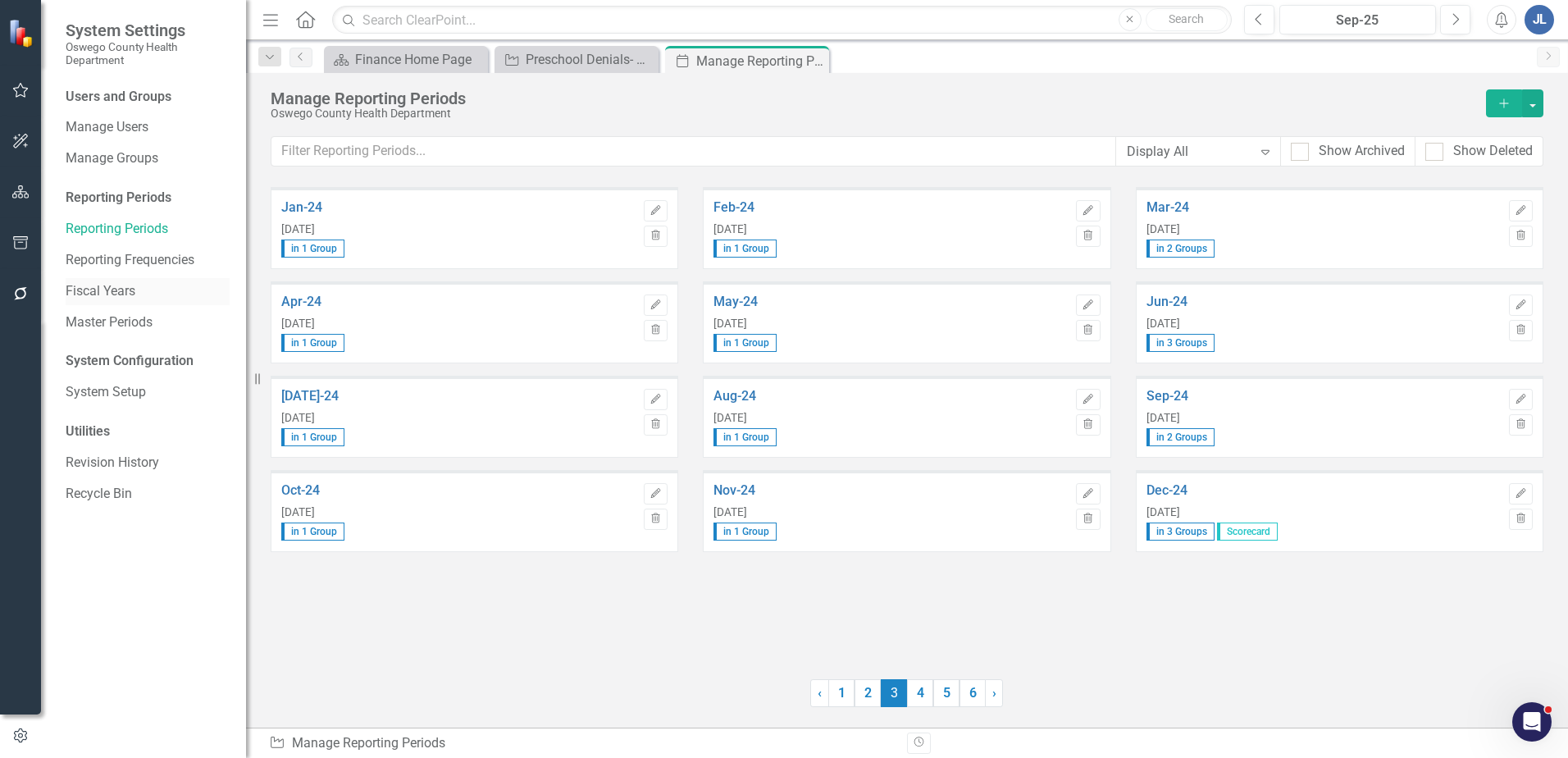
click at [106, 286] on link "Fiscal Years" at bounding box center [148, 291] width 164 height 19
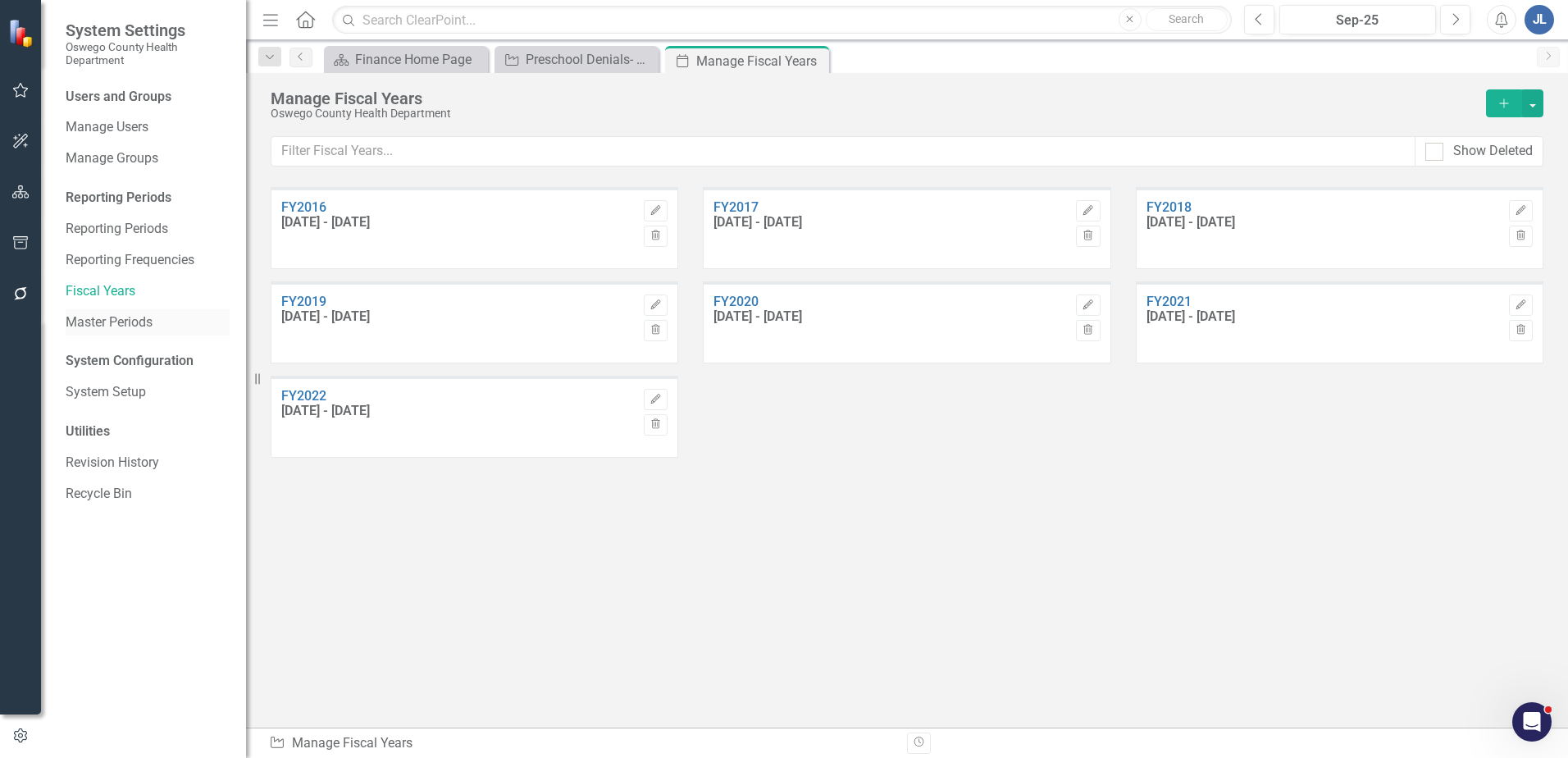
click at [131, 319] on link "Master Periods" at bounding box center [148, 323] width 164 height 19
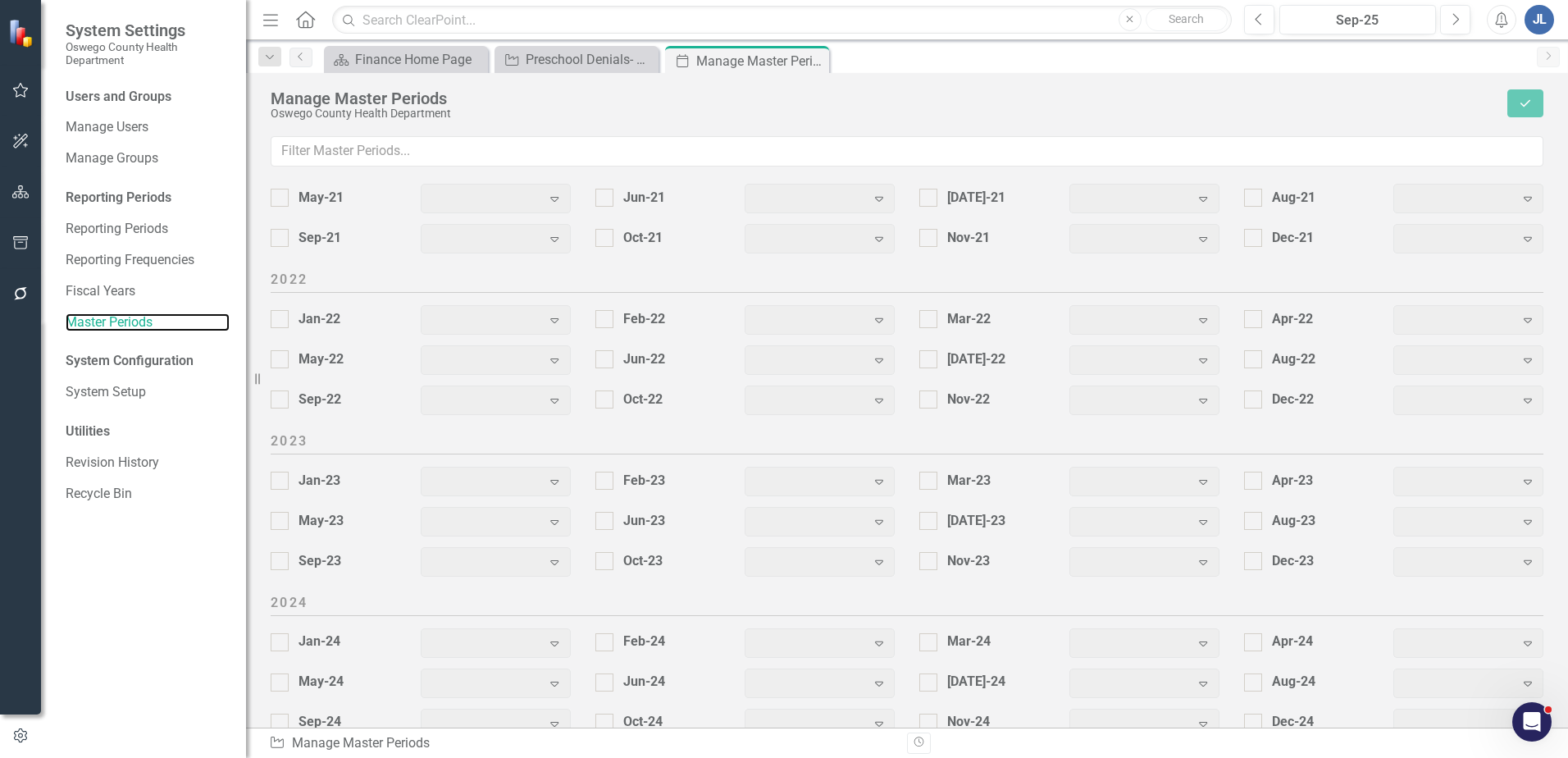
scroll to position [1872, 0]
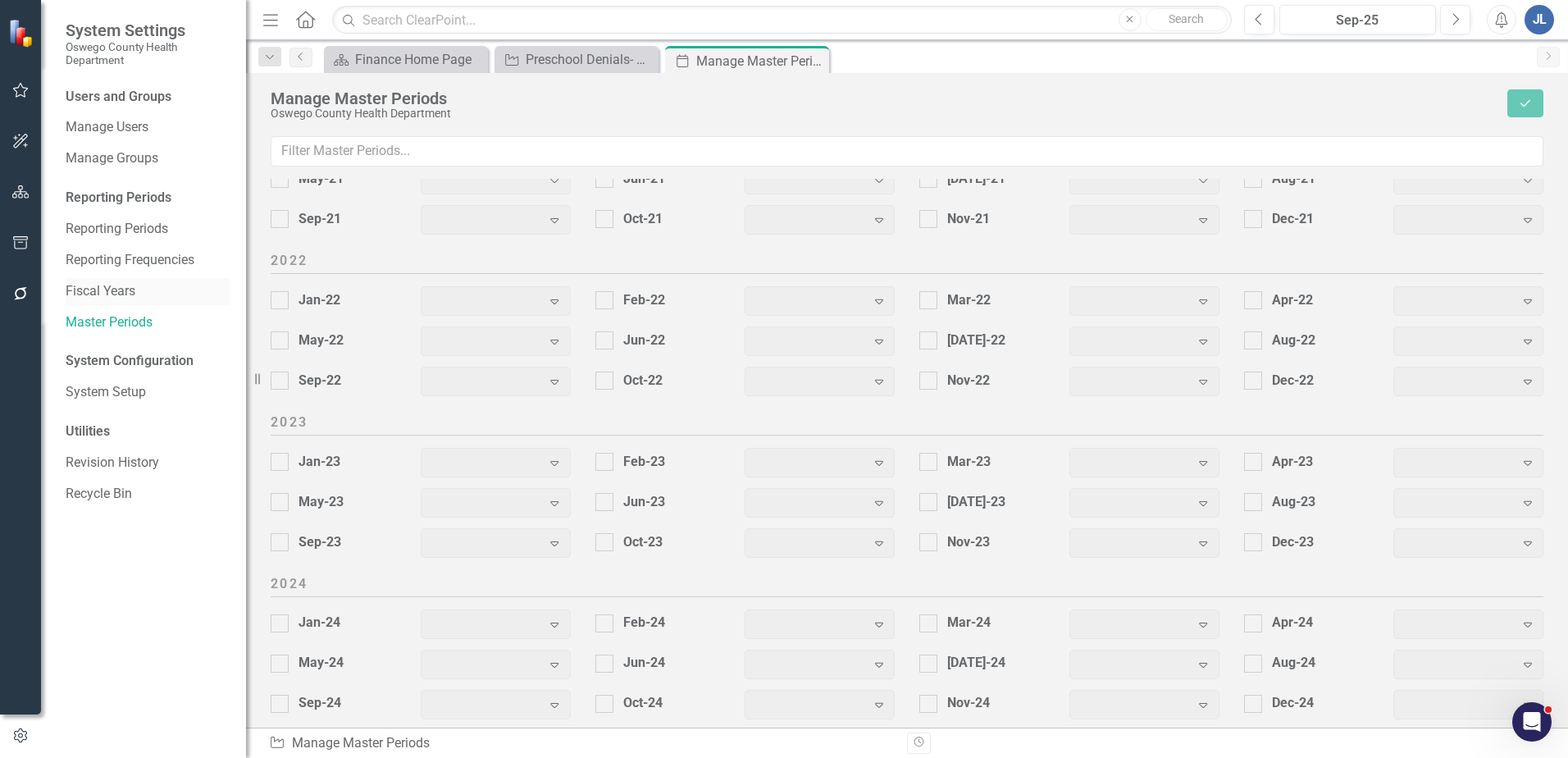
click at [122, 294] on link "Fiscal Years" at bounding box center [148, 291] width 164 height 19
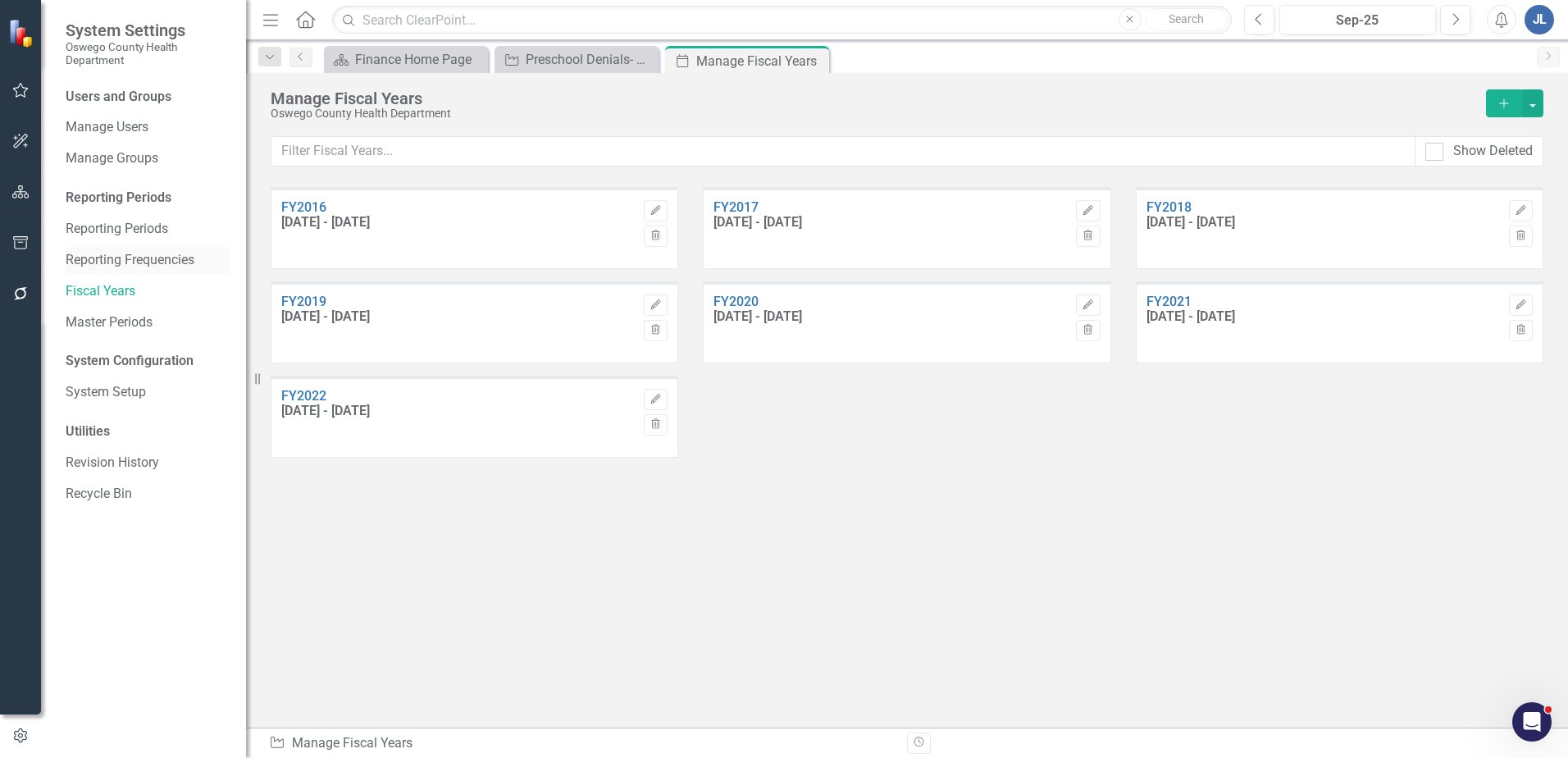
click at [129, 263] on link "Reporting Frequencies" at bounding box center [148, 260] width 164 height 19
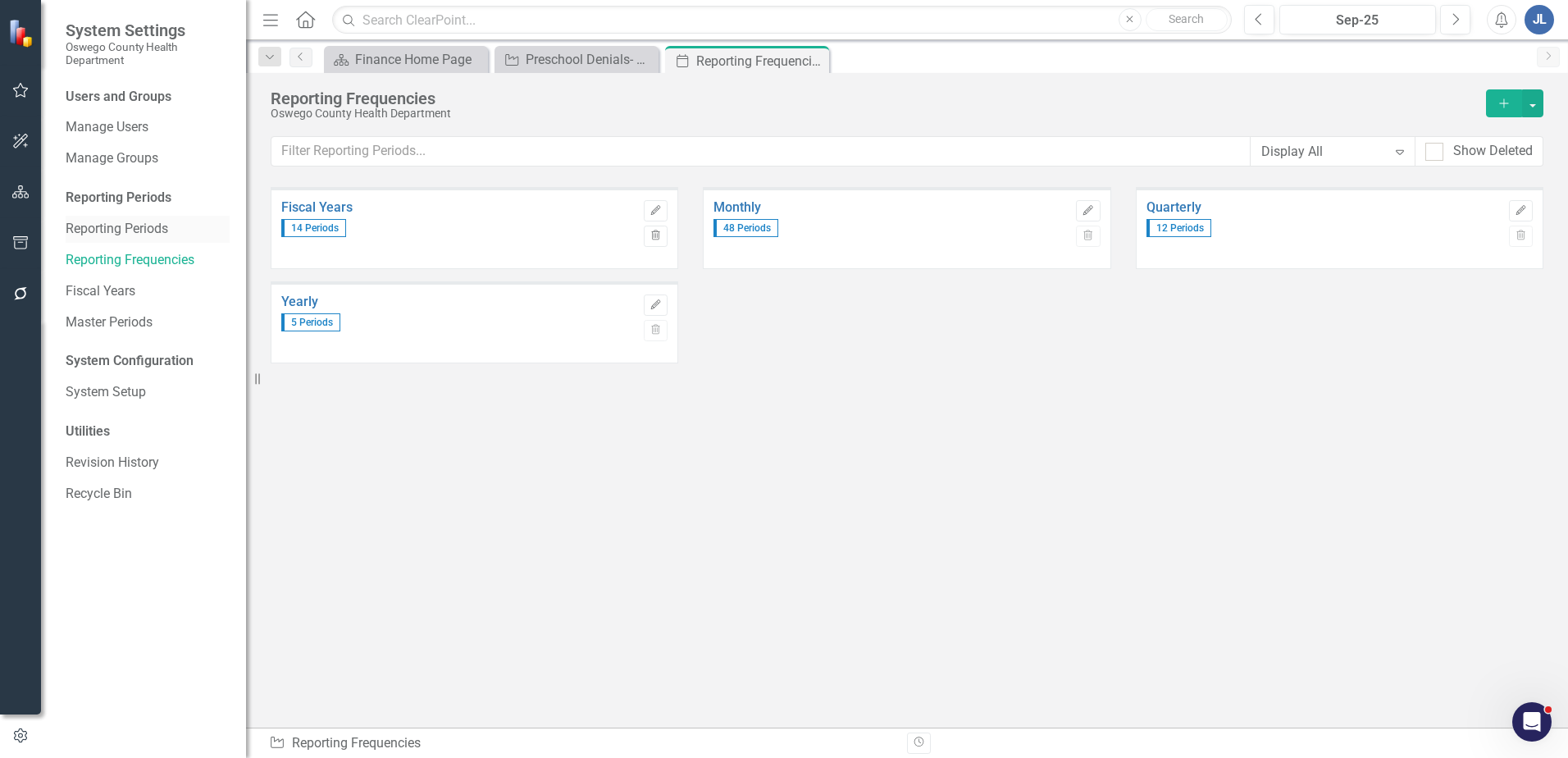
click at [132, 231] on link "Reporting Periods" at bounding box center [148, 229] width 164 height 19
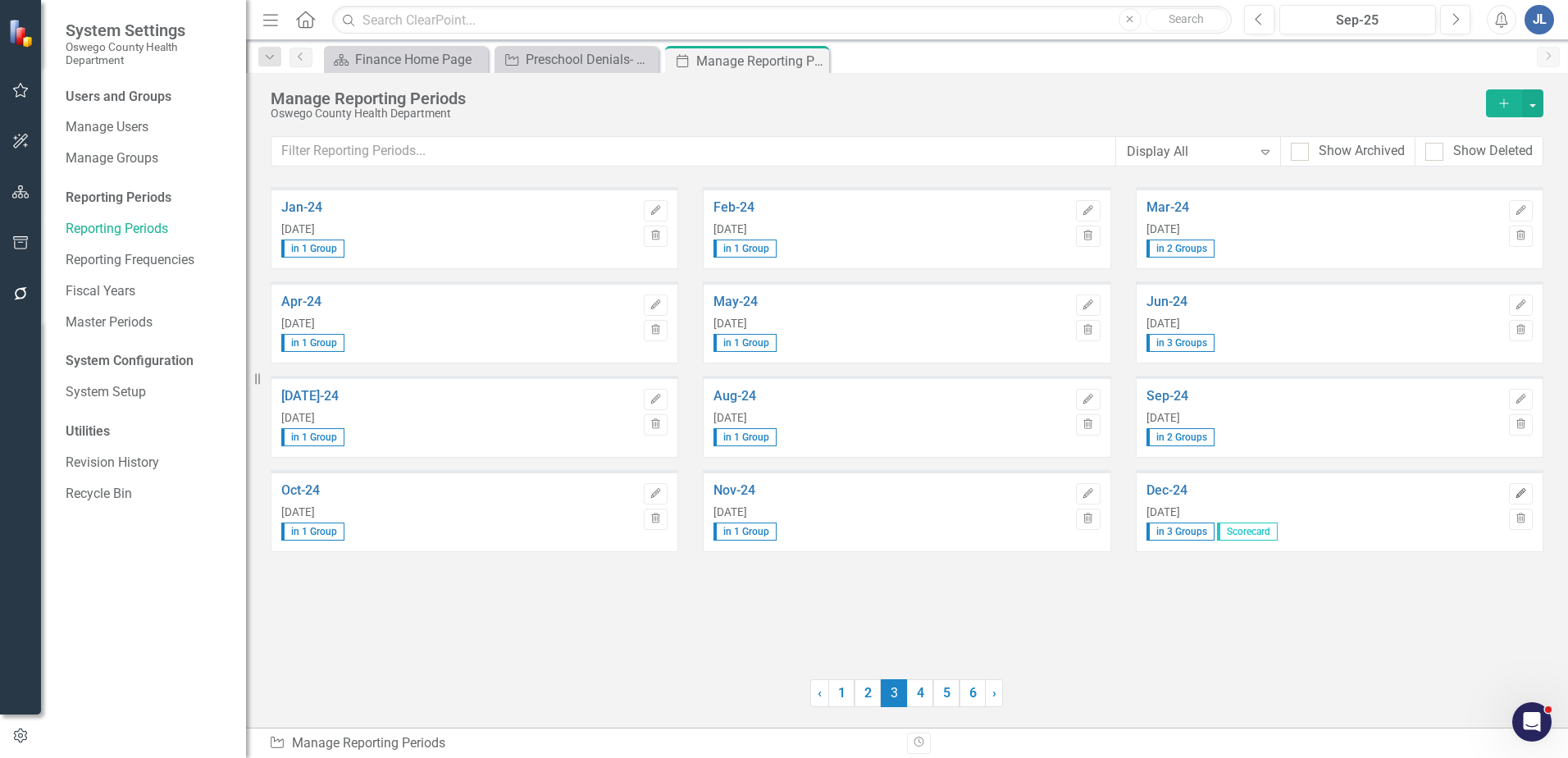
click at [1517, 495] on icon "Edit" at bounding box center [1521, 494] width 12 height 10
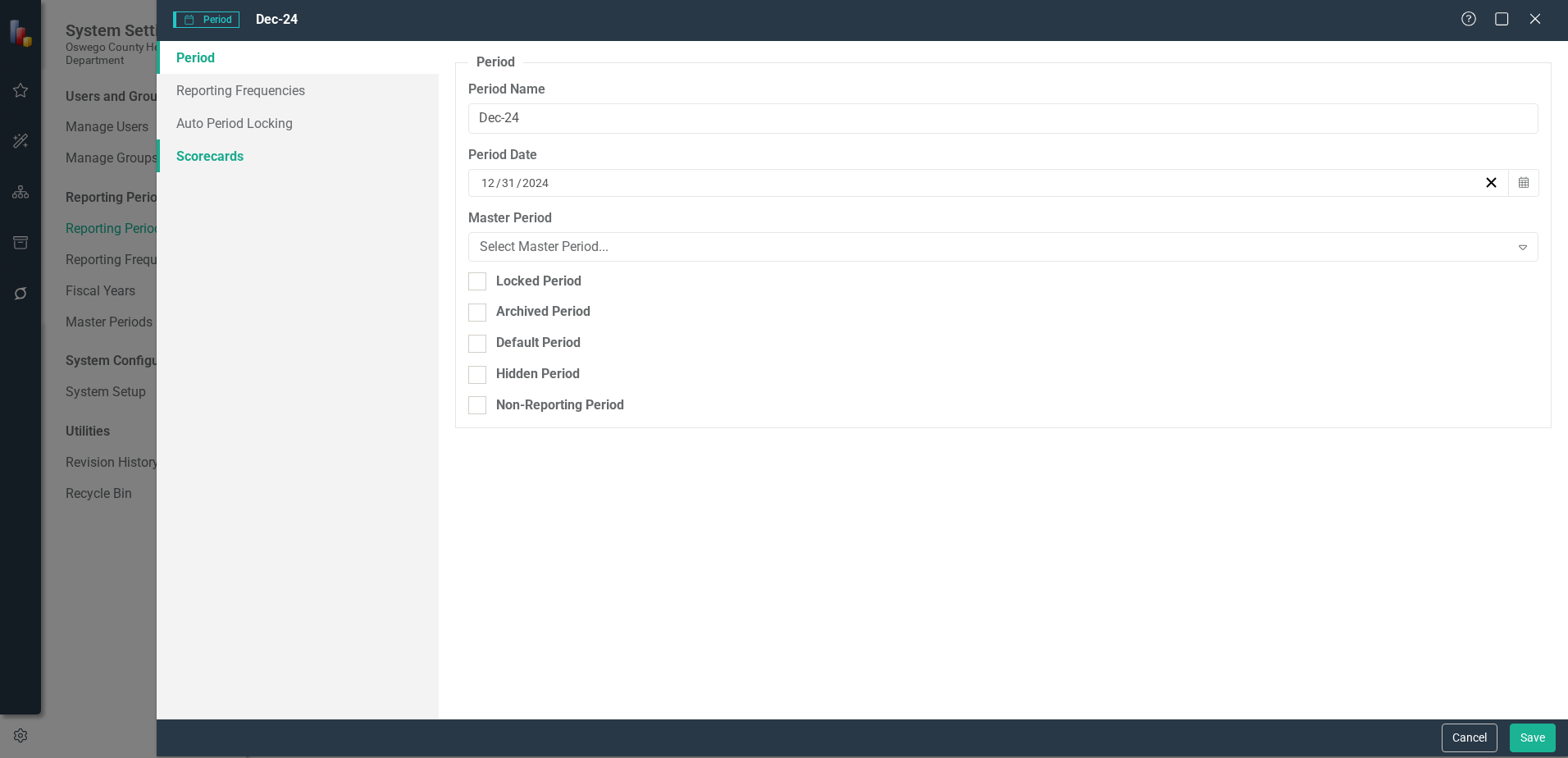
click at [230, 152] on link "Scorecards" at bounding box center [298, 156] width 282 height 33
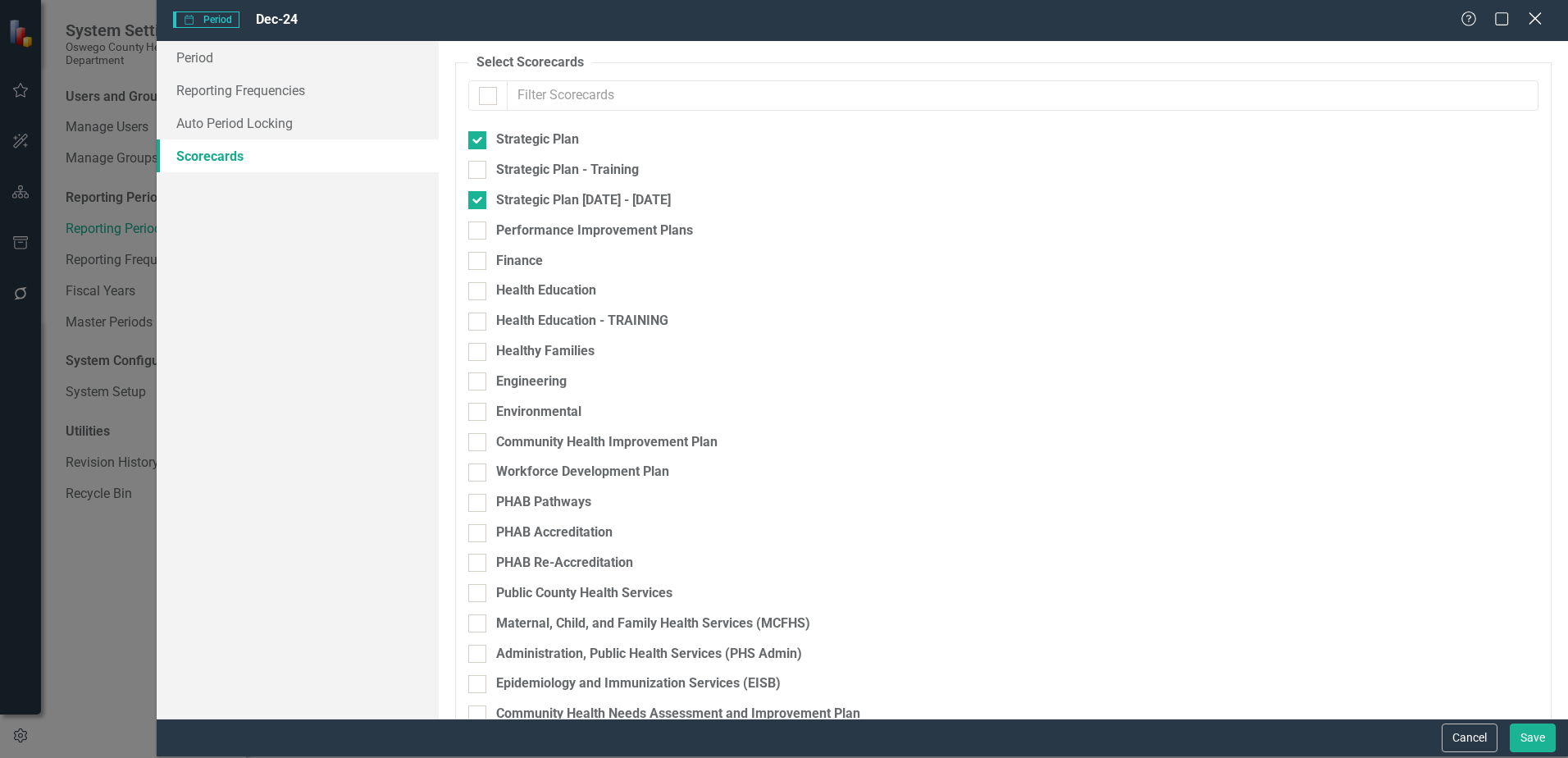
click at [1535, 16] on icon "Close" at bounding box center [1535, 19] width 21 height 16
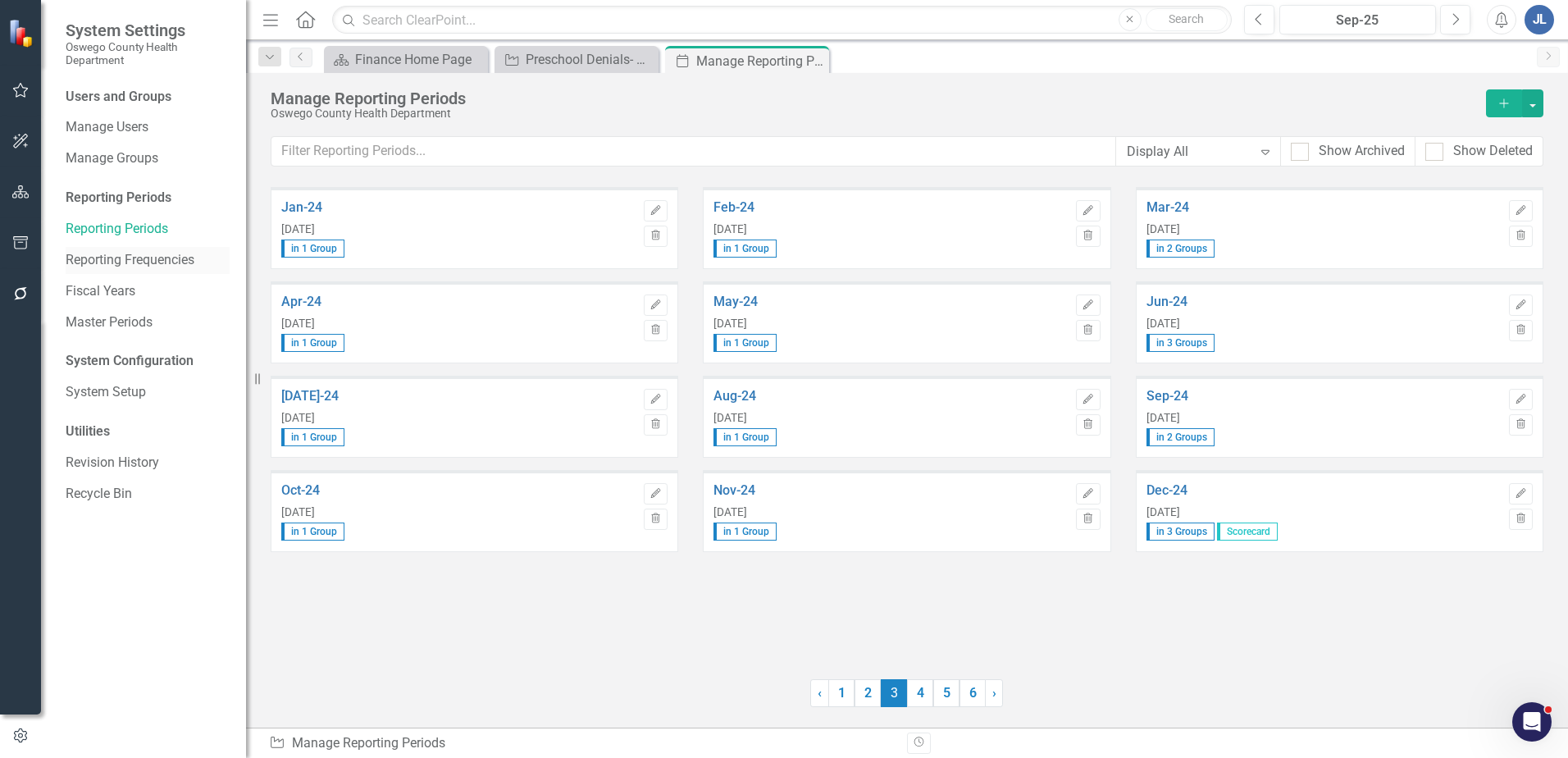
click at [140, 254] on link "Reporting Frequencies" at bounding box center [148, 260] width 164 height 19
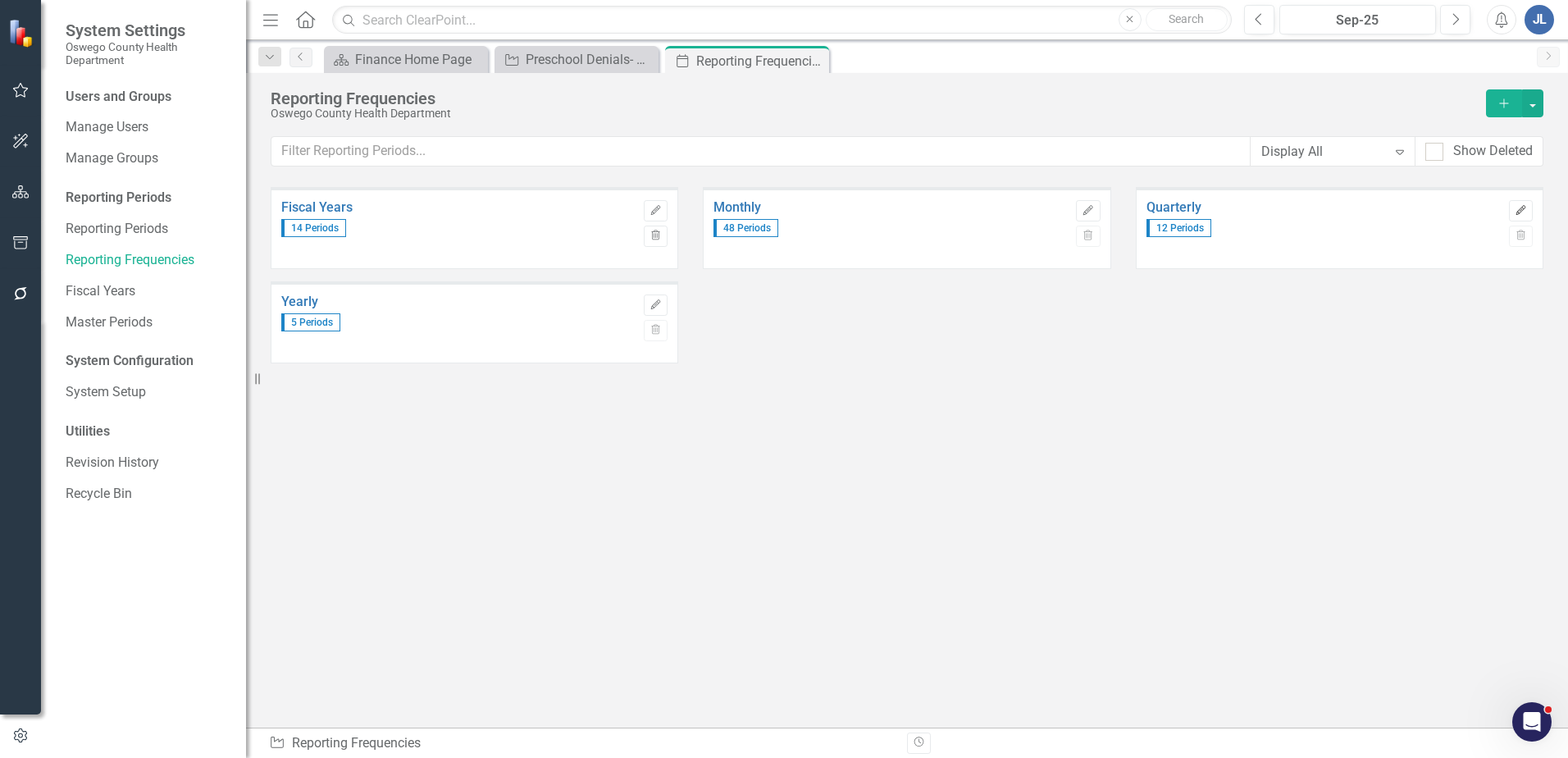
click at [1518, 212] on icon "button" at bounding box center [1521, 210] width 10 height 10
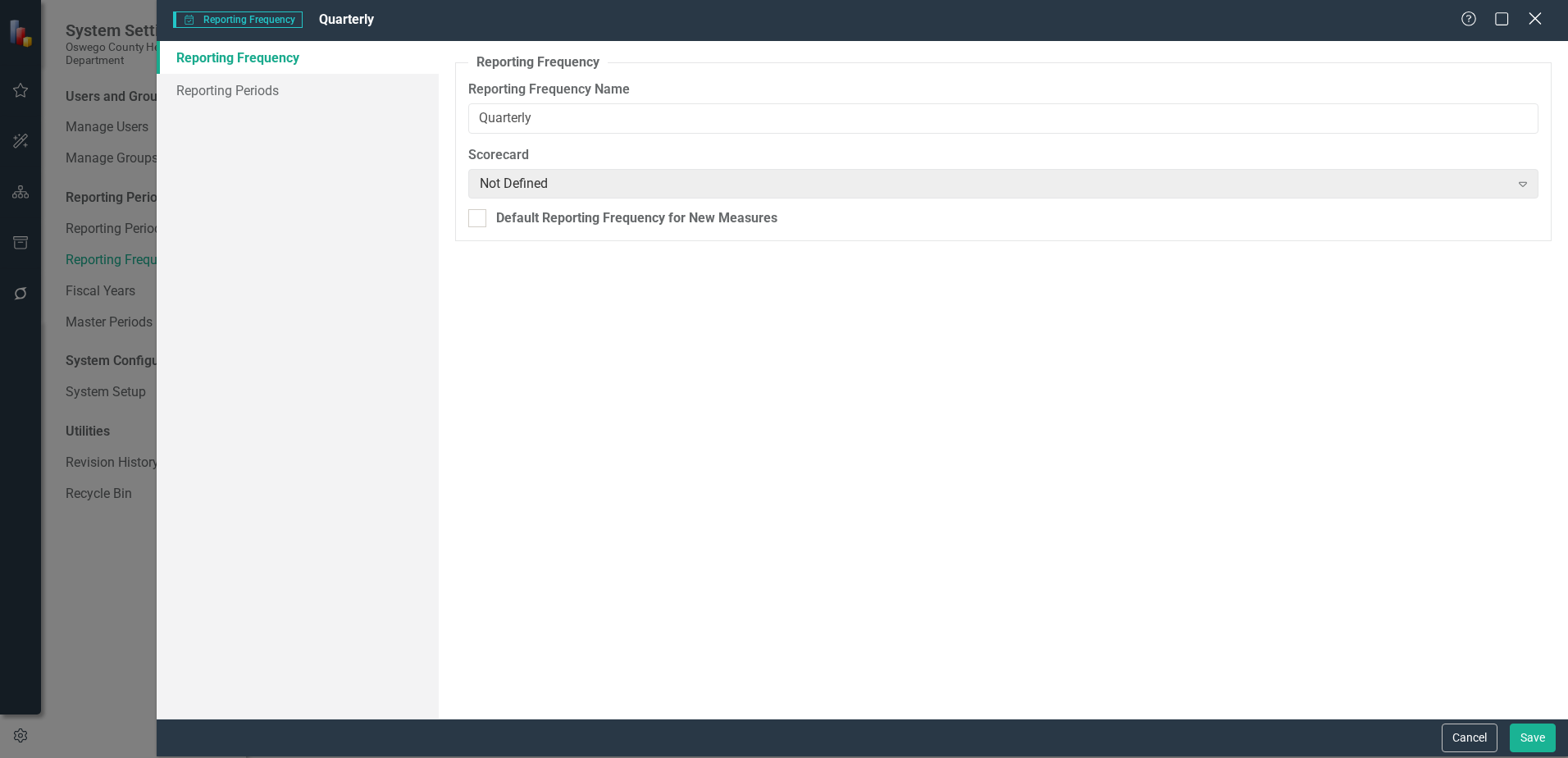
click at [1537, 16] on icon at bounding box center [1535, 18] width 12 height 12
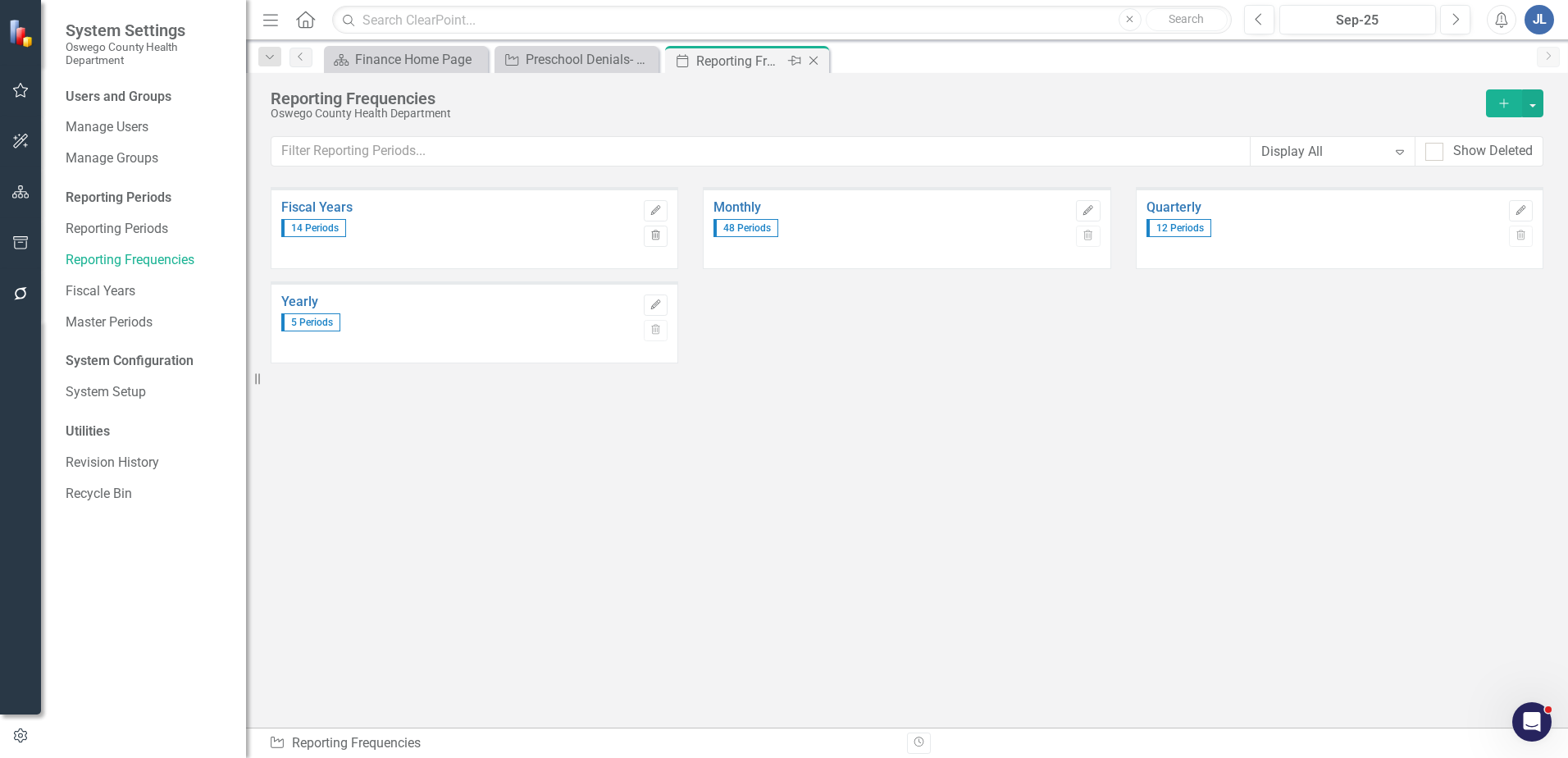
click at [818, 58] on icon "Close" at bounding box center [813, 60] width 16 height 13
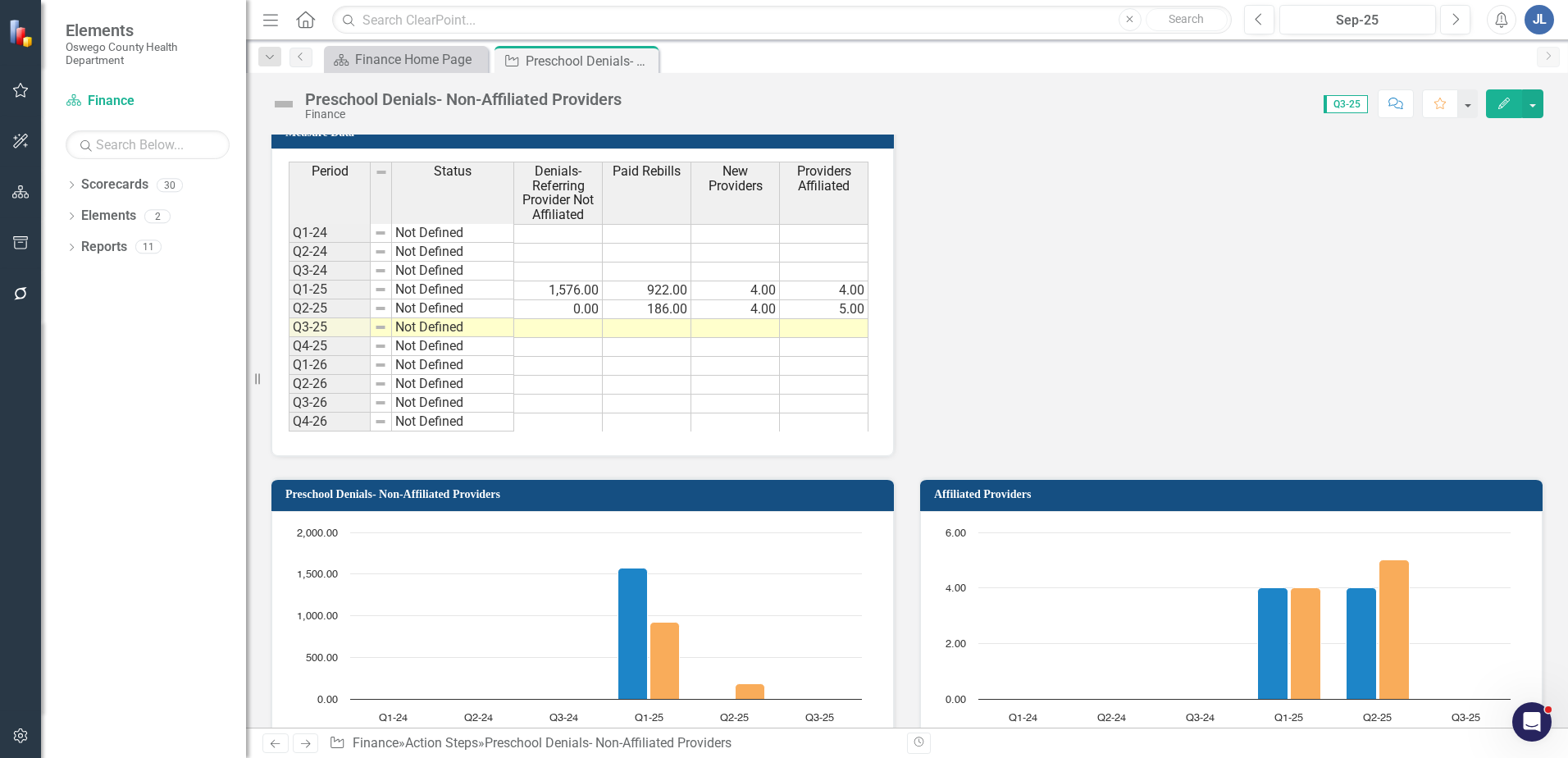
scroll to position [1149, 0]
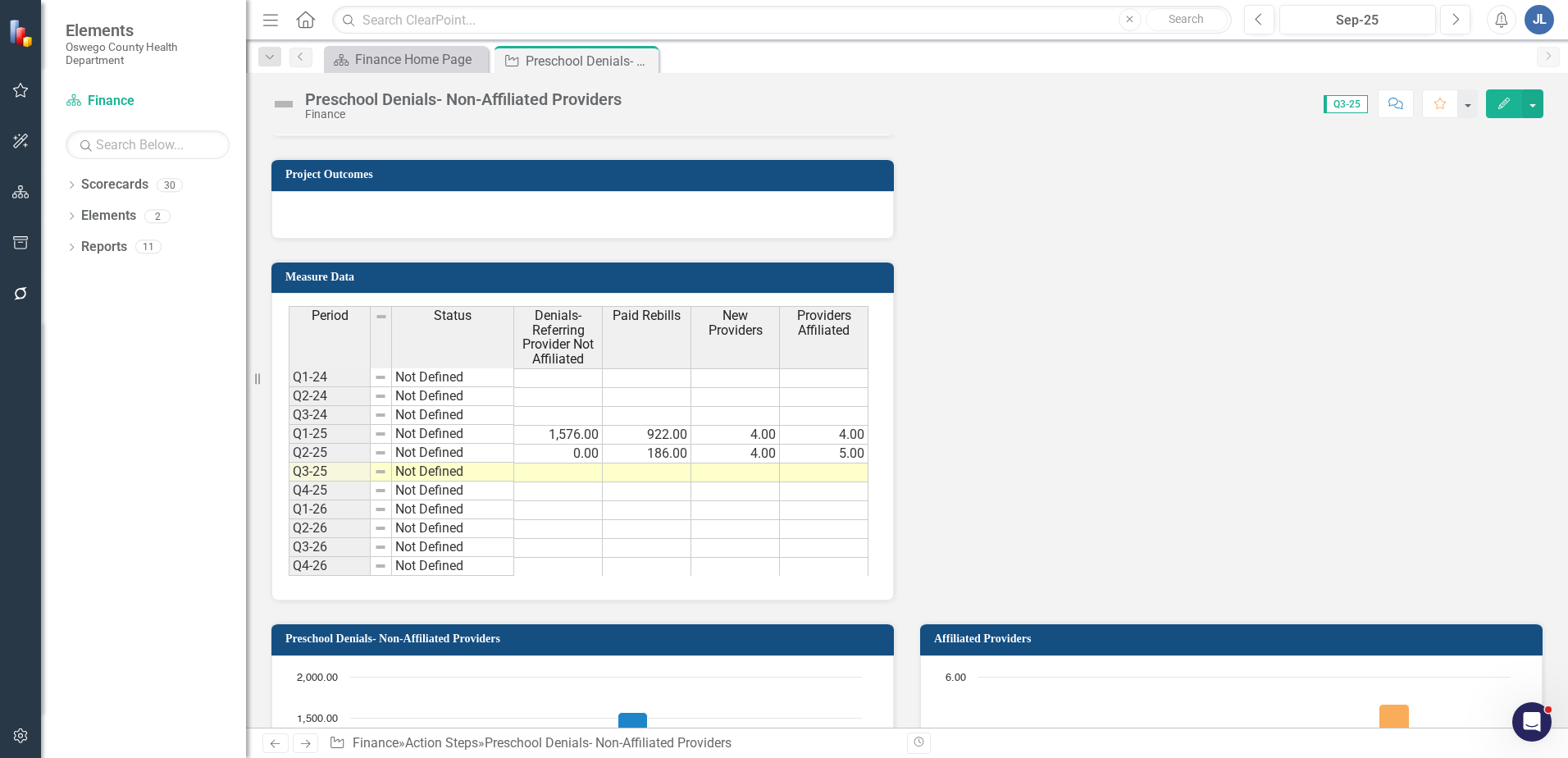
click at [721, 278] on h3 "Measure Data" at bounding box center [586, 277] width 601 height 12
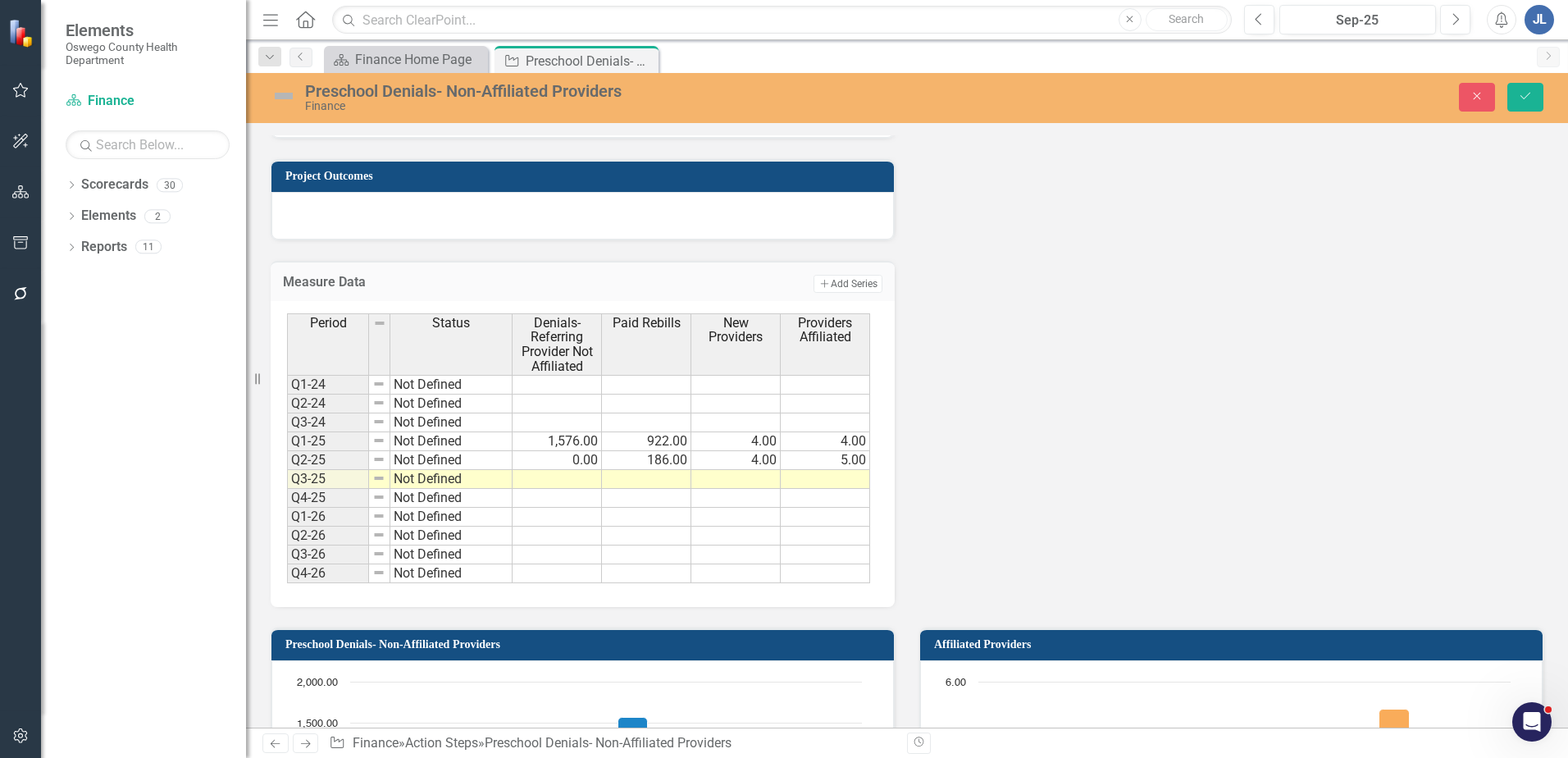
click at [712, 307] on div "Period Status Denials- Referring Provider Not Affiliated Paid Rebills New Provi…" at bounding box center [583, 454] width 625 height 306
click at [1462, 97] on button "Close" at bounding box center [1477, 97] width 36 height 29
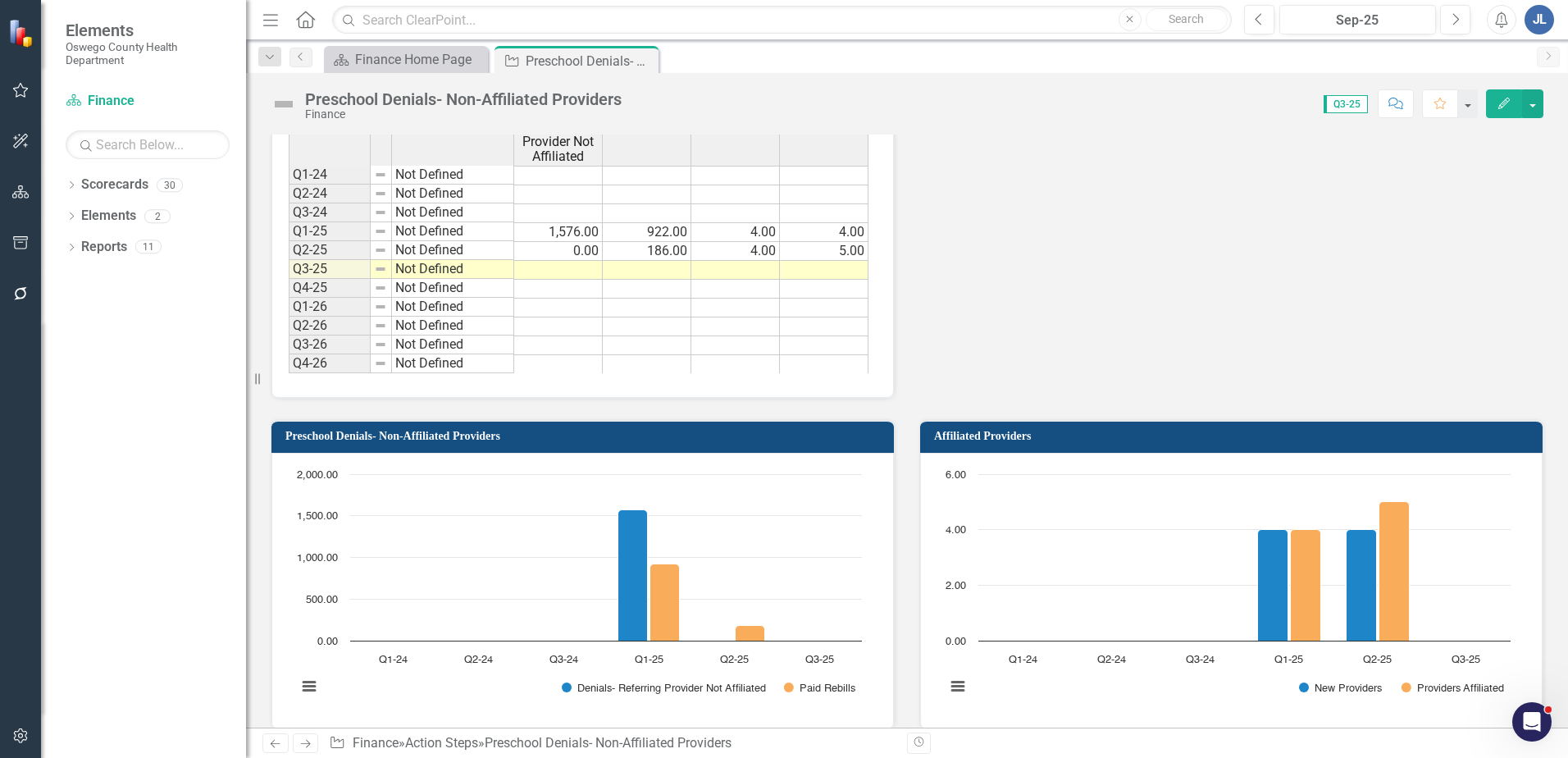
scroll to position [1395, 0]
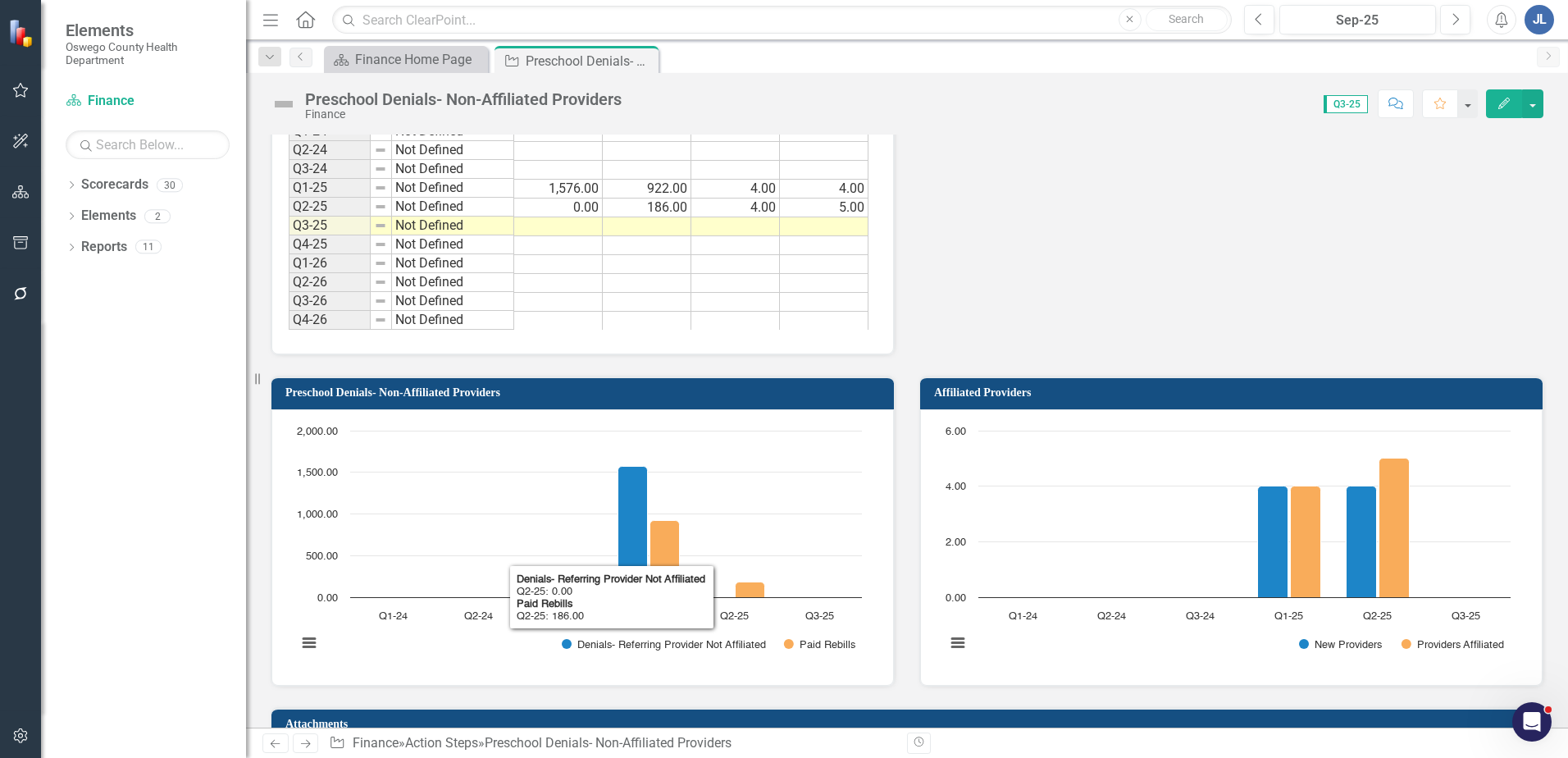
click at [750, 428] on rect "Interactive chart" at bounding box center [580, 546] width 582 height 246
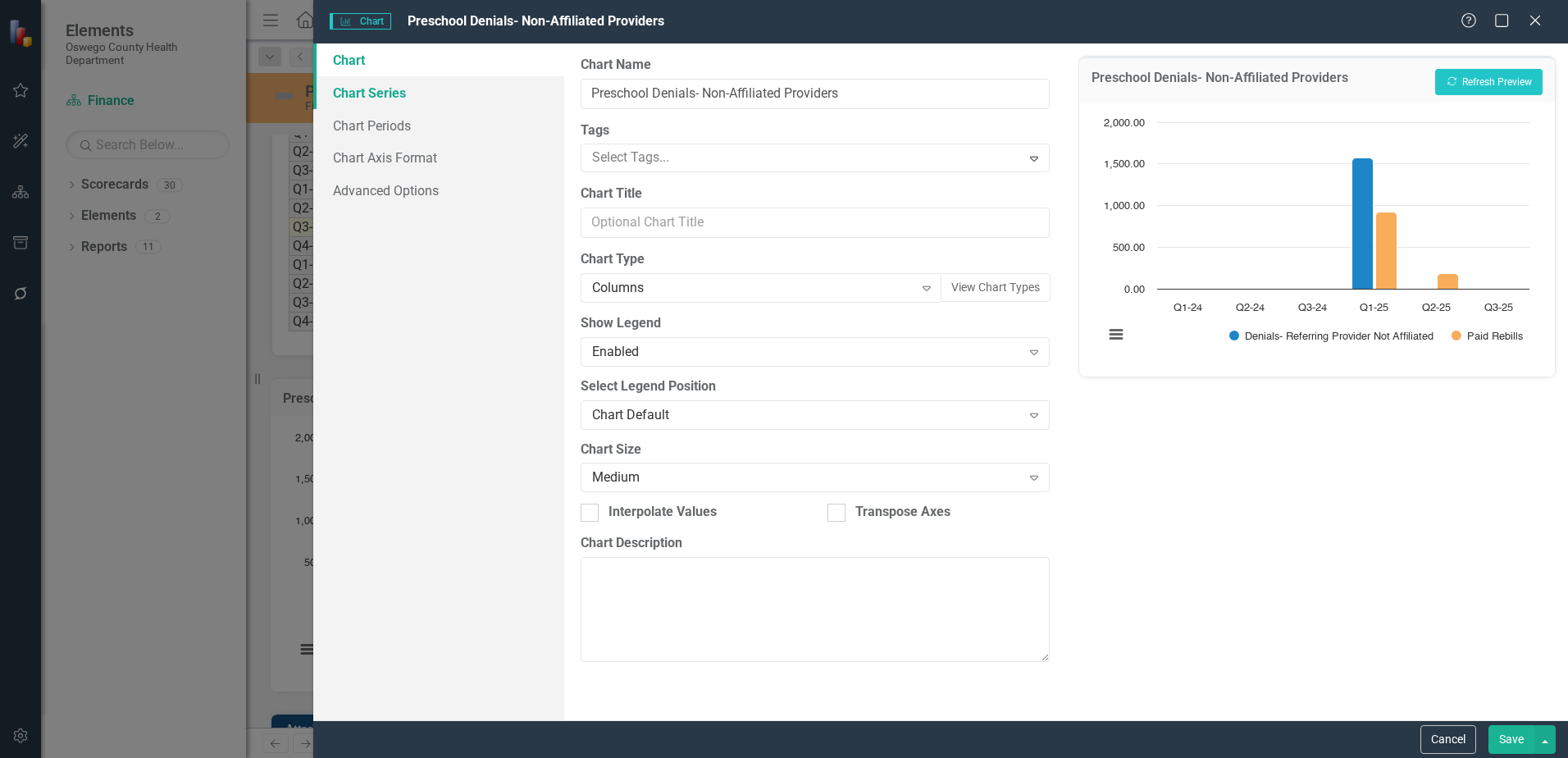
click at [376, 94] on link "Chart Series" at bounding box center [439, 92] width 251 height 33
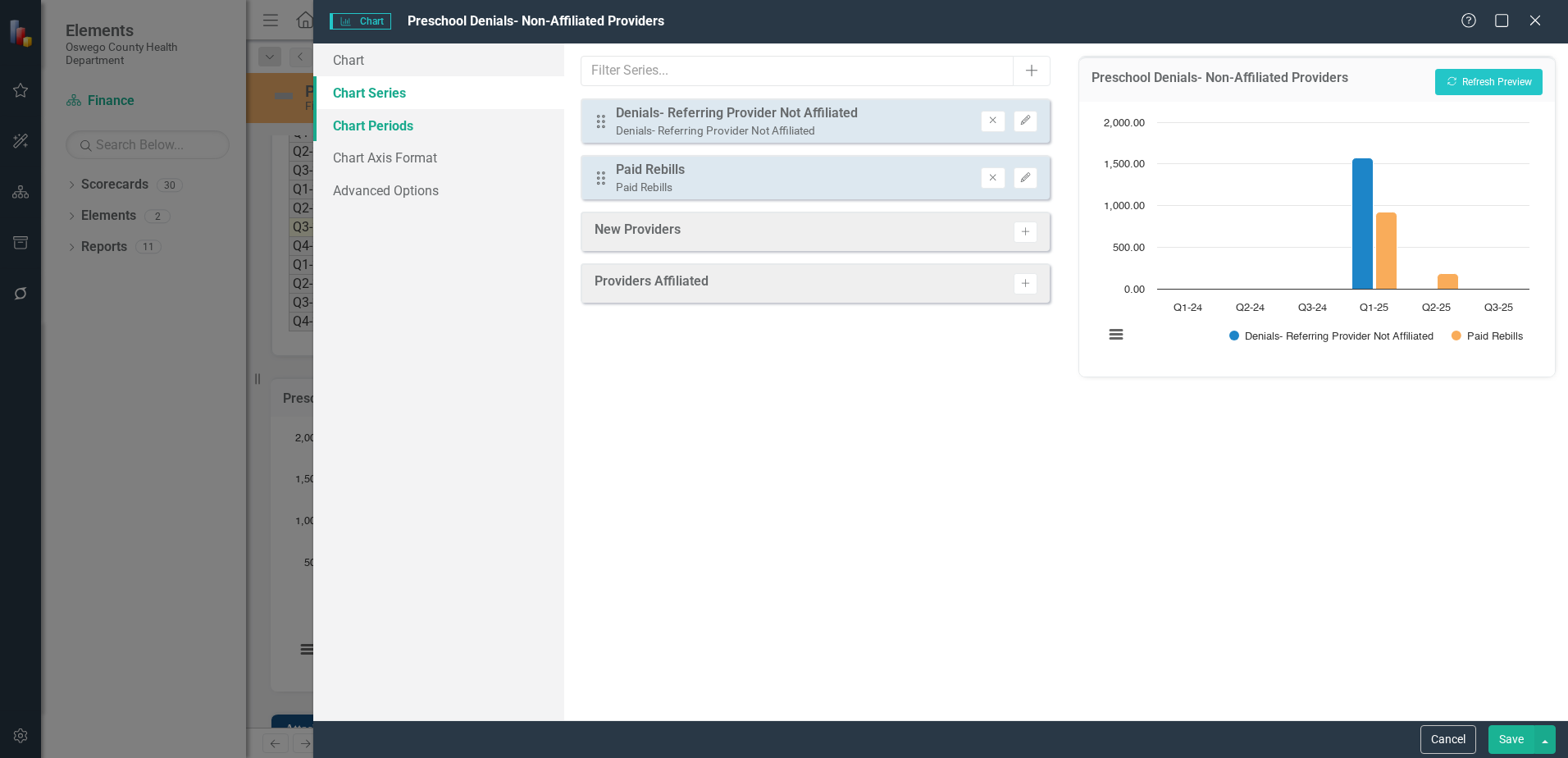
click at [376, 131] on link "Chart Periods" at bounding box center [439, 125] width 251 height 33
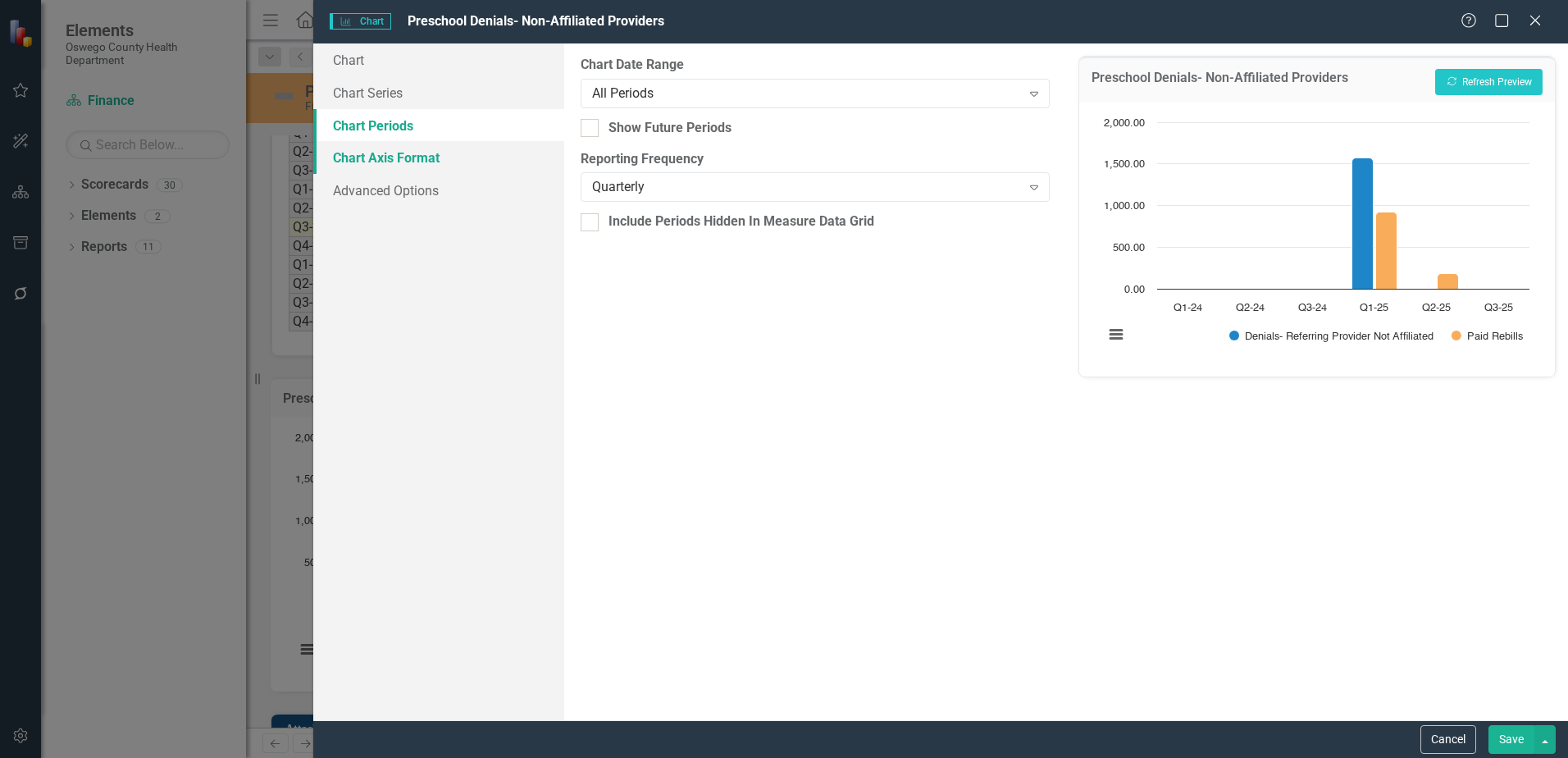
click at [383, 152] on link "Chart Axis Format" at bounding box center [439, 157] width 251 height 33
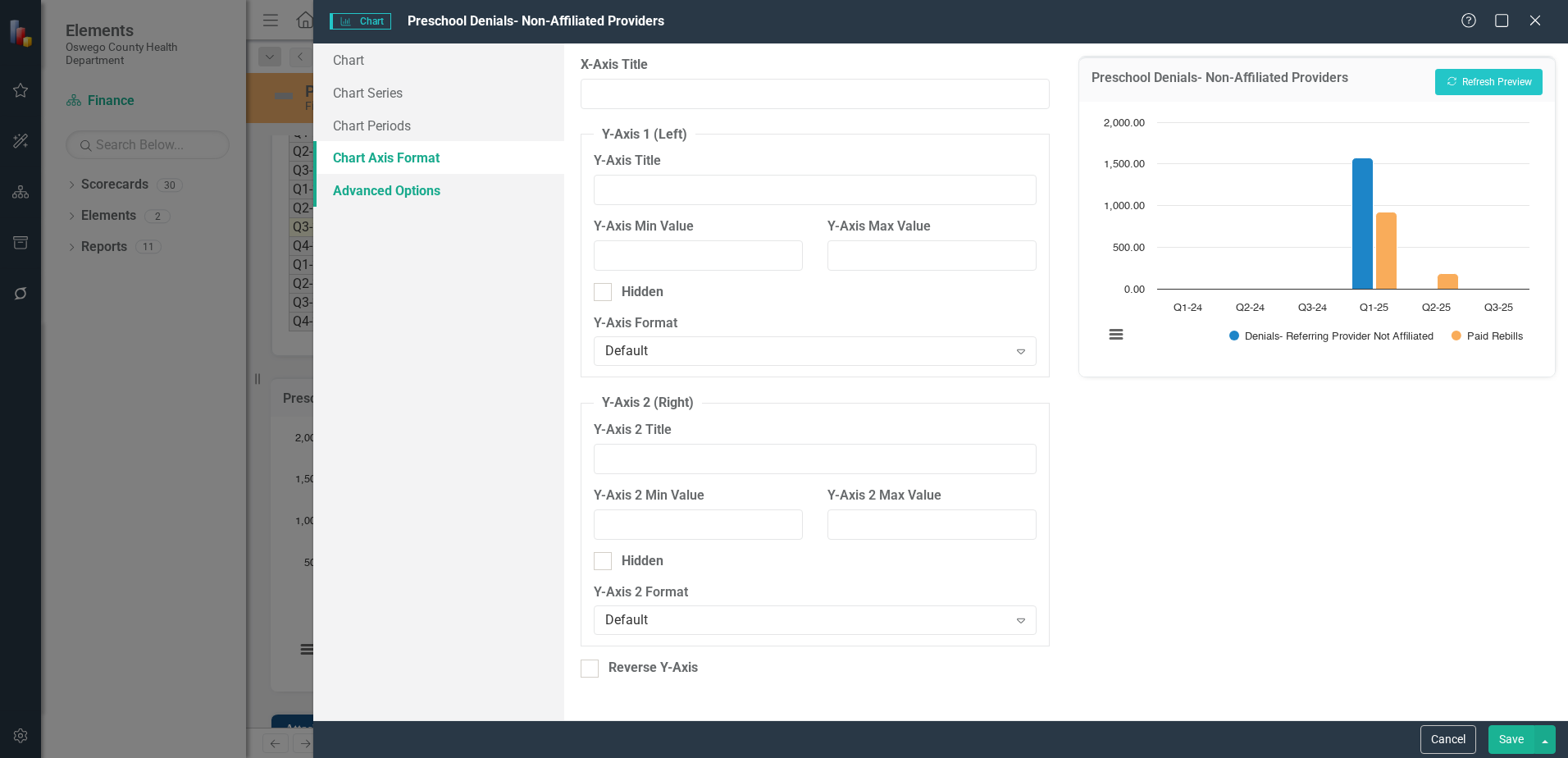
click at [388, 186] on link "Advanced Options" at bounding box center [439, 190] width 251 height 33
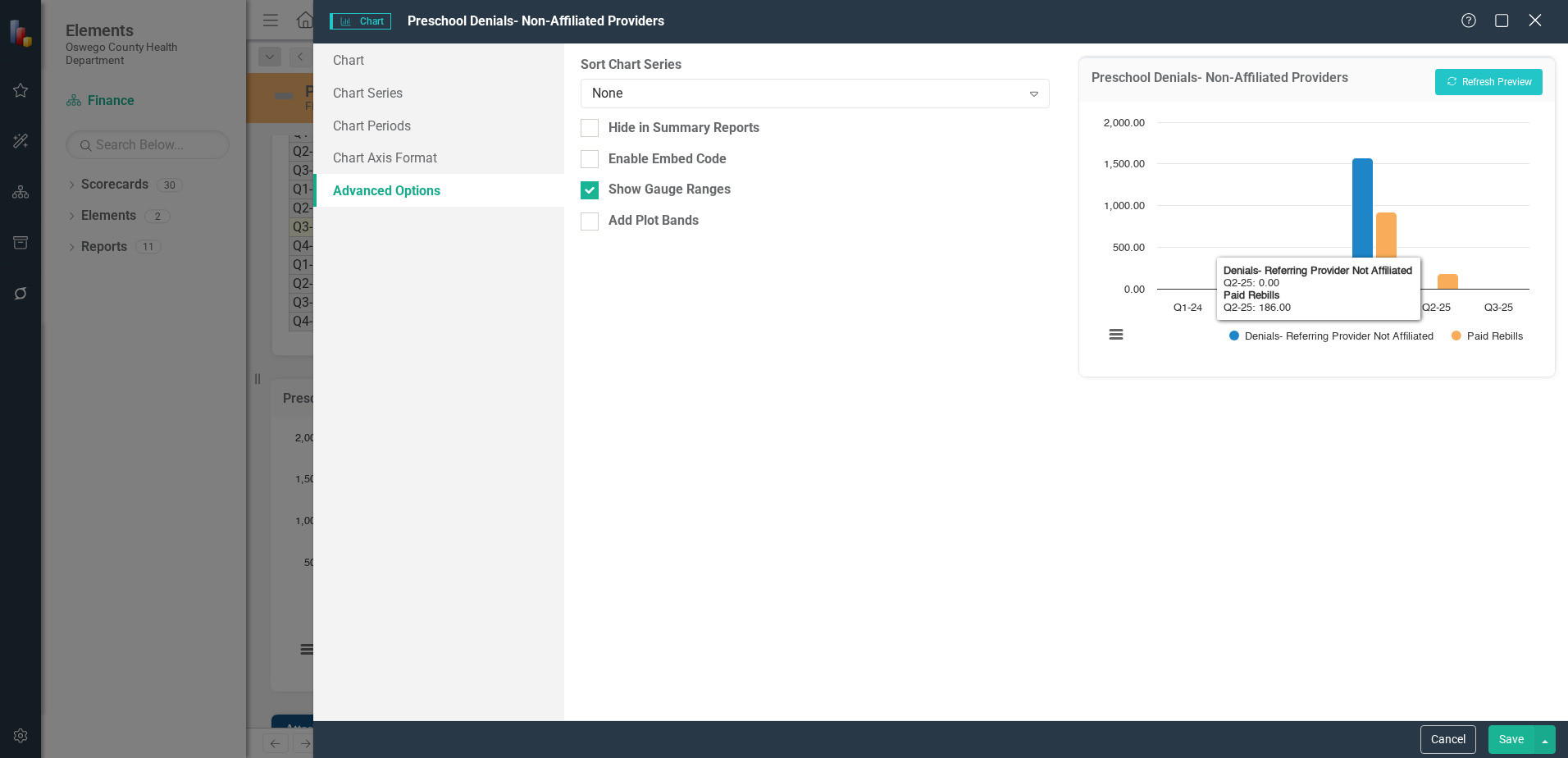
click at [1532, 26] on icon "Close" at bounding box center [1535, 20] width 21 height 16
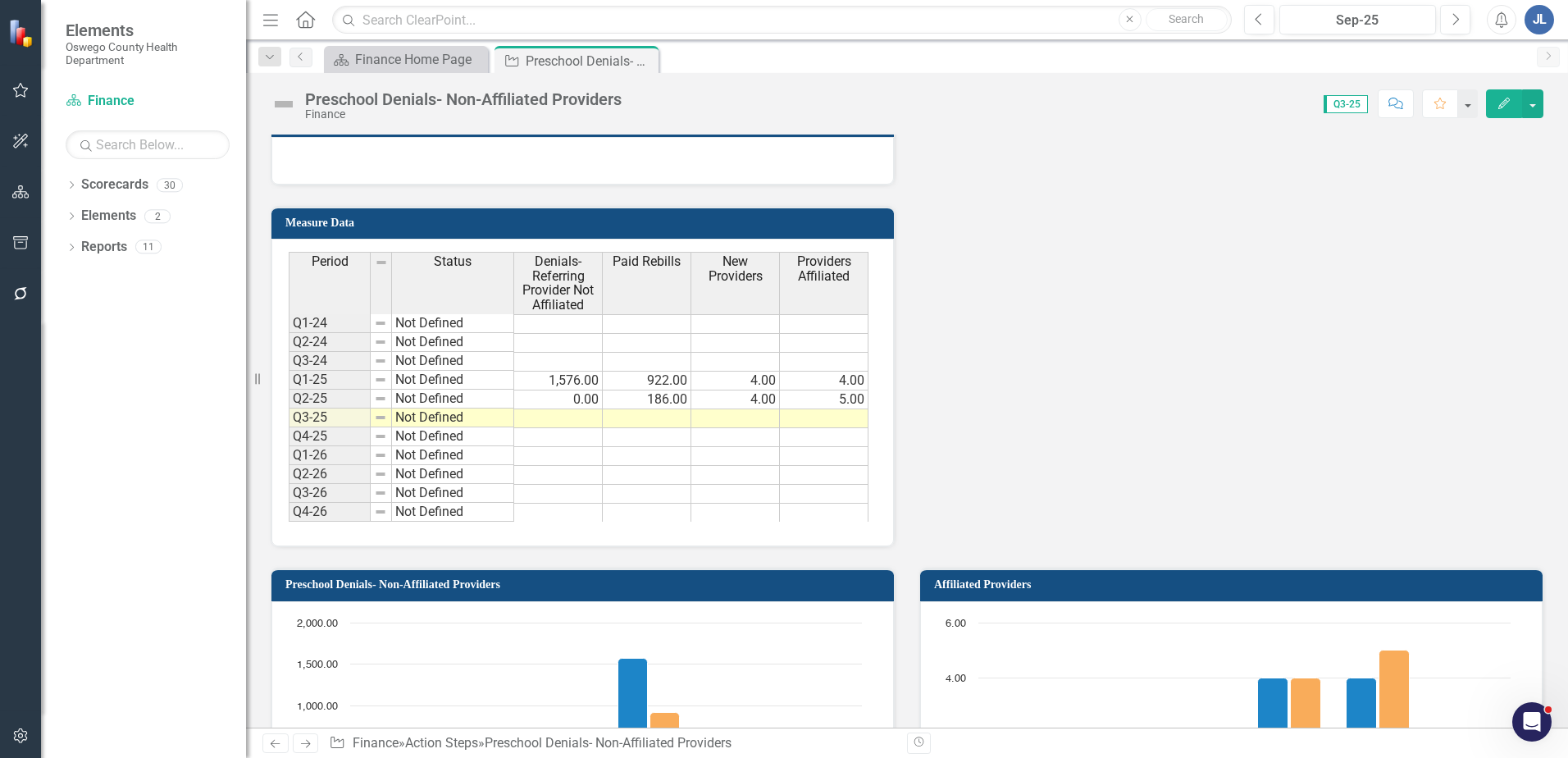
scroll to position [1231, 0]
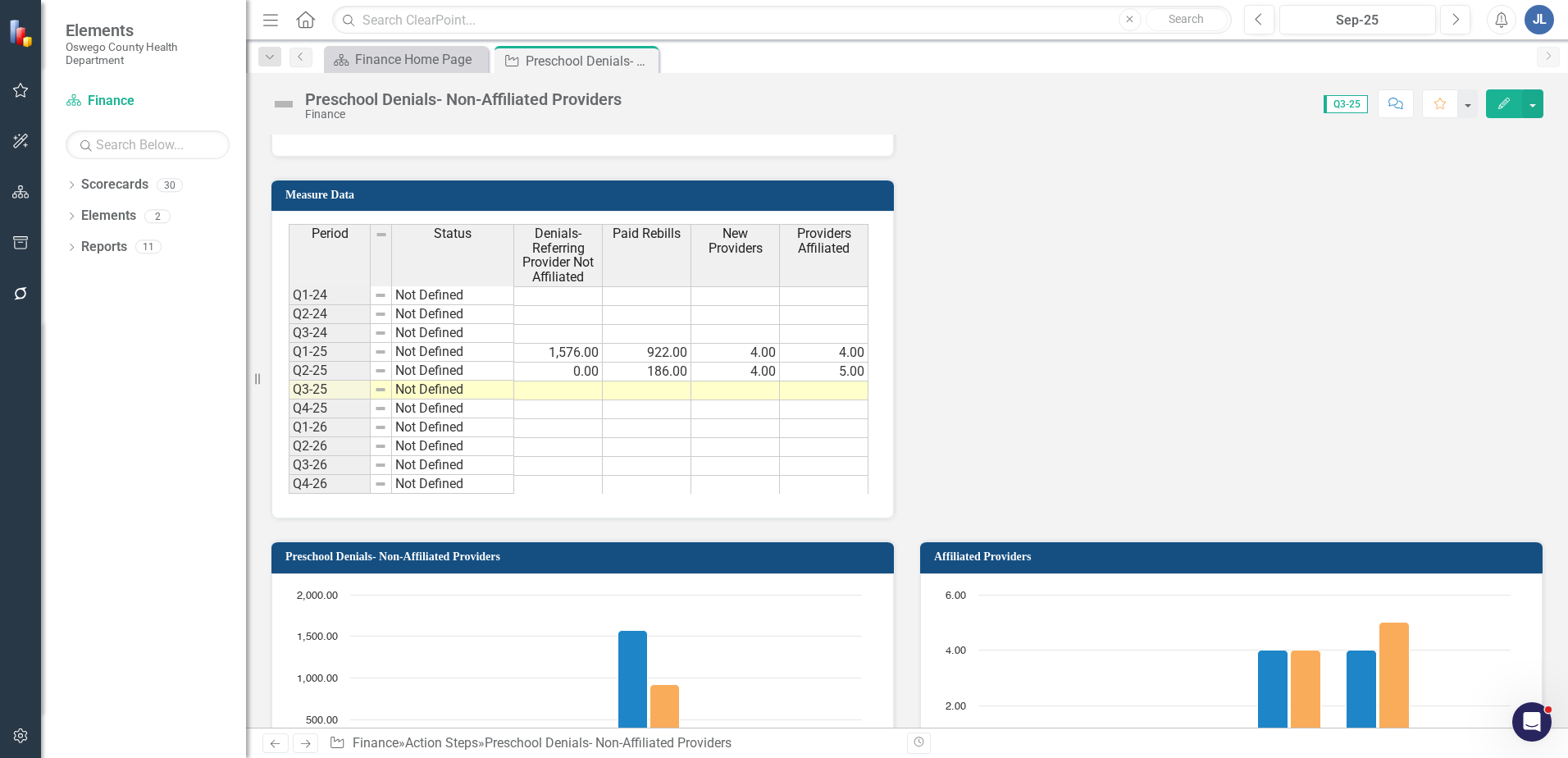
click at [568, 391] on td at bounding box center [559, 391] width 89 height 19
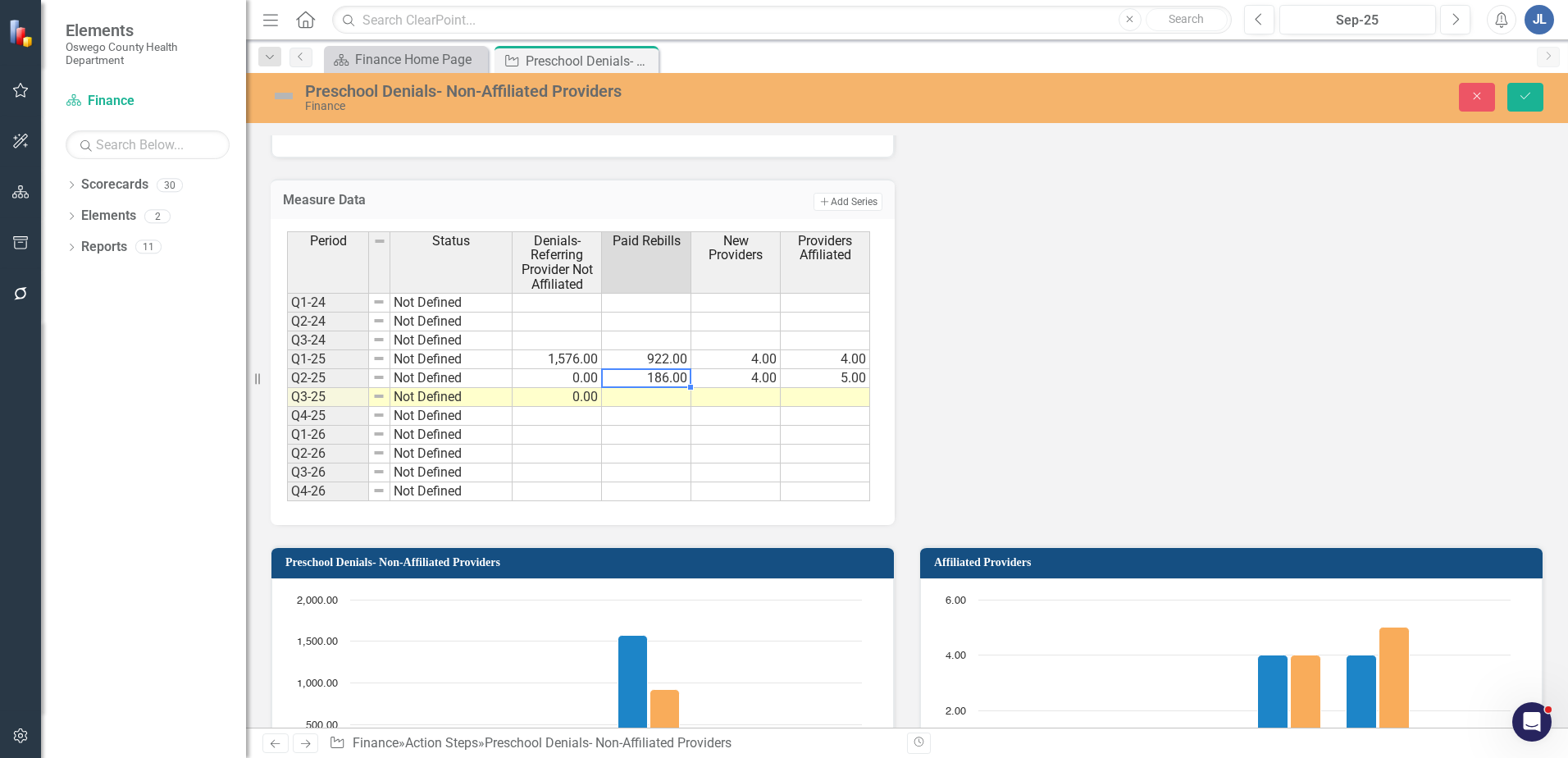
click at [651, 376] on td "186.00" at bounding box center [646, 378] width 89 height 19
click at [674, 395] on td at bounding box center [646, 397] width 89 height 19
type textarea "235"
click at [729, 401] on td at bounding box center [736, 397] width 89 height 19
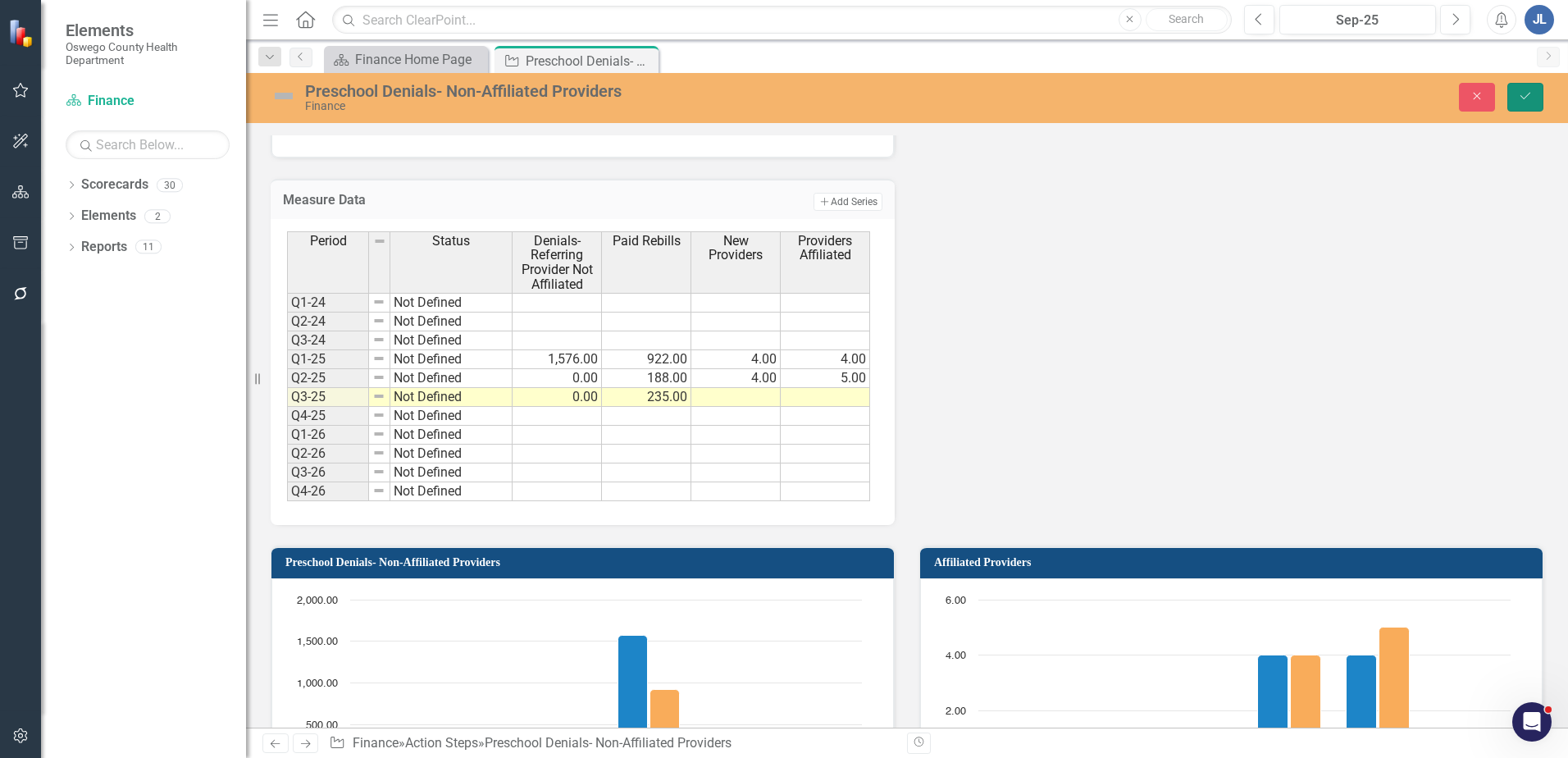
click at [1521, 91] on icon "Save" at bounding box center [1525, 95] width 15 height 11
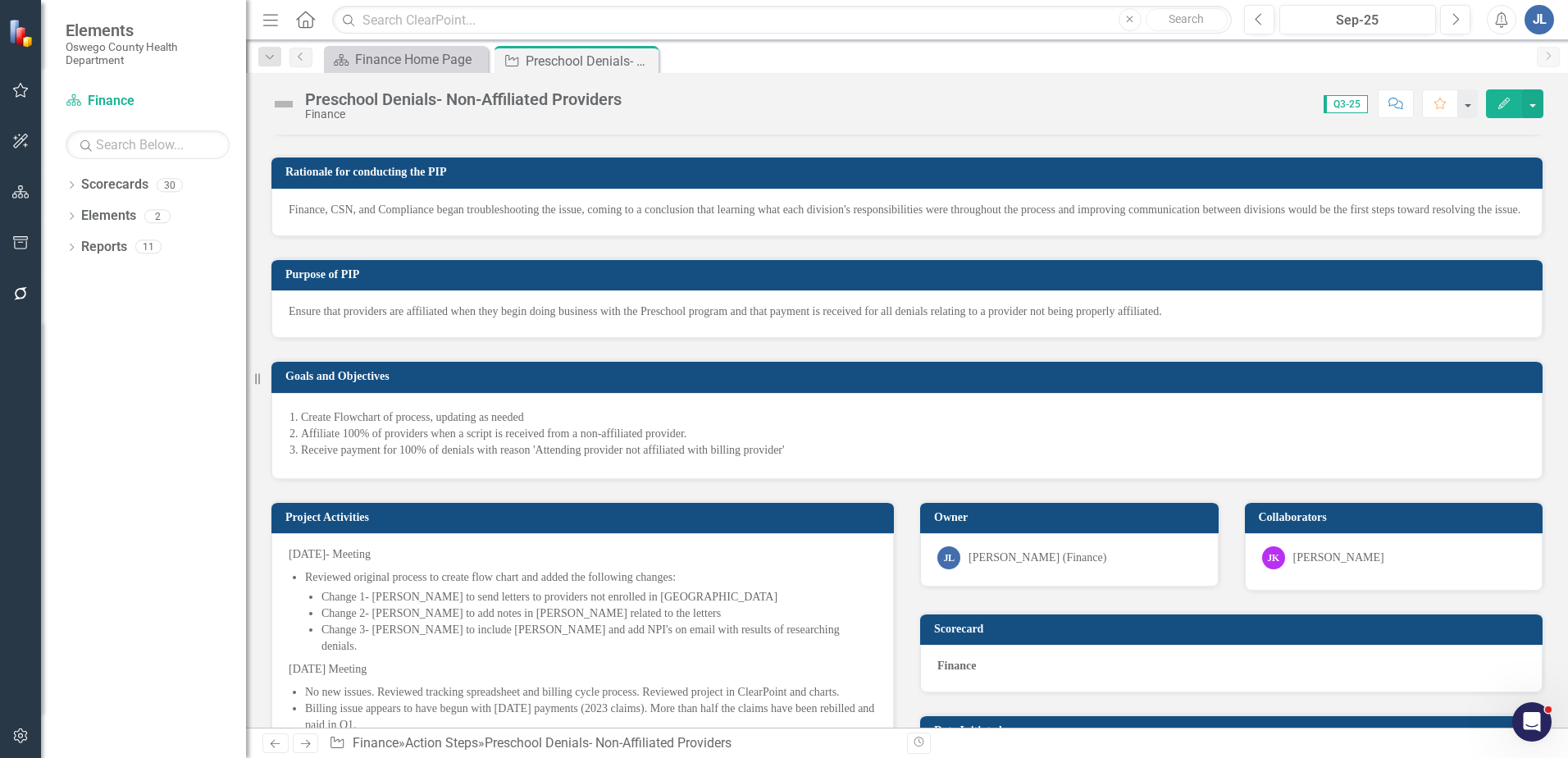
scroll to position [0, 0]
